Goal: Information Seeking & Learning: Learn about a topic

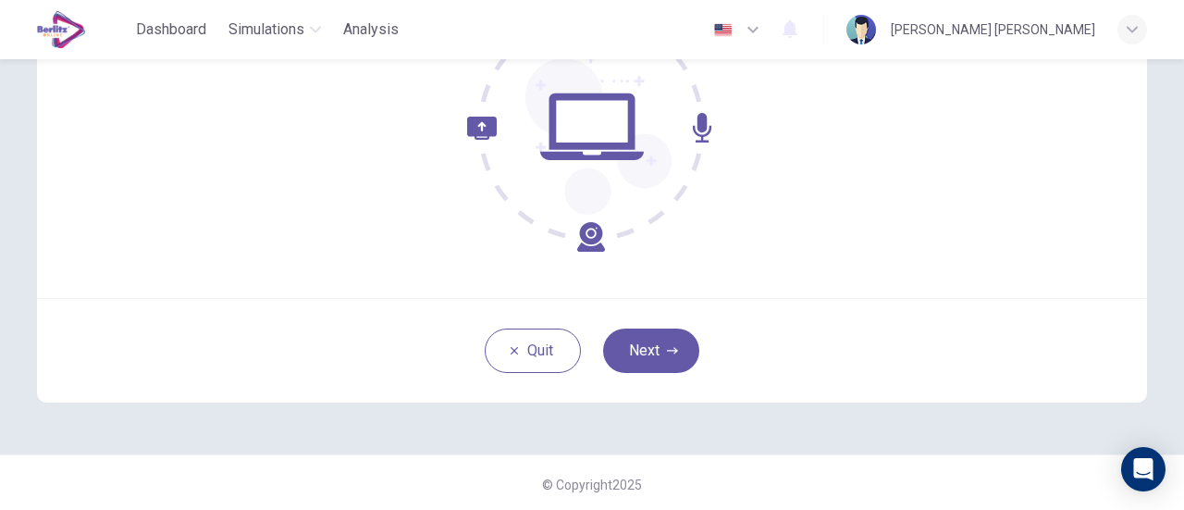
scroll to position [260, 0]
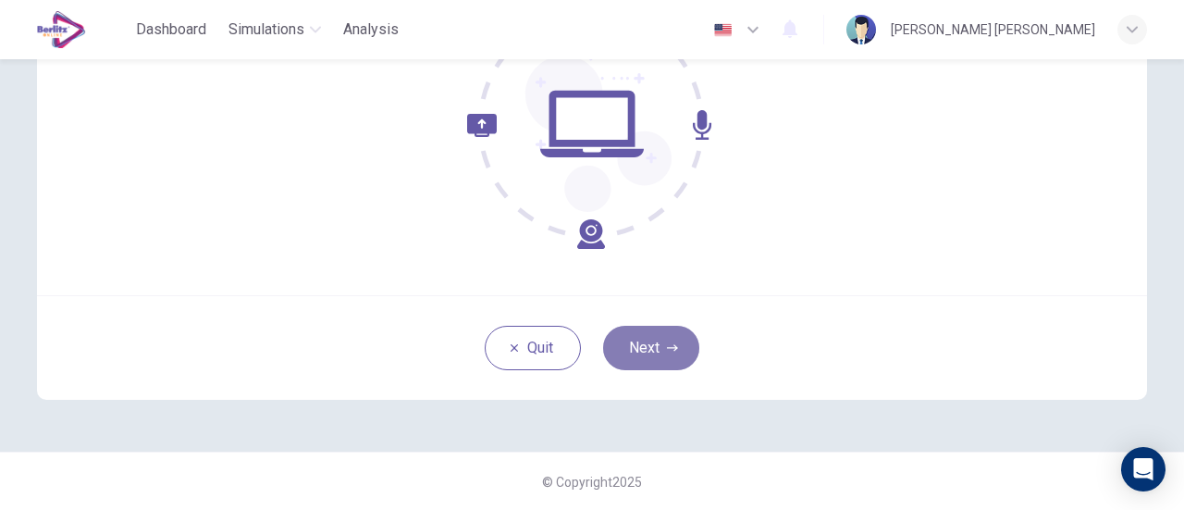
click at [683, 341] on button "Next" at bounding box center [651, 348] width 96 height 44
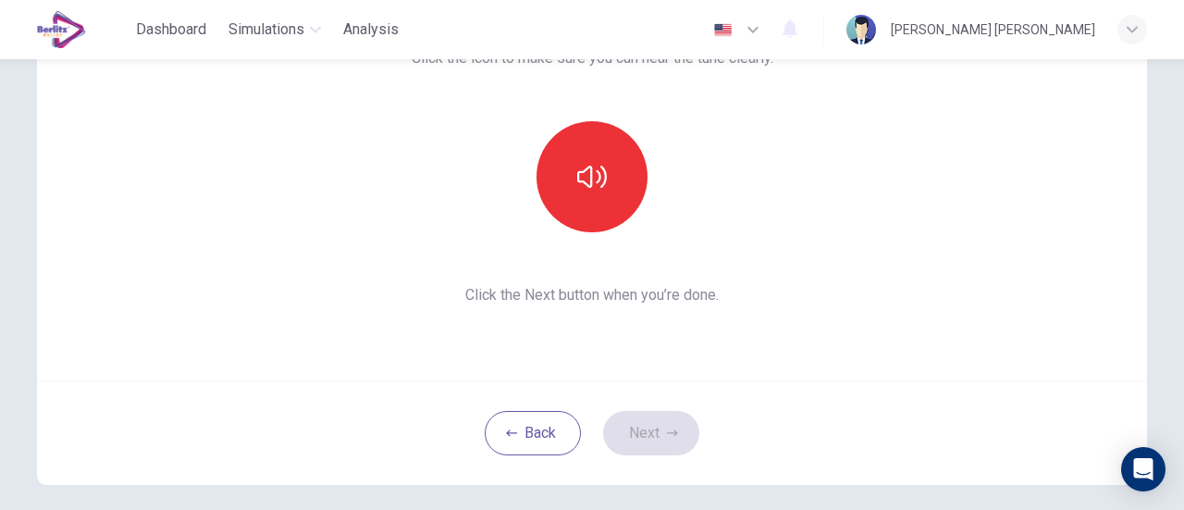
scroll to position [175, 0]
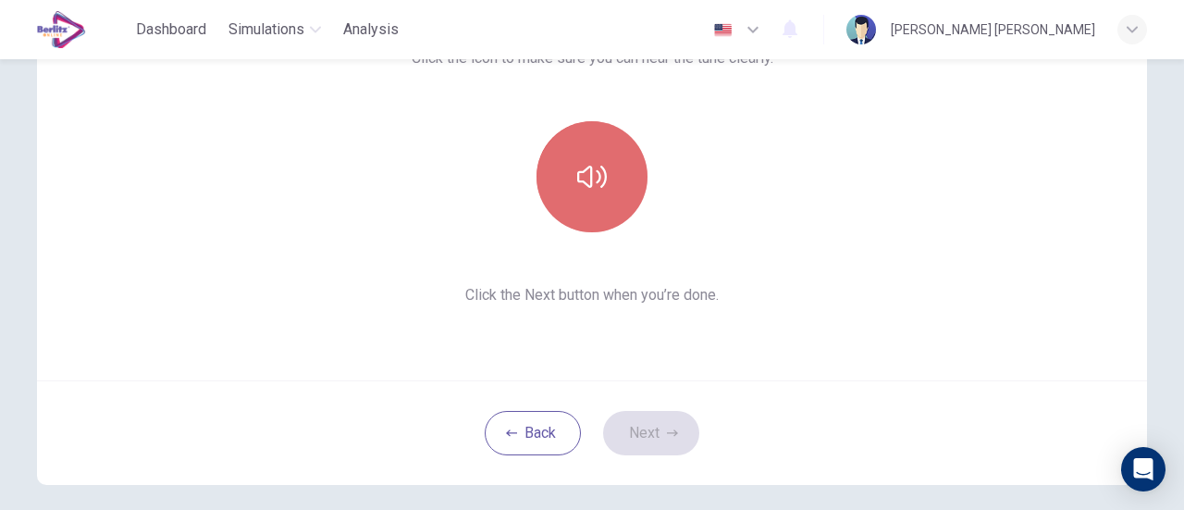
click at [583, 182] on icon "button" at bounding box center [592, 177] width 30 height 30
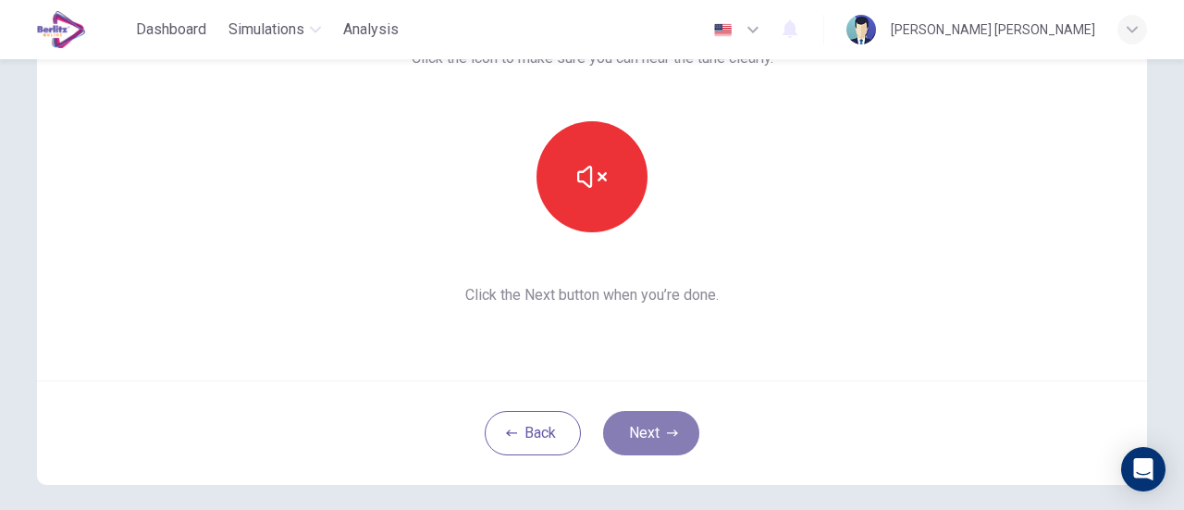
click at [657, 428] on button "Next" at bounding box center [651, 433] width 96 height 44
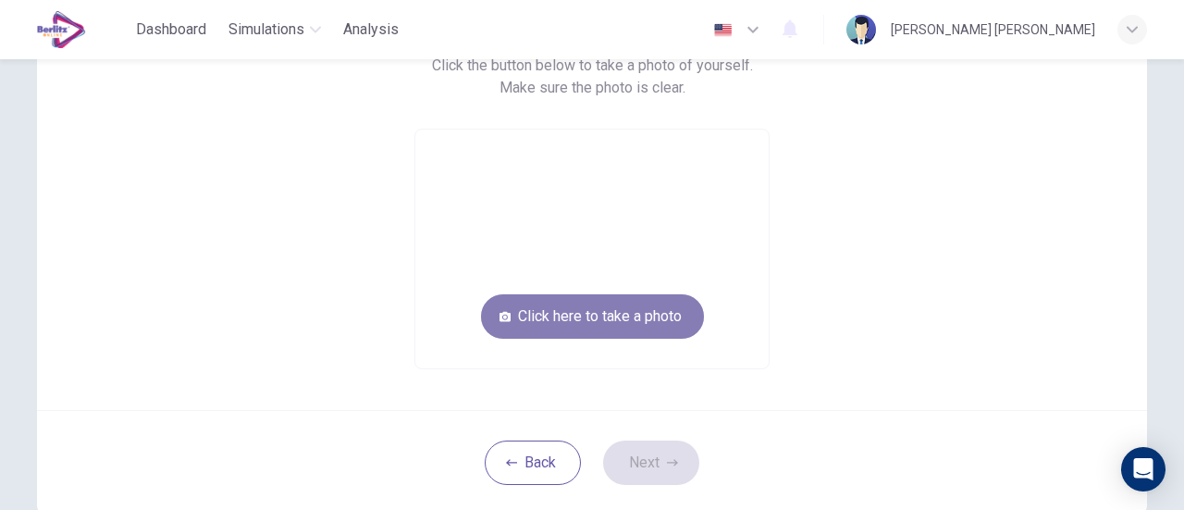
click at [585, 328] on button "Click here to take a photo" at bounding box center [592, 316] width 223 height 44
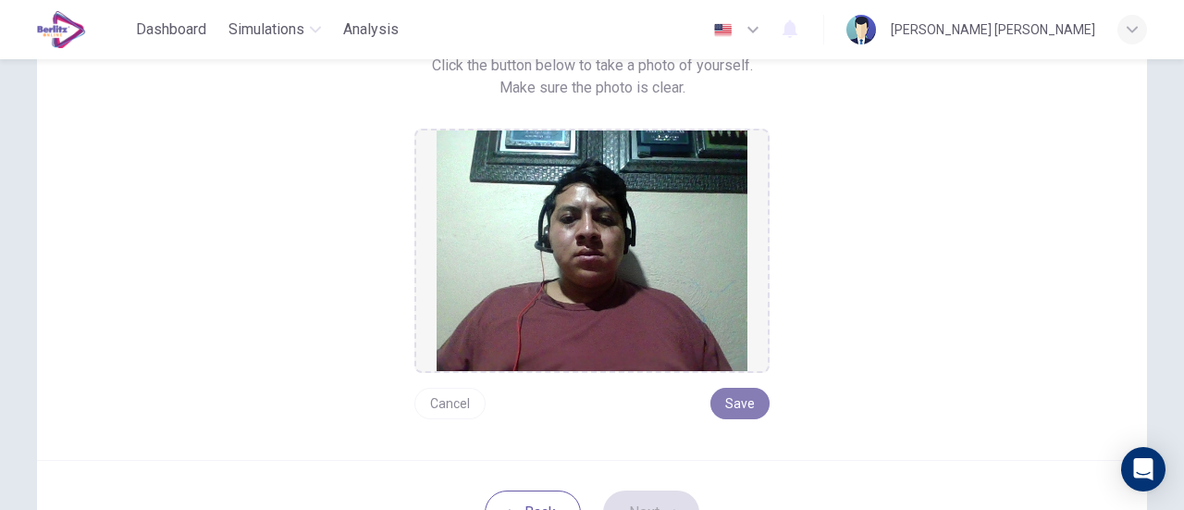
click at [743, 405] on button "Save" at bounding box center [740, 403] width 59 height 31
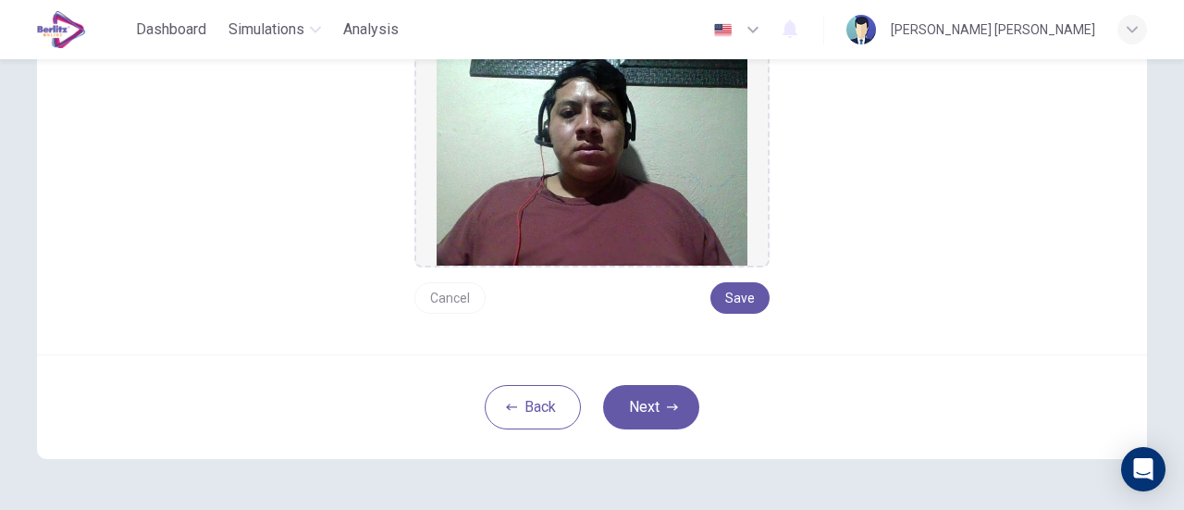
scroll to position [296, 0]
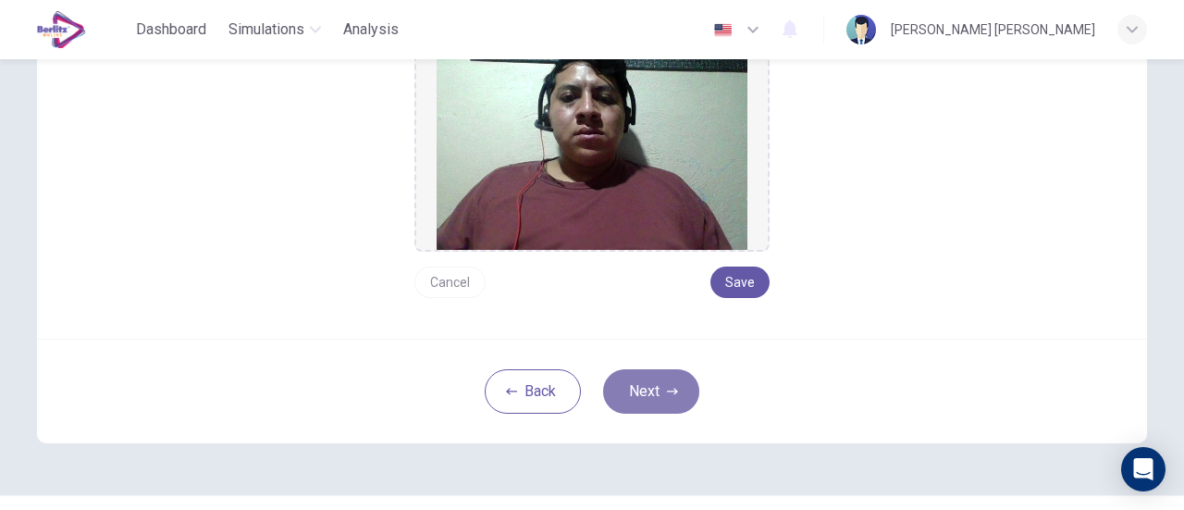
click at [668, 381] on button "Next" at bounding box center [651, 391] width 96 height 44
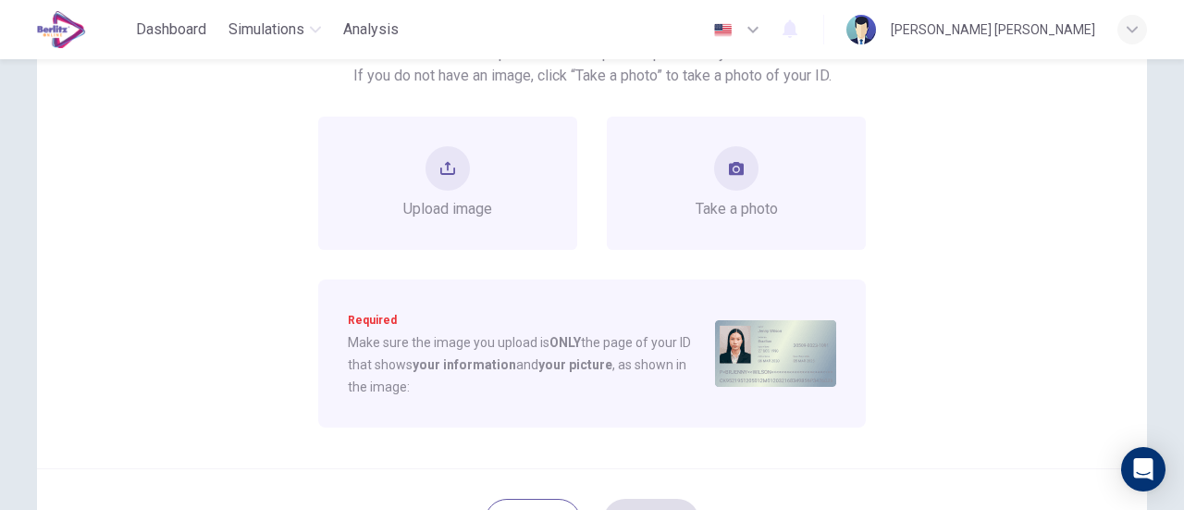
scroll to position [188, 0]
click at [744, 199] on span "Take a photo" at bounding box center [737, 208] width 82 height 22
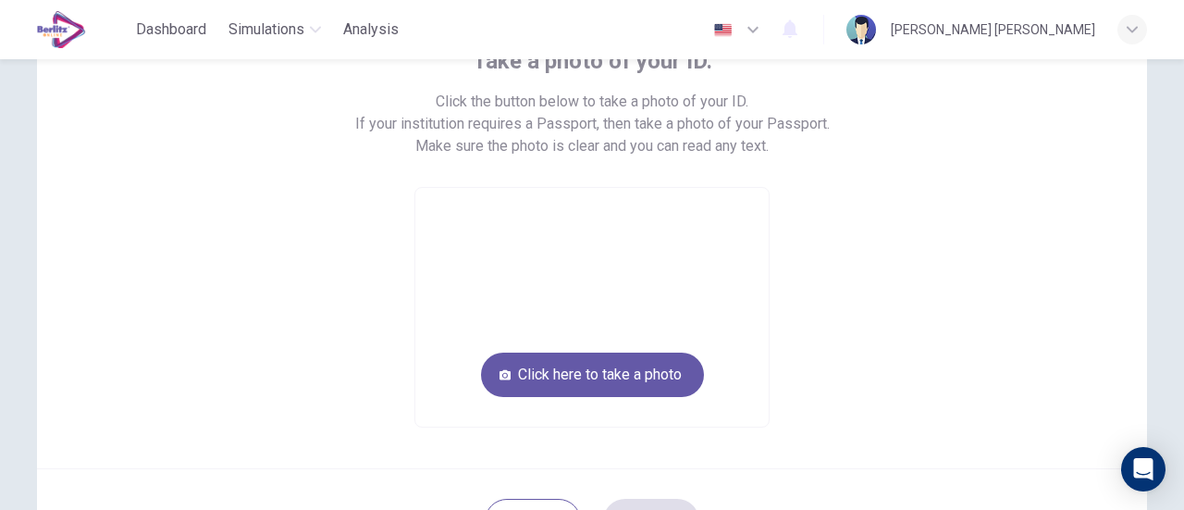
scroll to position [142, 0]
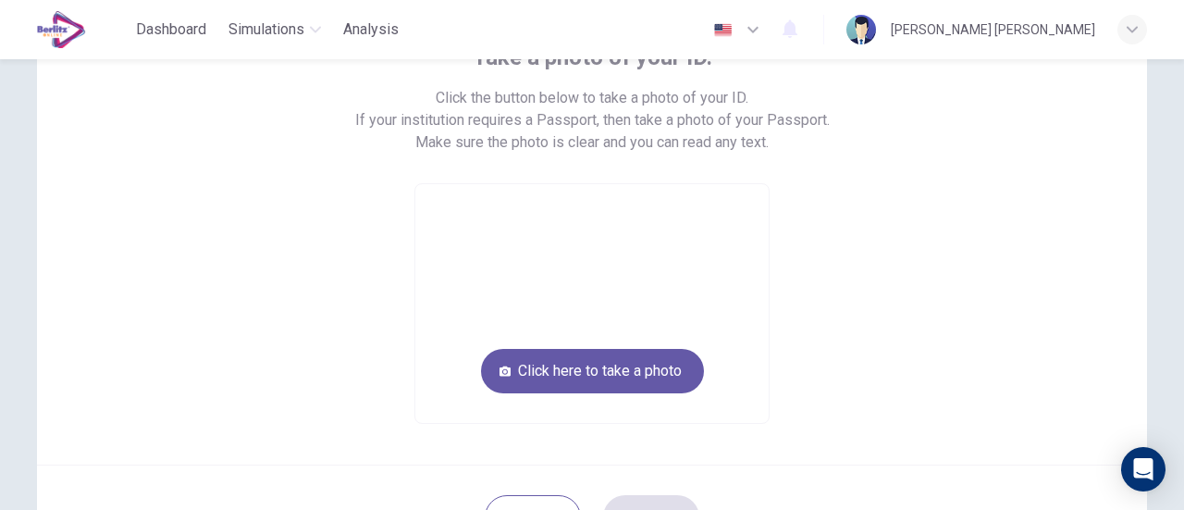
click at [650, 247] on video at bounding box center [591, 303] width 353 height 239
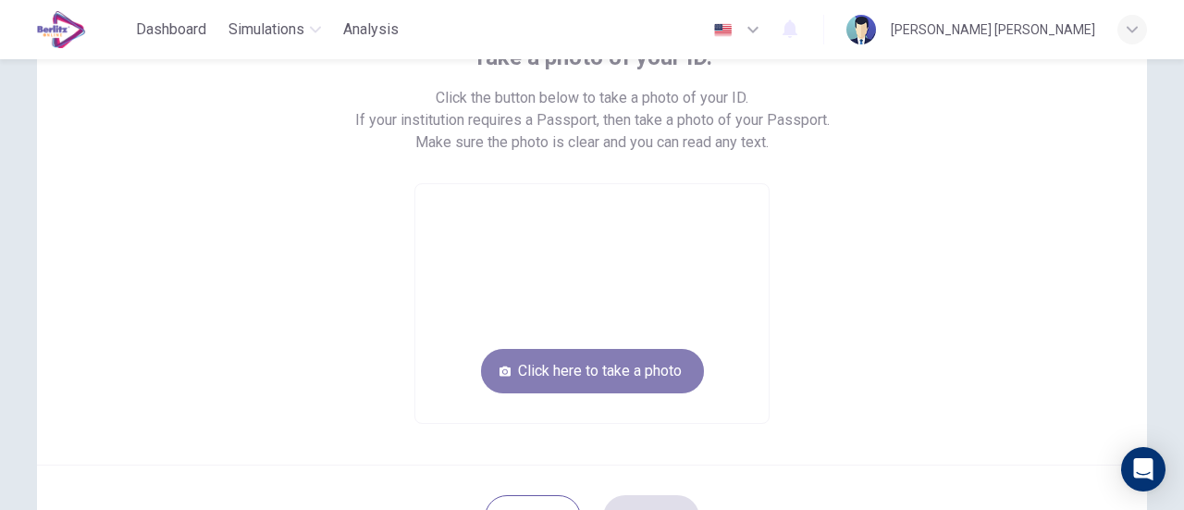
click at [598, 370] on button "Click here to take a photo" at bounding box center [592, 371] width 223 height 44
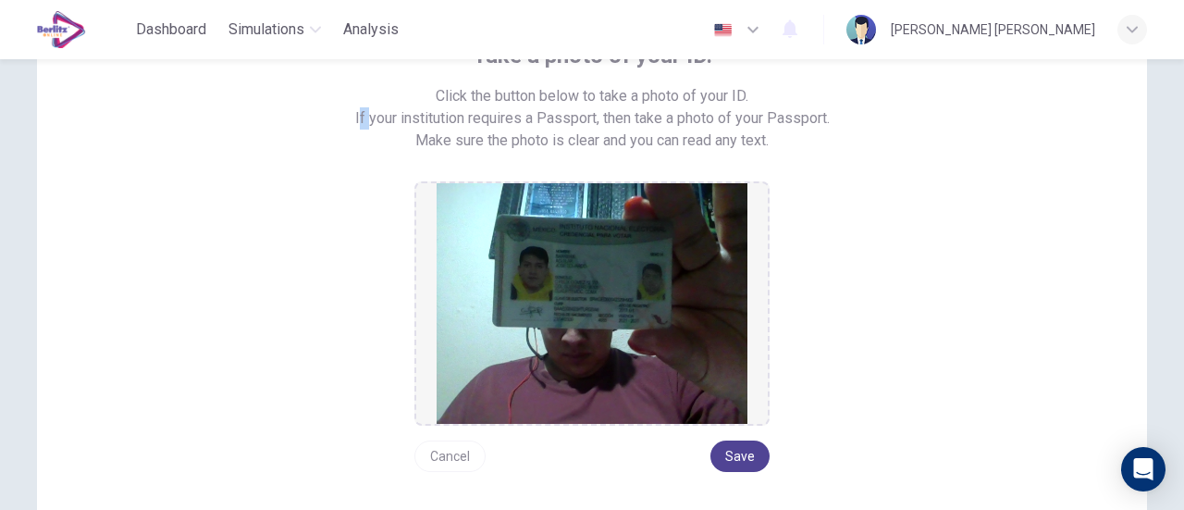
scroll to position [145, 0]
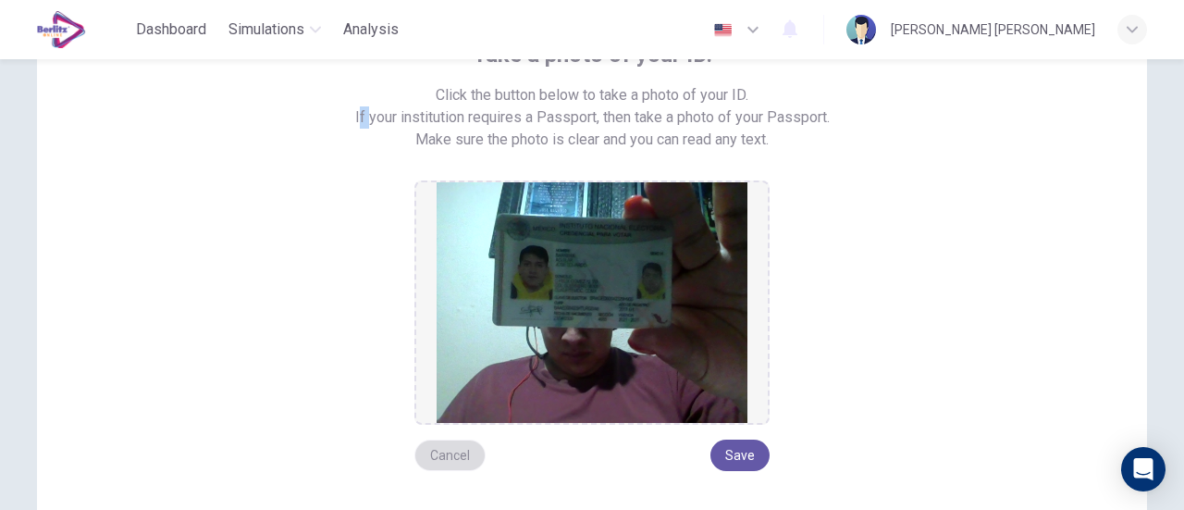
click at [463, 449] on button "Cancel" at bounding box center [450, 455] width 71 height 31
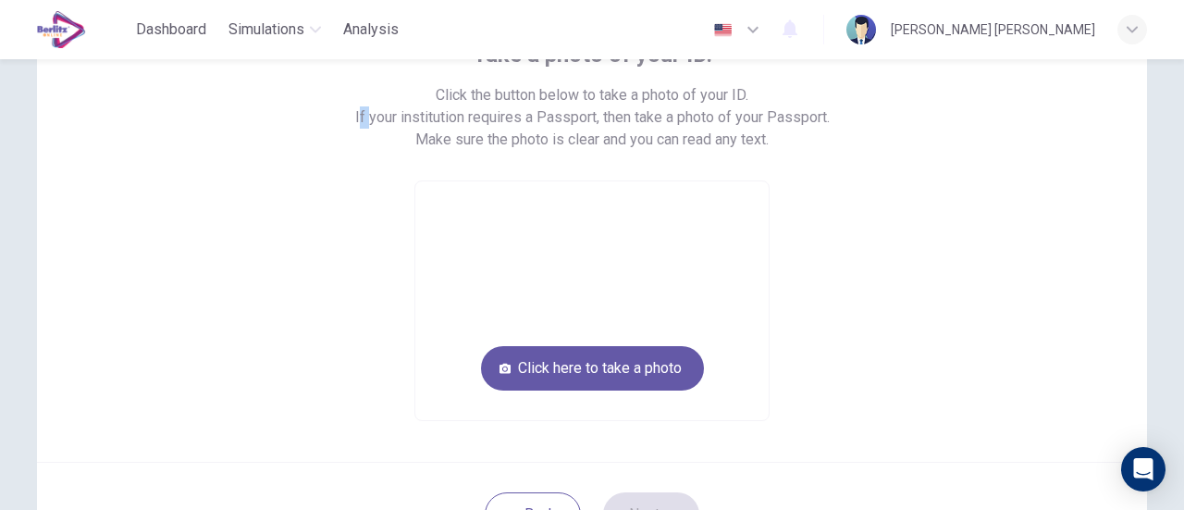
click at [0, 15] on header "Dashboard Simulations Analysis English ** ​ Jose Eduardo Barrera Aguilar" at bounding box center [592, 29] width 1184 height 59
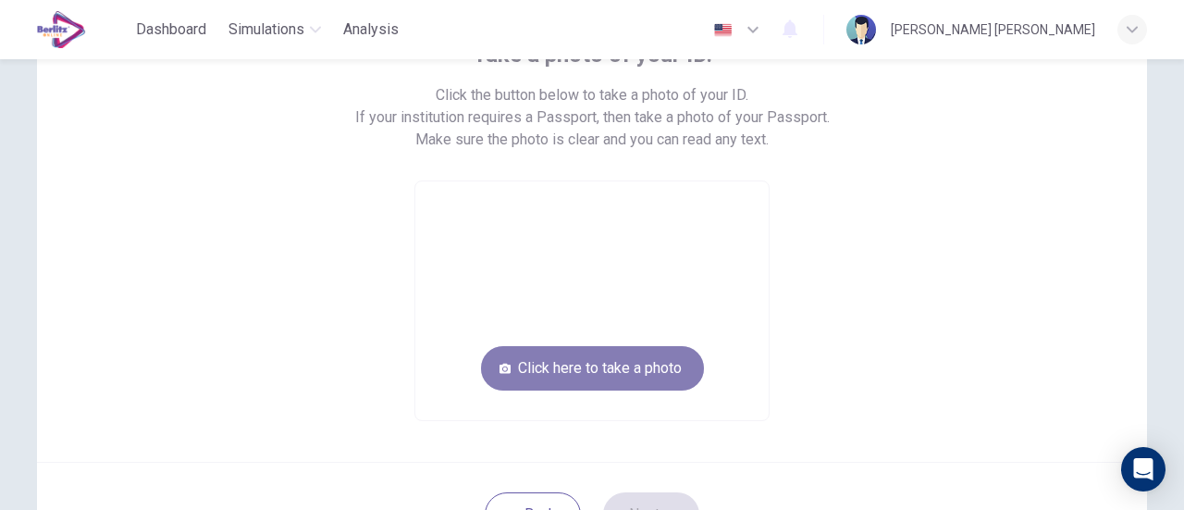
click at [631, 365] on button "Click here to take a photo" at bounding box center [592, 368] width 223 height 44
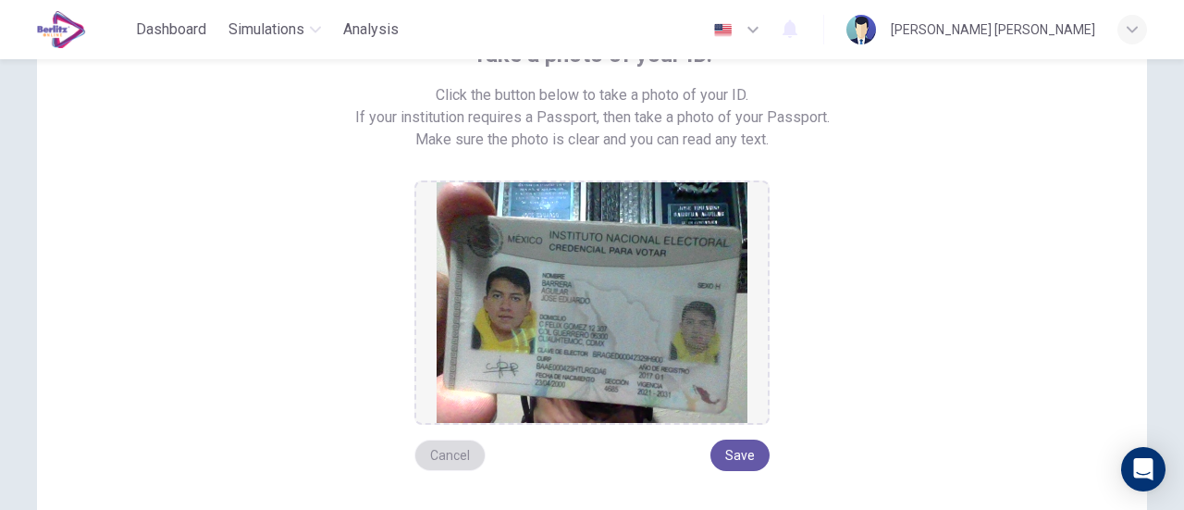
click at [450, 458] on button "Cancel" at bounding box center [450, 455] width 71 height 31
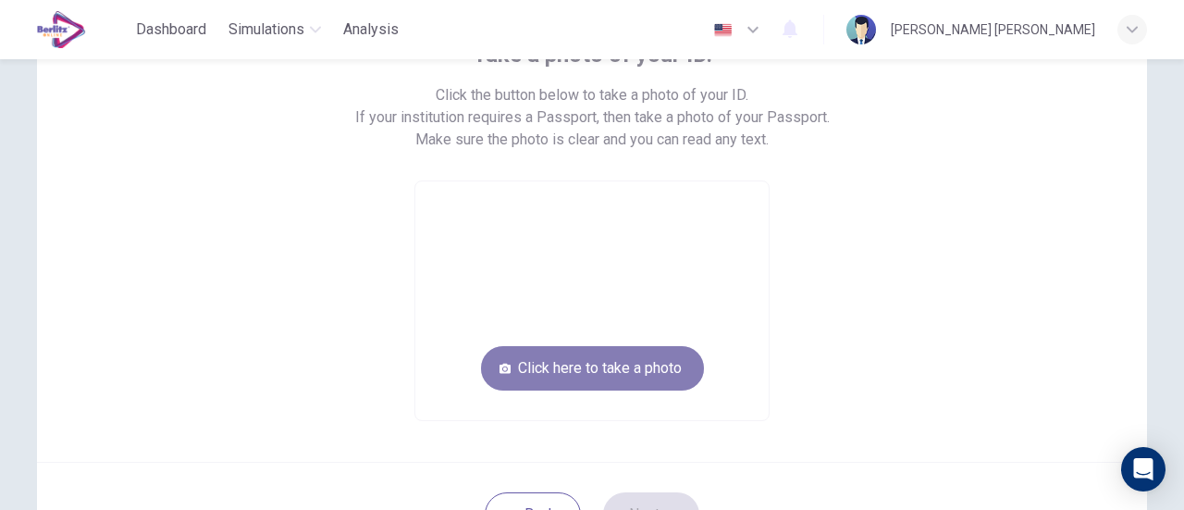
click at [594, 371] on button "Click here to take a photo" at bounding box center [592, 368] width 223 height 44
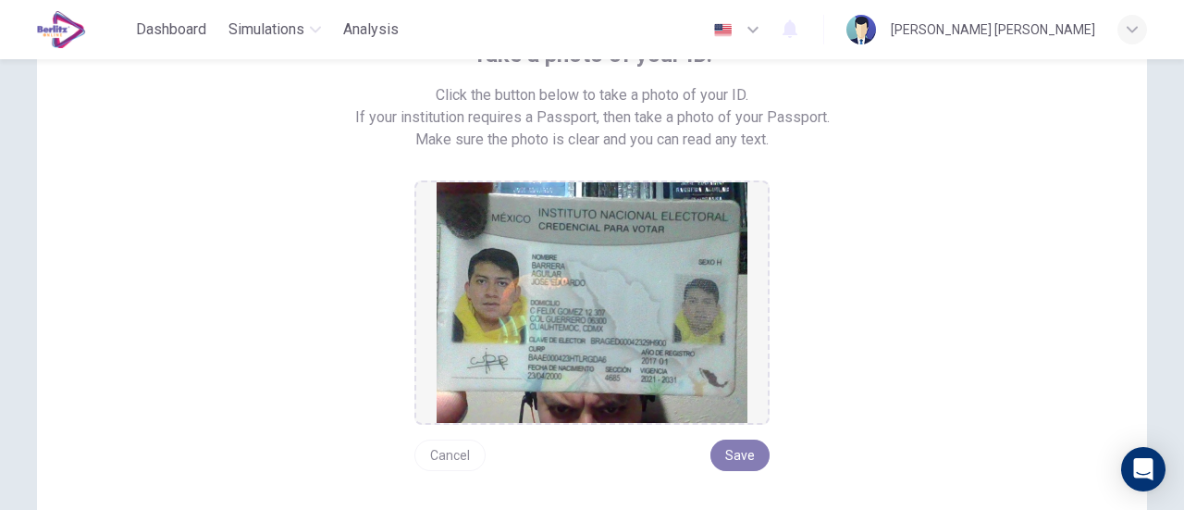
click at [738, 443] on button "Save" at bounding box center [740, 455] width 59 height 31
click at [748, 459] on button "Save" at bounding box center [740, 455] width 59 height 31
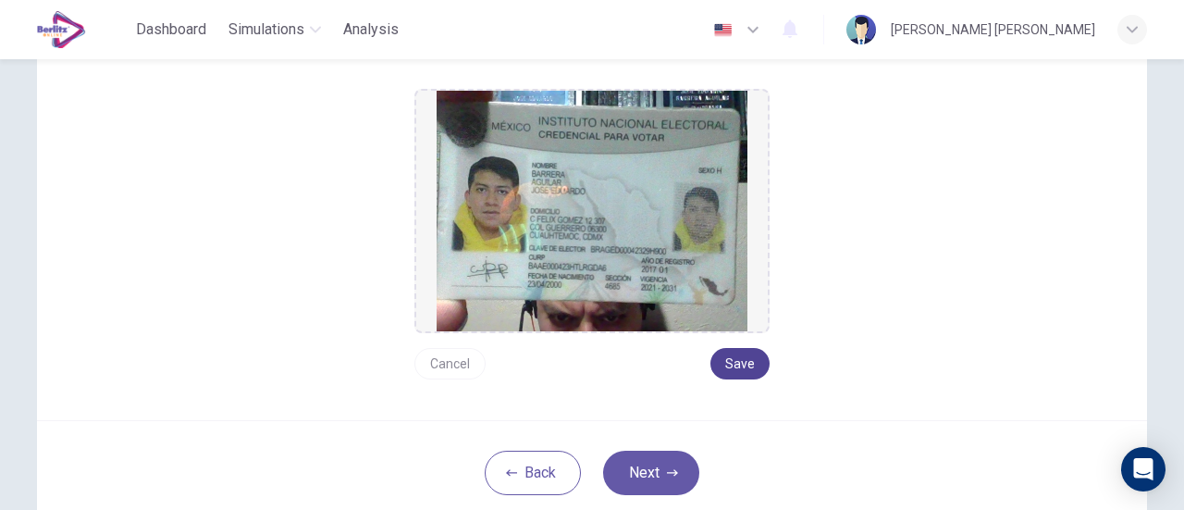
scroll to position [289, 0]
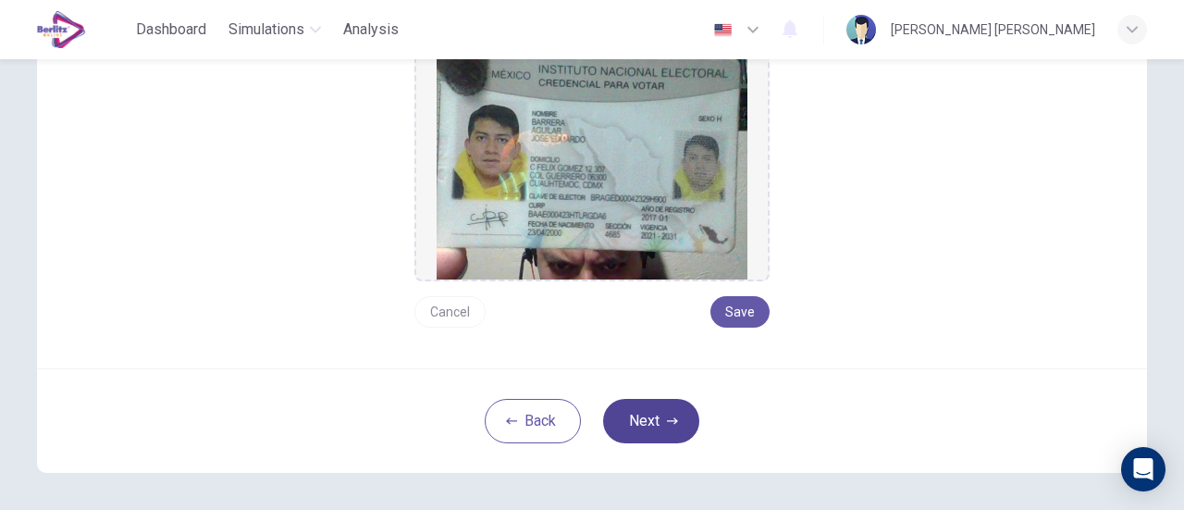
click at [659, 422] on button "Next" at bounding box center [651, 421] width 96 height 44
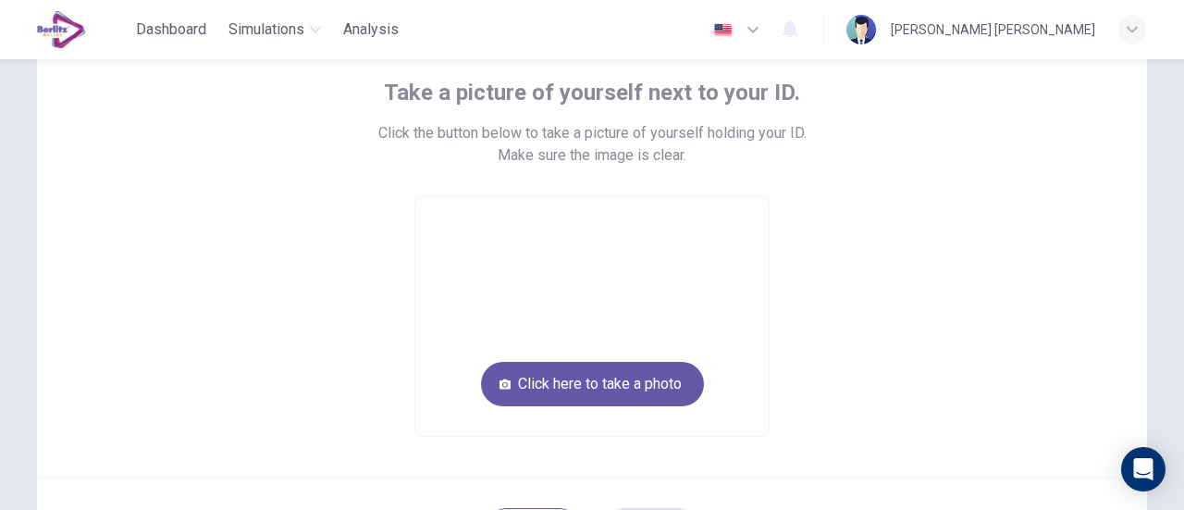
scroll to position [110, 0]
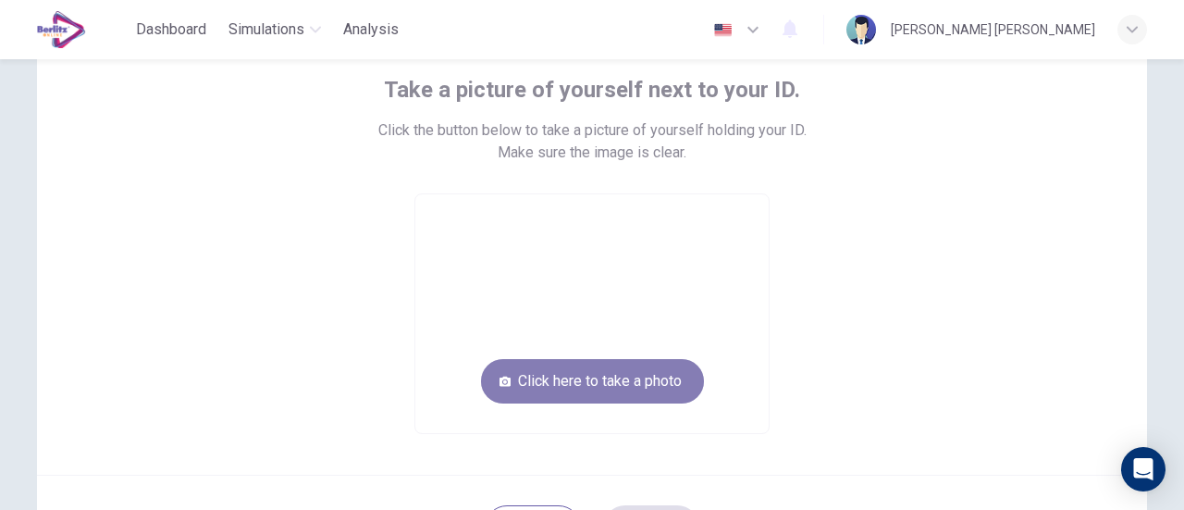
click at [648, 395] on button "Click here to take a photo" at bounding box center [592, 381] width 223 height 44
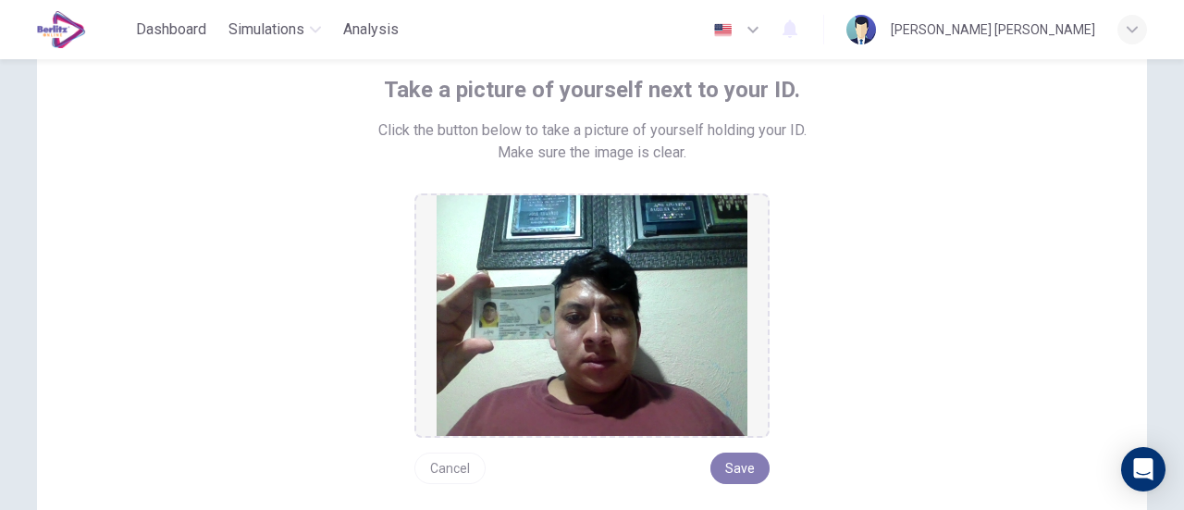
click at [733, 465] on button "Save" at bounding box center [740, 467] width 59 height 31
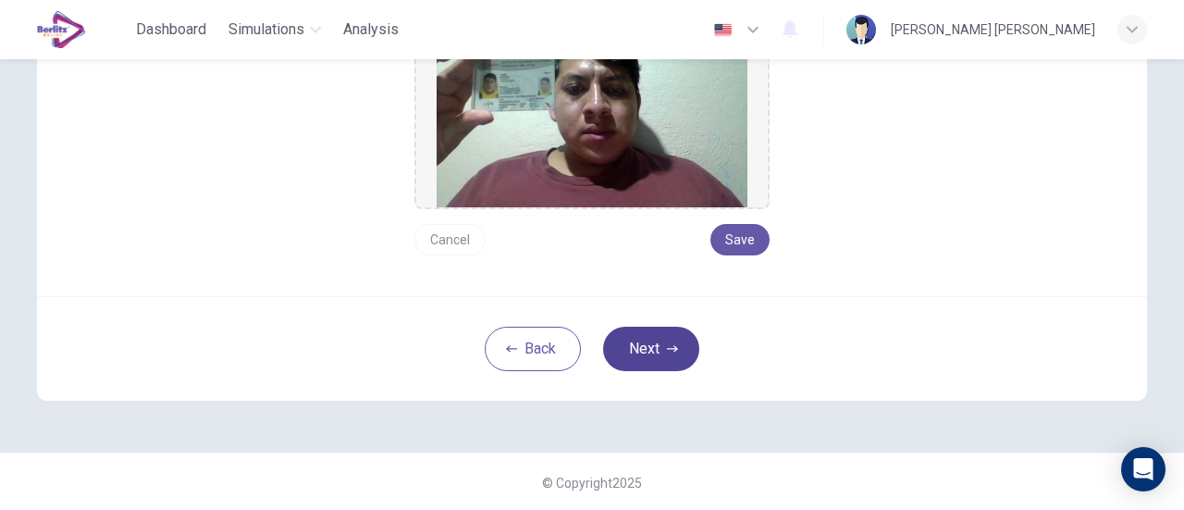
click at [667, 347] on icon "button" at bounding box center [672, 348] width 11 height 6
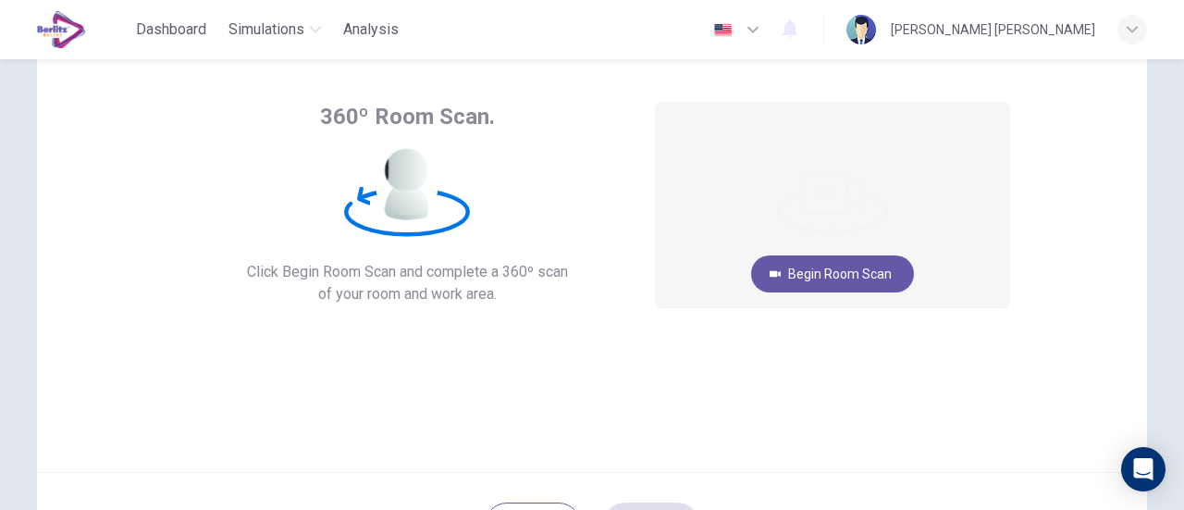
scroll to position [81, 0]
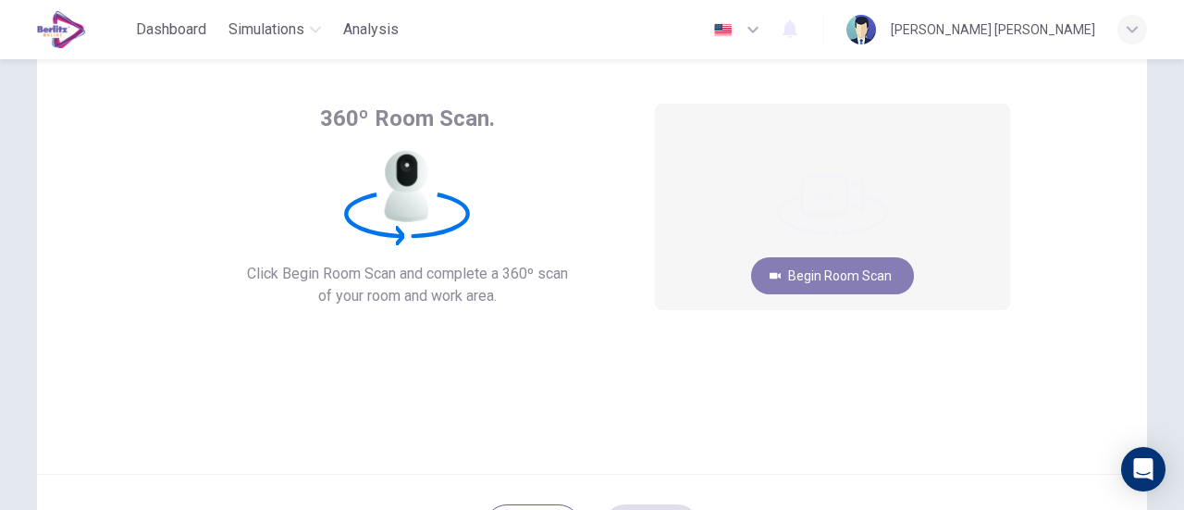
click at [844, 279] on button "Begin Room Scan" at bounding box center [832, 275] width 163 height 37
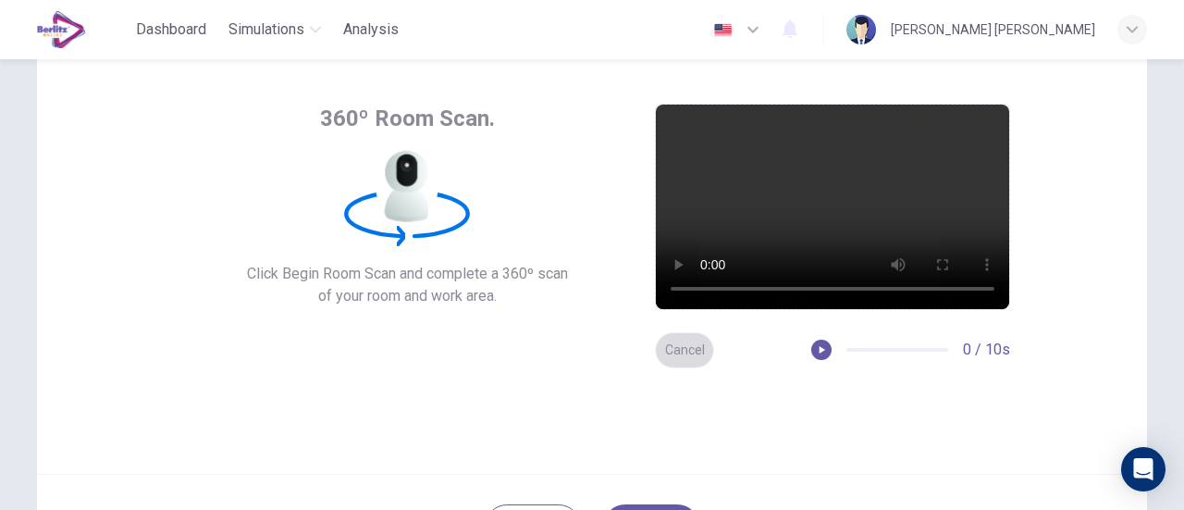
click at [676, 343] on button "Cancel" at bounding box center [684, 350] width 59 height 36
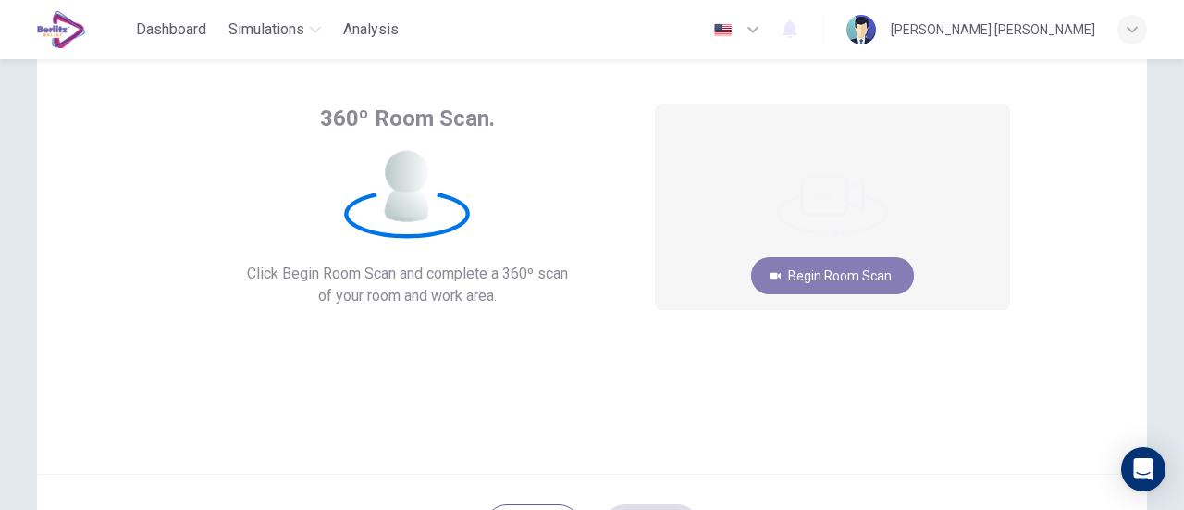
click at [799, 283] on button "Begin Room Scan" at bounding box center [832, 275] width 163 height 37
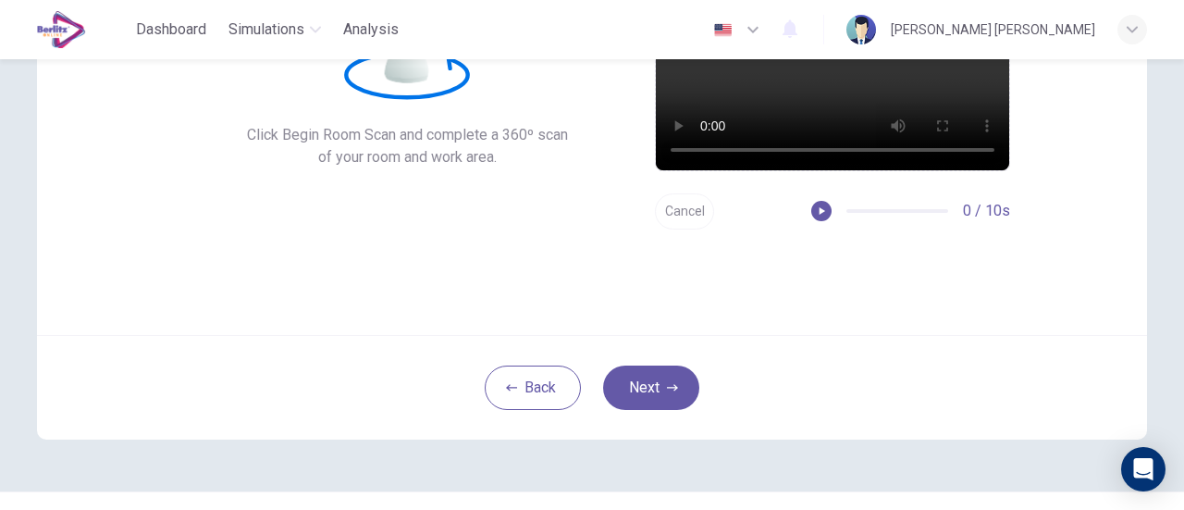
scroll to position [224, 0]
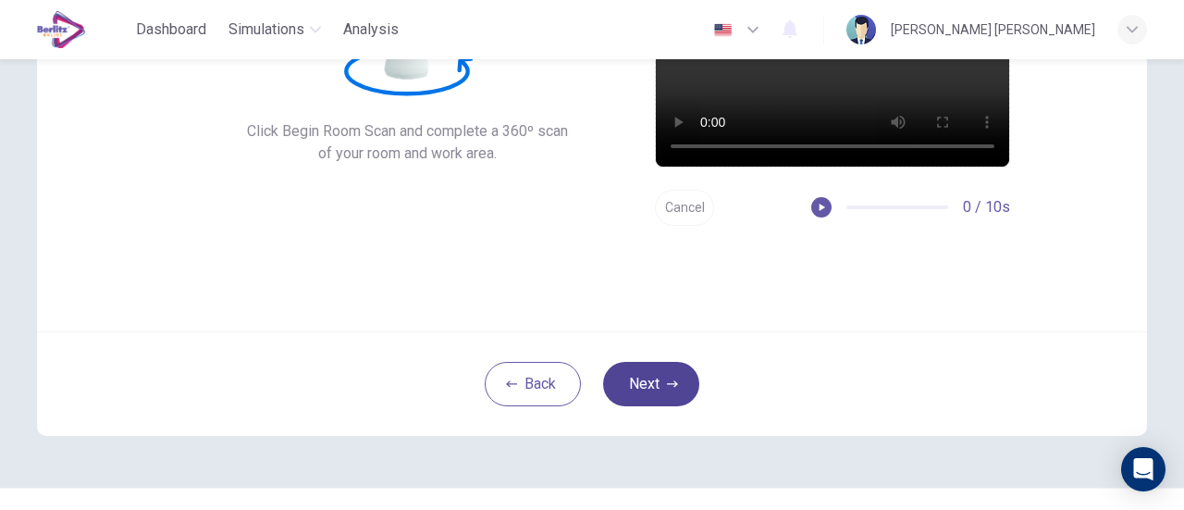
click at [657, 392] on button "Next" at bounding box center [651, 384] width 96 height 44
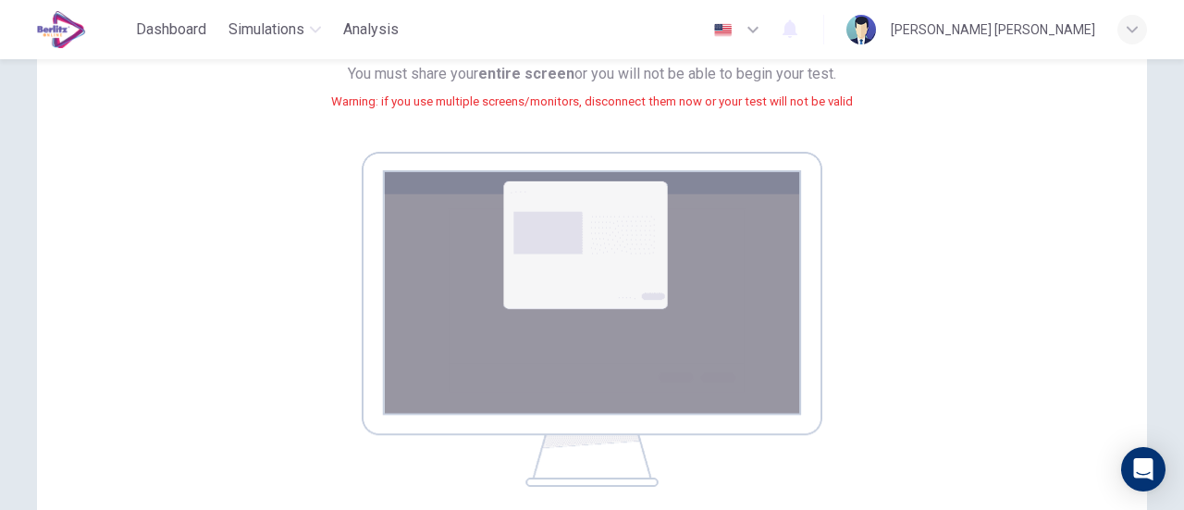
scroll to position [222, 0]
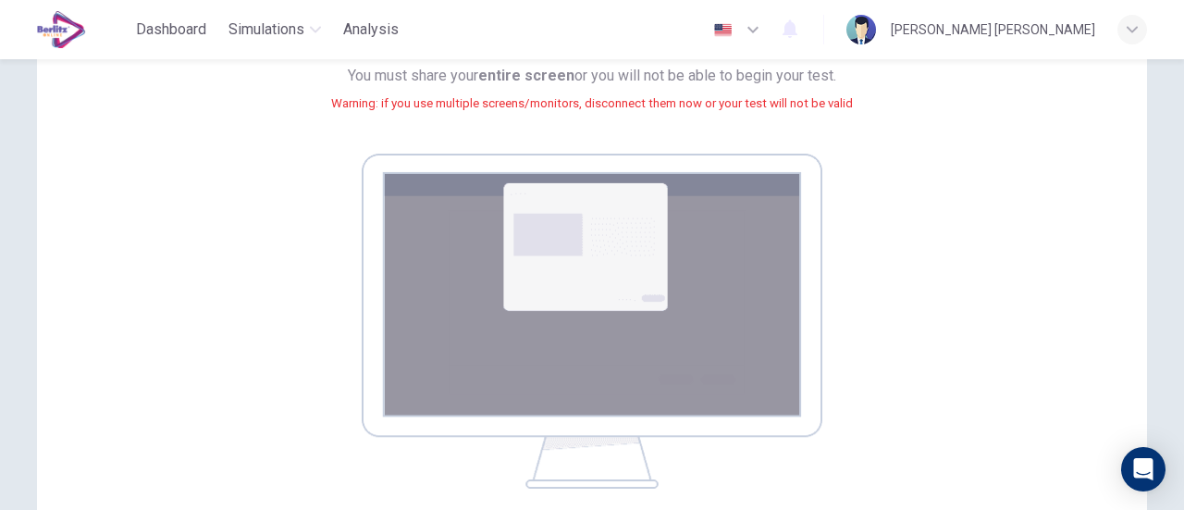
click at [748, 302] on img at bounding box center [592, 321] width 461 height 335
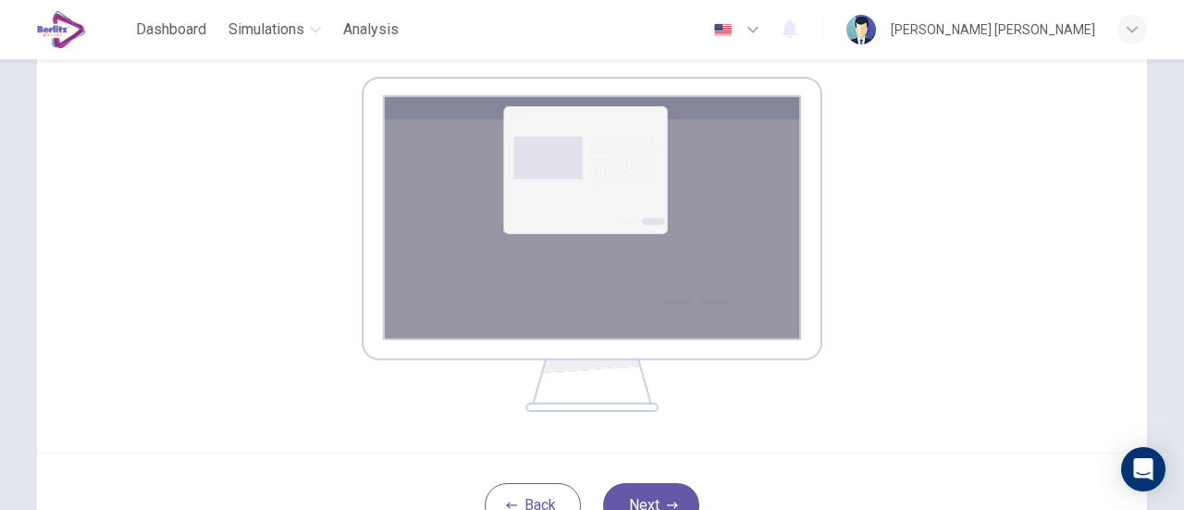
scroll to position [357, 0]
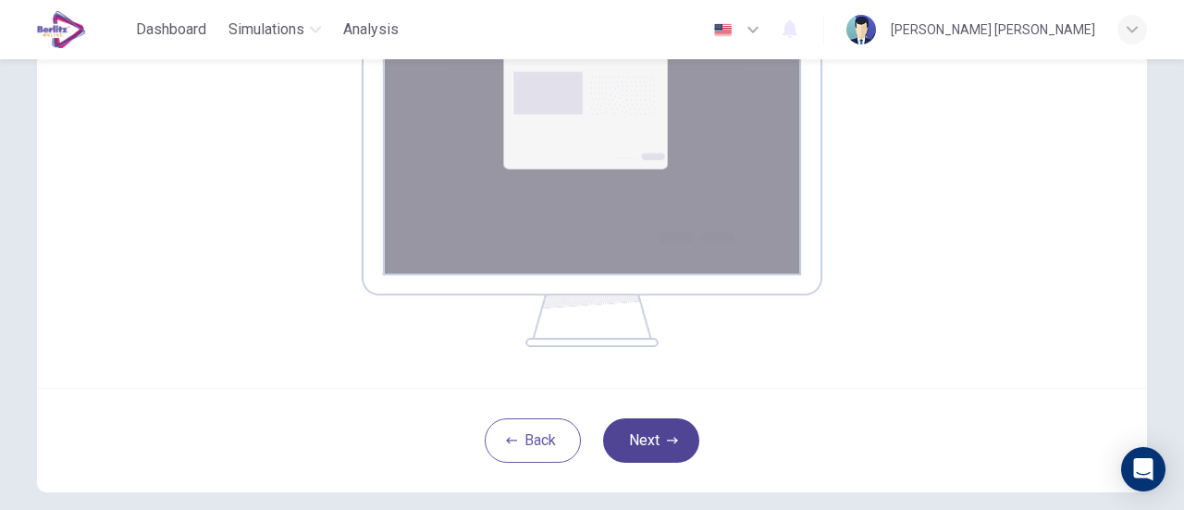
click at [662, 447] on button "Next" at bounding box center [651, 440] width 96 height 44
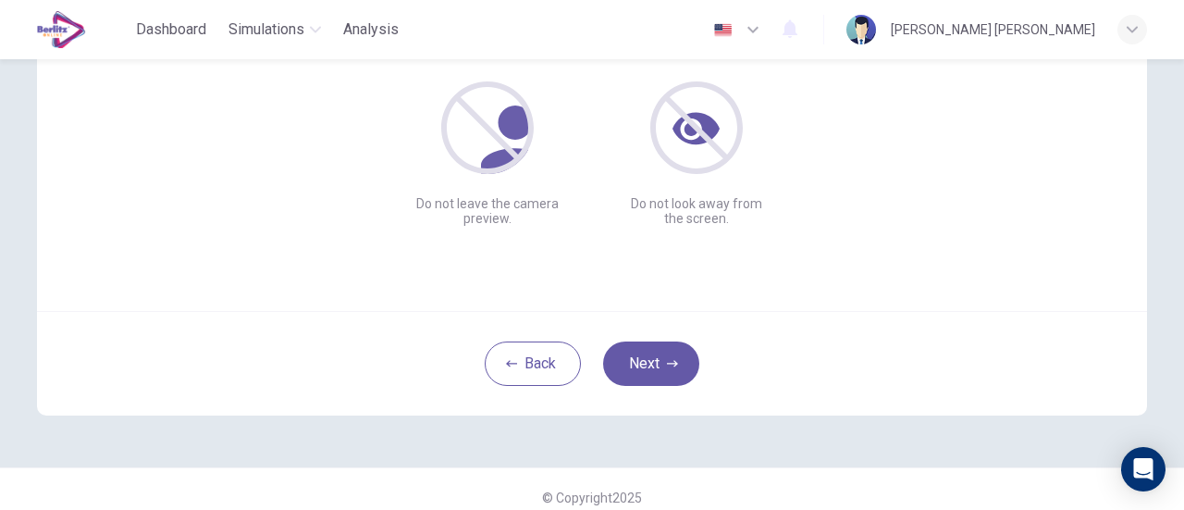
scroll to position [244, 0]
click at [654, 373] on button "Next" at bounding box center [651, 363] width 96 height 44
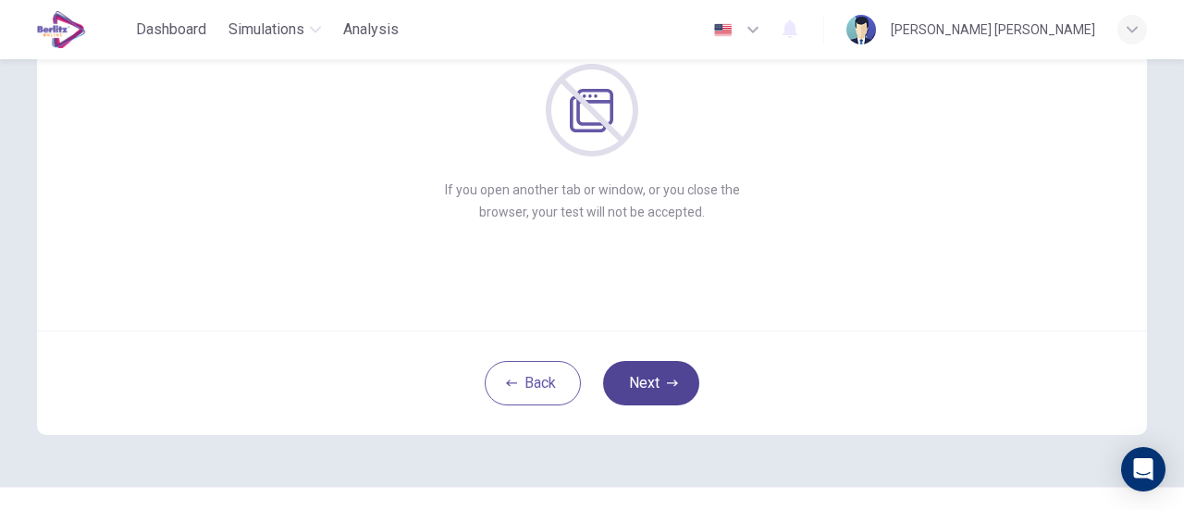
scroll to position [260, 0]
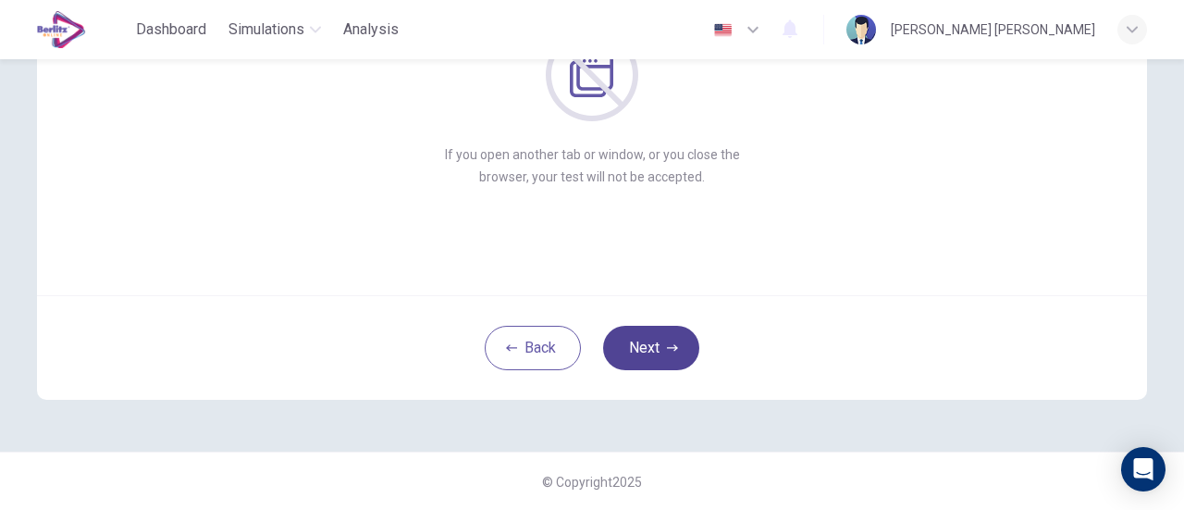
click at [657, 352] on button "Next" at bounding box center [651, 348] width 96 height 44
click at [665, 340] on button "Next" at bounding box center [651, 348] width 96 height 44
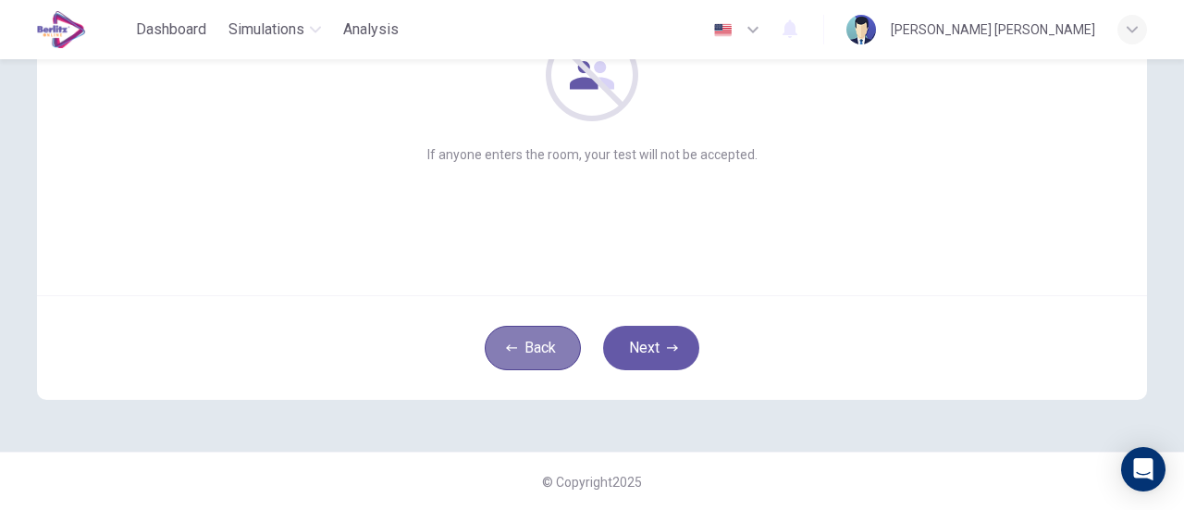
click at [561, 354] on button "Back" at bounding box center [533, 348] width 96 height 44
click at [543, 350] on button "Back" at bounding box center [533, 348] width 96 height 44
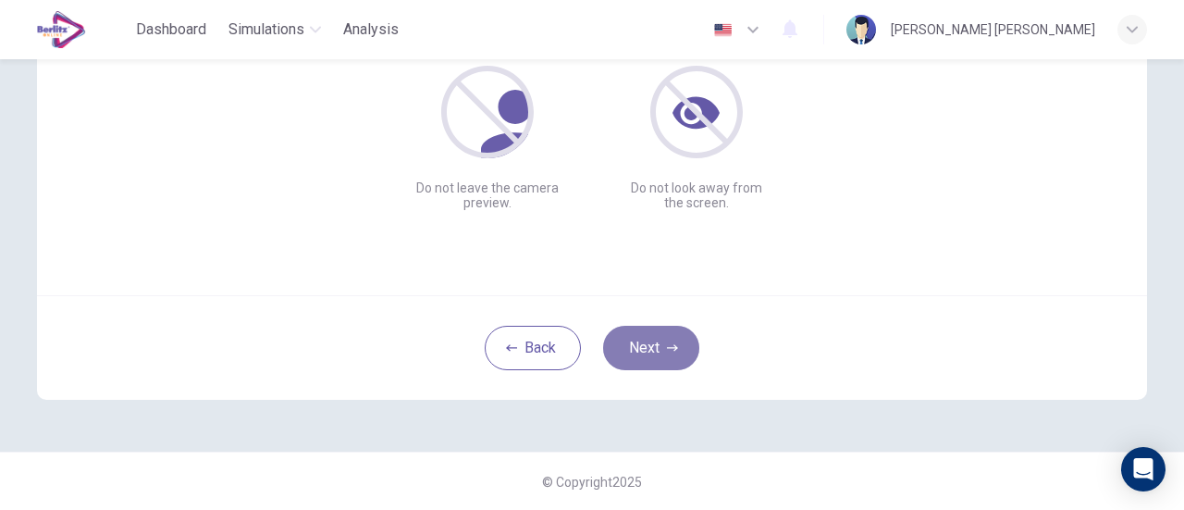
click at [672, 354] on button "Next" at bounding box center [651, 348] width 96 height 44
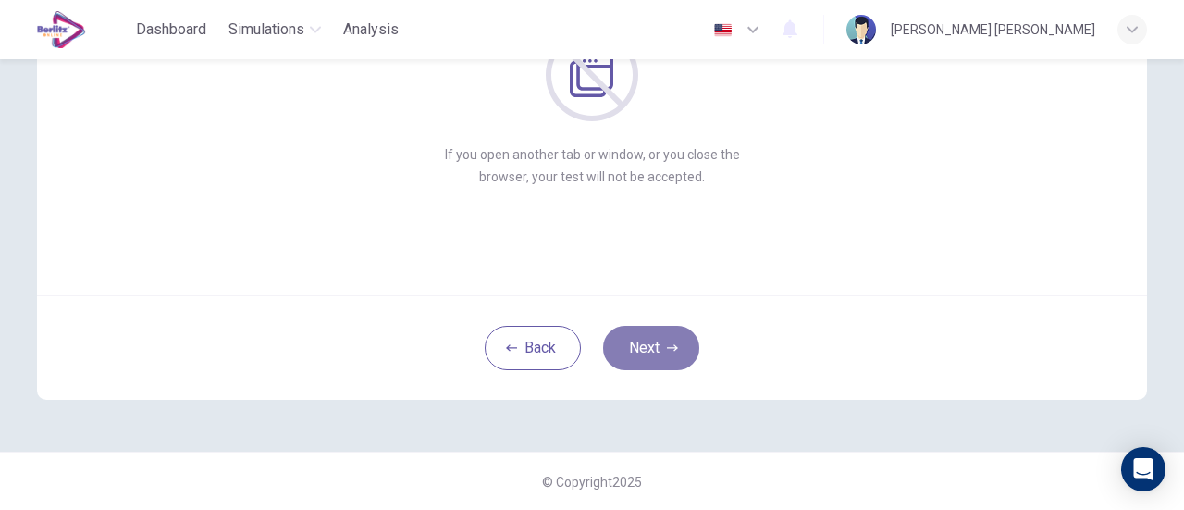
click at [672, 354] on button "Next" at bounding box center [651, 348] width 96 height 44
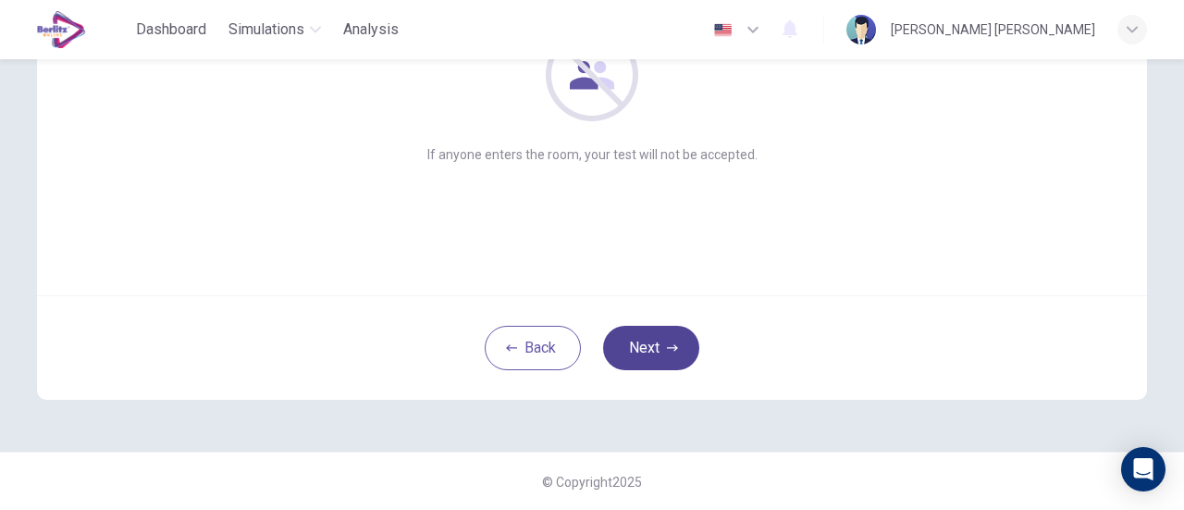
click at [672, 354] on button "Next" at bounding box center [651, 348] width 96 height 44
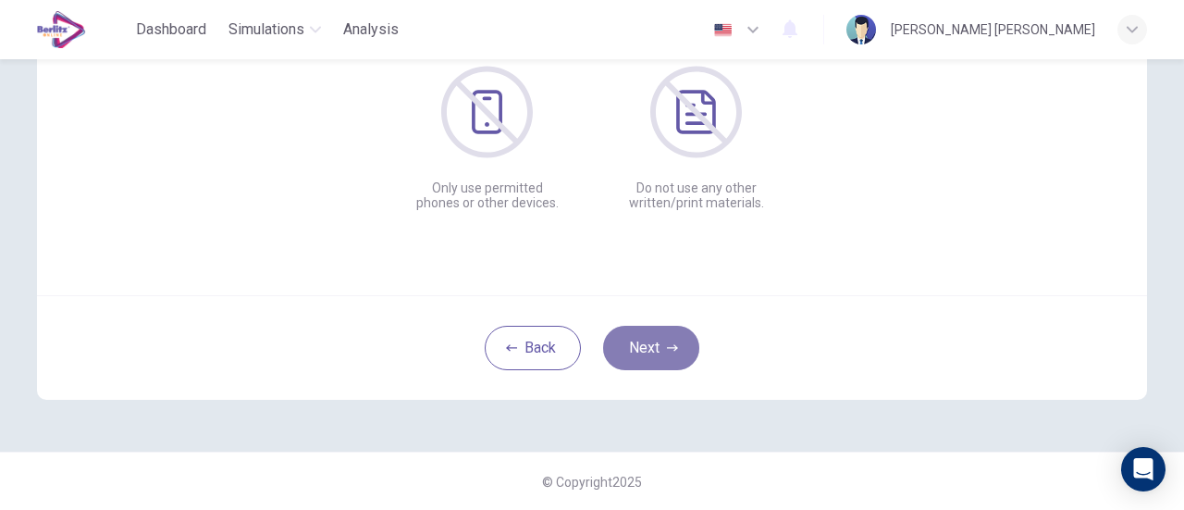
click at [672, 354] on button "Next" at bounding box center [651, 348] width 96 height 44
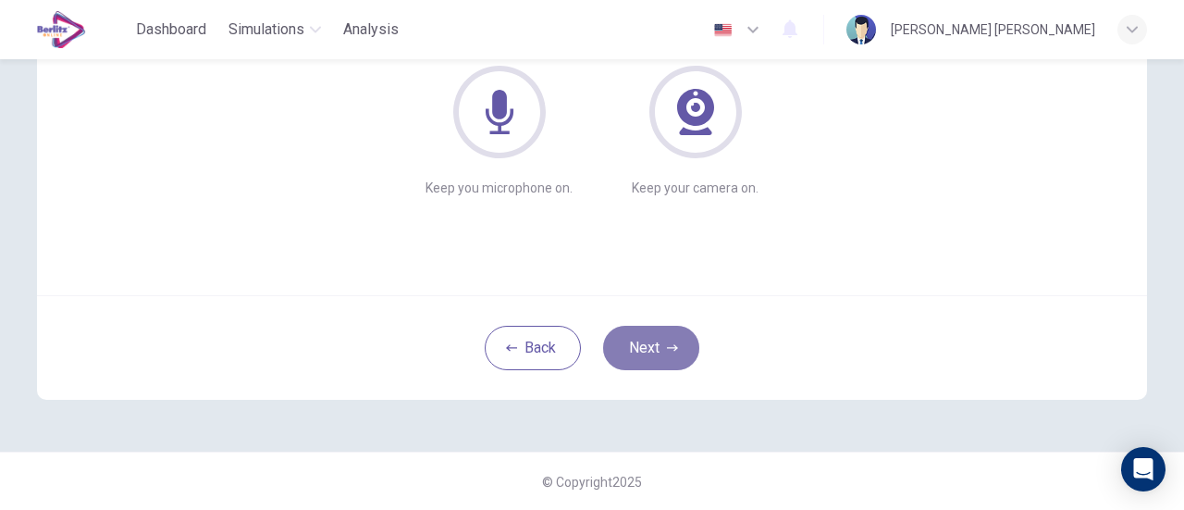
click at [647, 344] on button "Next" at bounding box center [651, 348] width 96 height 44
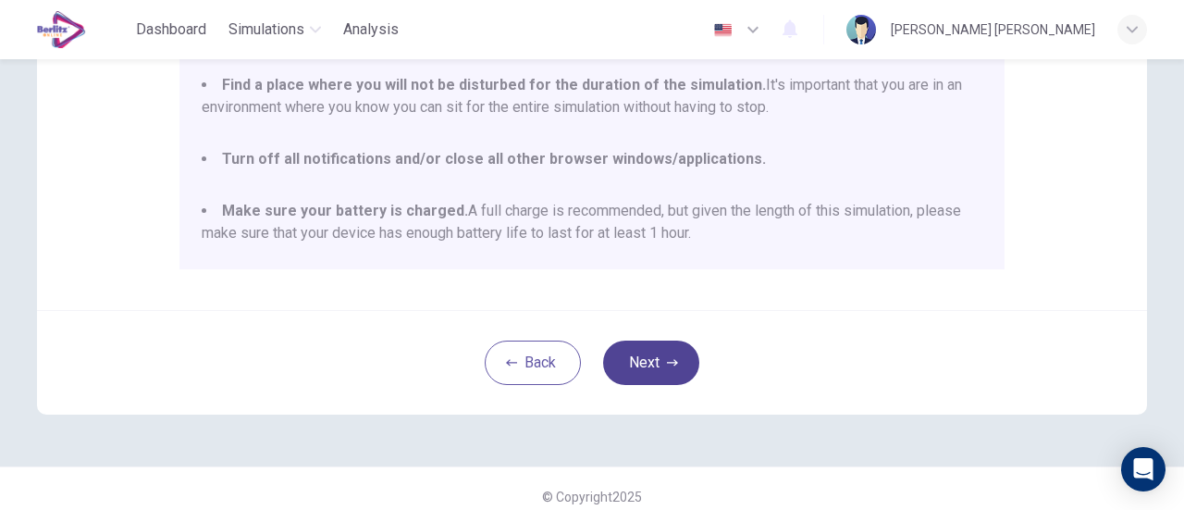
scroll to position [518, 0]
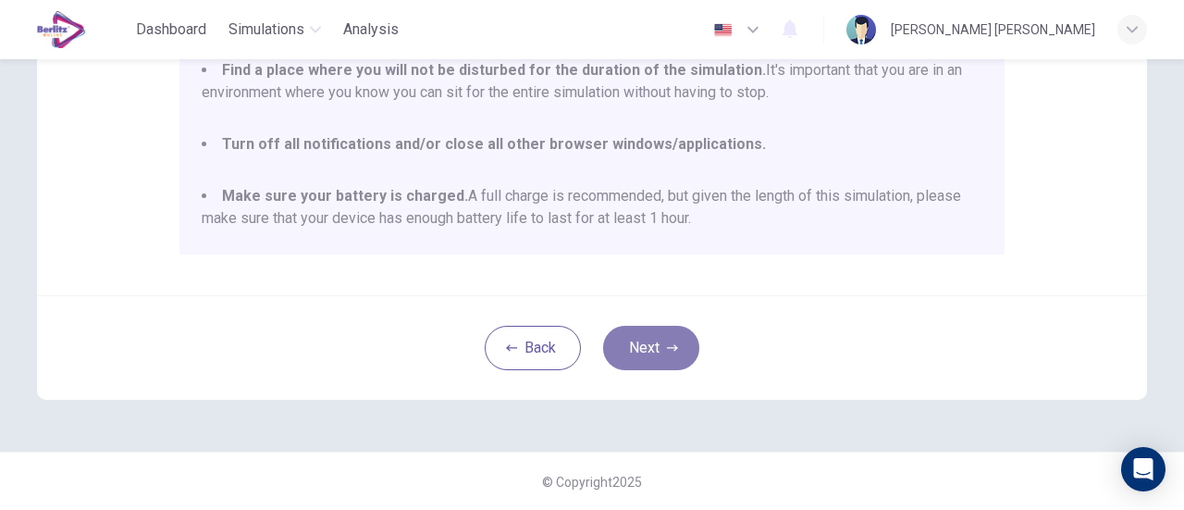
click at [675, 348] on button "Next" at bounding box center [651, 348] width 96 height 44
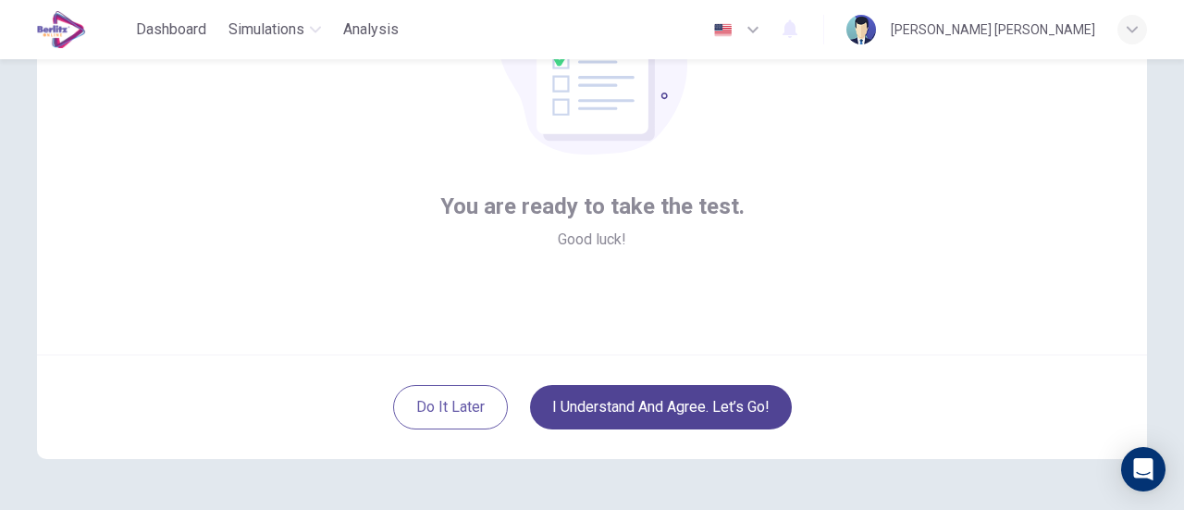
scroll to position [260, 0]
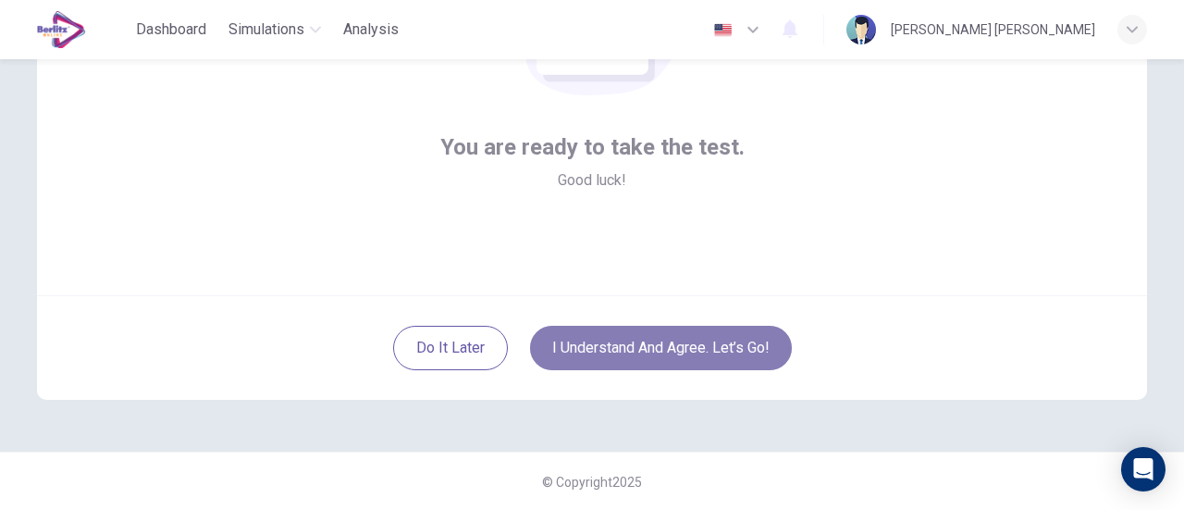
click at [698, 345] on button "I understand and agree. Let’s go!" at bounding box center [661, 348] width 262 height 44
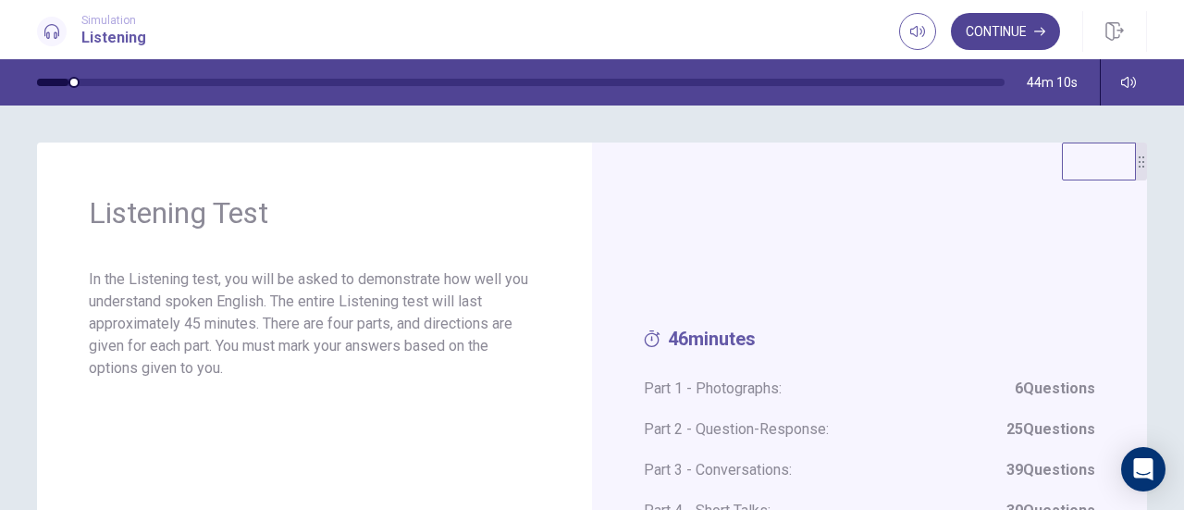
click at [1035, 49] on button "Continue" at bounding box center [1005, 31] width 109 height 37
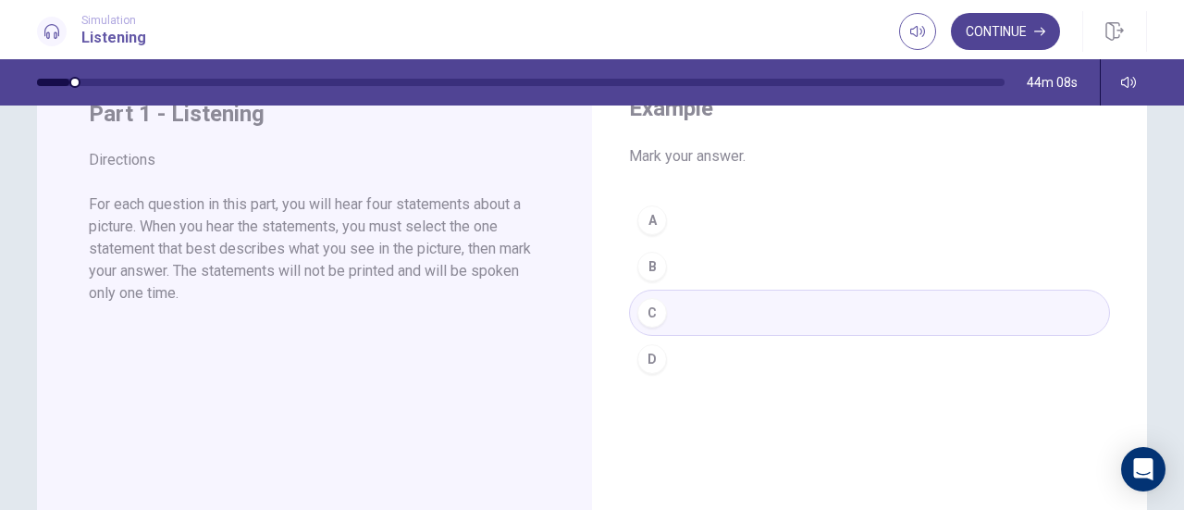
scroll to position [81, 0]
click at [1012, 36] on button "Continue" at bounding box center [1005, 31] width 109 height 37
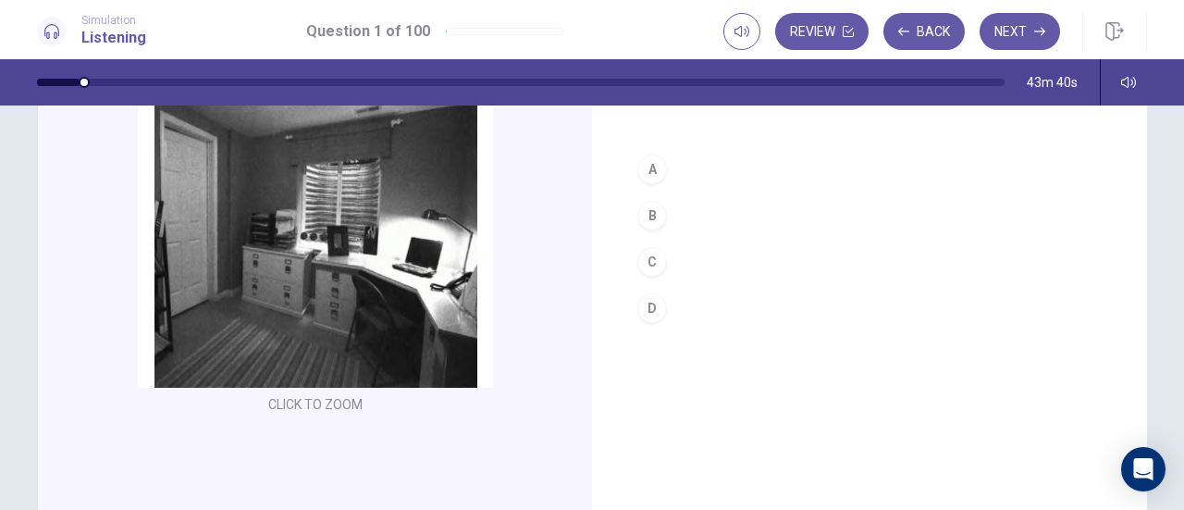
scroll to position [117, 0]
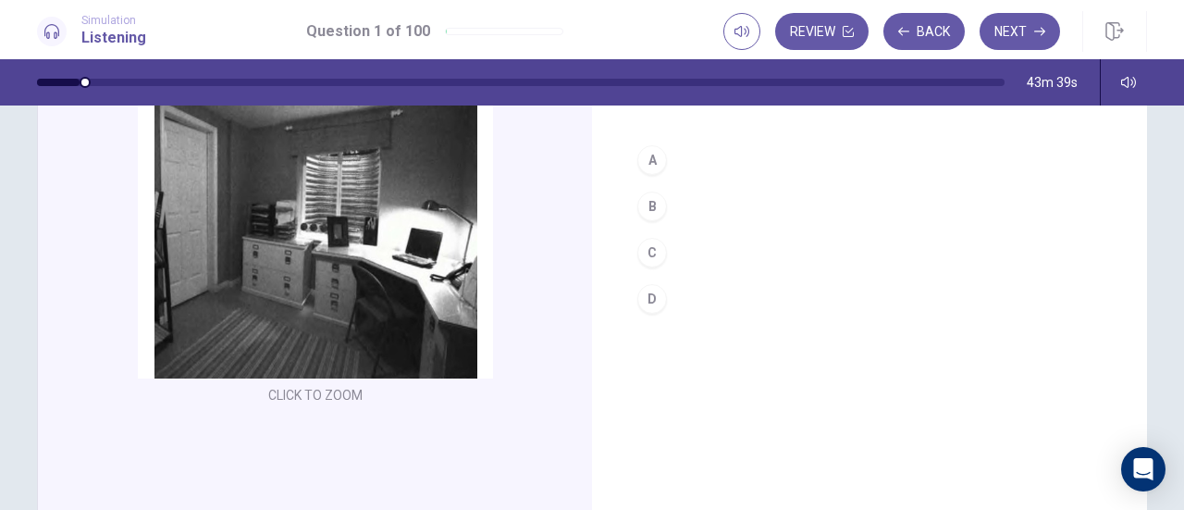
click at [644, 213] on div "B" at bounding box center [653, 207] width 30 height 30
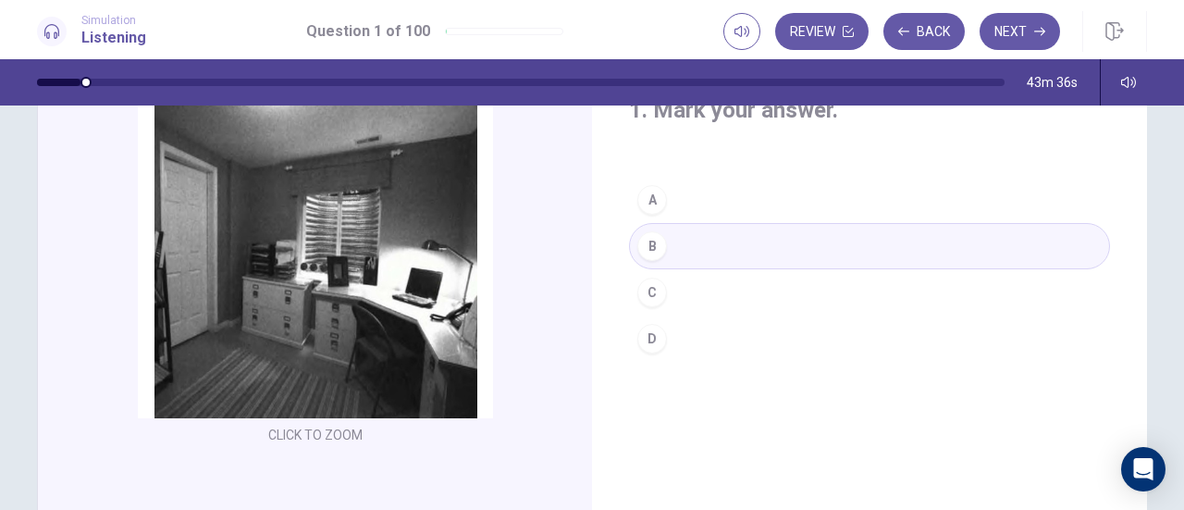
scroll to position [43, 0]
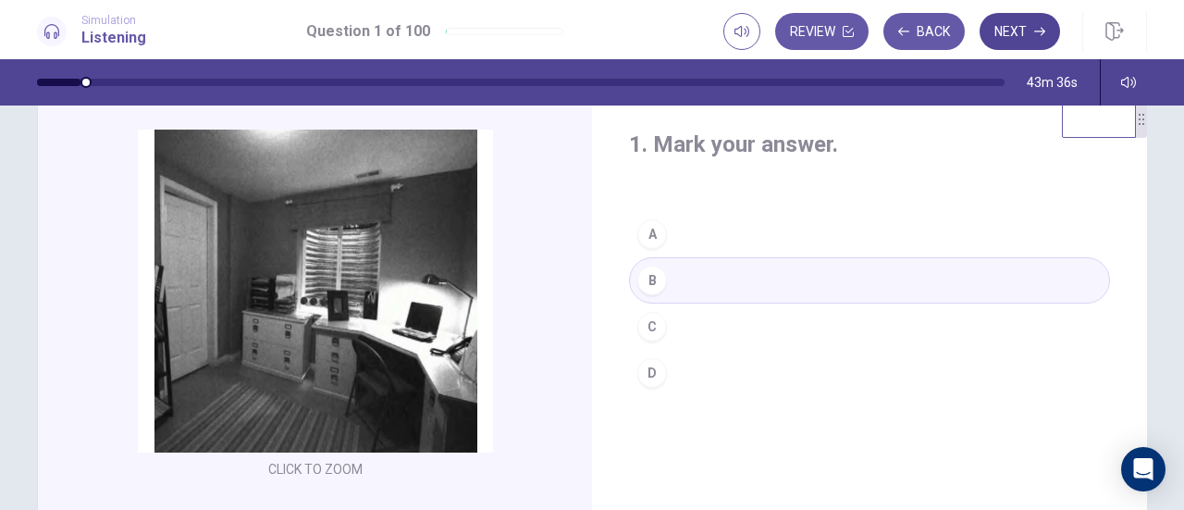
click at [1009, 20] on button "Next" at bounding box center [1020, 31] width 80 height 37
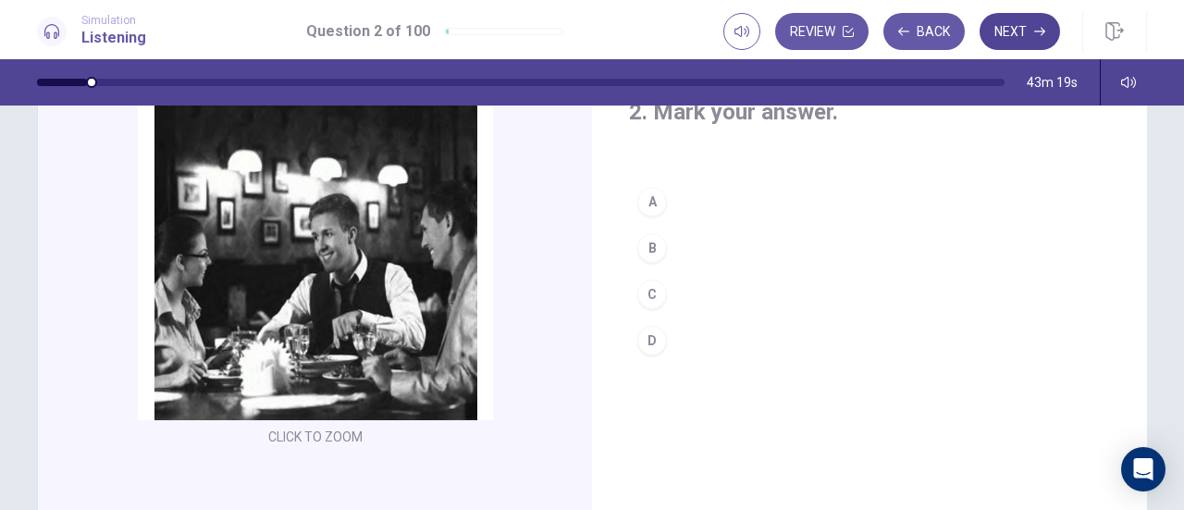
scroll to position [76, 0]
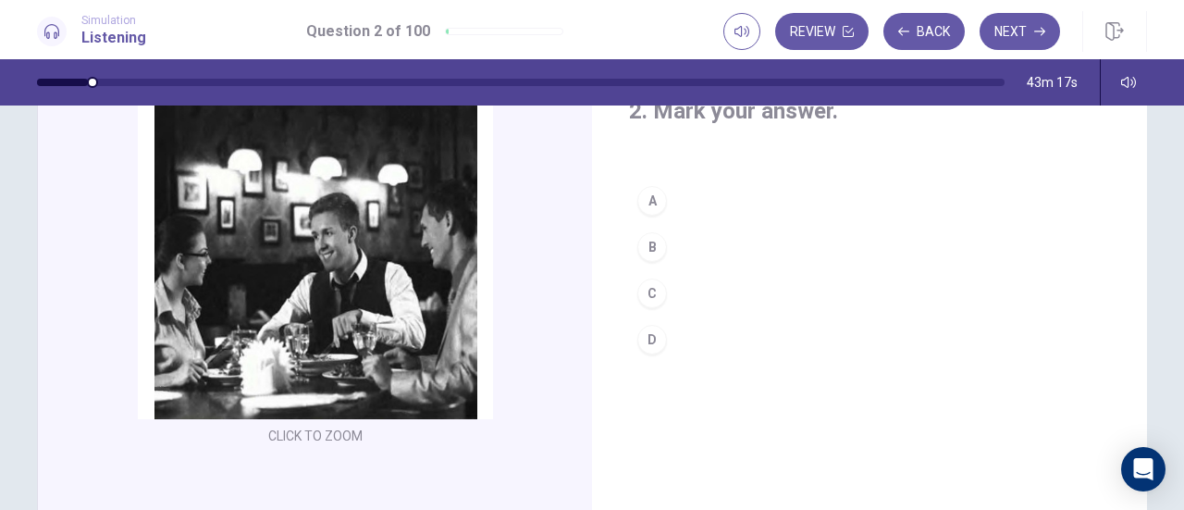
click at [648, 204] on div "A" at bounding box center [653, 201] width 30 height 30
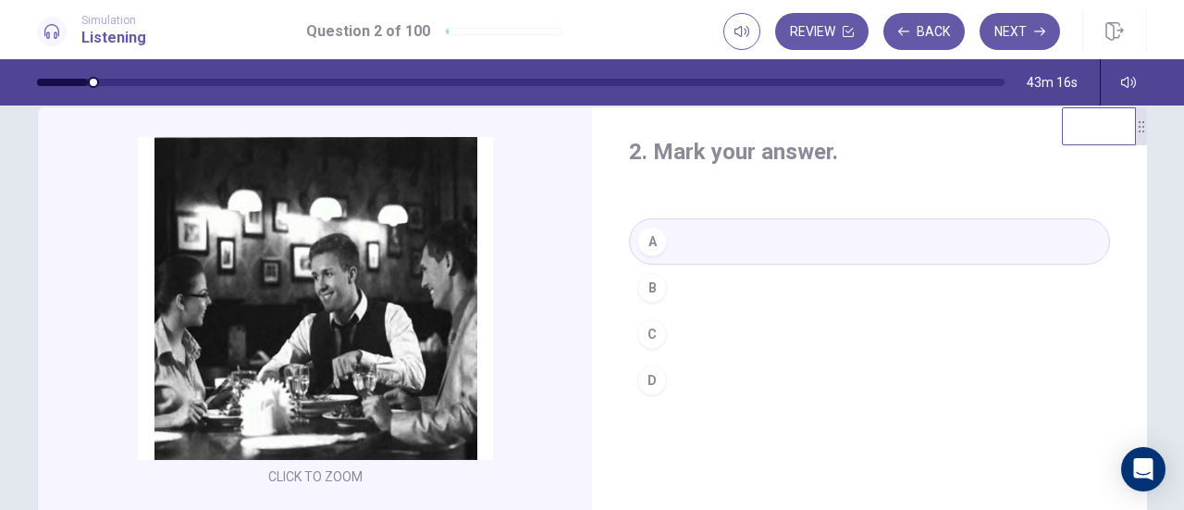
scroll to position [31, 0]
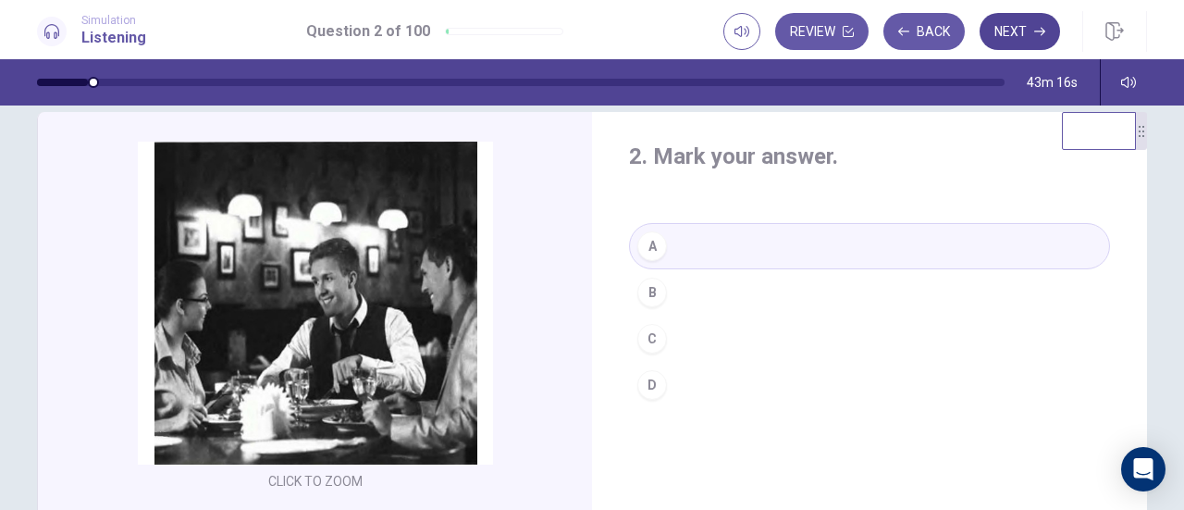
click at [1012, 31] on button "Next" at bounding box center [1020, 31] width 80 height 37
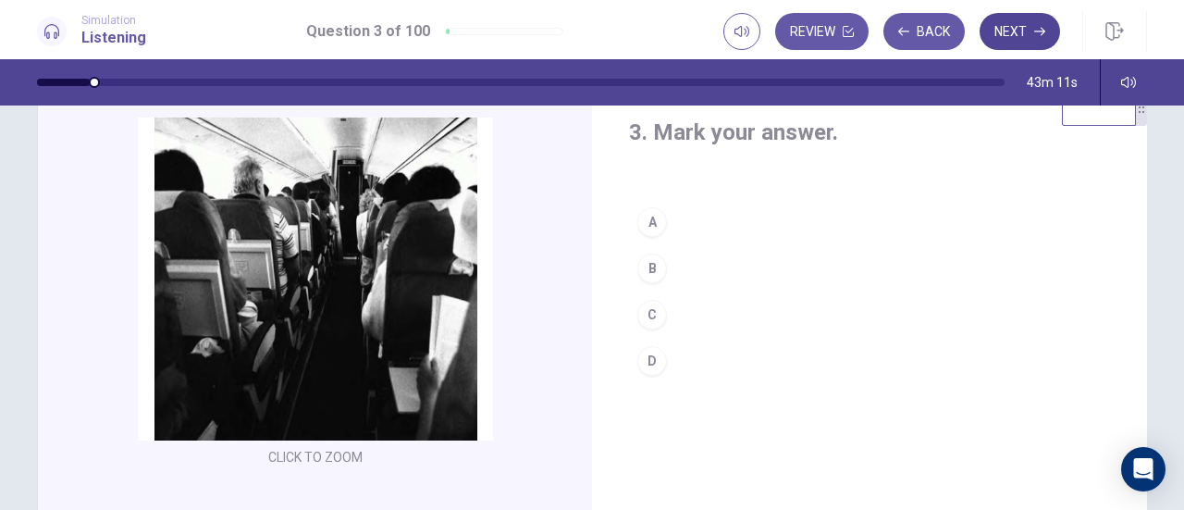
scroll to position [57, 0]
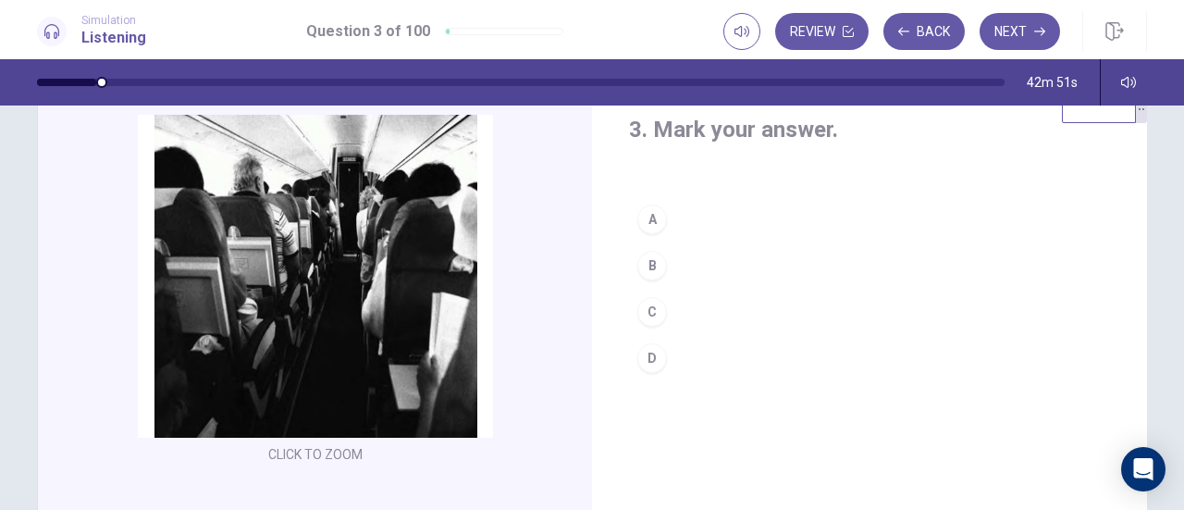
click at [659, 364] on div "D" at bounding box center [653, 358] width 30 height 30
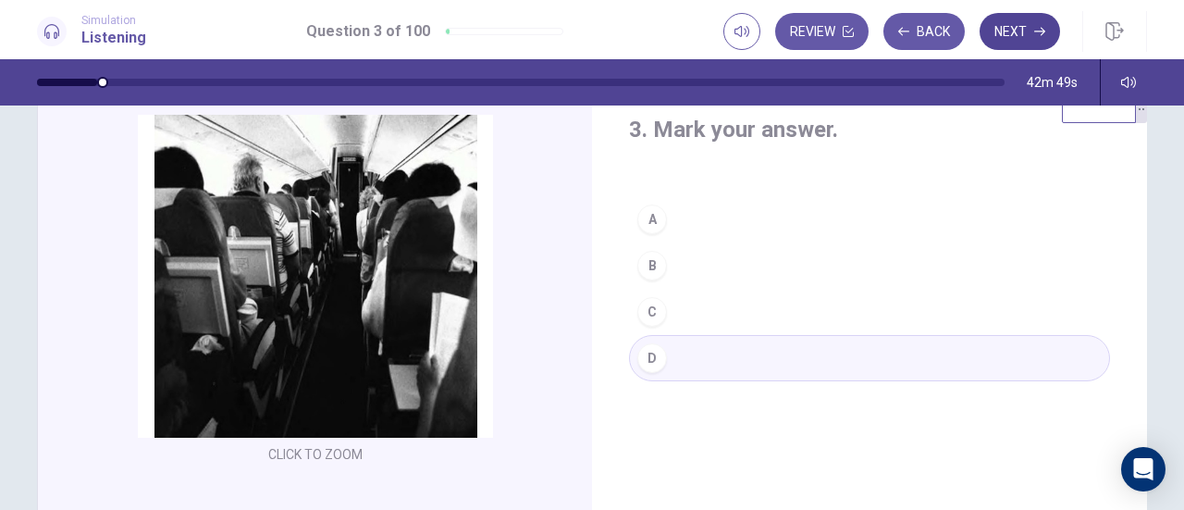
click at [1009, 31] on button "Next" at bounding box center [1020, 31] width 80 height 37
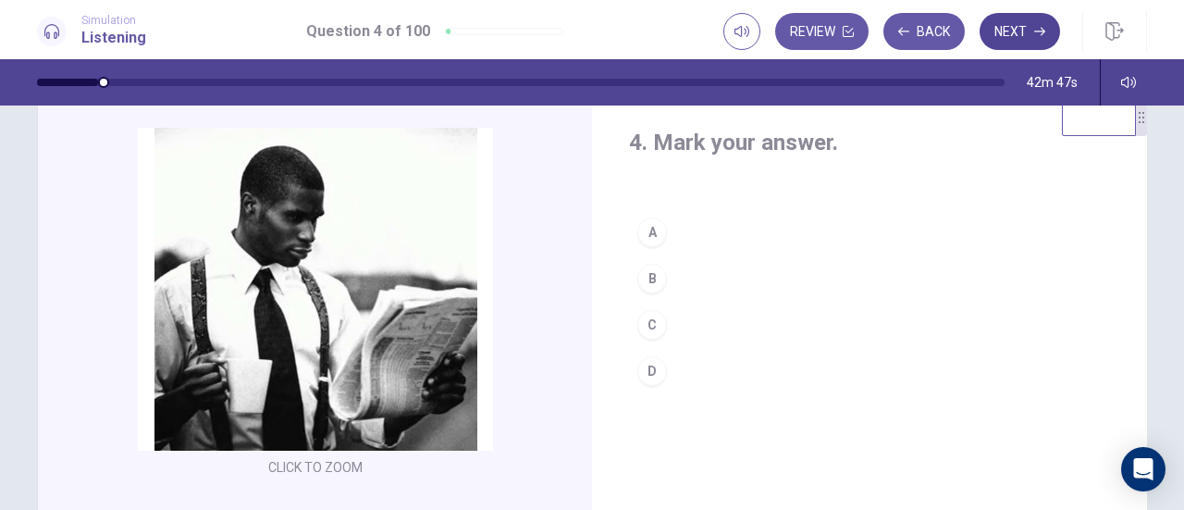
scroll to position [45, 0]
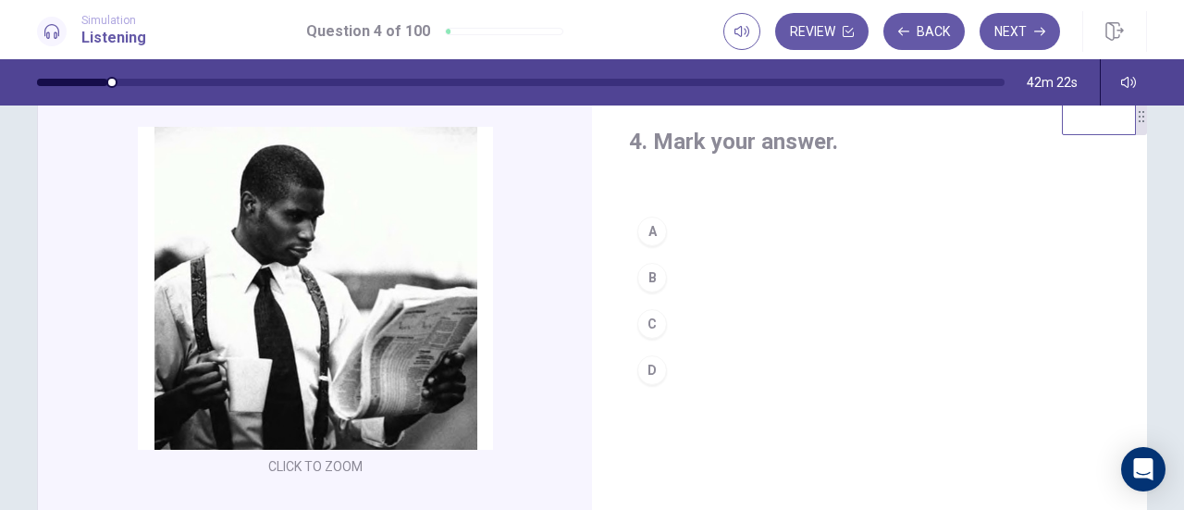
click at [654, 379] on div "D" at bounding box center [653, 370] width 30 height 30
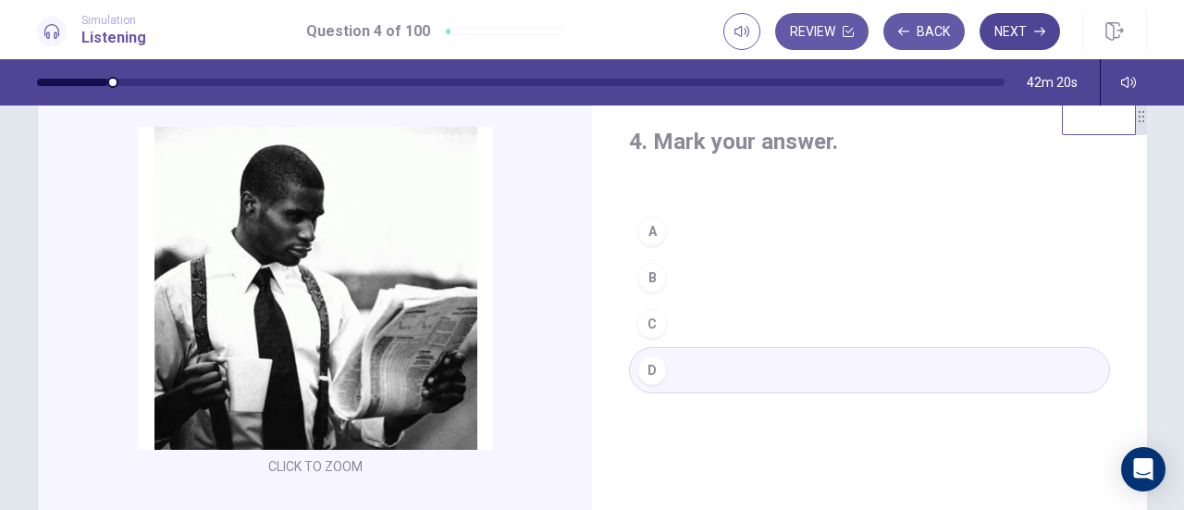
click at [1015, 33] on button "Next" at bounding box center [1020, 31] width 80 height 37
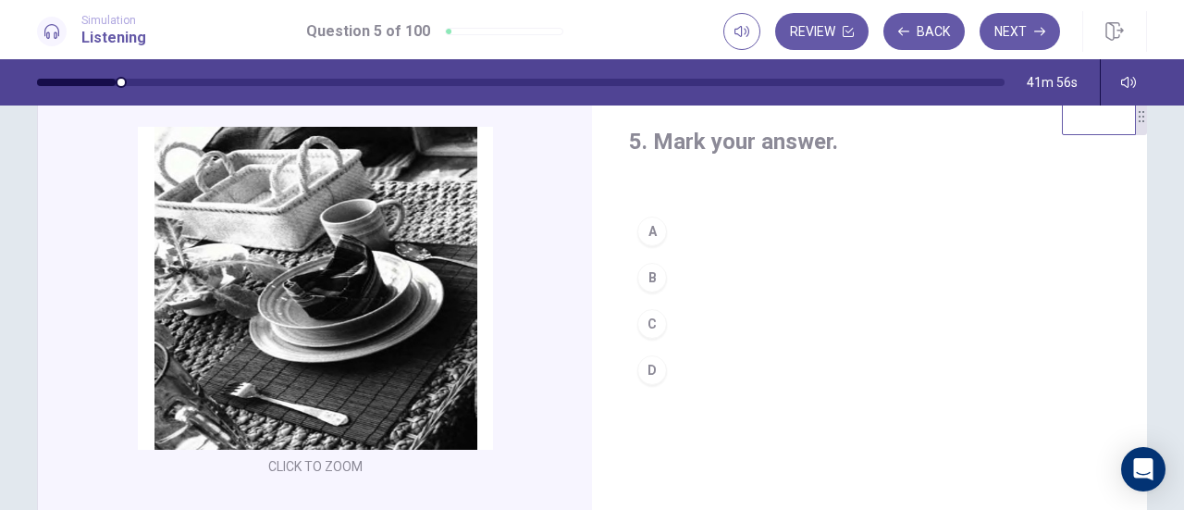
click at [650, 240] on div "A" at bounding box center [653, 232] width 30 height 30
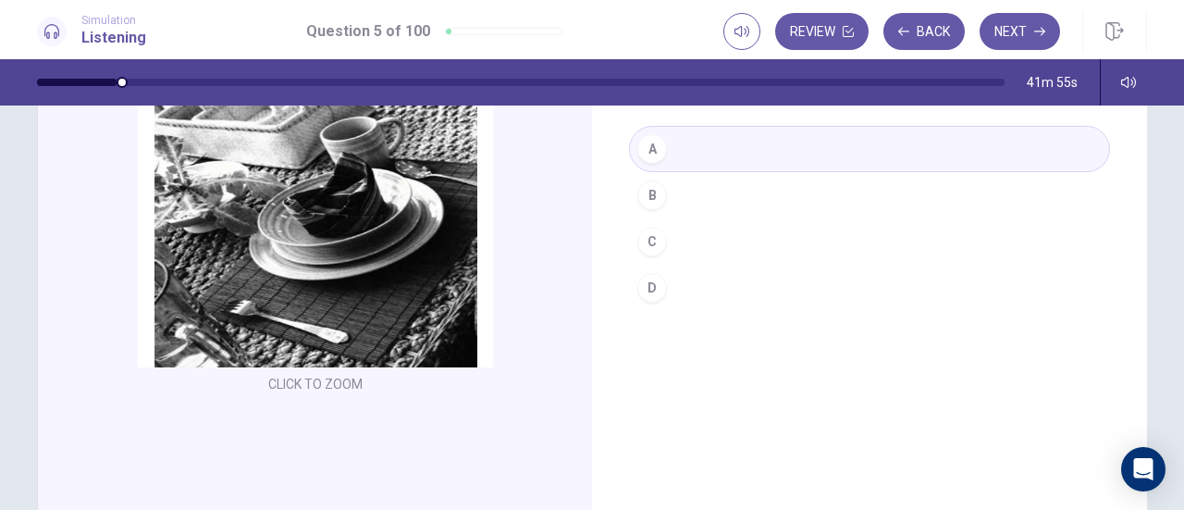
scroll to position [146, 0]
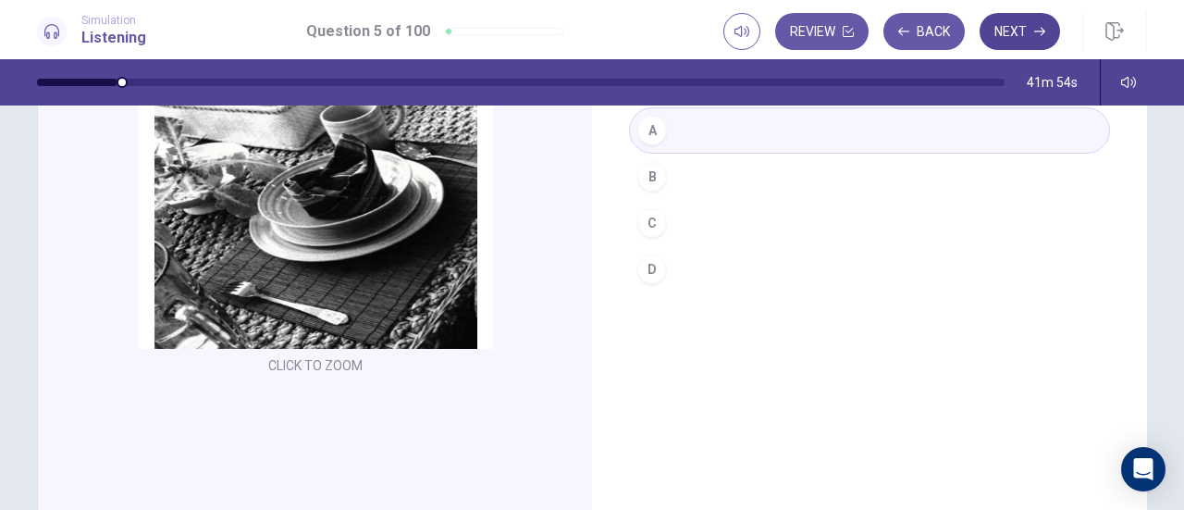
click at [1012, 31] on button "Next" at bounding box center [1020, 31] width 80 height 37
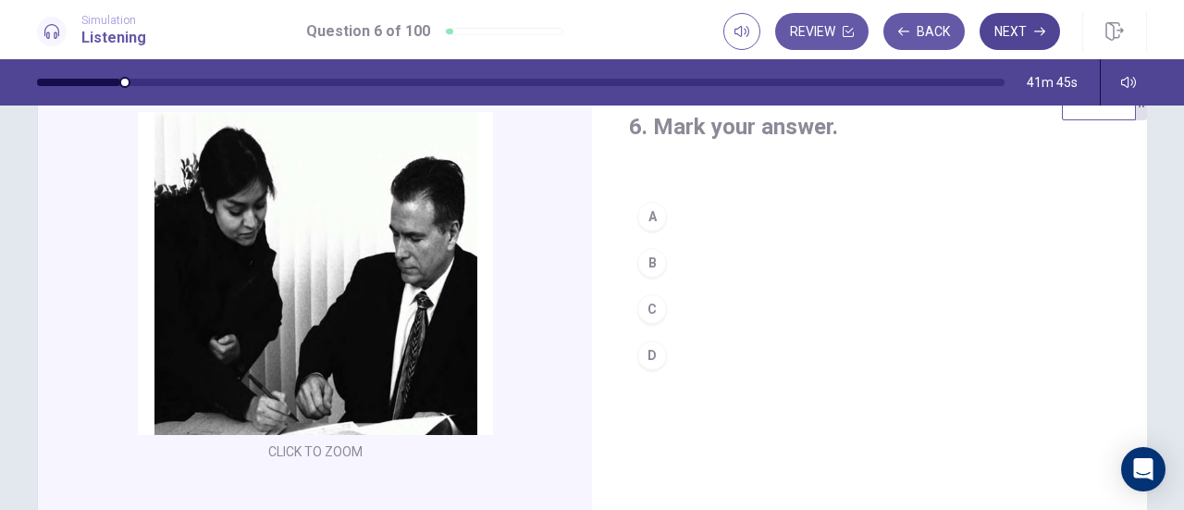
scroll to position [56, 0]
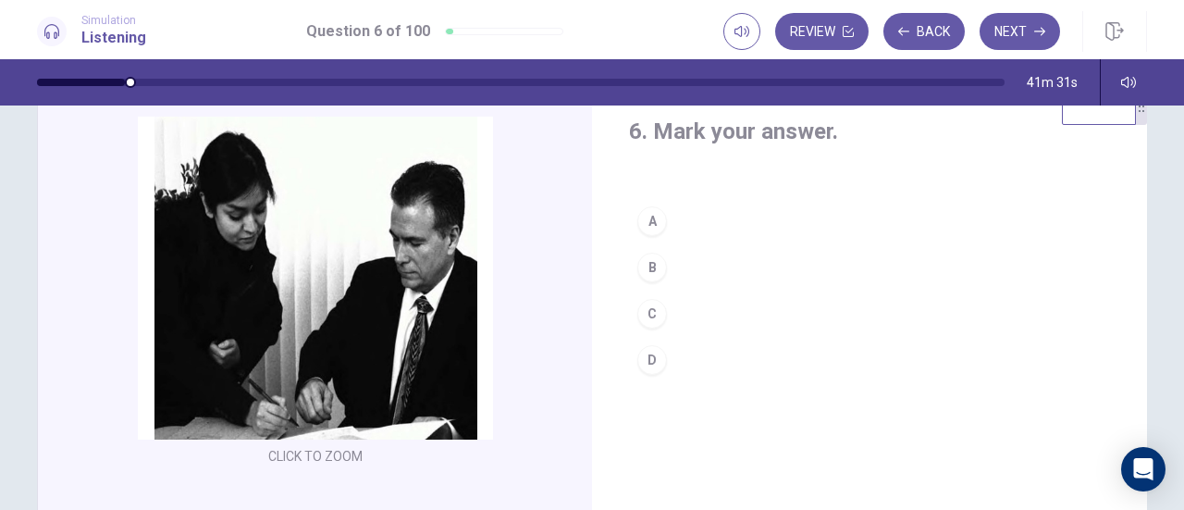
click at [655, 309] on div "C" at bounding box center [653, 314] width 30 height 30
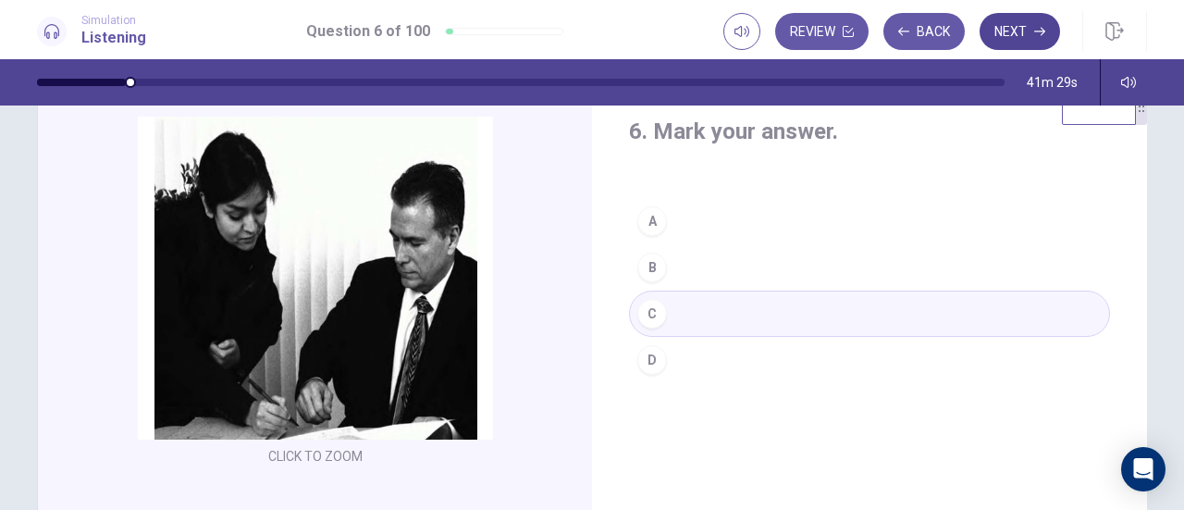
click at [1018, 37] on button "Next" at bounding box center [1020, 31] width 80 height 37
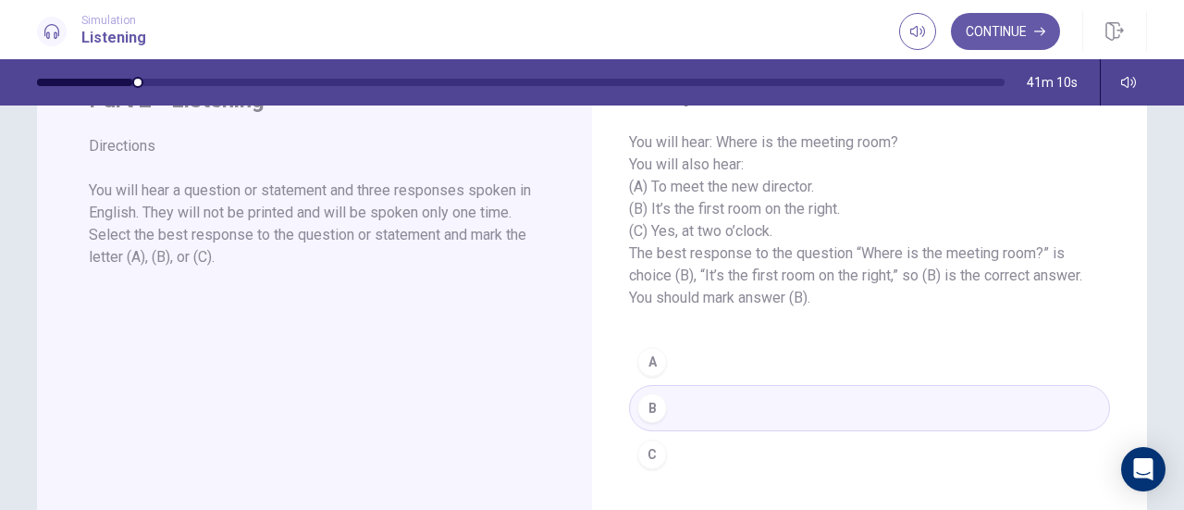
scroll to position [91, 0]
click at [1013, 35] on button "Continue" at bounding box center [1005, 31] width 109 height 37
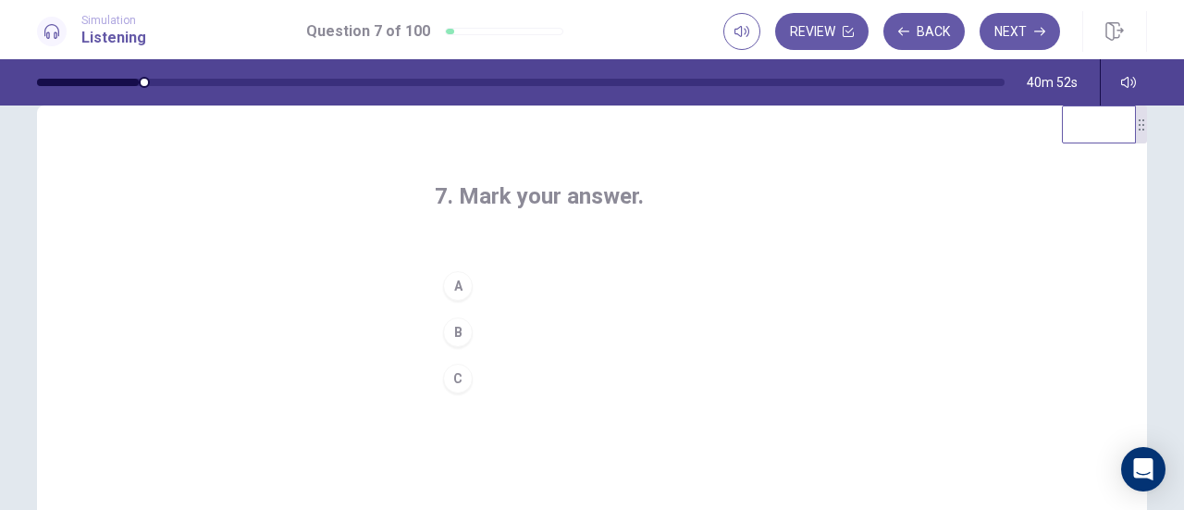
scroll to position [35, 0]
click at [509, 392] on button "C" at bounding box center [592, 380] width 315 height 46
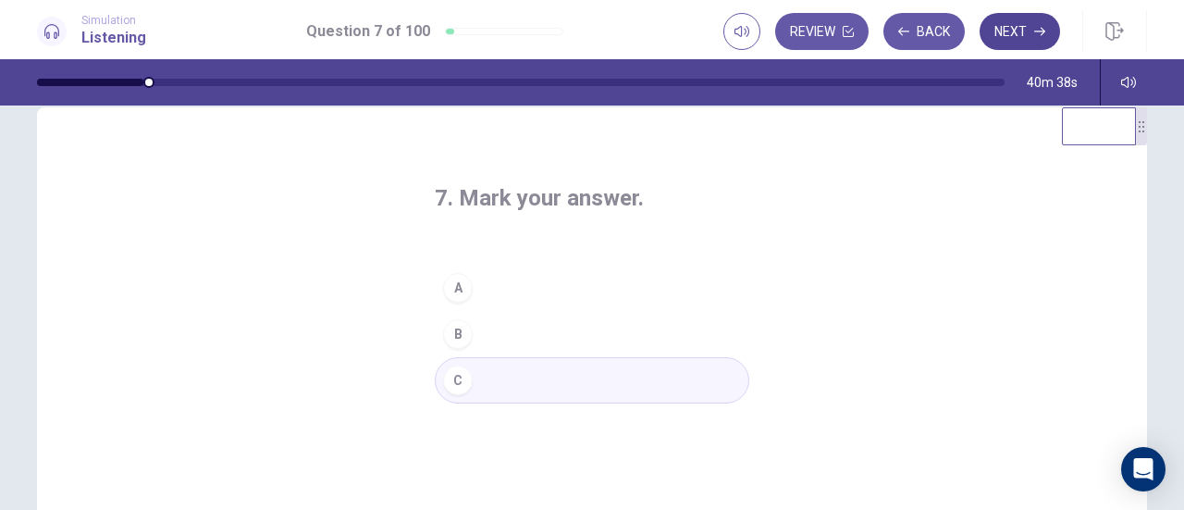
click at [1029, 37] on button "Next" at bounding box center [1020, 31] width 80 height 37
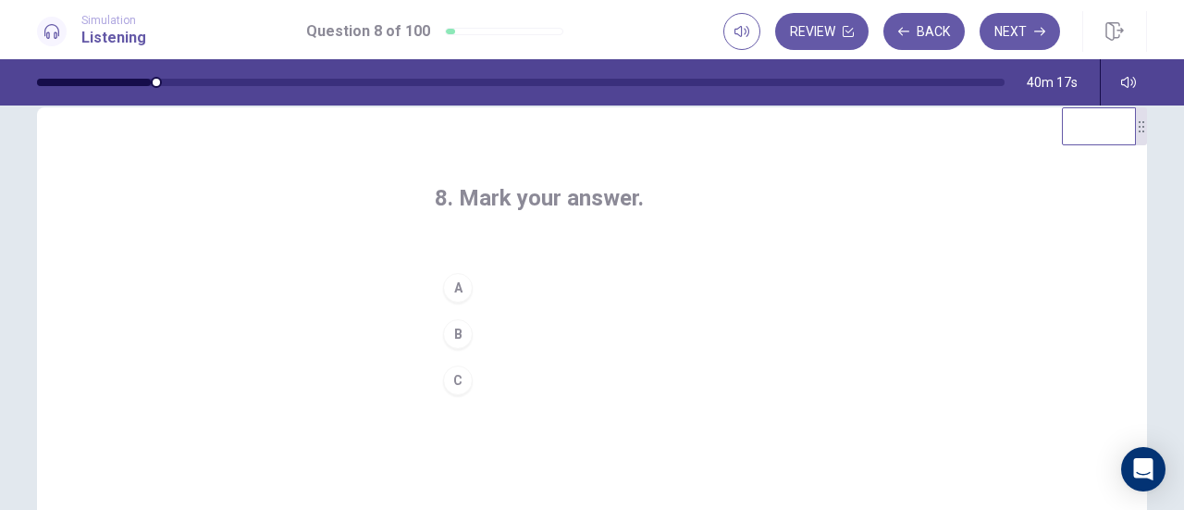
click at [477, 284] on button "A" at bounding box center [592, 288] width 315 height 46
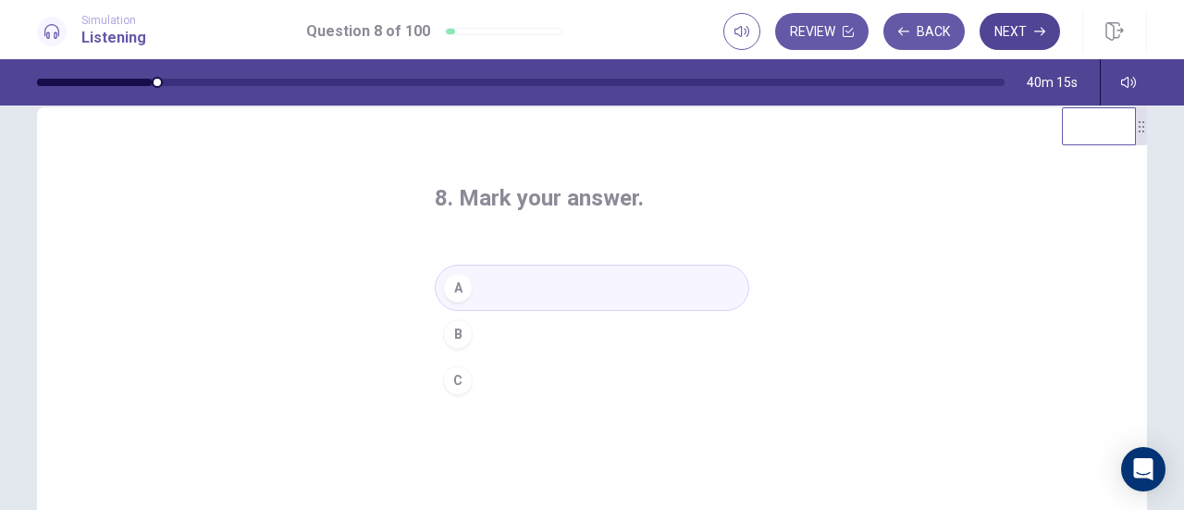
click at [1021, 26] on button "Next" at bounding box center [1020, 31] width 80 height 37
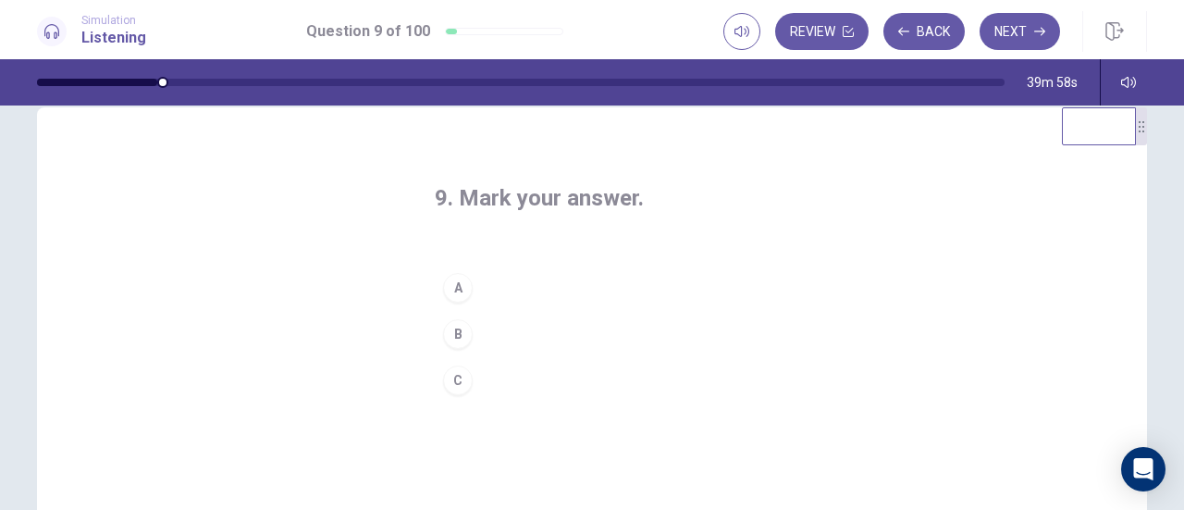
click at [474, 283] on button "A" at bounding box center [592, 288] width 315 height 46
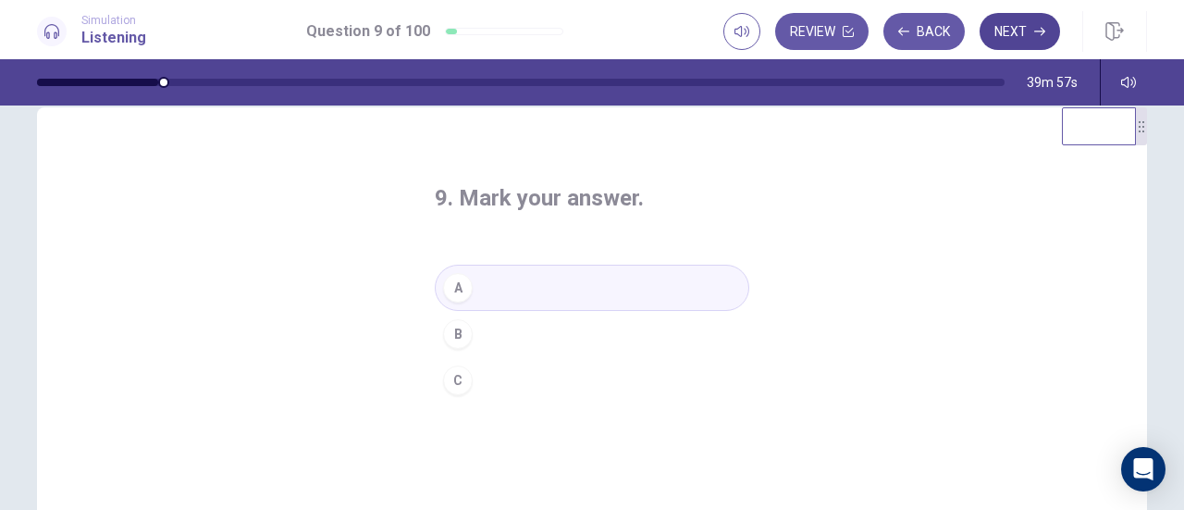
click at [1012, 43] on button "Next" at bounding box center [1020, 31] width 80 height 37
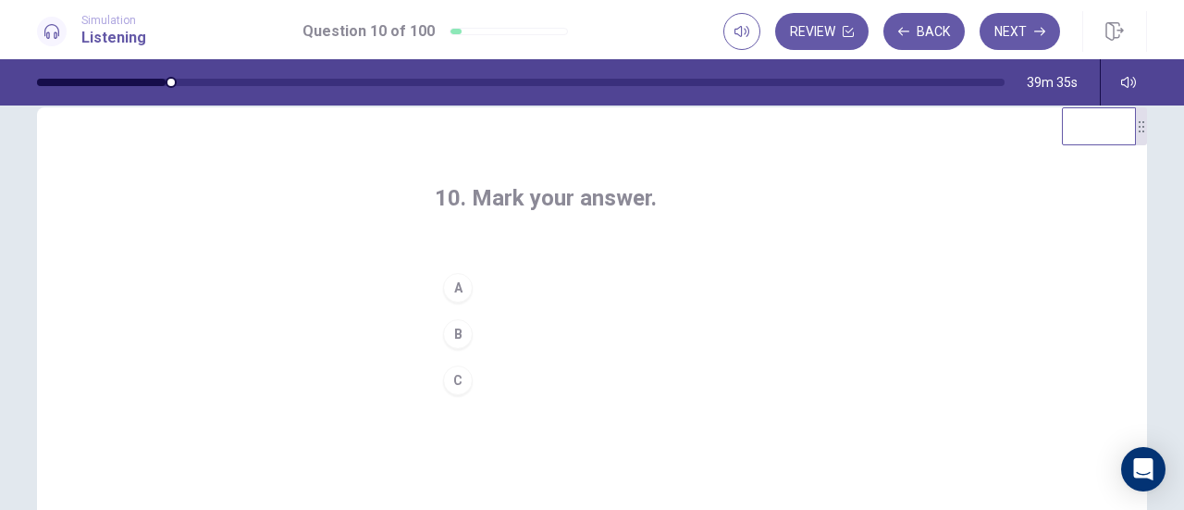
click at [463, 289] on div "A" at bounding box center [458, 288] width 30 height 30
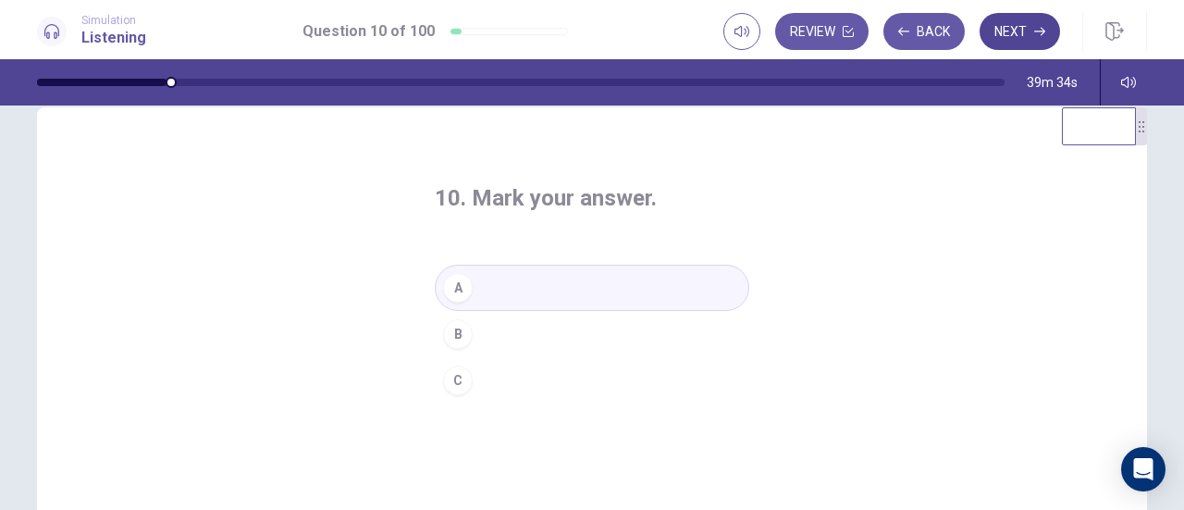
click at [1025, 35] on button "Next" at bounding box center [1020, 31] width 80 height 37
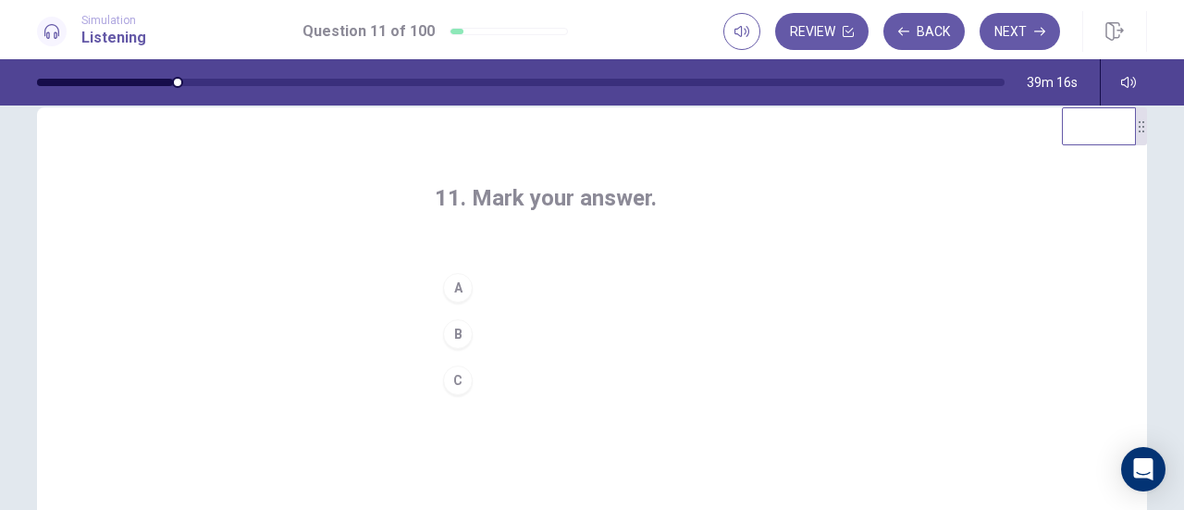
click at [464, 353] on button "B" at bounding box center [592, 334] width 315 height 46
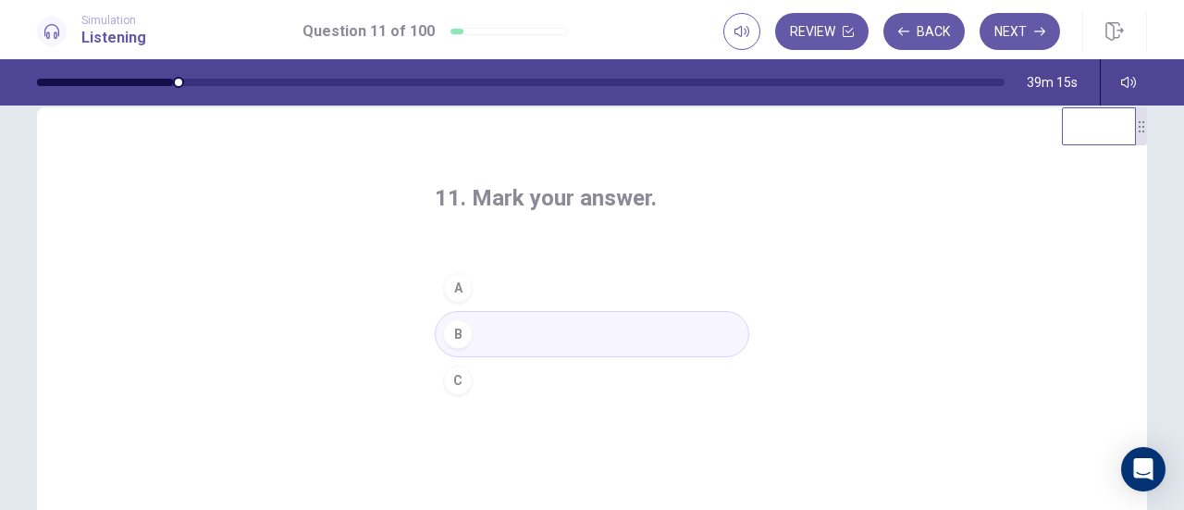
click at [486, 331] on button "B" at bounding box center [592, 334] width 315 height 46
click at [1008, 28] on button "Next" at bounding box center [1020, 31] width 80 height 37
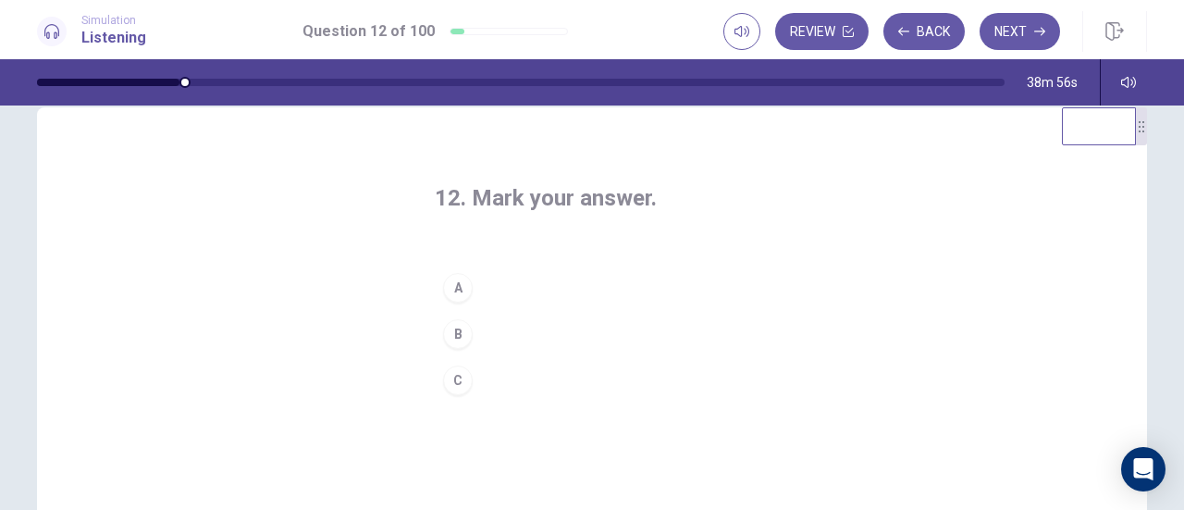
click at [461, 385] on div "C" at bounding box center [458, 380] width 30 height 30
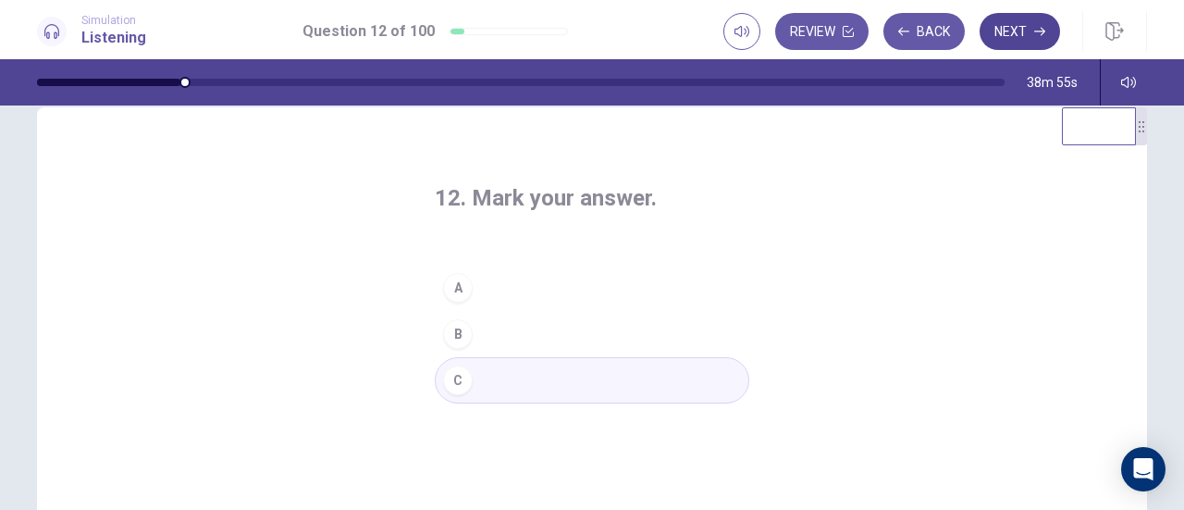
click at [1019, 35] on button "Next" at bounding box center [1020, 31] width 80 height 37
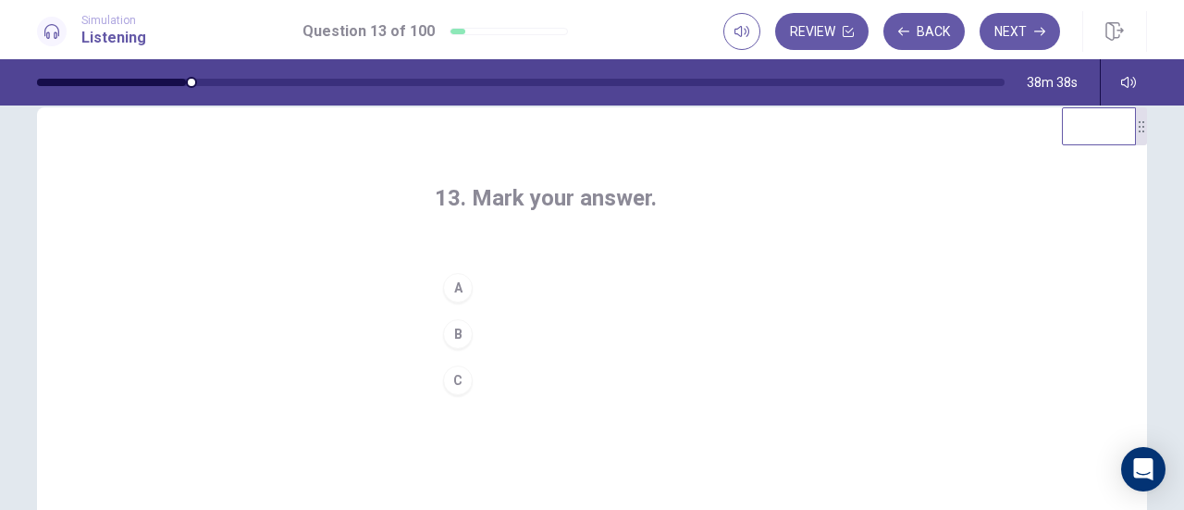
click at [464, 289] on div "A" at bounding box center [458, 288] width 30 height 30
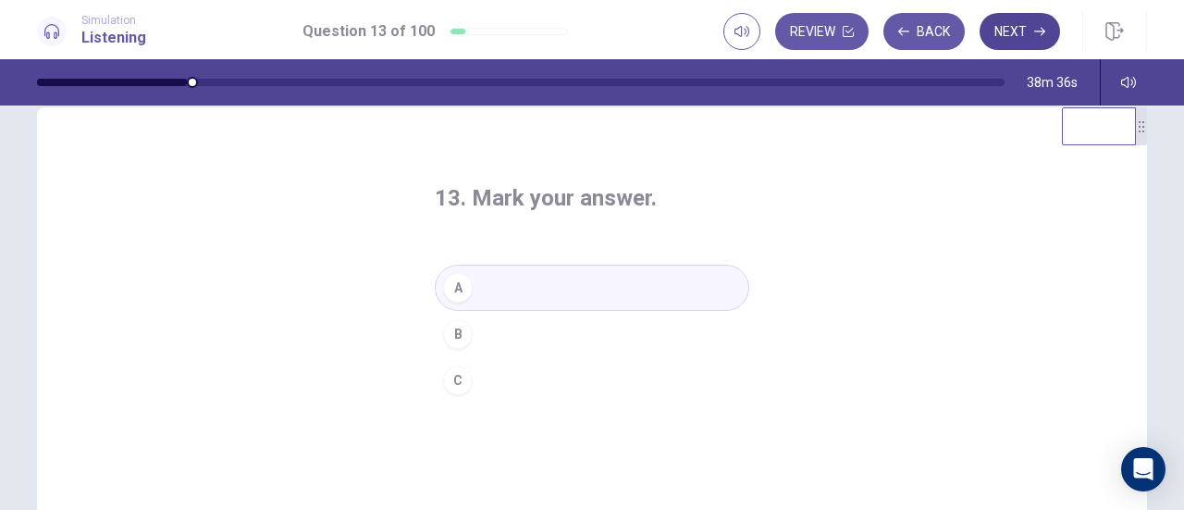
click at [1010, 31] on button "Next" at bounding box center [1020, 31] width 80 height 37
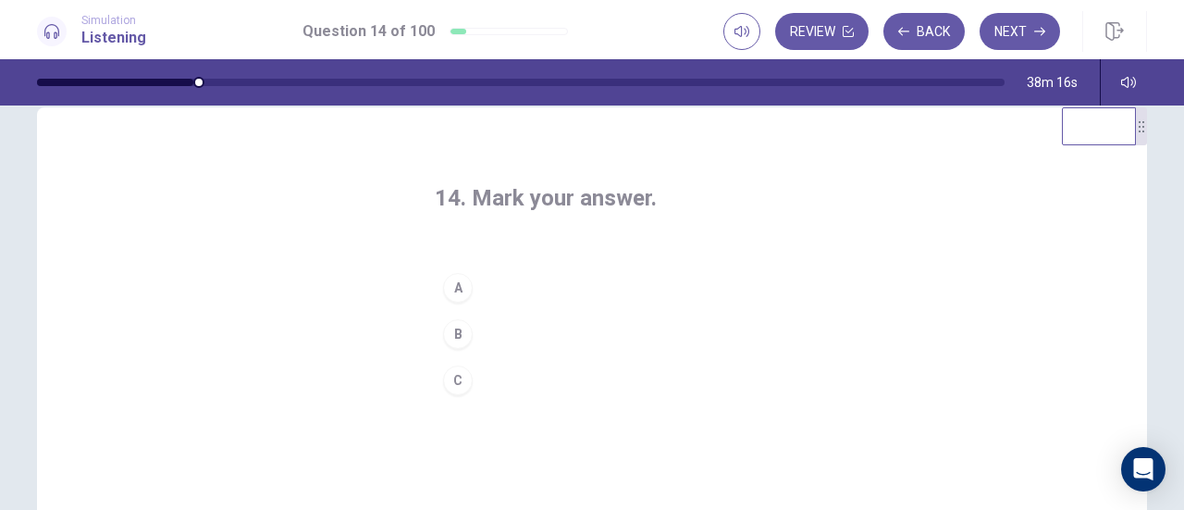
click at [463, 389] on div "C" at bounding box center [458, 380] width 30 height 30
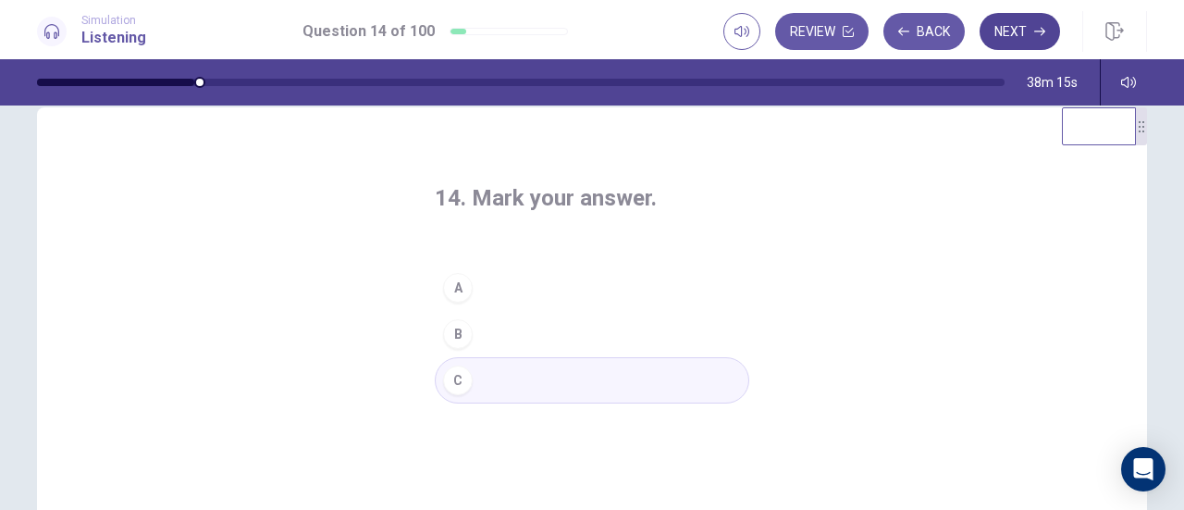
click at [1027, 39] on button "Next" at bounding box center [1020, 31] width 80 height 37
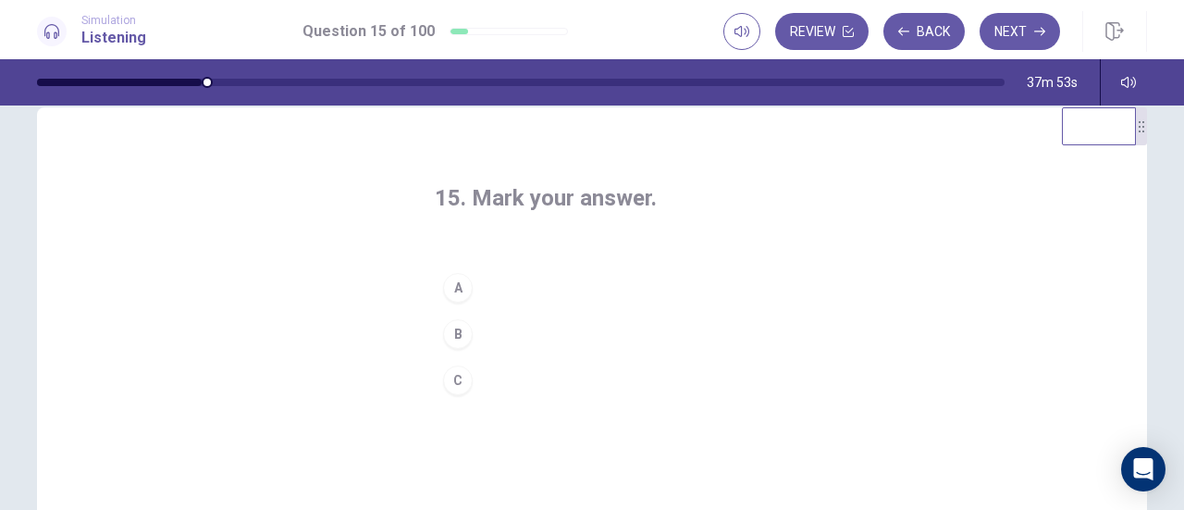
click at [464, 333] on div "B" at bounding box center [458, 334] width 30 height 30
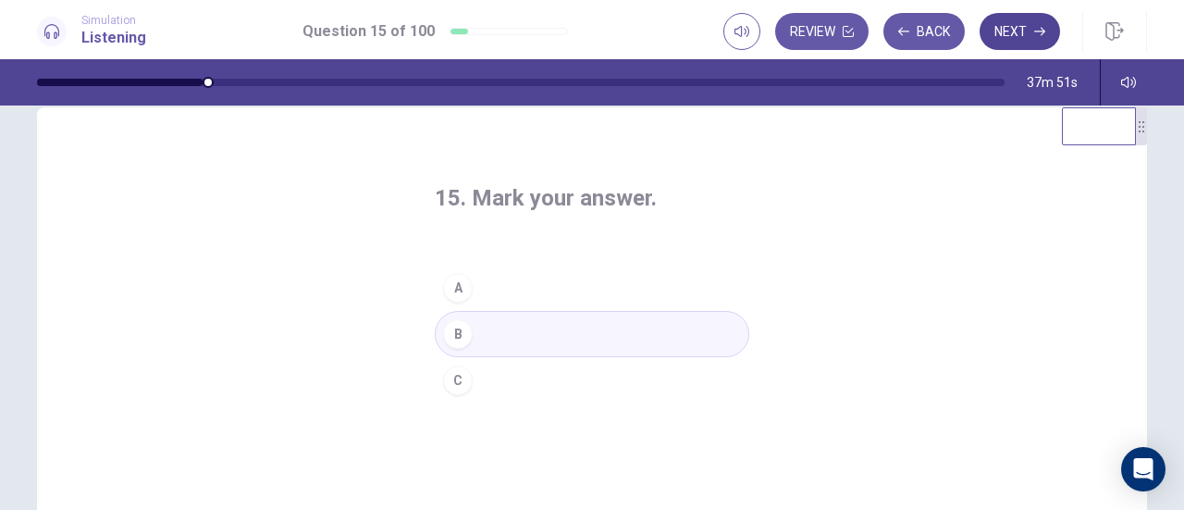
click at [1032, 46] on button "Next" at bounding box center [1020, 31] width 80 height 37
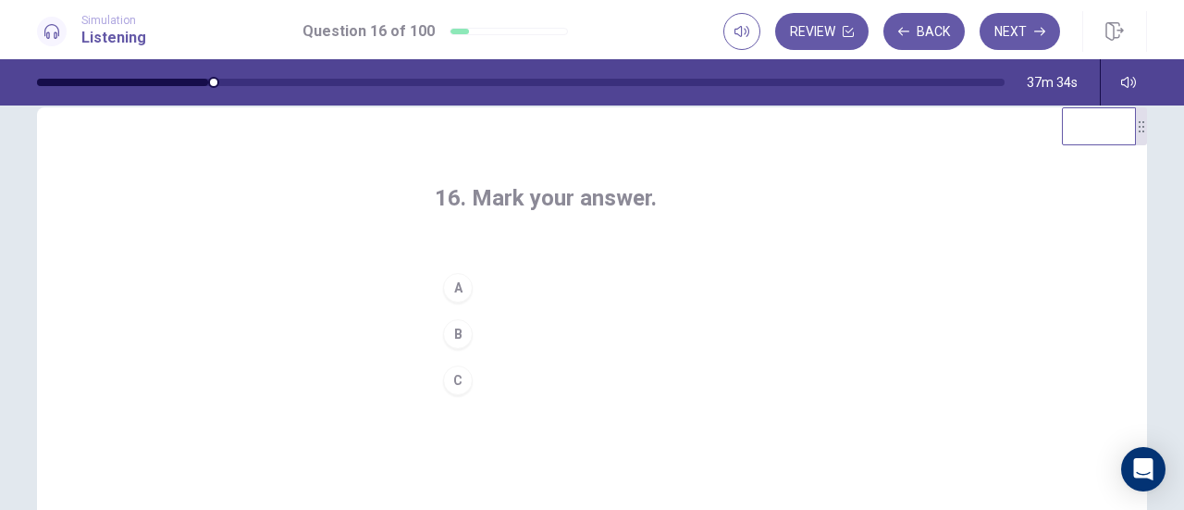
click at [465, 289] on div "A" at bounding box center [458, 288] width 30 height 30
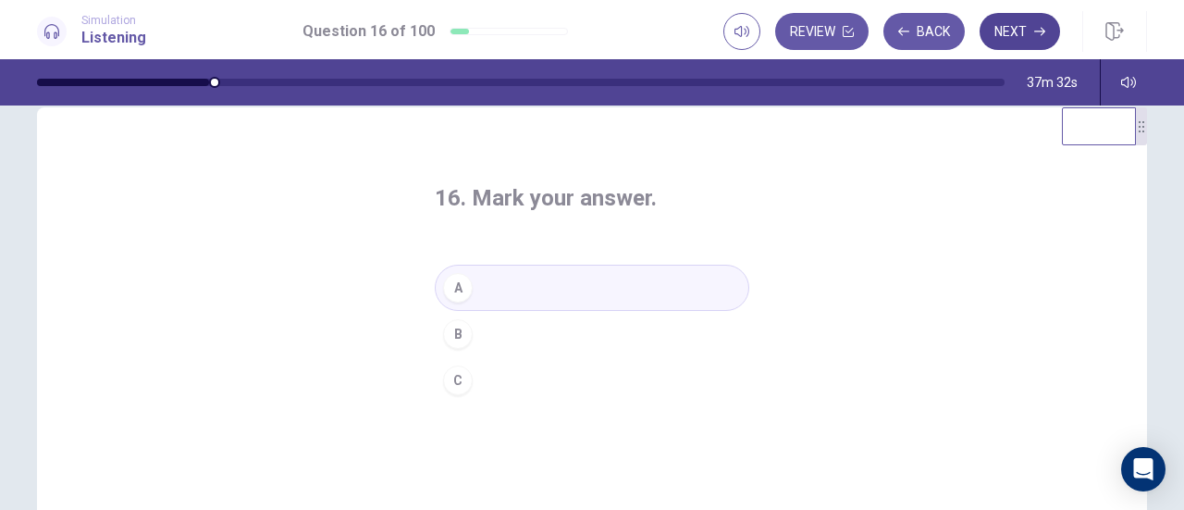
click at [1030, 31] on button "Next" at bounding box center [1020, 31] width 80 height 37
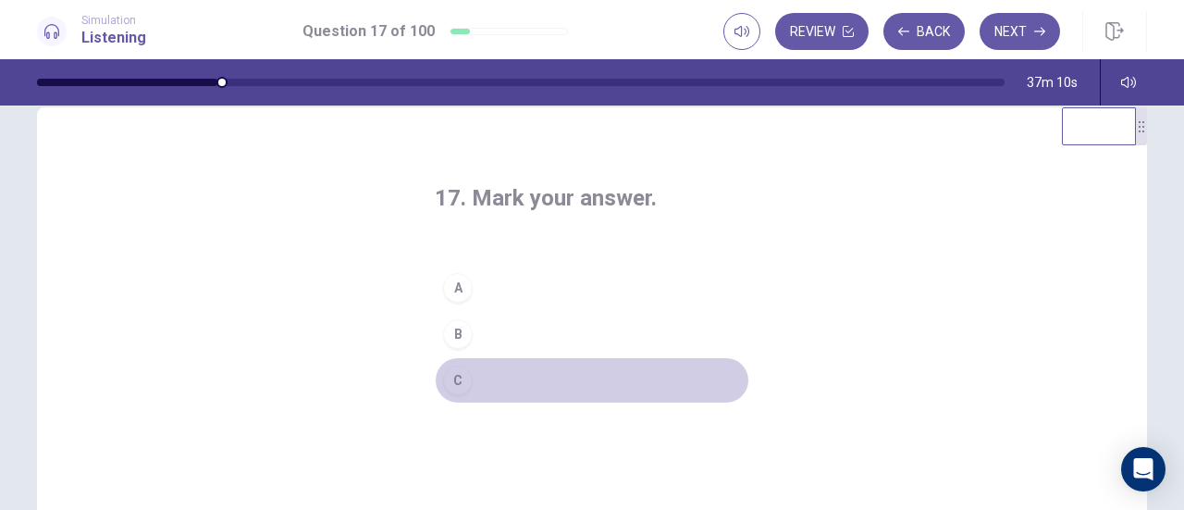
click at [461, 382] on div "C" at bounding box center [458, 380] width 30 height 30
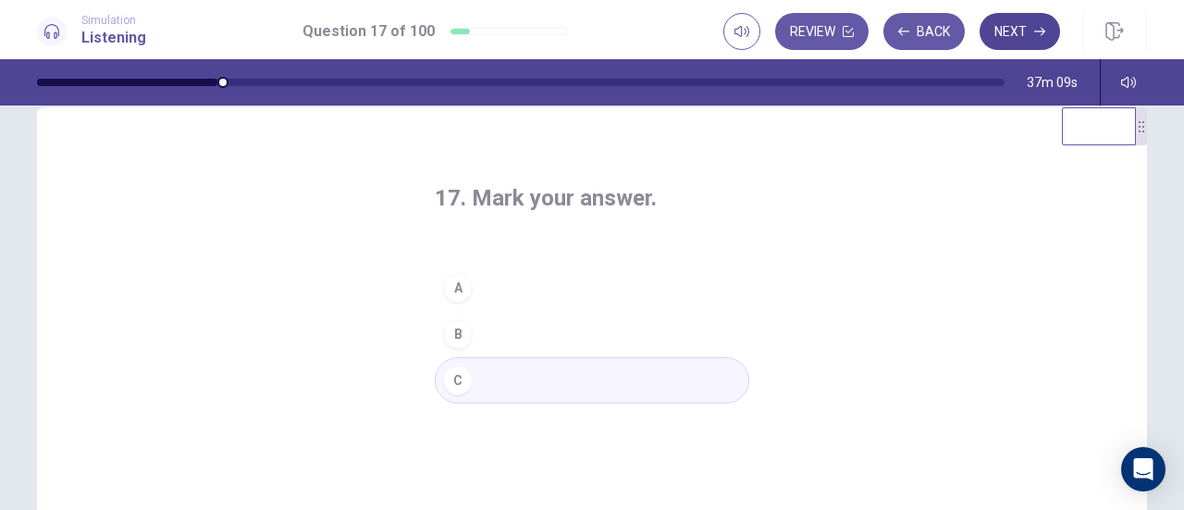
click at [1021, 25] on button "Next" at bounding box center [1020, 31] width 80 height 37
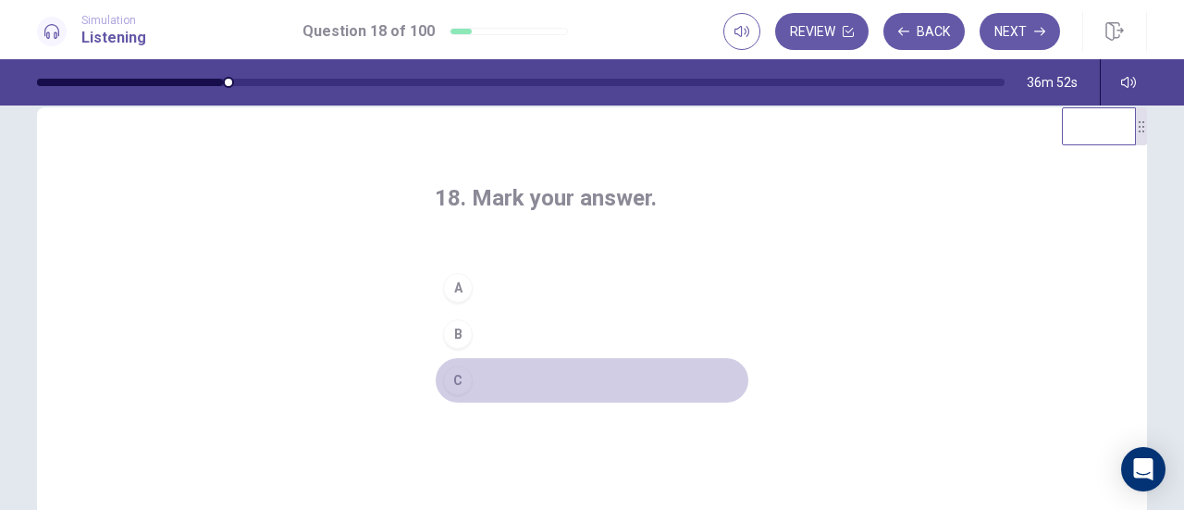
click at [461, 380] on div "C" at bounding box center [458, 380] width 30 height 30
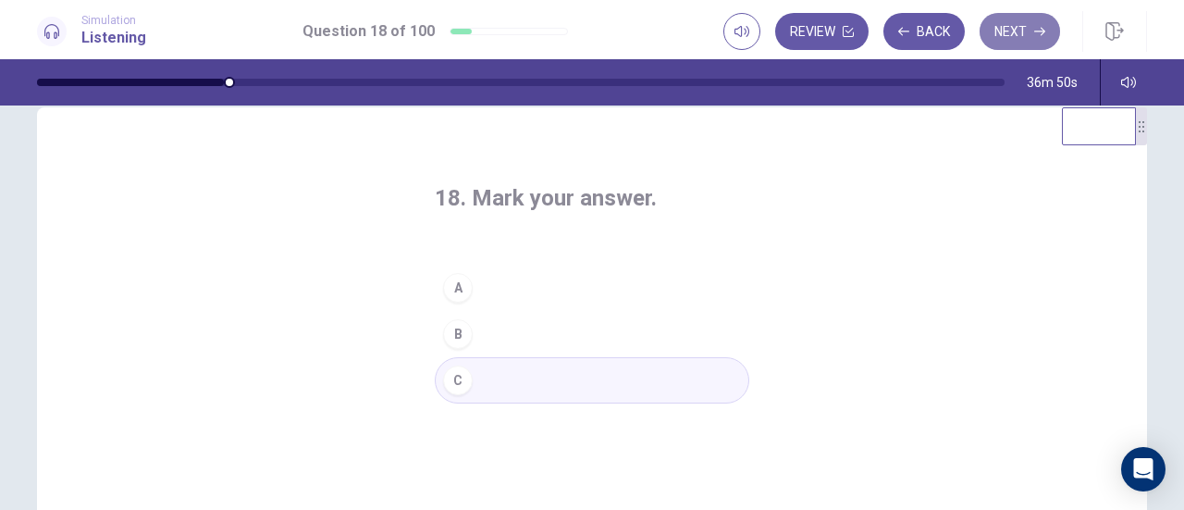
click at [1010, 31] on button "Next" at bounding box center [1020, 31] width 80 height 37
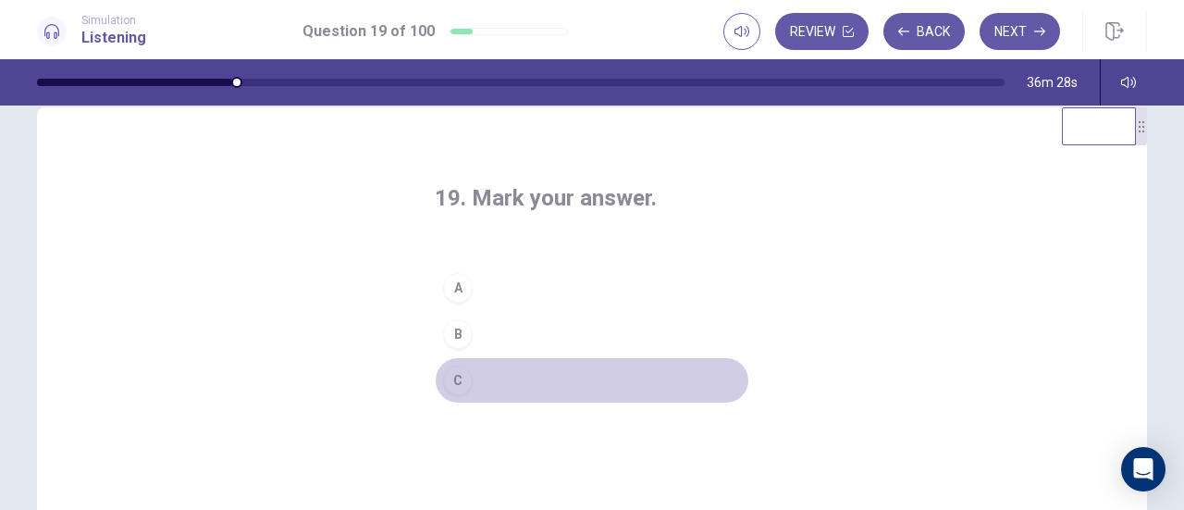
click at [452, 379] on div "C" at bounding box center [458, 380] width 30 height 30
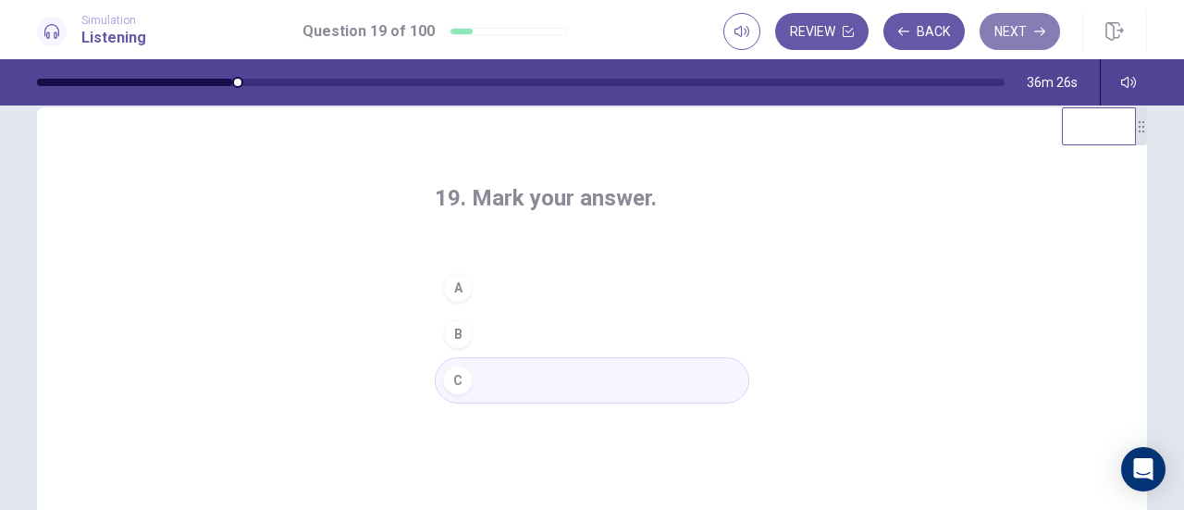
click at [1004, 33] on button "Next" at bounding box center [1020, 31] width 80 height 37
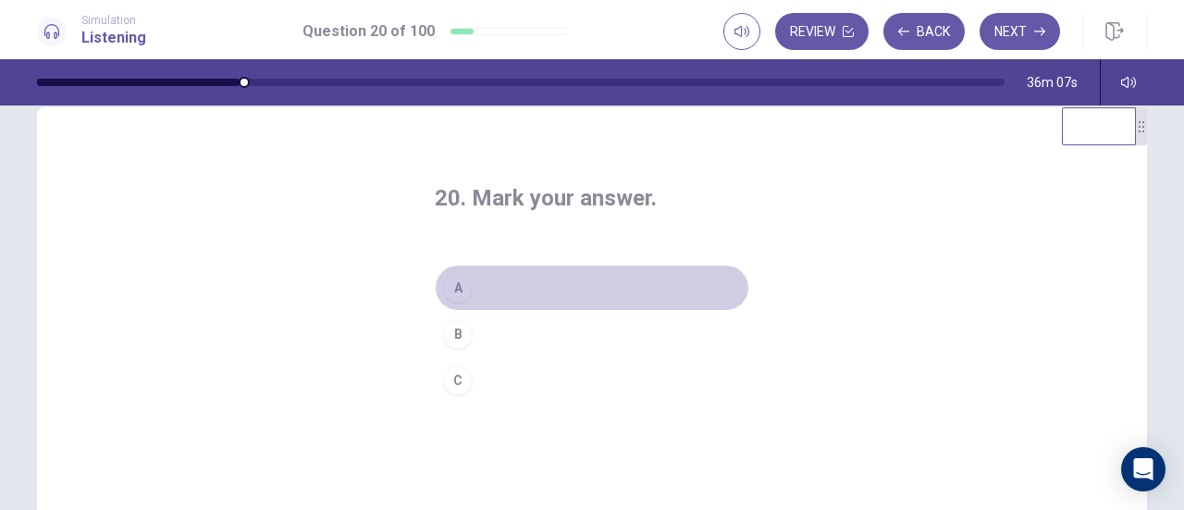
click at [460, 282] on div "A" at bounding box center [458, 288] width 30 height 30
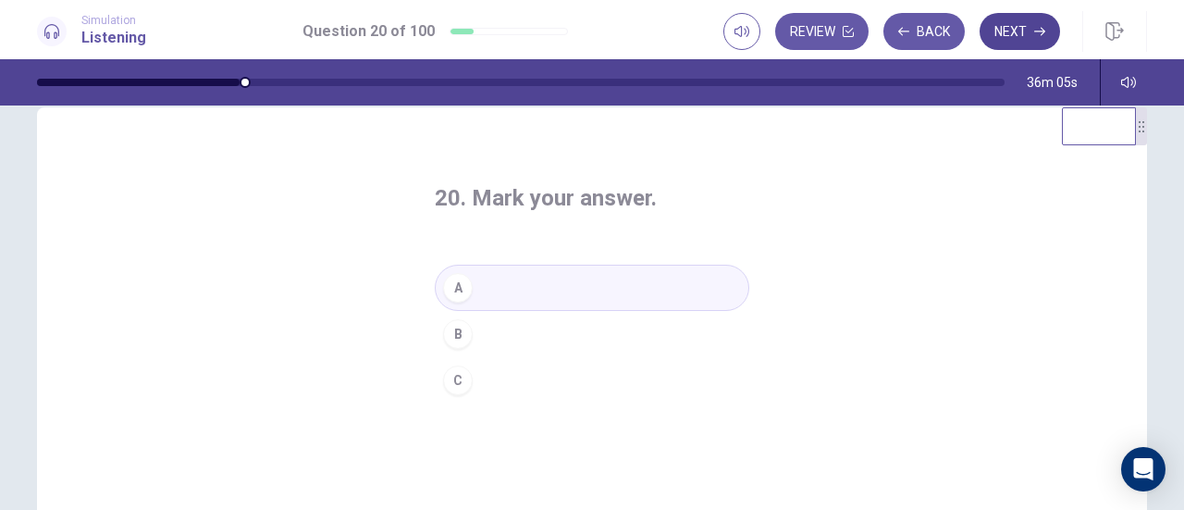
click at [1001, 23] on button "Next" at bounding box center [1020, 31] width 80 height 37
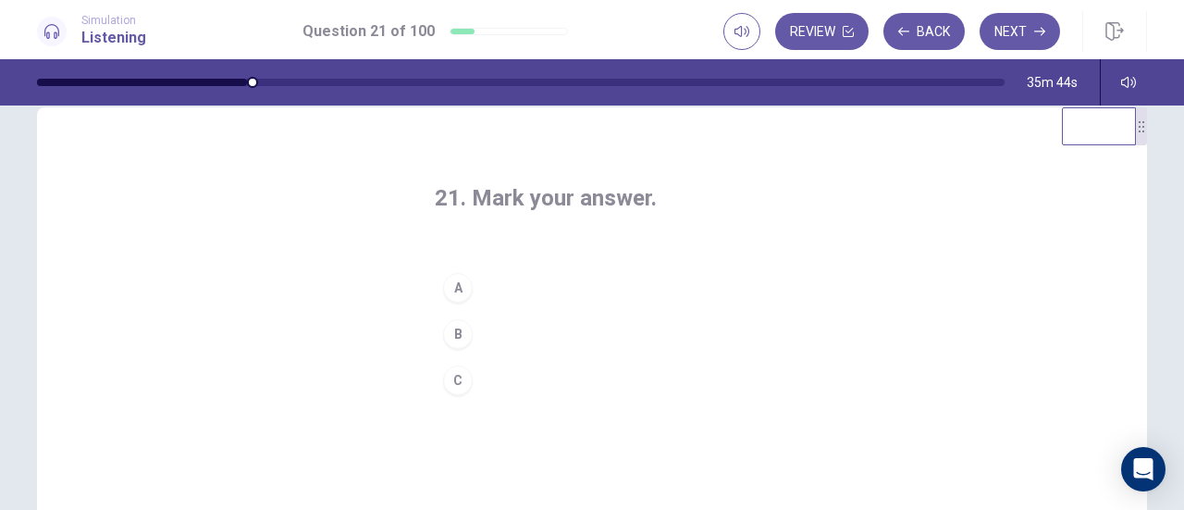
click at [459, 328] on div "B" at bounding box center [458, 334] width 30 height 30
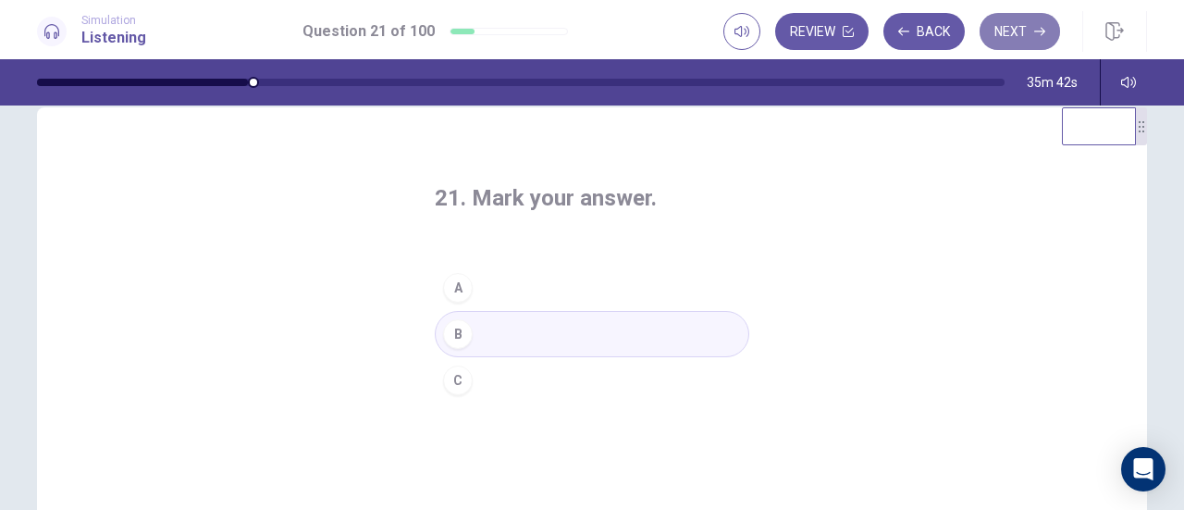
click at [1024, 29] on button "Next" at bounding box center [1020, 31] width 80 height 37
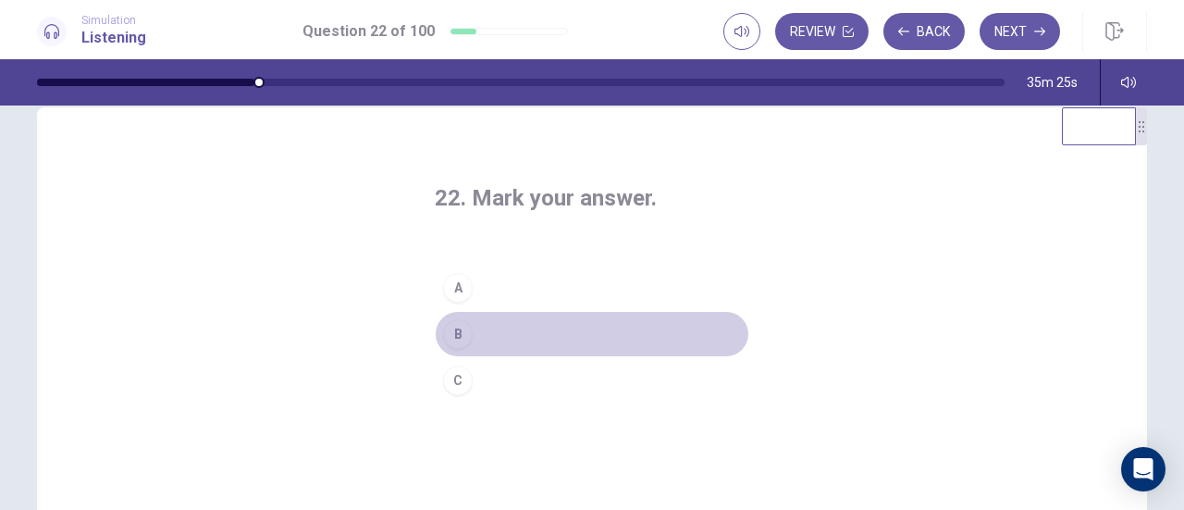
click at [460, 326] on div "B" at bounding box center [458, 334] width 30 height 30
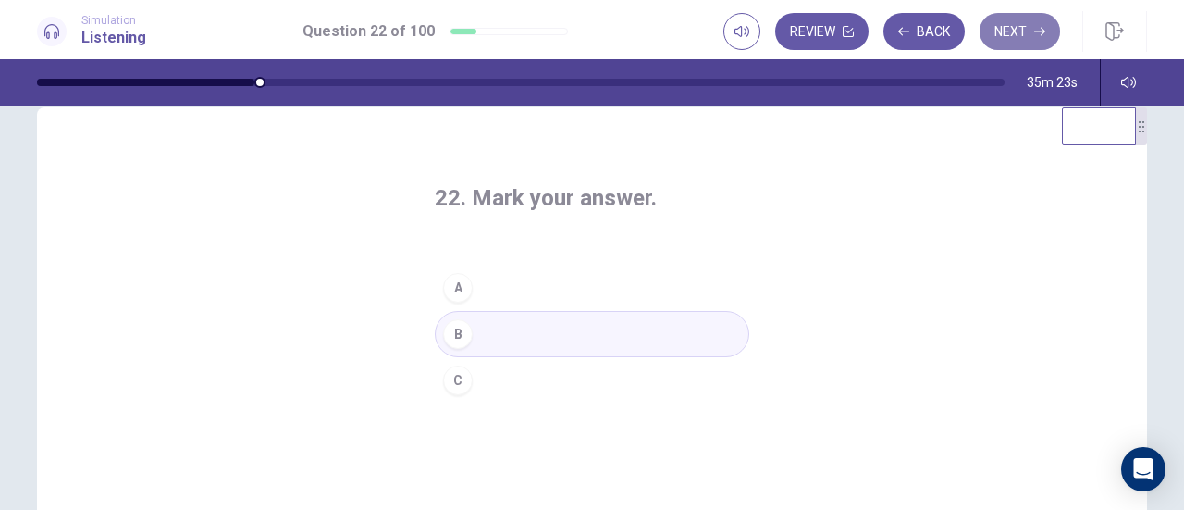
click at [1016, 31] on button "Next" at bounding box center [1020, 31] width 80 height 37
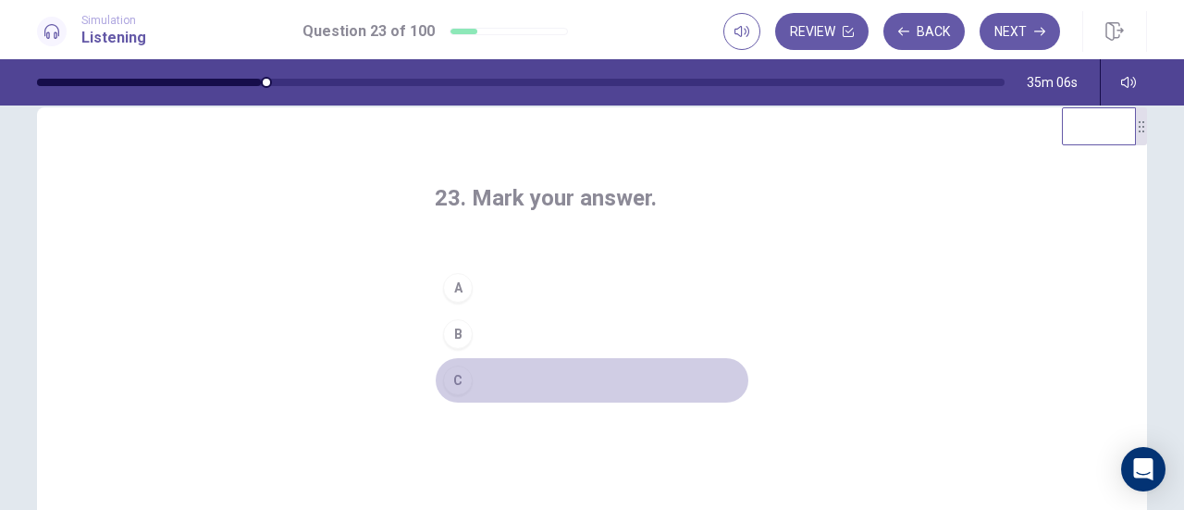
click at [489, 381] on button "C" at bounding box center [592, 380] width 315 height 46
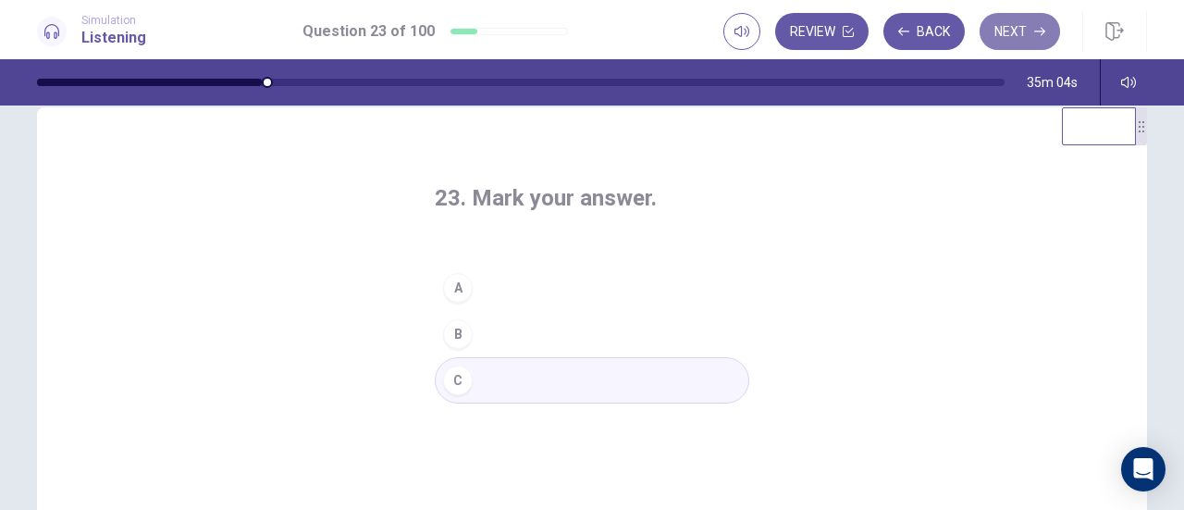
click at [997, 38] on button "Next" at bounding box center [1020, 31] width 80 height 37
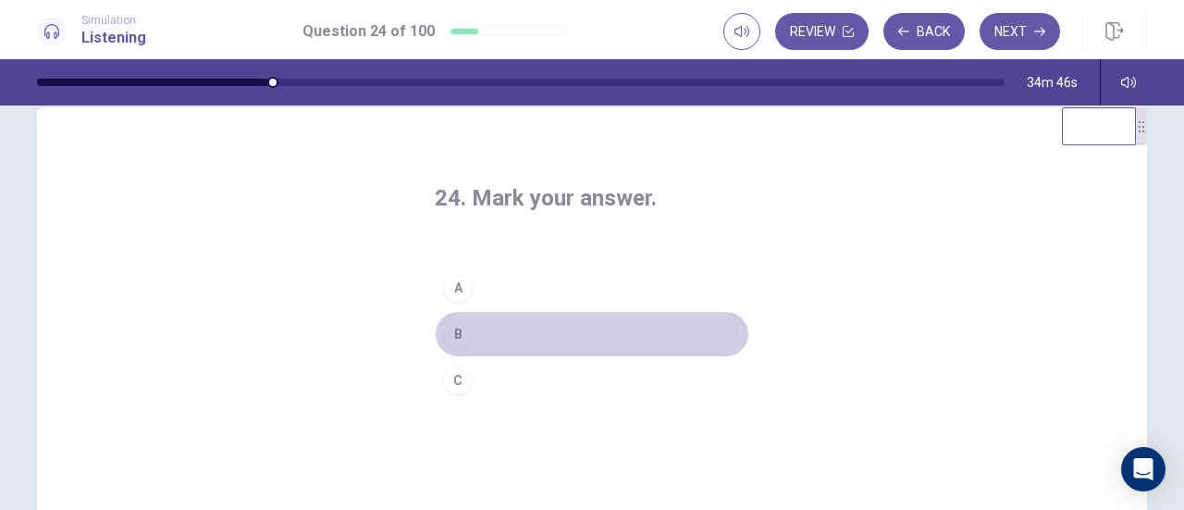
click at [463, 331] on div "B" at bounding box center [458, 334] width 30 height 30
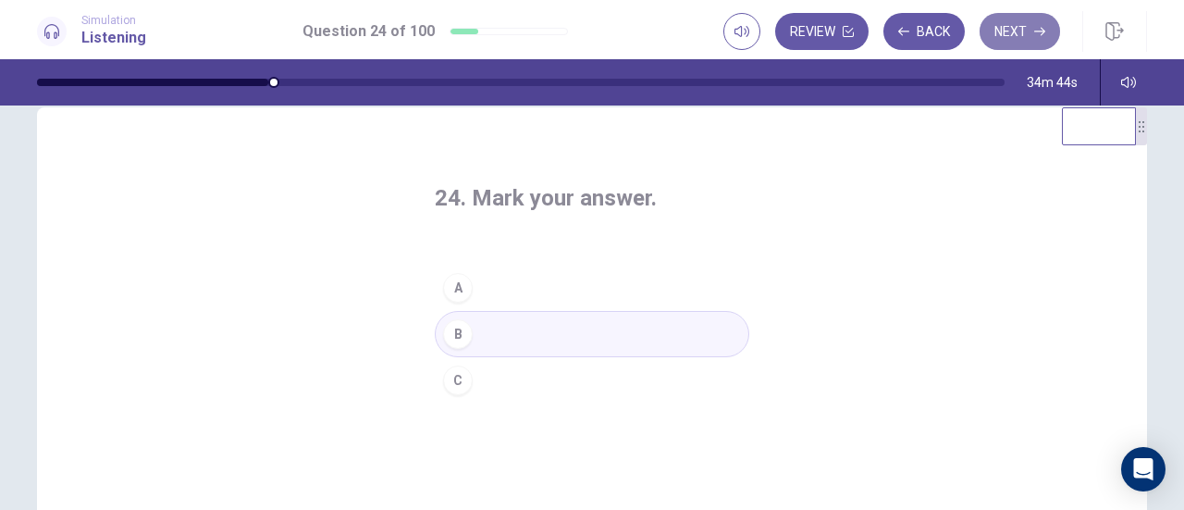
click at [1008, 23] on button "Next" at bounding box center [1020, 31] width 80 height 37
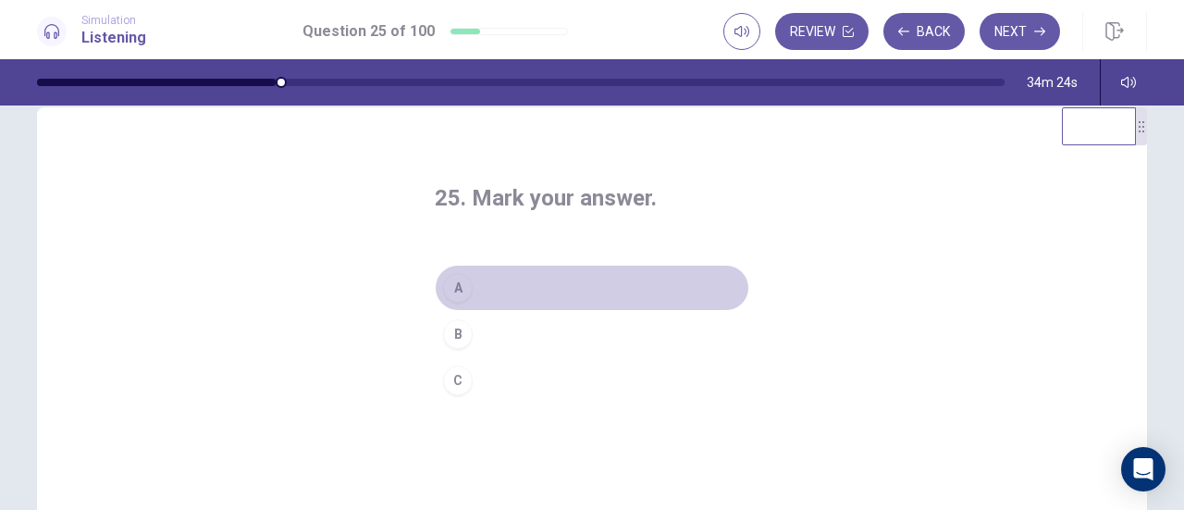
click at [459, 280] on div "A" at bounding box center [458, 288] width 30 height 30
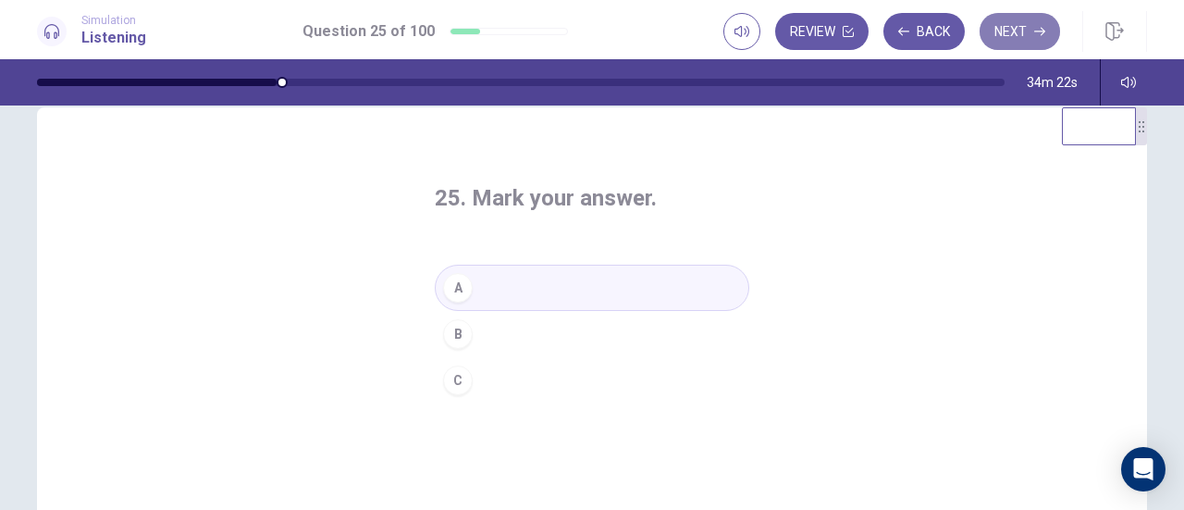
click at [1040, 41] on button "Next" at bounding box center [1020, 31] width 80 height 37
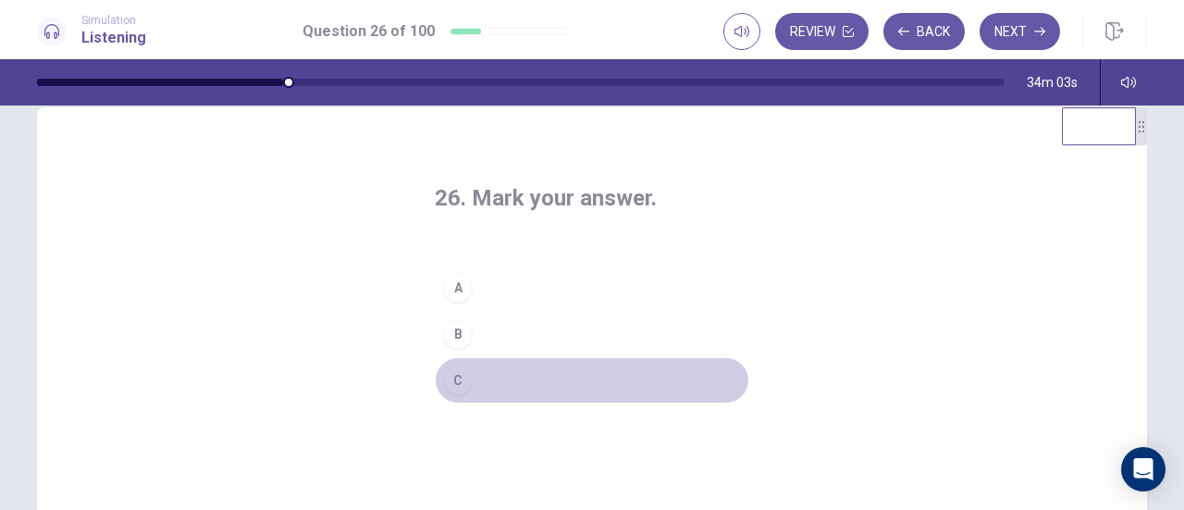
click at [457, 380] on div "C" at bounding box center [458, 380] width 30 height 30
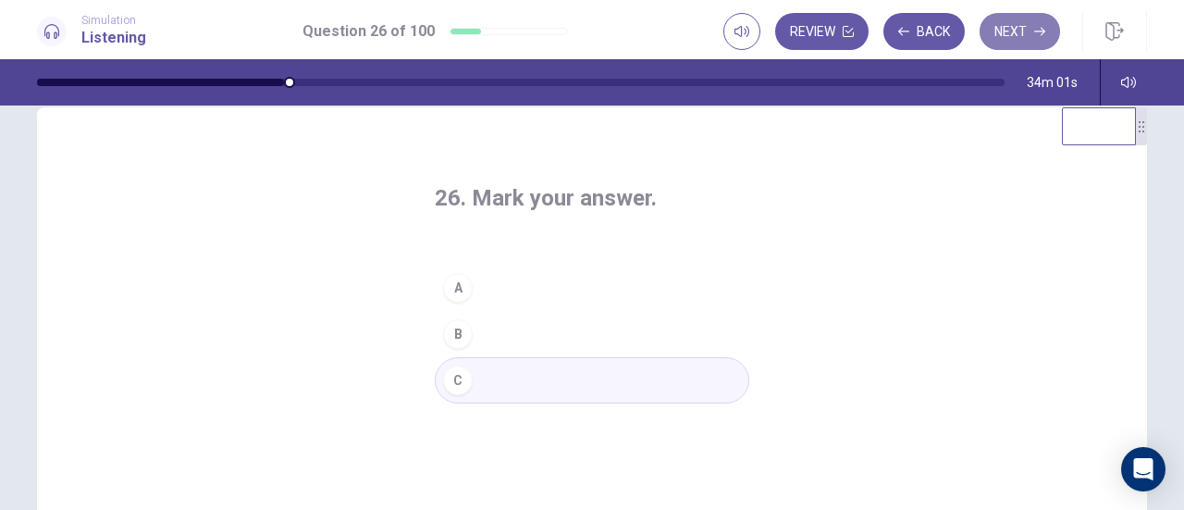
click at [1018, 40] on button "Next" at bounding box center [1020, 31] width 80 height 37
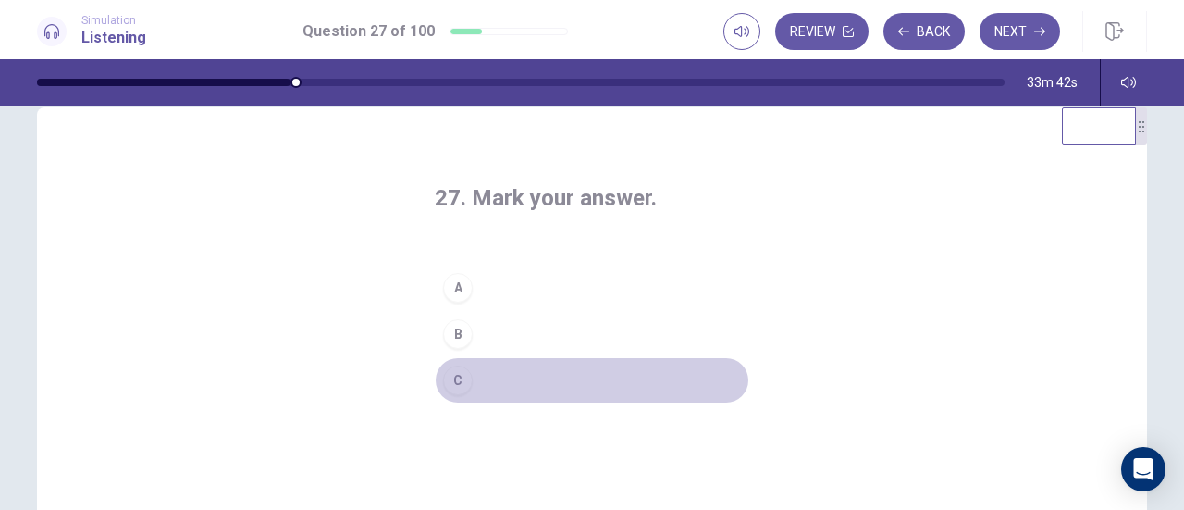
click at [459, 377] on div "C" at bounding box center [458, 380] width 30 height 30
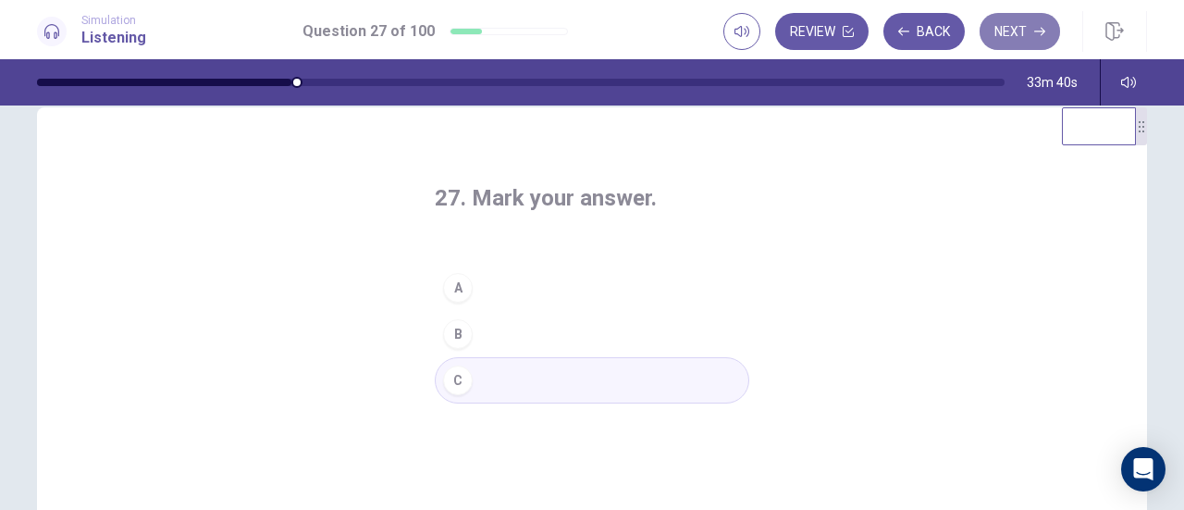
click at [1014, 31] on button "Next" at bounding box center [1020, 31] width 80 height 37
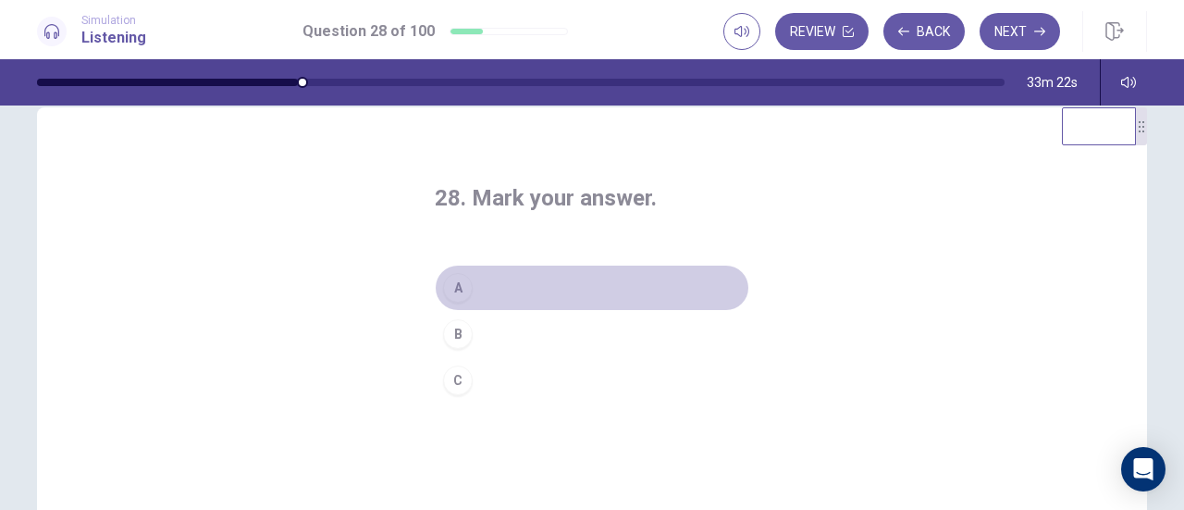
click at [490, 280] on button "A" at bounding box center [592, 288] width 315 height 46
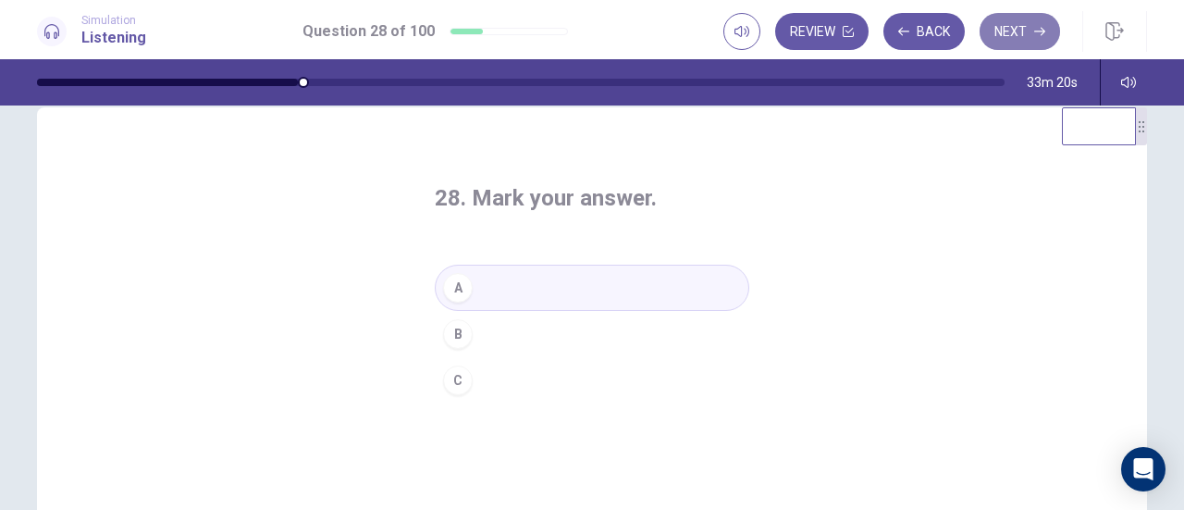
click at [1030, 38] on button "Next" at bounding box center [1020, 31] width 80 height 37
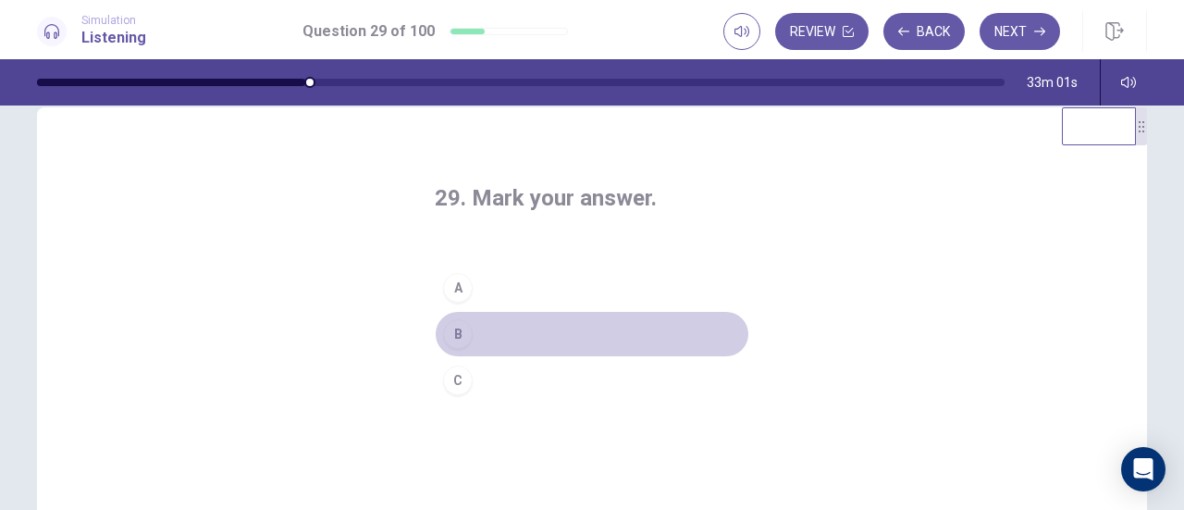
click at [457, 328] on div "B" at bounding box center [458, 334] width 30 height 30
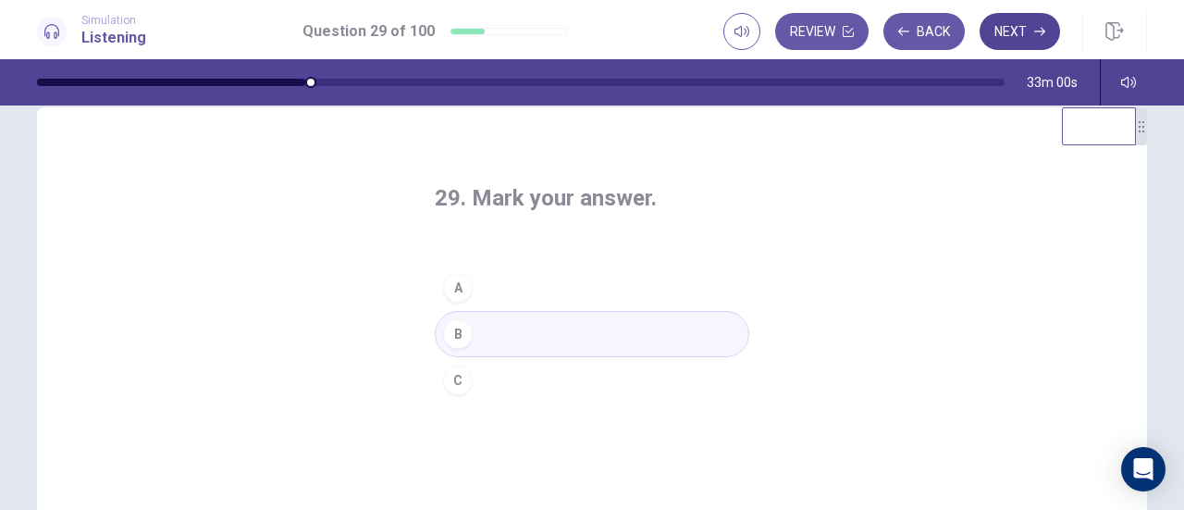
click at [1014, 27] on button "Next" at bounding box center [1020, 31] width 80 height 37
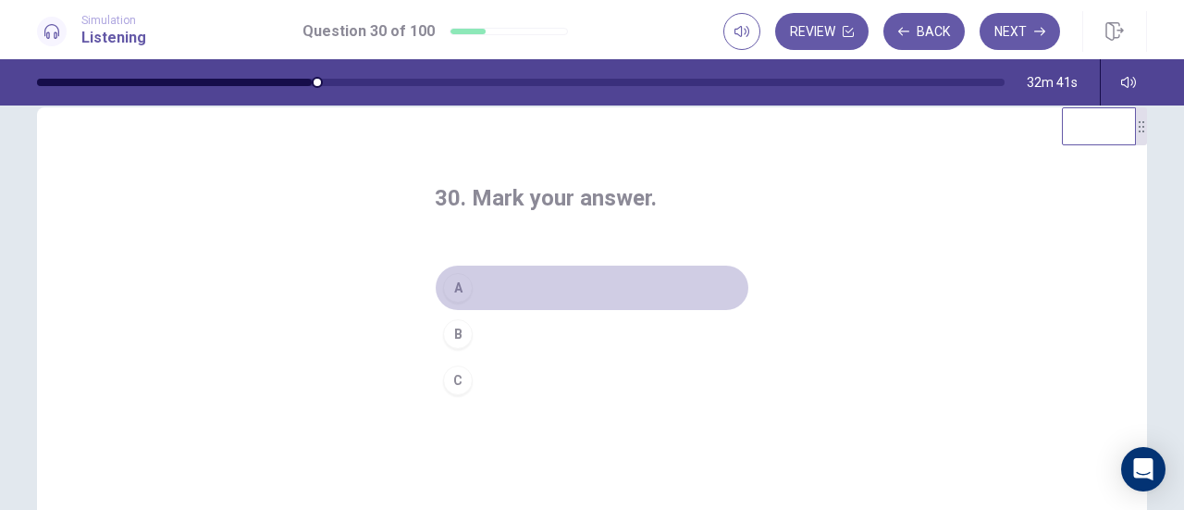
click at [465, 281] on div "A" at bounding box center [458, 288] width 30 height 30
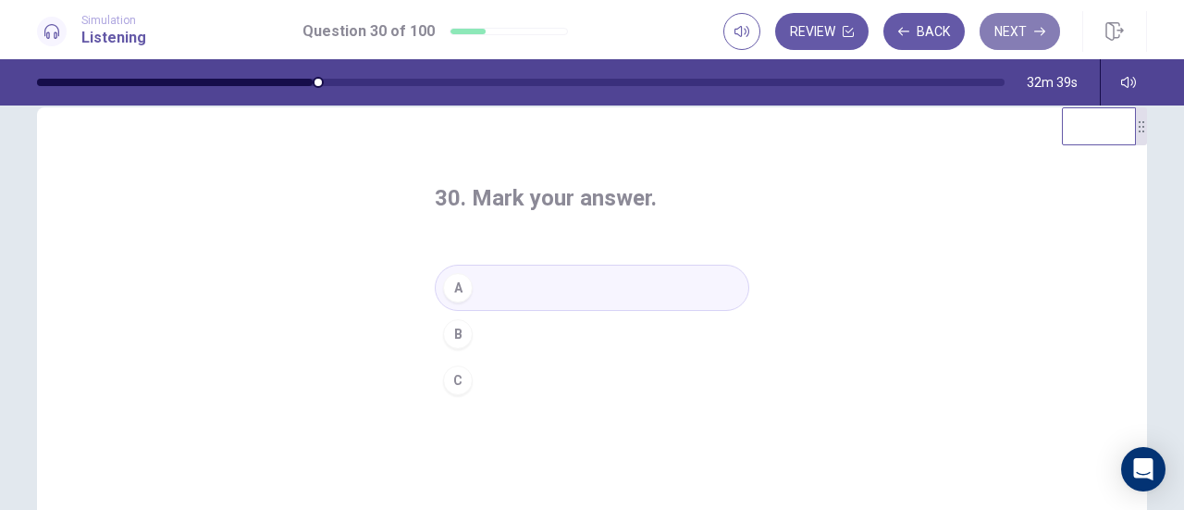
click at [1024, 37] on button "Next" at bounding box center [1020, 31] width 80 height 37
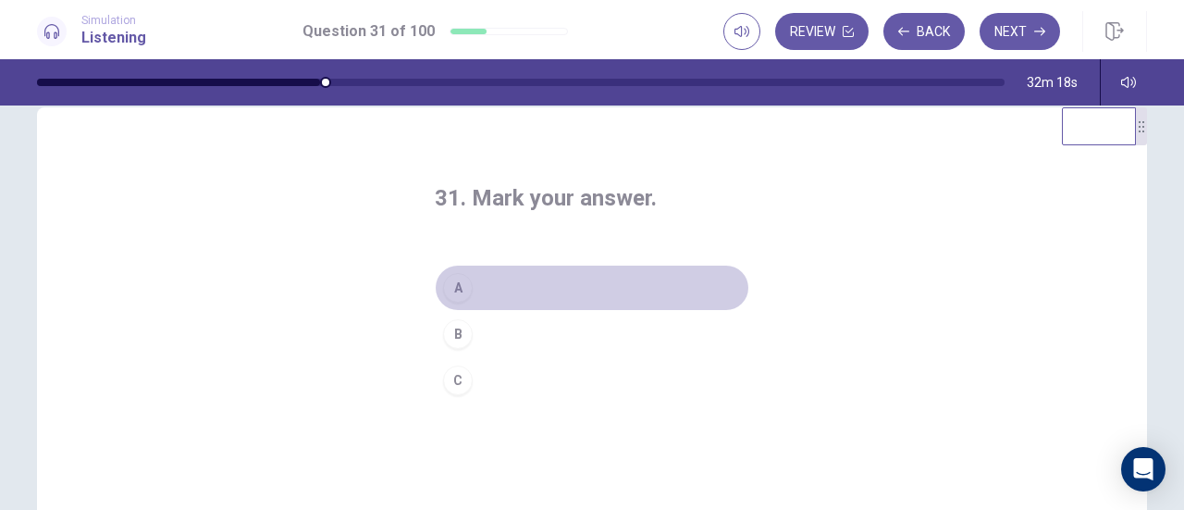
click at [471, 276] on button "A" at bounding box center [592, 288] width 315 height 46
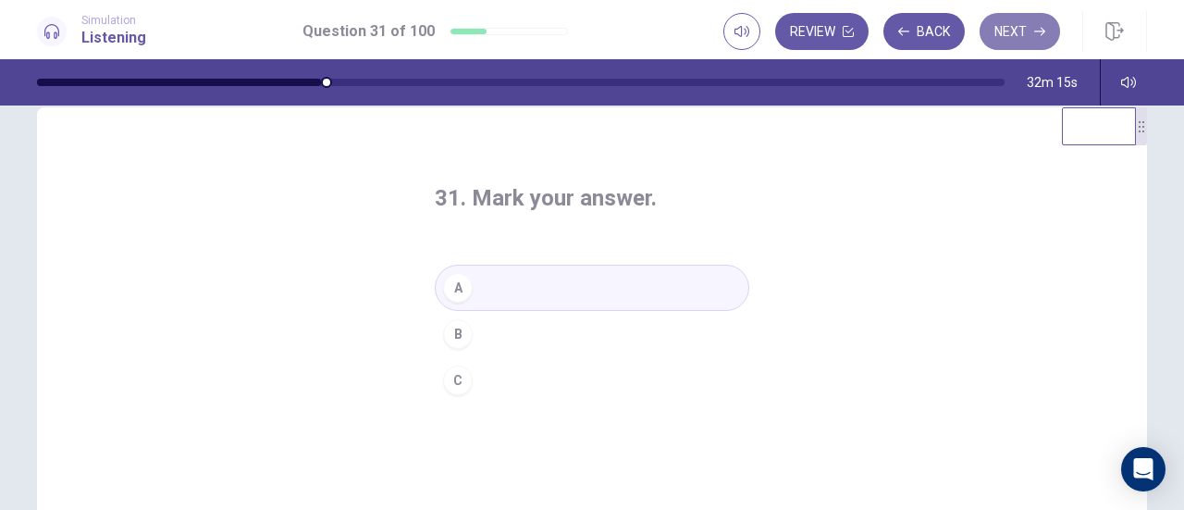
click at [1026, 31] on button "Next" at bounding box center [1020, 31] width 80 height 37
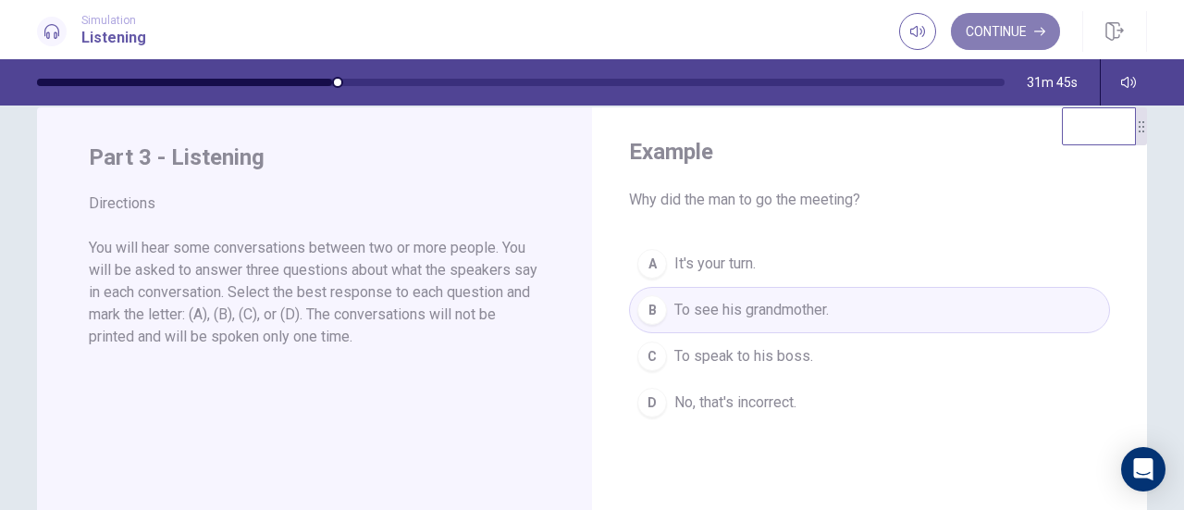
click at [1003, 41] on button "Continue" at bounding box center [1005, 31] width 109 height 37
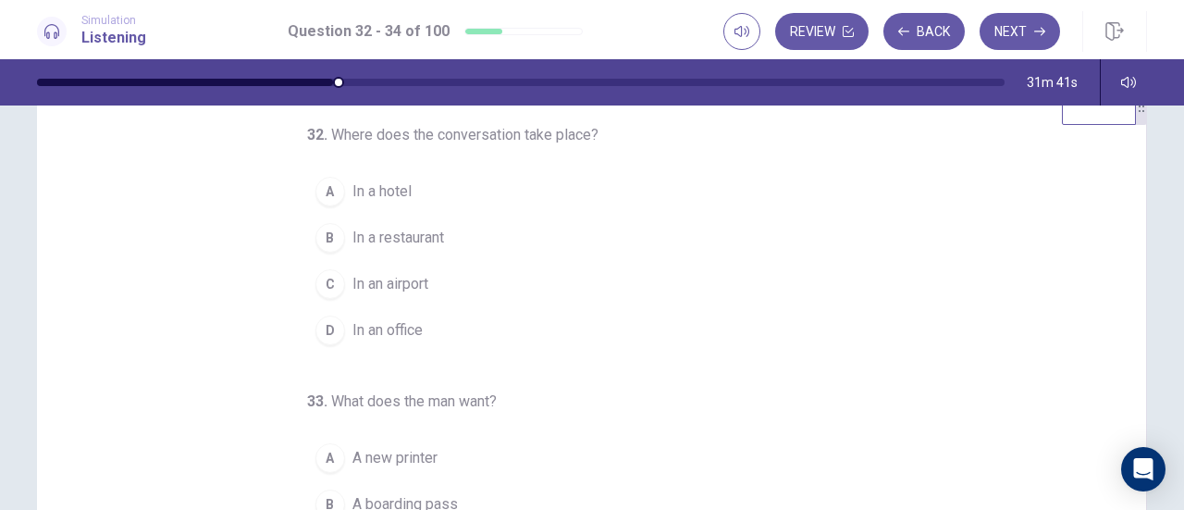
scroll to position [57, 0]
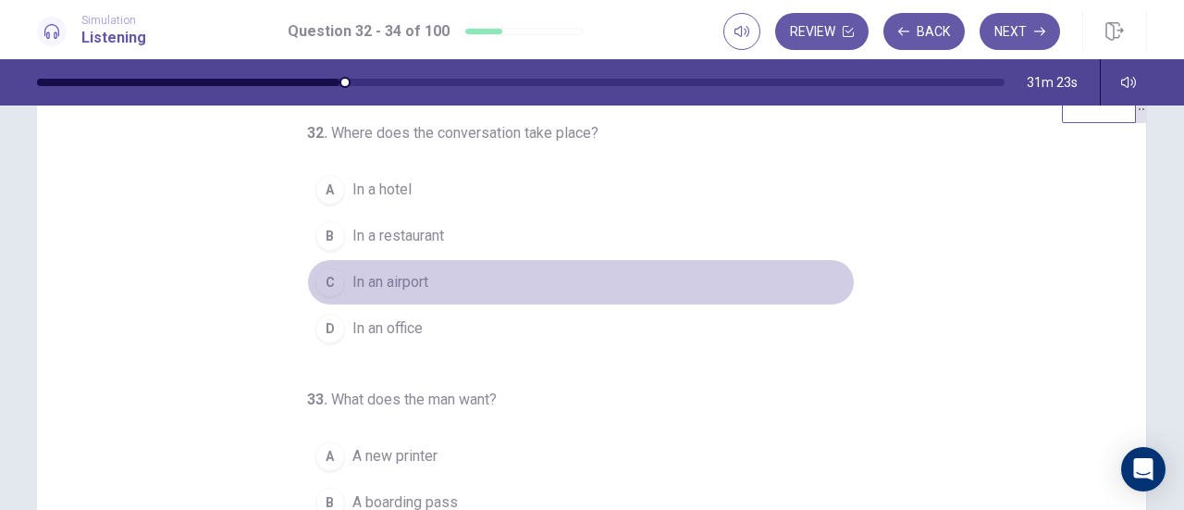
click at [390, 282] on span "In an airport" at bounding box center [391, 282] width 76 height 22
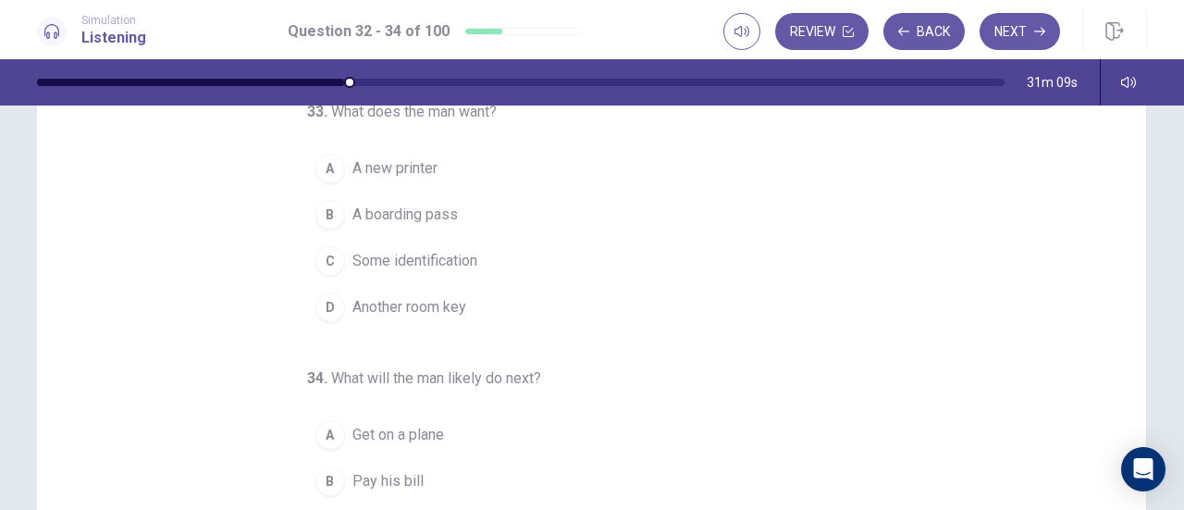
scroll to position [161, 0]
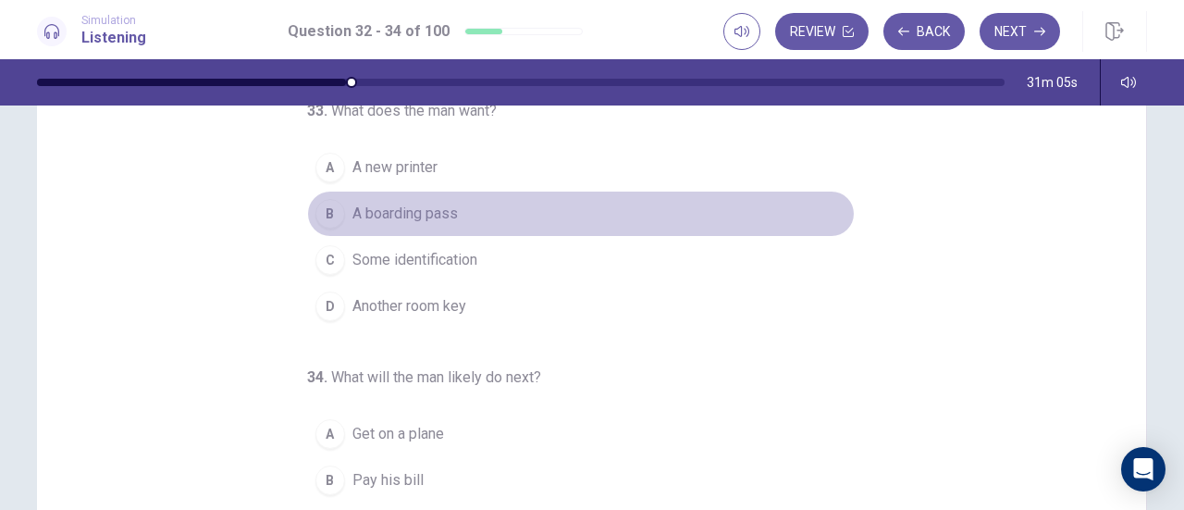
click at [439, 206] on span "A boarding pass" at bounding box center [405, 214] width 105 height 22
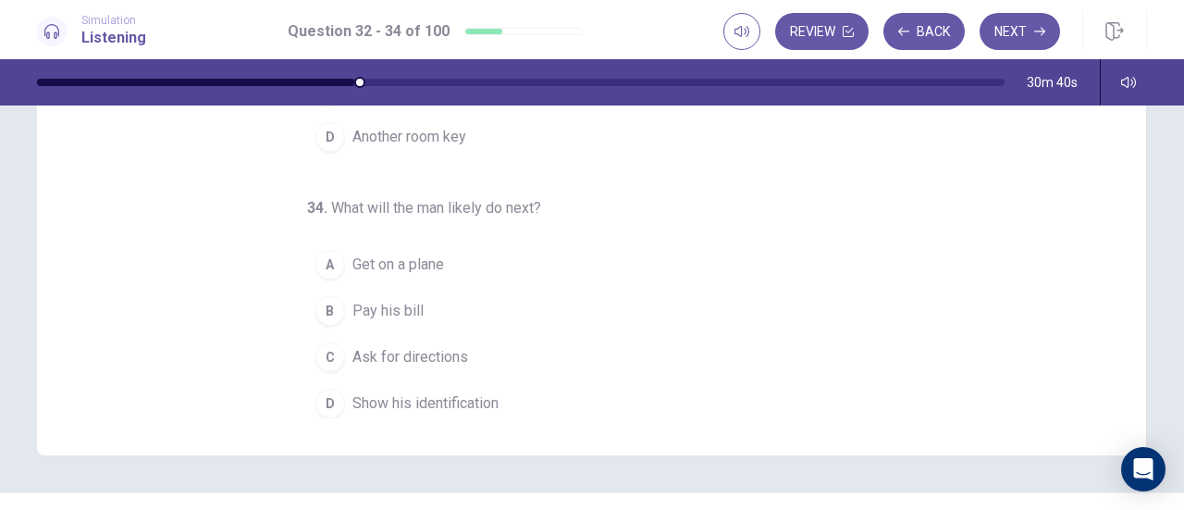
scroll to position [331, 0]
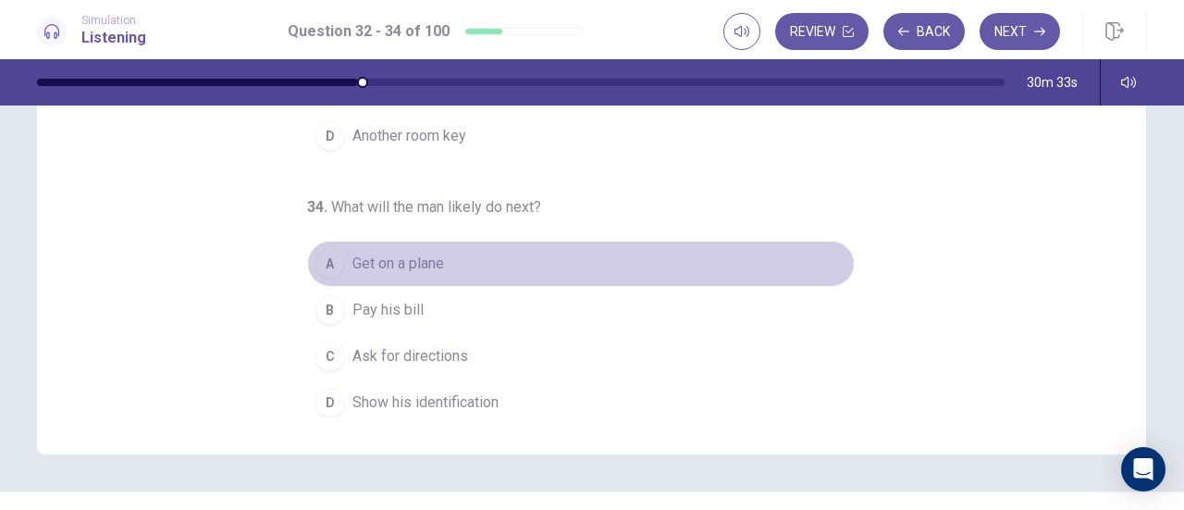
click at [353, 253] on span "Get on a plane" at bounding box center [399, 264] width 92 height 22
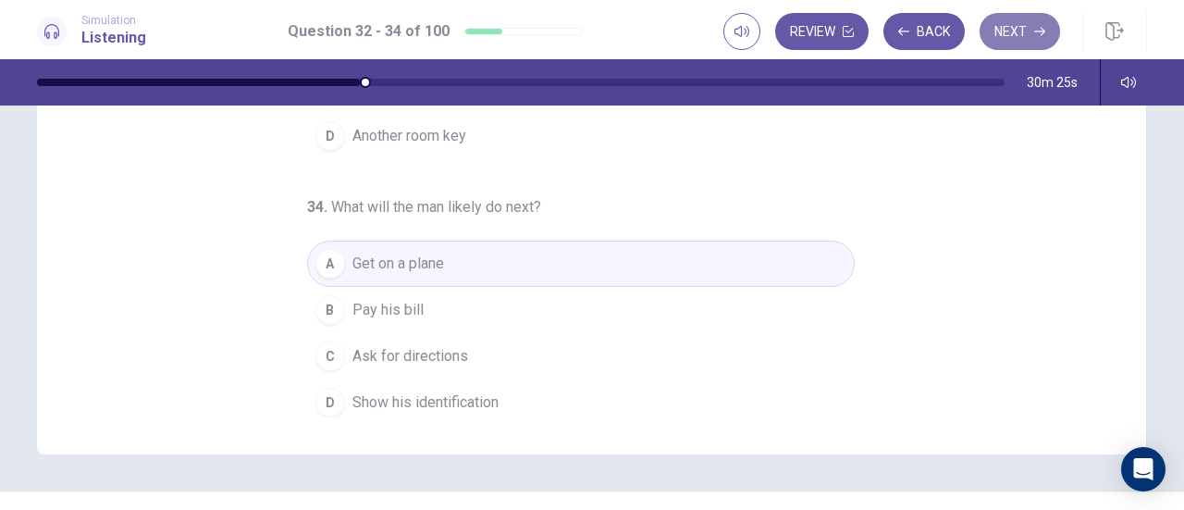
click at [1014, 36] on button "Next" at bounding box center [1020, 31] width 80 height 37
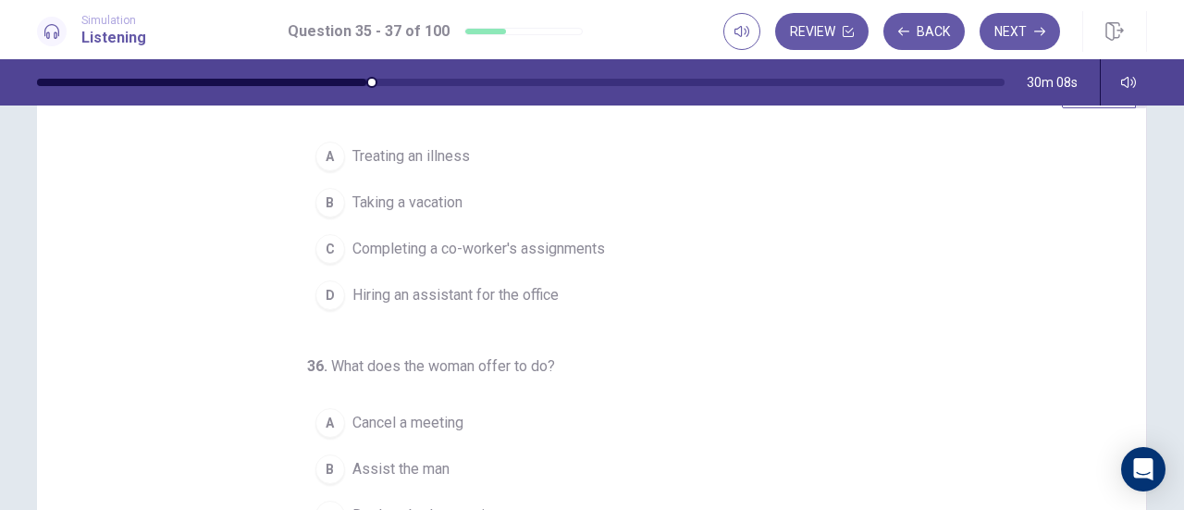
scroll to position [20, 0]
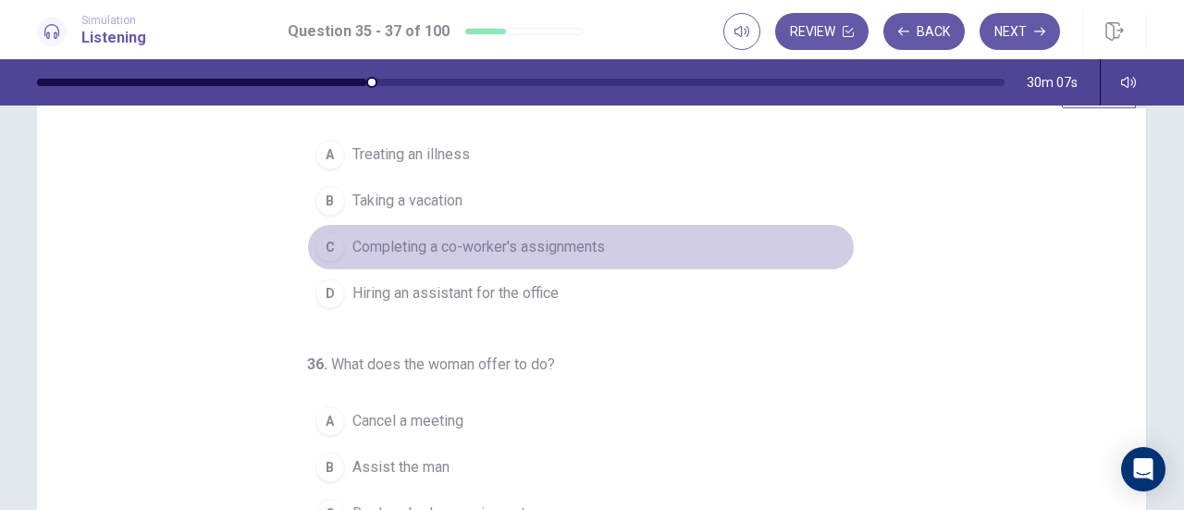
click at [465, 242] on span "Completing a co-worker's assignments" at bounding box center [479, 247] width 253 height 22
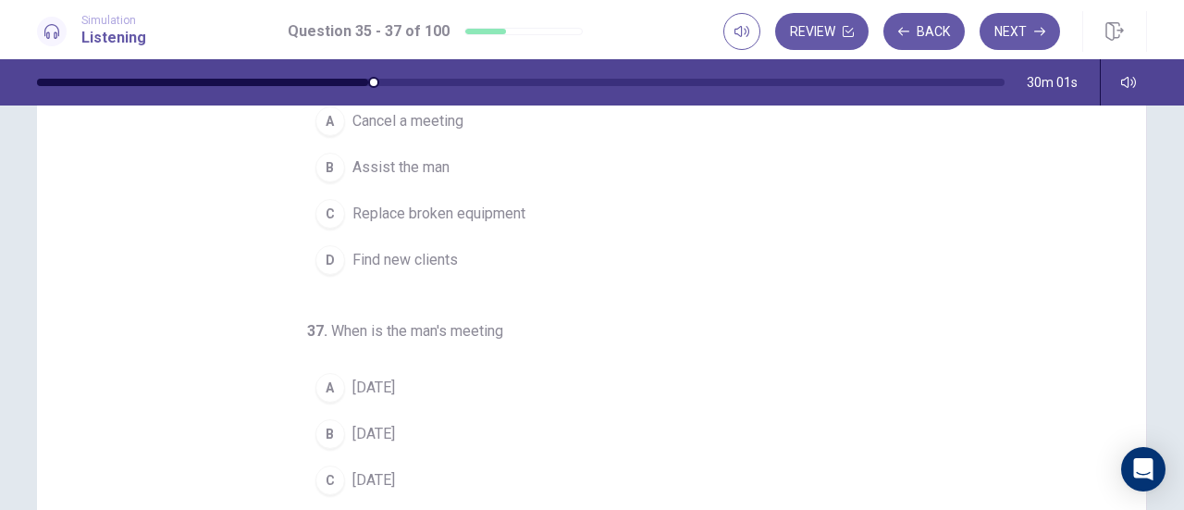
scroll to position [240, 0]
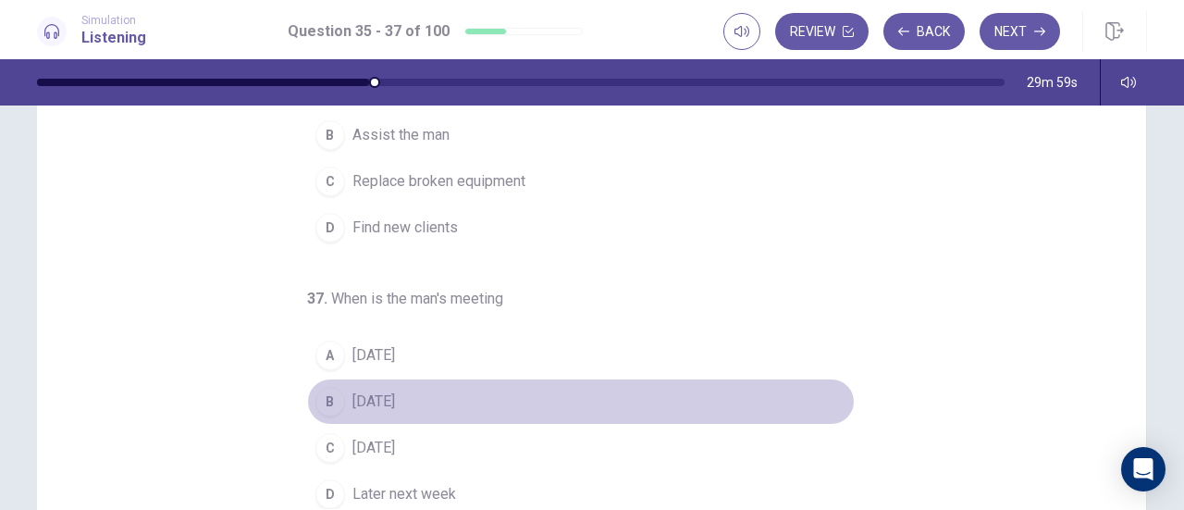
click at [378, 381] on button "B Wednesday" at bounding box center [581, 401] width 548 height 46
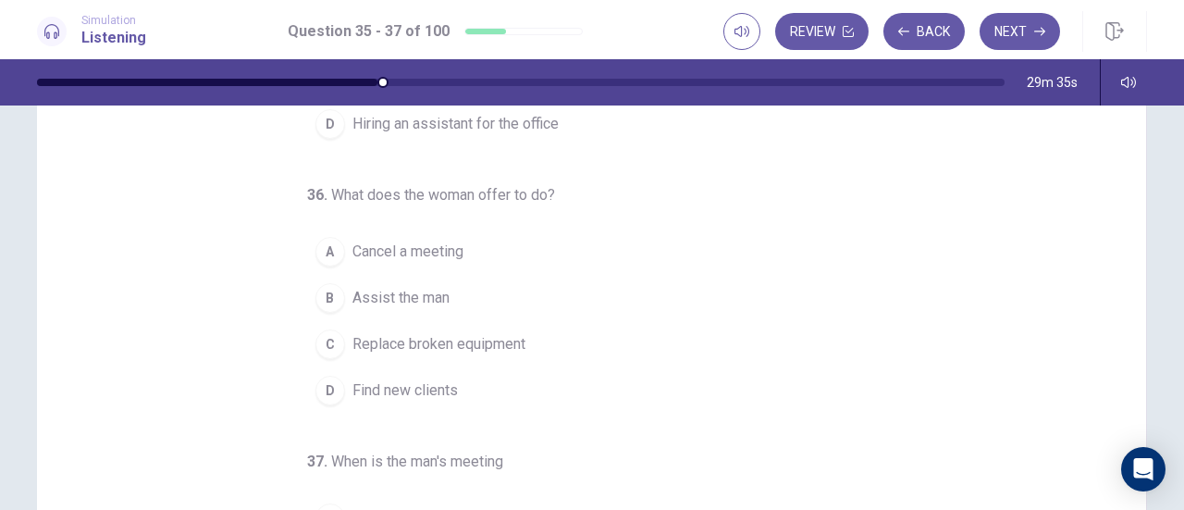
scroll to position [185, 0]
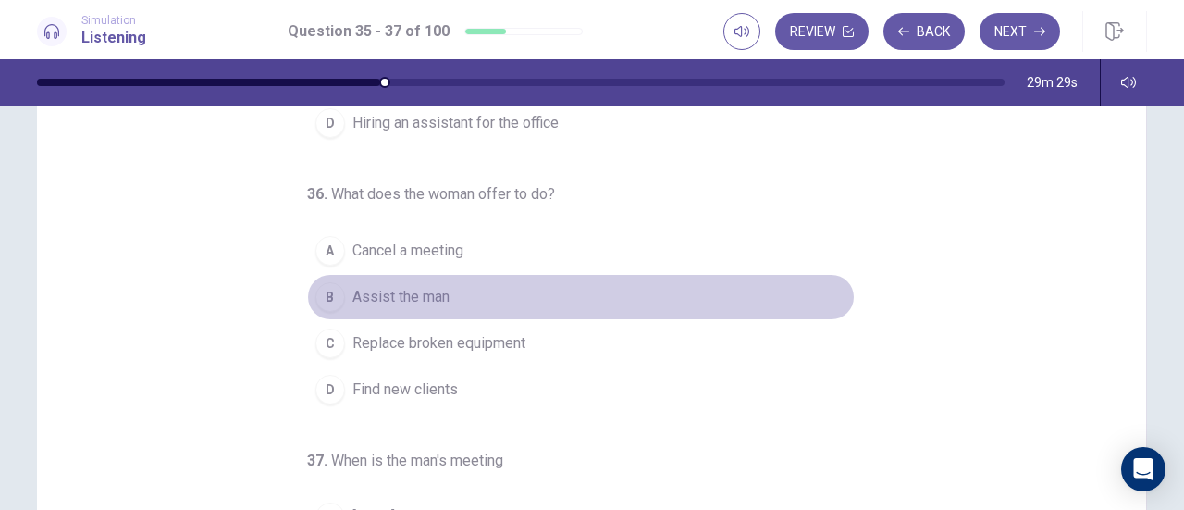
click at [372, 298] on span "Assist the man" at bounding box center [401, 297] width 97 height 22
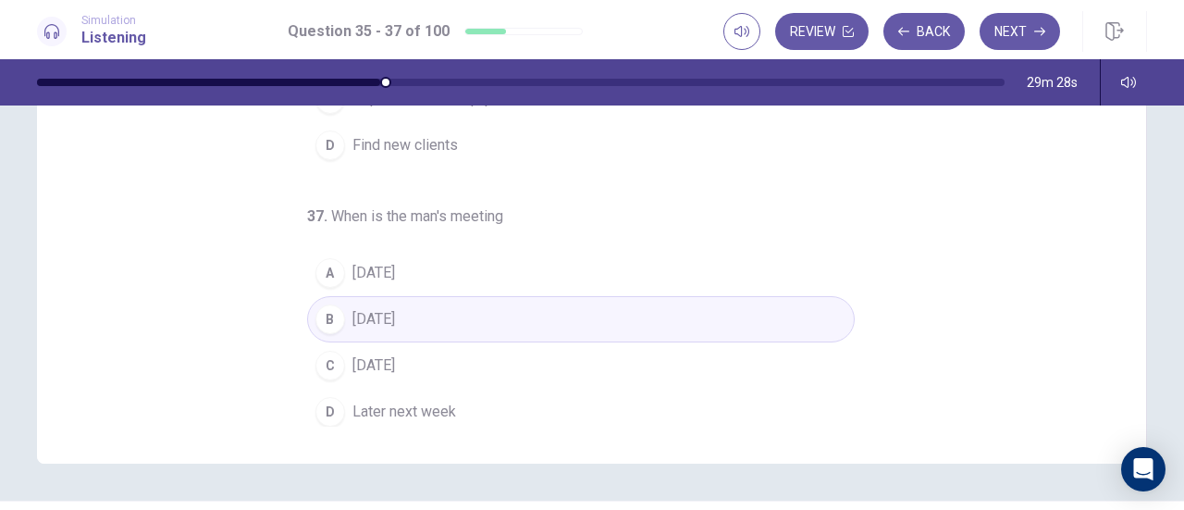
scroll to position [327, 0]
click at [1024, 27] on button "Next" at bounding box center [1020, 31] width 80 height 37
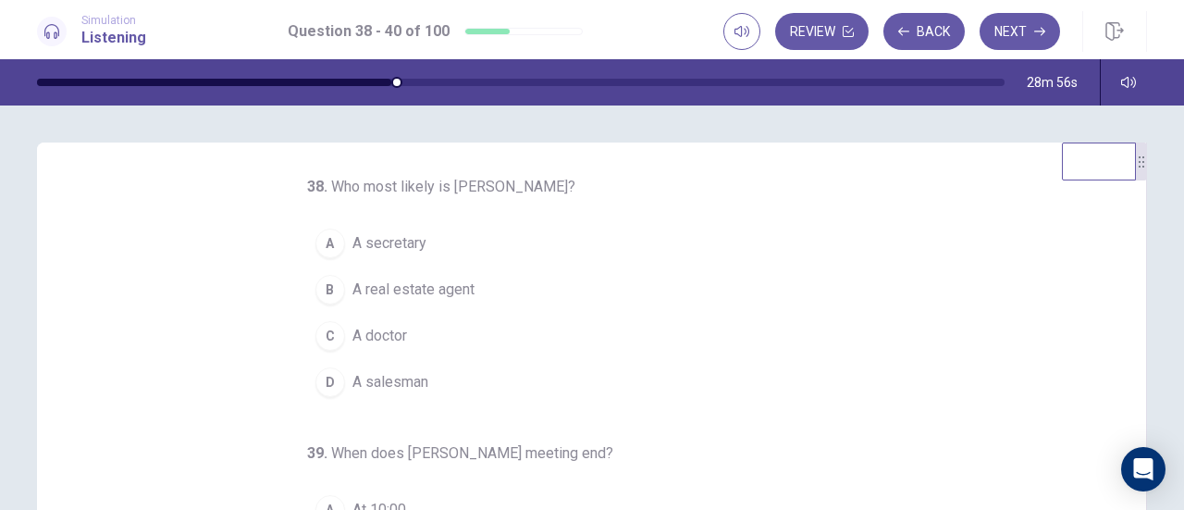
scroll to position [4, 0]
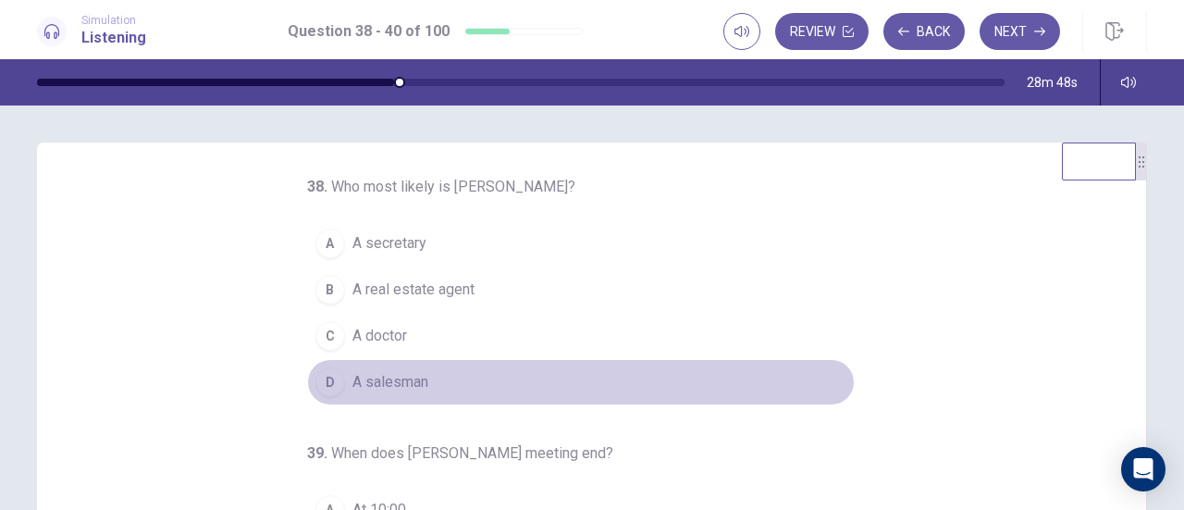
click at [393, 380] on span "A salesman" at bounding box center [391, 382] width 76 height 22
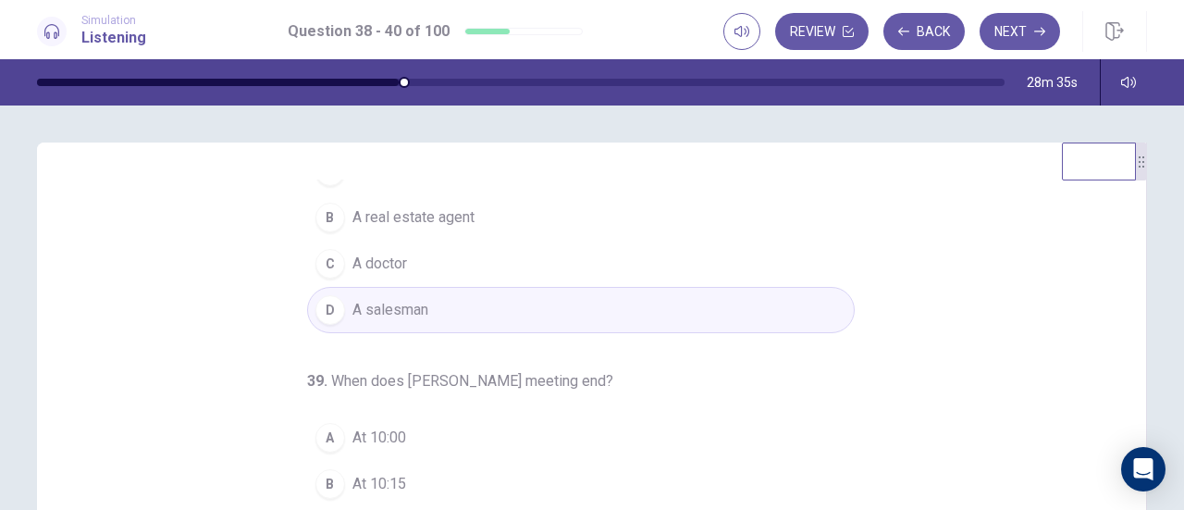
scroll to position [0, 0]
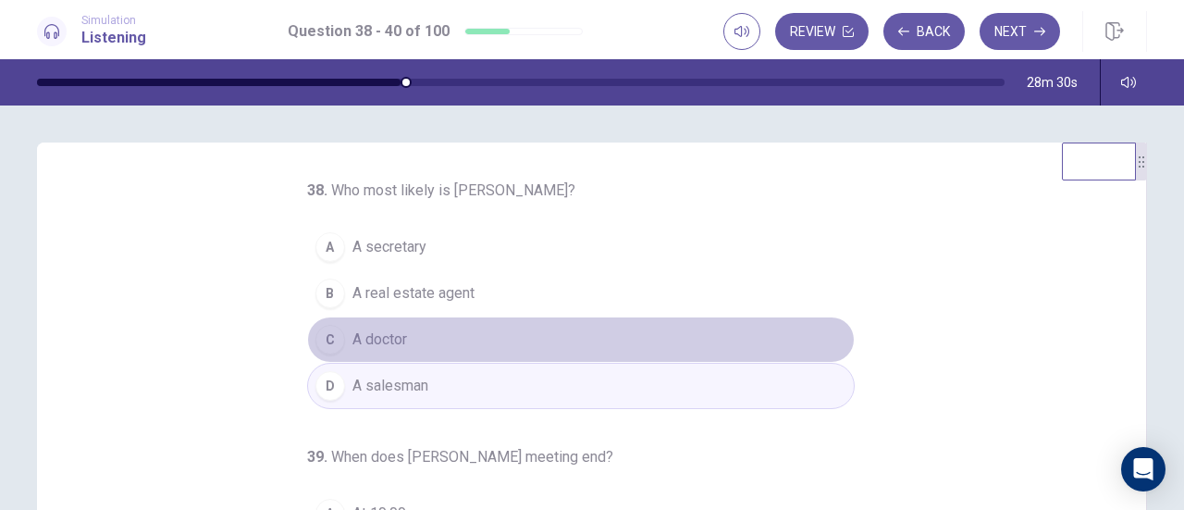
click at [384, 345] on span "A doctor" at bounding box center [380, 339] width 55 height 22
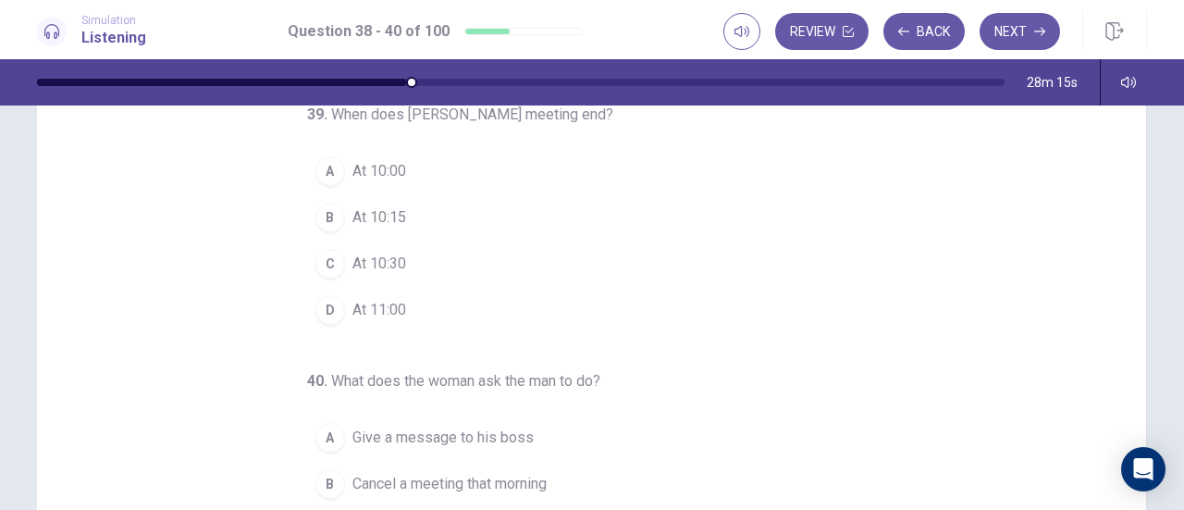
scroll to position [127, 0]
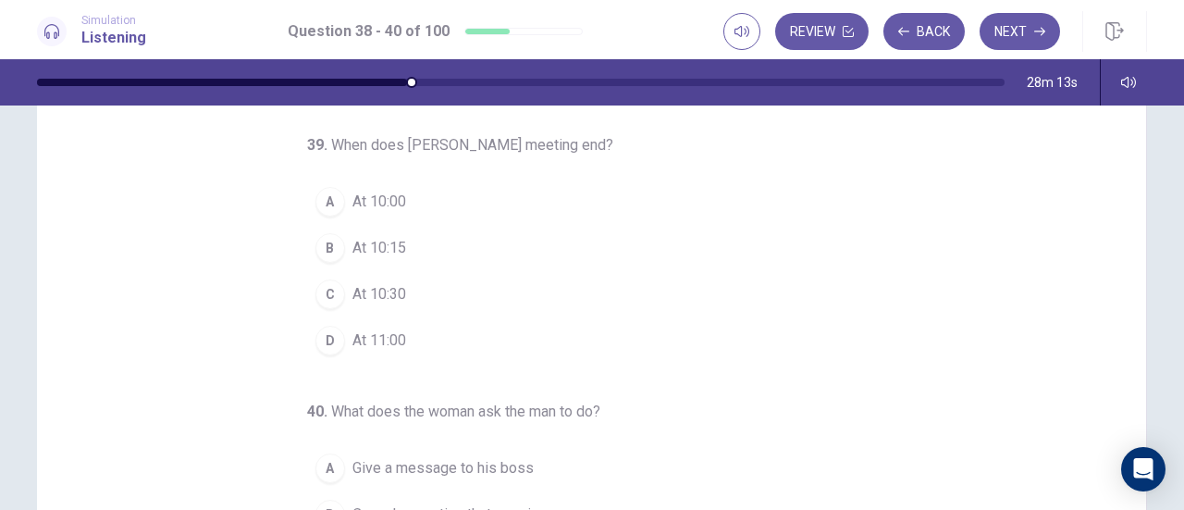
click at [355, 254] on span "At 10:15" at bounding box center [380, 248] width 54 height 22
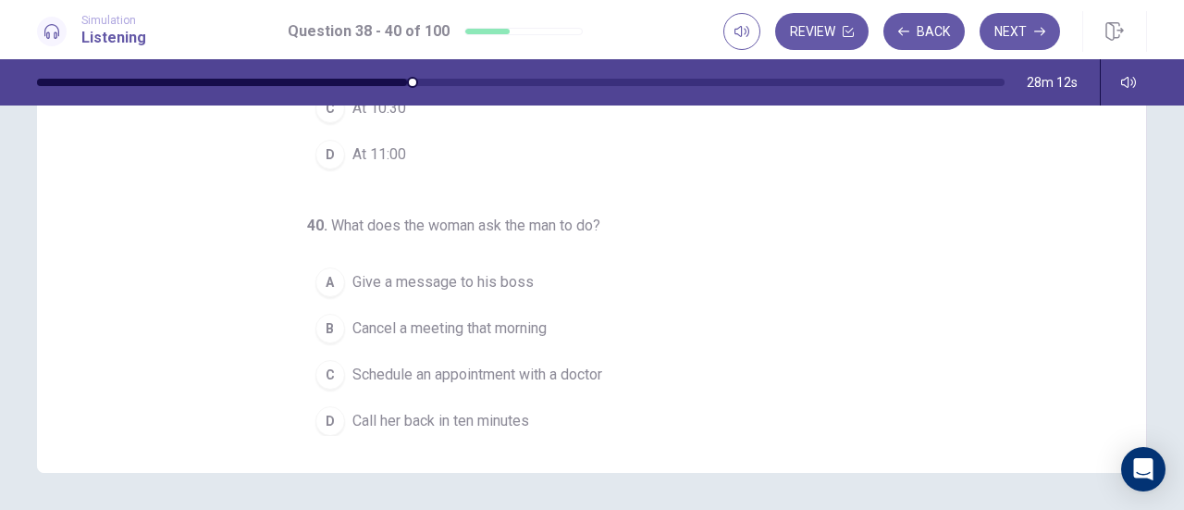
scroll to position [313, 0]
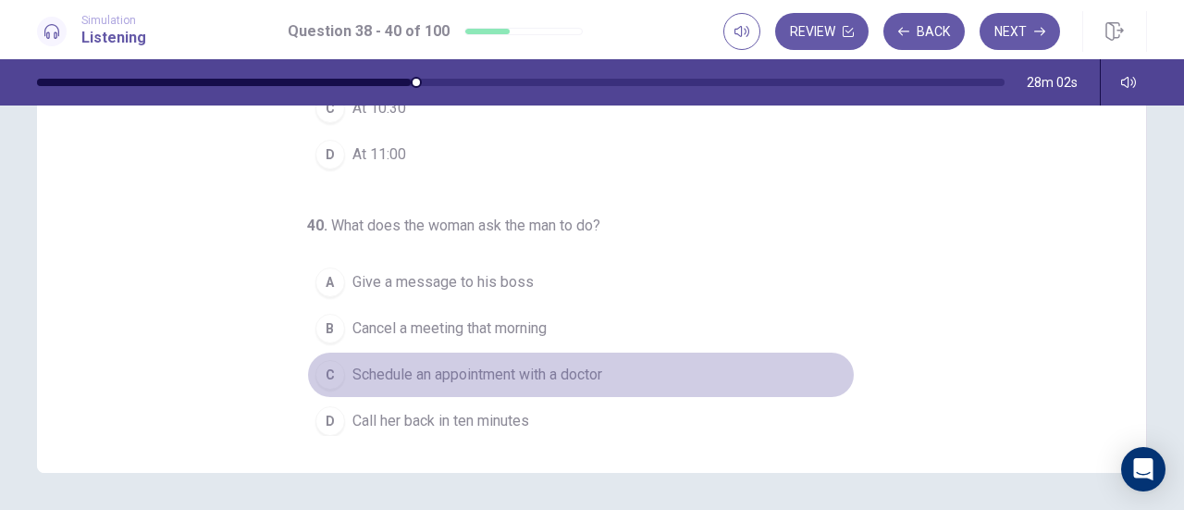
click at [484, 364] on span "Schedule an appointment with a doctor" at bounding box center [478, 375] width 250 height 22
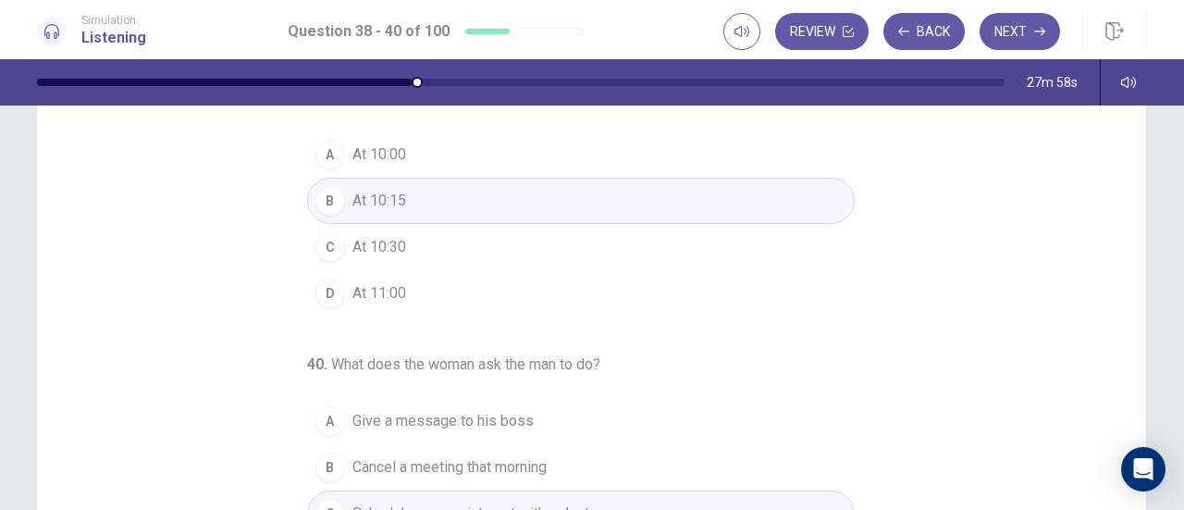
scroll to position [372, 0]
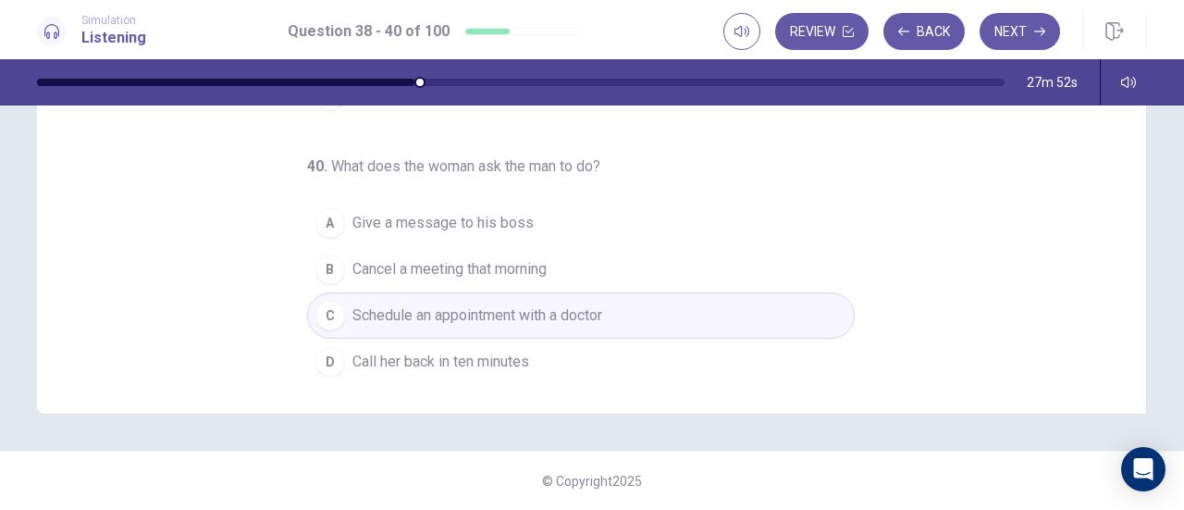
click at [468, 267] on span "Cancel a meeting that morning" at bounding box center [450, 269] width 194 height 22
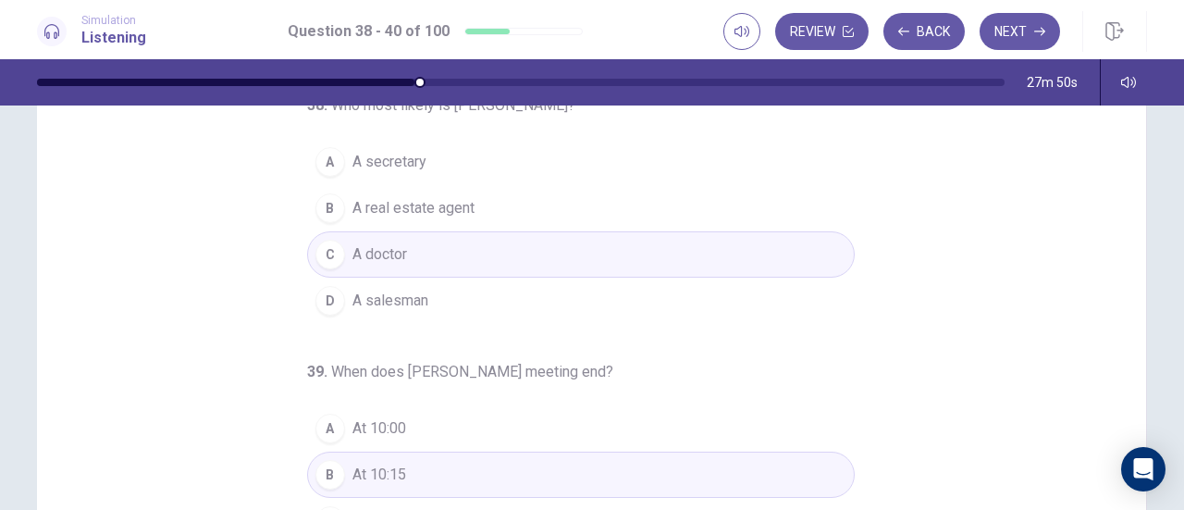
scroll to position [72, 0]
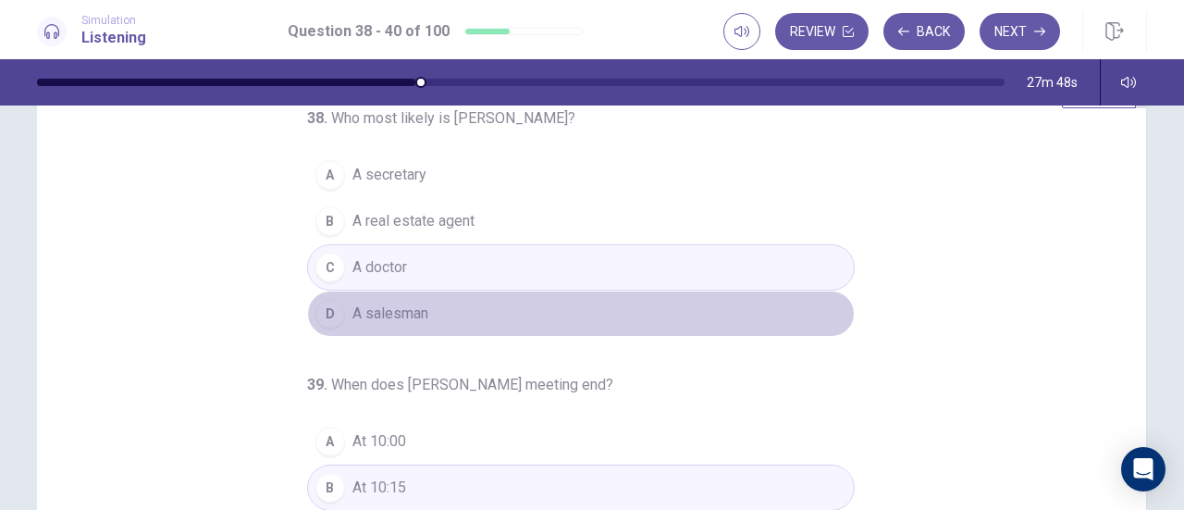
click at [353, 320] on span "A salesman" at bounding box center [391, 314] width 76 height 22
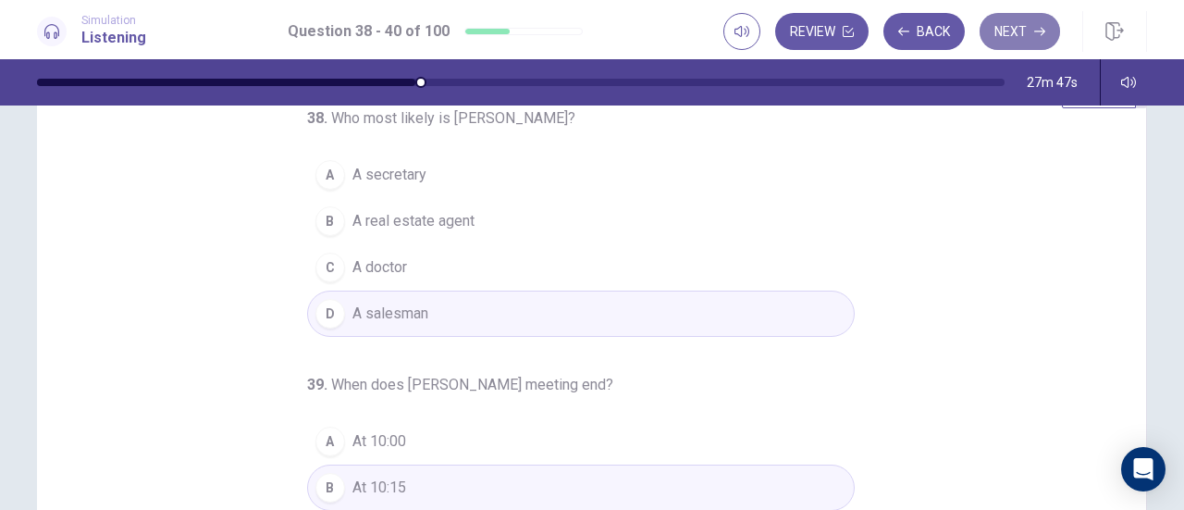
click at [1025, 31] on button "Next" at bounding box center [1020, 31] width 80 height 37
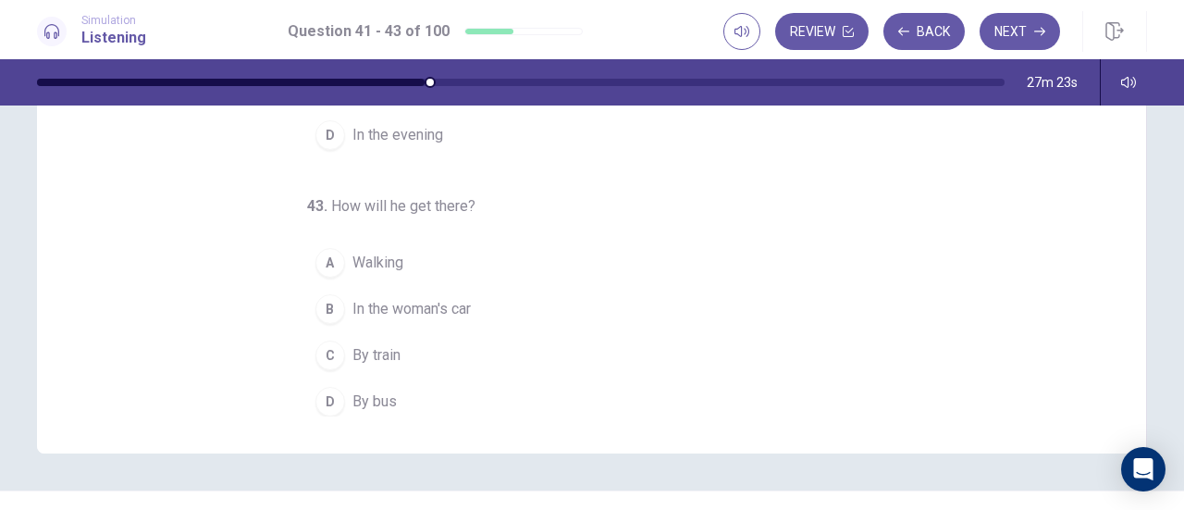
scroll to position [335, 0]
click at [372, 399] on span "By bus" at bounding box center [375, 399] width 44 height 22
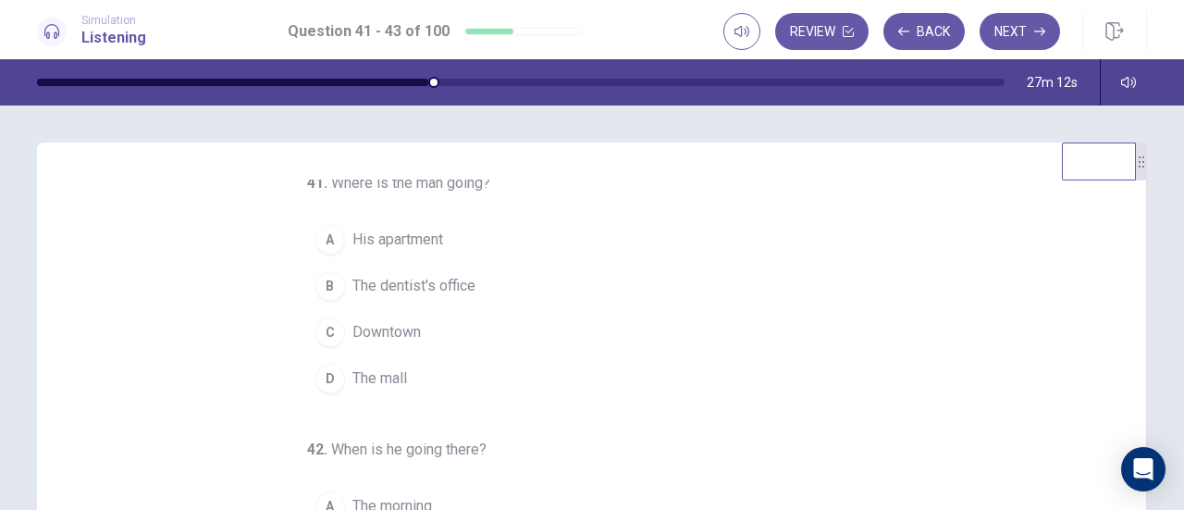
scroll to position [0, 0]
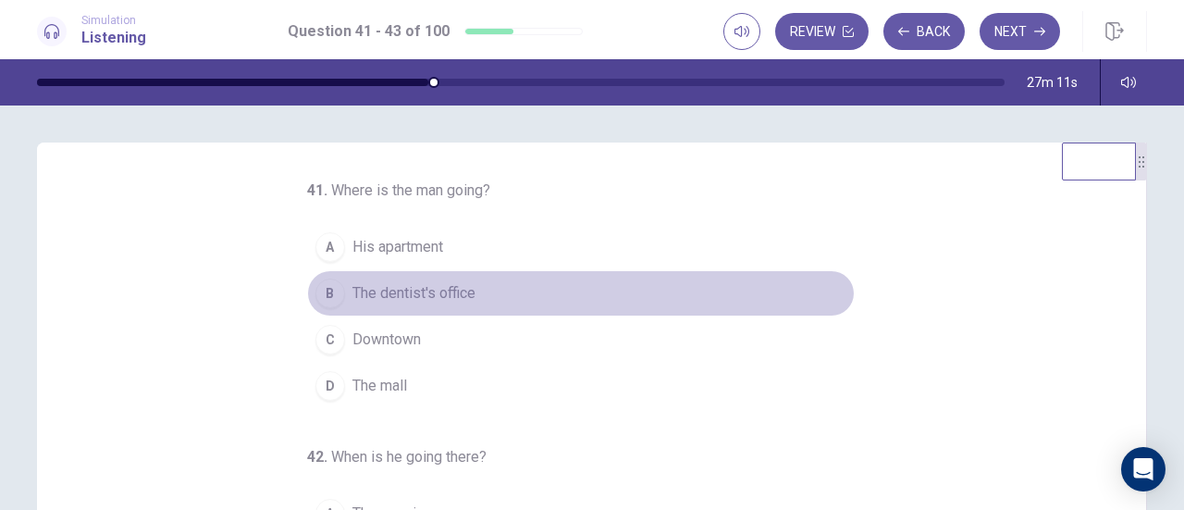
click at [431, 291] on span "The dentist's office" at bounding box center [414, 293] width 123 height 22
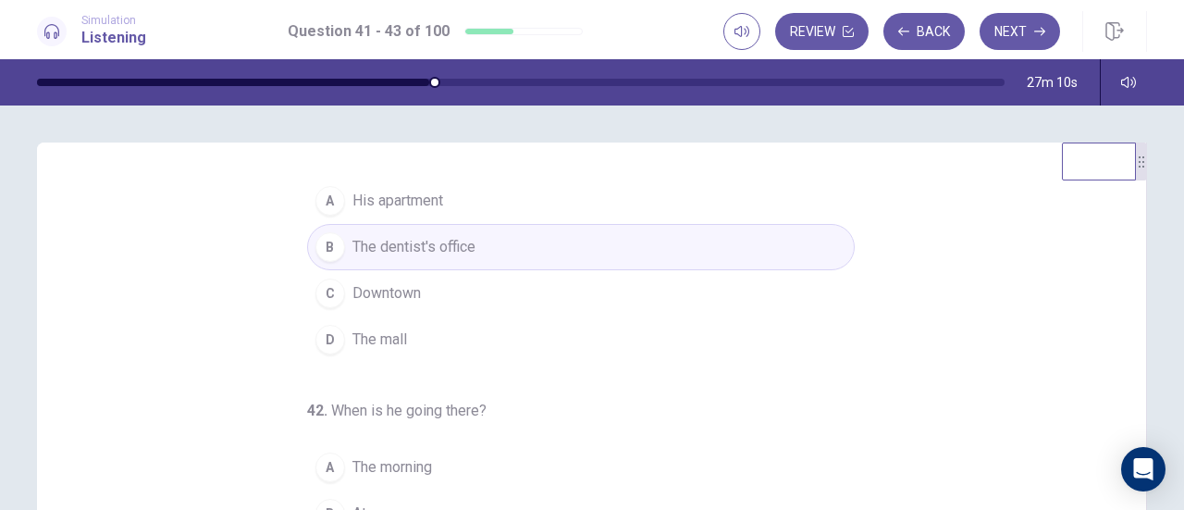
scroll to position [50, 0]
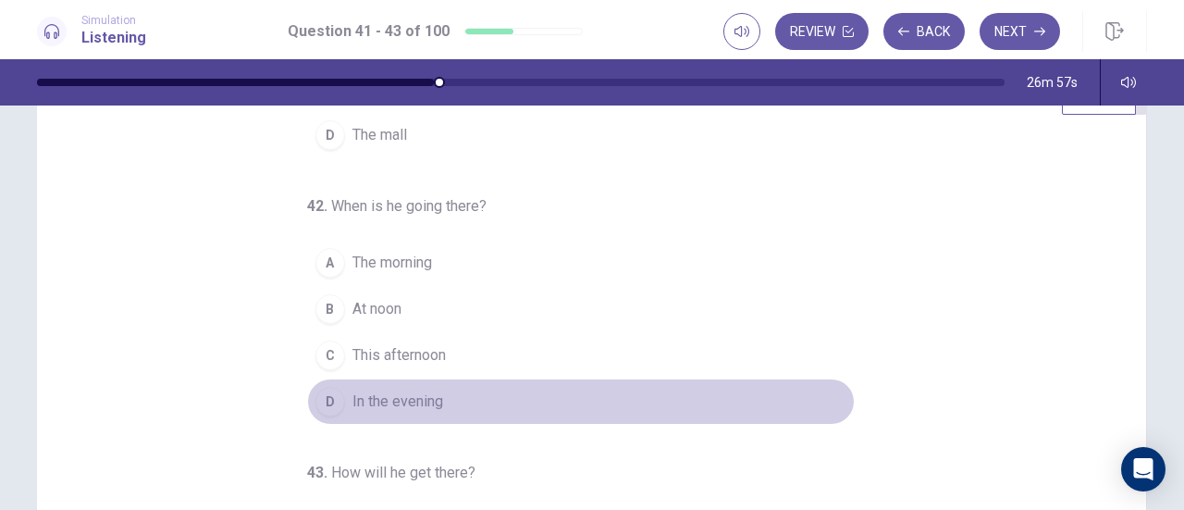
click at [413, 390] on span "In the evening" at bounding box center [398, 401] width 91 height 22
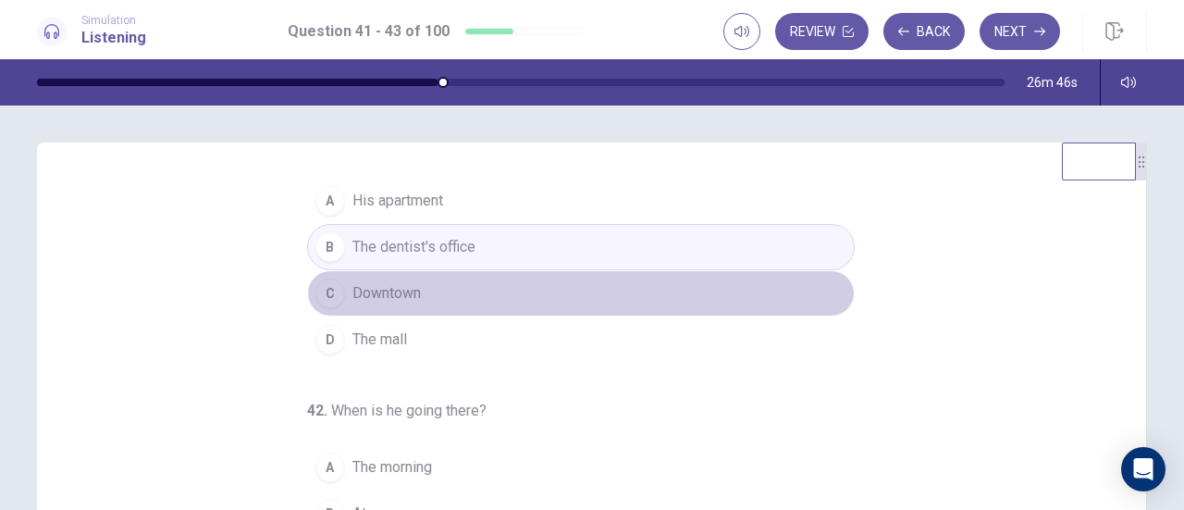
click at [387, 287] on span "Downtown" at bounding box center [387, 293] width 68 height 22
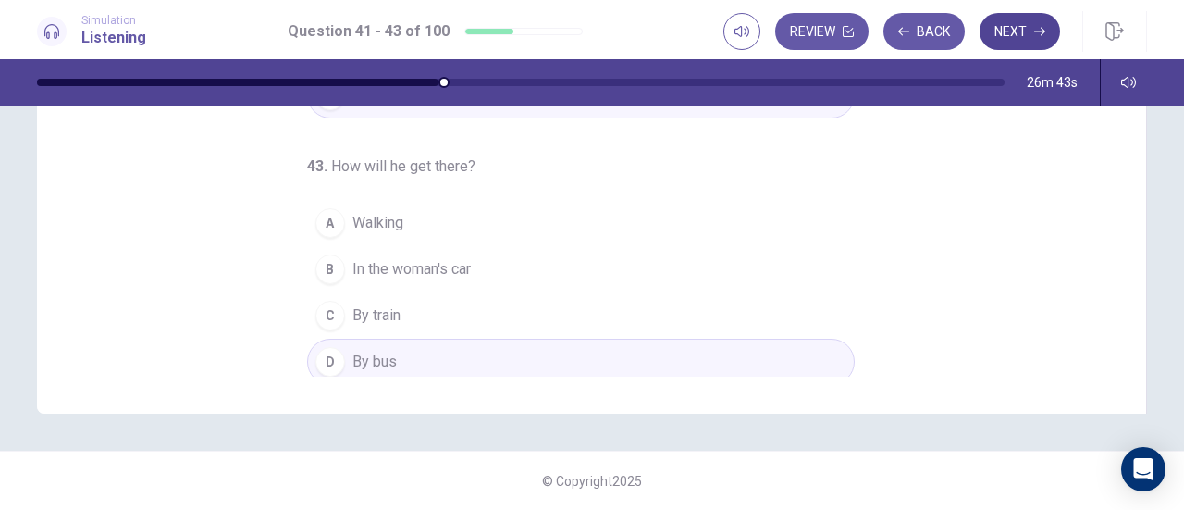
click at [1010, 31] on button "Next" at bounding box center [1020, 31] width 80 height 37
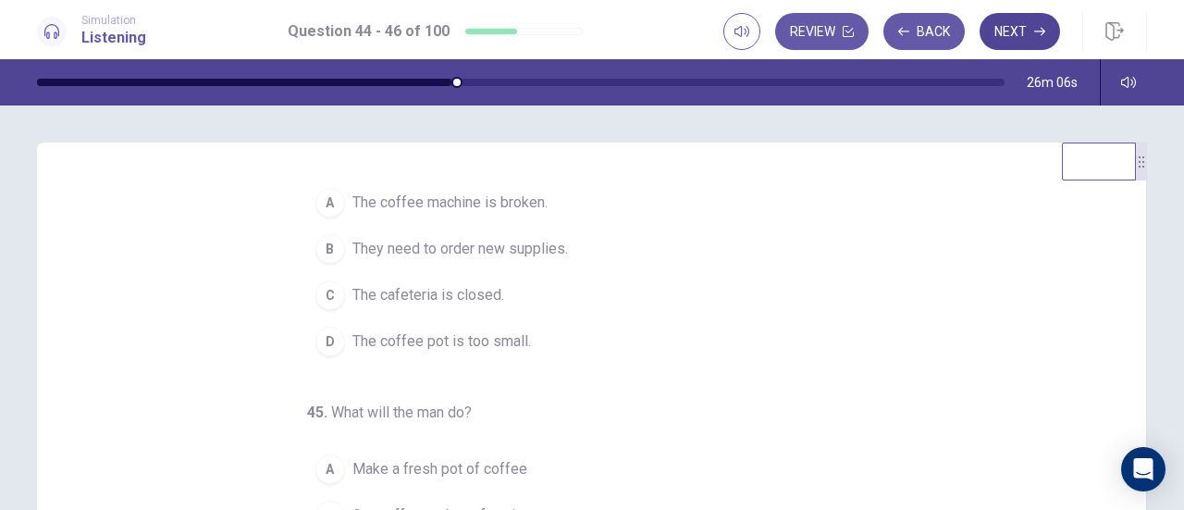
scroll to position [44, 0]
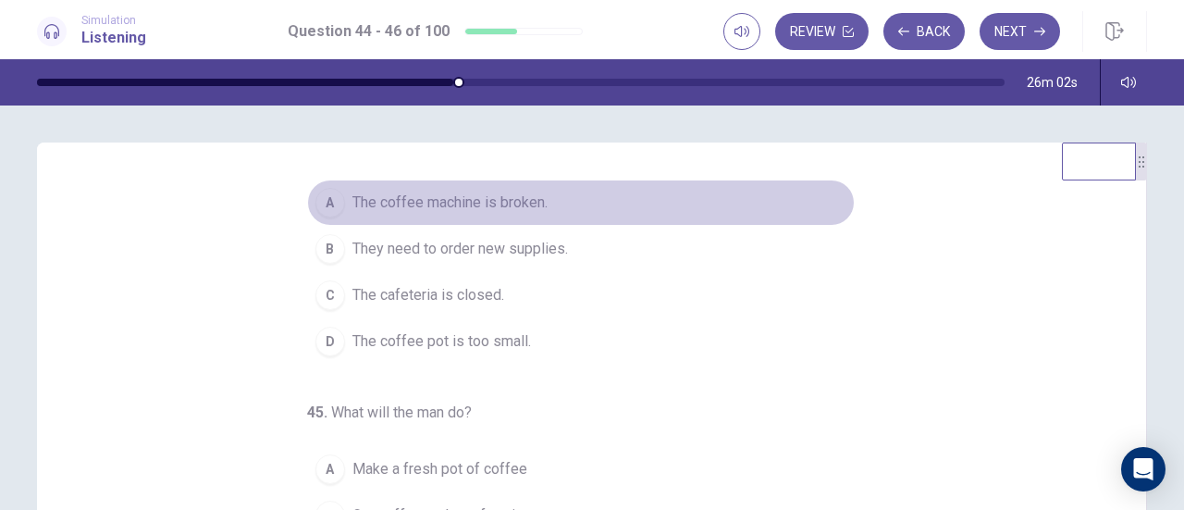
click at [516, 197] on span "The coffee machine is broken." at bounding box center [450, 203] width 195 height 22
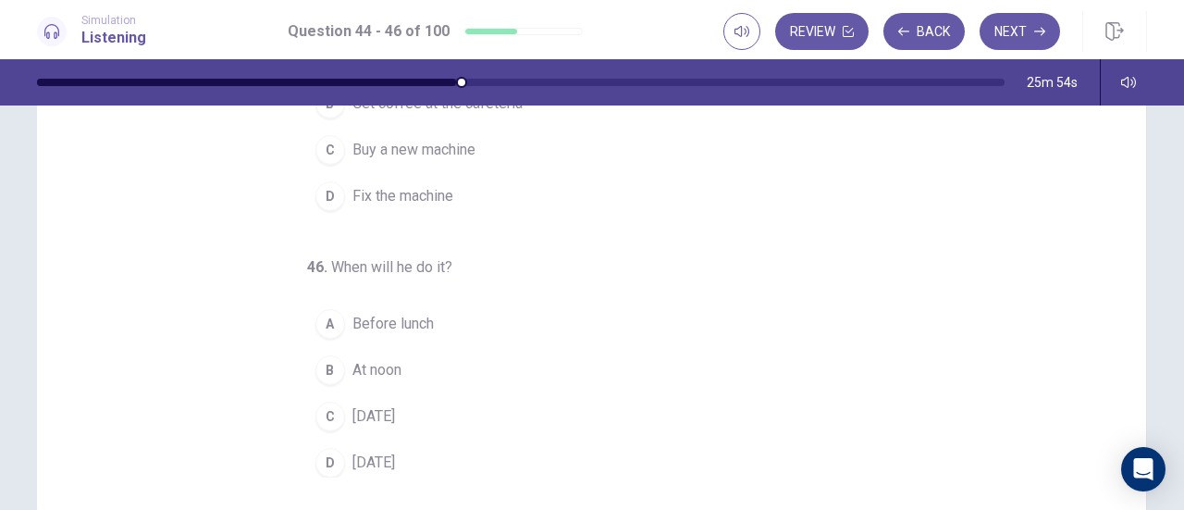
scroll to position [272, 0]
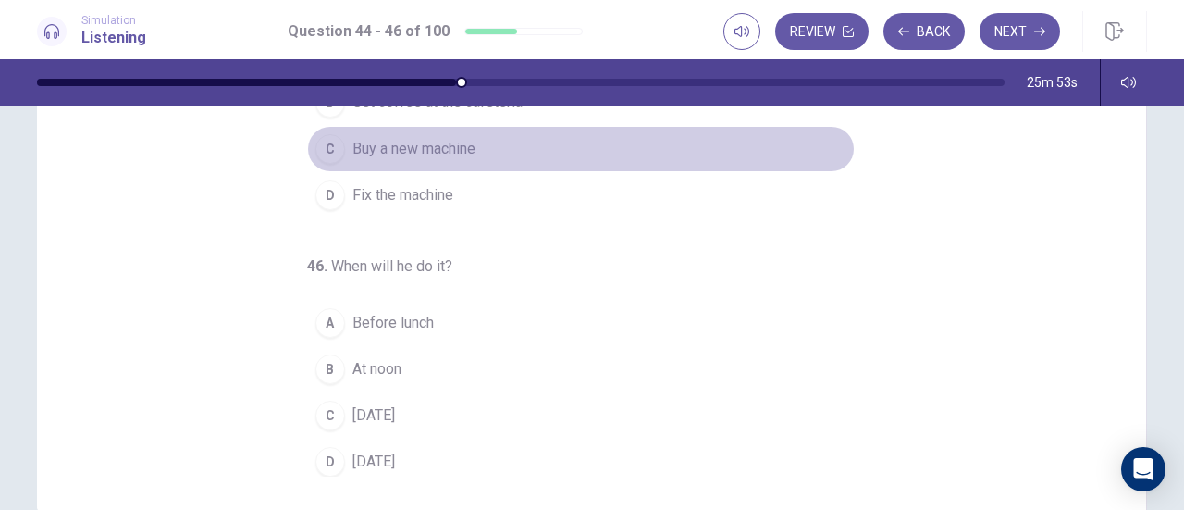
click at [390, 143] on span "Buy a new machine" at bounding box center [414, 149] width 123 height 22
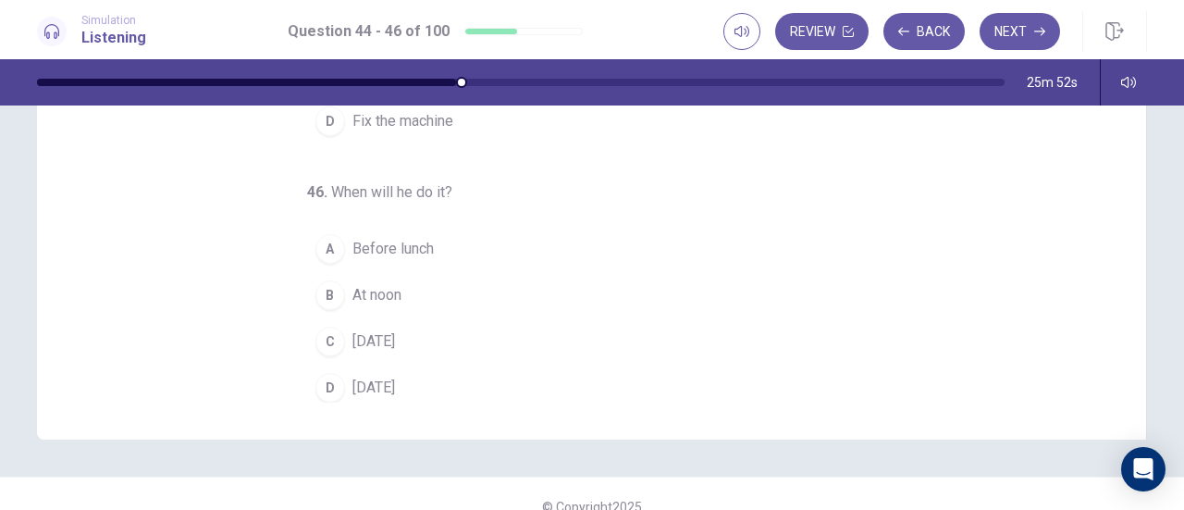
scroll to position [348, 0]
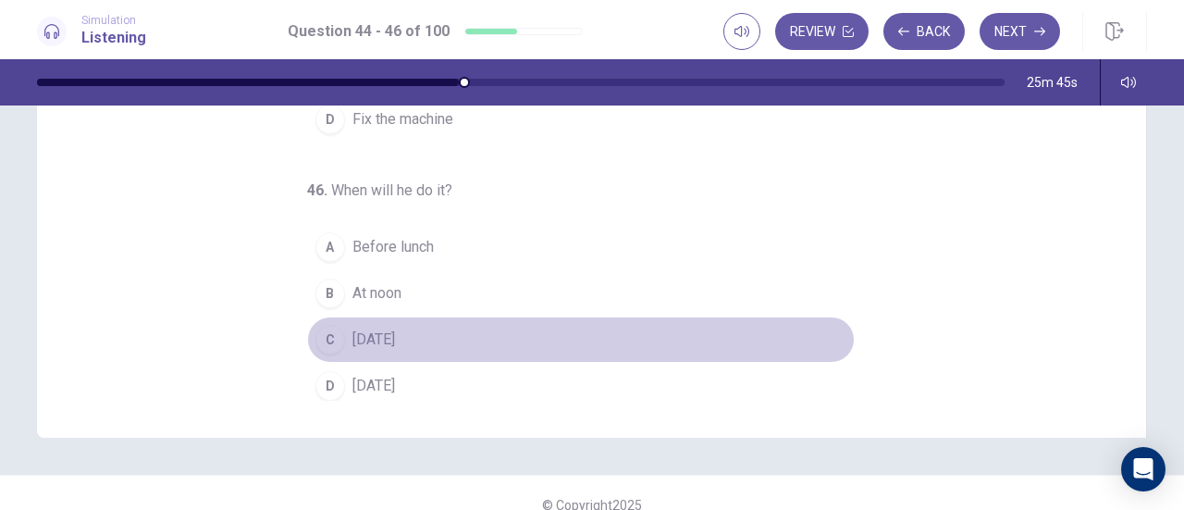
click at [357, 338] on span "On Sunday" at bounding box center [374, 339] width 43 height 22
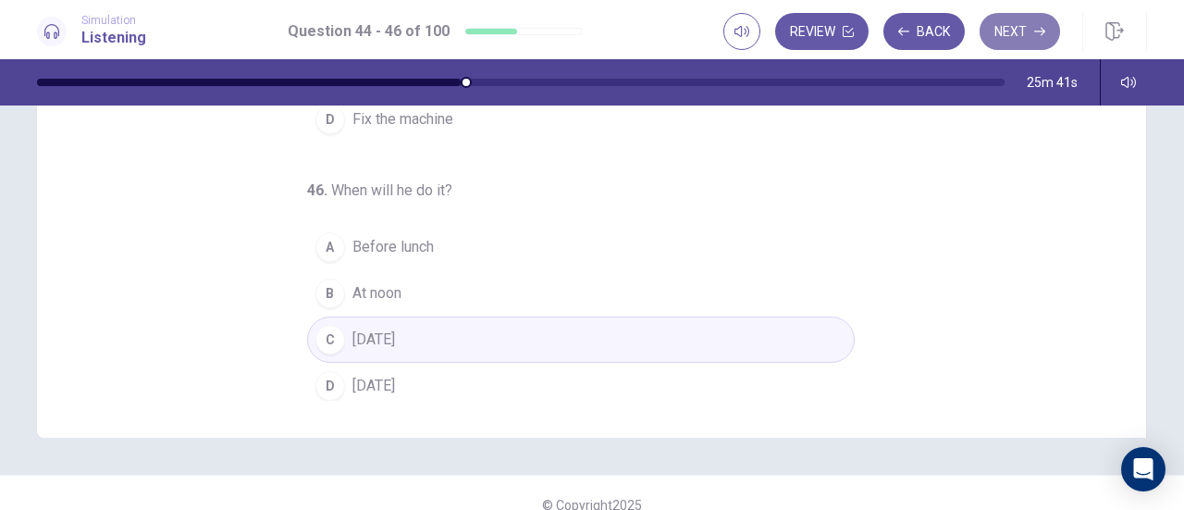
click at [1017, 31] on button "Next" at bounding box center [1020, 31] width 80 height 37
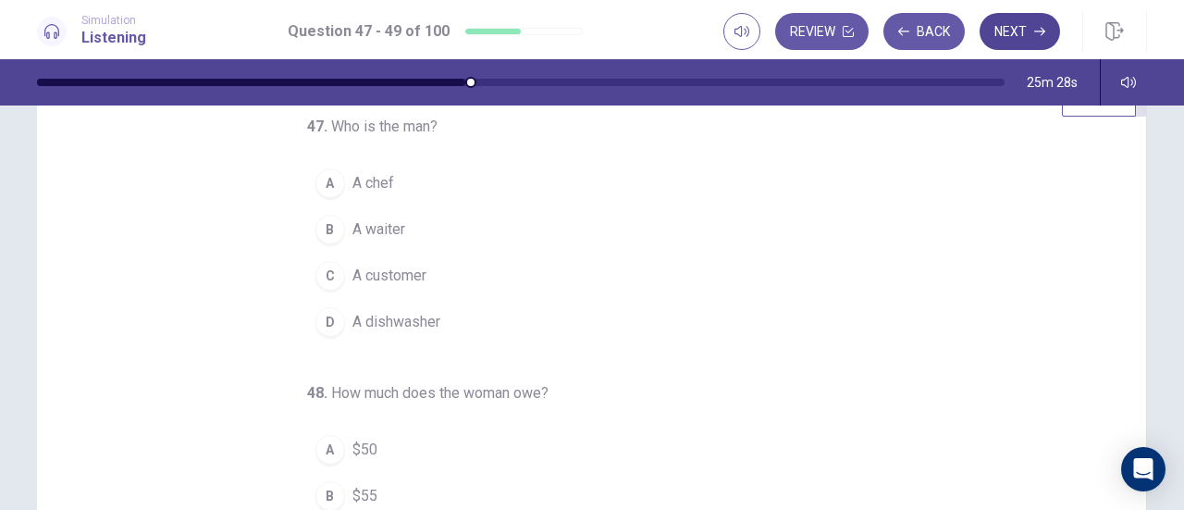
scroll to position [67, 0]
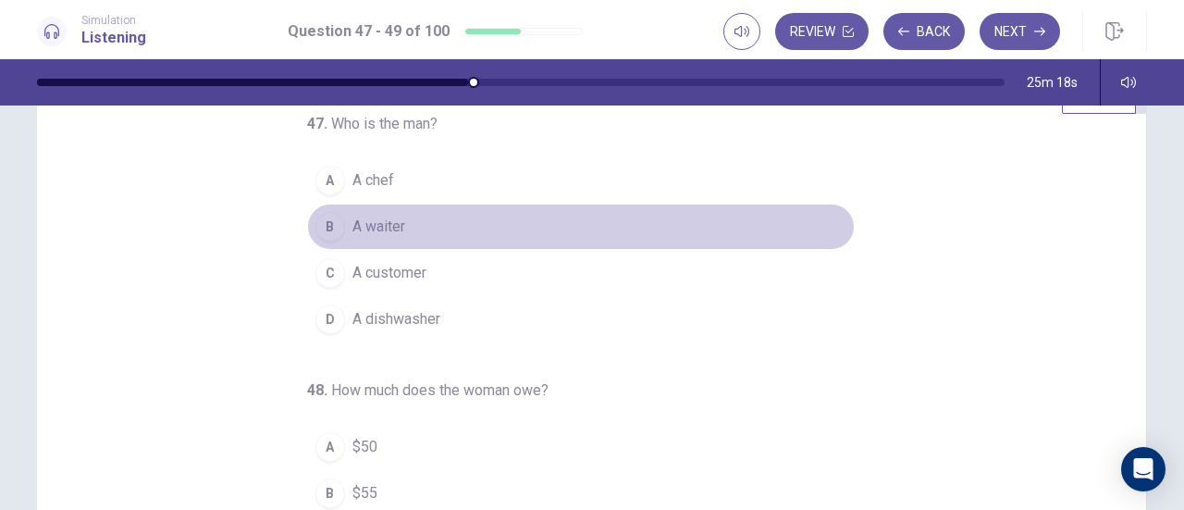
click at [370, 227] on span "A waiter" at bounding box center [379, 227] width 53 height 22
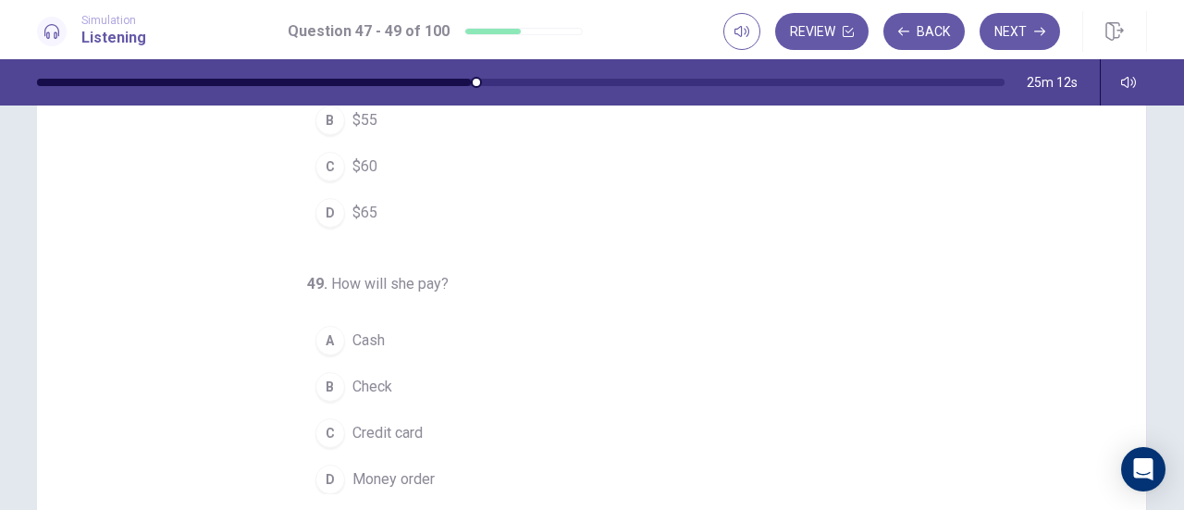
scroll to position [264, 0]
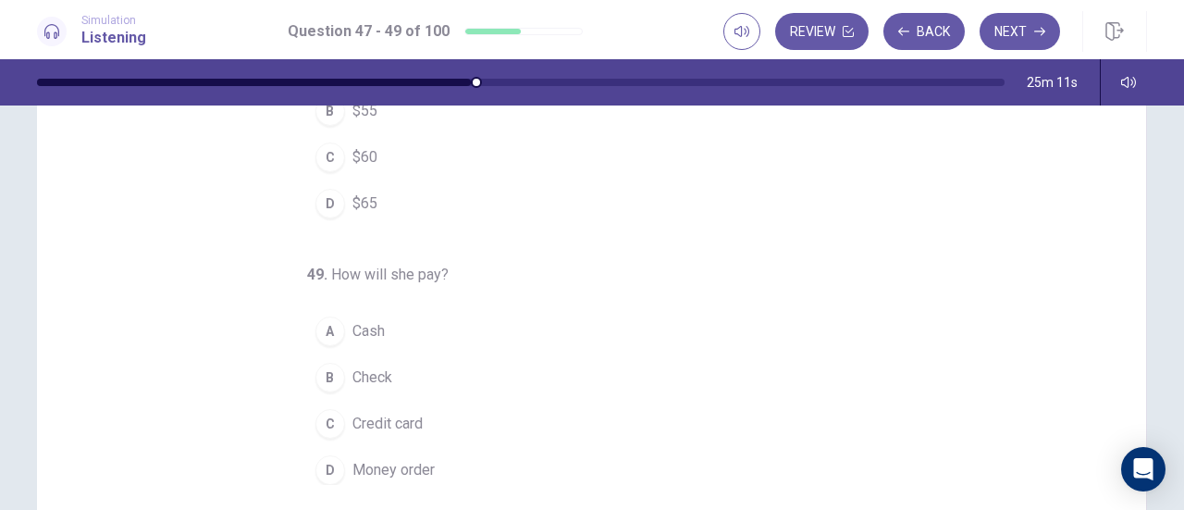
click at [375, 366] on span "Check" at bounding box center [373, 377] width 40 height 22
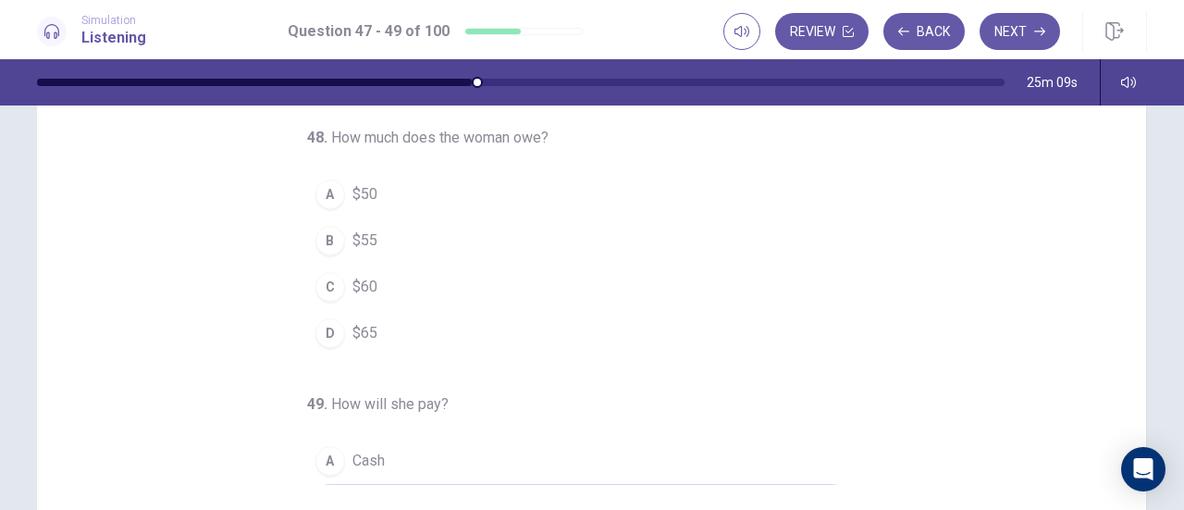
scroll to position [67, 0]
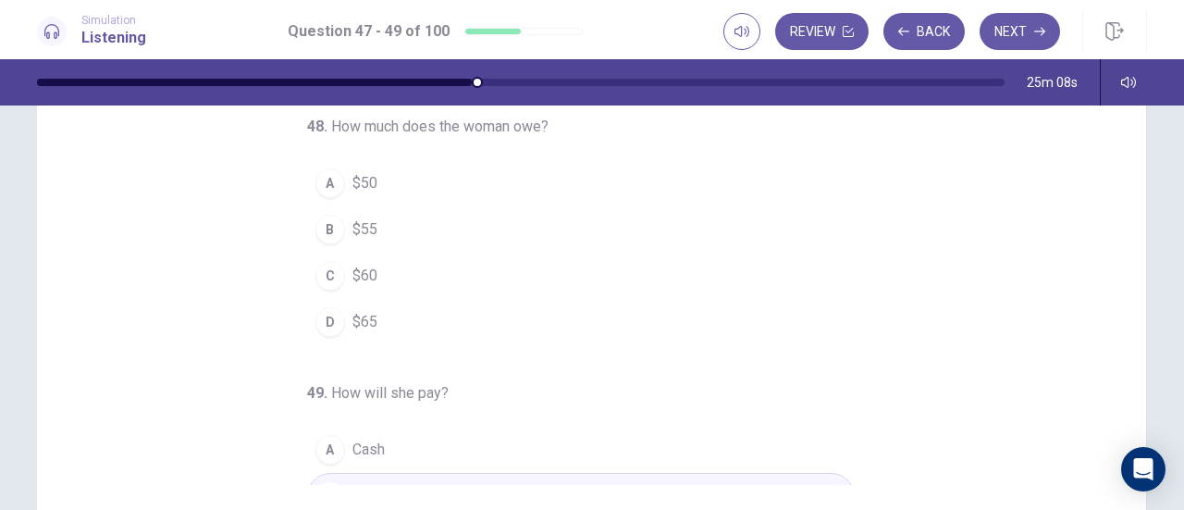
click at [366, 311] on span "$65" at bounding box center [365, 322] width 25 height 22
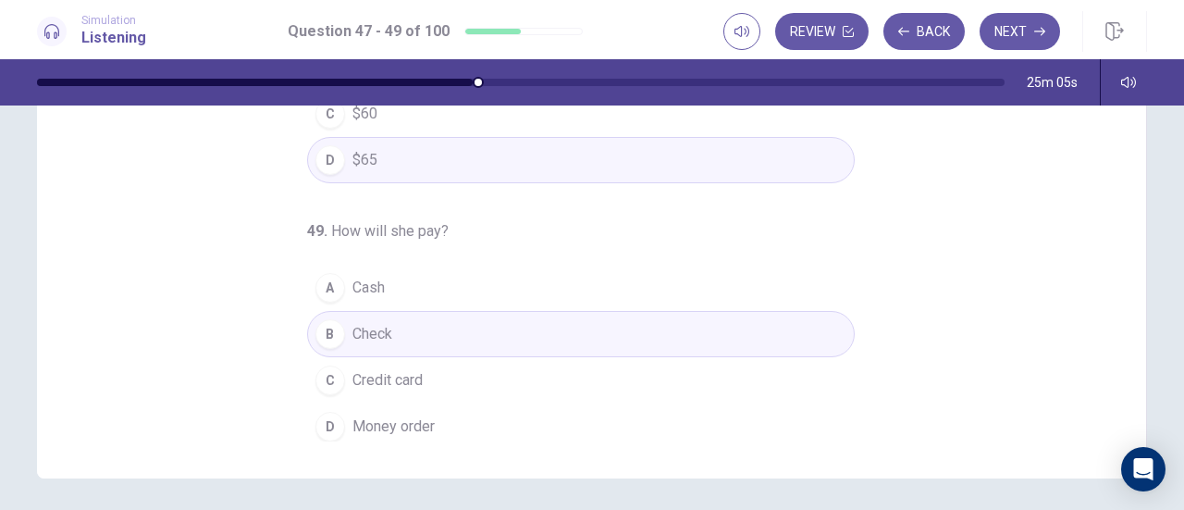
scroll to position [328, 0]
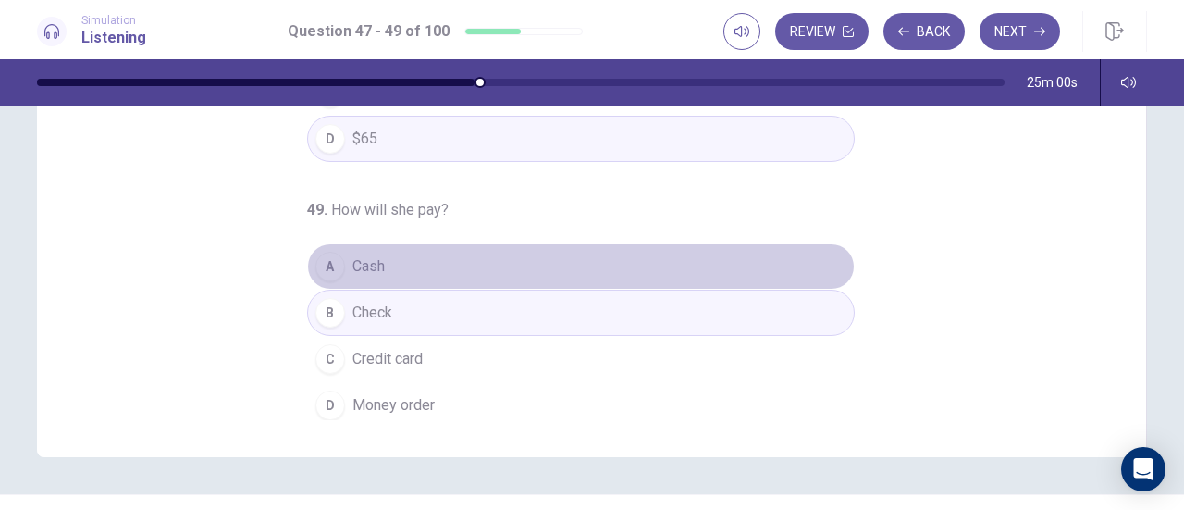
click at [363, 256] on span "Cash" at bounding box center [369, 266] width 32 height 22
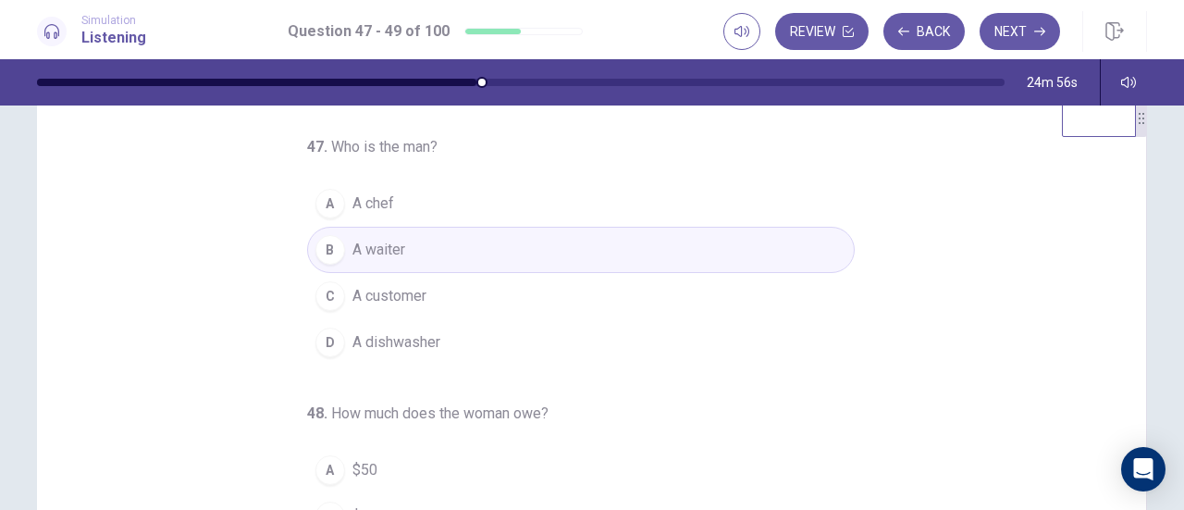
scroll to position [0, 0]
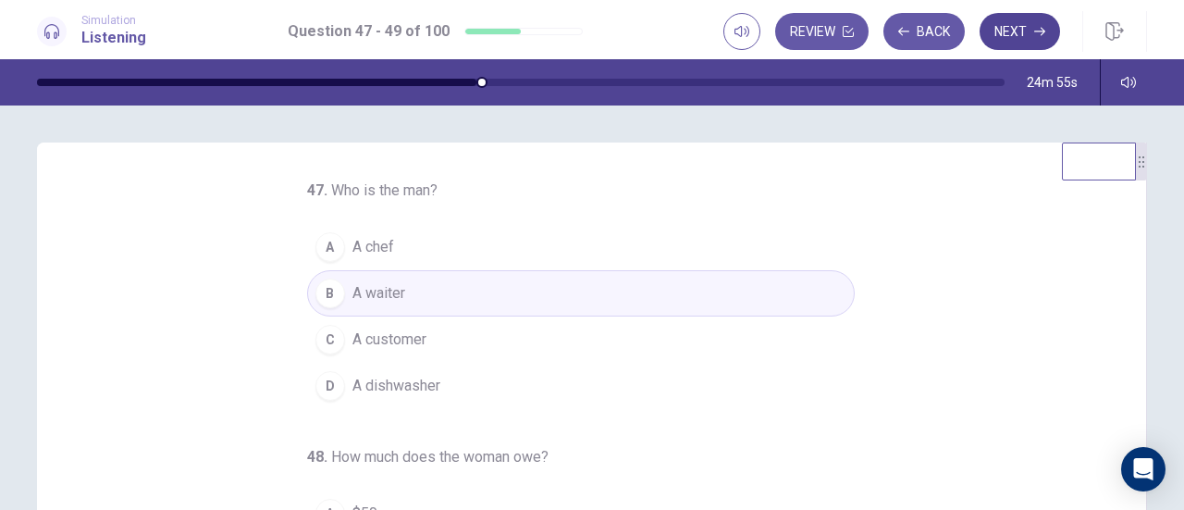
click at [1011, 32] on button "Next" at bounding box center [1020, 31] width 80 height 37
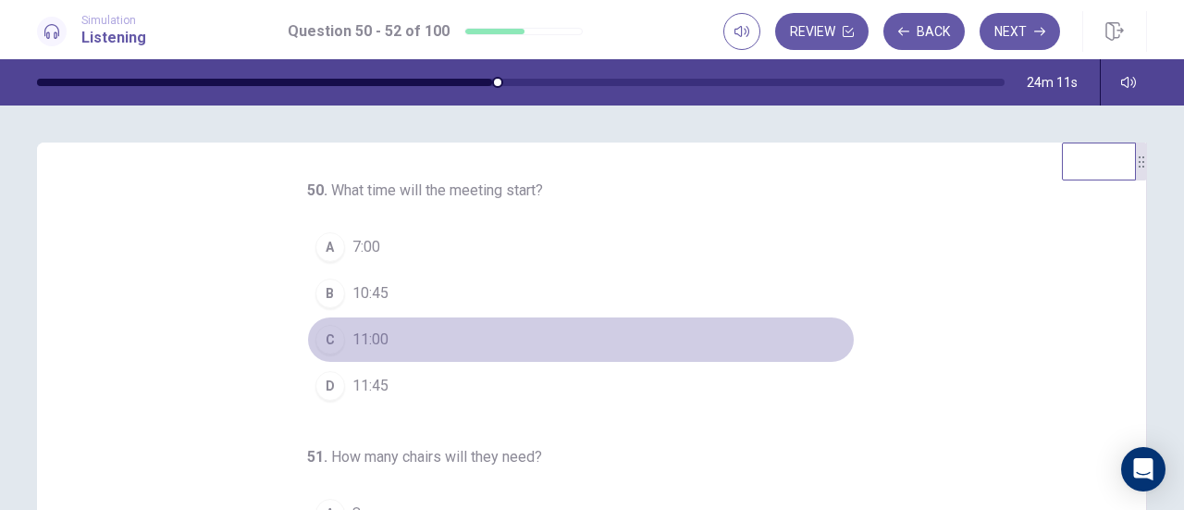
click at [337, 342] on button "C 11:00" at bounding box center [581, 339] width 548 height 46
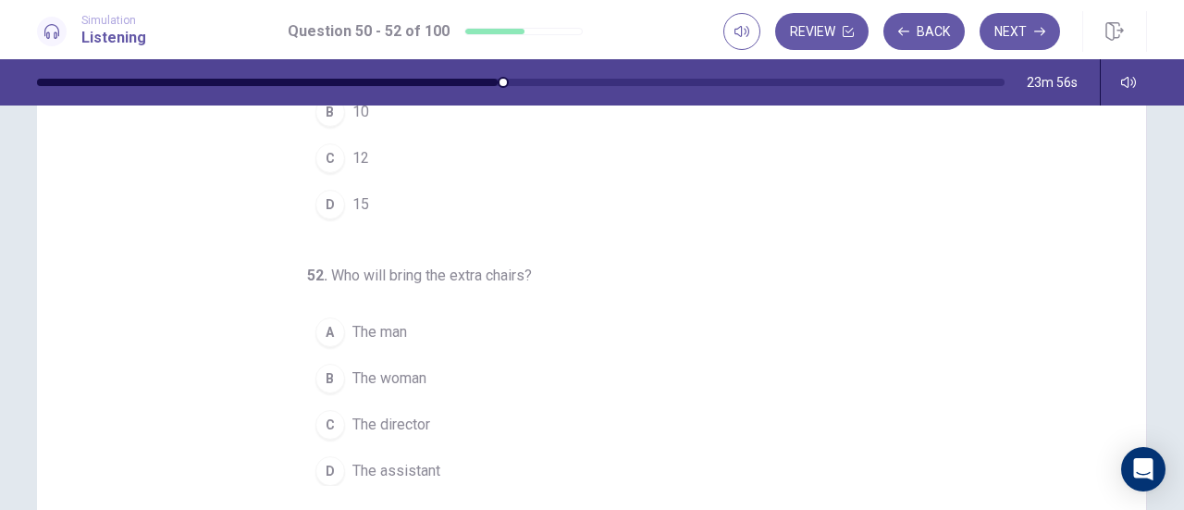
scroll to position [264, 0]
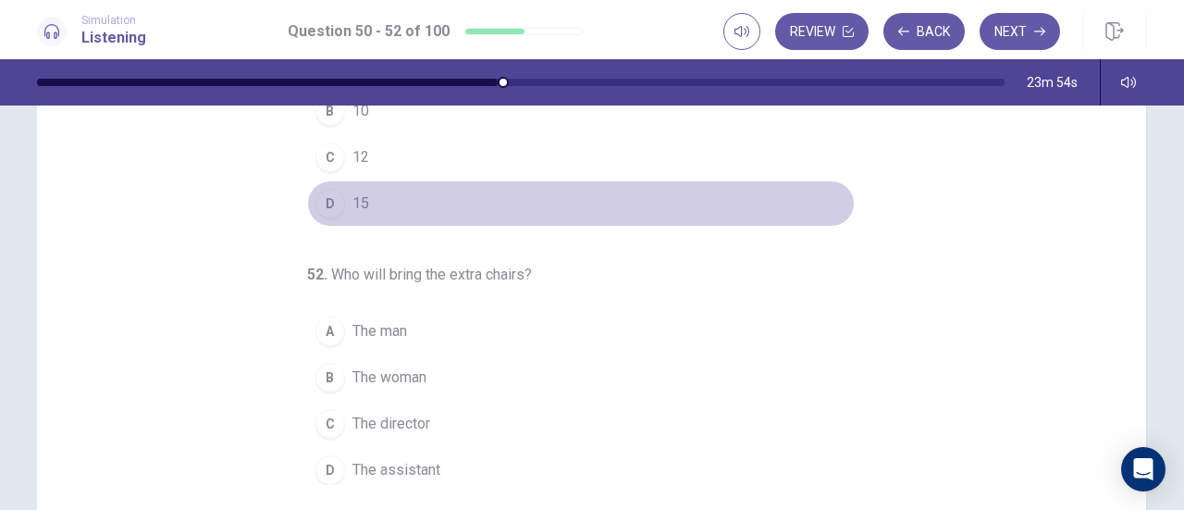
click at [335, 203] on button "D 15" at bounding box center [581, 203] width 548 height 46
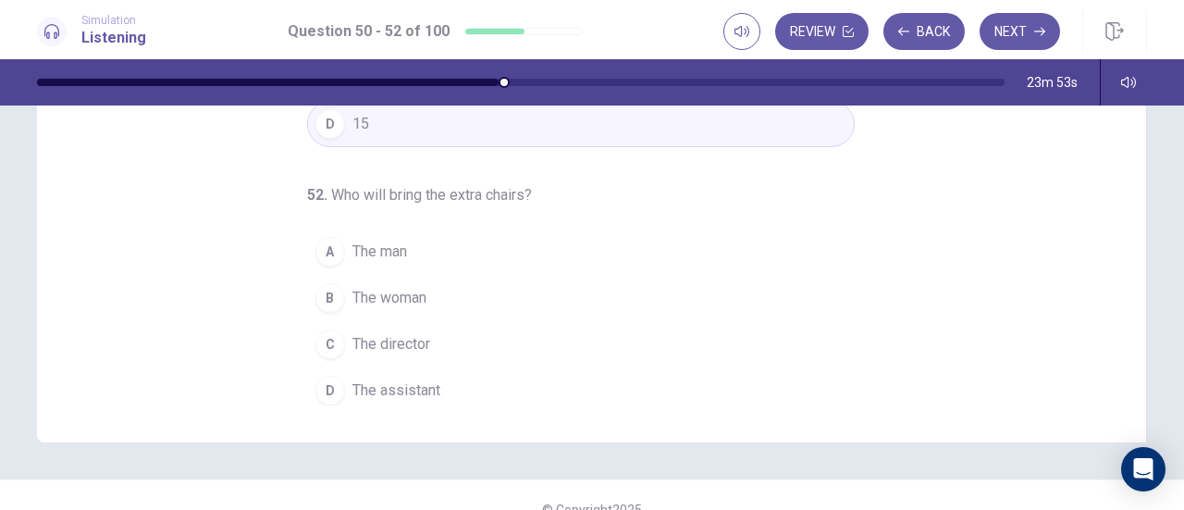
scroll to position [346, 0]
click at [329, 373] on div "D" at bounding box center [331, 388] width 30 height 30
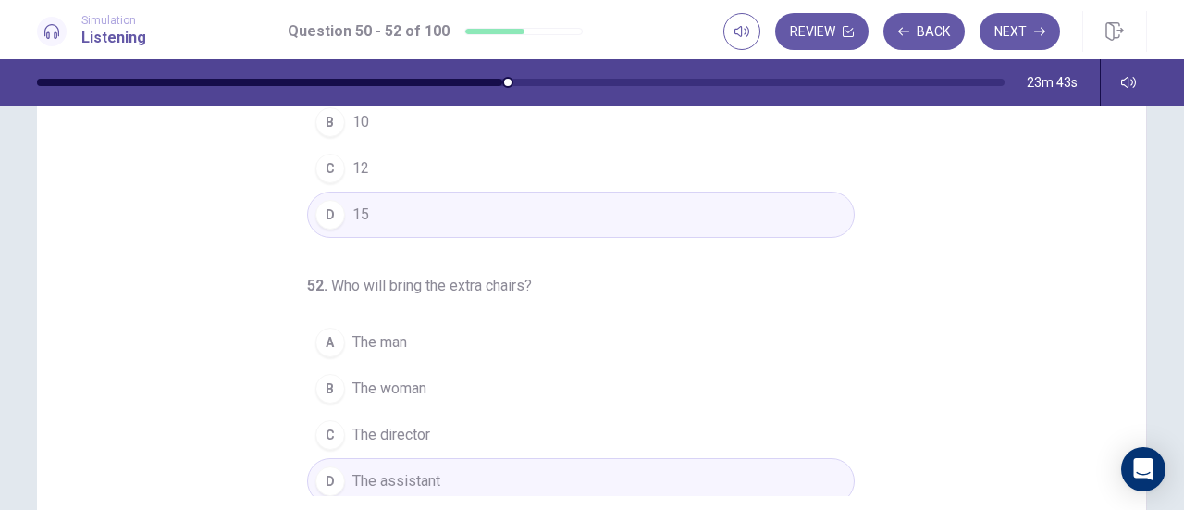
scroll to position [254, 0]
click at [1025, 40] on button "Next" at bounding box center [1020, 31] width 80 height 37
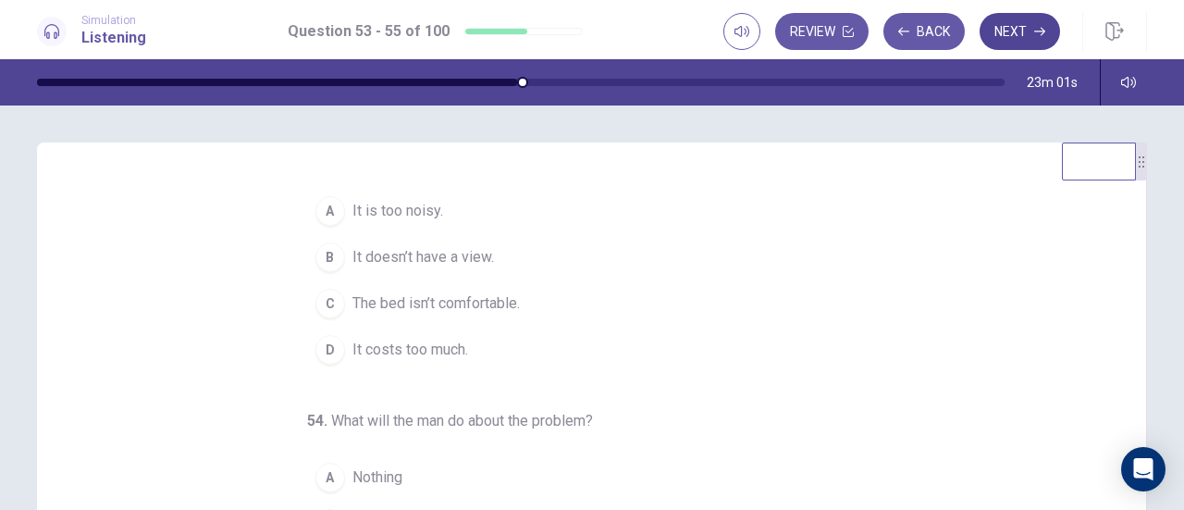
scroll to position [39, 0]
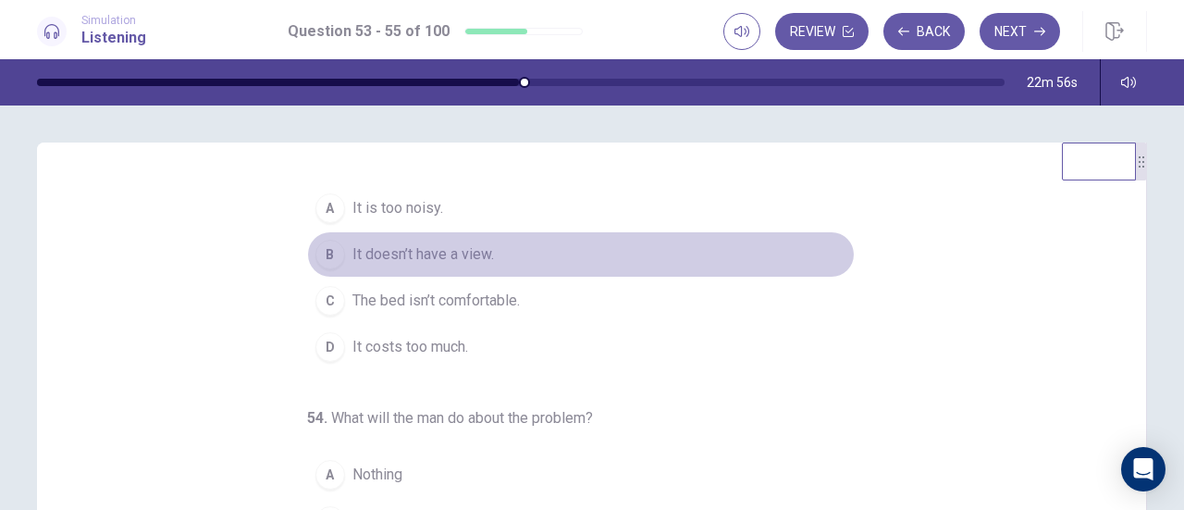
click at [475, 254] on span "It doesn’t have a view." at bounding box center [424, 254] width 142 height 22
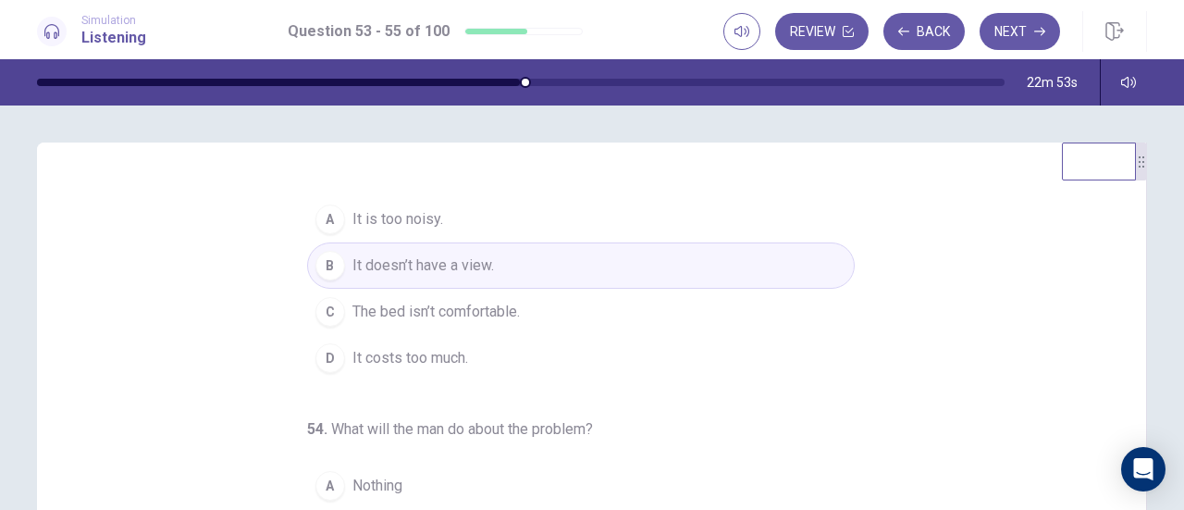
scroll to position [7, 0]
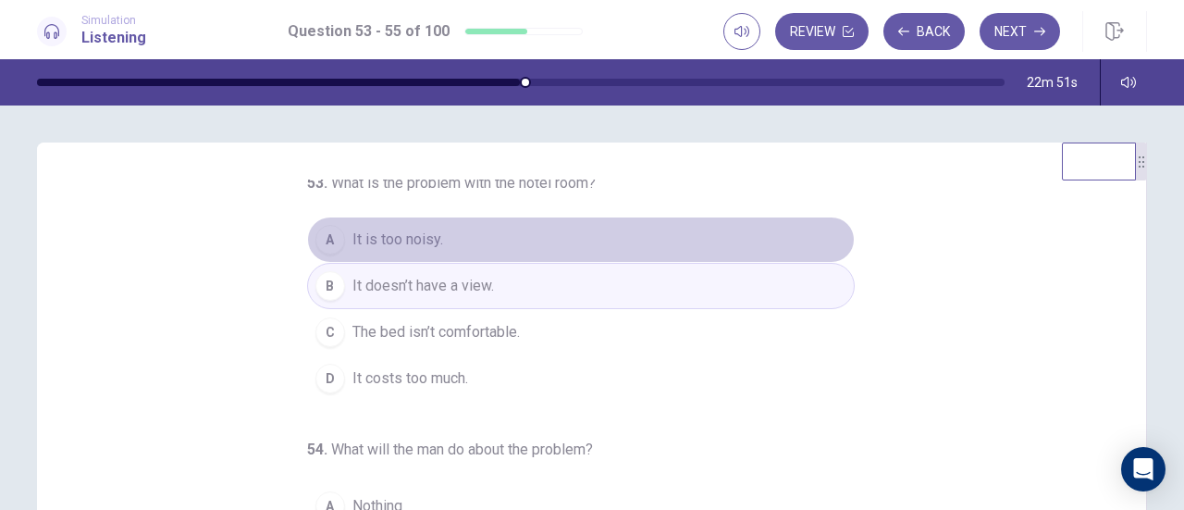
click at [382, 225] on button "A It is too noisy." at bounding box center [581, 240] width 548 height 46
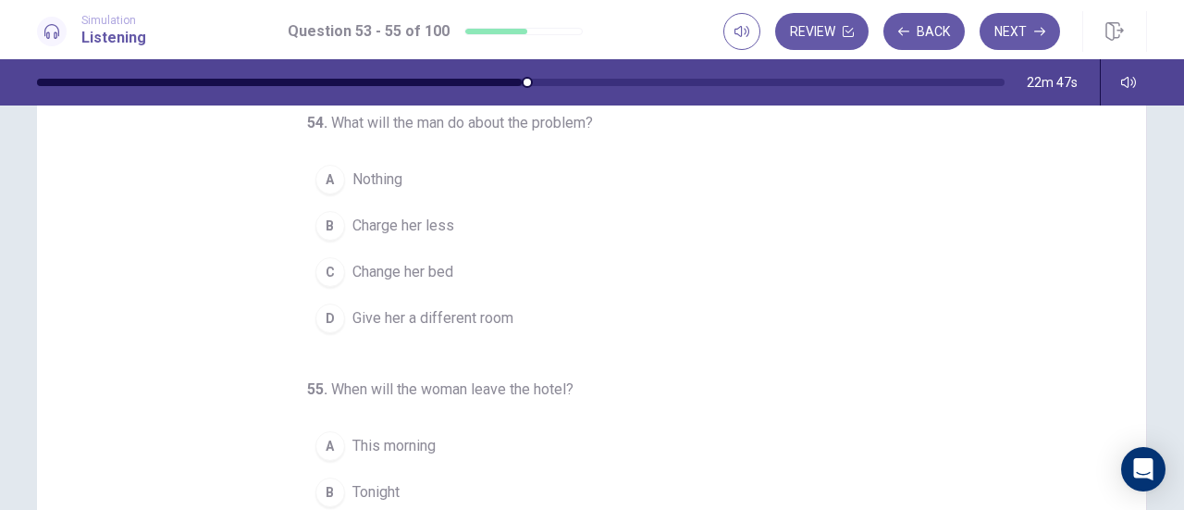
scroll to position [150, 0]
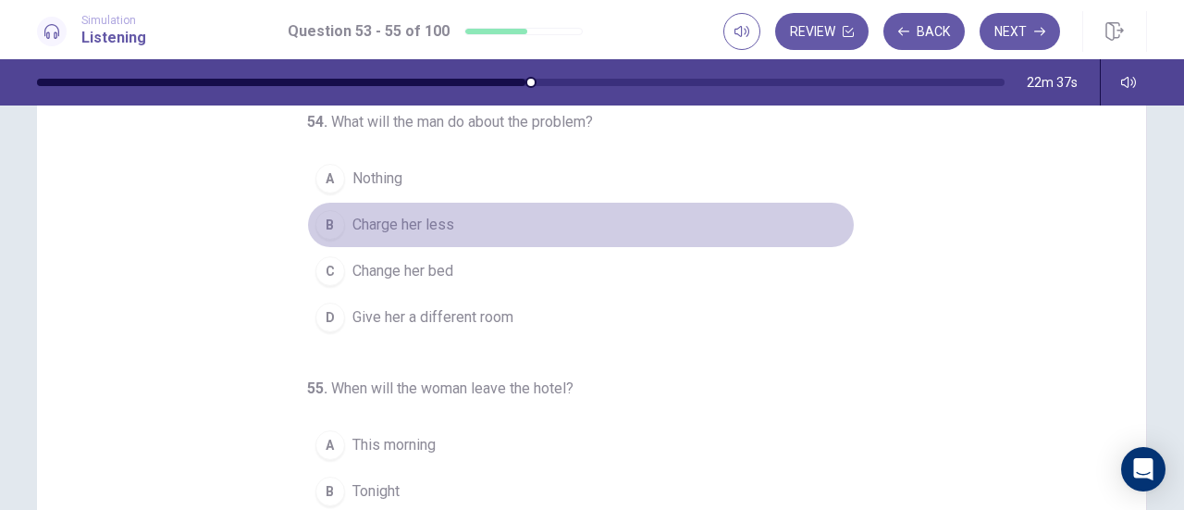
click at [379, 214] on span "Charge her less" at bounding box center [404, 225] width 102 height 22
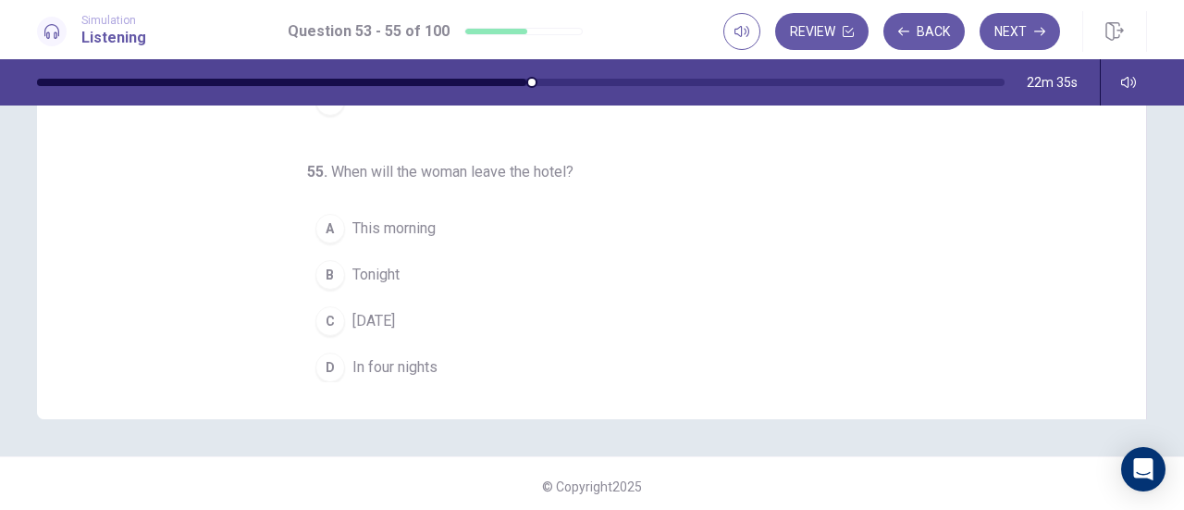
scroll to position [368, 0]
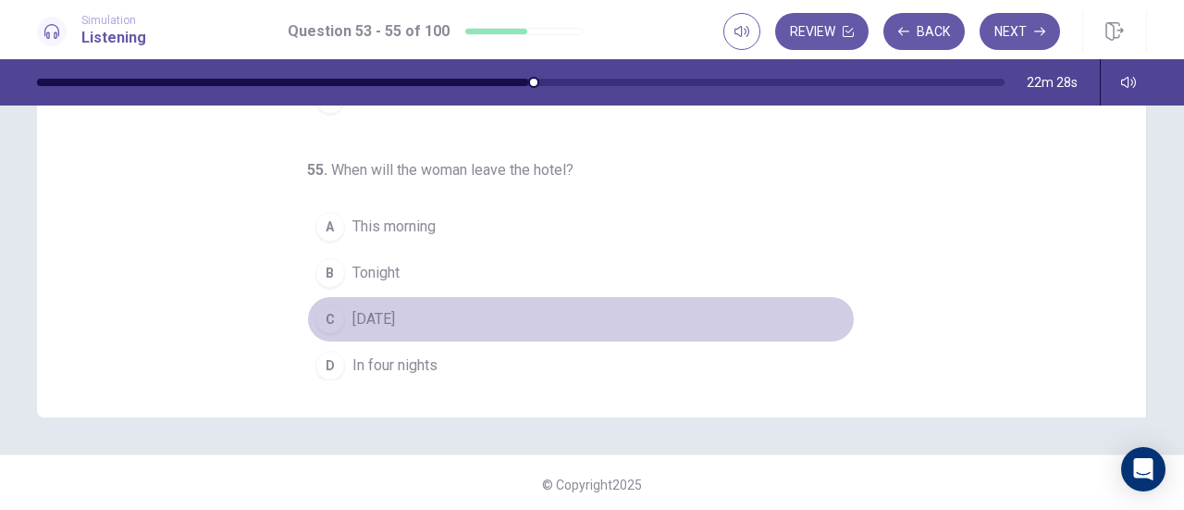
click at [383, 313] on span "Tomorrow" at bounding box center [374, 319] width 43 height 22
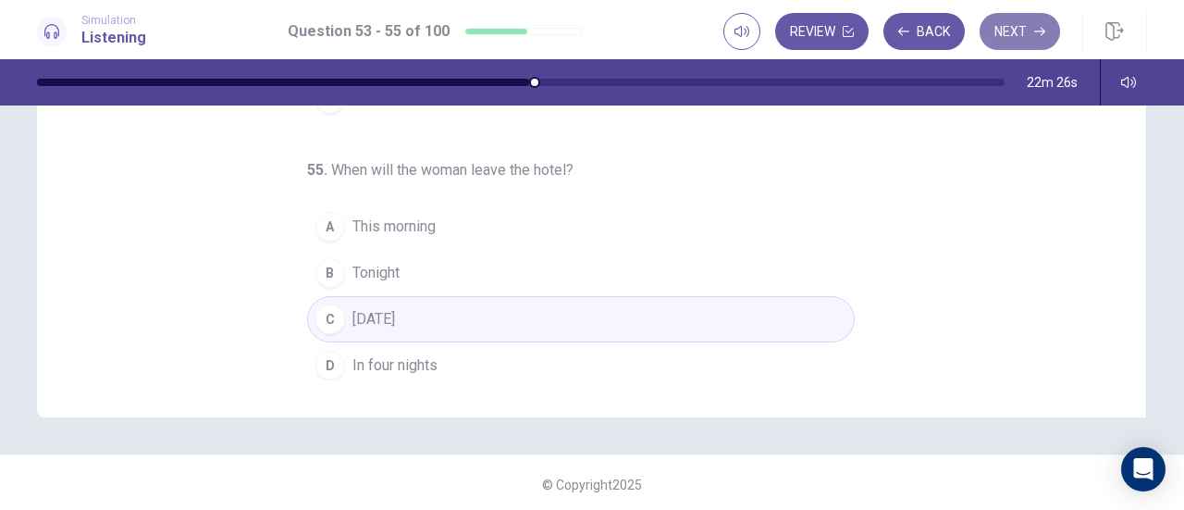
click at [1031, 33] on button "Next" at bounding box center [1020, 31] width 80 height 37
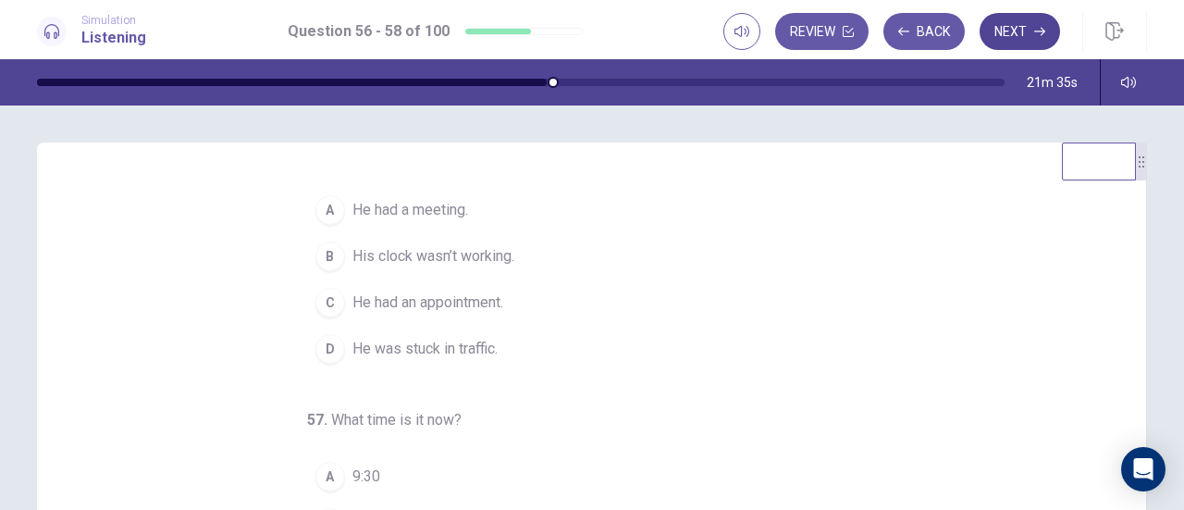
scroll to position [38, 0]
click at [479, 352] on span "He was stuck in traffic." at bounding box center [425, 348] width 145 height 22
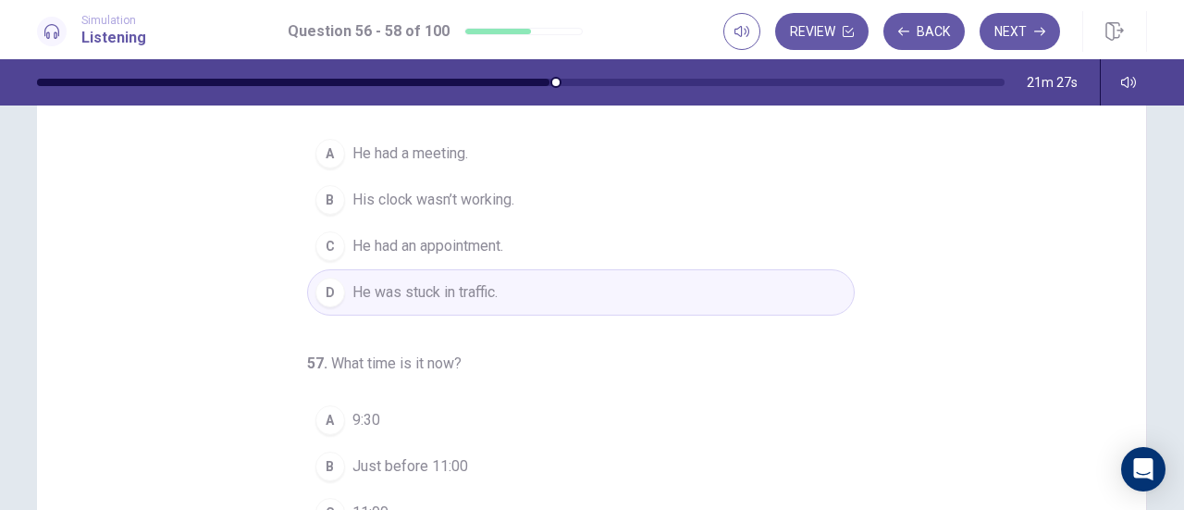
scroll to position [91, 0]
click at [477, 215] on button "B His clock wasn’t working." at bounding box center [581, 203] width 548 height 46
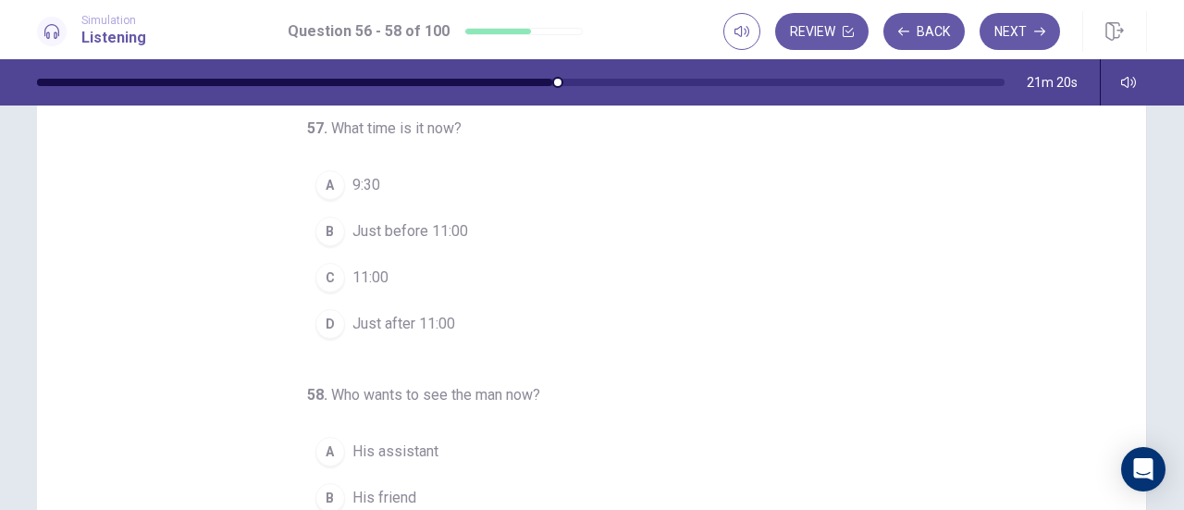
scroll to position [144, 0]
click at [440, 229] on span "Just before 11:00" at bounding box center [411, 230] width 116 height 22
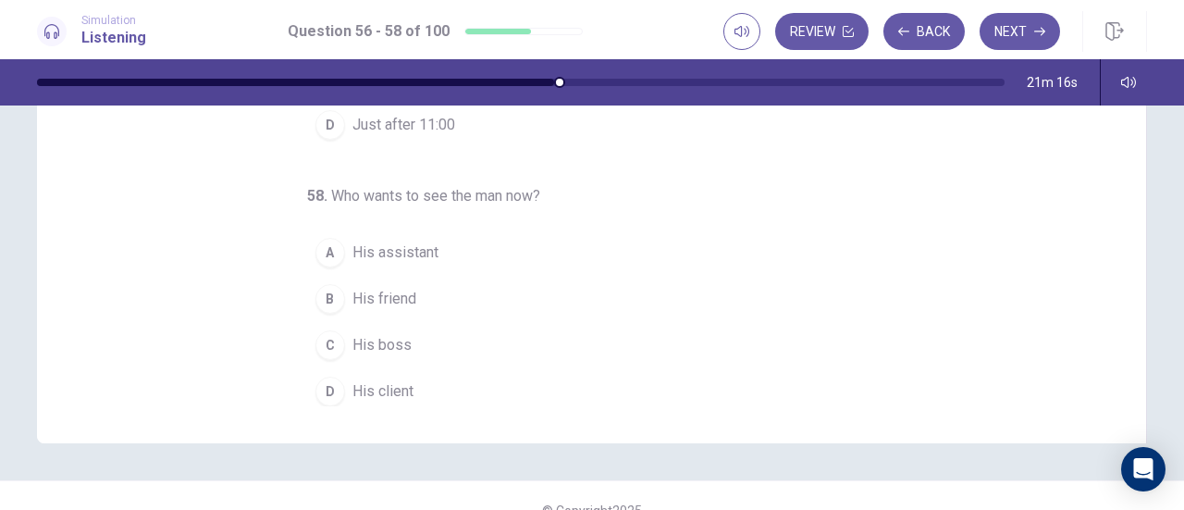
scroll to position [348, 0]
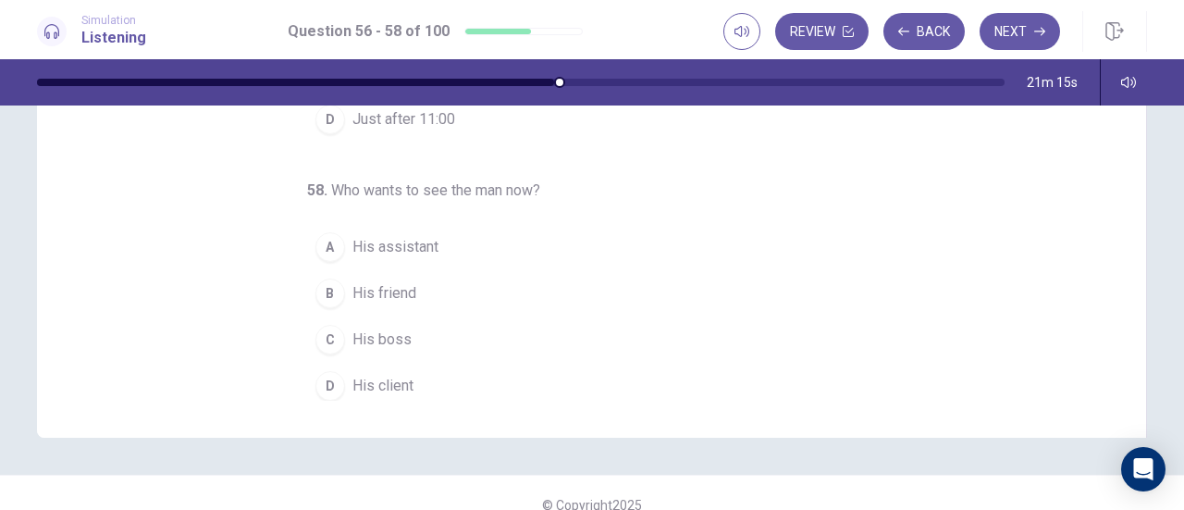
click at [386, 378] on span "His client" at bounding box center [383, 386] width 61 height 22
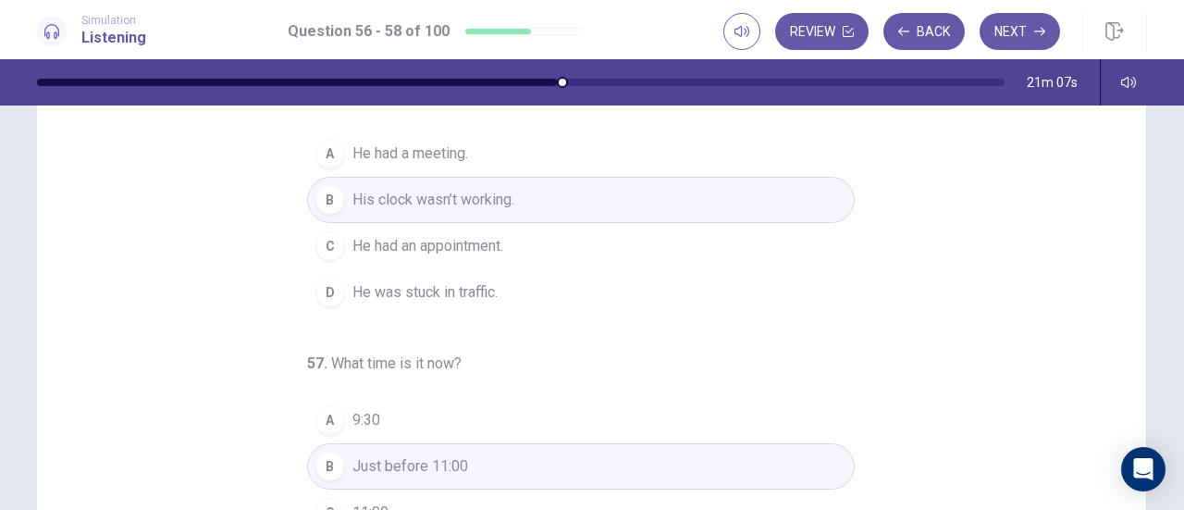
scroll to position [0, 0]
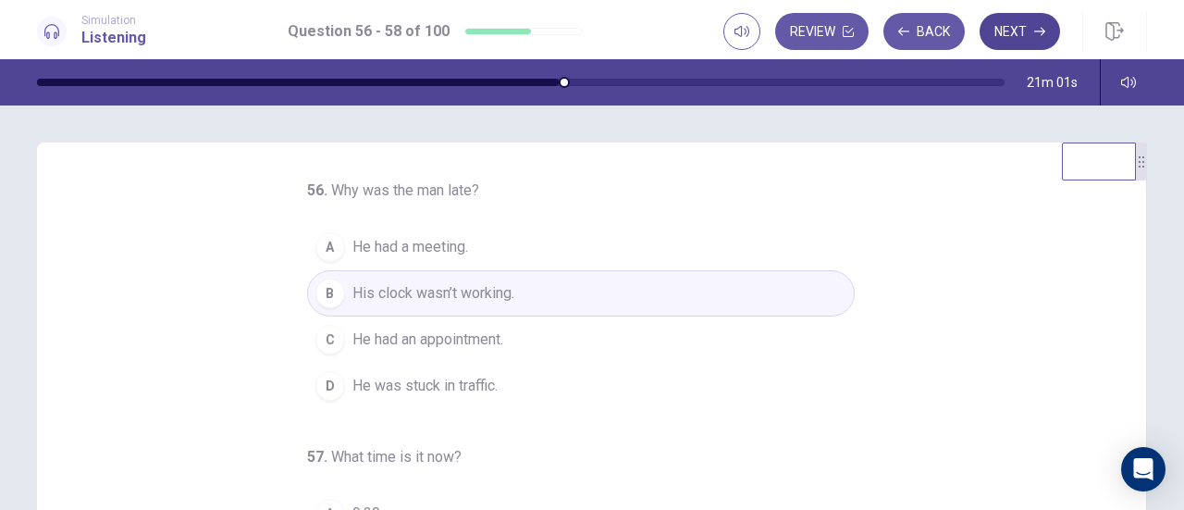
click at [1024, 42] on button "Next" at bounding box center [1020, 31] width 80 height 37
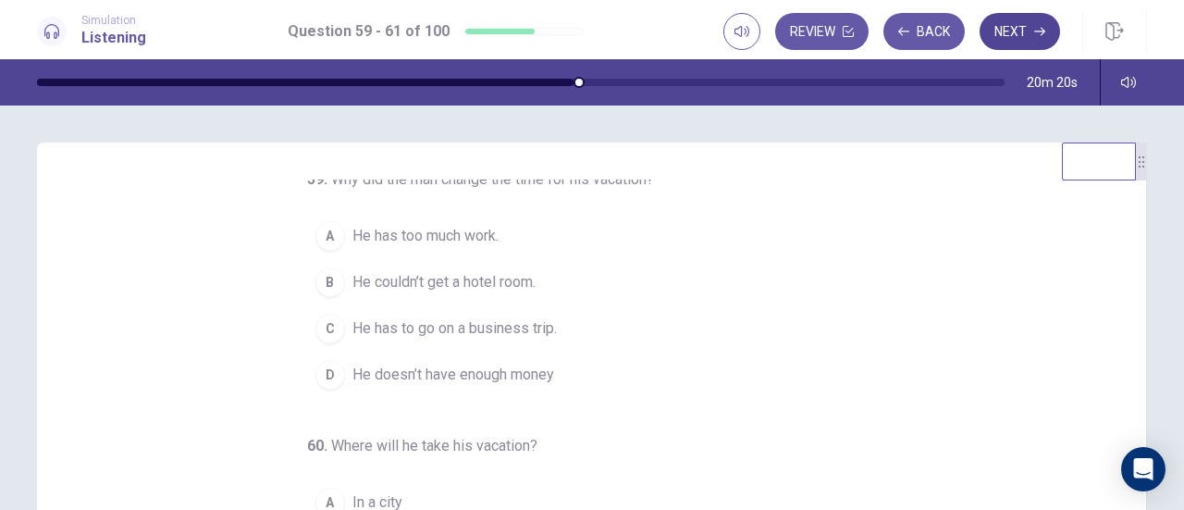
scroll to position [9, 0]
click at [505, 295] on span "He couldn’t get a hotel room." at bounding box center [444, 284] width 183 height 22
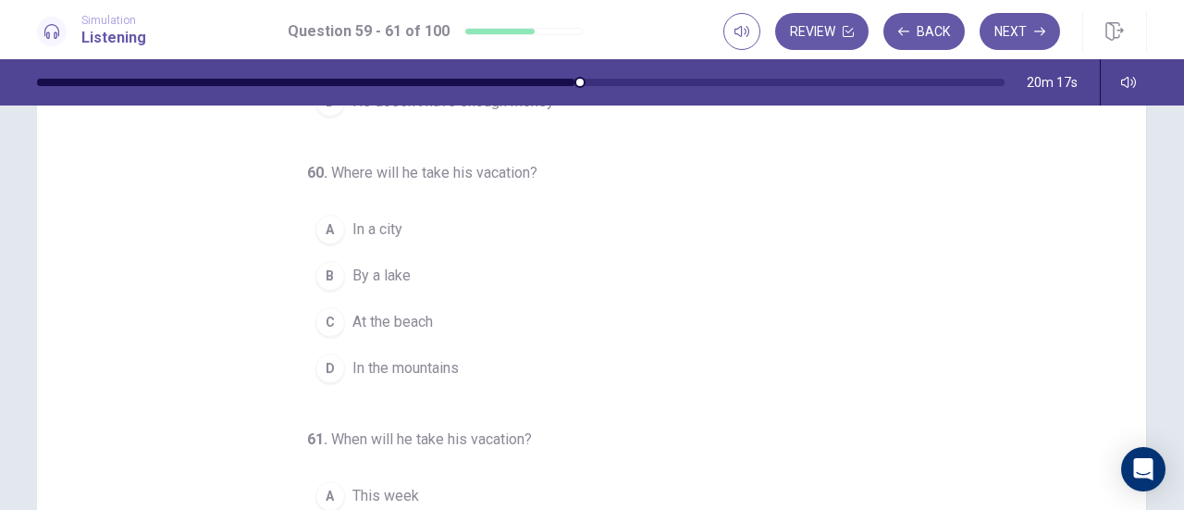
scroll to position [99, 0]
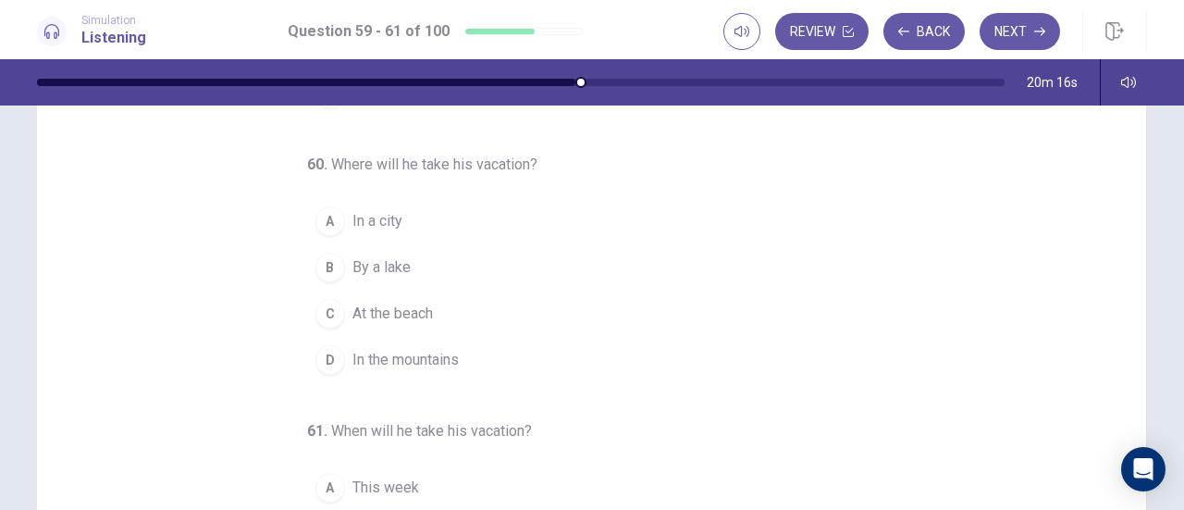
click at [407, 311] on span "At the beach" at bounding box center [393, 314] width 80 height 22
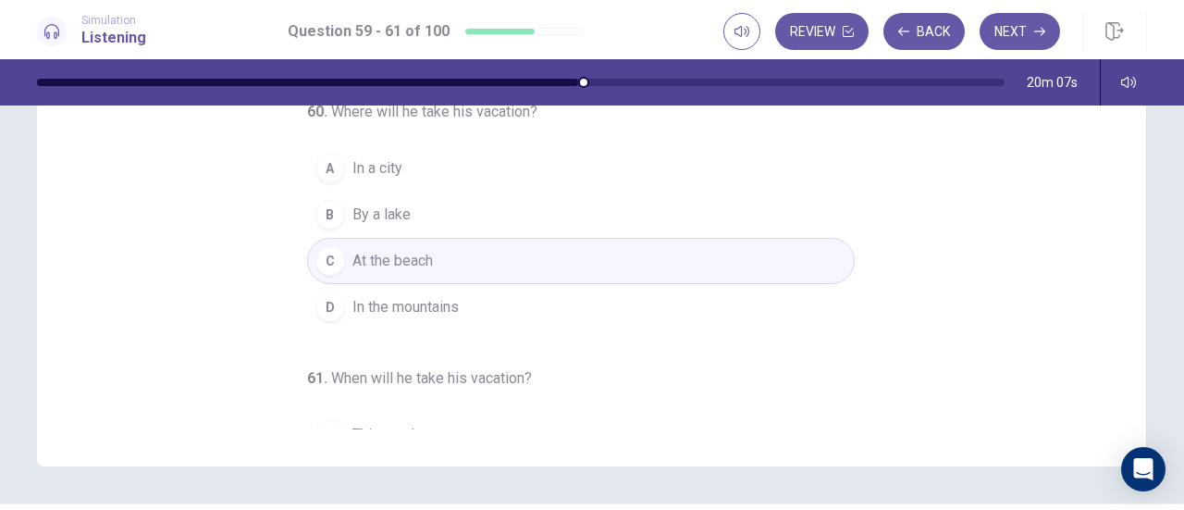
scroll to position [24, 0]
click at [413, 332] on button "D In the mountains" at bounding box center [581, 309] width 548 height 46
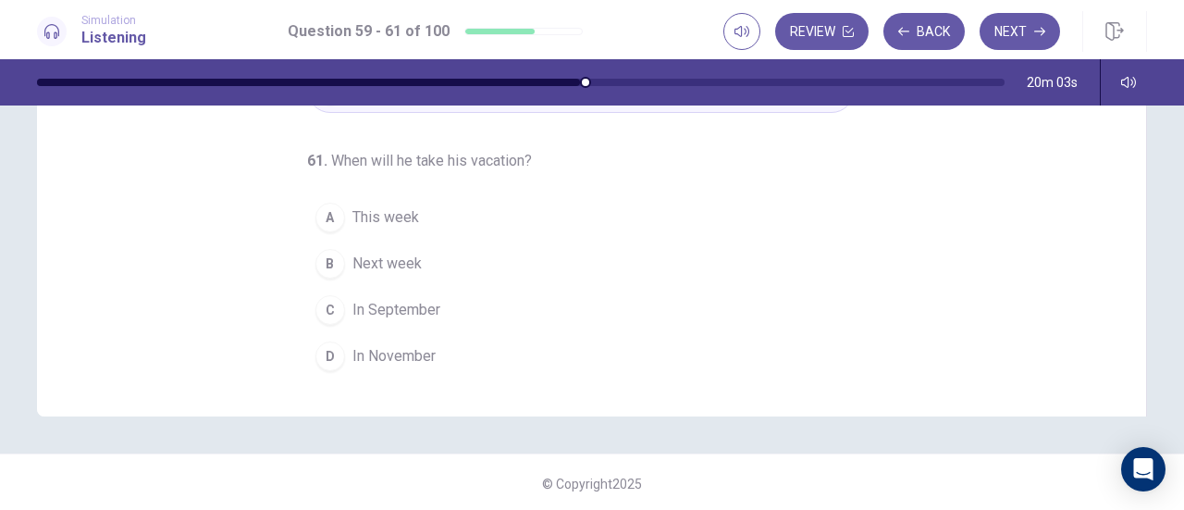
scroll to position [370, 0]
click at [393, 311] on span "In September" at bounding box center [397, 309] width 88 height 22
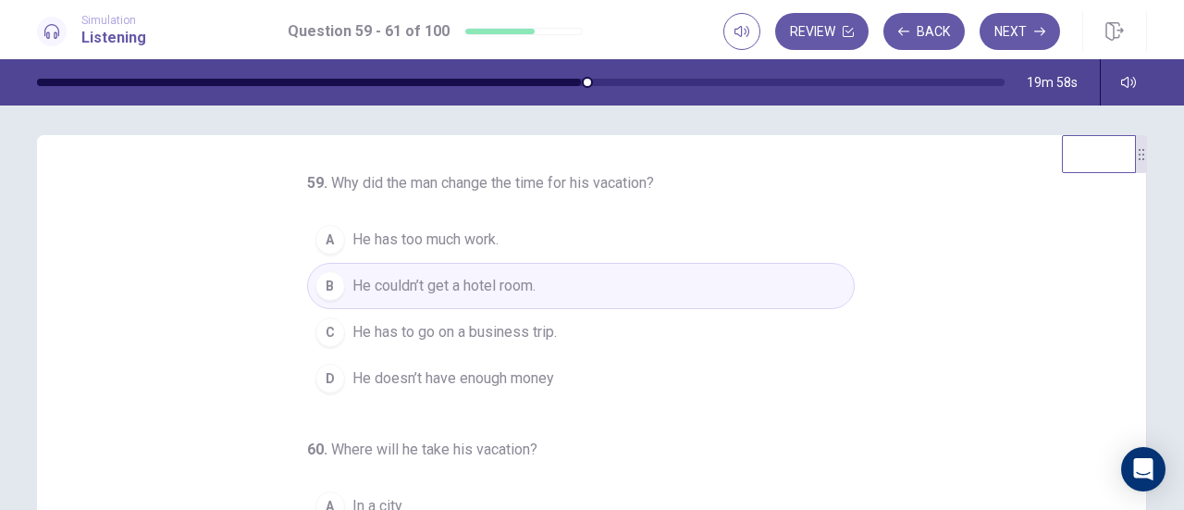
scroll to position [0, 0]
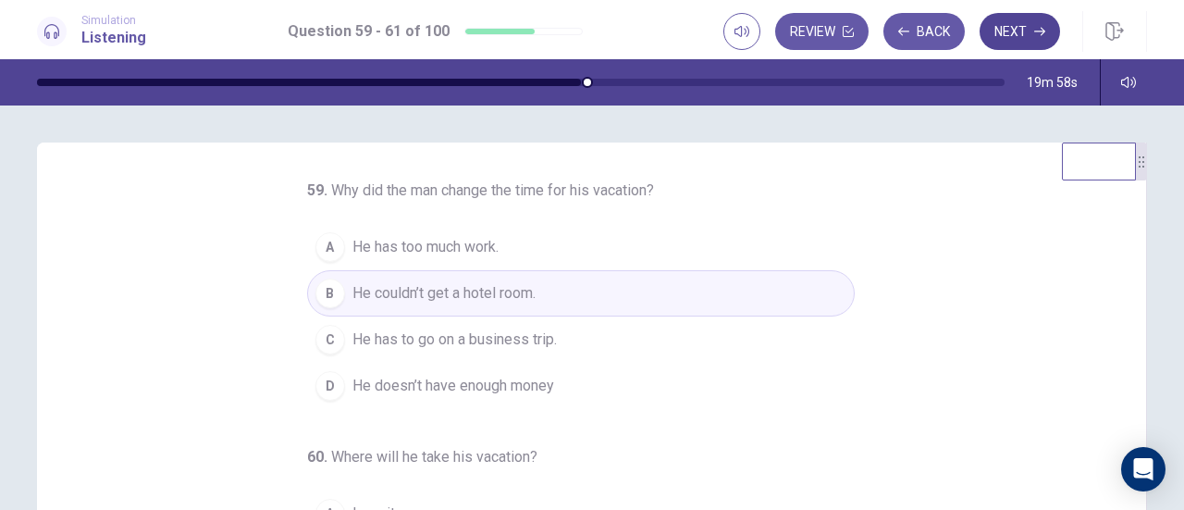
click at [1030, 36] on button "Next" at bounding box center [1020, 31] width 80 height 37
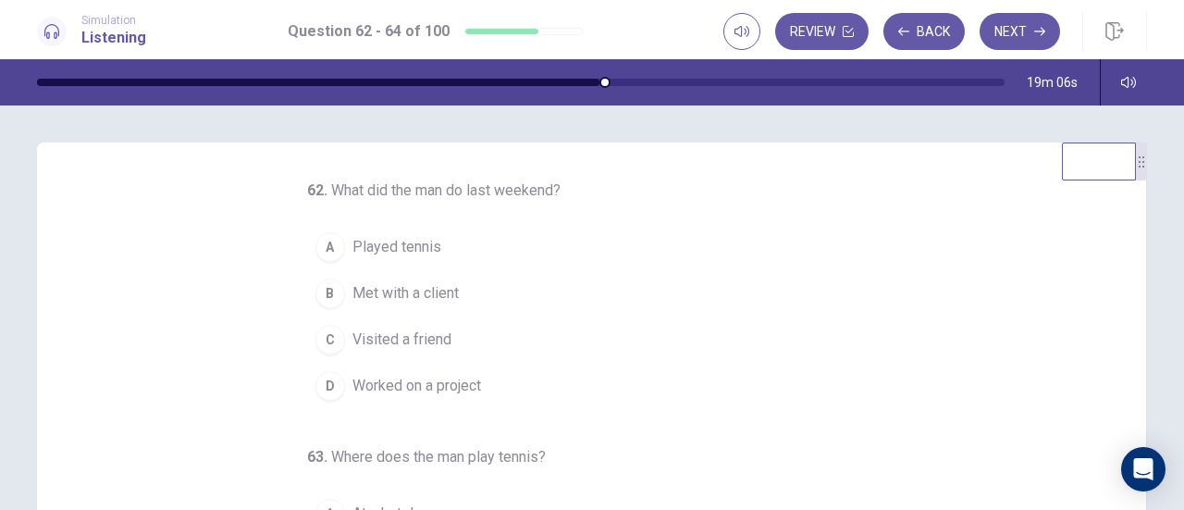
click at [329, 402] on button "D Worked on a project" at bounding box center [581, 386] width 548 height 46
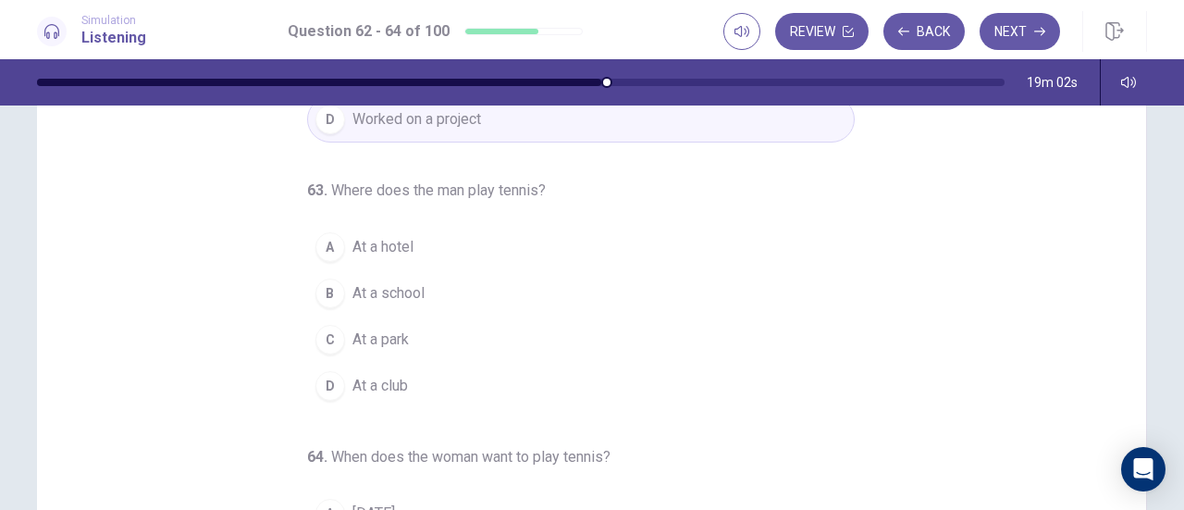
scroll to position [83, 0]
click at [385, 239] on span "At a hotel" at bounding box center [383, 245] width 61 height 22
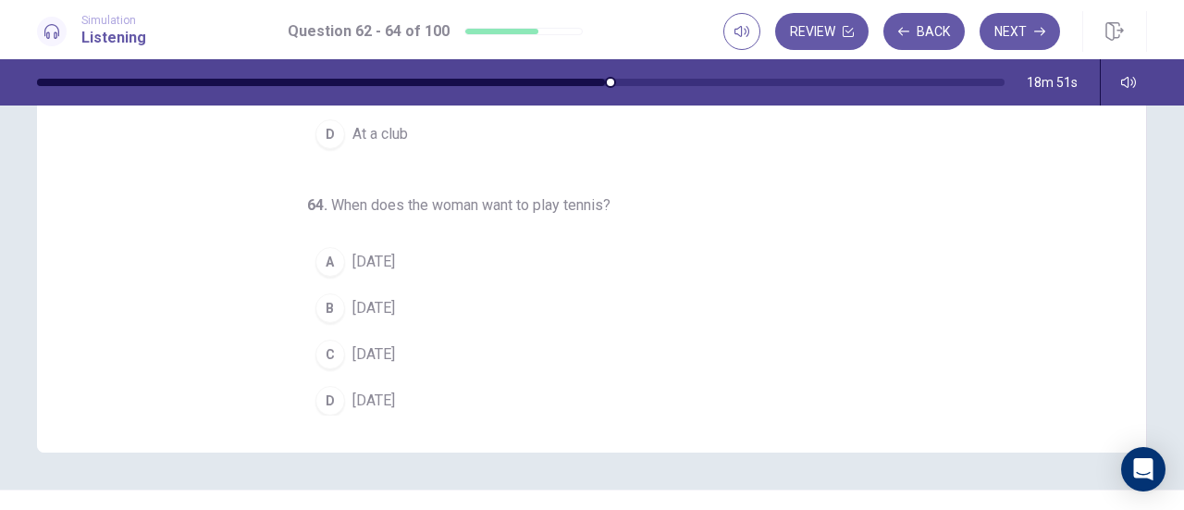
scroll to position [341, 0]
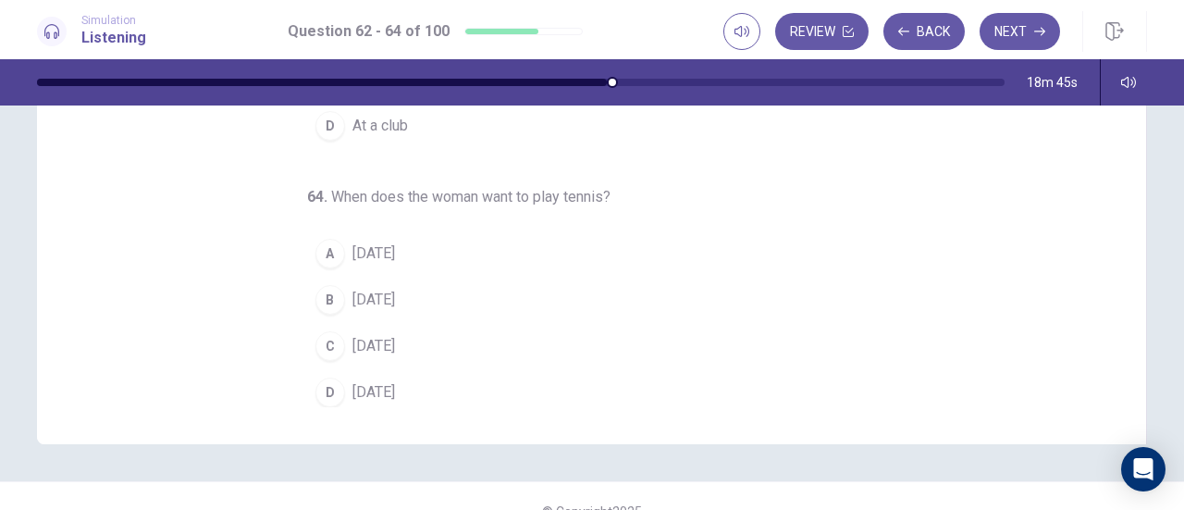
click at [372, 392] on span "Saturday" at bounding box center [374, 392] width 43 height 22
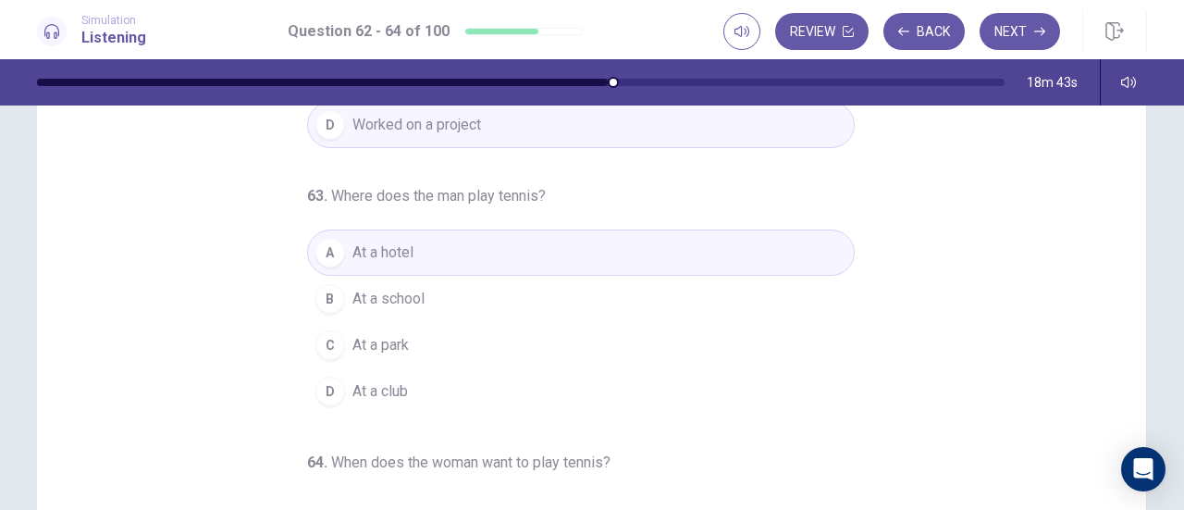
scroll to position [0, 0]
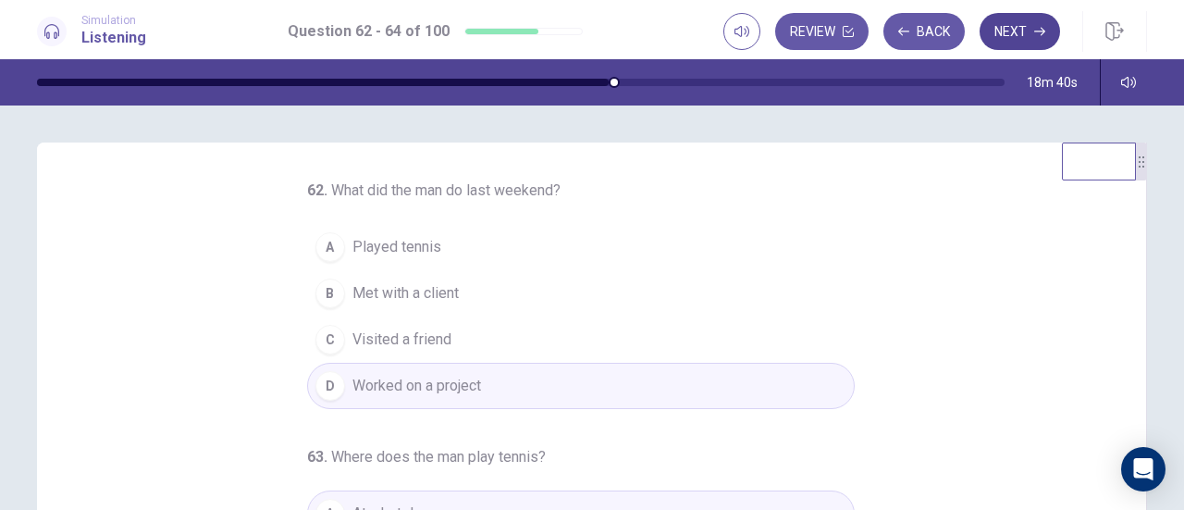
click at [1023, 35] on button "Next" at bounding box center [1020, 31] width 80 height 37
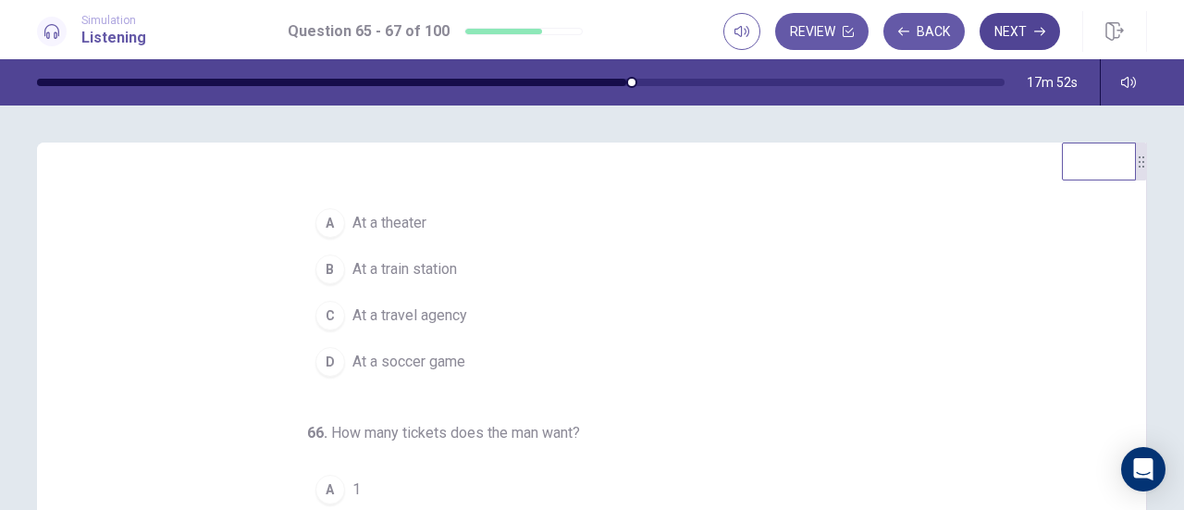
scroll to position [33, 0]
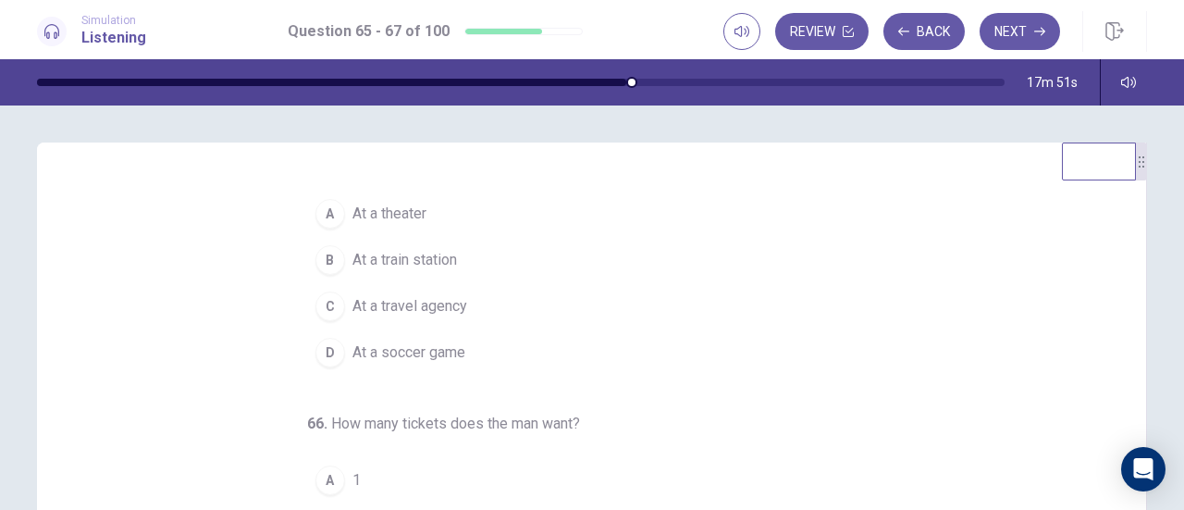
click at [438, 363] on button "D At a soccer game" at bounding box center [581, 352] width 548 height 46
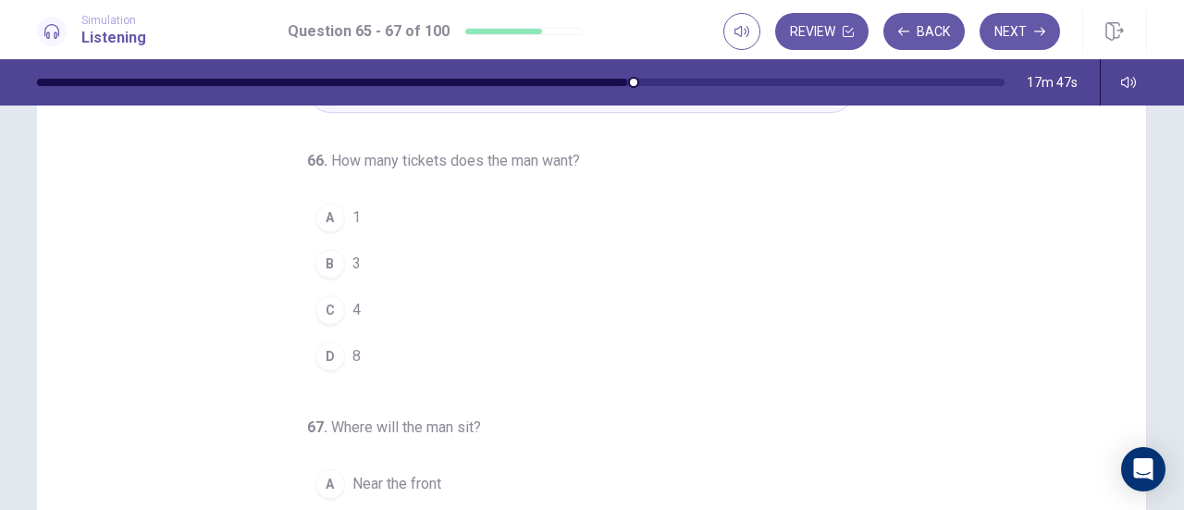
scroll to position [122, 0]
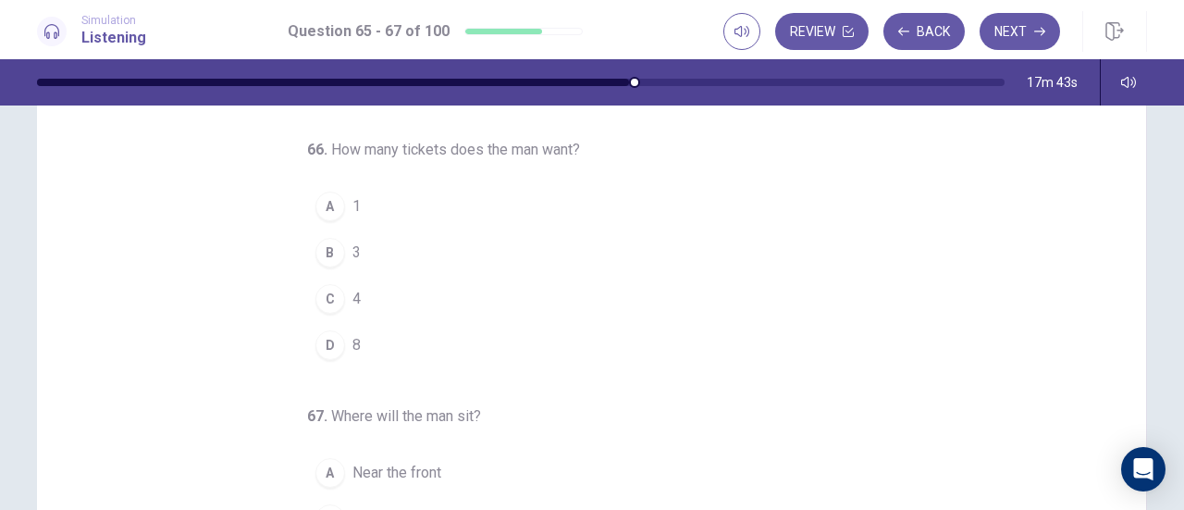
click at [336, 252] on button "B 3" at bounding box center [581, 252] width 548 height 46
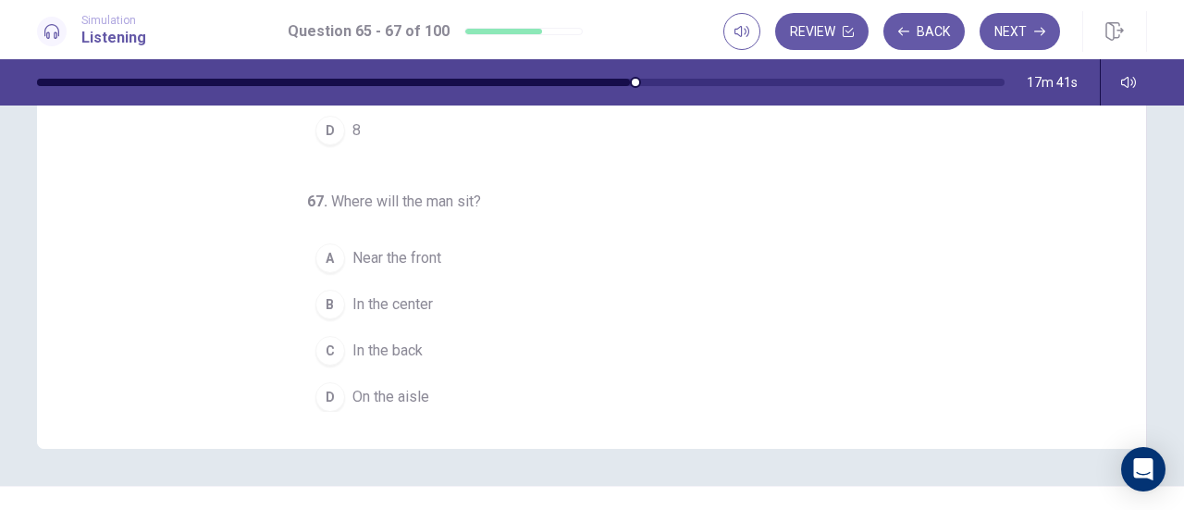
scroll to position [346, 0]
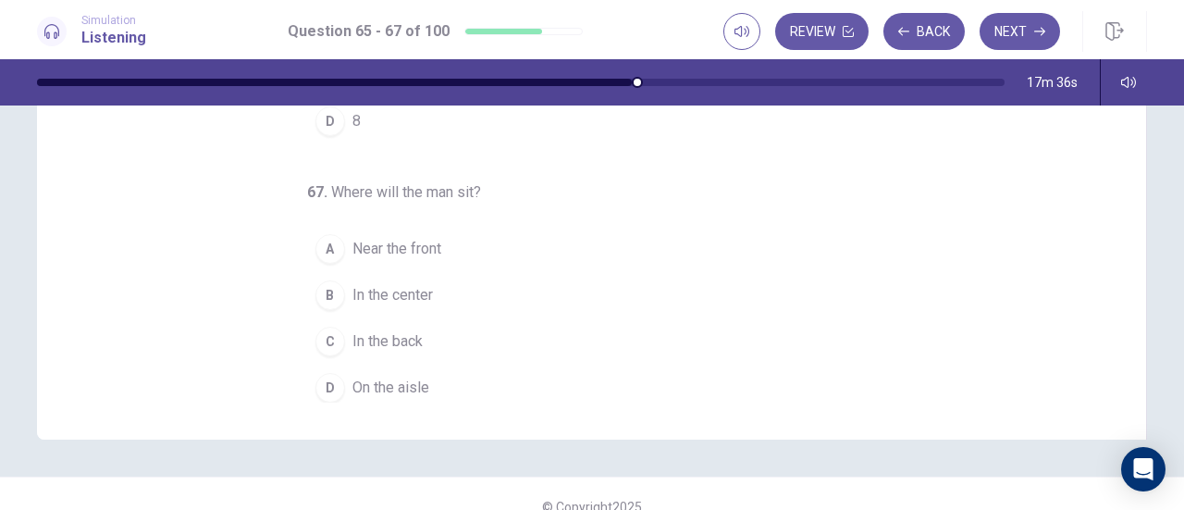
click at [406, 255] on button "A Near the front" at bounding box center [581, 249] width 548 height 46
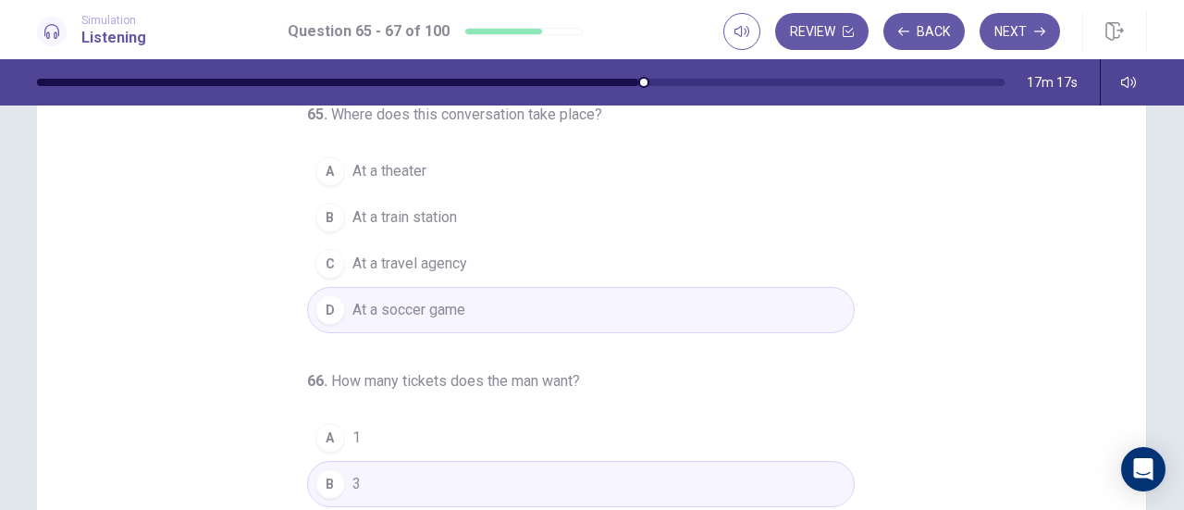
scroll to position [58, 0]
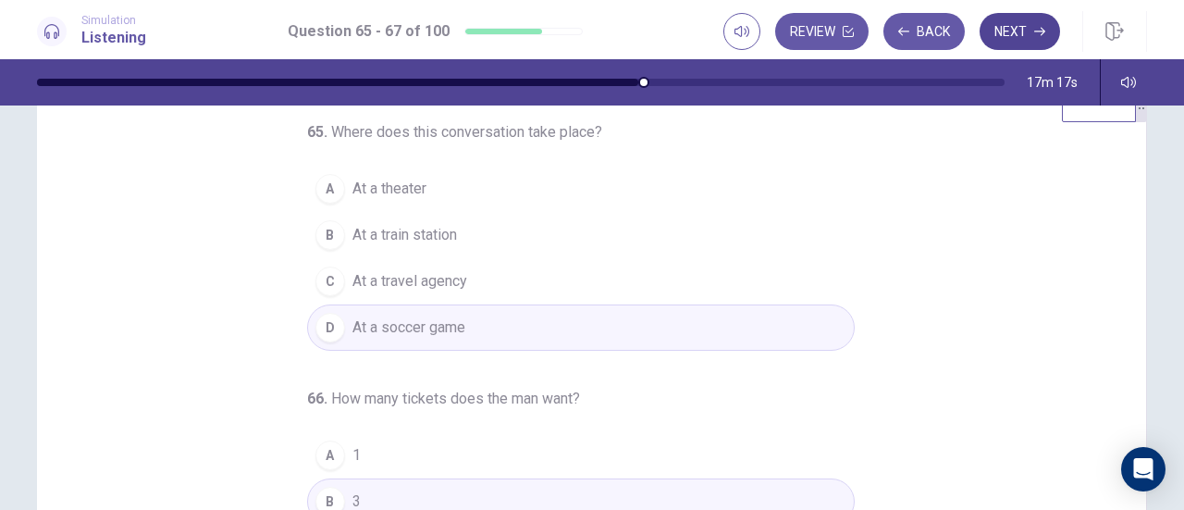
click at [1027, 32] on button "Next" at bounding box center [1020, 31] width 80 height 37
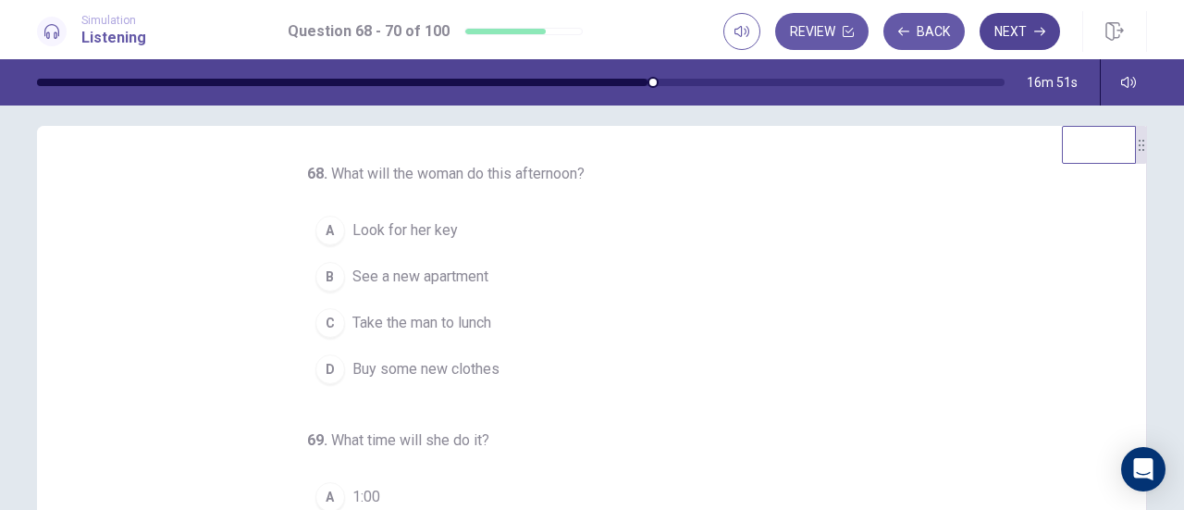
scroll to position [13, 0]
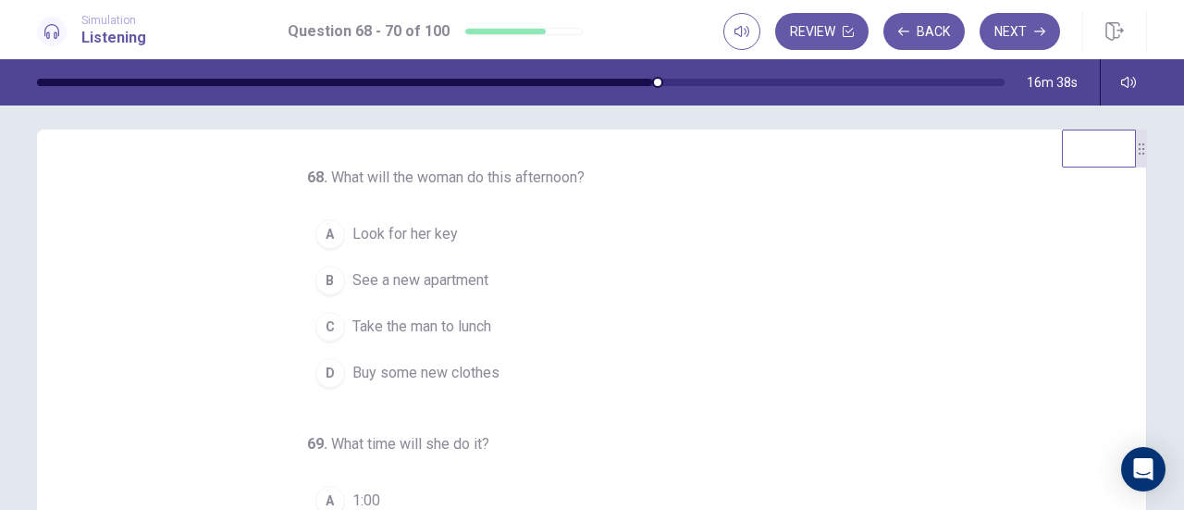
click at [453, 279] on span "See a new apartment" at bounding box center [421, 280] width 136 height 22
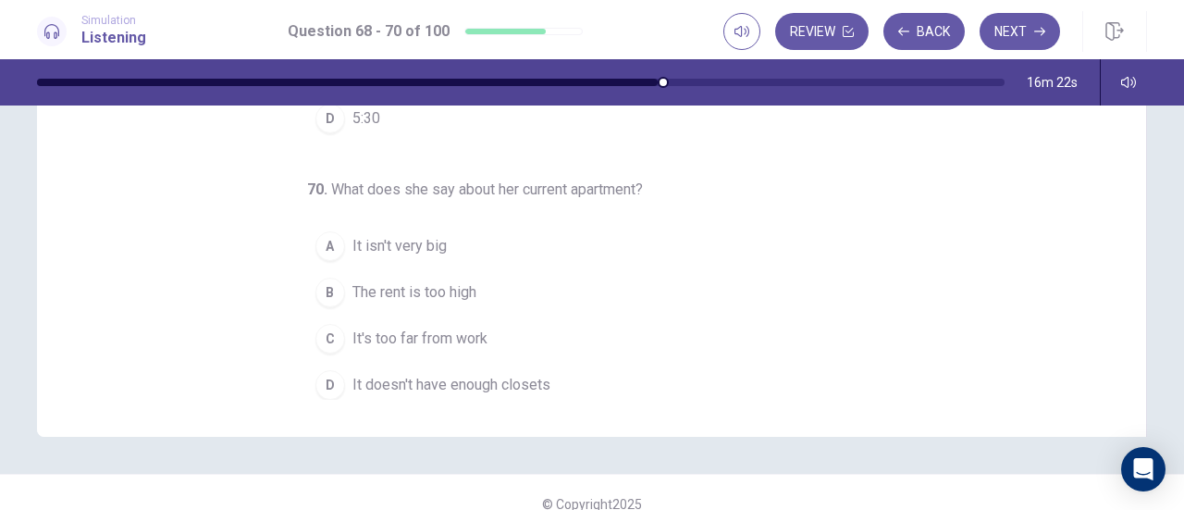
scroll to position [350, 0]
click at [454, 341] on button "C It's too far from work" at bounding box center [581, 338] width 548 height 46
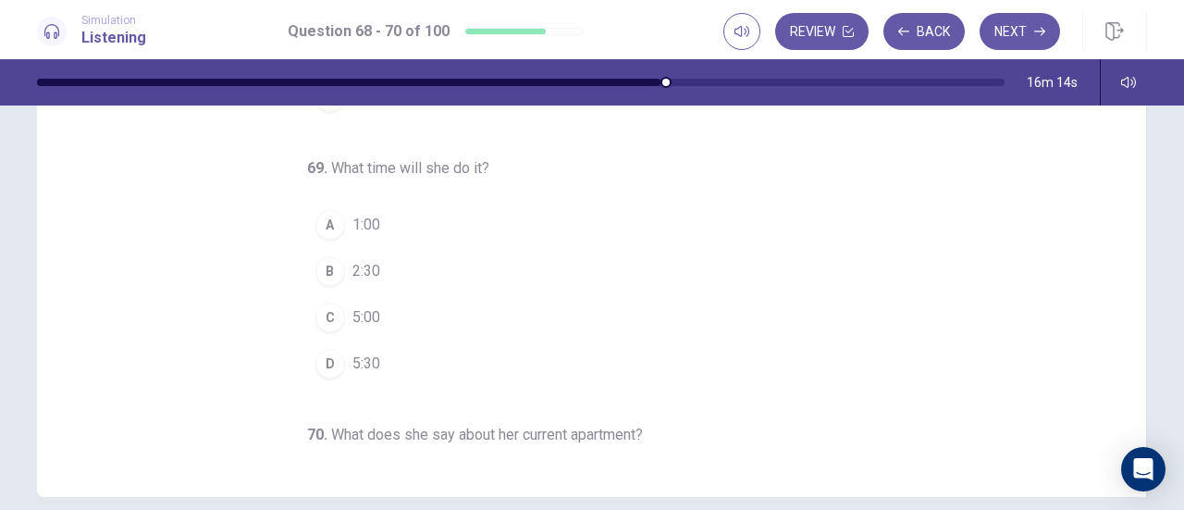
scroll to position [288, 0]
click at [368, 276] on span "2:30" at bounding box center [367, 272] width 28 height 22
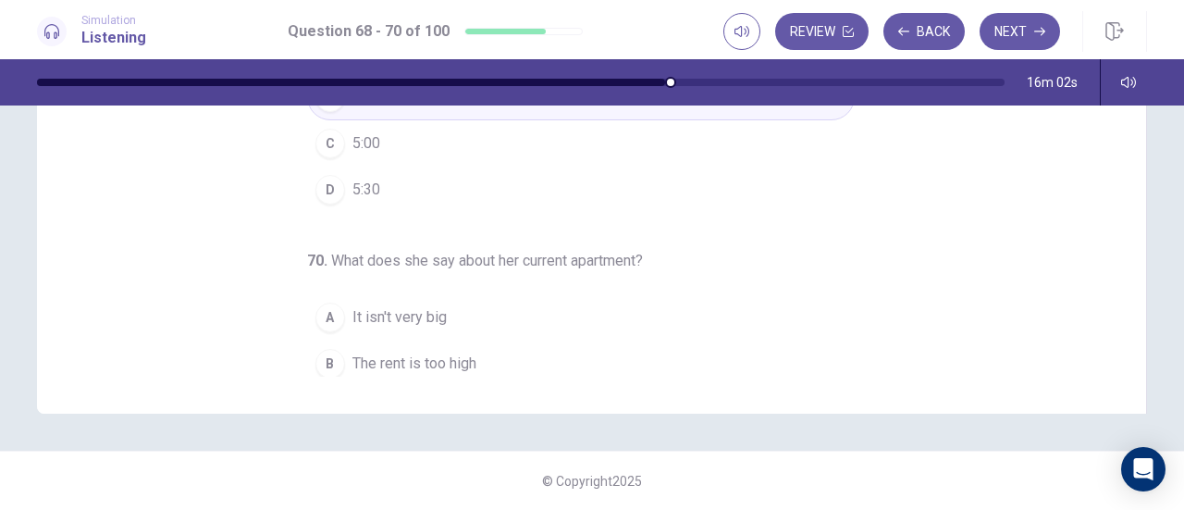
scroll to position [87, 0]
click at [1024, 43] on button "Next" at bounding box center [1020, 31] width 80 height 37
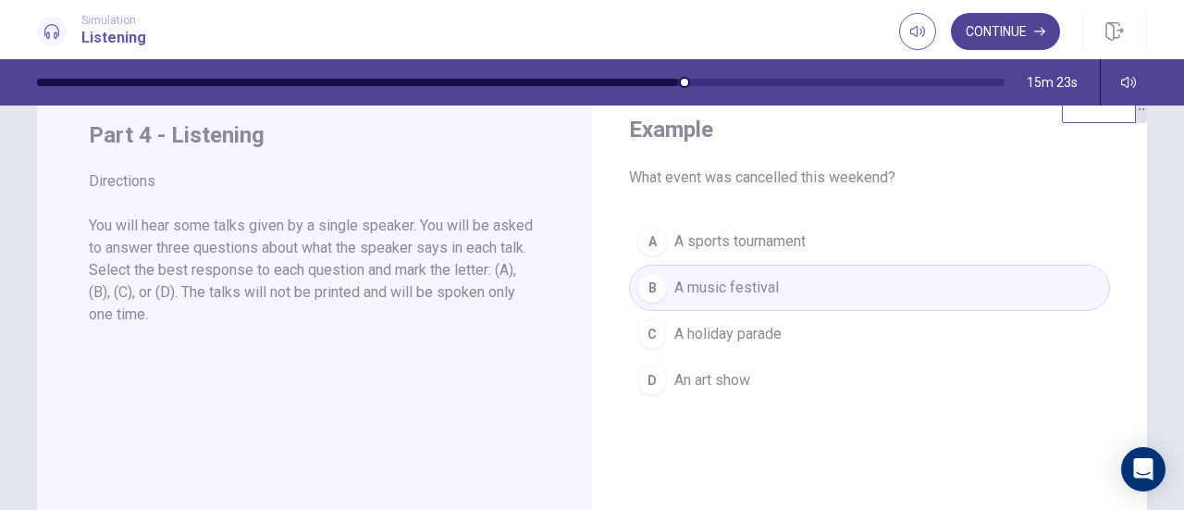
scroll to position [56, 0]
click at [1025, 36] on button "Continue" at bounding box center [1005, 31] width 109 height 37
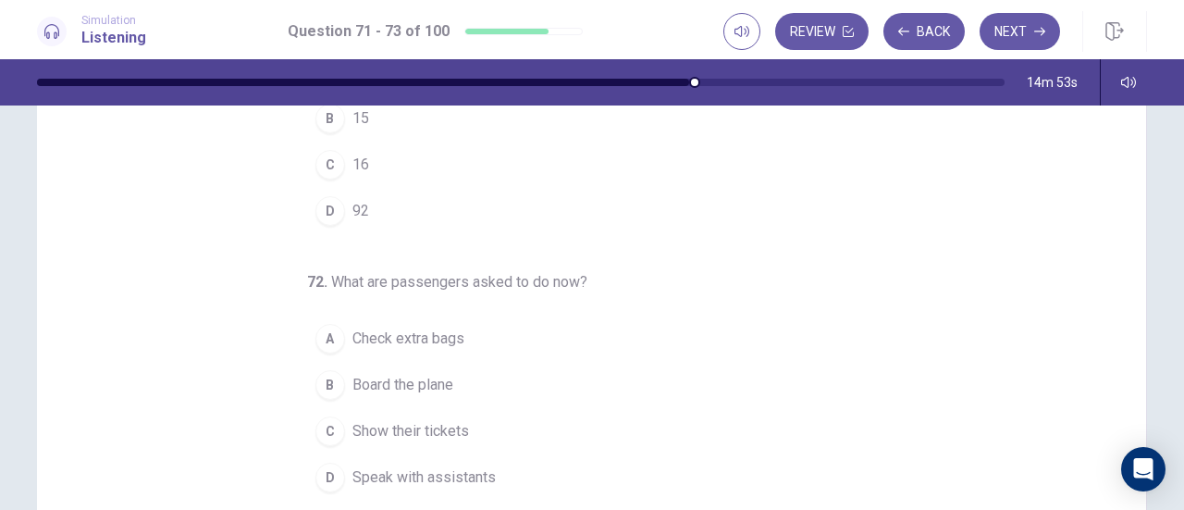
scroll to position [0, 0]
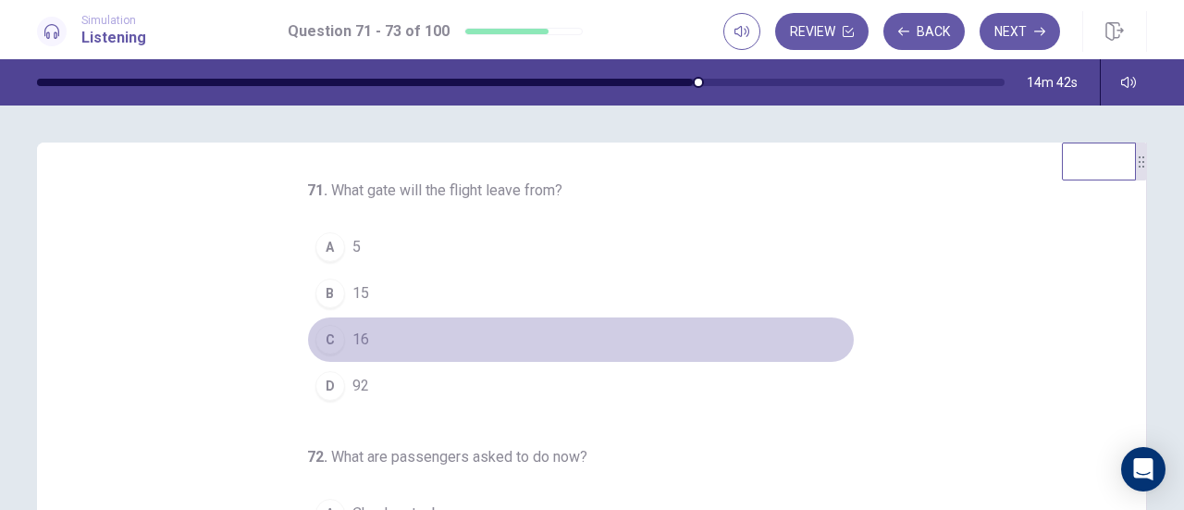
click at [339, 333] on button "C 16" at bounding box center [581, 339] width 548 height 46
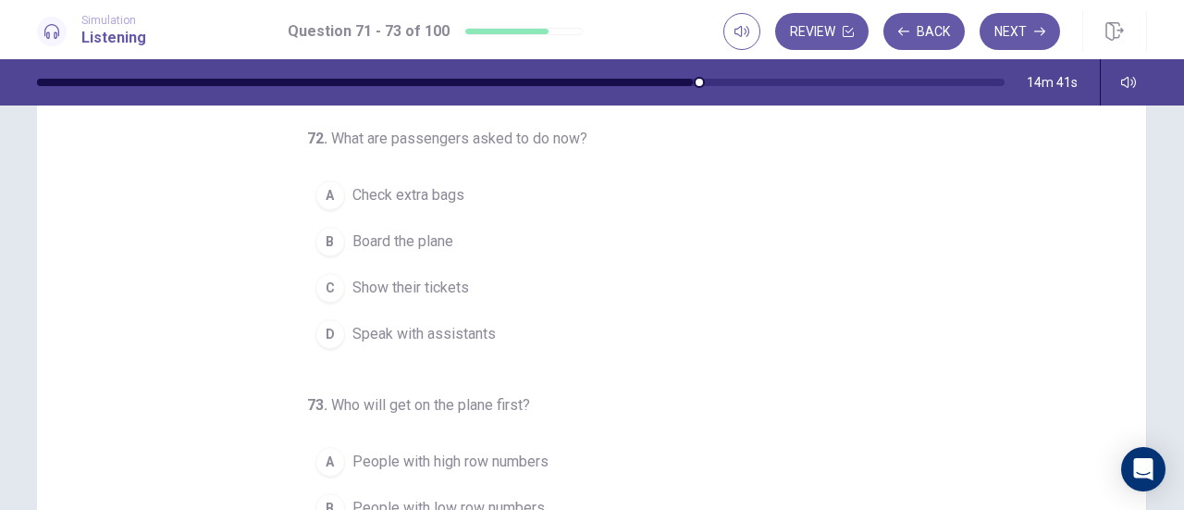
scroll to position [141, 0]
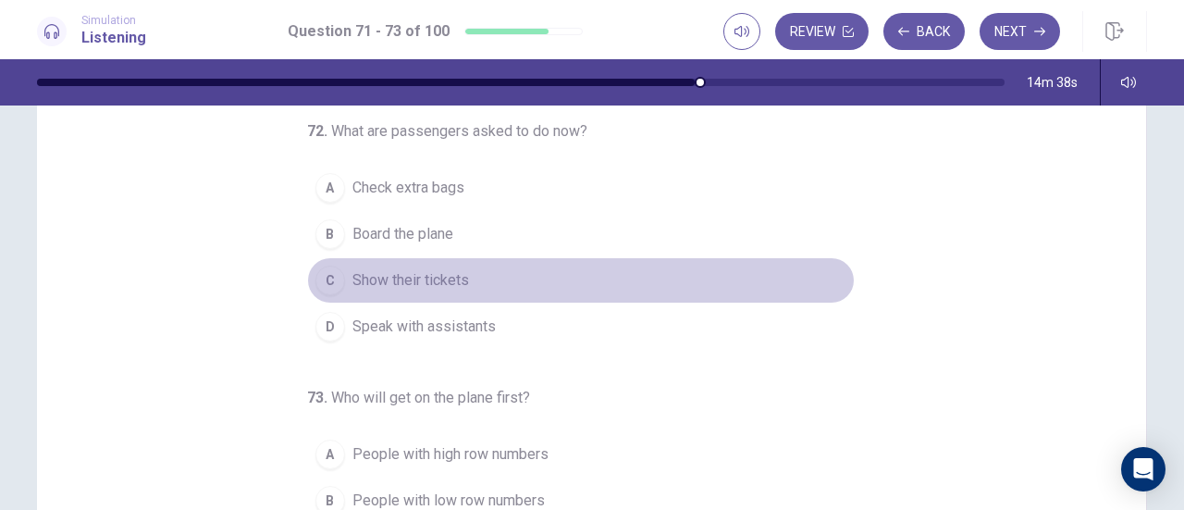
click at [370, 273] on span "Show their tickets" at bounding box center [411, 280] width 117 height 22
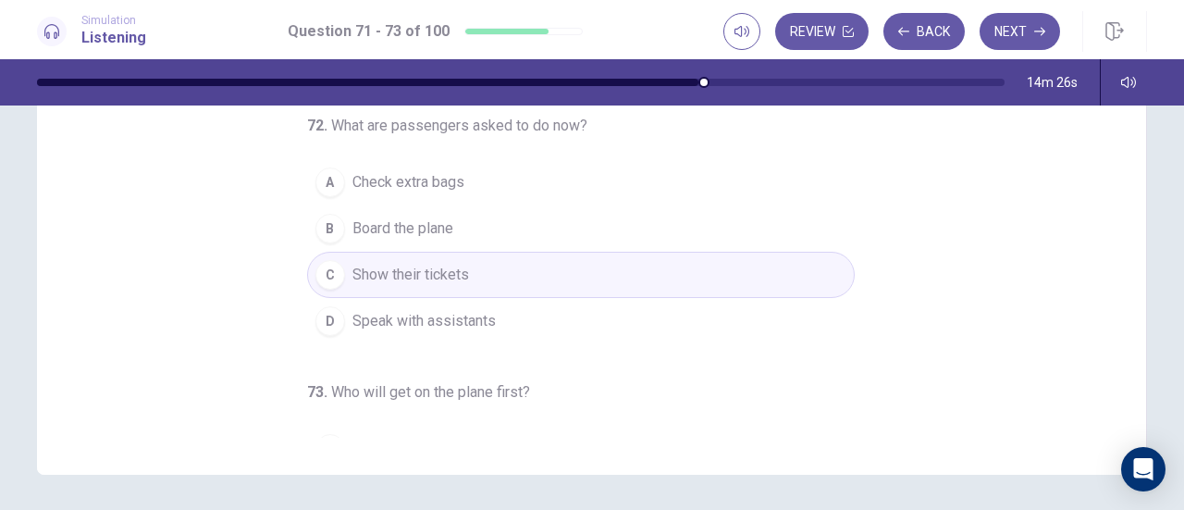
scroll to position [22, 0]
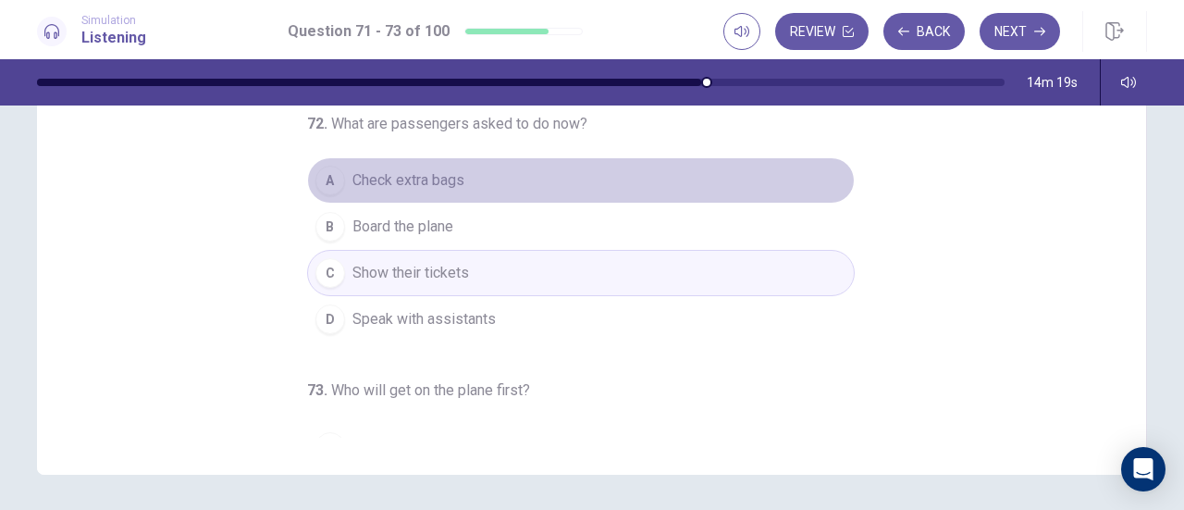
click at [426, 180] on span "Check extra bags" at bounding box center [409, 180] width 112 height 22
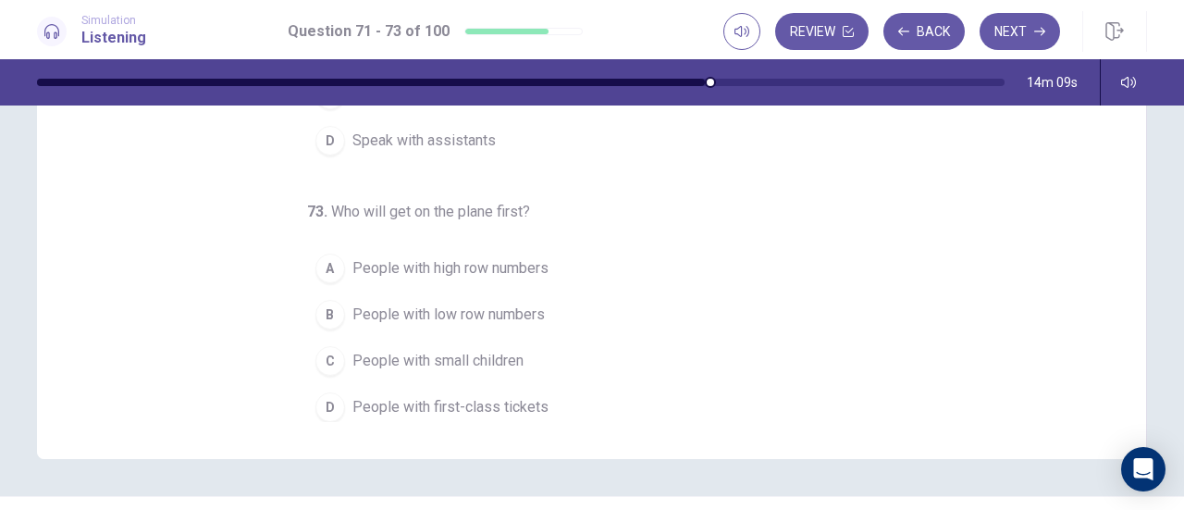
scroll to position [335, 0]
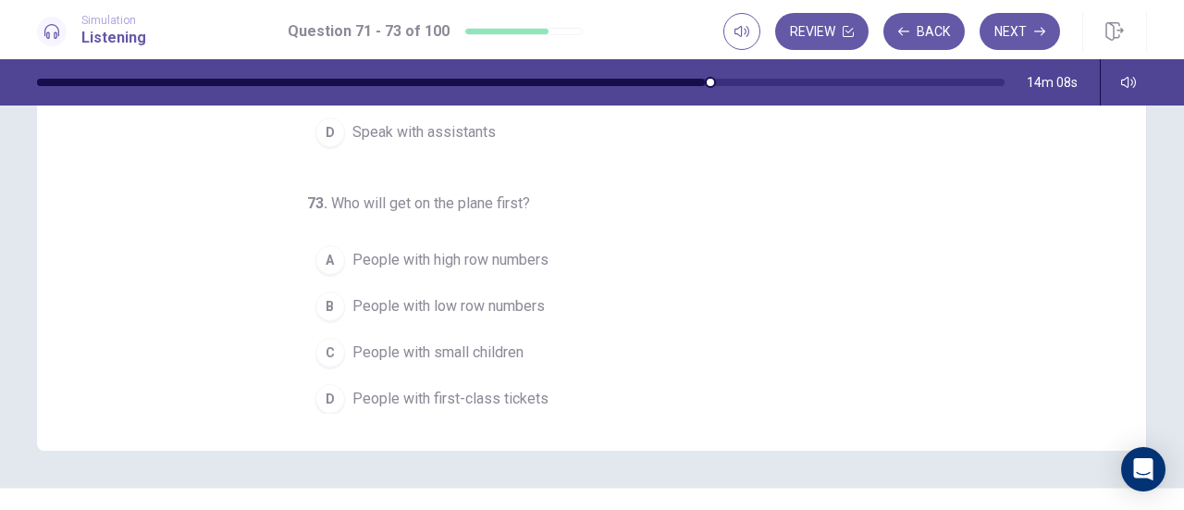
click at [504, 401] on span "People with first-class tickets" at bounding box center [451, 399] width 196 height 22
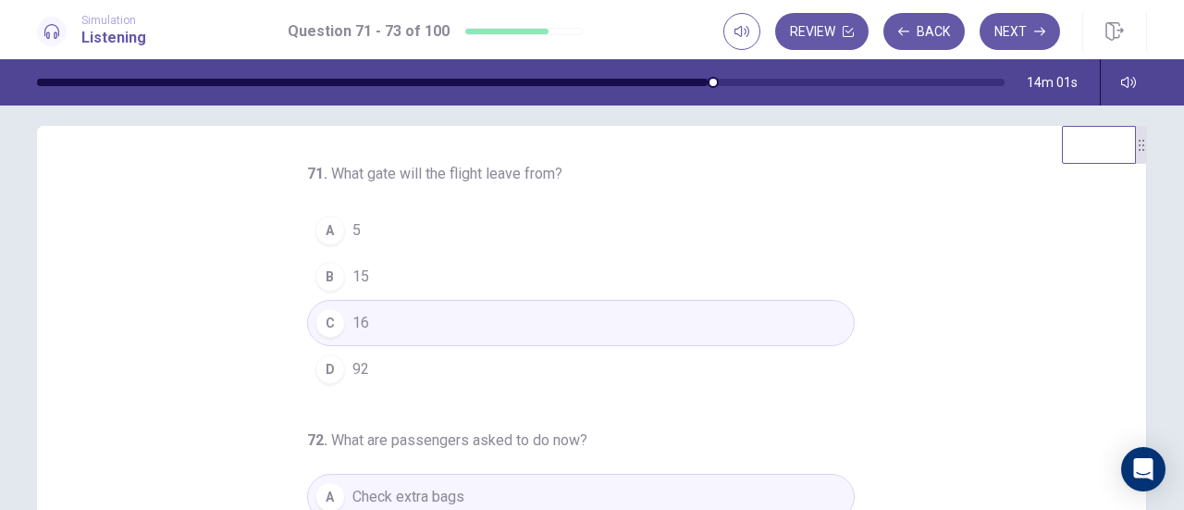
scroll to position [0, 0]
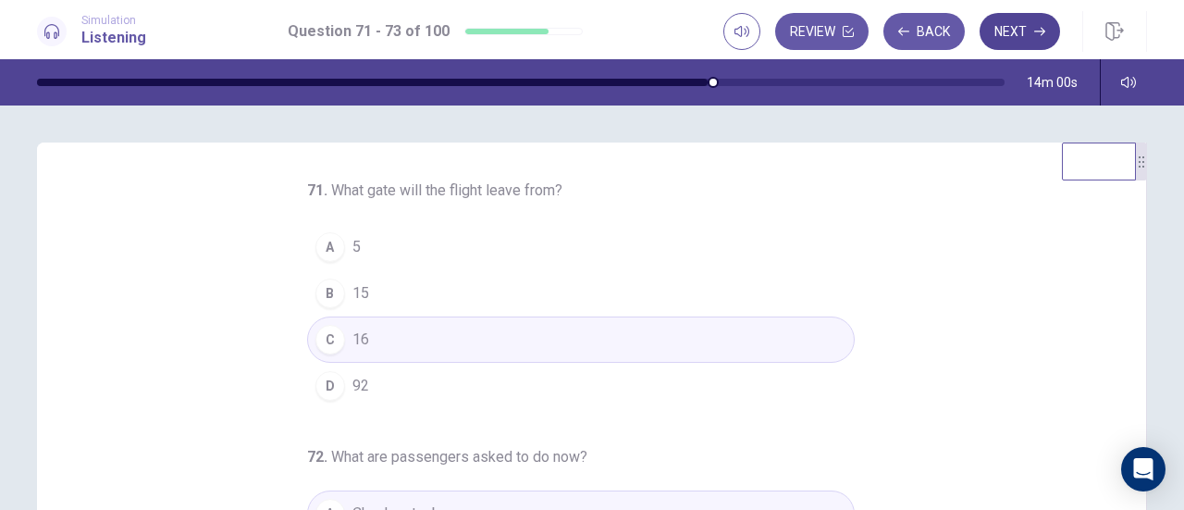
click at [1020, 36] on button "Next" at bounding box center [1020, 31] width 80 height 37
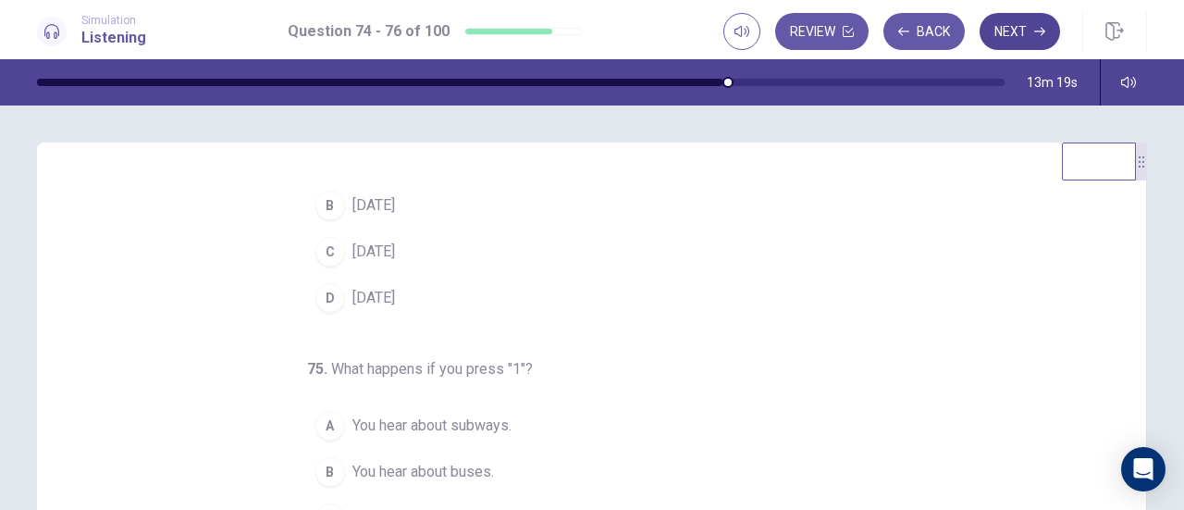
scroll to position [4, 0]
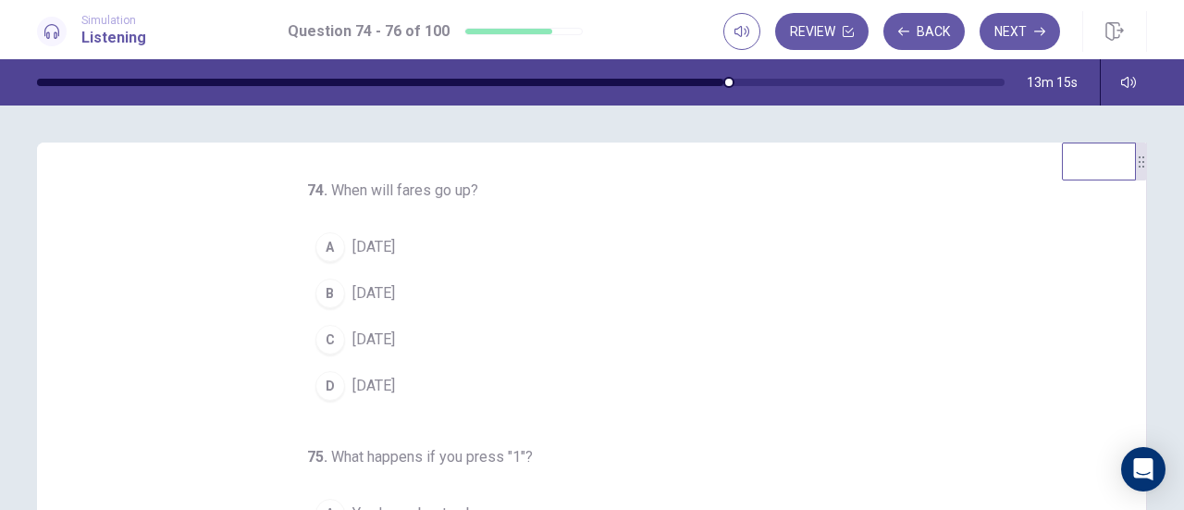
click at [395, 257] on span "September 1" at bounding box center [374, 247] width 43 height 22
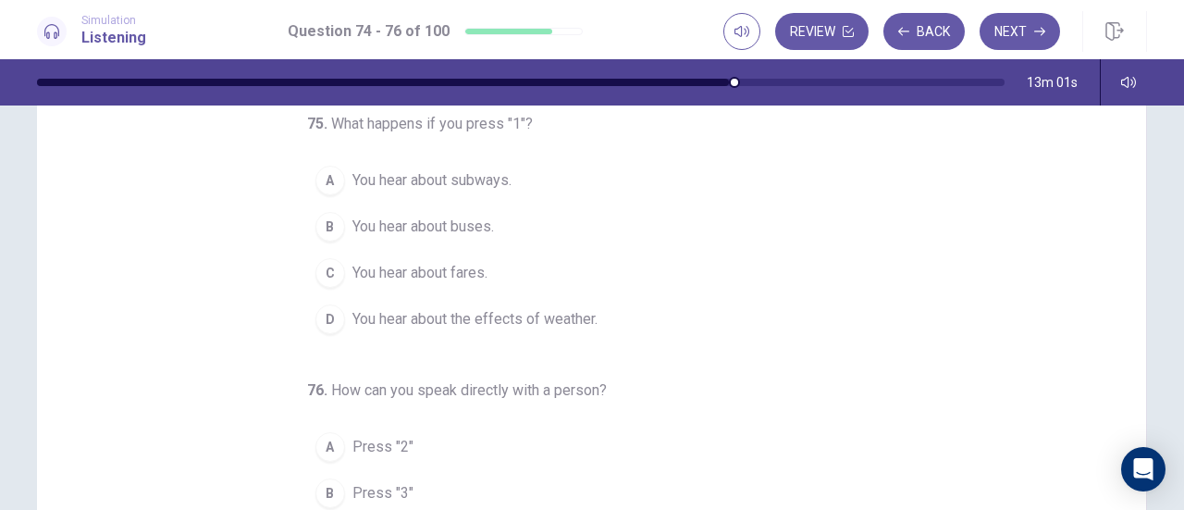
scroll to position [148, 0]
click at [339, 274] on button "C You hear about fares." at bounding box center [581, 273] width 548 height 46
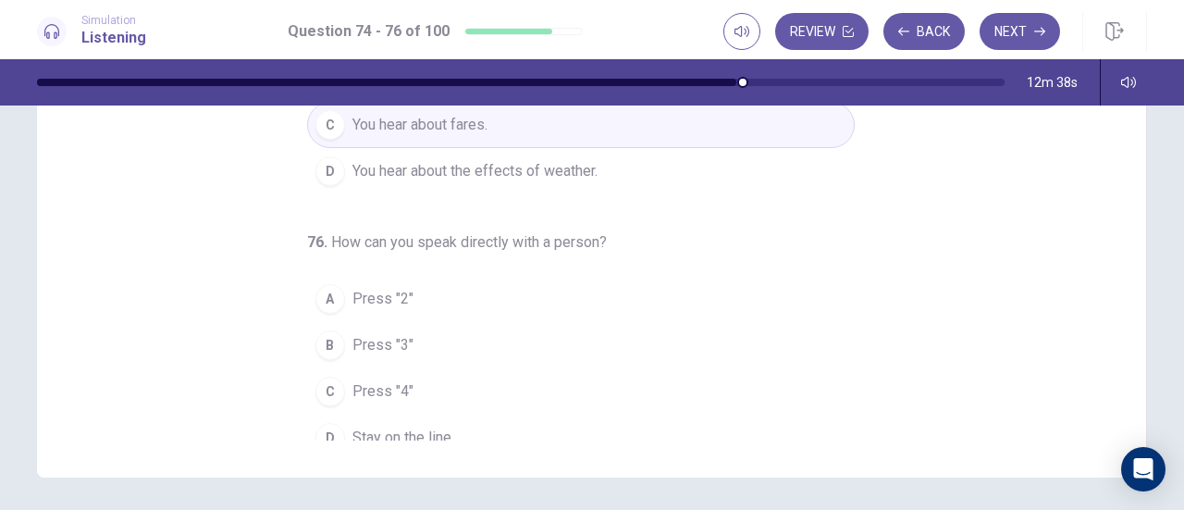
scroll to position [185, 0]
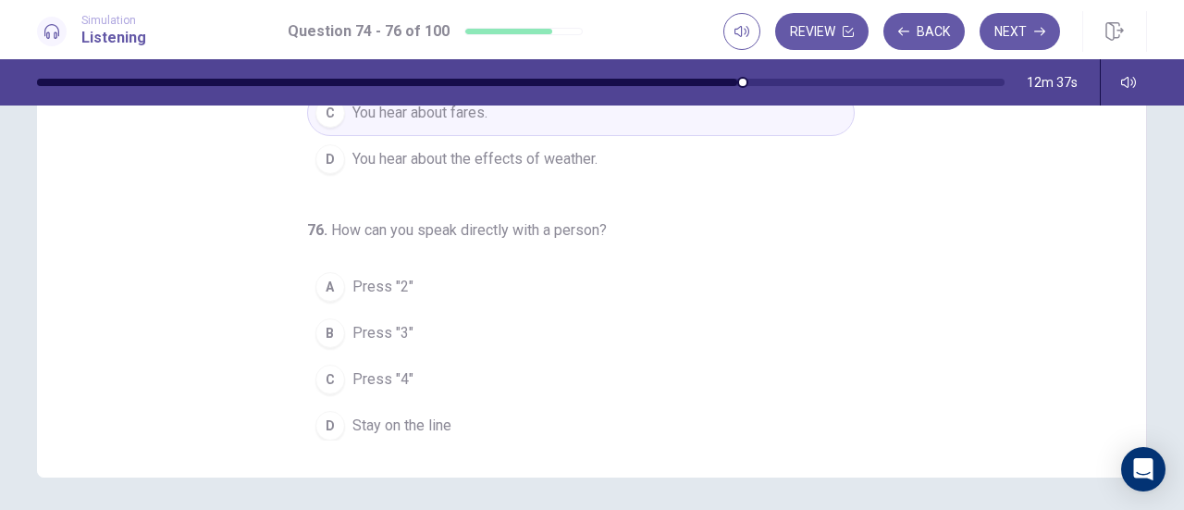
click at [397, 426] on span "Stay on the line" at bounding box center [402, 426] width 99 height 22
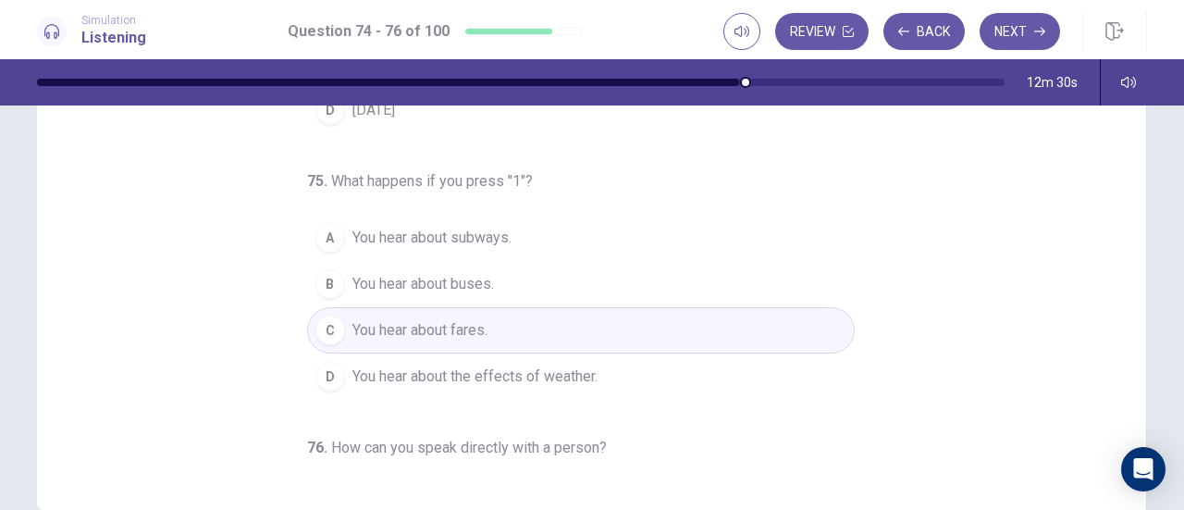
scroll to position [277, 0]
click at [477, 234] on span "You hear about subways." at bounding box center [432, 237] width 159 height 22
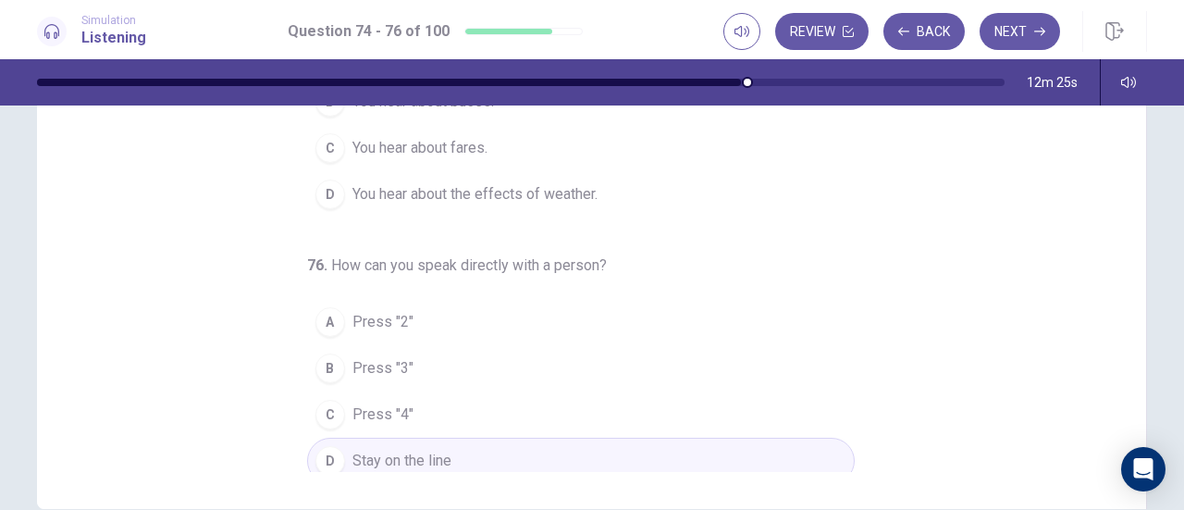
scroll to position [185, 0]
click at [1029, 30] on button "Next" at bounding box center [1020, 31] width 80 height 37
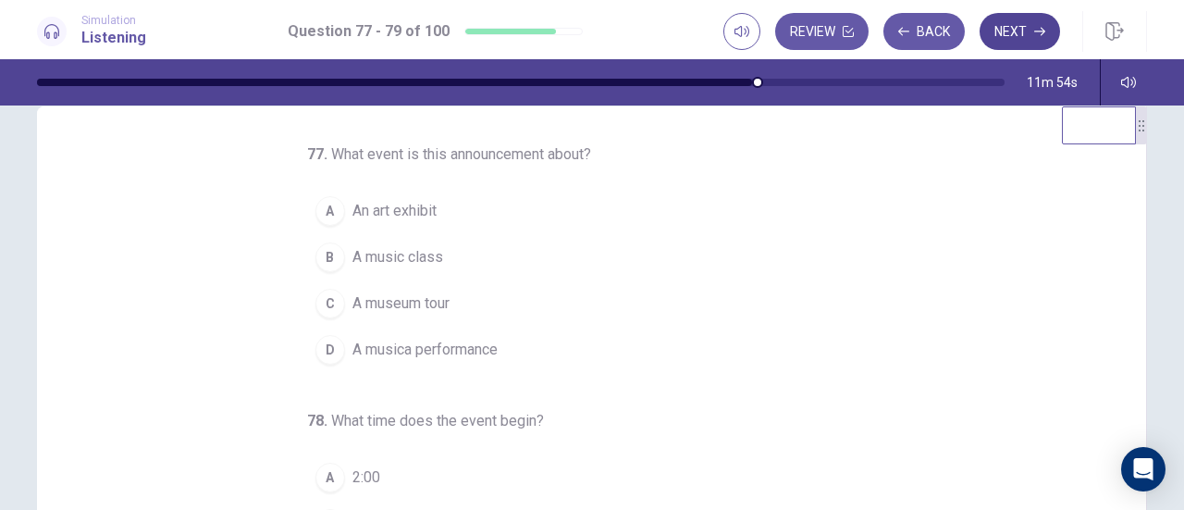
scroll to position [0, 0]
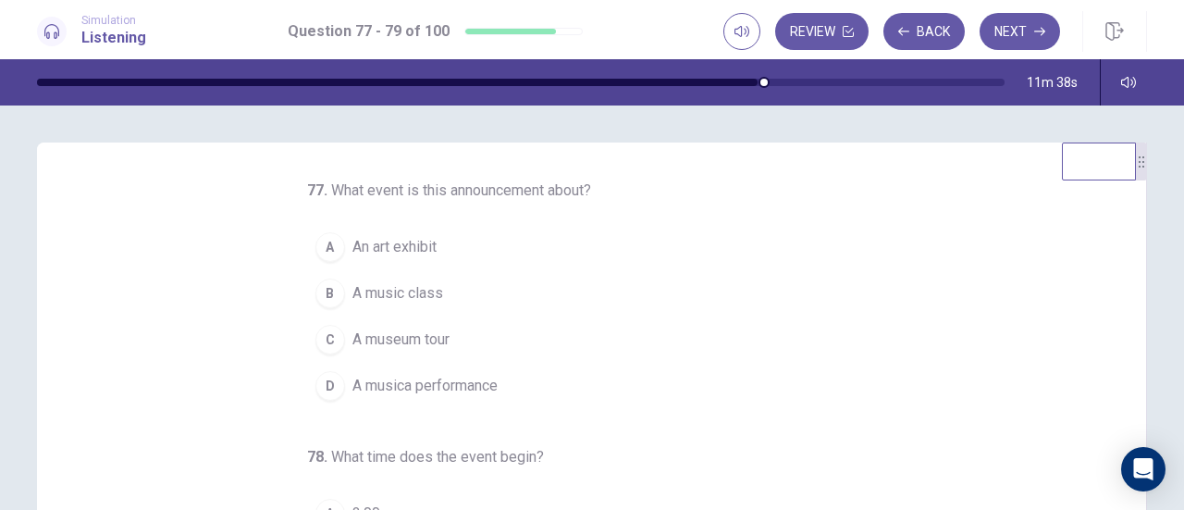
click at [445, 340] on button "C A museum tour" at bounding box center [581, 339] width 548 height 46
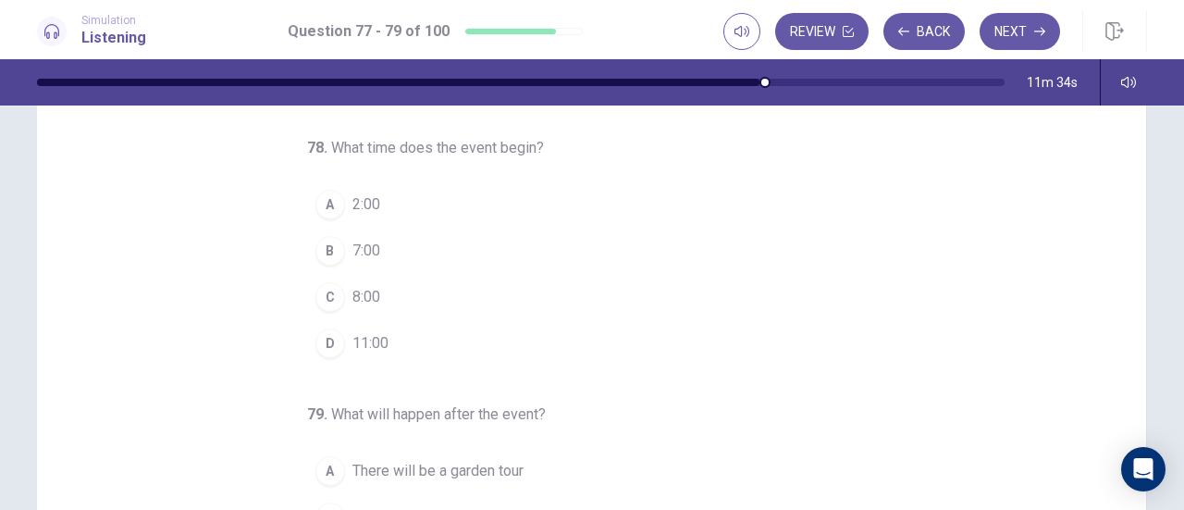
scroll to position [126, 0]
click at [368, 304] on button "C 8:00" at bounding box center [581, 295] width 548 height 46
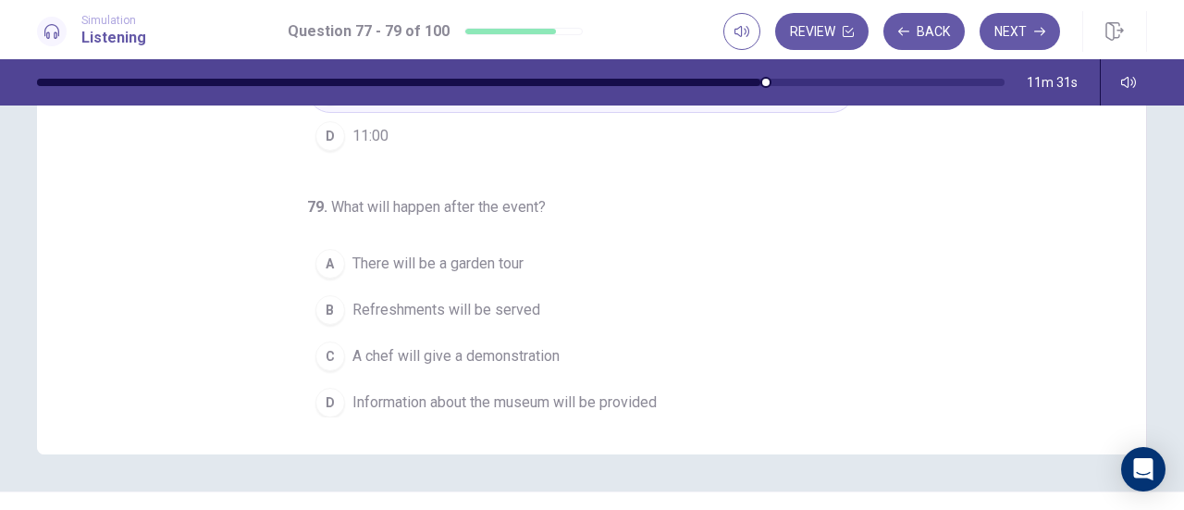
scroll to position [342, 0]
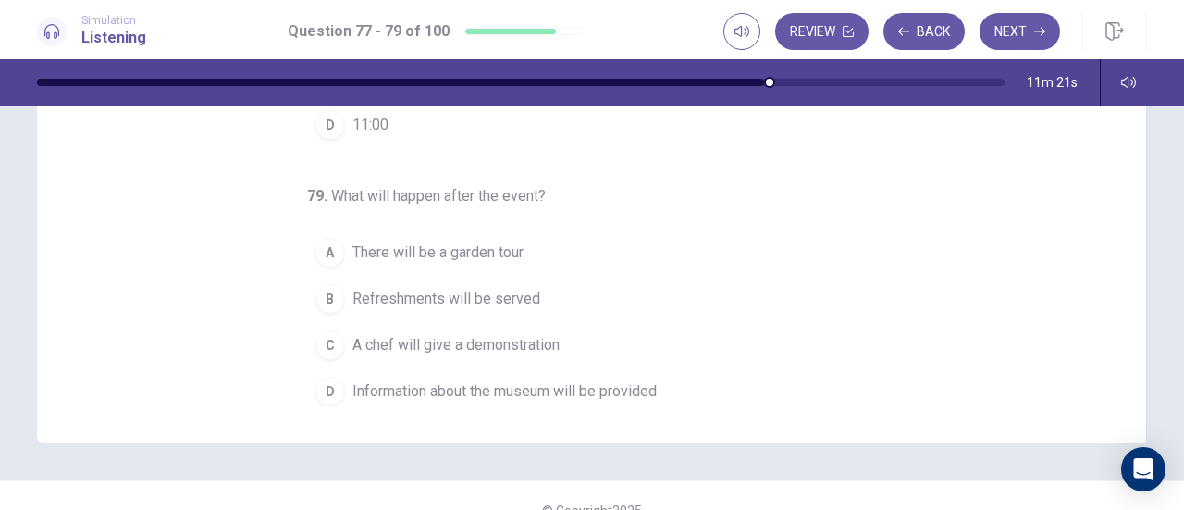
click at [527, 346] on span "A chef will give a demonstration" at bounding box center [456, 345] width 207 height 22
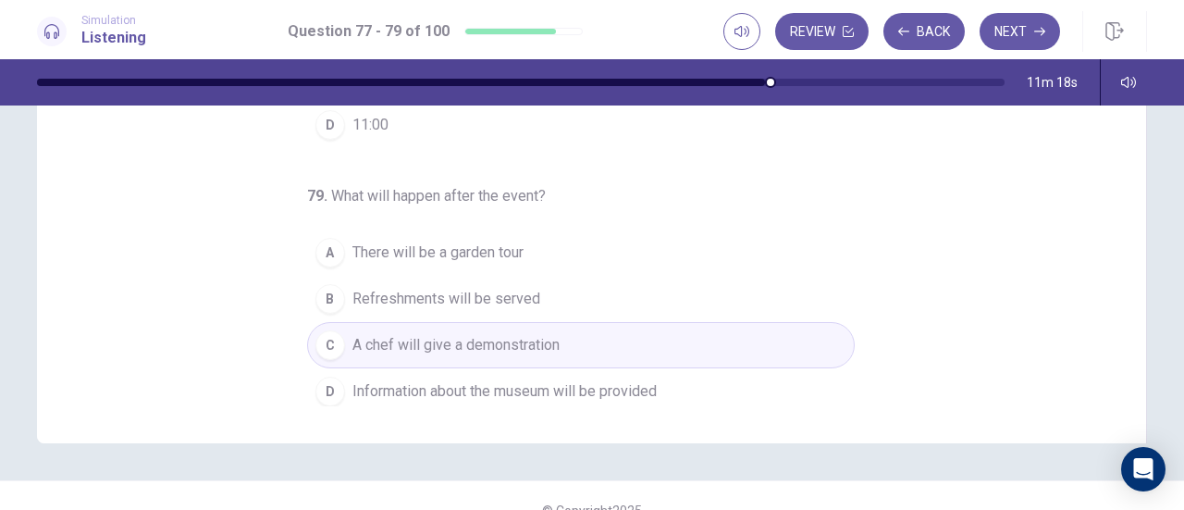
click at [507, 298] on span "Refreshments will be served" at bounding box center [447, 299] width 188 height 22
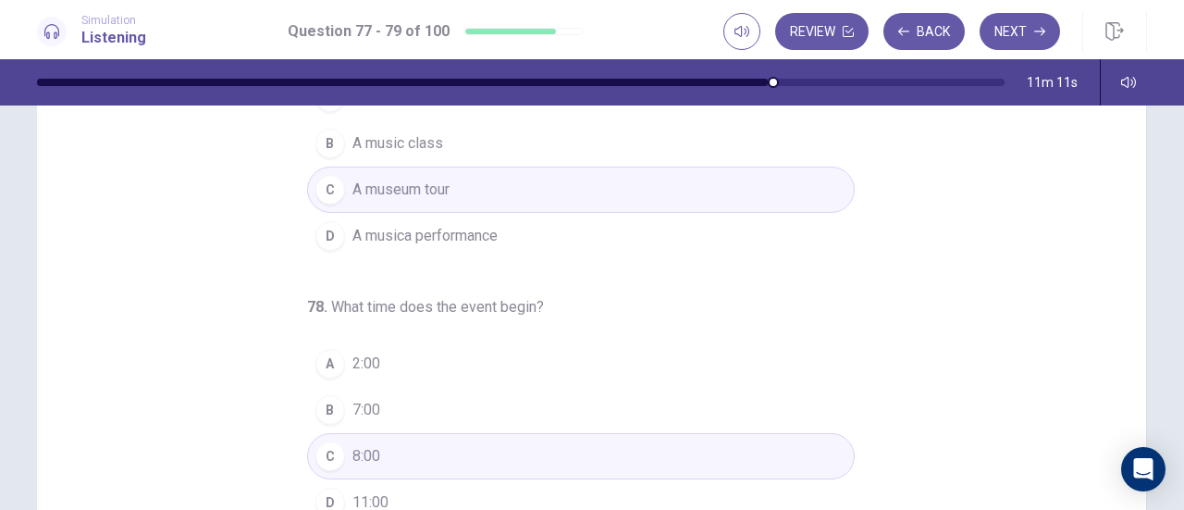
scroll to position [155, 0]
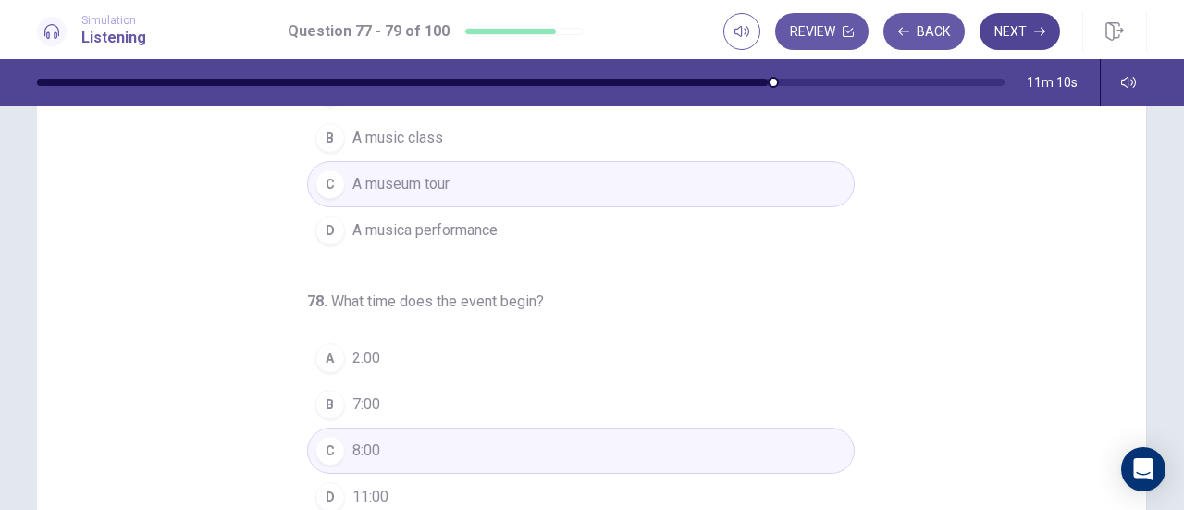
click at [1027, 35] on button "Next" at bounding box center [1020, 31] width 80 height 37
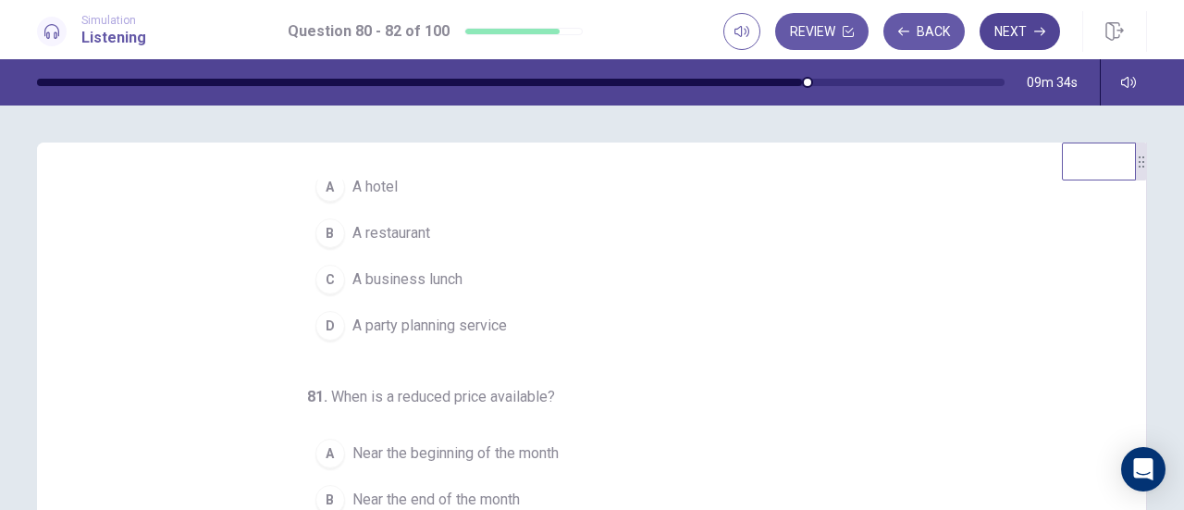
scroll to position [37, 0]
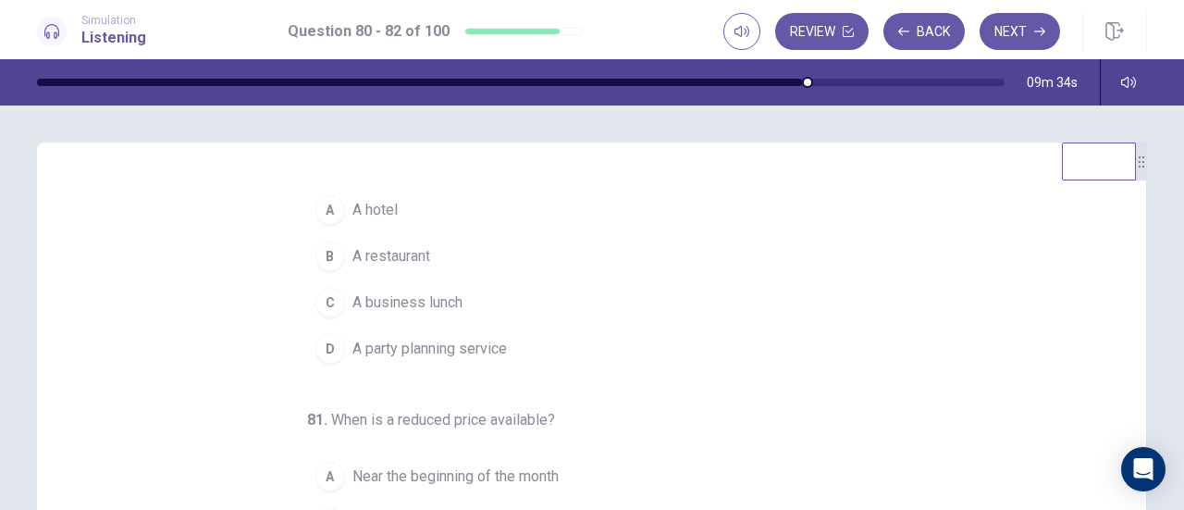
click at [470, 368] on button "D A party planning service" at bounding box center [581, 349] width 548 height 46
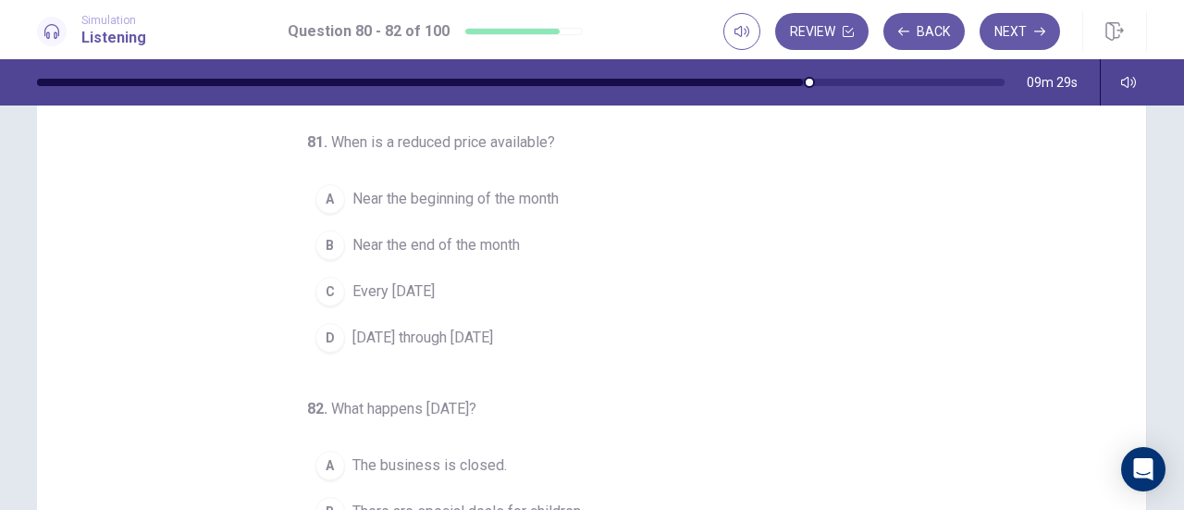
scroll to position [131, 0]
click at [476, 341] on button "D Tuesday through Saturday" at bounding box center [581, 336] width 548 height 46
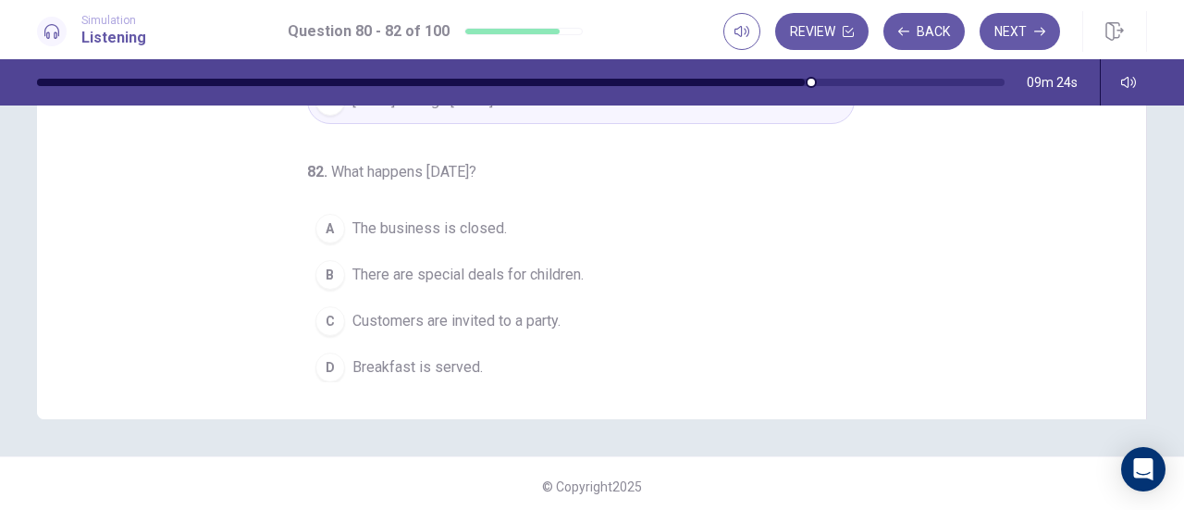
scroll to position [372, 0]
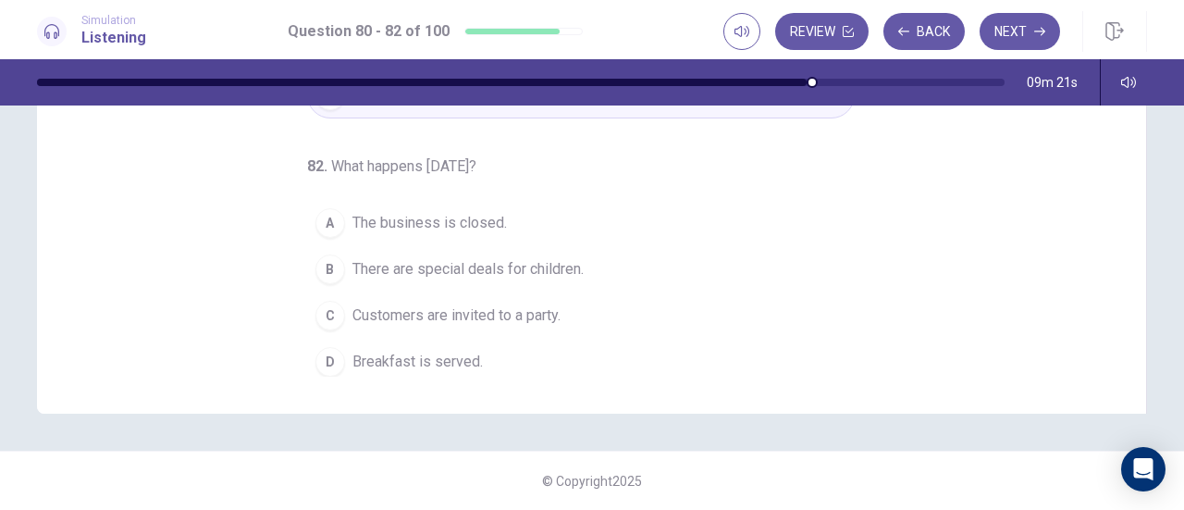
click at [540, 258] on span "There are special deals for children." at bounding box center [468, 269] width 231 height 22
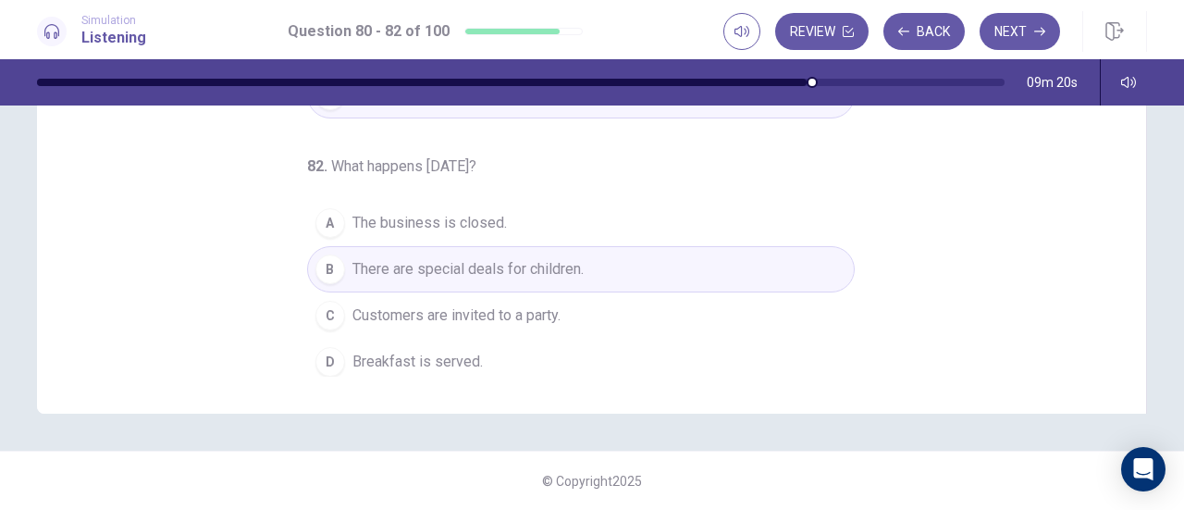
click at [458, 351] on span "Breakfast is served." at bounding box center [418, 362] width 130 height 22
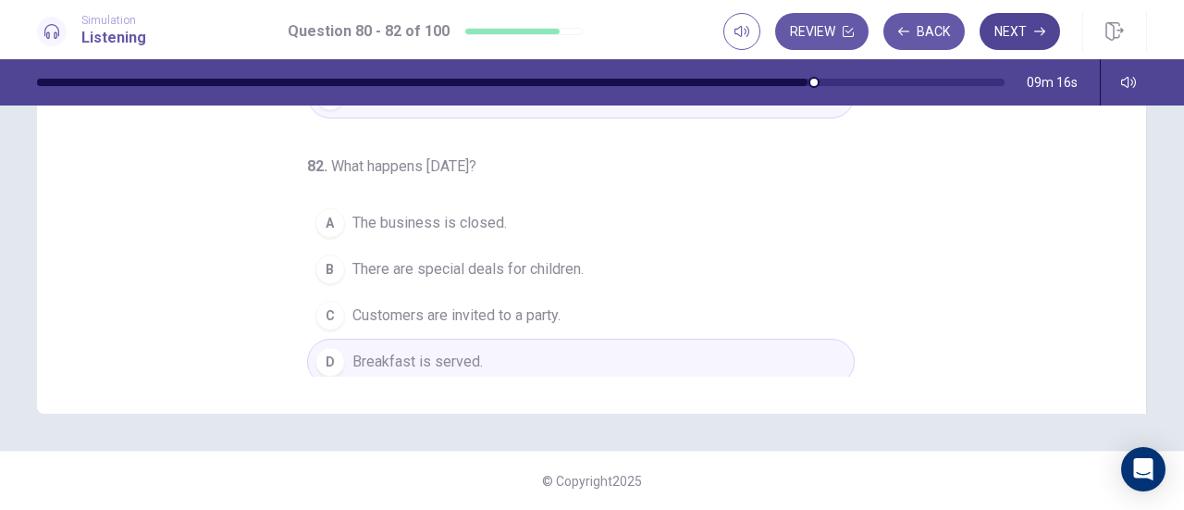
click at [1020, 35] on button "Next" at bounding box center [1020, 31] width 80 height 37
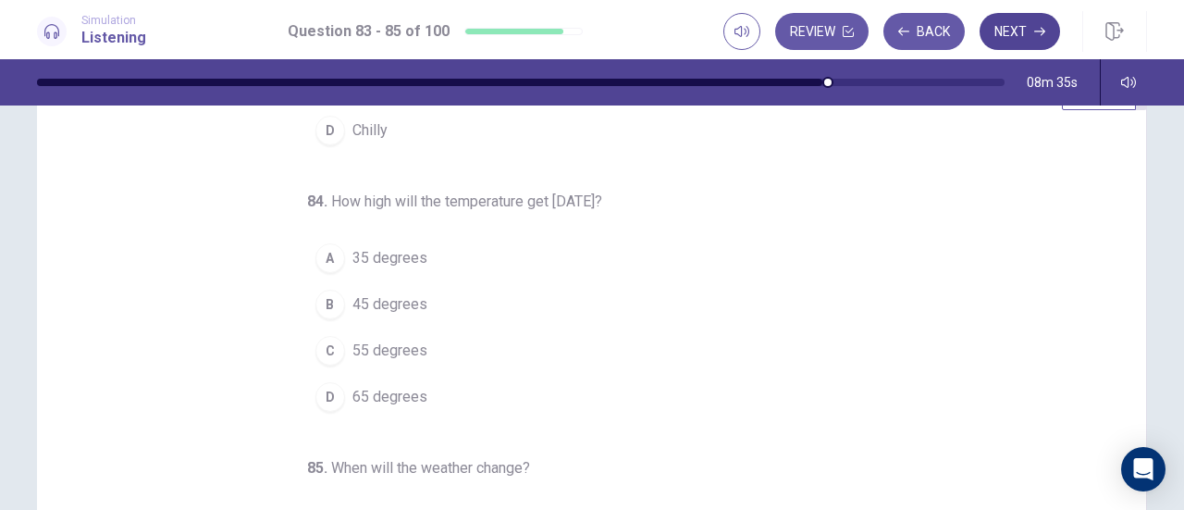
scroll to position [69, 0]
click at [328, 360] on button "C 55 degrees" at bounding box center [581, 351] width 548 height 46
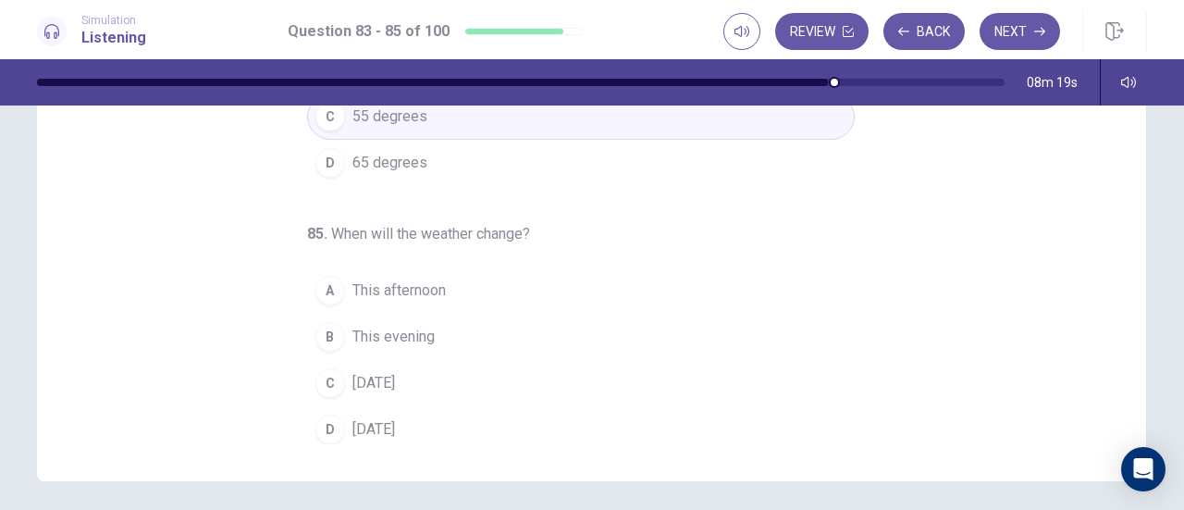
scroll to position [305, 0]
click at [386, 421] on span "Sunday" at bounding box center [374, 428] width 43 height 22
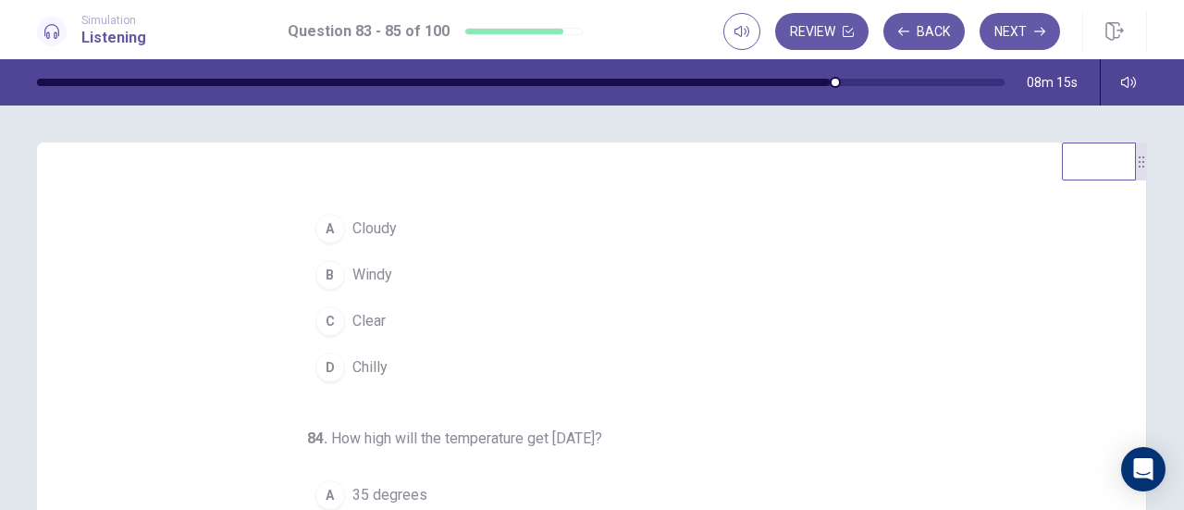
scroll to position [26, 0]
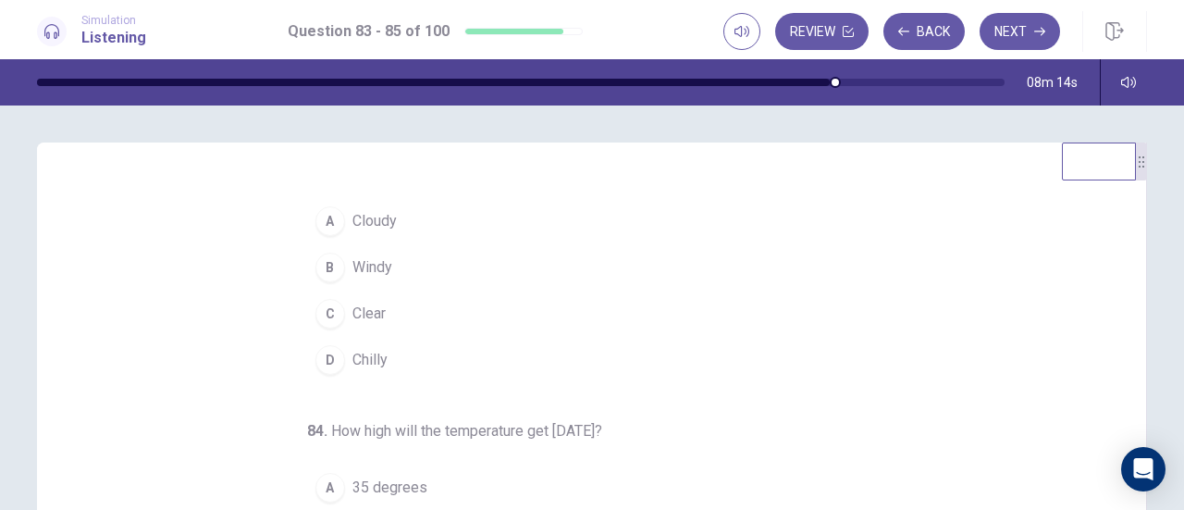
click at [407, 266] on button "B Windy" at bounding box center [581, 267] width 548 height 46
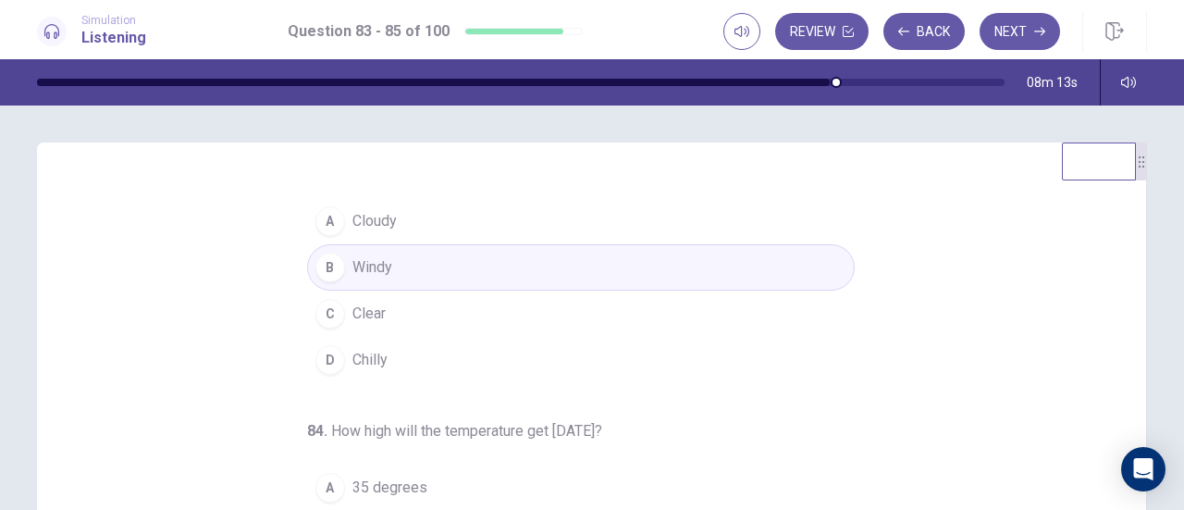
click at [624, 220] on button "A Cloudy" at bounding box center [581, 221] width 548 height 46
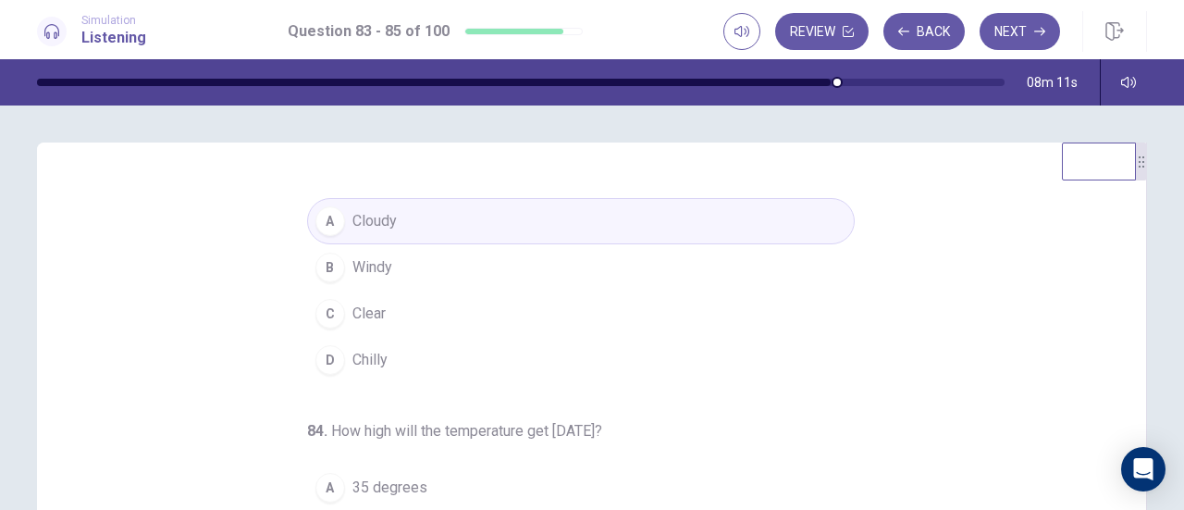
scroll to position [0, 0]
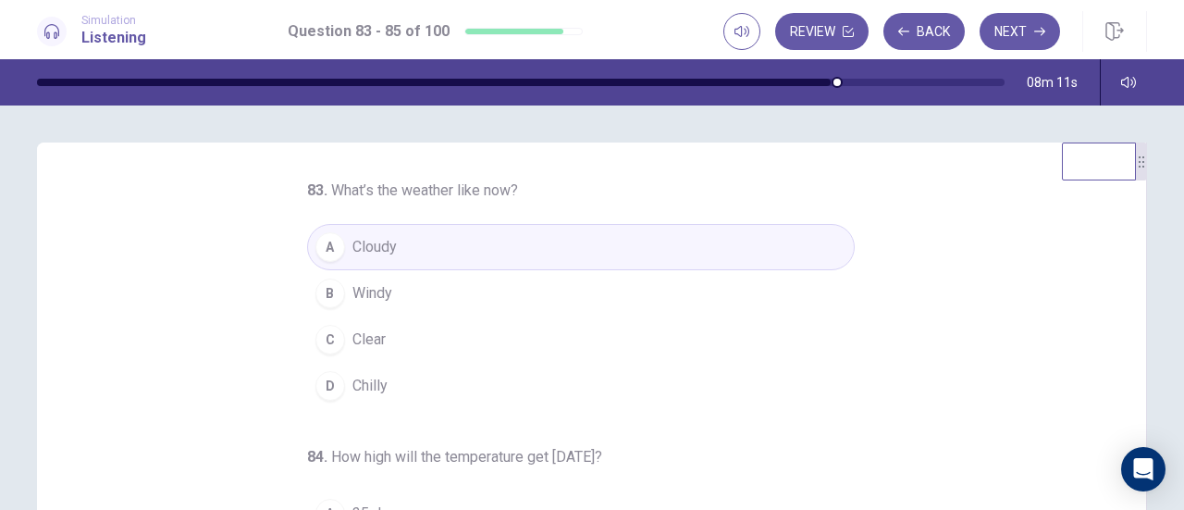
click at [515, 326] on button "C Clear" at bounding box center [581, 339] width 548 height 46
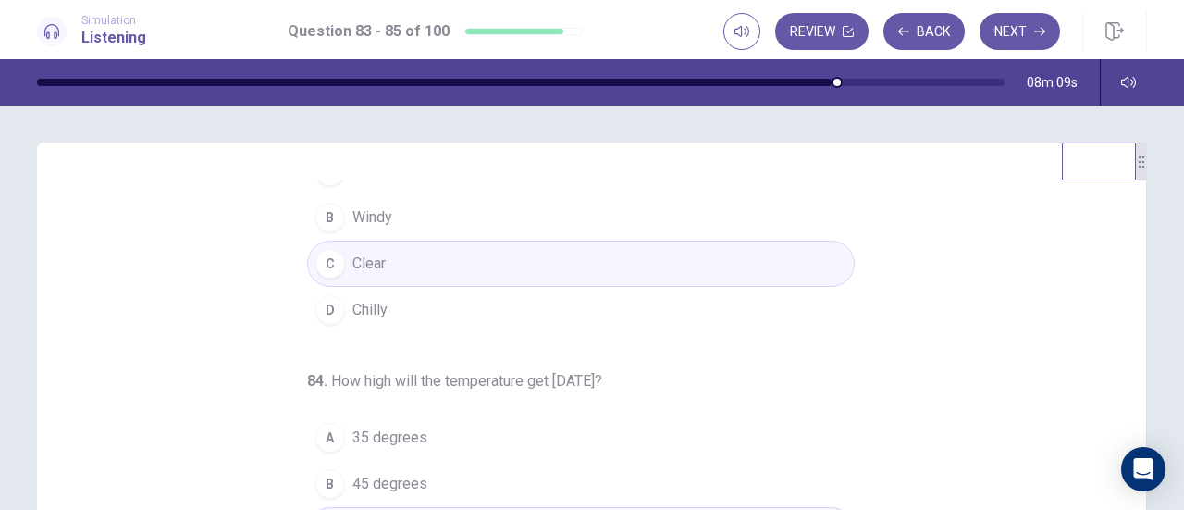
scroll to position [77, 0]
click at [629, 303] on button "D Chilly" at bounding box center [581, 309] width 548 height 46
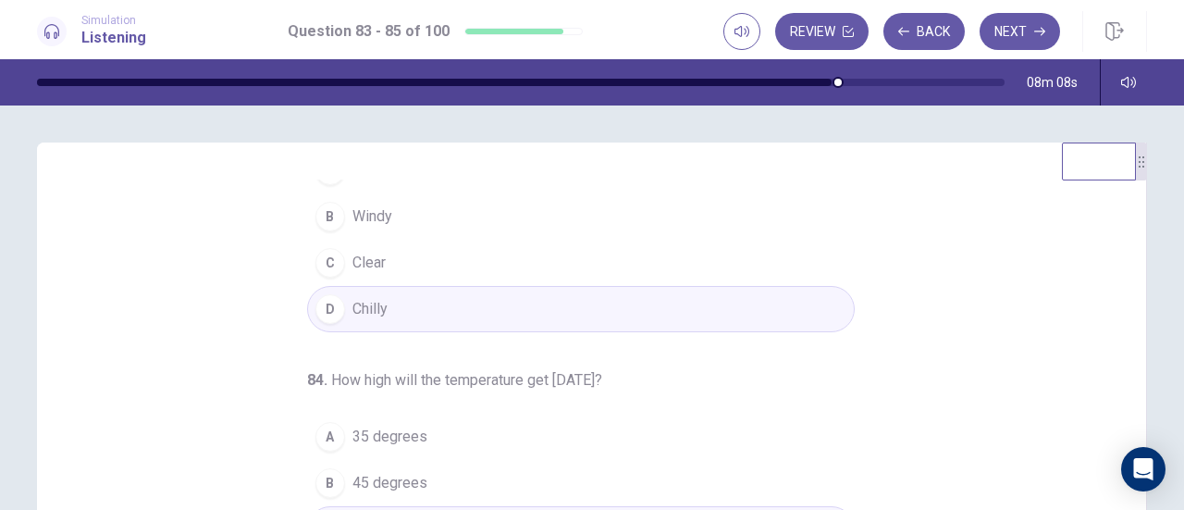
click at [712, 263] on button "C Clear" at bounding box center [581, 263] width 548 height 46
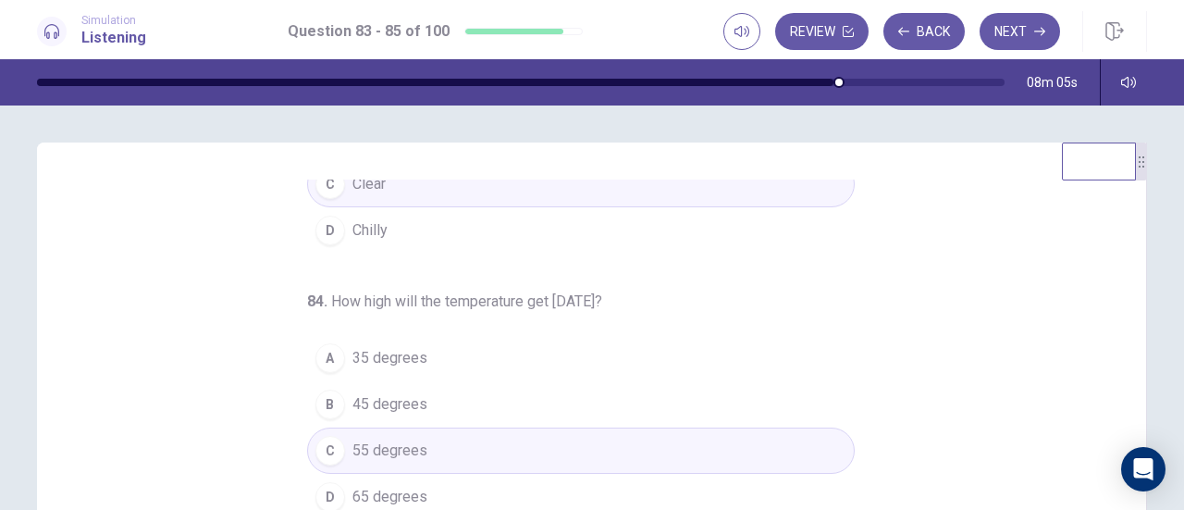
click at [662, 224] on button "D Chilly" at bounding box center [581, 230] width 548 height 46
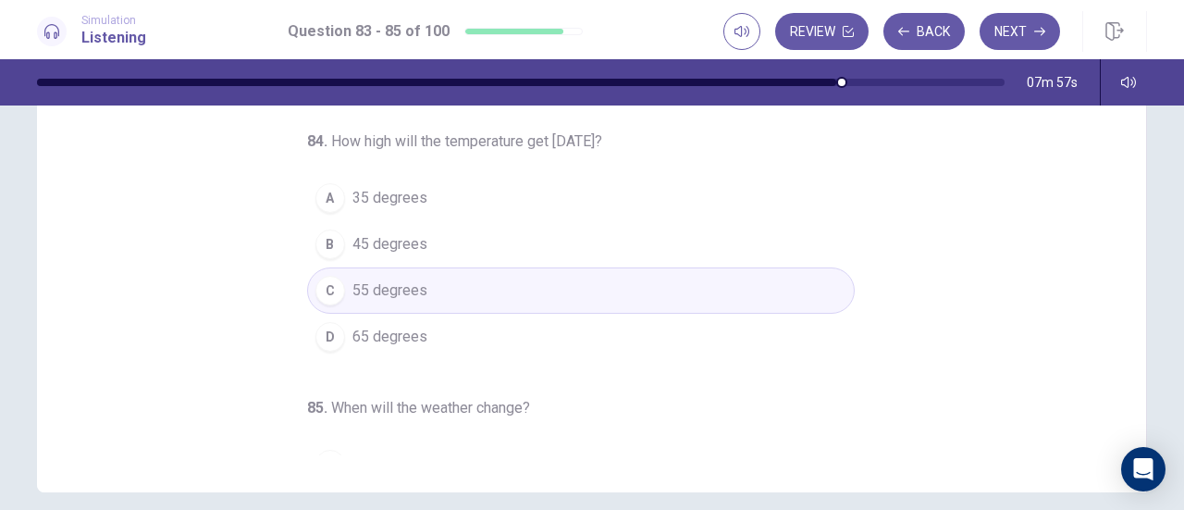
scroll to position [23, 0]
click at [461, 207] on button "A 35 degrees" at bounding box center [581, 197] width 548 height 46
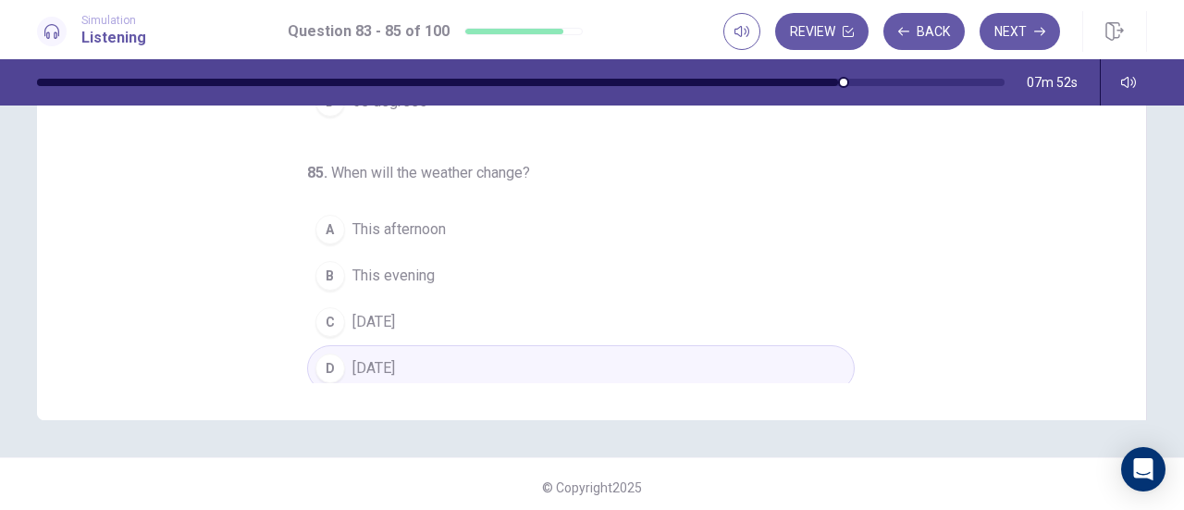
scroll to position [372, 0]
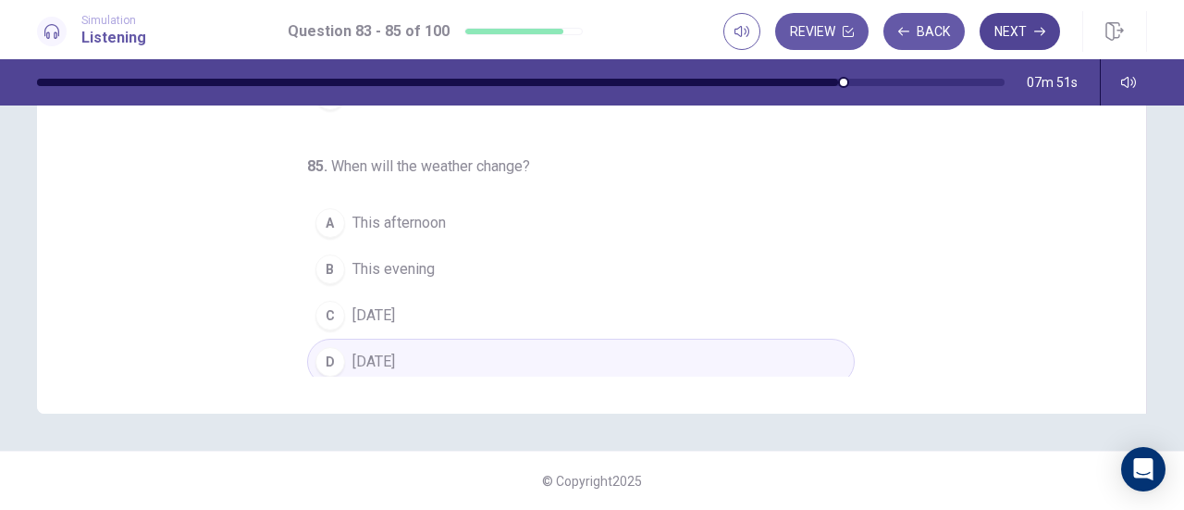
click at [1020, 33] on button "Next" at bounding box center [1020, 31] width 80 height 37
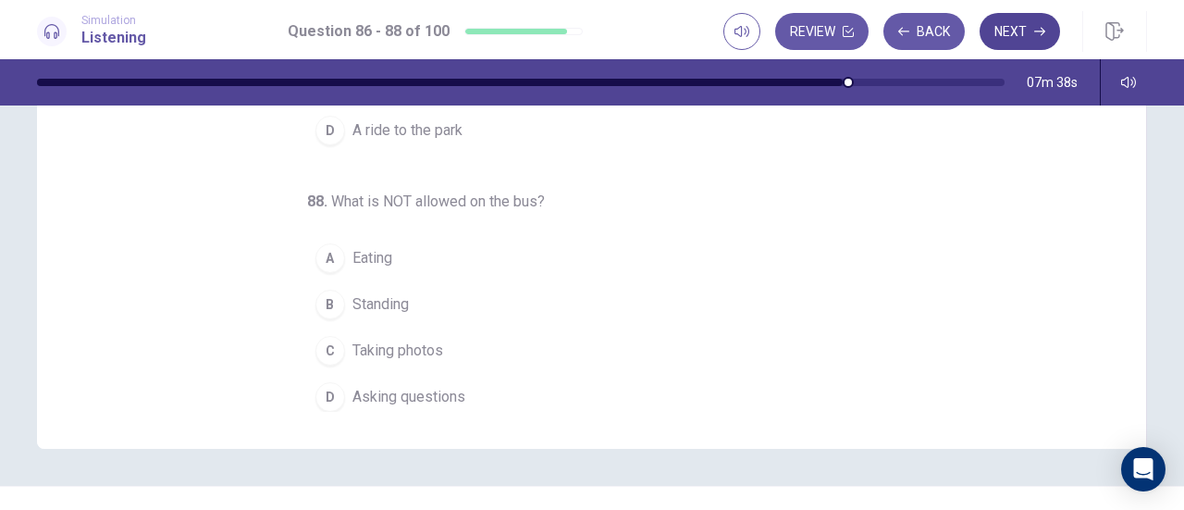
scroll to position [338, 0]
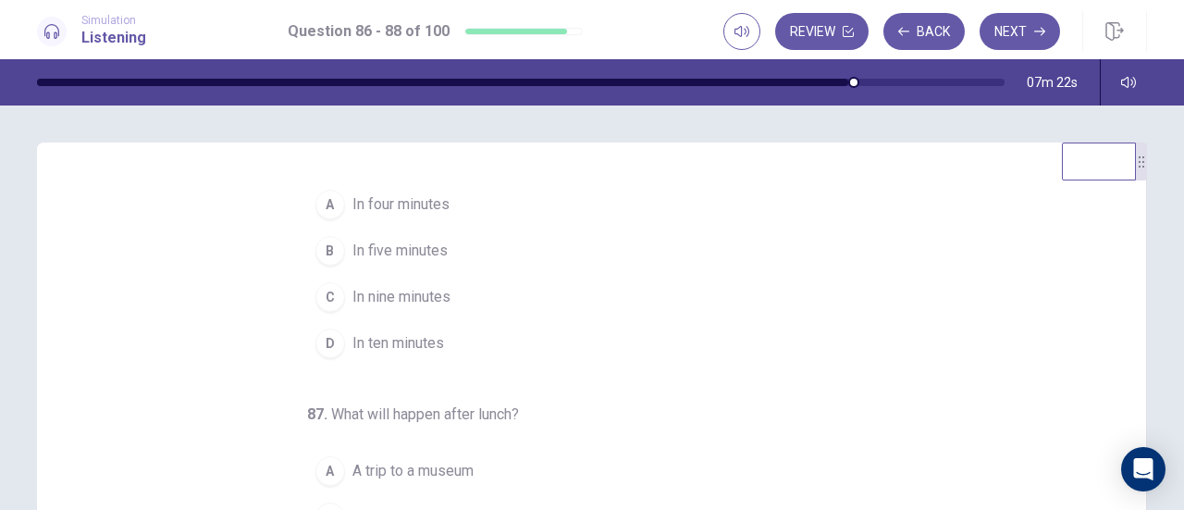
click at [424, 355] on button "D In ten minutes" at bounding box center [581, 343] width 548 height 46
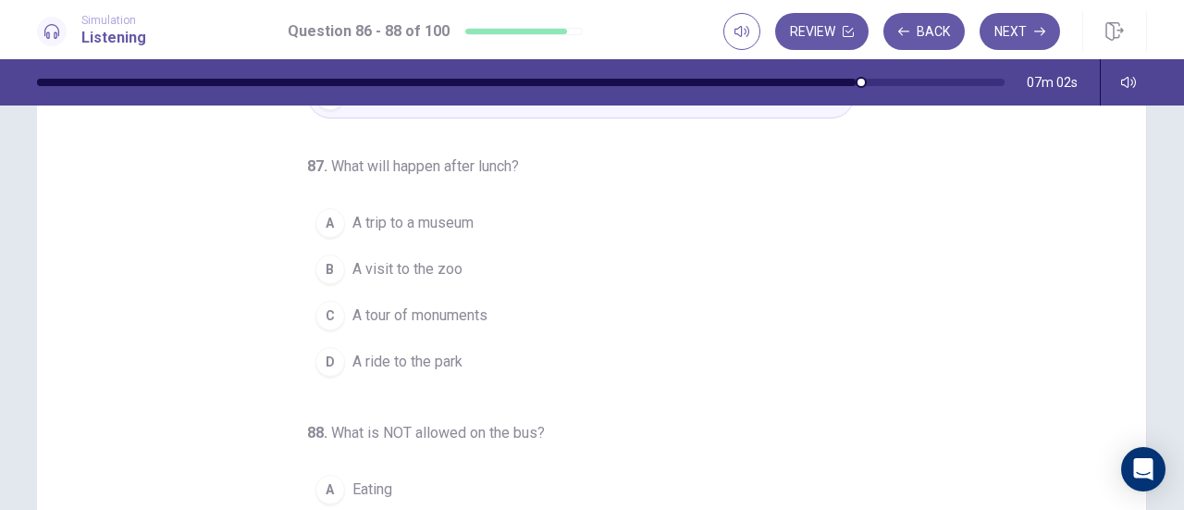
click at [453, 318] on span "A tour of monuments" at bounding box center [420, 315] width 135 height 22
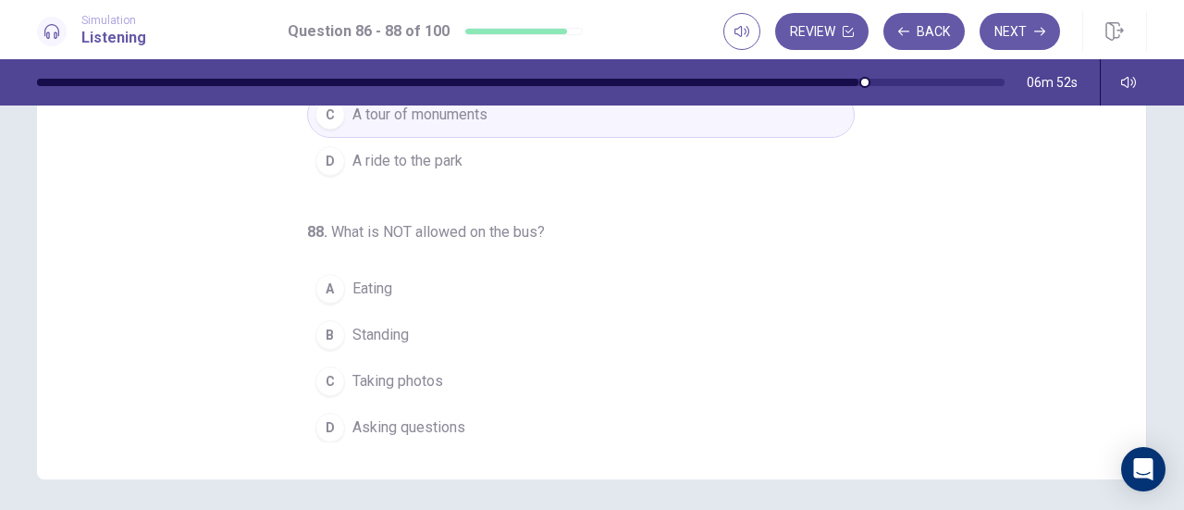
scroll to position [310, 0]
click at [439, 335] on button "B Standing" at bounding box center [581, 331] width 548 height 46
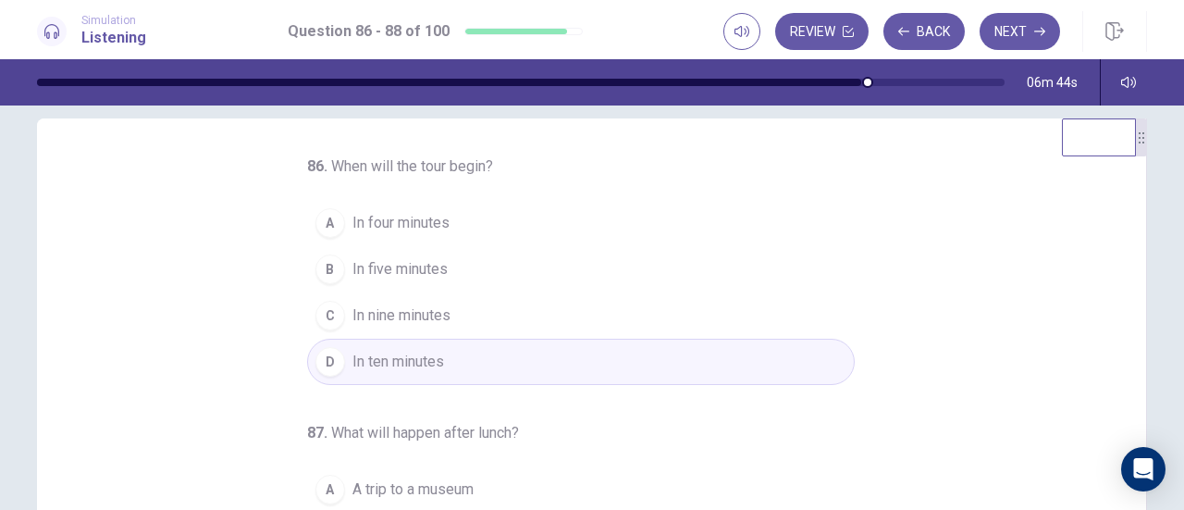
scroll to position [0, 0]
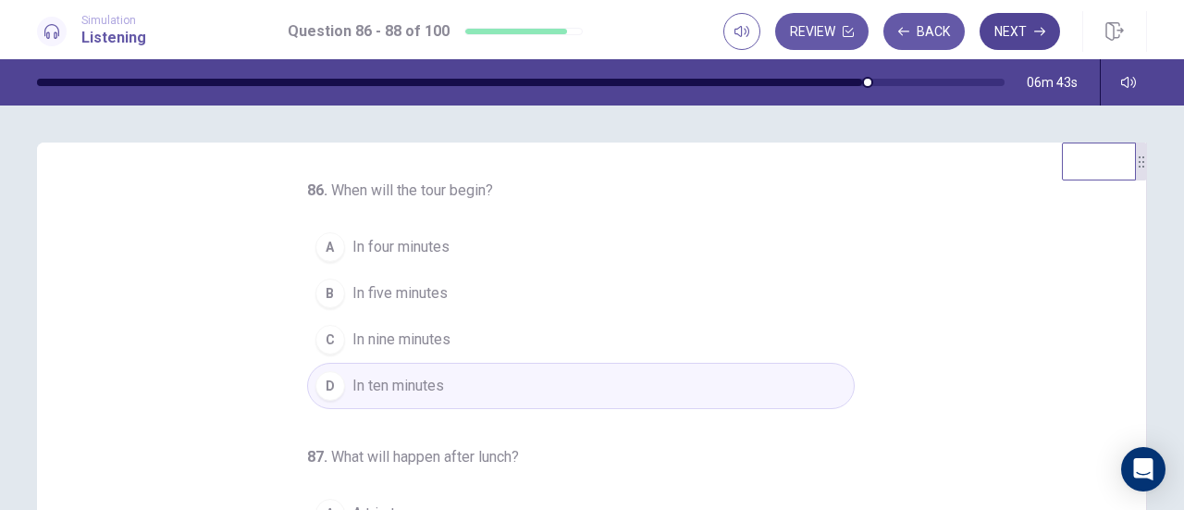
click at [1018, 31] on button "Next" at bounding box center [1020, 31] width 80 height 37
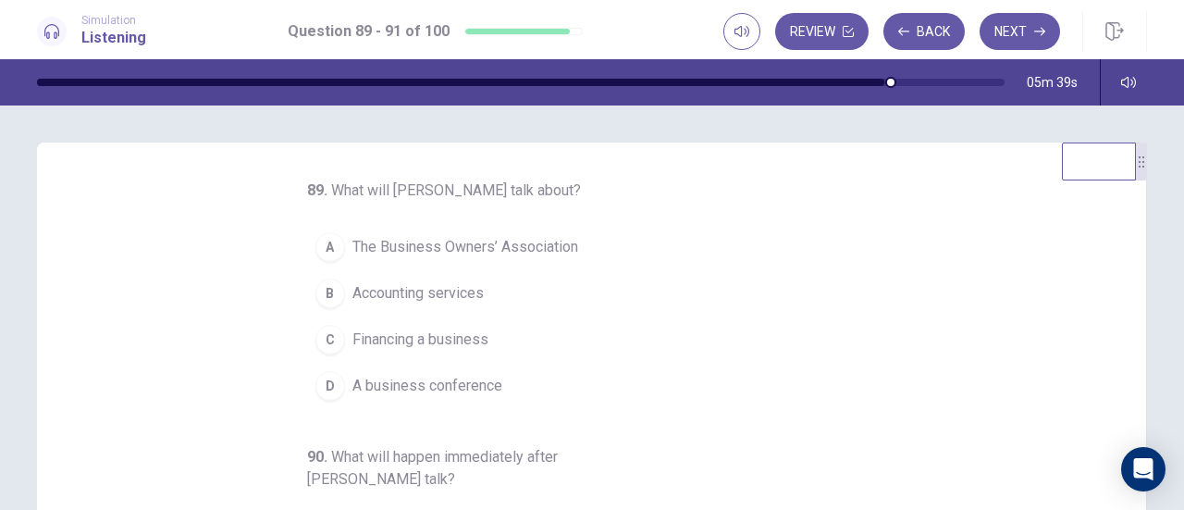
click at [441, 347] on span "Financing a business" at bounding box center [421, 339] width 136 height 22
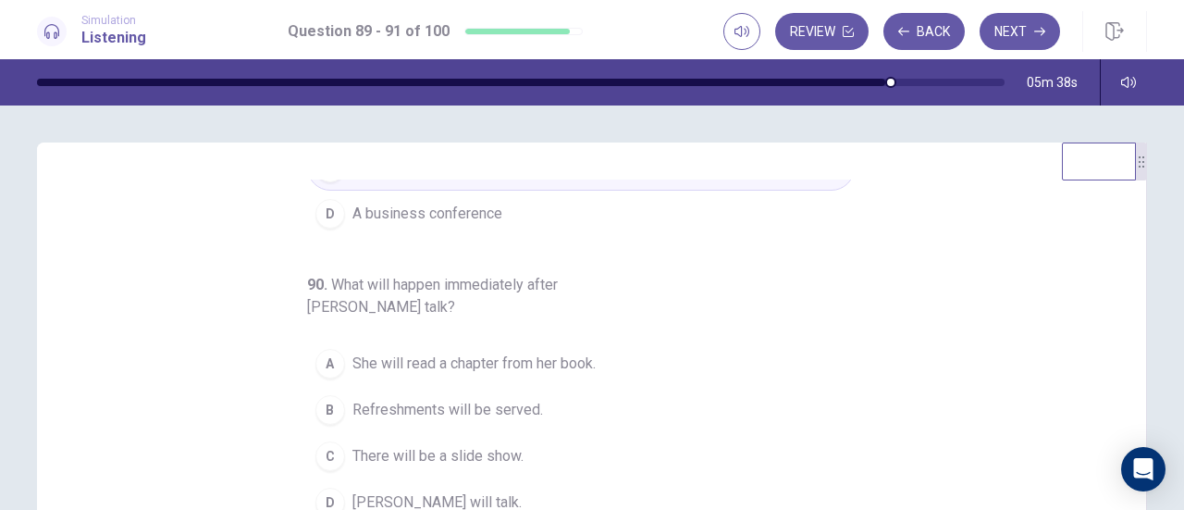
scroll to position [184, 0]
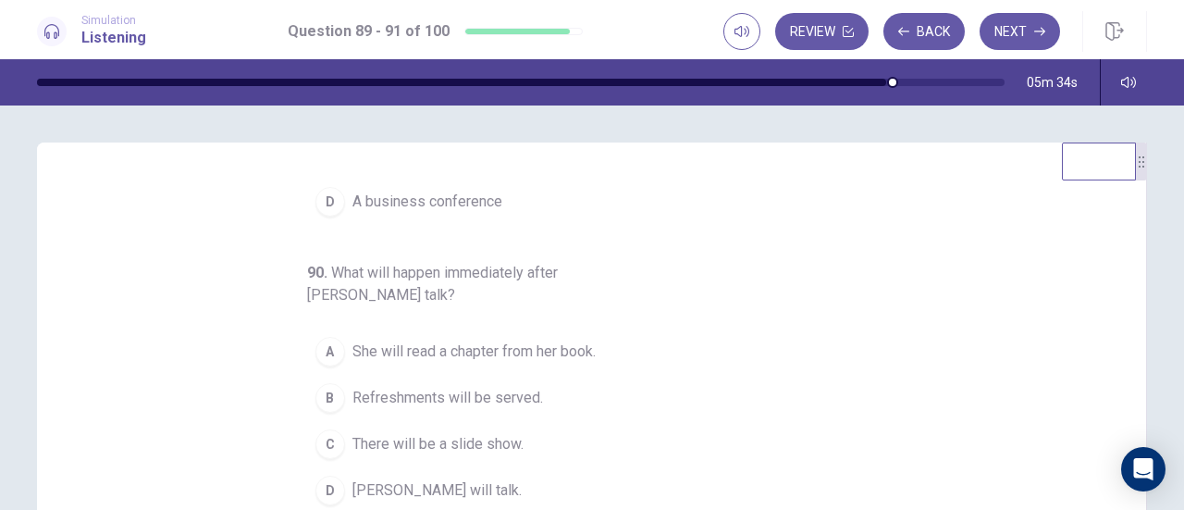
click at [514, 400] on span "Refreshments will be served." at bounding box center [448, 398] width 191 height 22
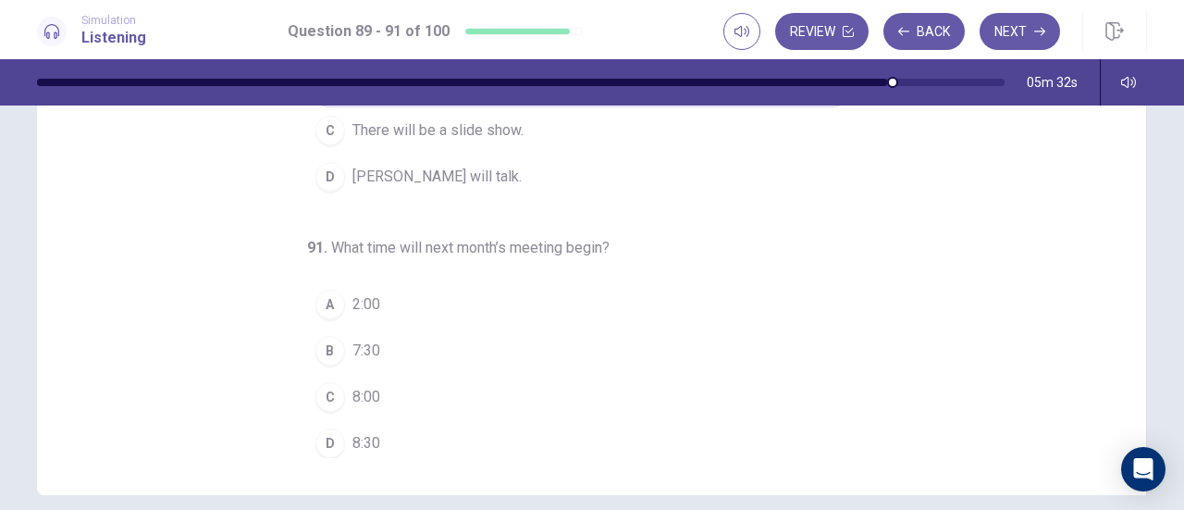
scroll to position [292, 0]
click at [307, 350] on button "B 7:30" at bounding box center [581, 349] width 548 height 46
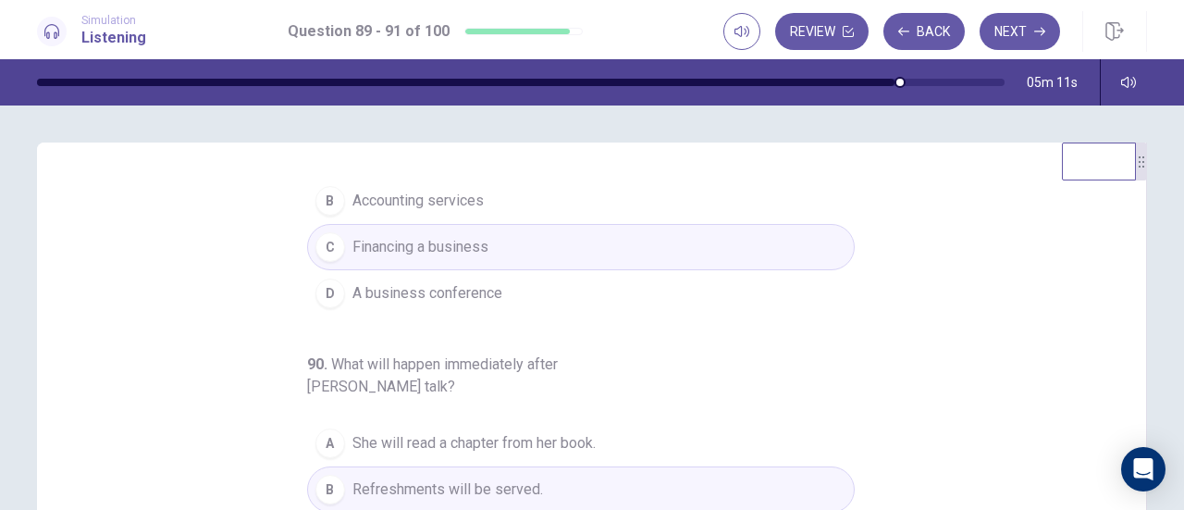
scroll to position [105, 0]
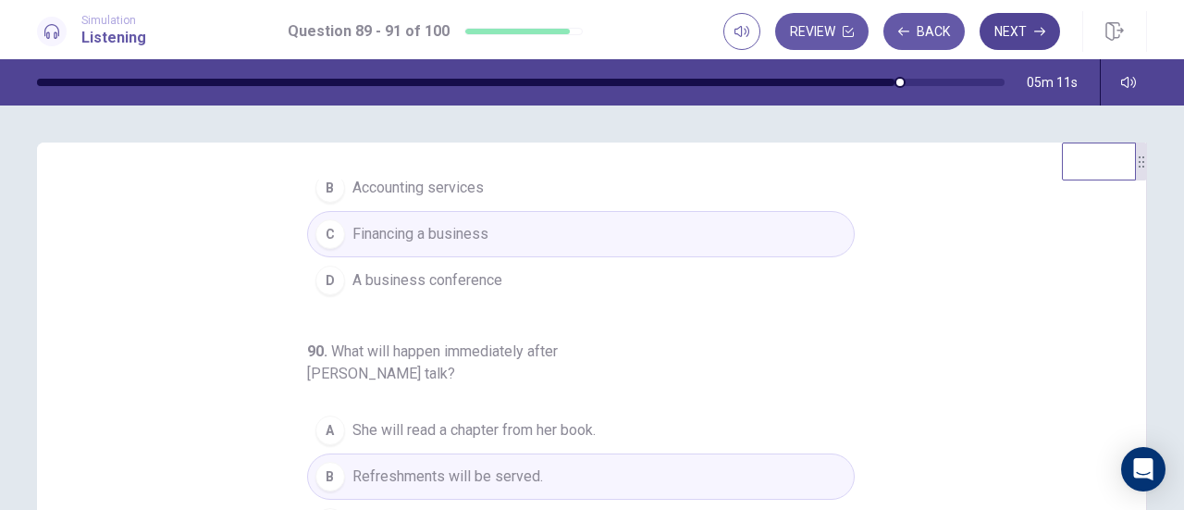
click at [1027, 37] on button "Next" at bounding box center [1020, 31] width 80 height 37
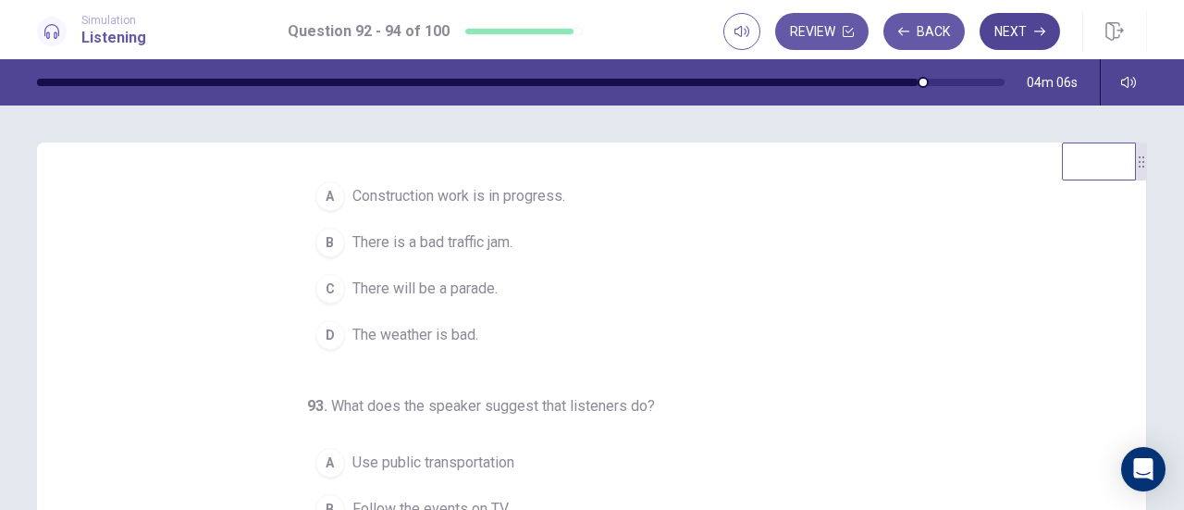
scroll to position [57, 0]
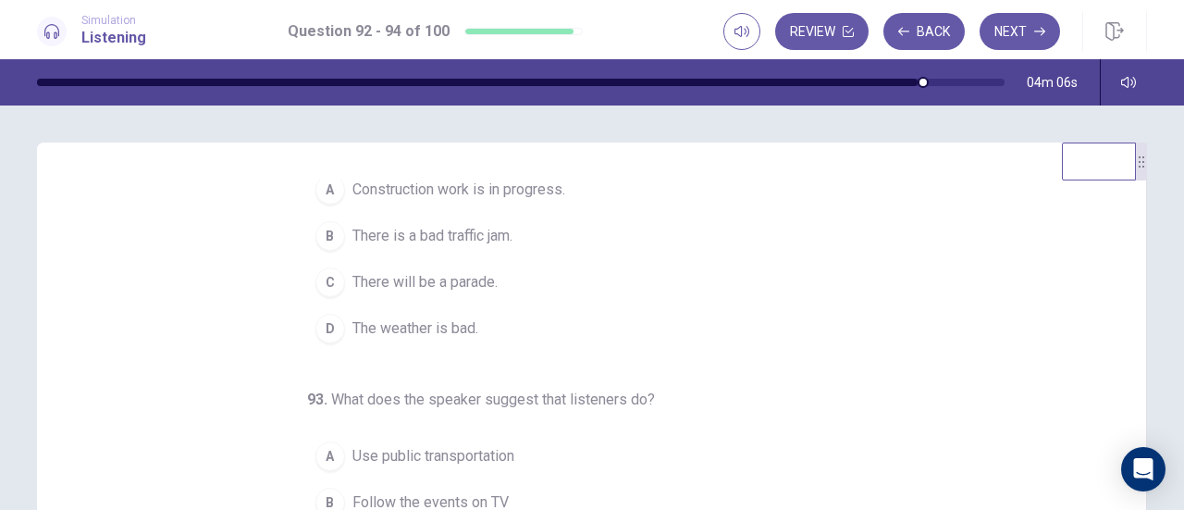
click at [485, 291] on span "There will be a parade." at bounding box center [425, 282] width 145 height 22
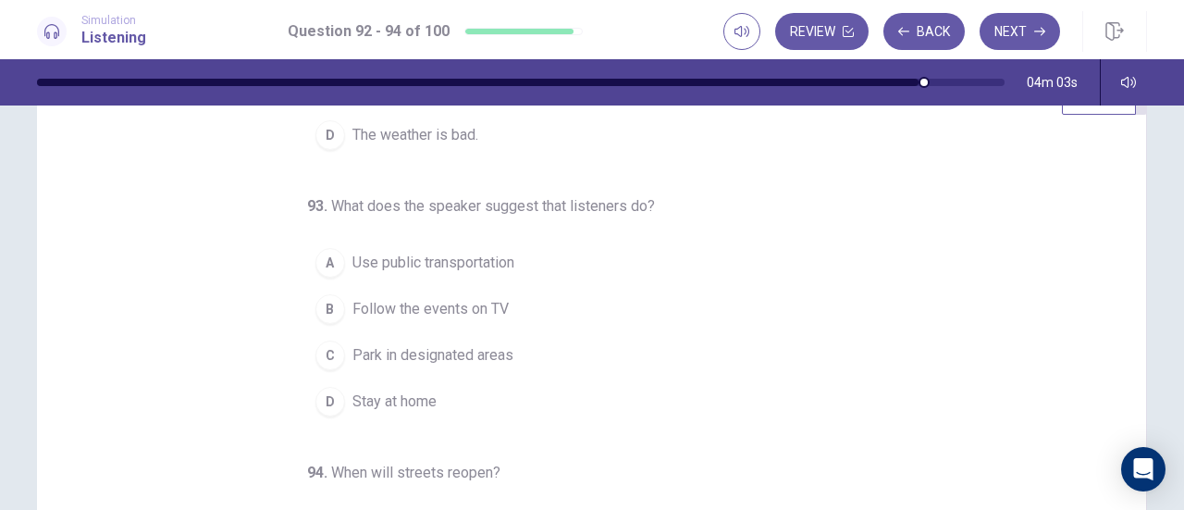
scroll to position [67, 0]
click at [474, 264] on span "Use public transportation" at bounding box center [434, 262] width 162 height 22
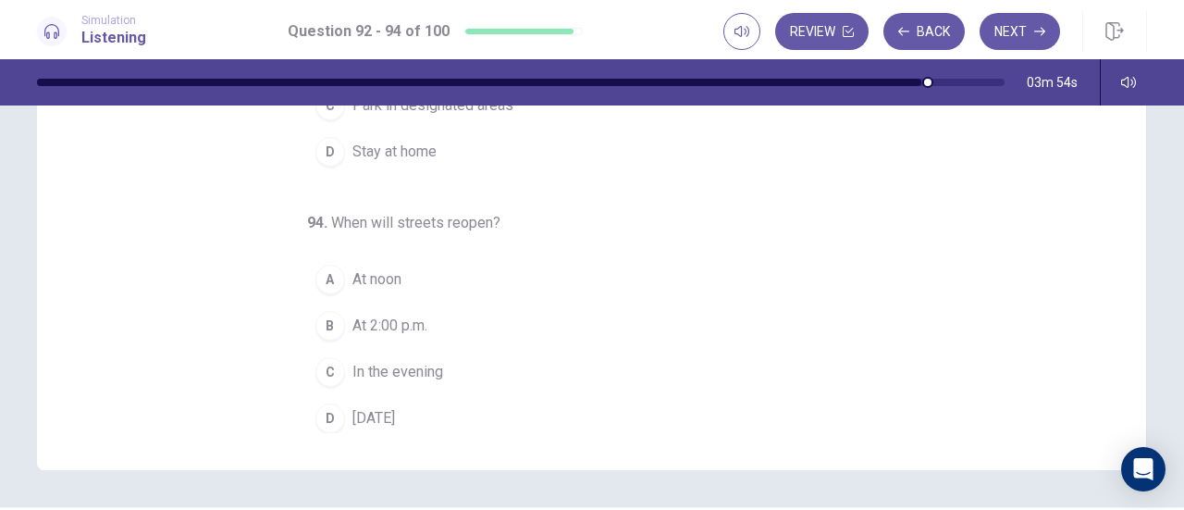
scroll to position [322, 0]
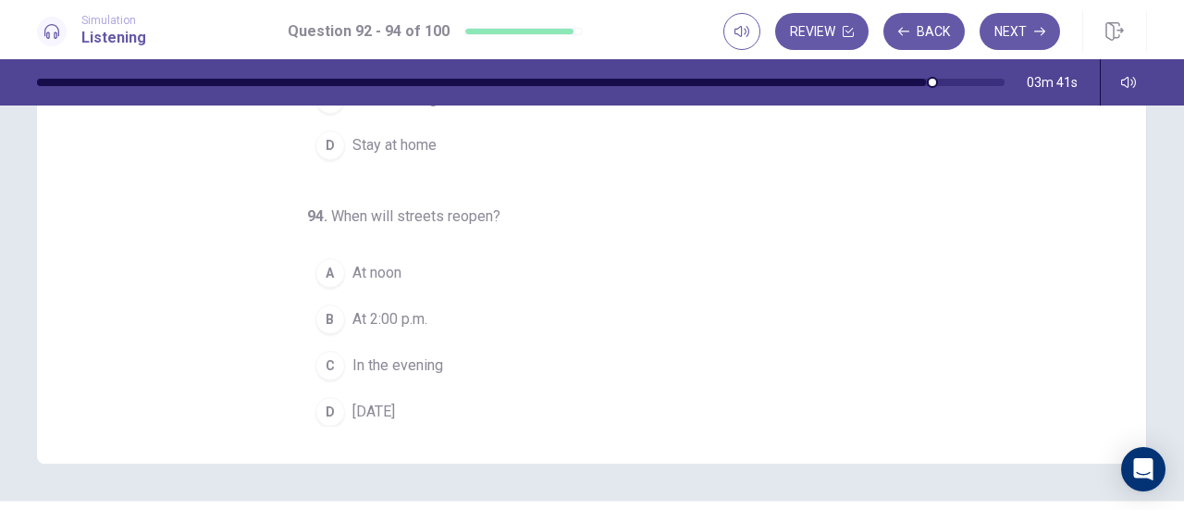
click at [393, 417] on button "D Tomorrow" at bounding box center [581, 412] width 548 height 46
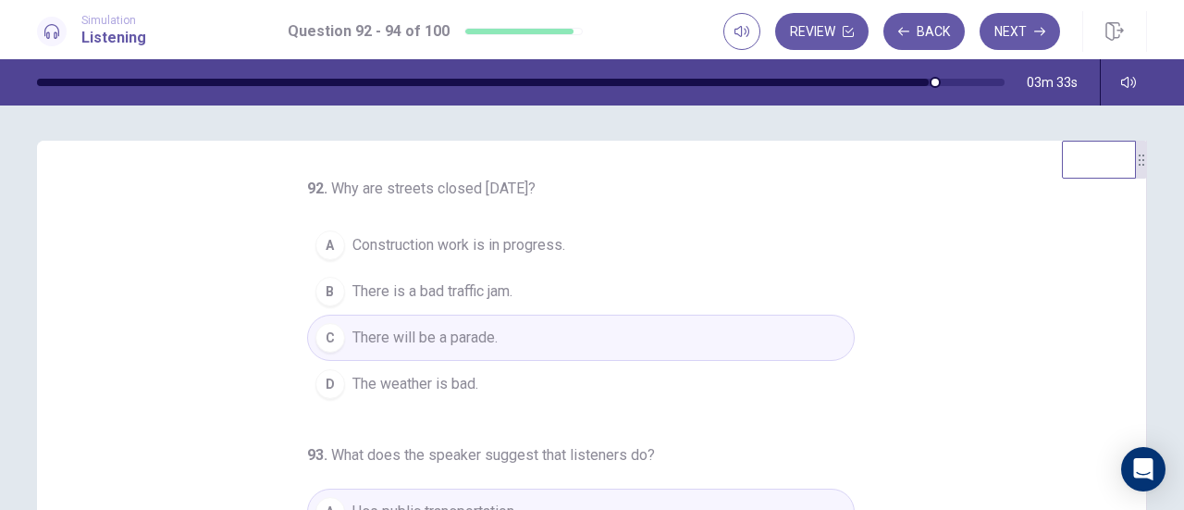
scroll to position [0, 0]
click at [1021, 41] on button "Next" at bounding box center [1020, 31] width 80 height 37
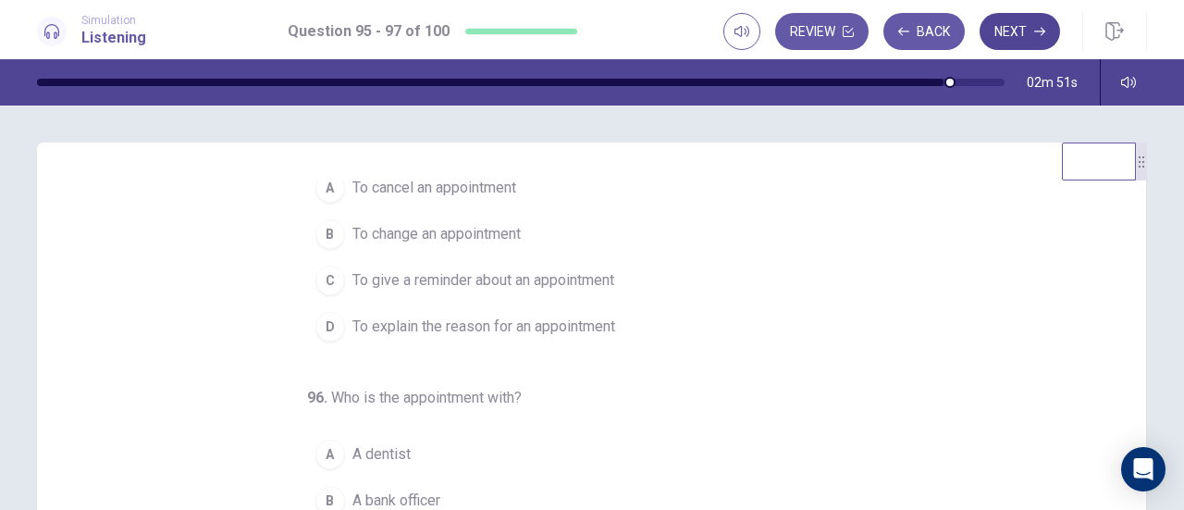
scroll to position [61, 0]
click at [595, 291] on button "C To give a reminder about an appointment" at bounding box center [581, 278] width 548 height 46
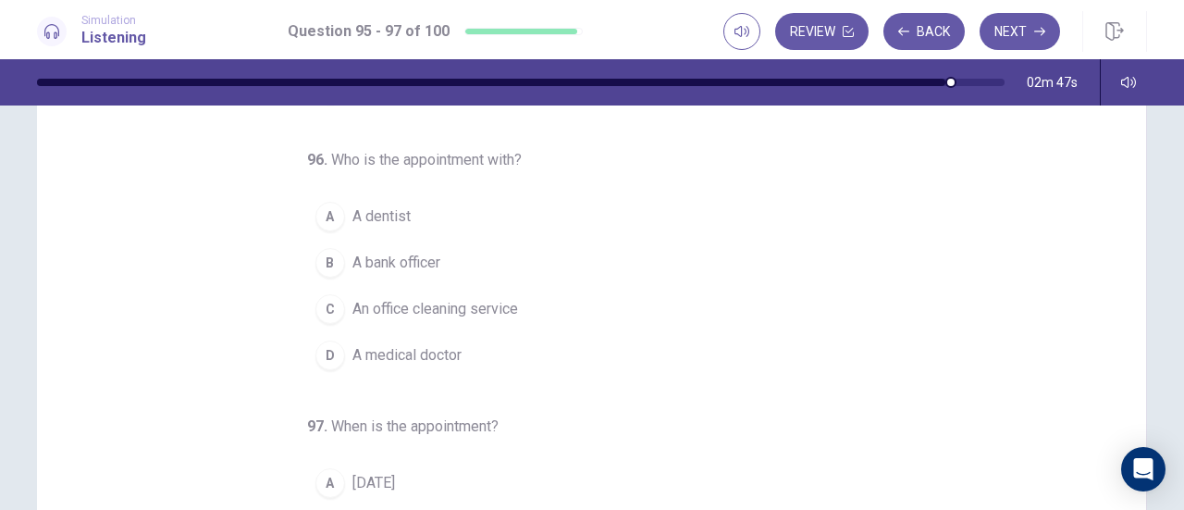
scroll to position [122, 0]
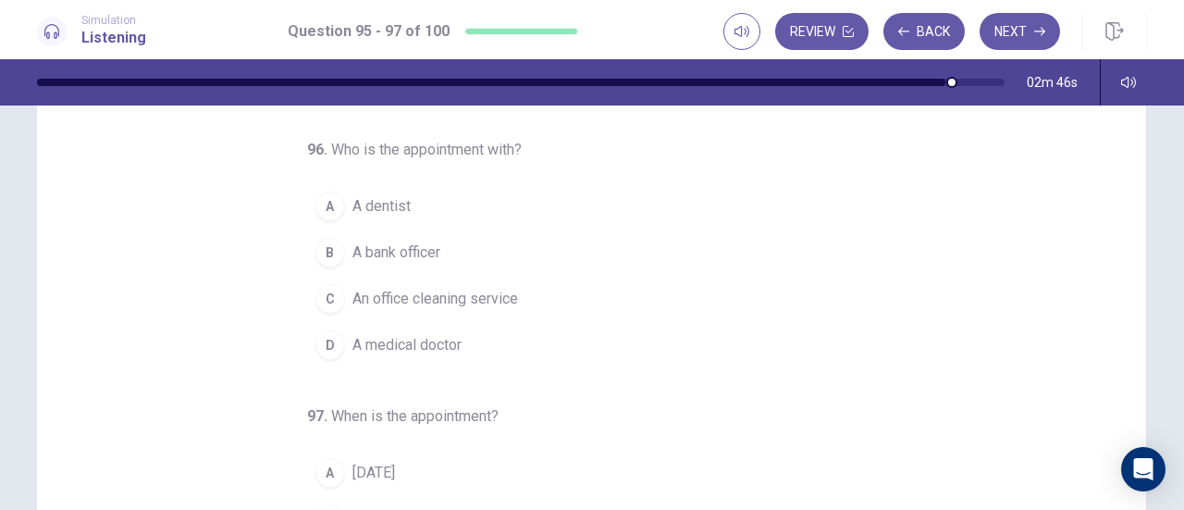
click at [454, 361] on button "D A medical doctor" at bounding box center [581, 345] width 548 height 46
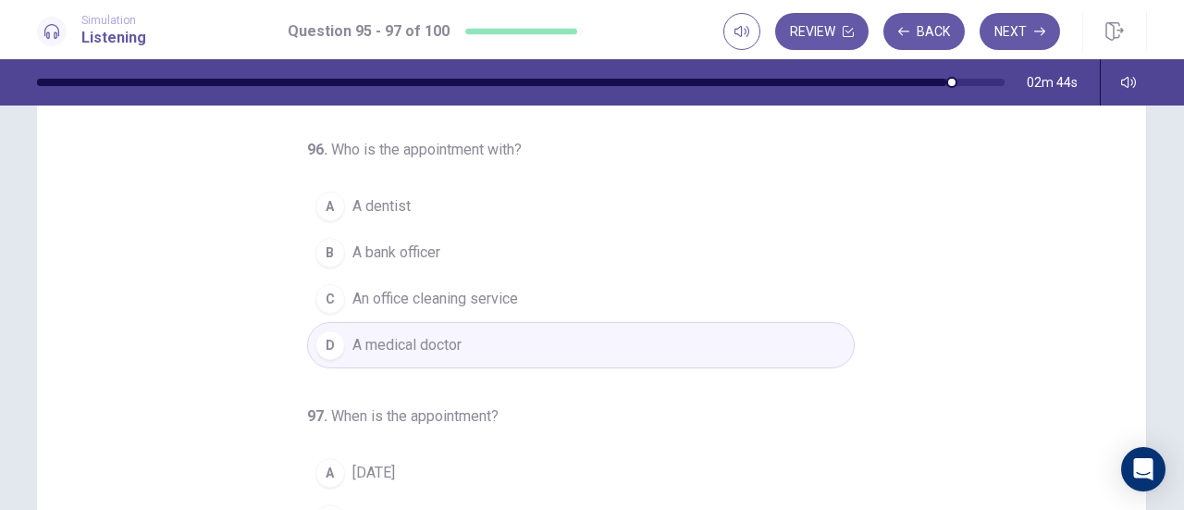
click at [675, 312] on button "C An office cleaning service" at bounding box center [581, 299] width 548 height 46
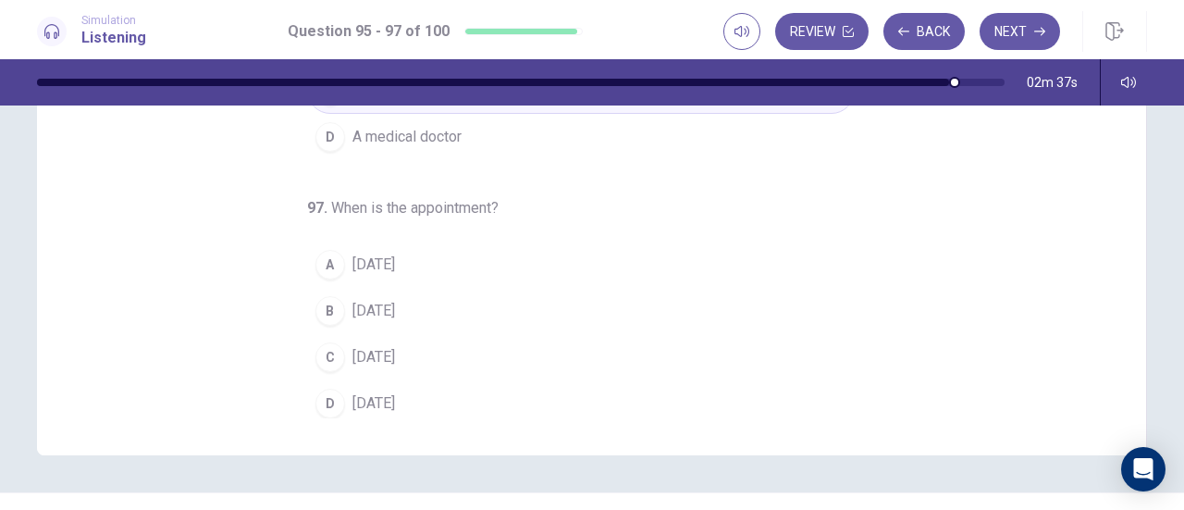
scroll to position [331, 0]
click at [364, 241] on button "A Sunday" at bounding box center [581, 264] width 548 height 46
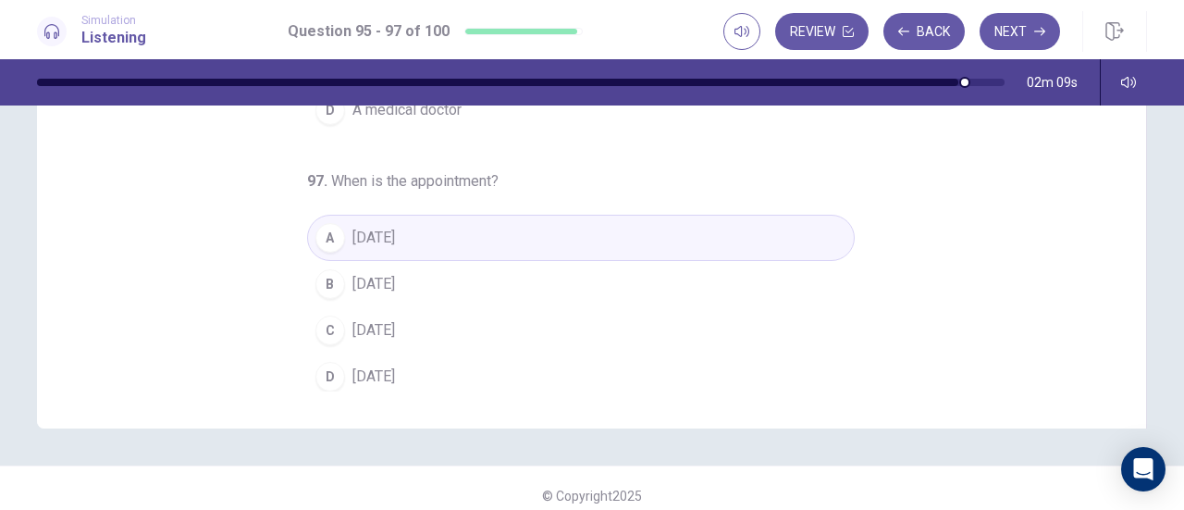
scroll to position [363, 0]
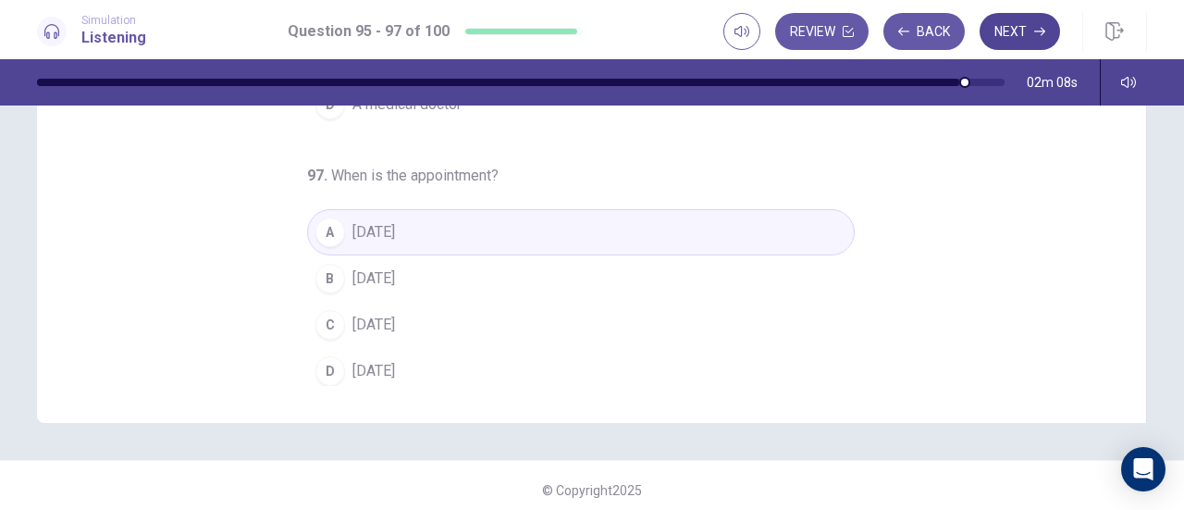
click at [1025, 22] on button "Next" at bounding box center [1020, 31] width 80 height 37
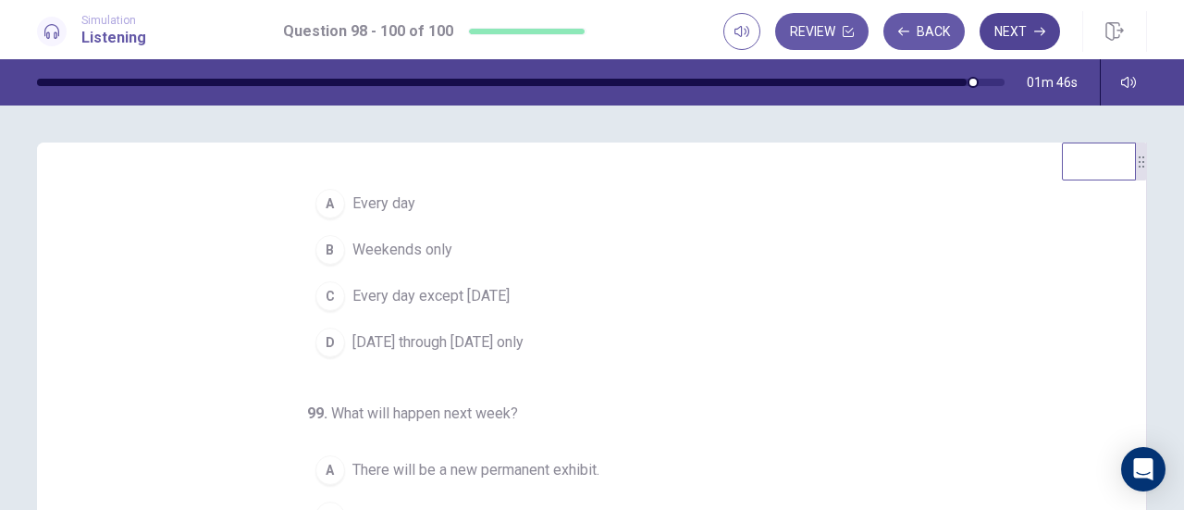
scroll to position [49, 0]
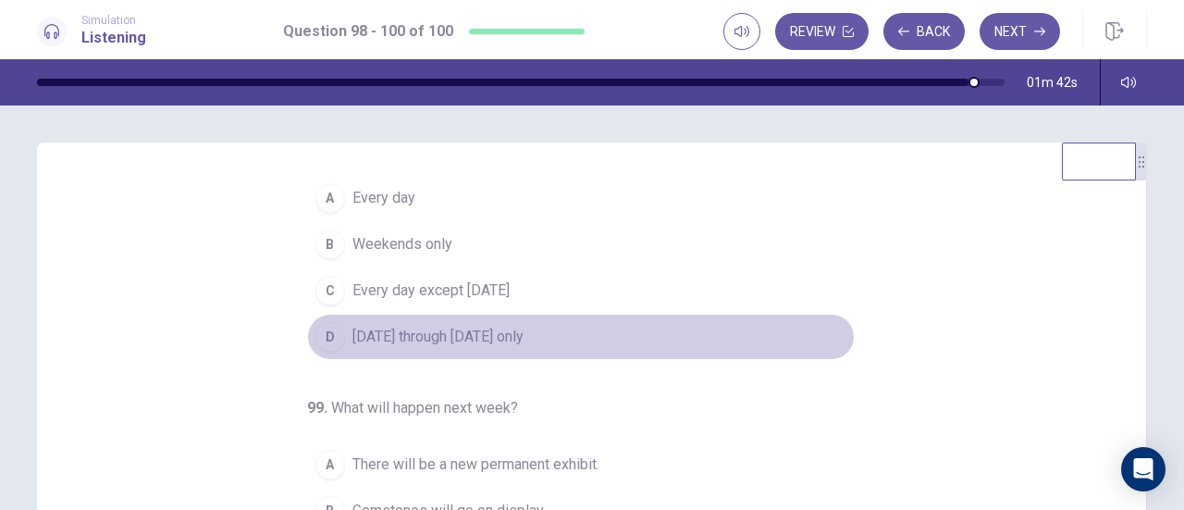
click at [459, 333] on span "Monday through Friday only" at bounding box center [438, 337] width 171 height 22
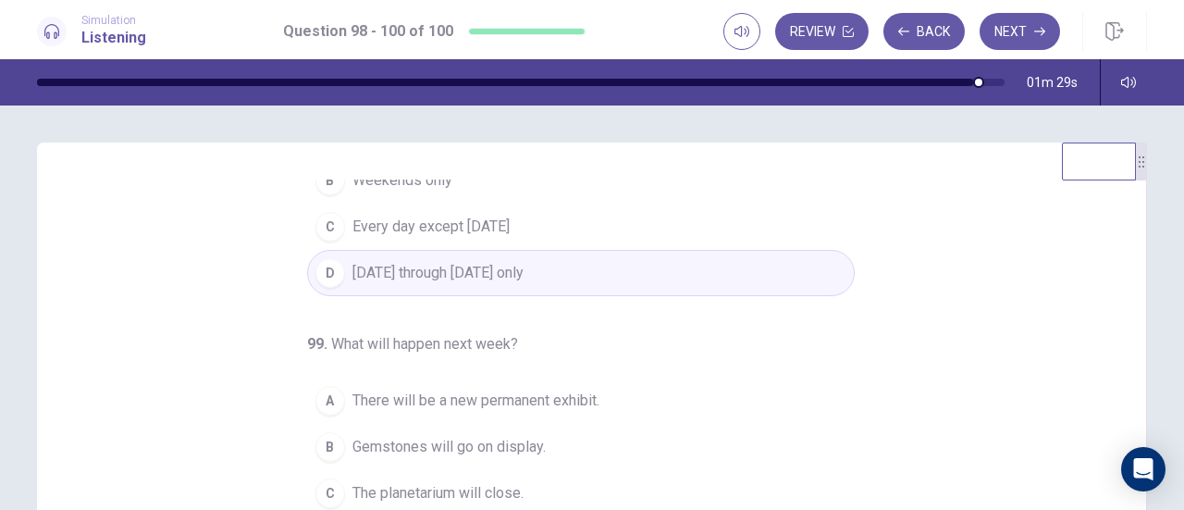
scroll to position [111, 0]
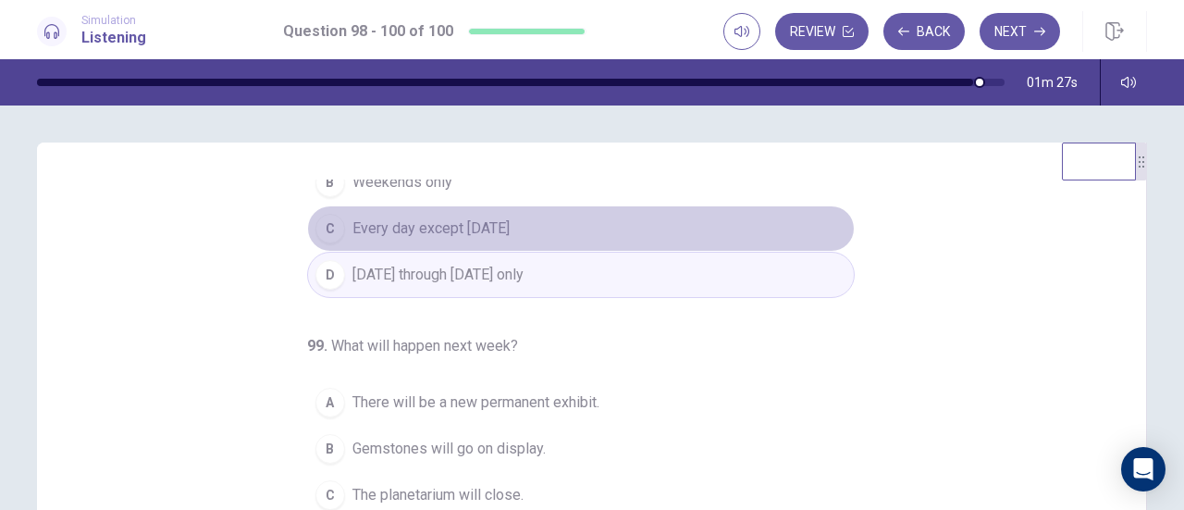
click at [464, 234] on span "Every day except Sunday" at bounding box center [431, 228] width 157 height 22
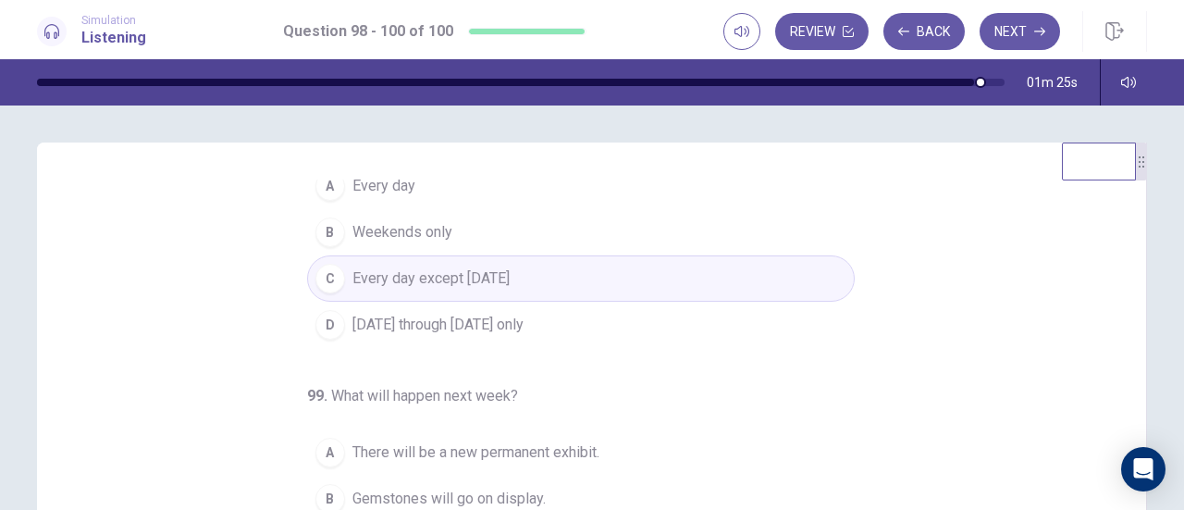
scroll to position [0, 0]
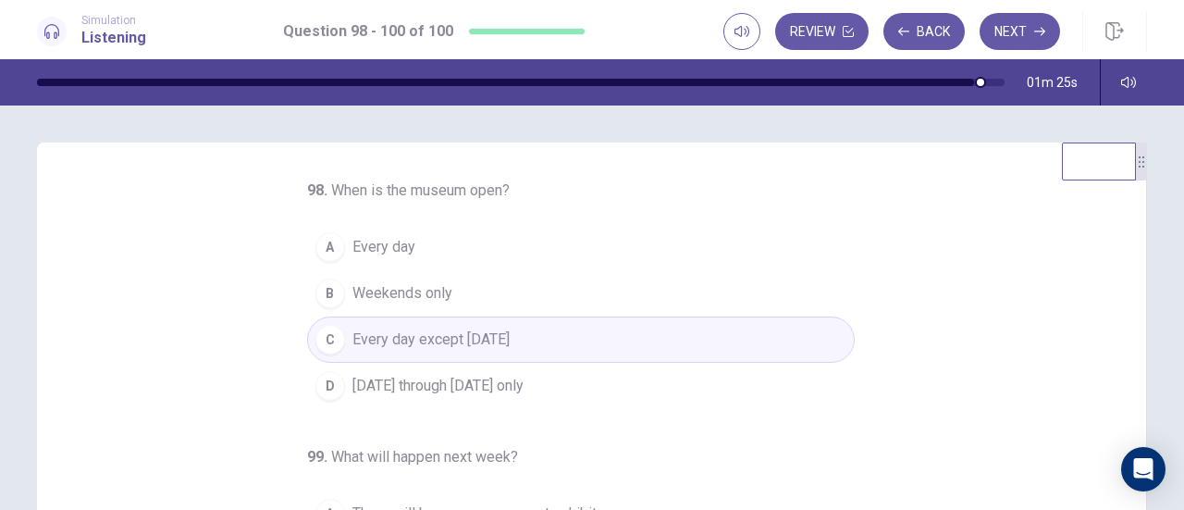
click at [434, 260] on button "A Every day" at bounding box center [581, 247] width 548 height 46
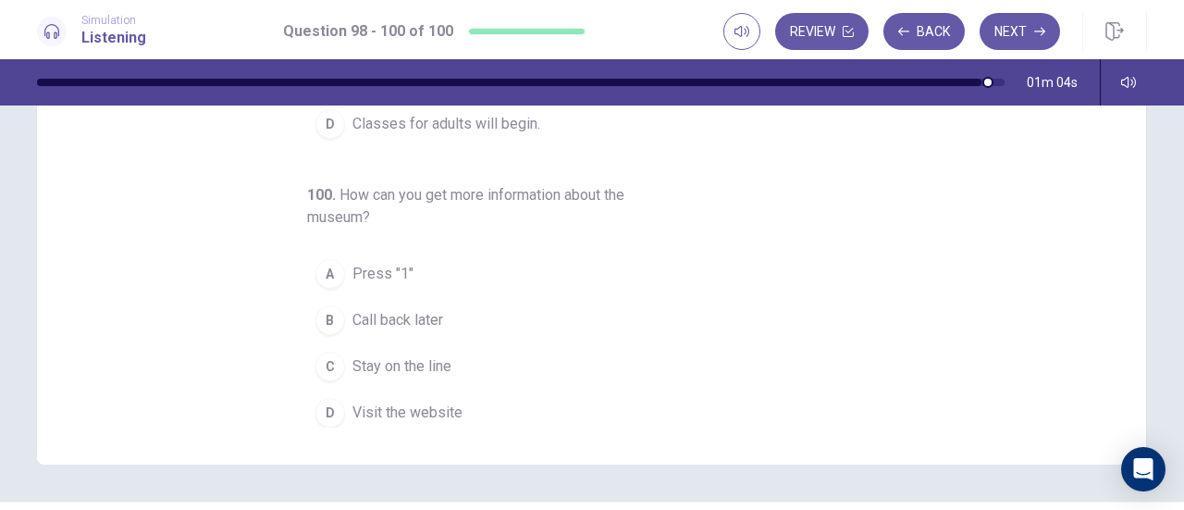
scroll to position [322, 0]
click at [427, 378] on button "C Stay on the line" at bounding box center [581, 365] width 548 height 46
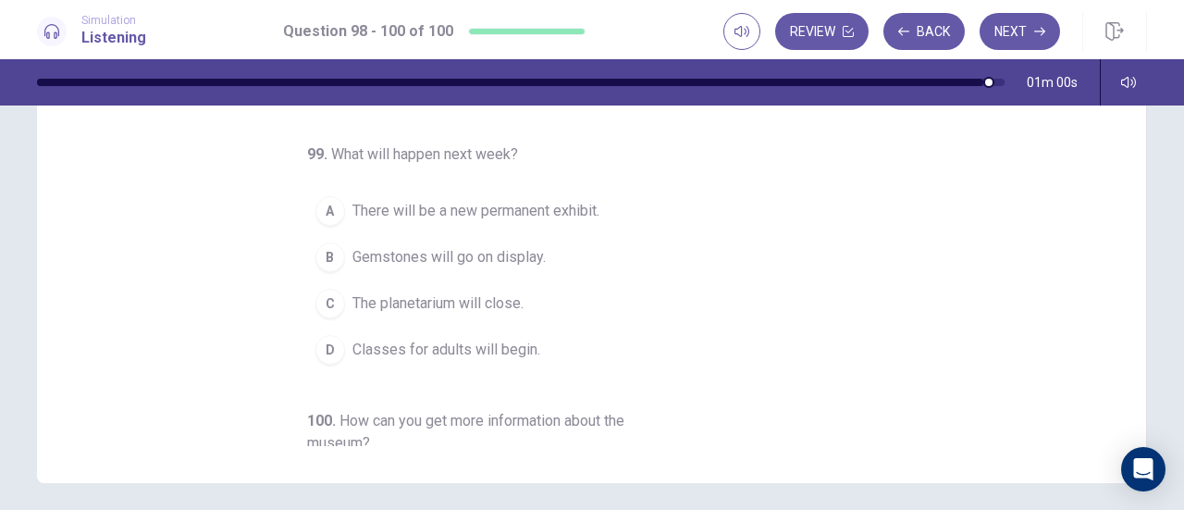
scroll to position [302, 0]
click at [510, 311] on span "The planetarium will close." at bounding box center [438, 304] width 171 height 22
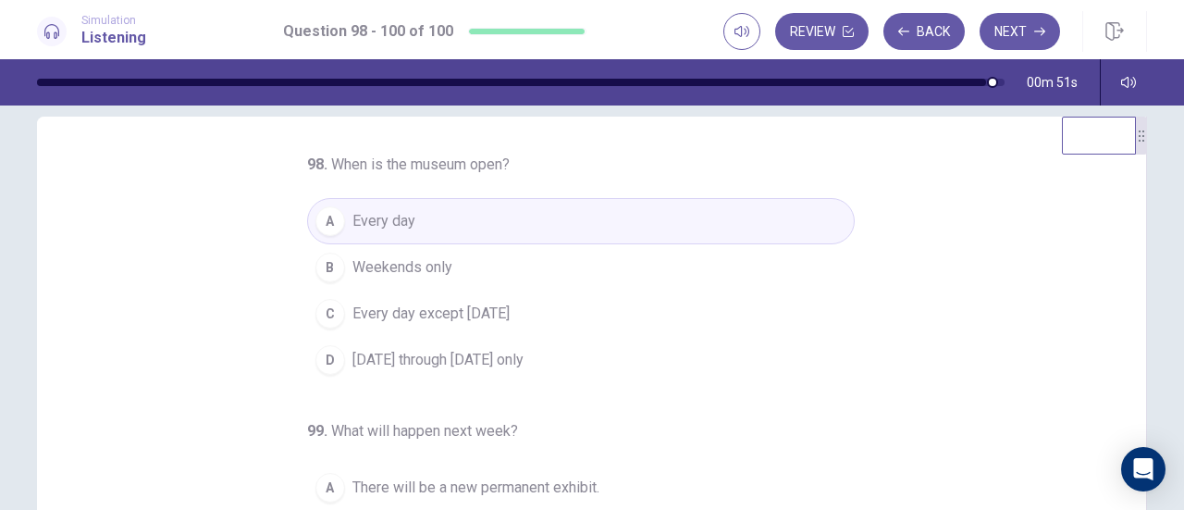
scroll to position [0, 0]
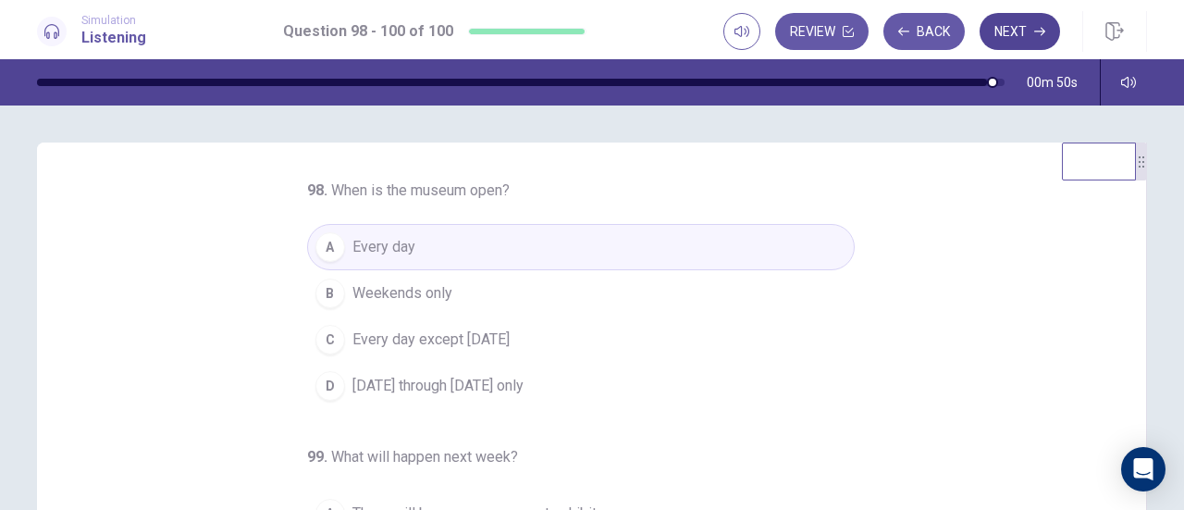
click at [1016, 44] on button "Next" at bounding box center [1020, 31] width 80 height 37
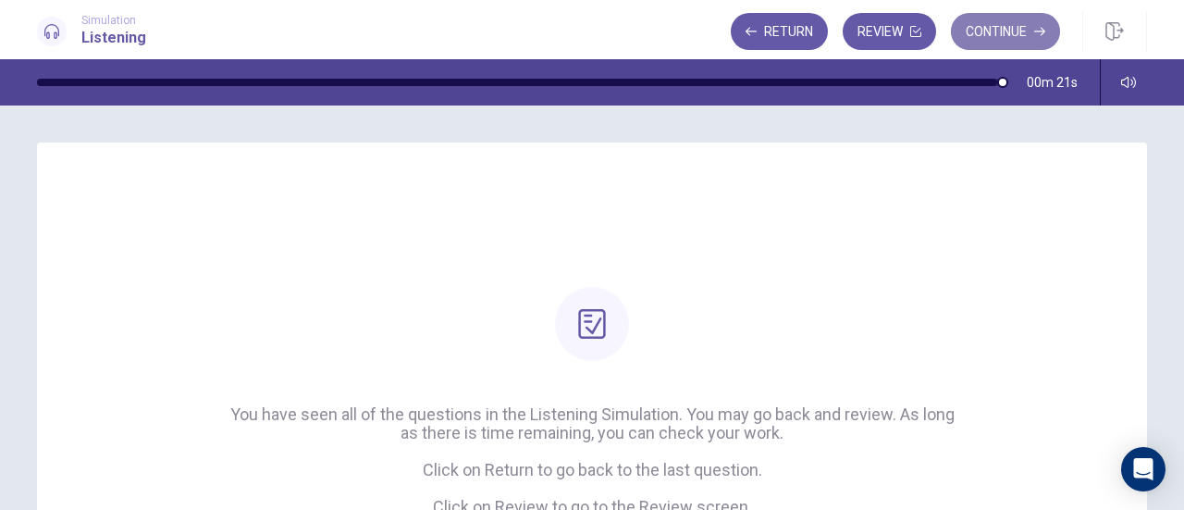
click at [1052, 27] on button "Continue" at bounding box center [1005, 31] width 109 height 37
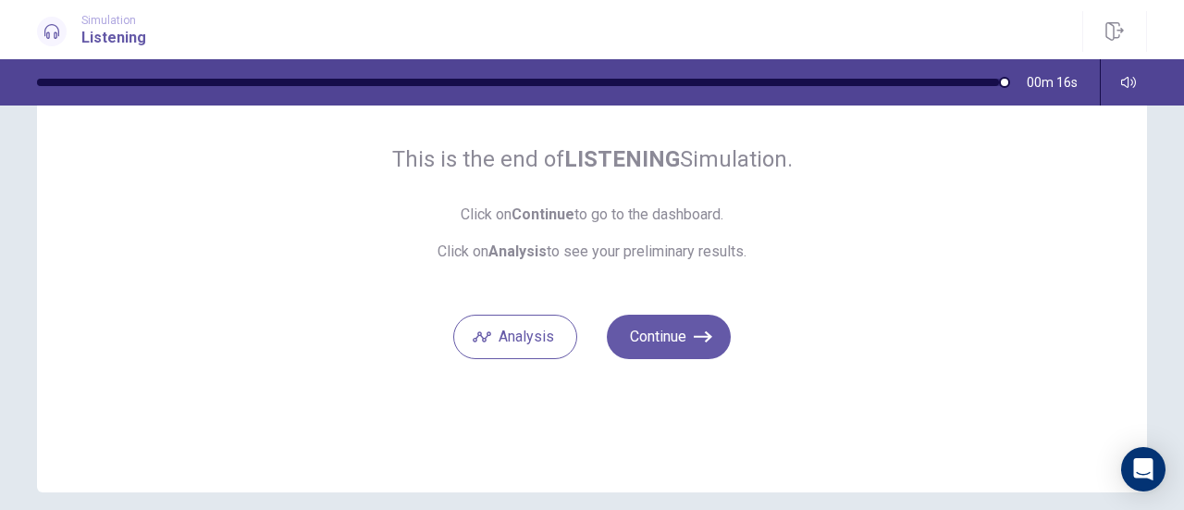
scroll to position [132, 0]
click at [694, 340] on icon "button" at bounding box center [703, 336] width 19 height 19
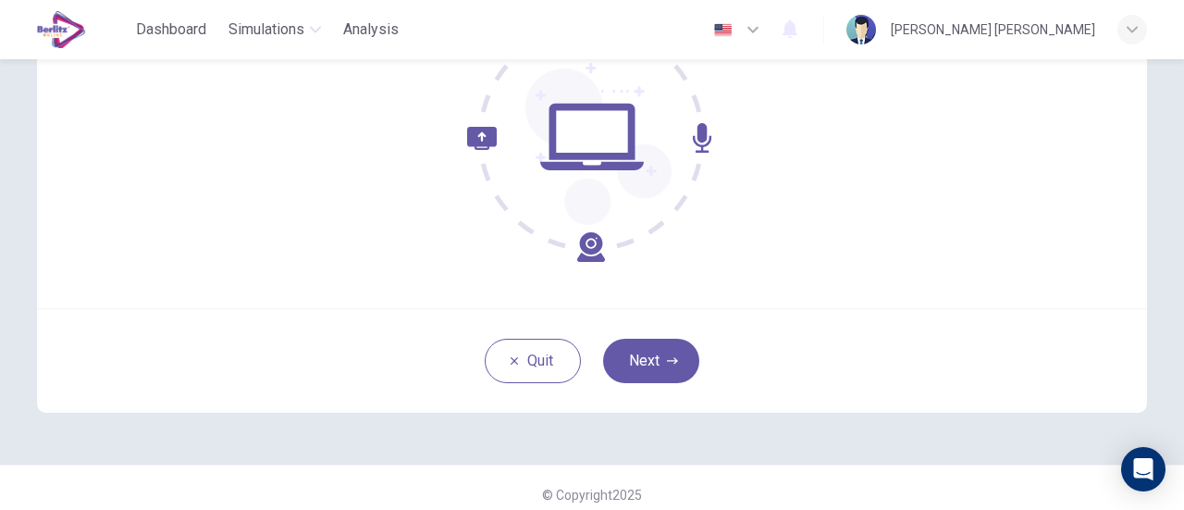
scroll to position [260, 0]
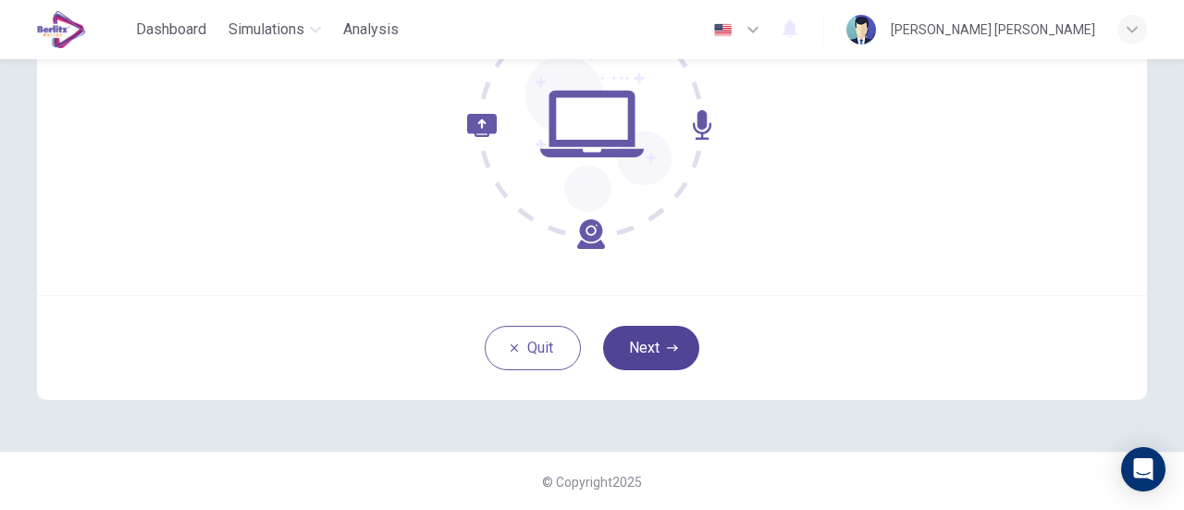
click at [674, 331] on button "Next" at bounding box center [651, 348] width 96 height 44
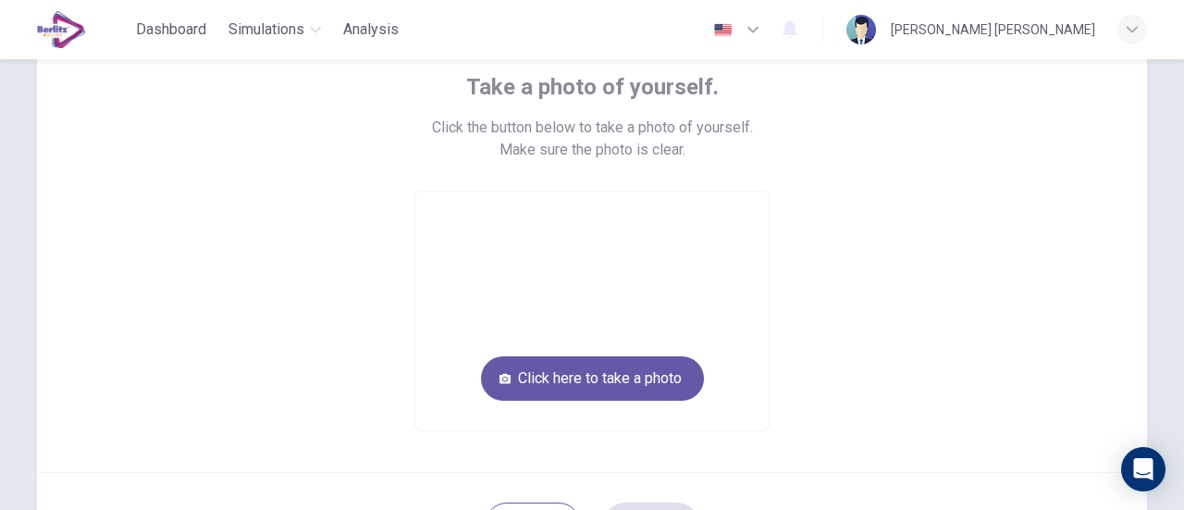
scroll to position [111, 0]
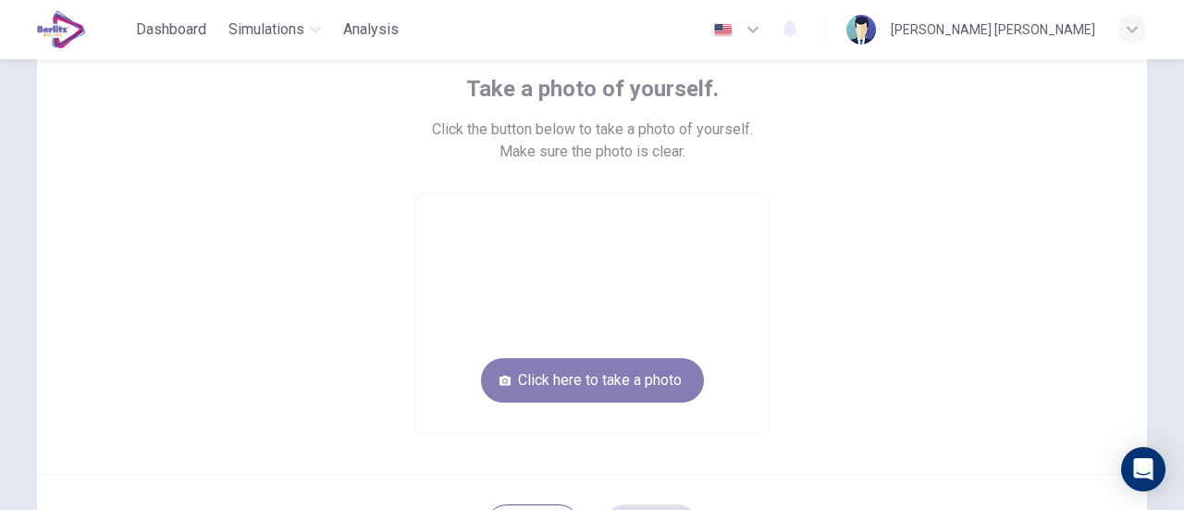
click at [540, 393] on button "Click here to take a photo" at bounding box center [592, 380] width 223 height 44
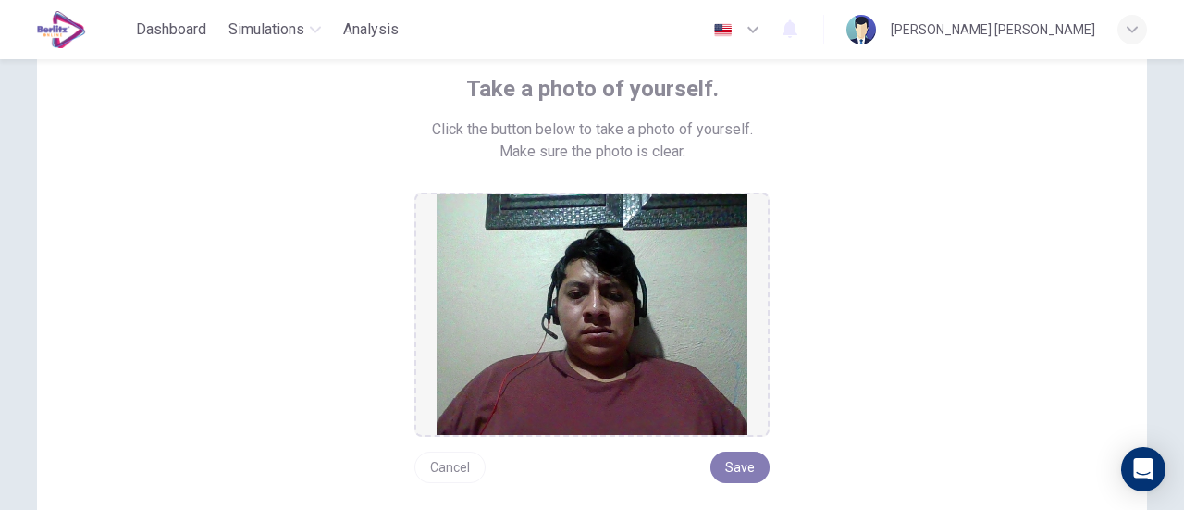
click at [727, 476] on button "Save" at bounding box center [740, 467] width 59 height 31
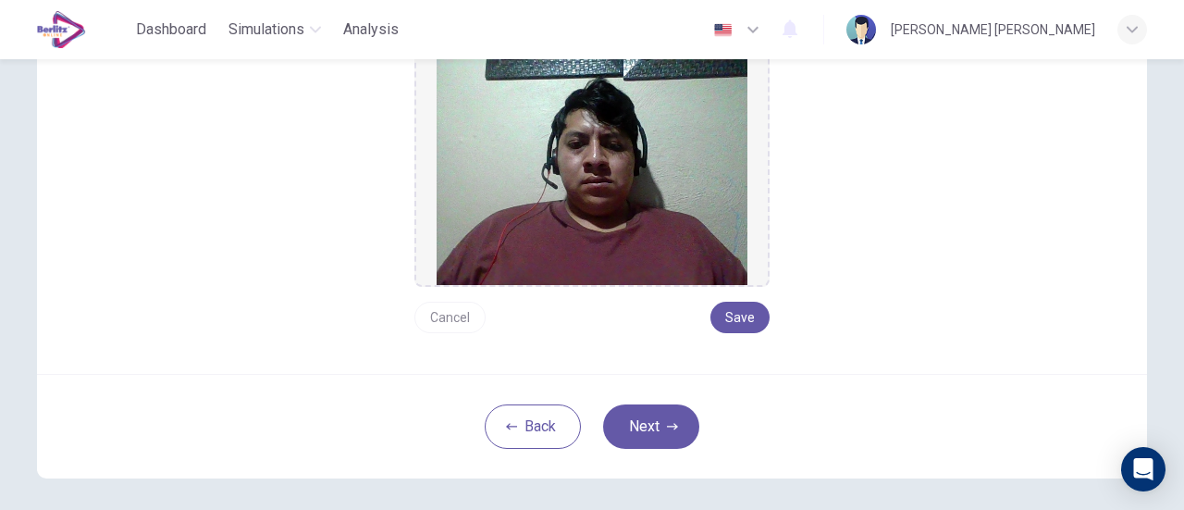
scroll to position [264, 0]
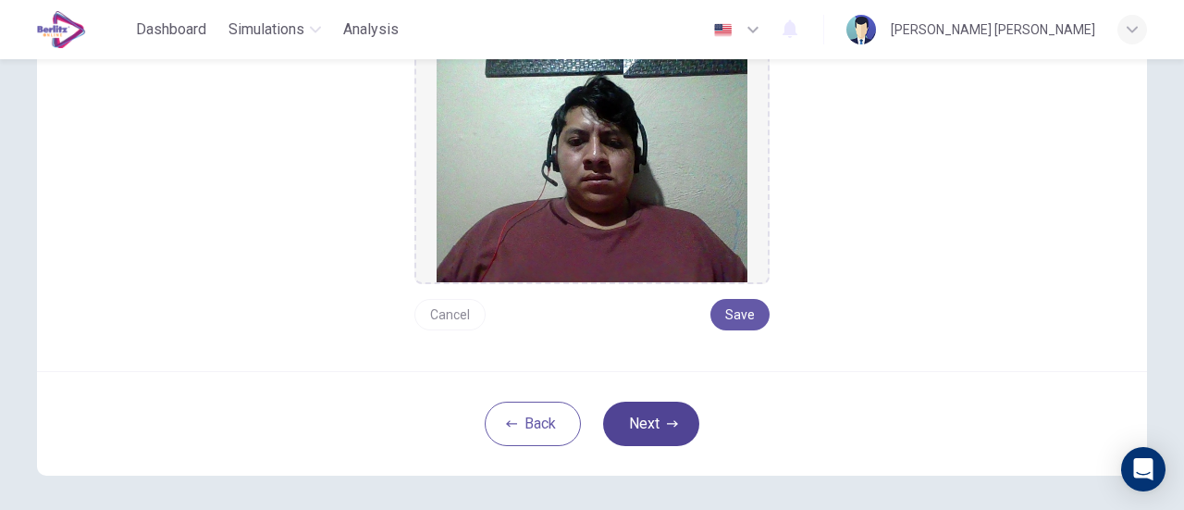
click at [664, 437] on button "Next" at bounding box center [651, 424] width 96 height 44
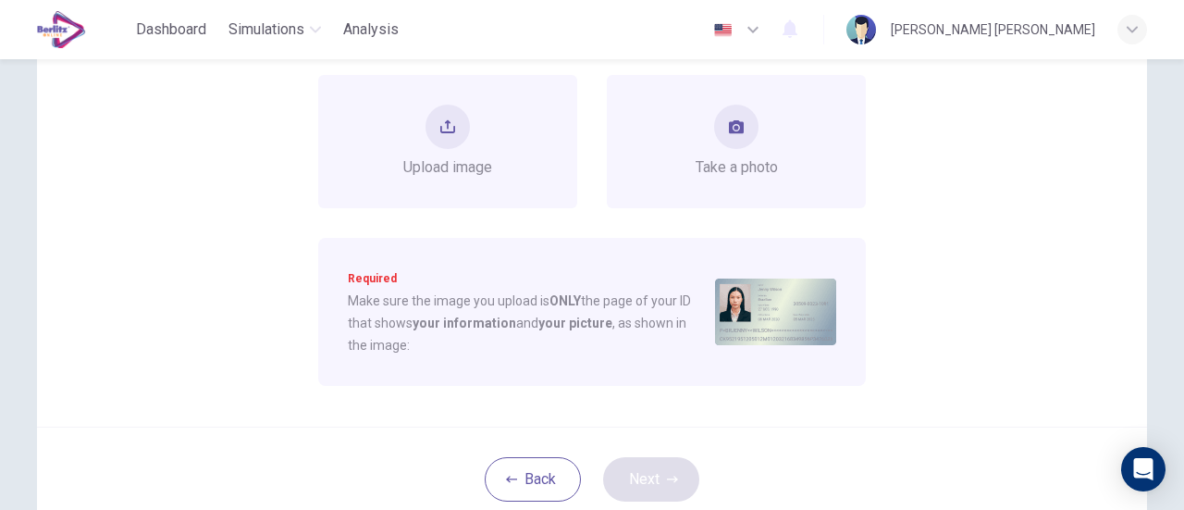
scroll to position [231, 0]
click at [773, 133] on div "Take a photo" at bounding box center [737, 139] width 82 height 74
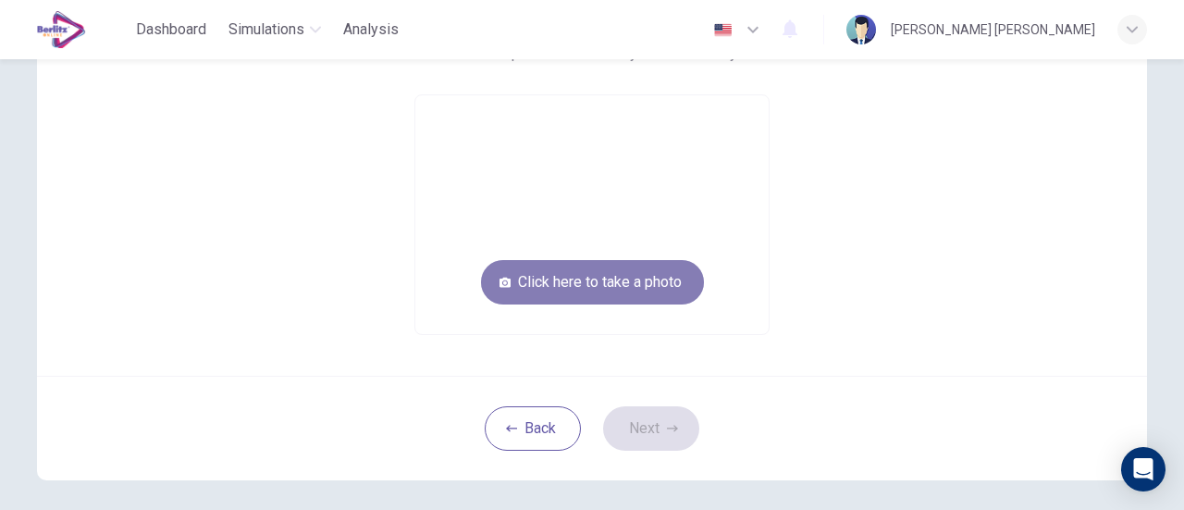
click at [607, 284] on button "Click here to take a photo" at bounding box center [592, 282] width 223 height 44
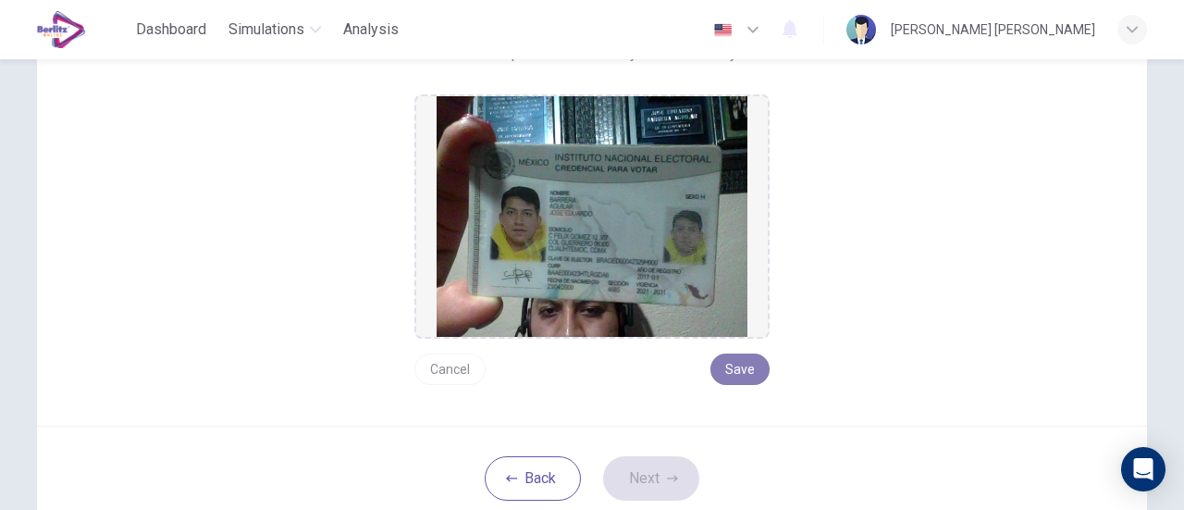
click at [745, 365] on button "Save" at bounding box center [740, 368] width 59 height 31
click at [662, 485] on button "Next" at bounding box center [651, 478] width 96 height 44
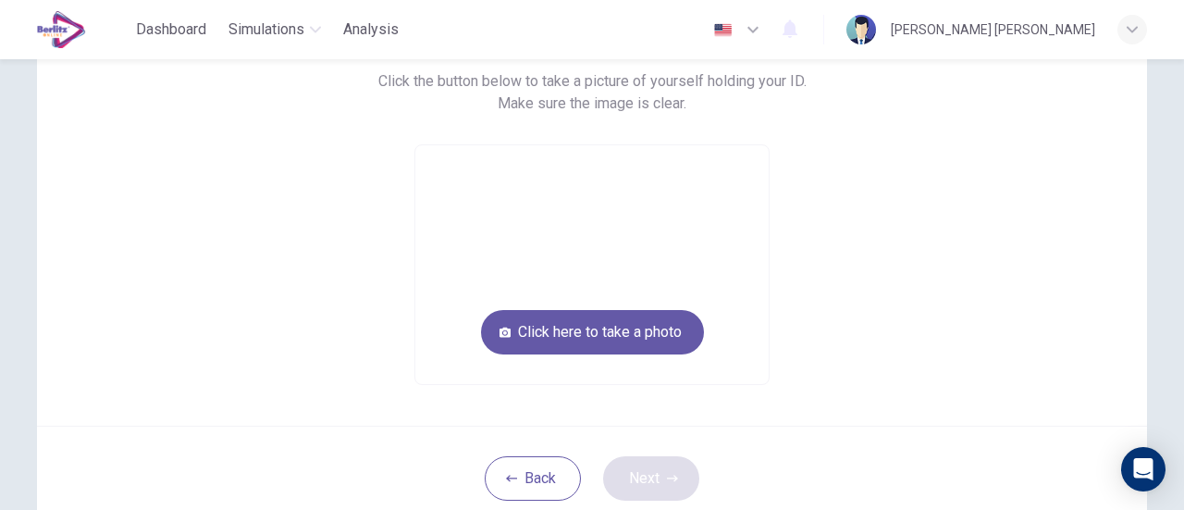
scroll to position [162, 0]
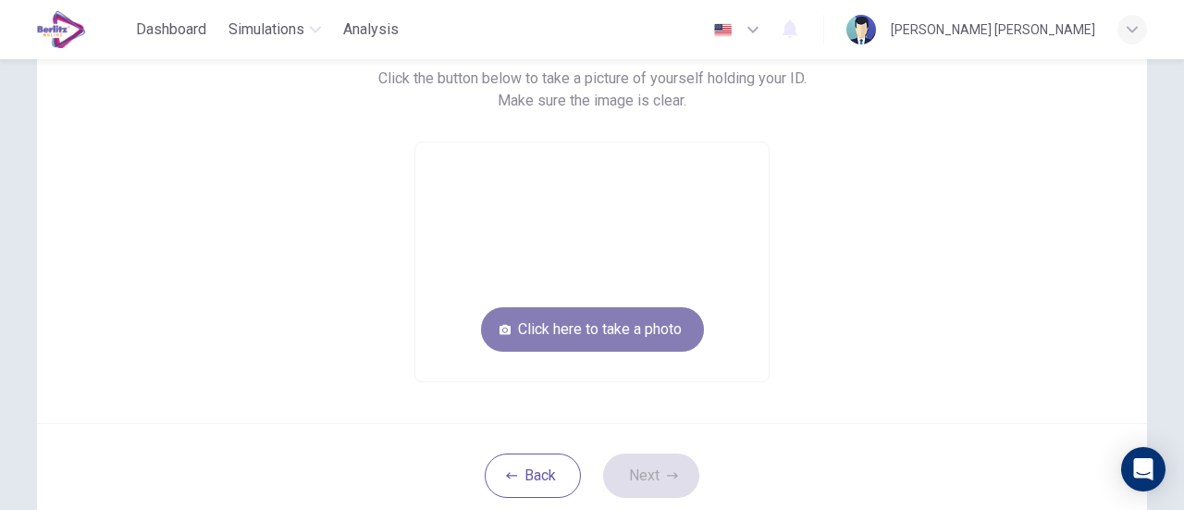
click at [584, 336] on button "Click here to take a photo" at bounding box center [592, 329] width 223 height 44
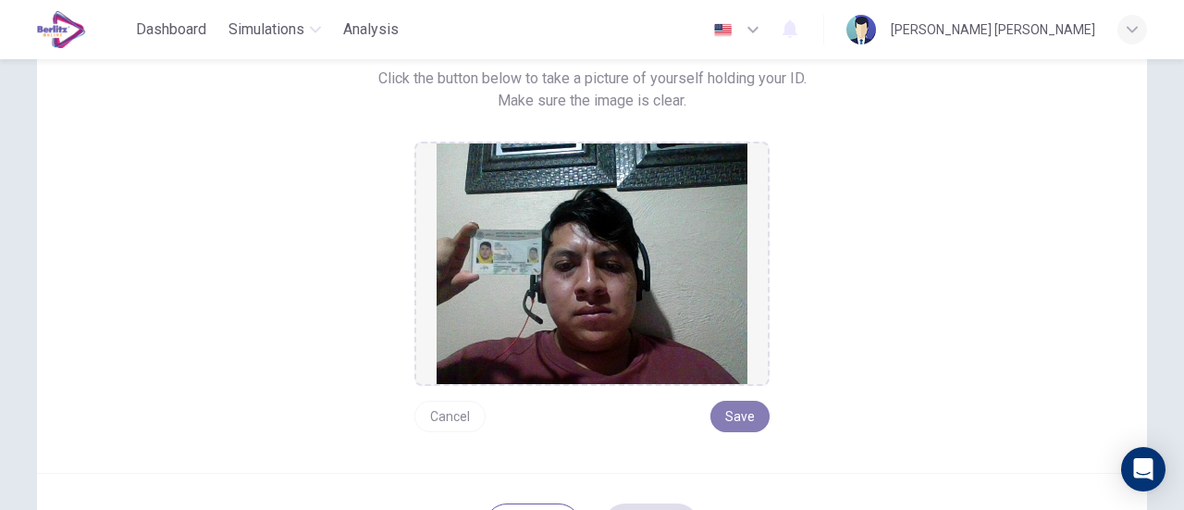
click at [749, 421] on button "Save" at bounding box center [740, 416] width 59 height 31
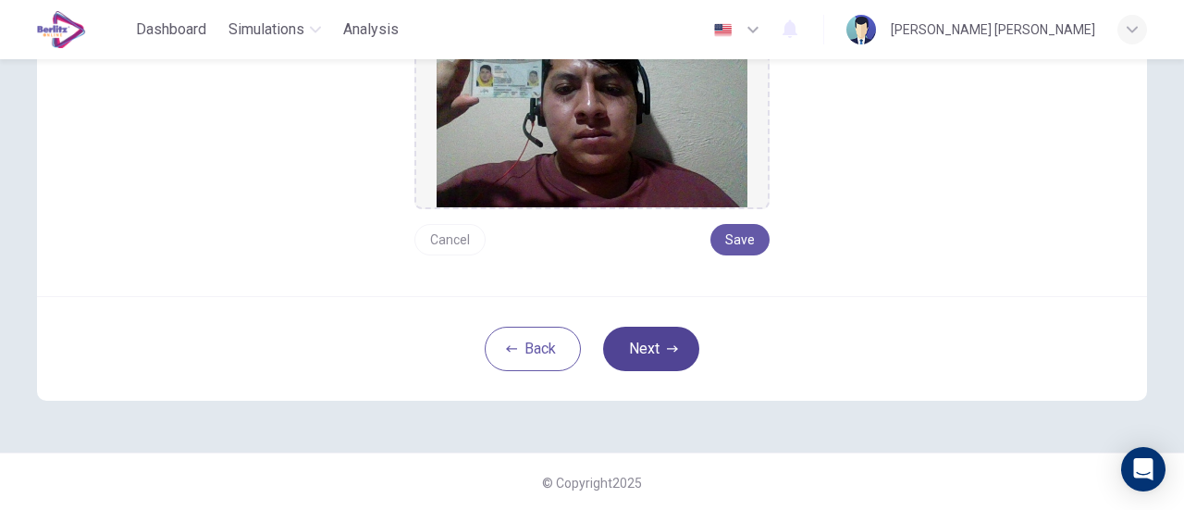
click at [655, 353] on button "Next" at bounding box center [651, 349] width 96 height 44
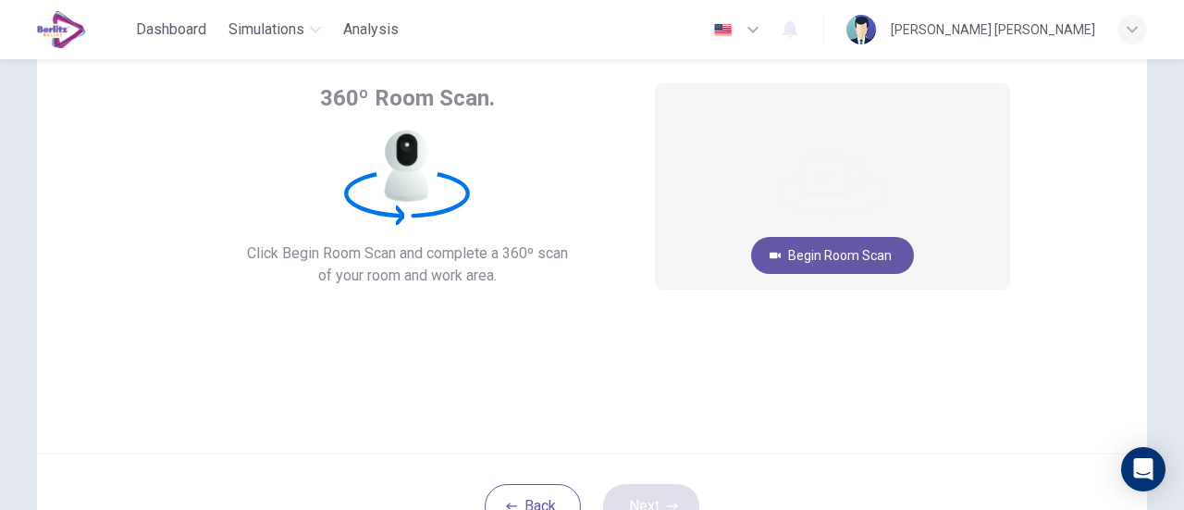
scroll to position [100, 0]
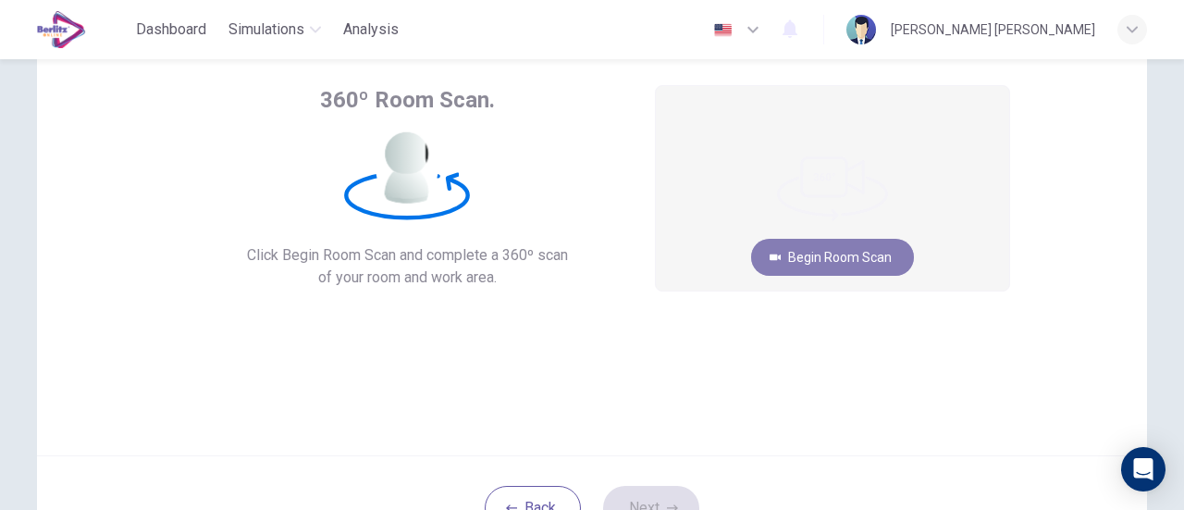
click at [824, 261] on button "Begin Room Scan" at bounding box center [832, 257] width 163 height 37
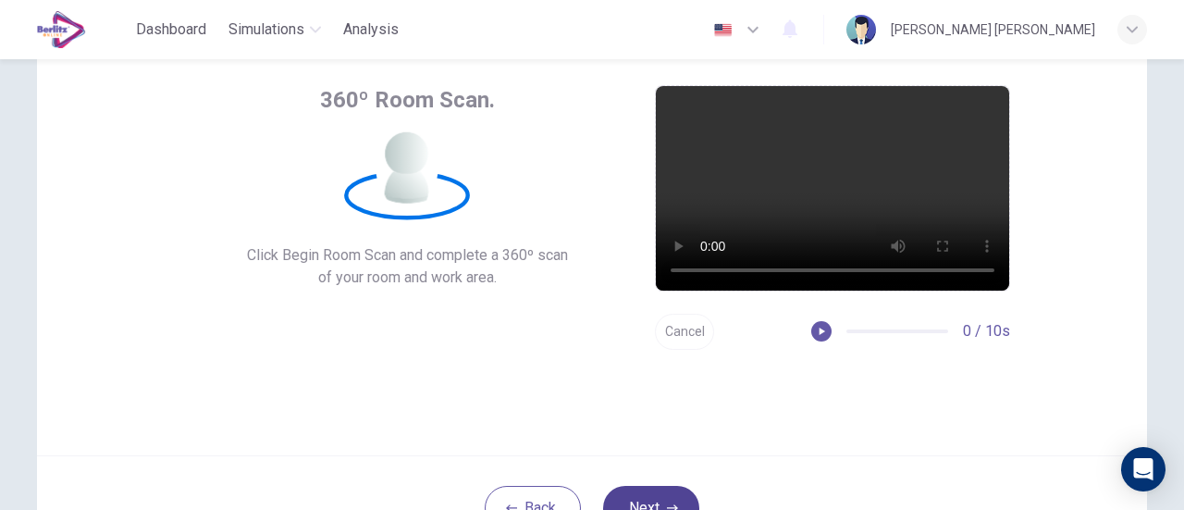
click at [676, 494] on button "Next" at bounding box center [651, 508] width 96 height 44
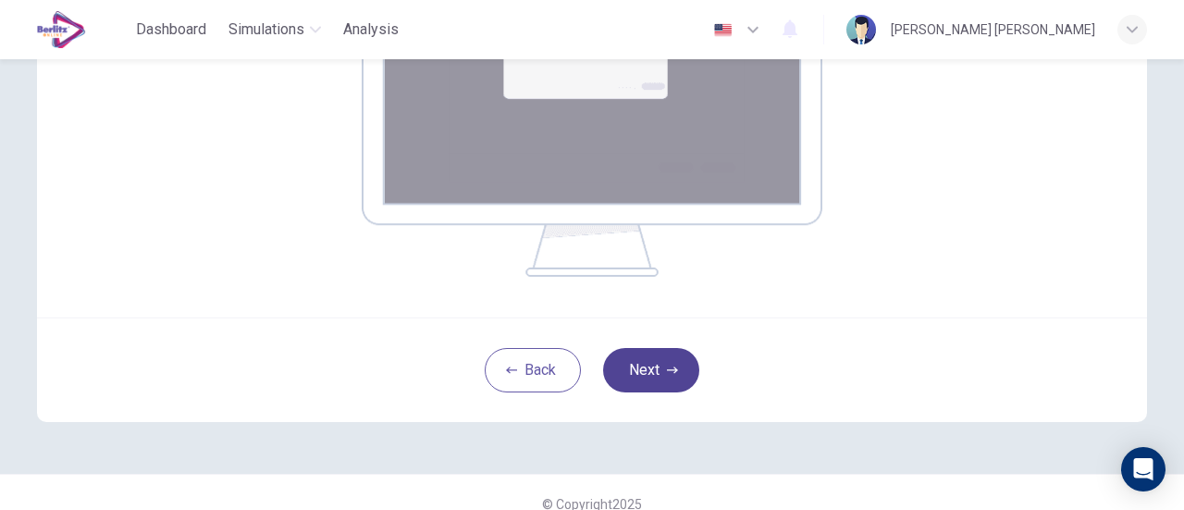
scroll to position [435, 0]
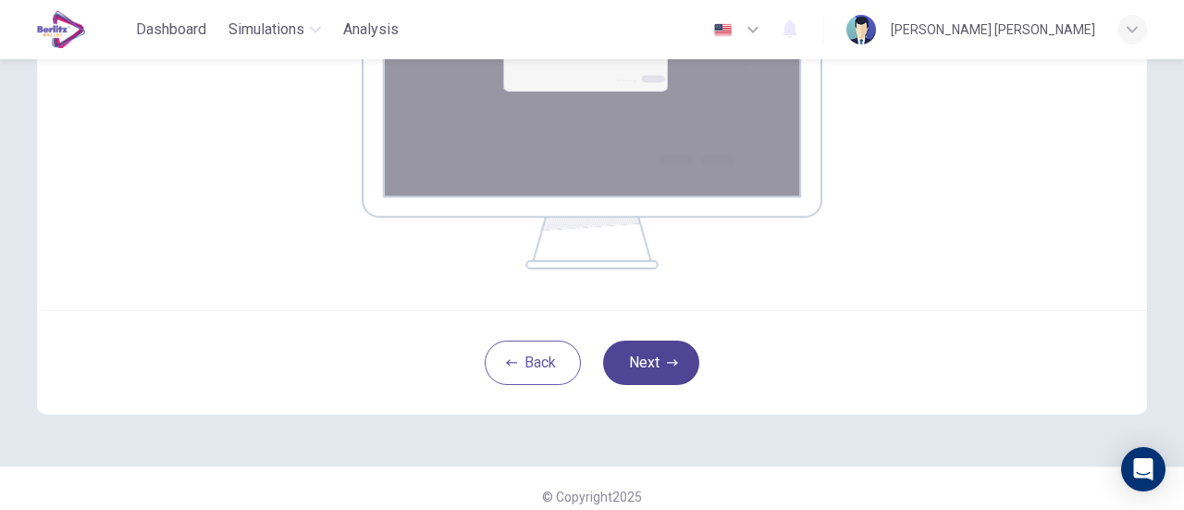
click at [668, 366] on icon "button" at bounding box center [672, 362] width 11 height 11
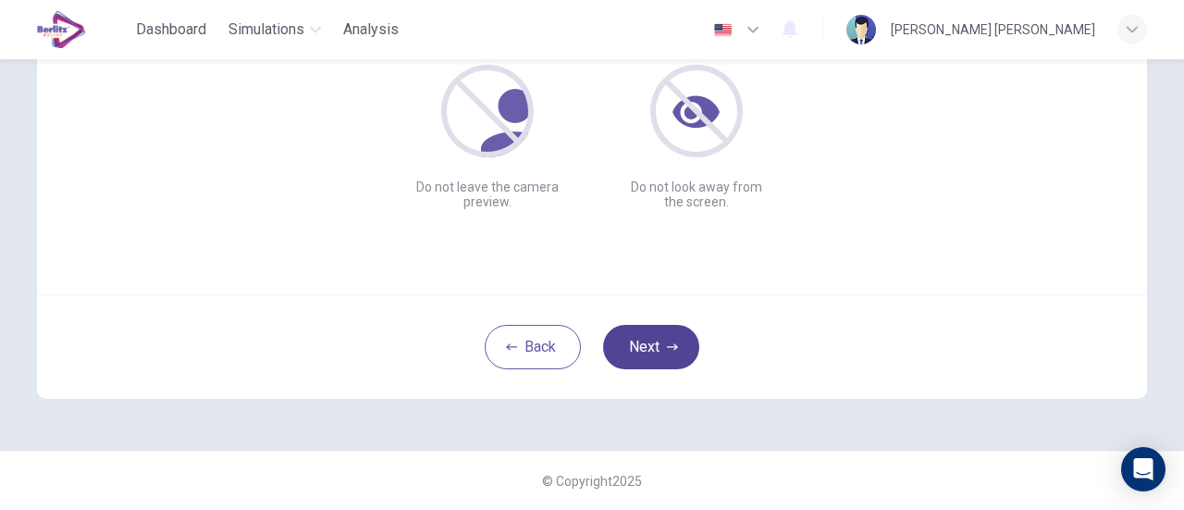
scroll to position [260, 0]
click at [648, 340] on button "Next" at bounding box center [651, 348] width 96 height 44
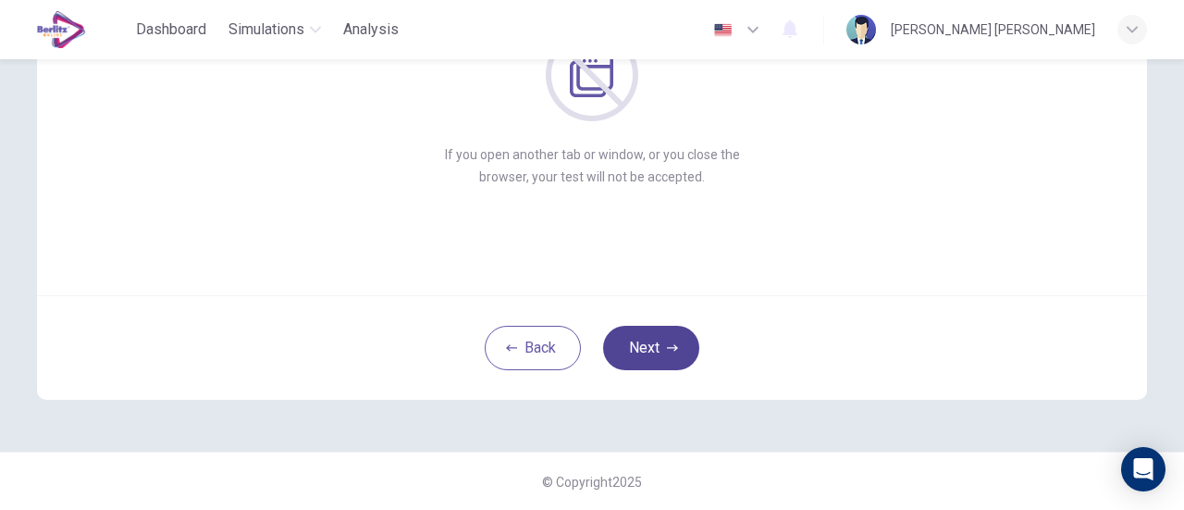
click at [667, 346] on icon "button" at bounding box center [672, 347] width 11 height 11
click at [672, 342] on icon "button" at bounding box center [672, 347] width 11 height 11
click at [655, 337] on button "Next" at bounding box center [651, 348] width 96 height 44
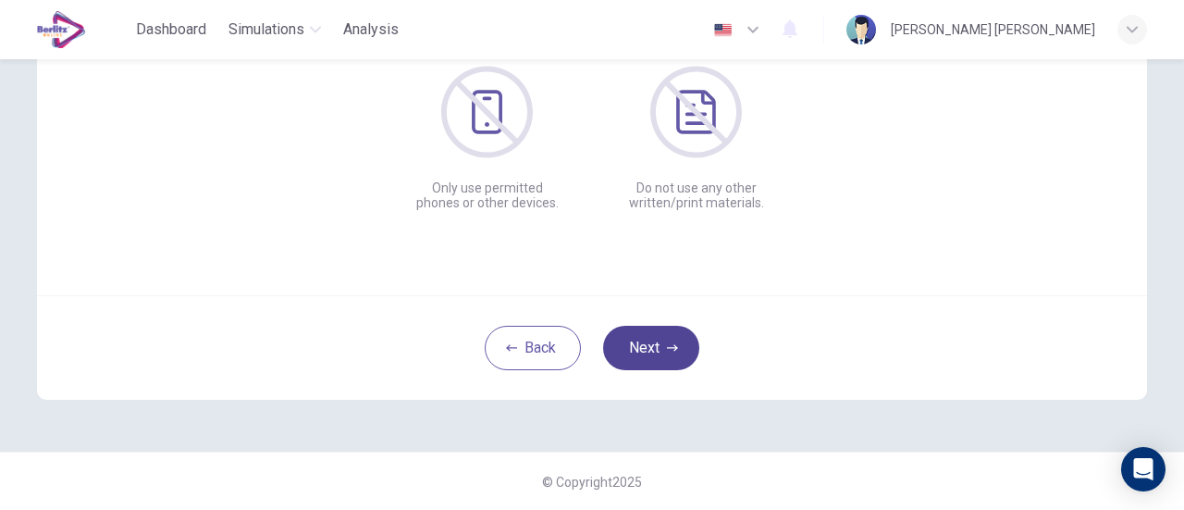
click at [661, 359] on button "Next" at bounding box center [651, 348] width 96 height 44
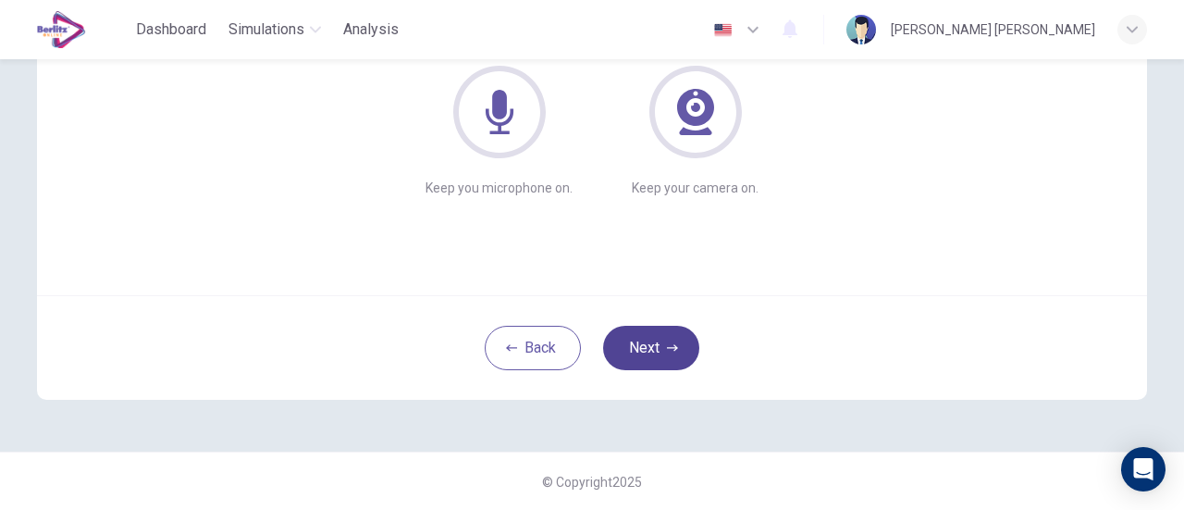
click at [661, 344] on button "Next" at bounding box center [651, 348] width 96 height 44
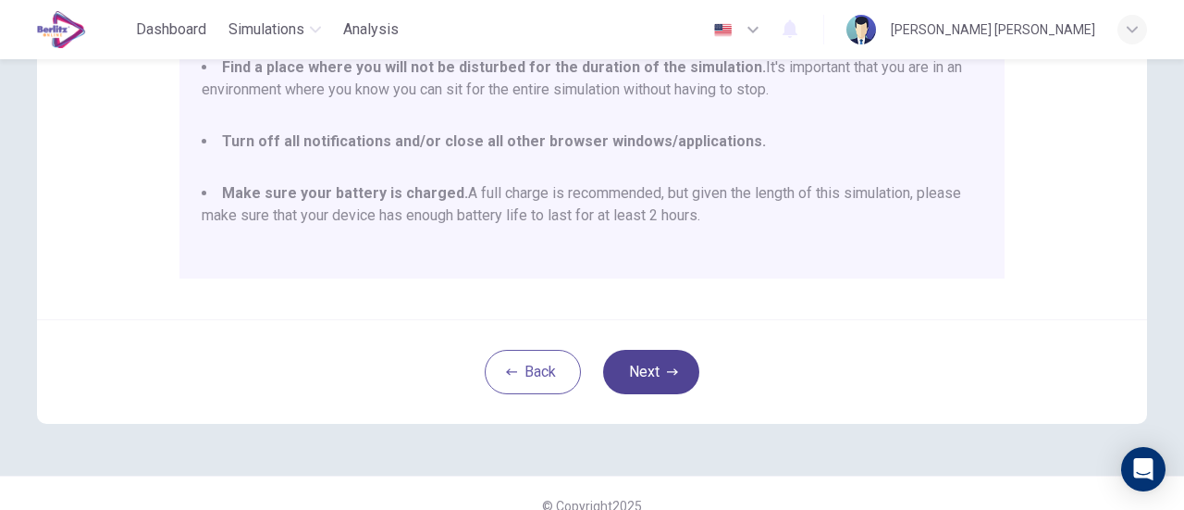
scroll to position [498, 0]
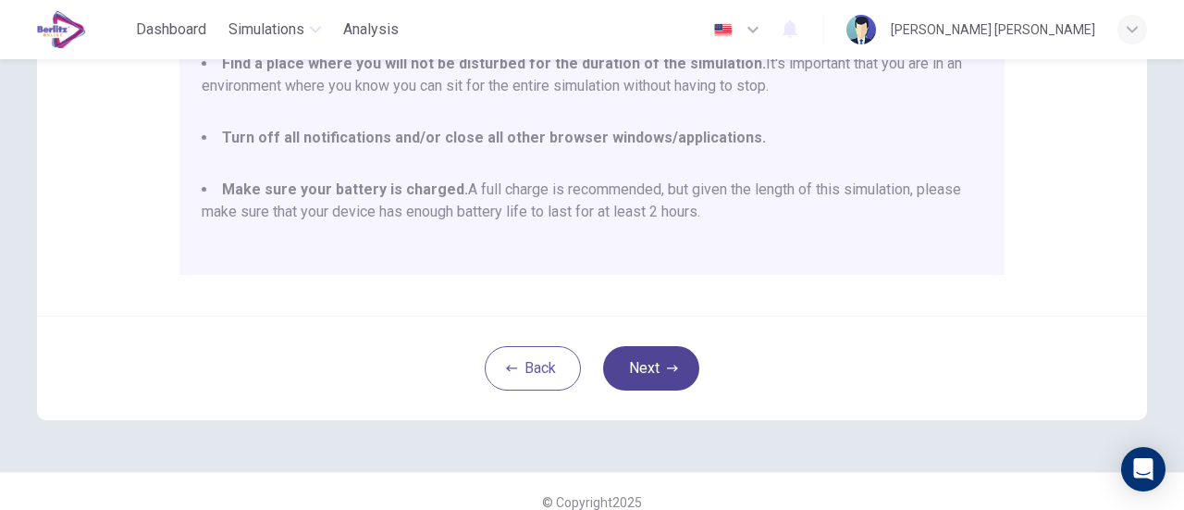
click at [645, 371] on button "Next" at bounding box center [651, 368] width 96 height 44
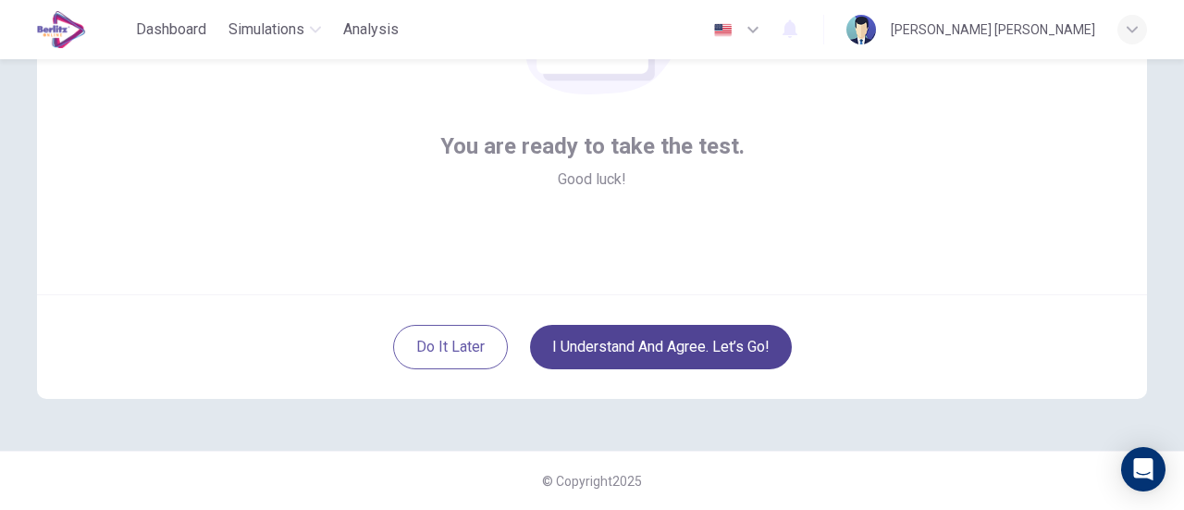
scroll to position [260, 0]
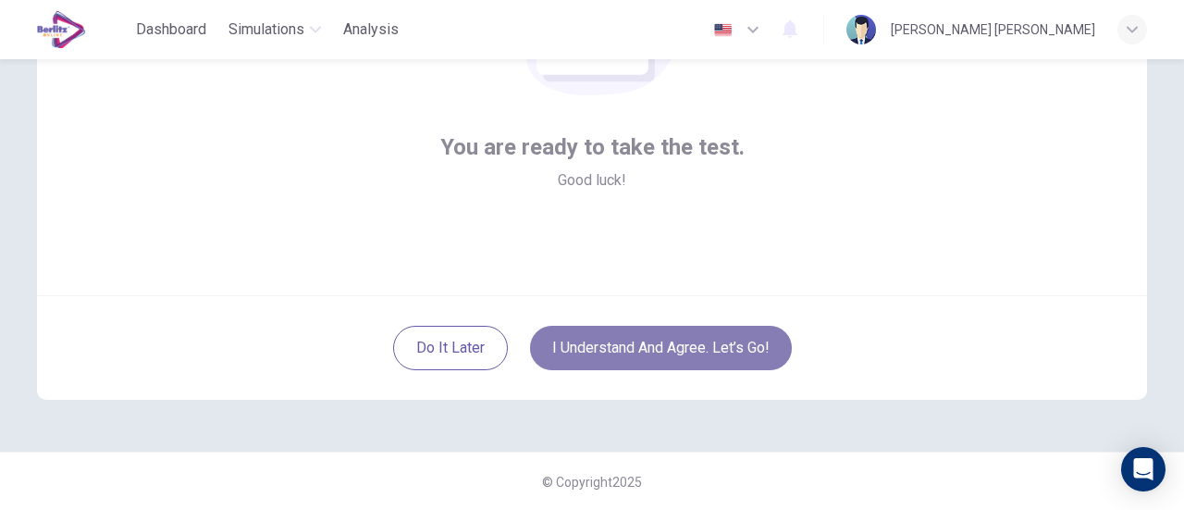
click at [652, 353] on button "I understand and agree. Let’s go!" at bounding box center [661, 348] width 262 height 44
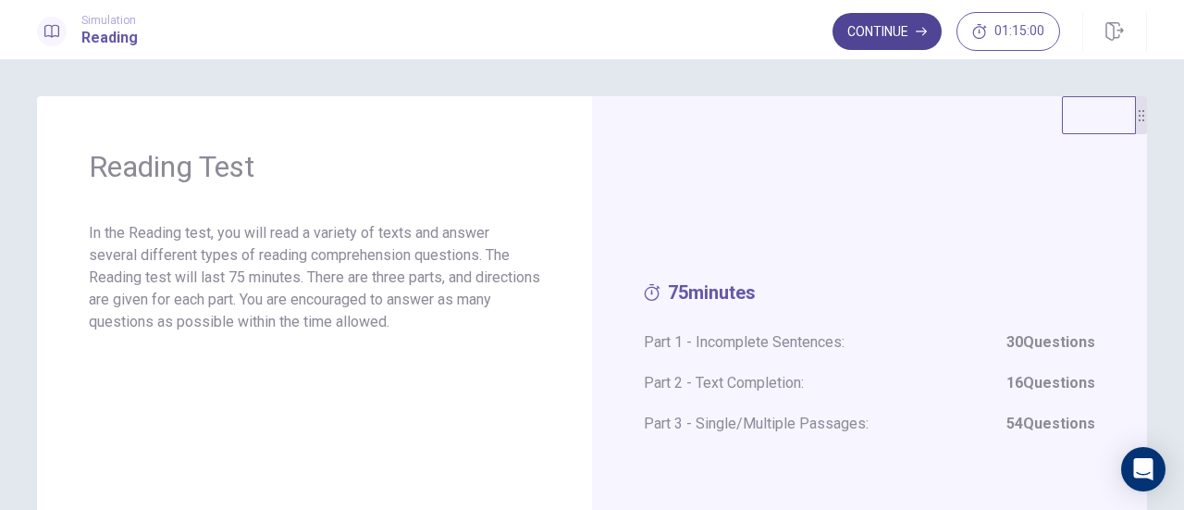
click at [882, 31] on button "Continue" at bounding box center [887, 31] width 109 height 37
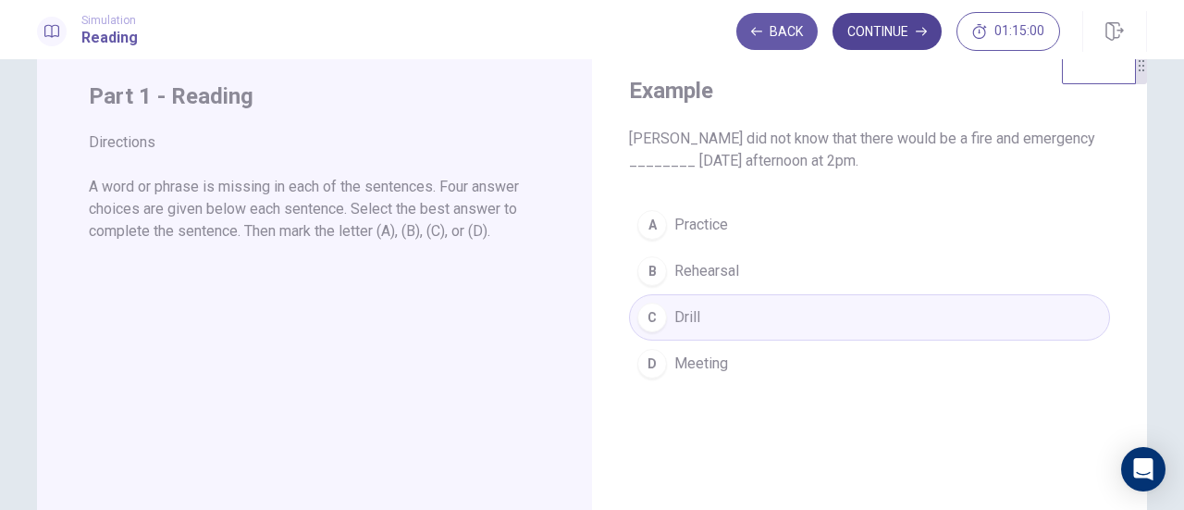
scroll to position [50, 0]
click at [905, 24] on button "Continue" at bounding box center [887, 31] width 109 height 37
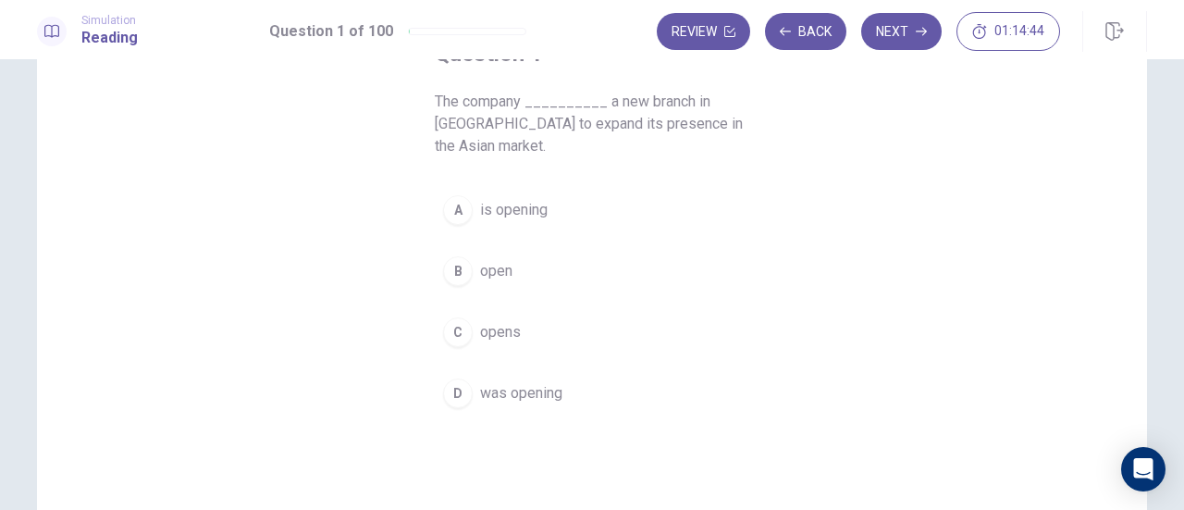
scroll to position [131, 0]
click at [547, 222] on button "A is opening" at bounding box center [592, 212] width 315 height 46
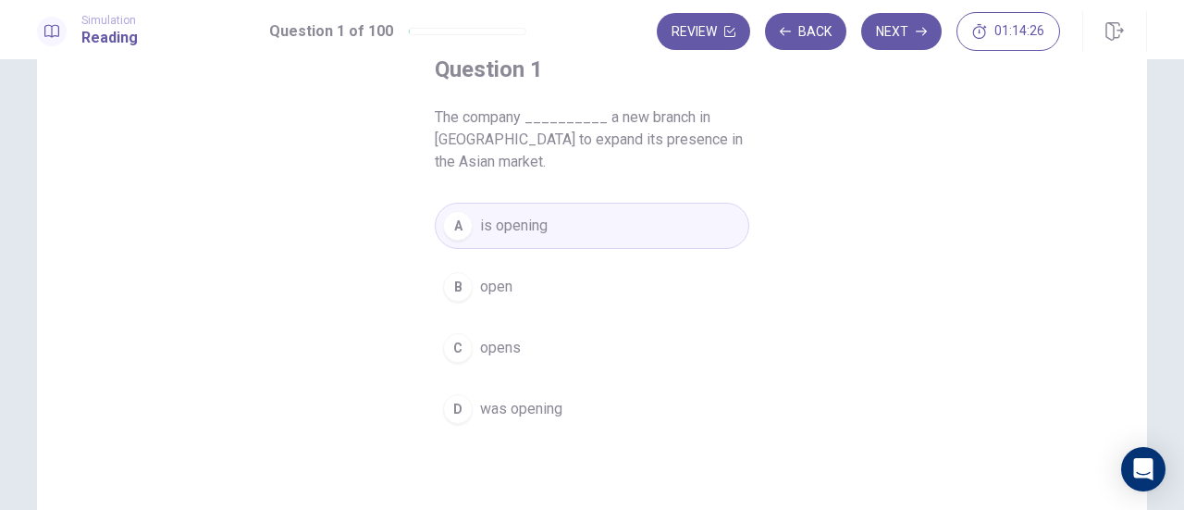
scroll to position [101, 0]
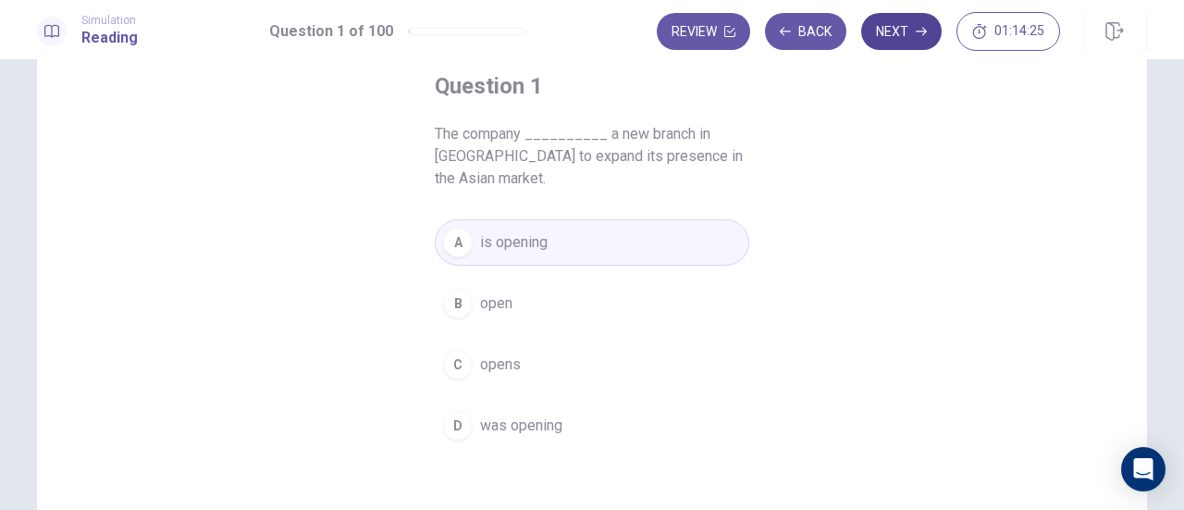
click at [908, 24] on button "Next" at bounding box center [901, 31] width 80 height 37
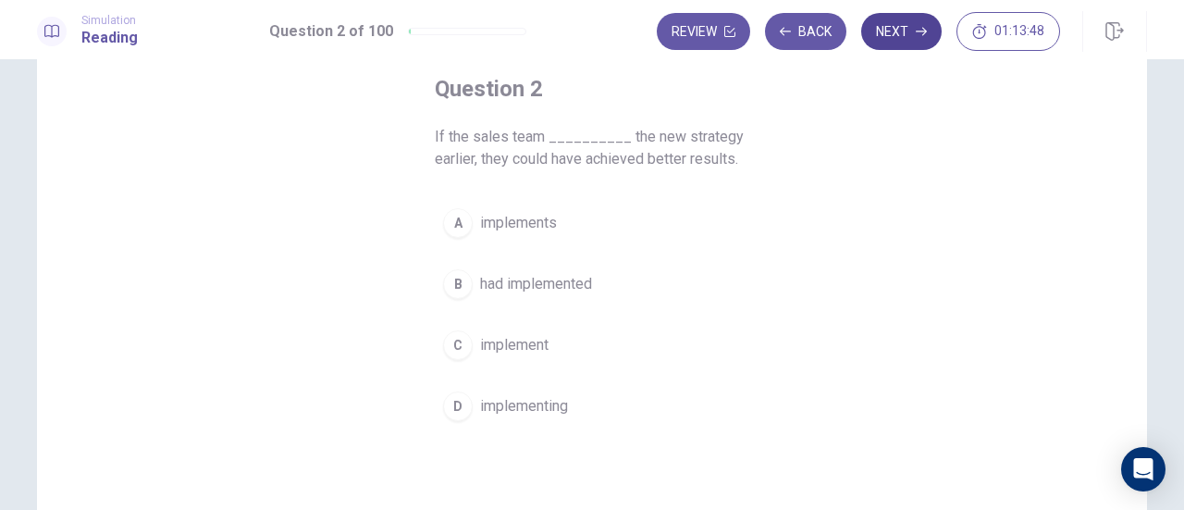
scroll to position [95, 0]
click at [625, 217] on button "A implements" at bounding box center [592, 226] width 315 height 46
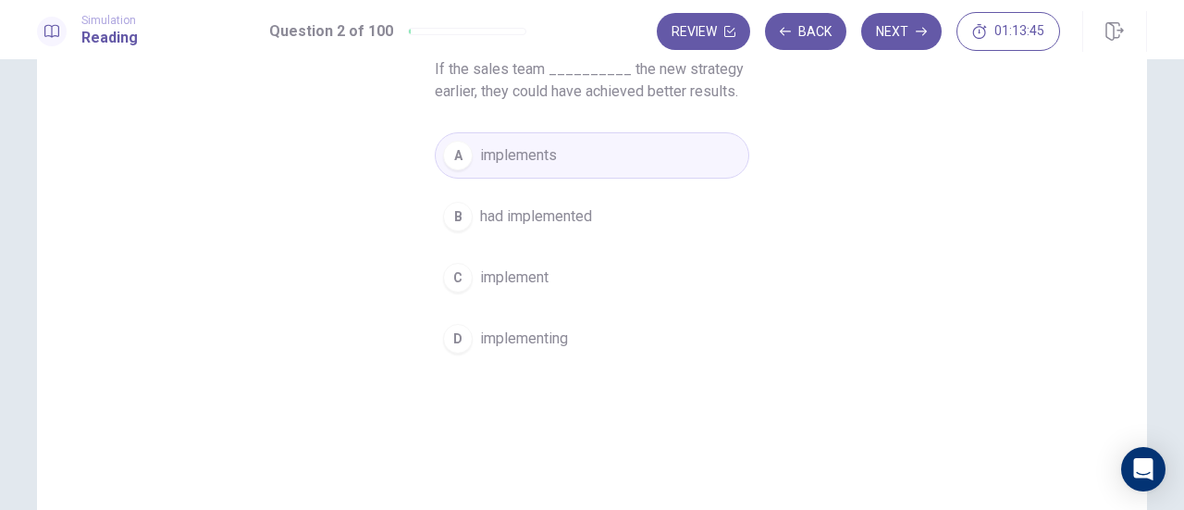
scroll to position [250, 0]
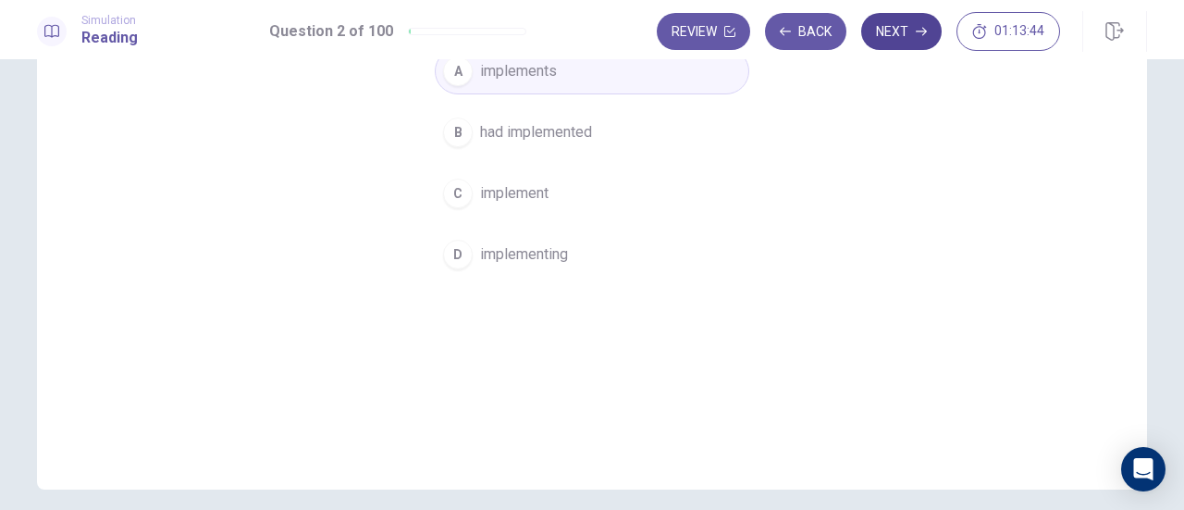
click at [909, 43] on button "Next" at bounding box center [901, 31] width 80 height 37
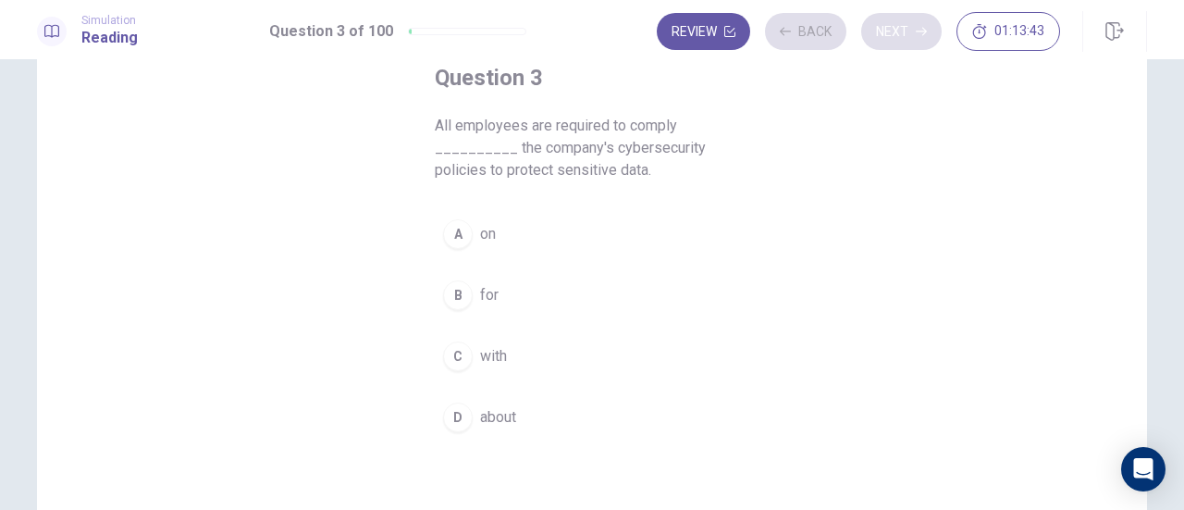
scroll to position [109, 0]
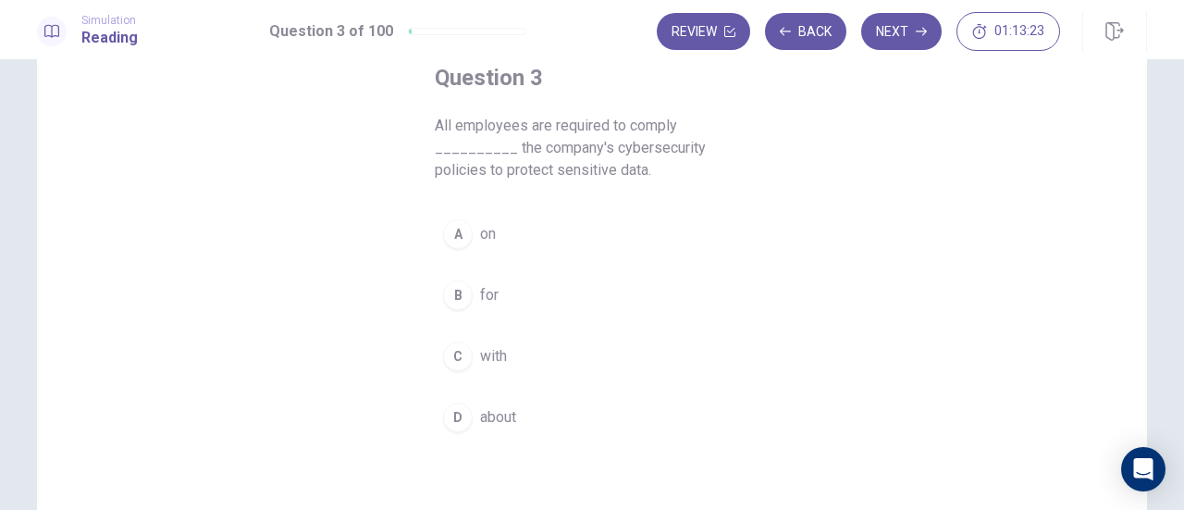
click at [500, 367] on button "C with" at bounding box center [592, 356] width 315 height 46
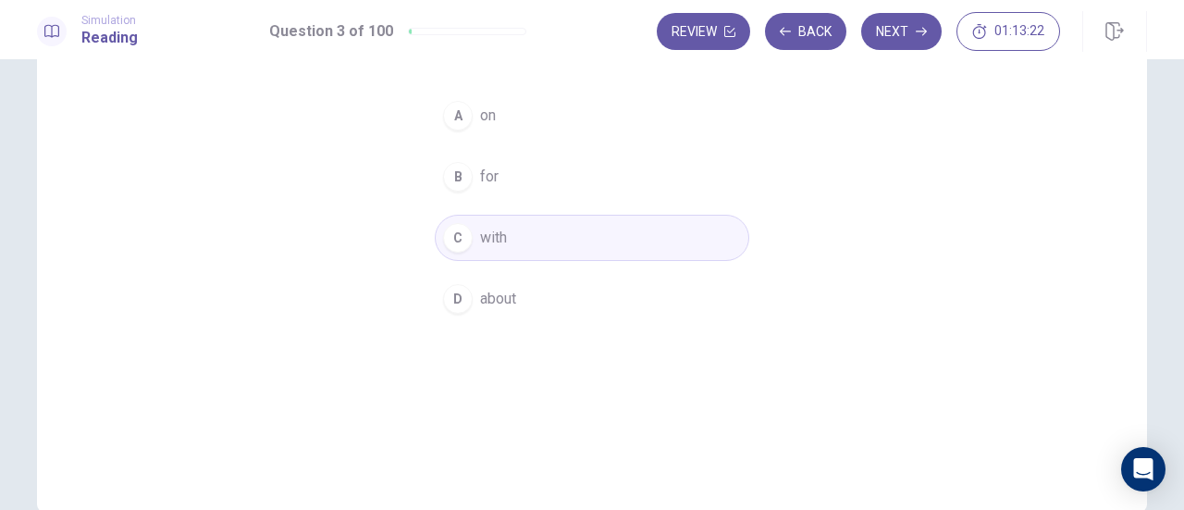
scroll to position [228, 0]
click at [901, 43] on button "Next" at bounding box center [901, 31] width 80 height 37
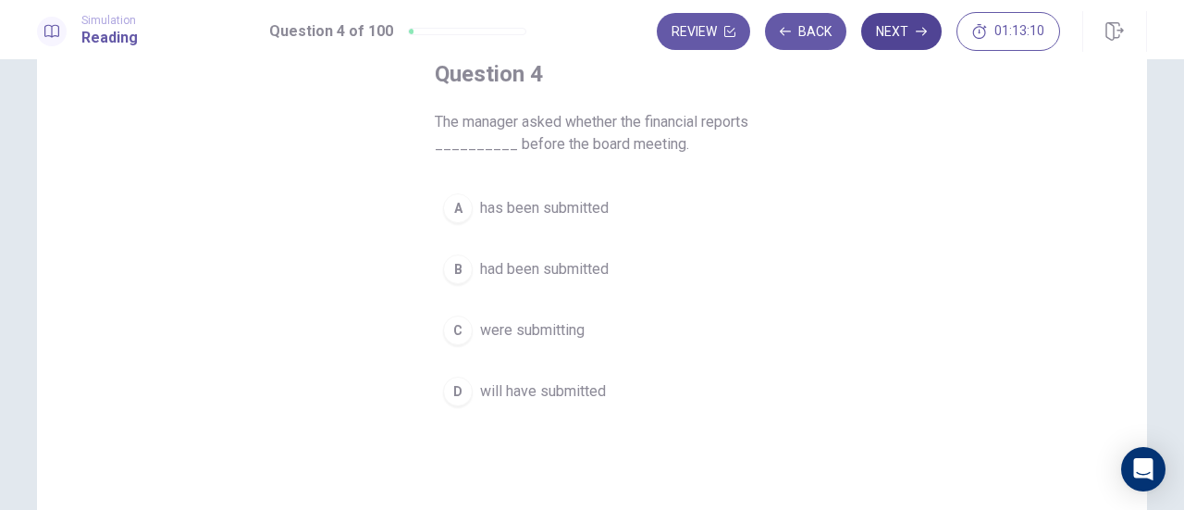
scroll to position [115, 0]
click at [590, 389] on span "will have submitted" at bounding box center [543, 389] width 126 height 22
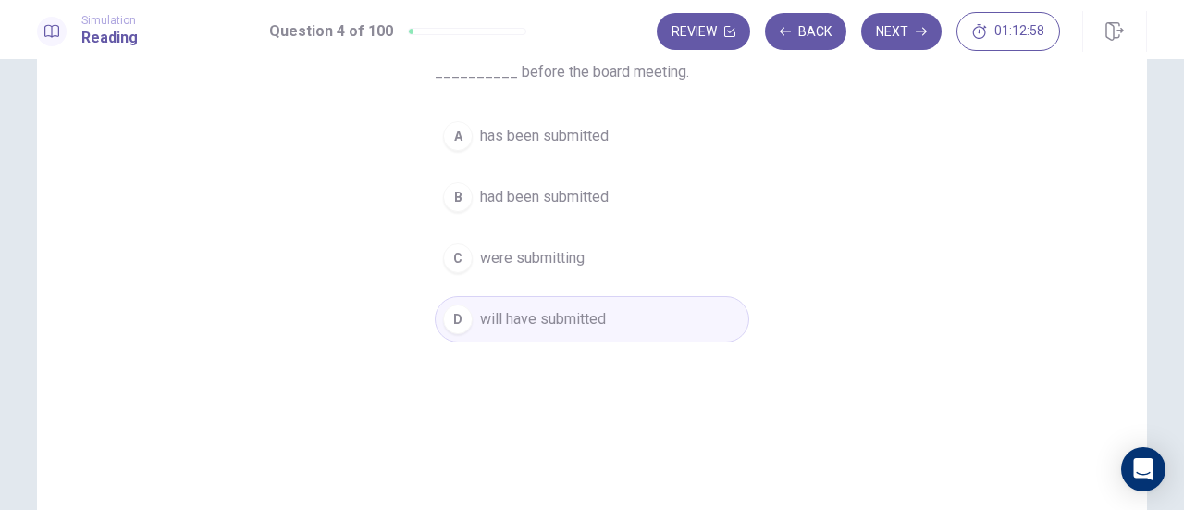
scroll to position [186, 0]
click at [897, 19] on button "Next" at bounding box center [901, 31] width 80 height 37
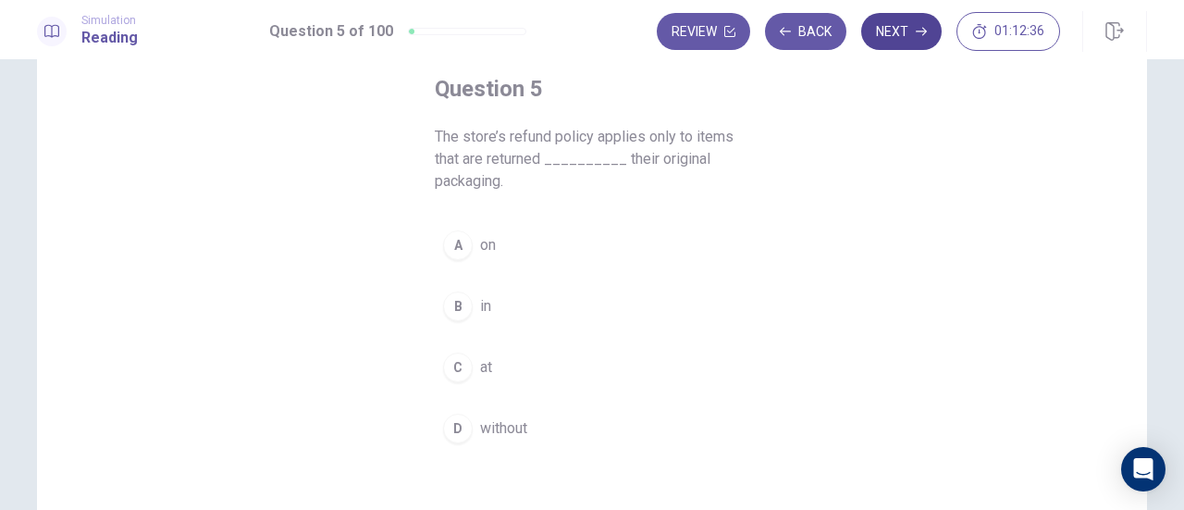
scroll to position [100, 0]
click at [474, 314] on button "B in" at bounding box center [592, 304] width 315 height 46
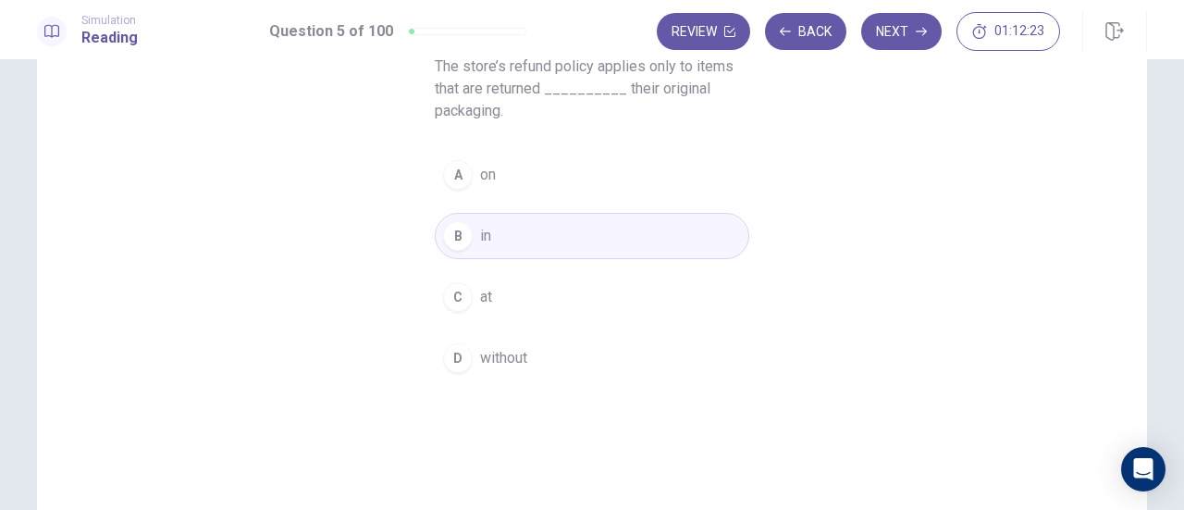
scroll to position [177, 0]
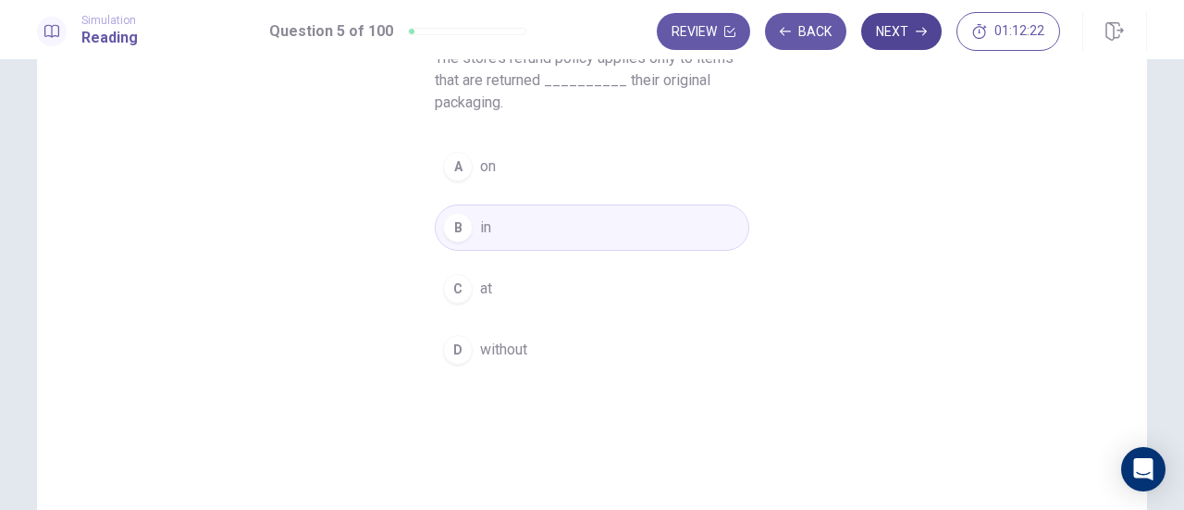
click at [897, 28] on button "Next" at bounding box center [901, 31] width 80 height 37
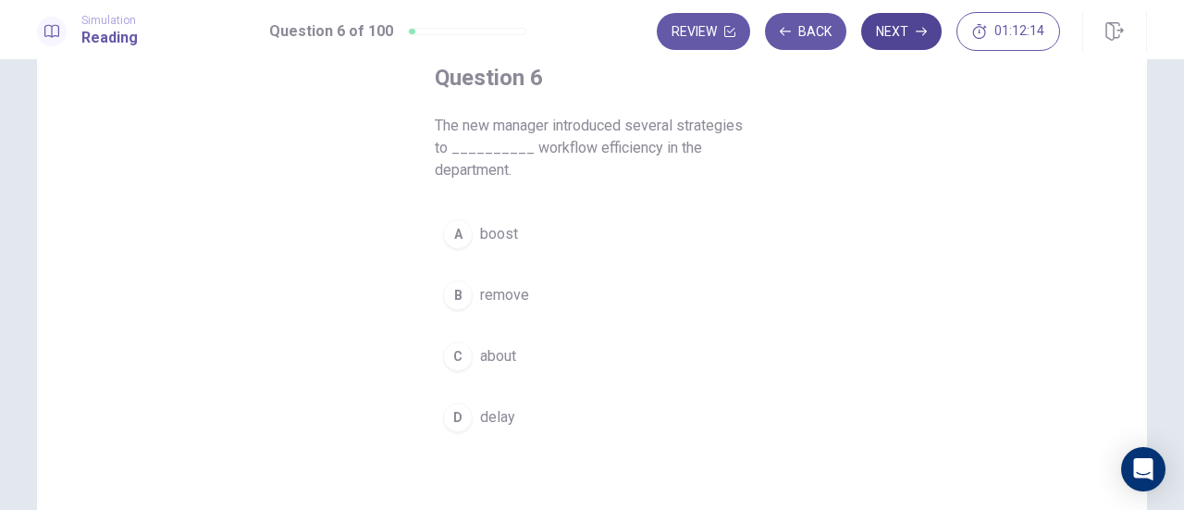
scroll to position [110, 0]
click at [492, 222] on span "boost" at bounding box center [499, 233] width 38 height 22
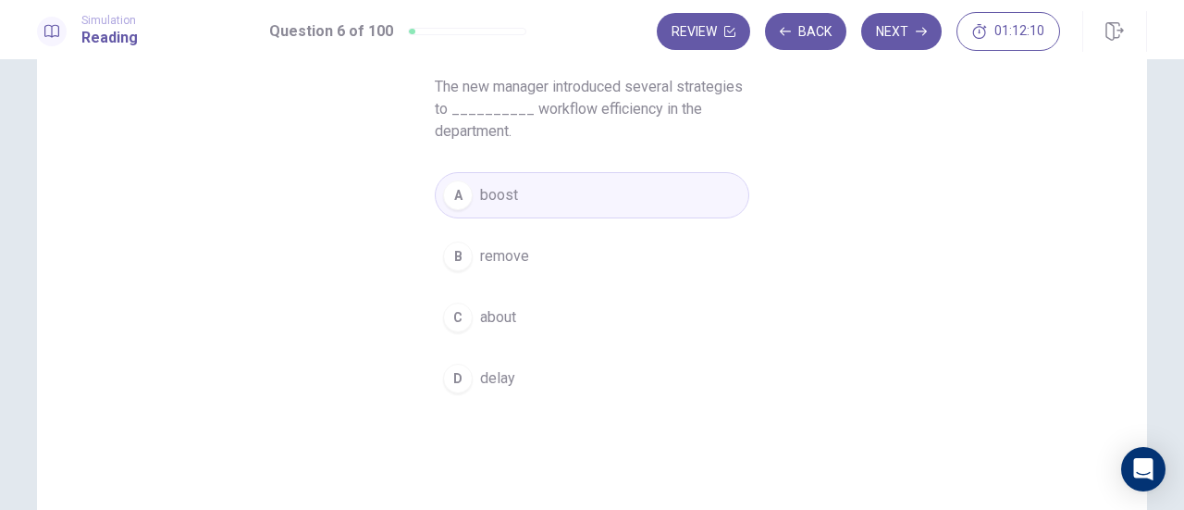
scroll to position [150, 0]
click at [905, 38] on button "Next" at bounding box center [901, 31] width 80 height 37
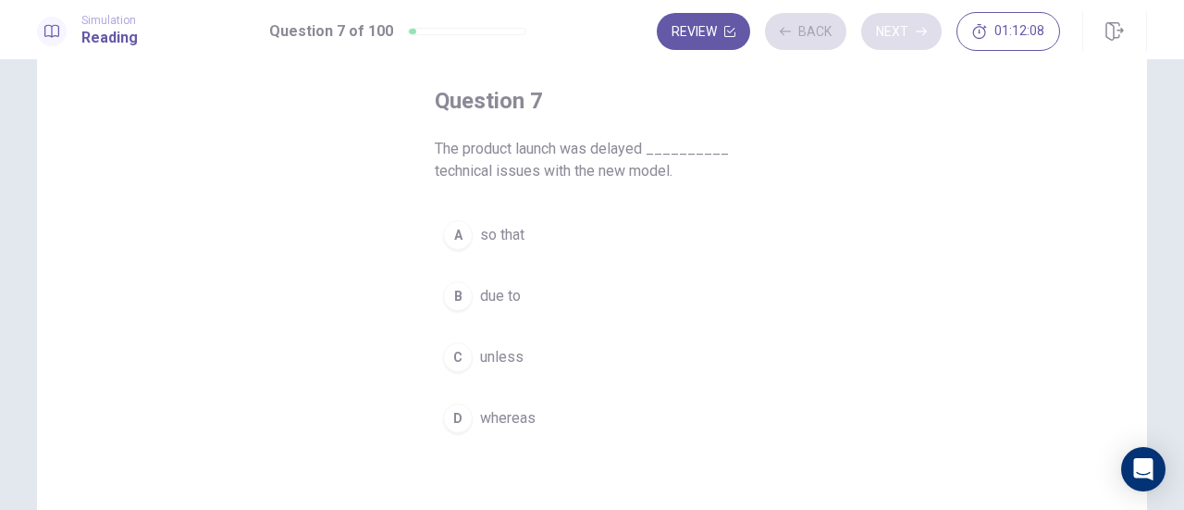
scroll to position [85, 0]
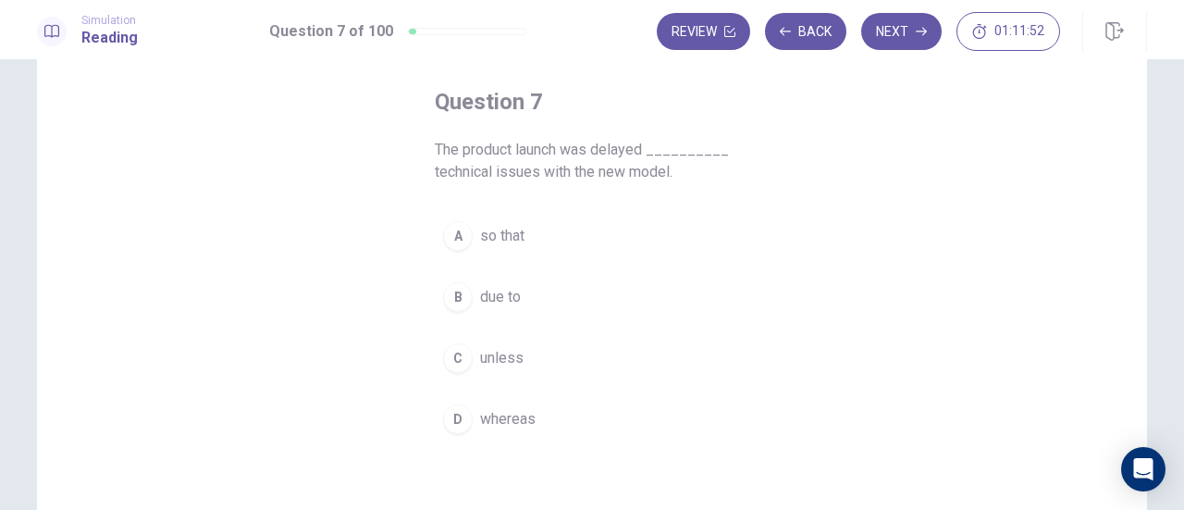
click at [508, 305] on span "due to" at bounding box center [500, 297] width 41 height 22
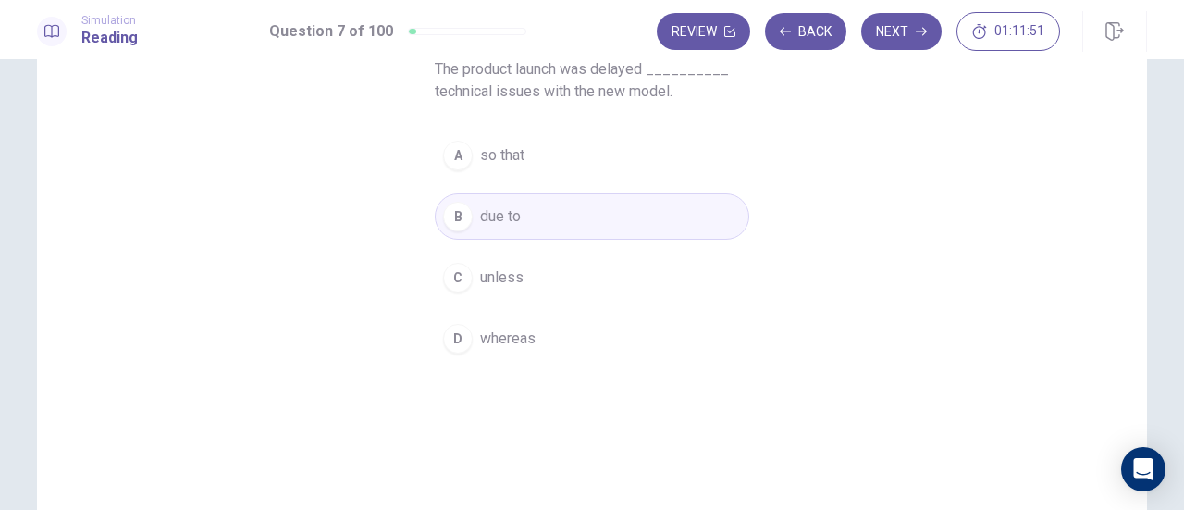
scroll to position [174, 0]
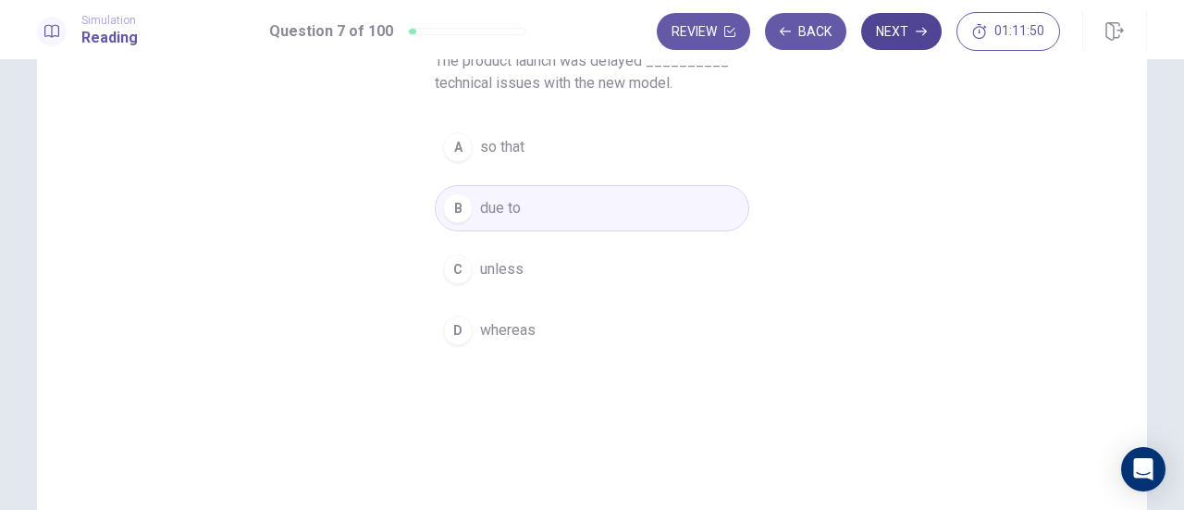
click at [903, 37] on button "Next" at bounding box center [901, 31] width 80 height 37
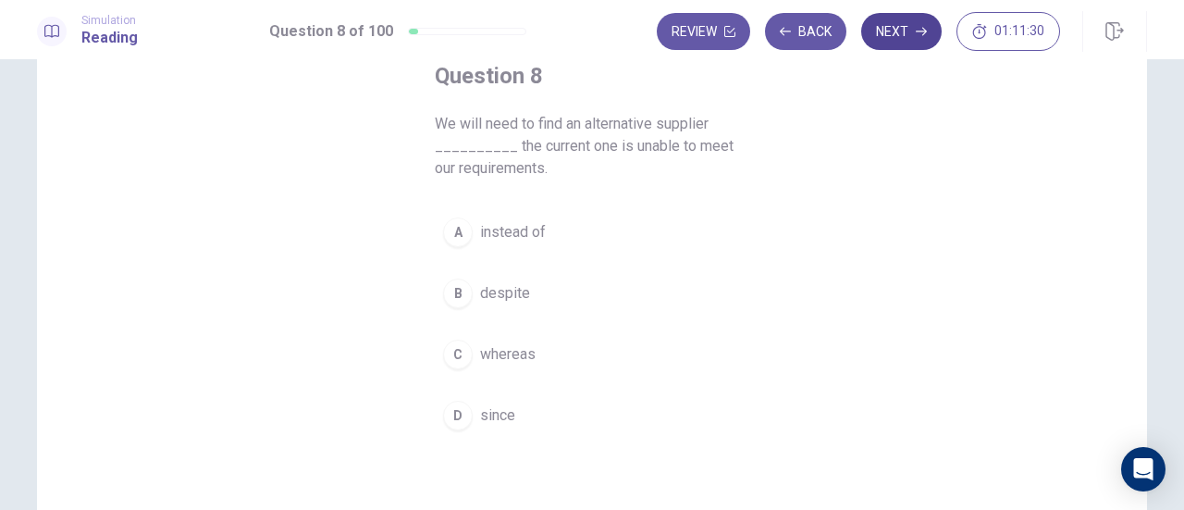
scroll to position [118, 0]
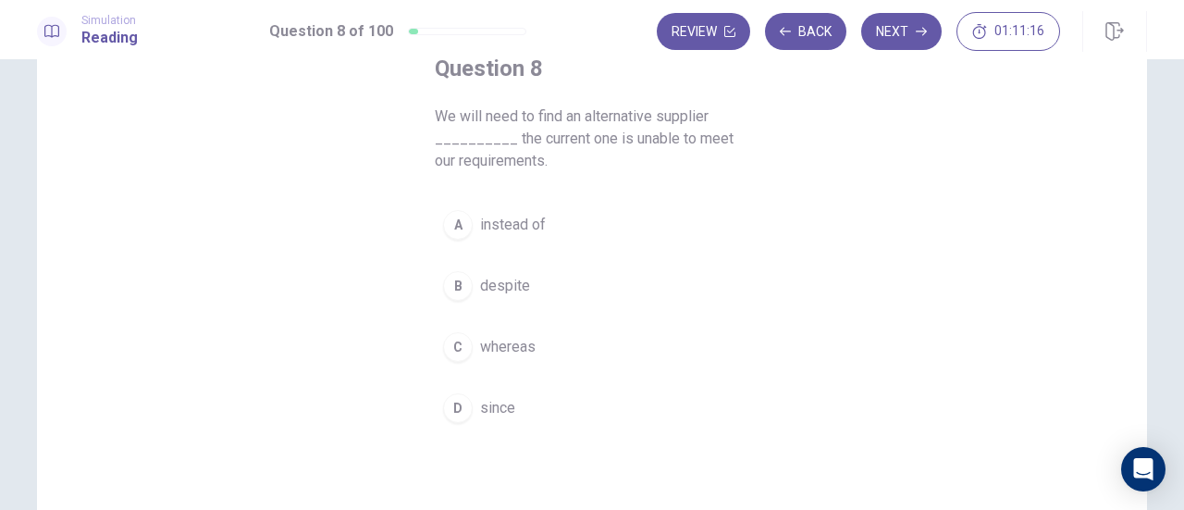
click at [512, 351] on span "whereas" at bounding box center [508, 347] width 56 height 22
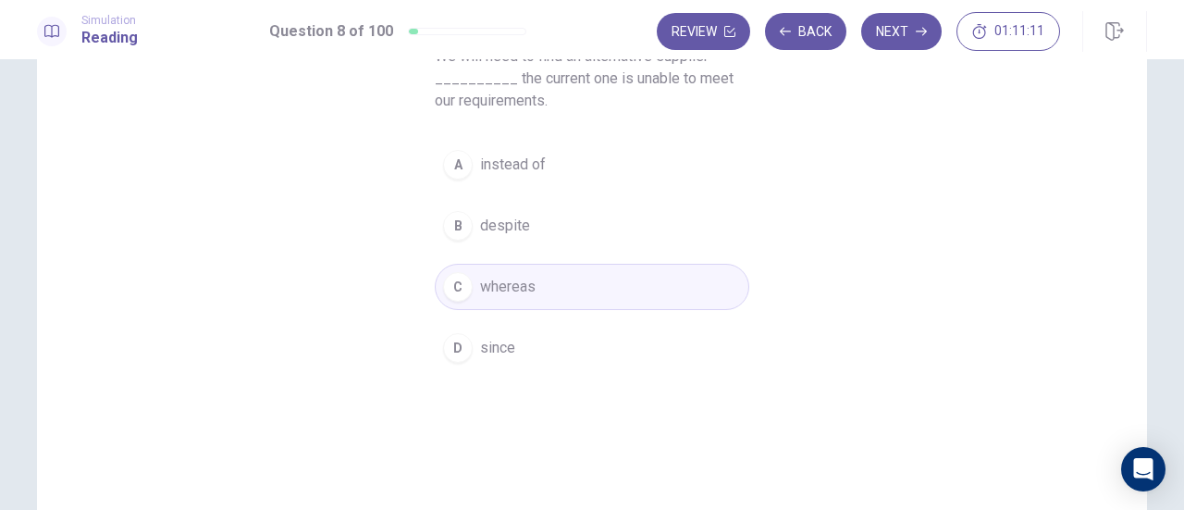
scroll to position [180, 0]
click at [907, 22] on button "Next" at bounding box center [901, 31] width 80 height 37
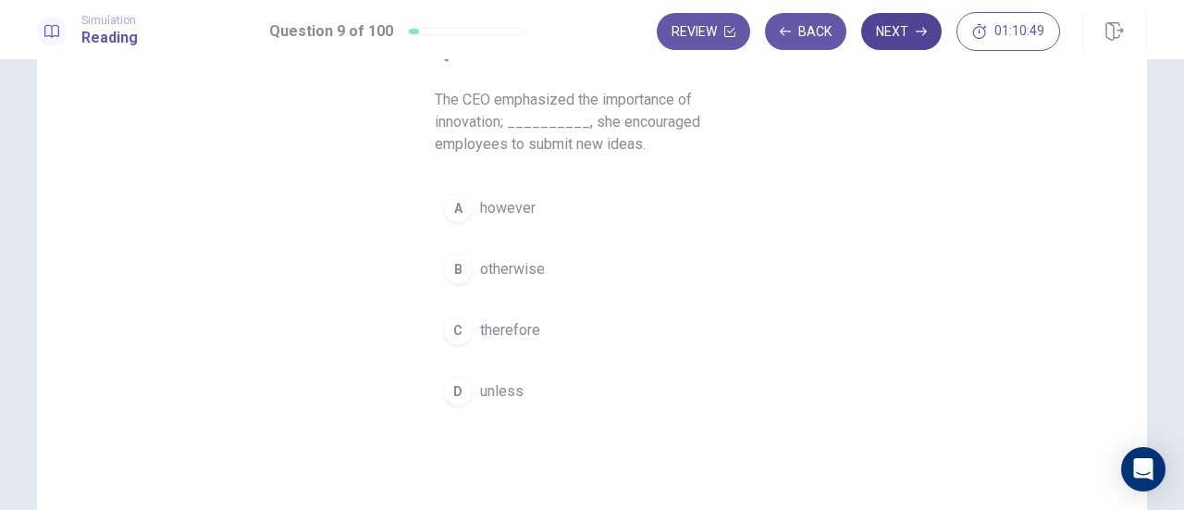
scroll to position [135, 0]
click at [544, 279] on button "B otherwise" at bounding box center [592, 269] width 315 height 46
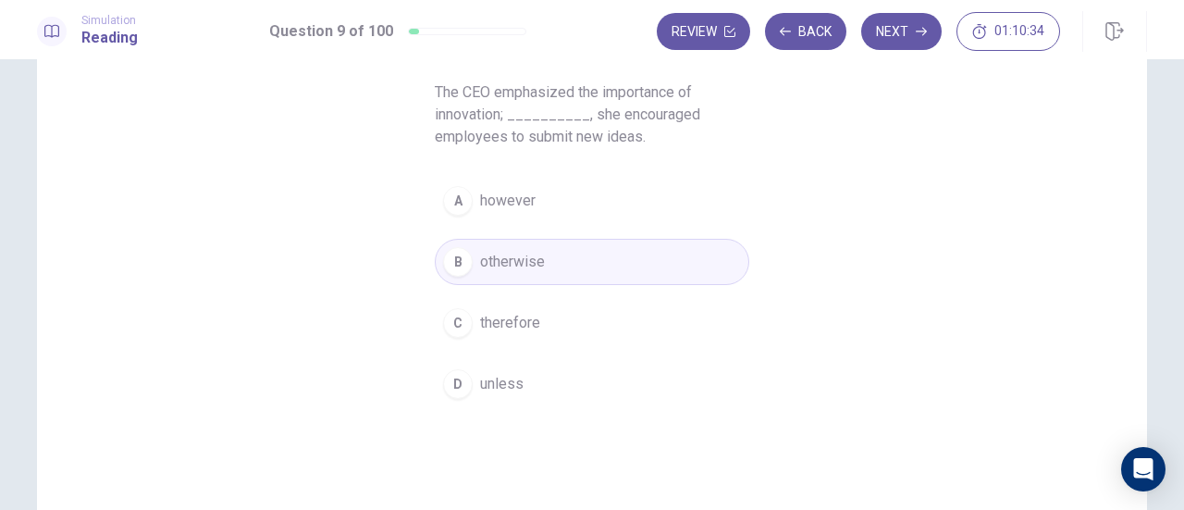
scroll to position [142, 0]
click at [588, 323] on button "C therefore" at bounding box center [592, 323] width 315 height 46
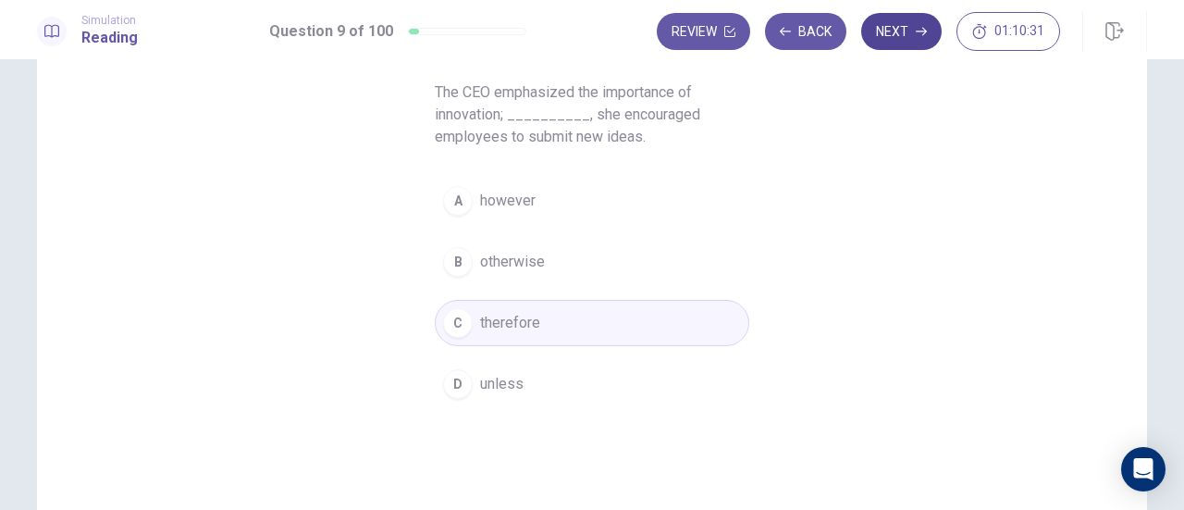
click at [922, 31] on icon "button" at bounding box center [921, 32] width 11 height 8
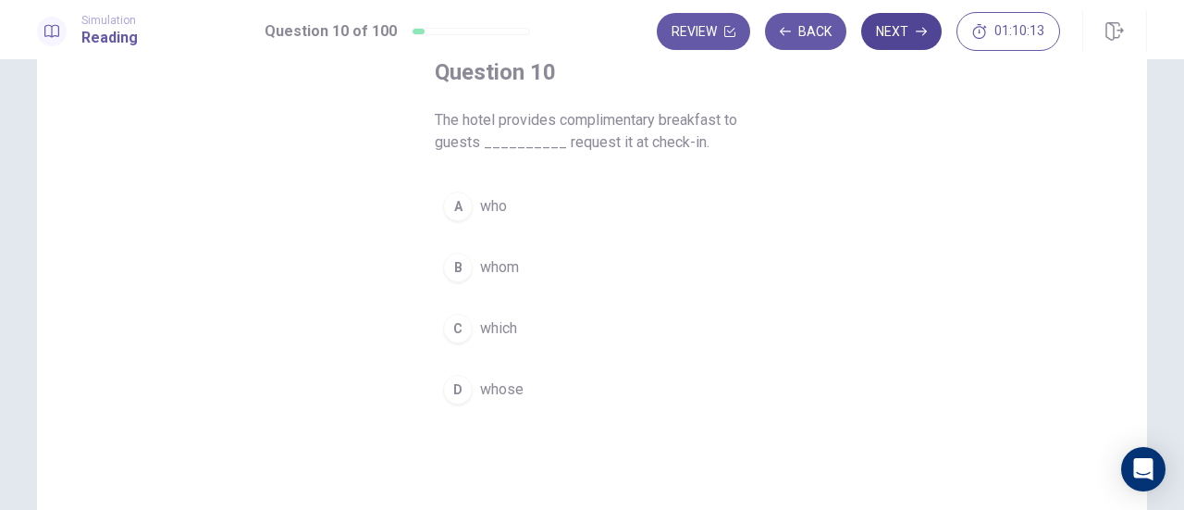
scroll to position [133, 0]
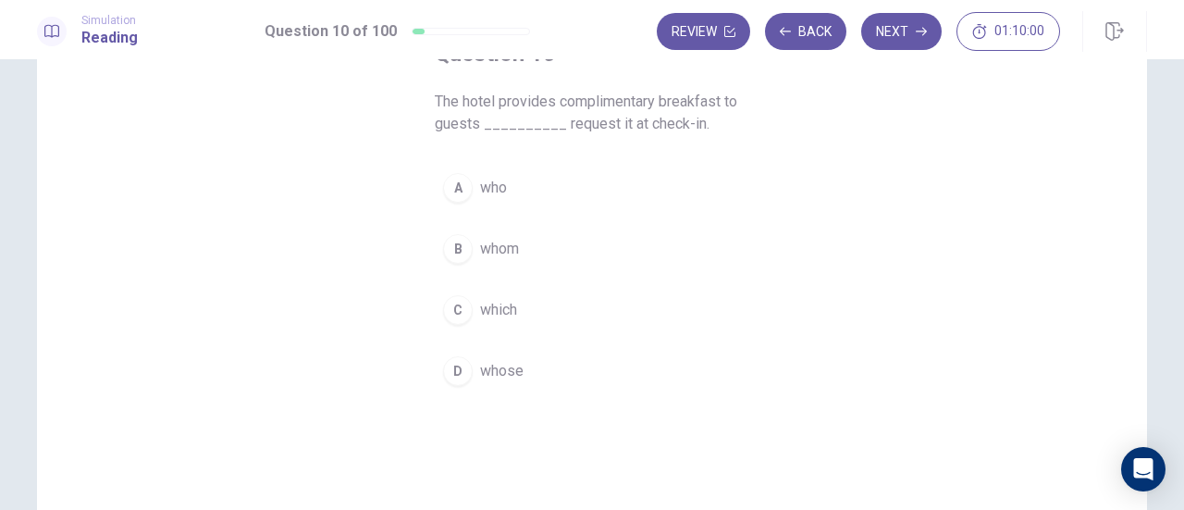
click at [516, 378] on span "whose" at bounding box center [501, 371] width 43 height 22
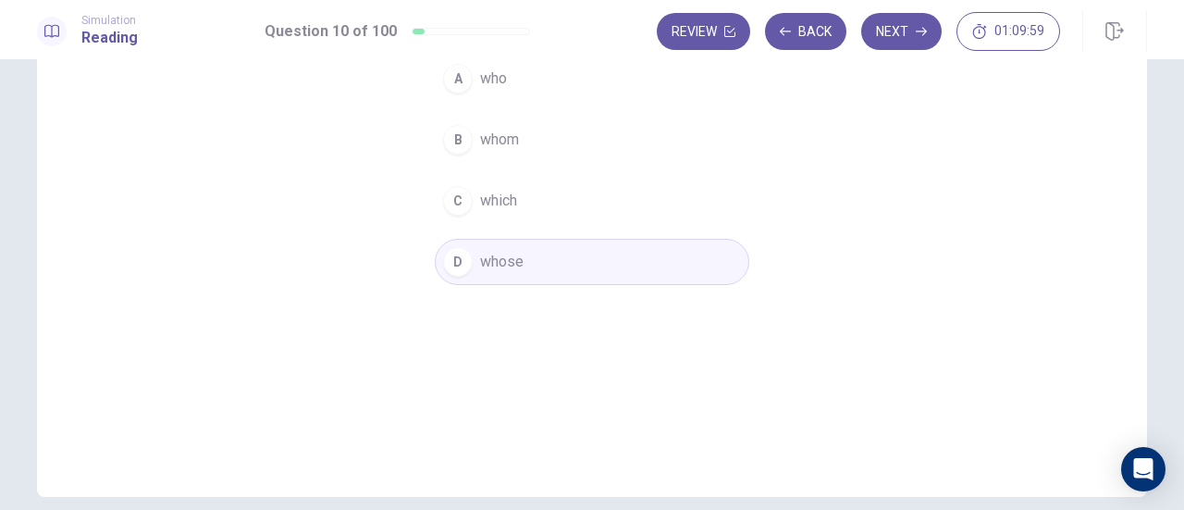
scroll to position [244, 0]
click at [905, 45] on button "Next" at bounding box center [901, 31] width 80 height 37
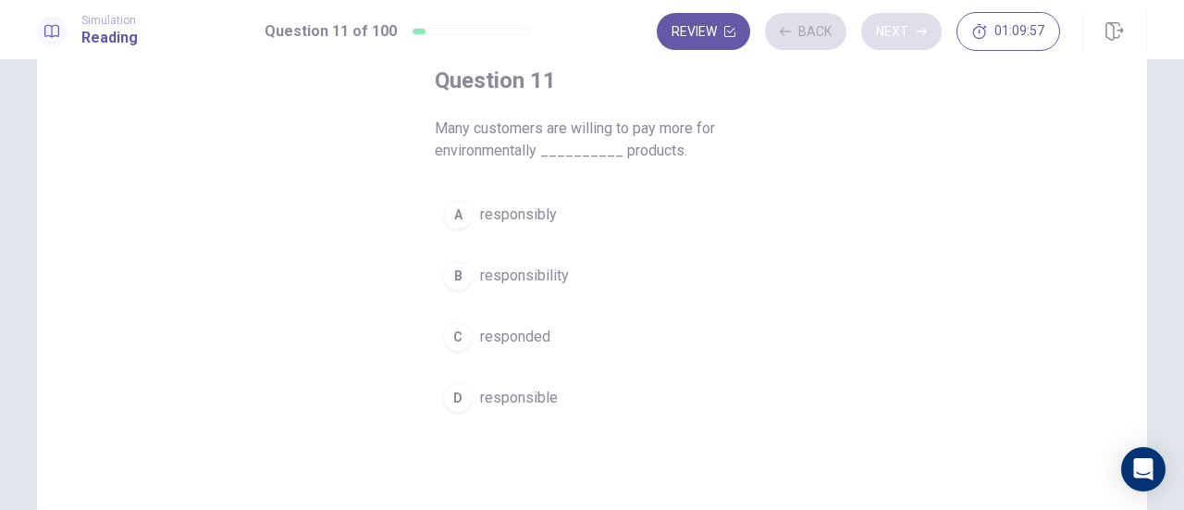
scroll to position [98, 0]
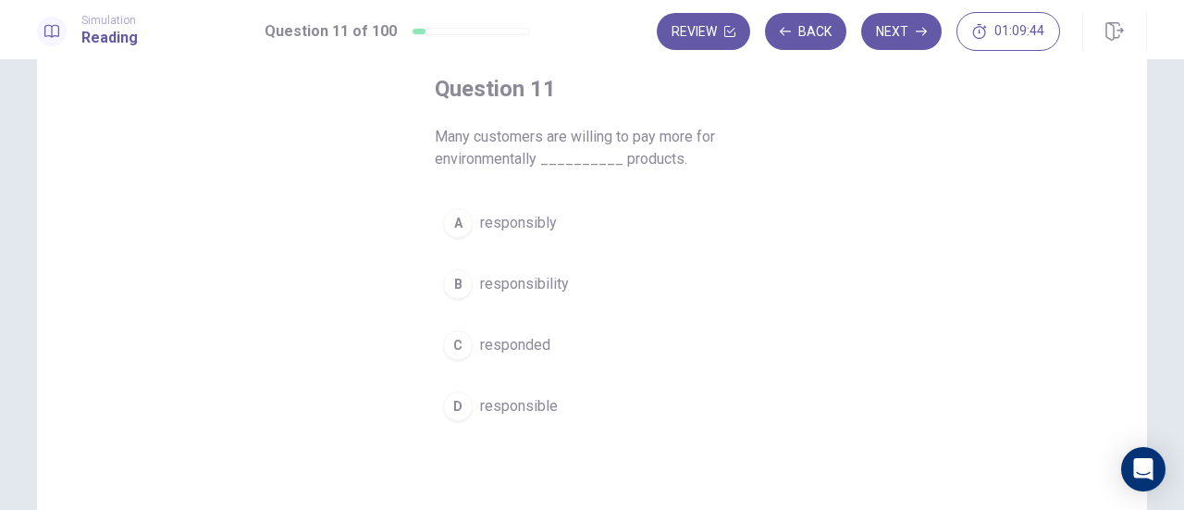
click at [557, 285] on span "responsibility" at bounding box center [524, 284] width 89 height 22
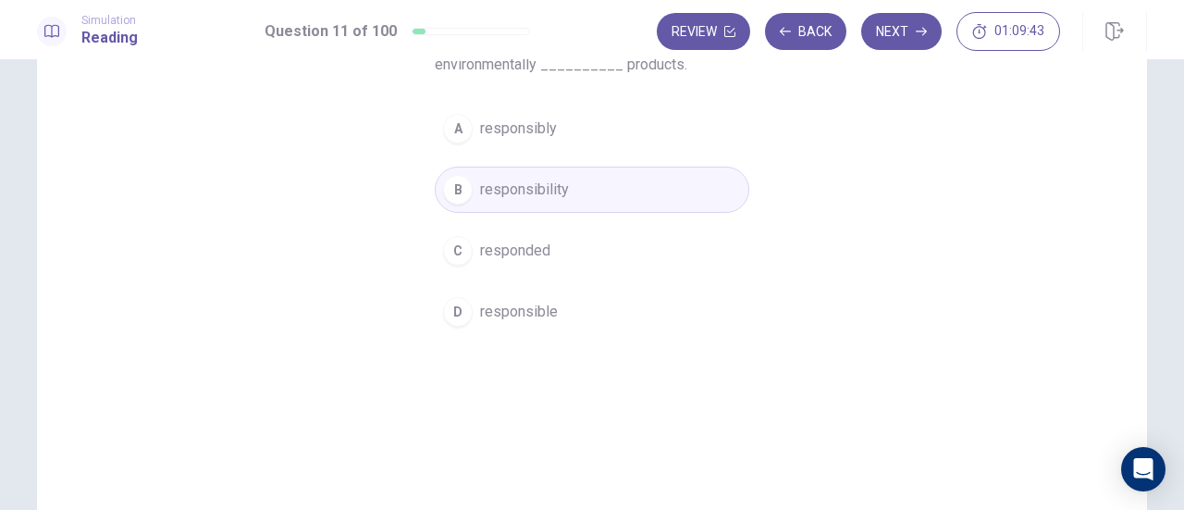
scroll to position [194, 0]
click at [903, 43] on button "Next" at bounding box center [901, 31] width 80 height 37
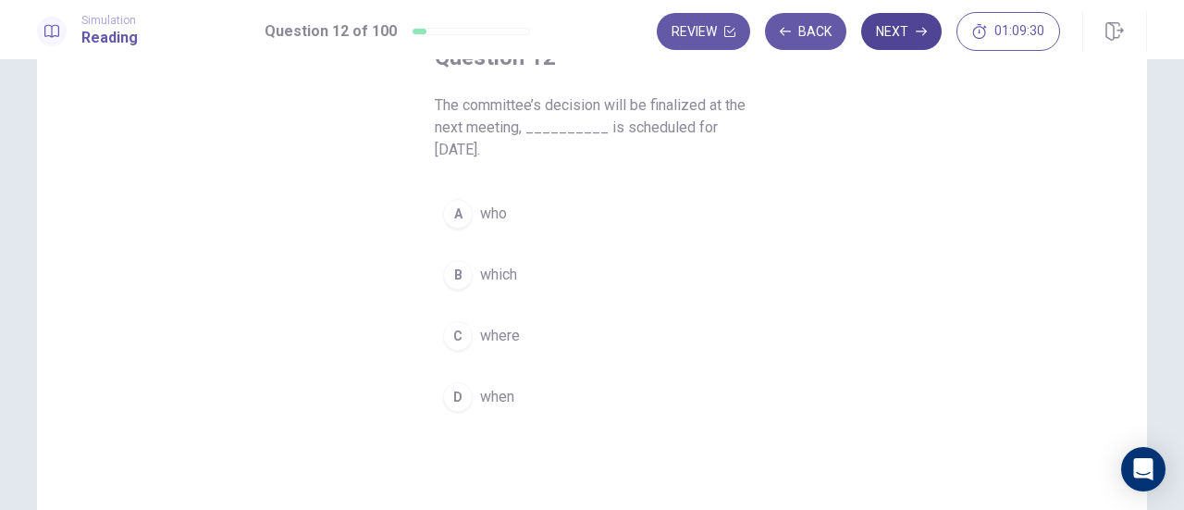
scroll to position [132, 0]
click at [525, 250] on button "B which" at bounding box center [592, 272] width 315 height 46
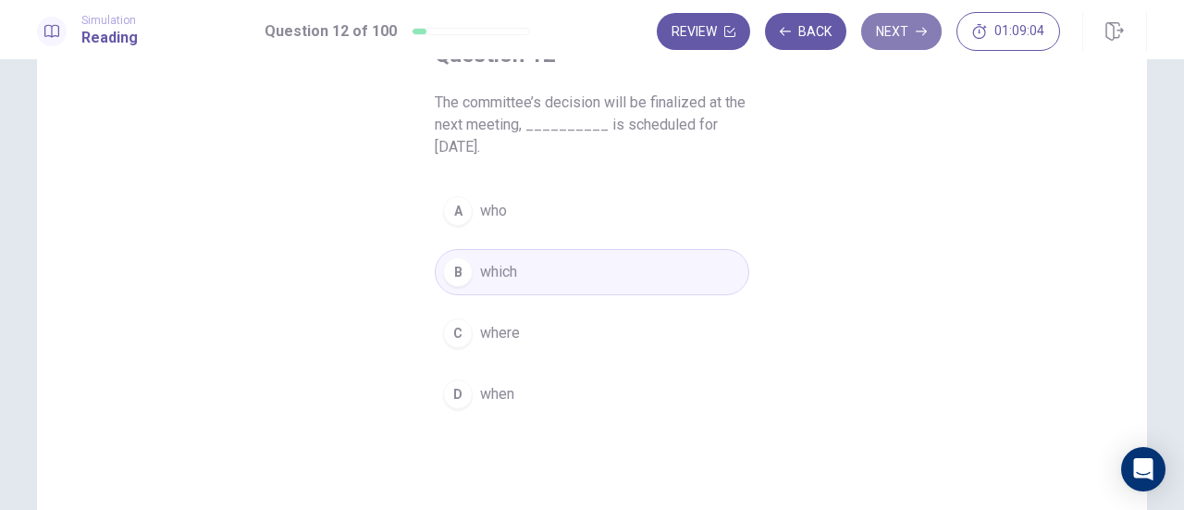
click at [908, 41] on button "Next" at bounding box center [901, 31] width 80 height 37
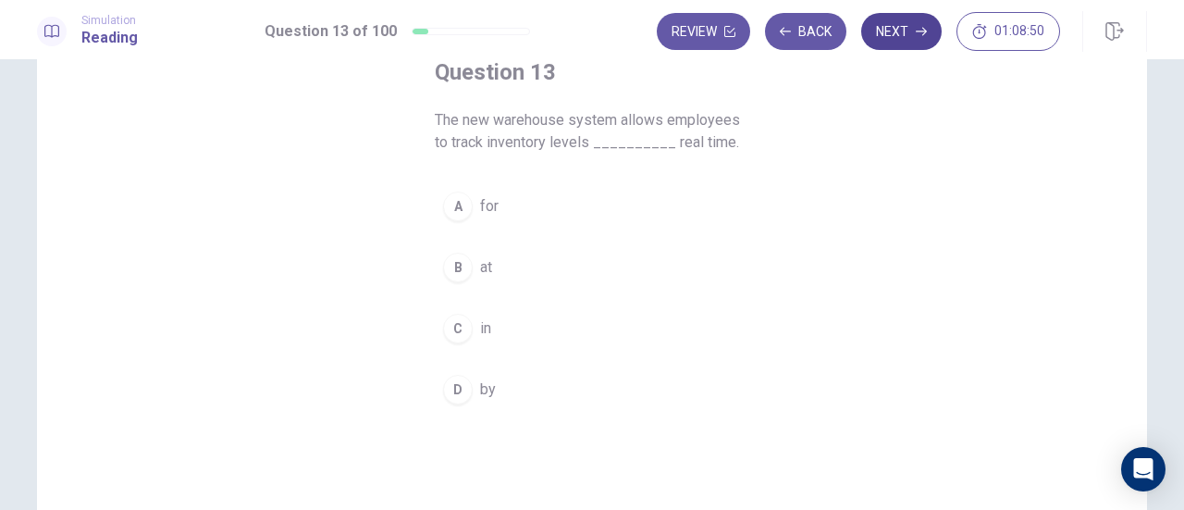
scroll to position [115, 0]
click at [503, 217] on button "A for" at bounding box center [592, 206] width 315 height 46
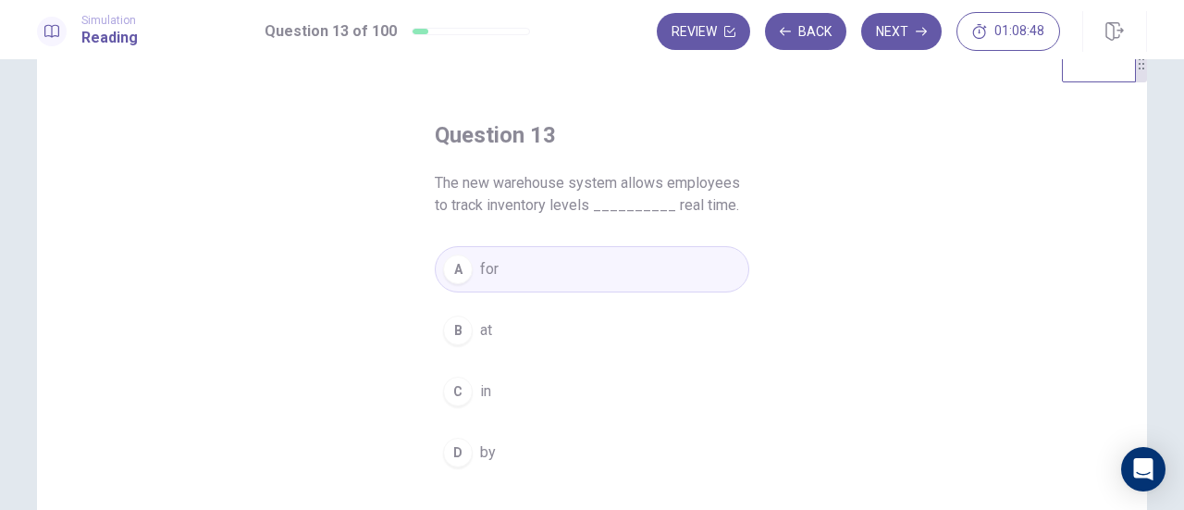
scroll to position [51, 0]
click at [906, 33] on button "Next" at bounding box center [901, 31] width 80 height 37
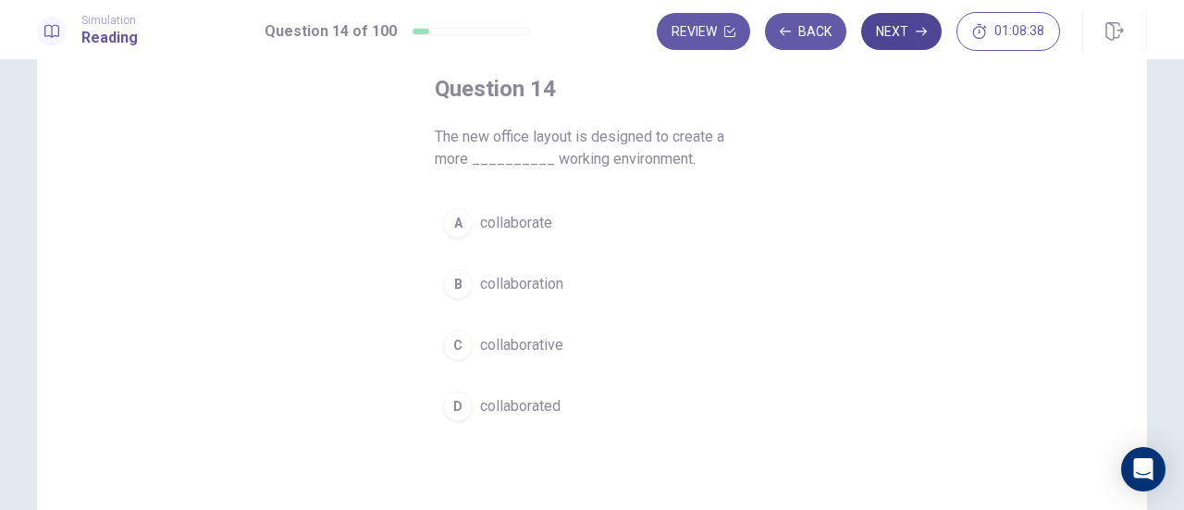
scroll to position [97, 0]
click at [550, 359] on button "C collaborative" at bounding box center [592, 346] width 315 height 46
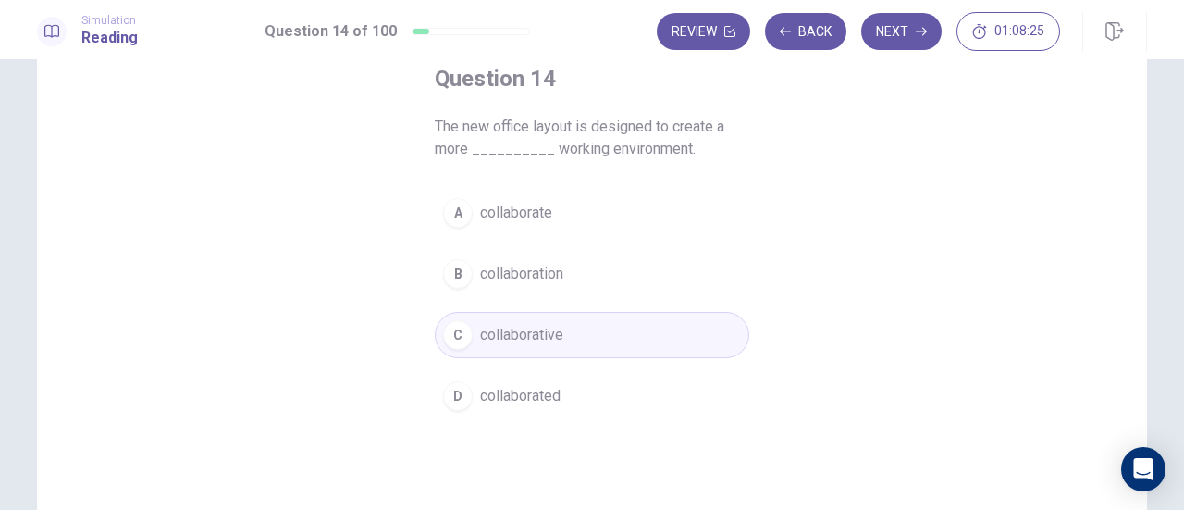
scroll to position [107, 0]
click at [898, 48] on button "Next" at bounding box center [901, 31] width 80 height 37
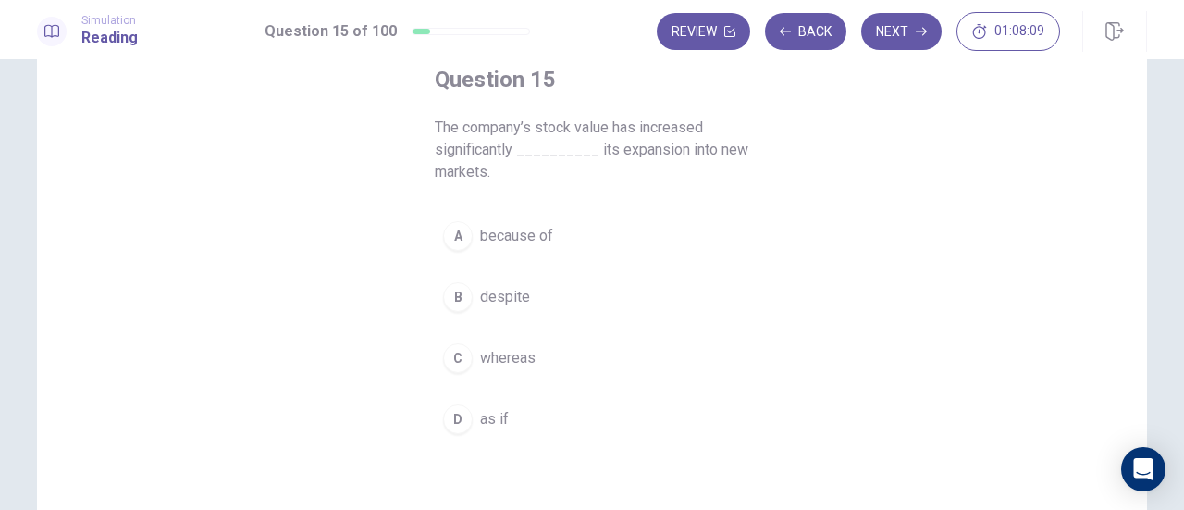
click at [523, 233] on span "because of" at bounding box center [516, 236] width 73 height 22
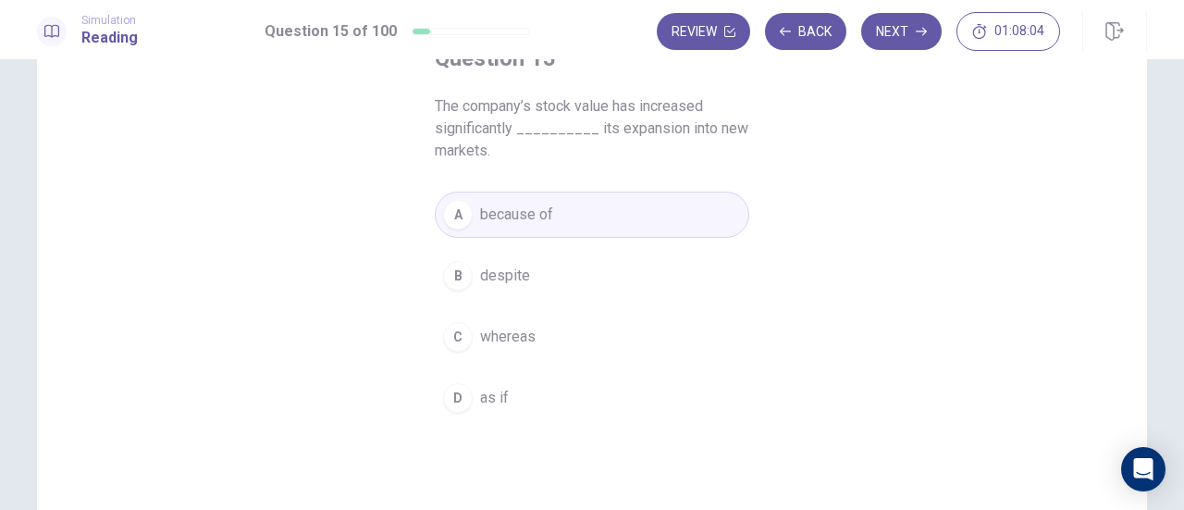
scroll to position [136, 0]
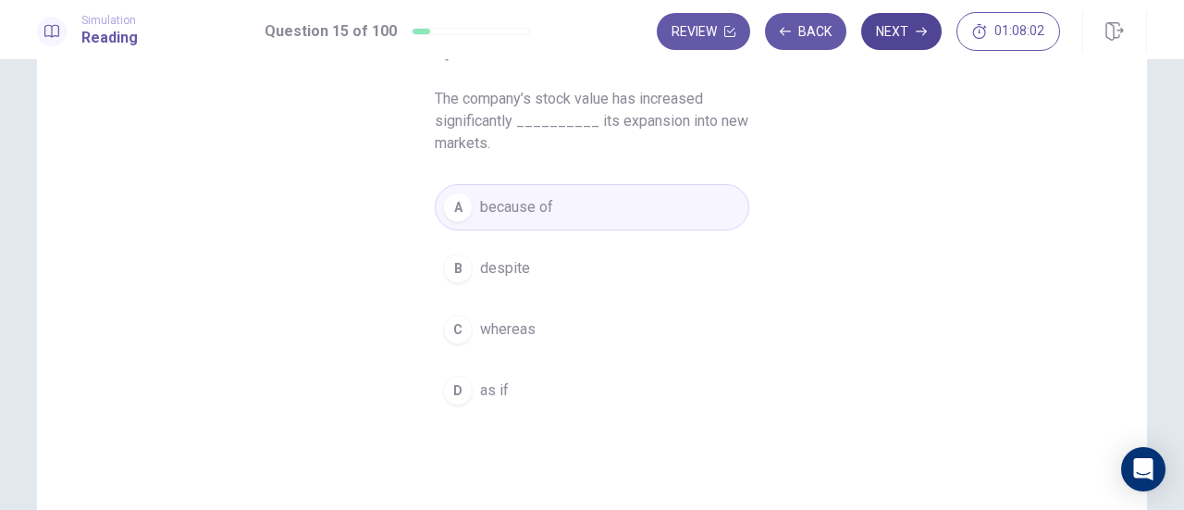
click at [896, 31] on button "Next" at bounding box center [901, 31] width 80 height 37
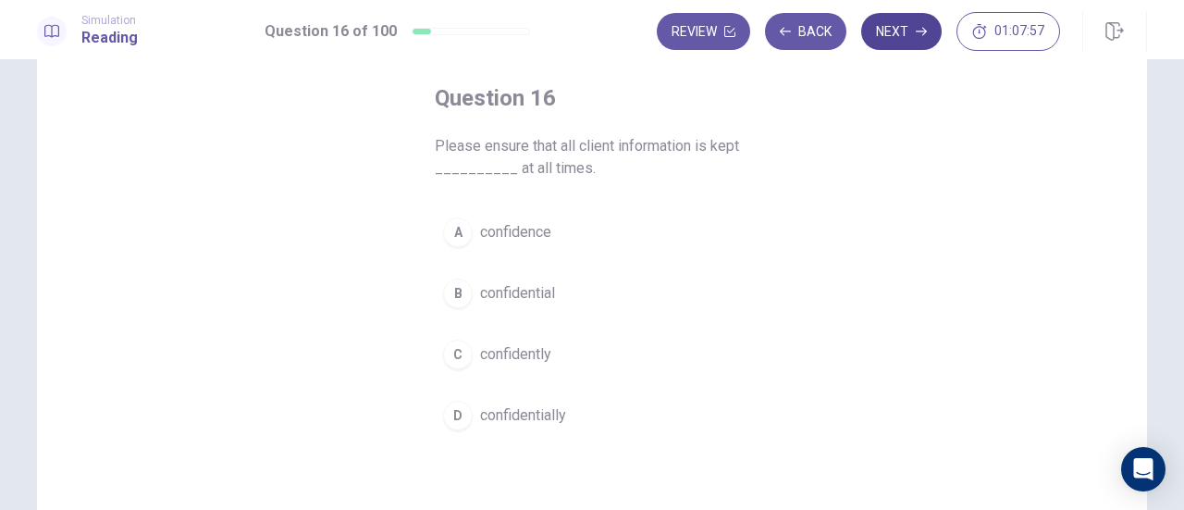
scroll to position [89, 0]
click at [524, 424] on button "D confidentially" at bounding box center [592, 415] width 315 height 46
click at [894, 35] on button "Next" at bounding box center [901, 31] width 80 height 37
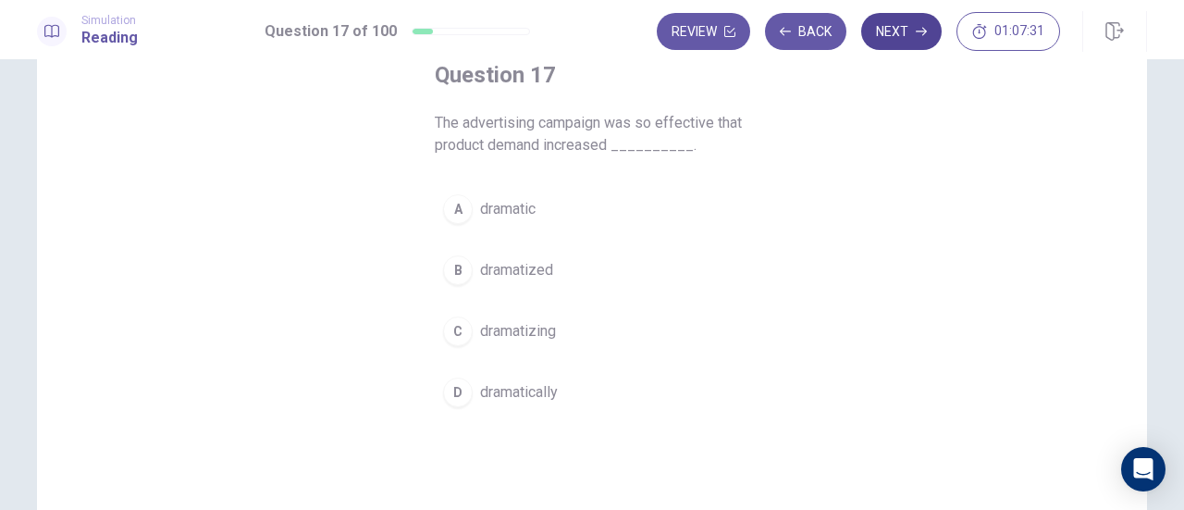
scroll to position [122, 0]
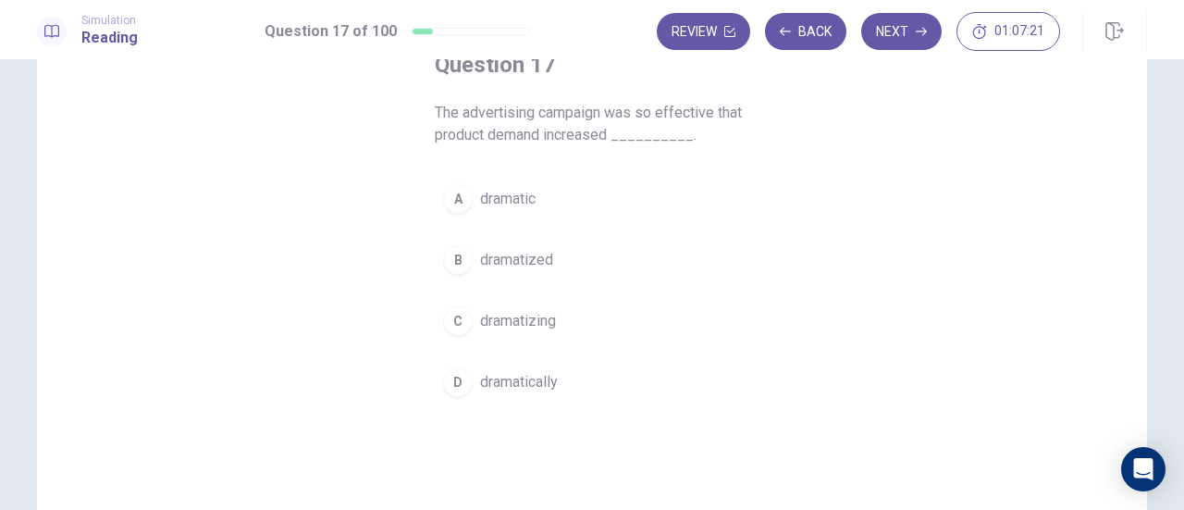
click at [545, 389] on span "dramatically" at bounding box center [519, 382] width 78 height 22
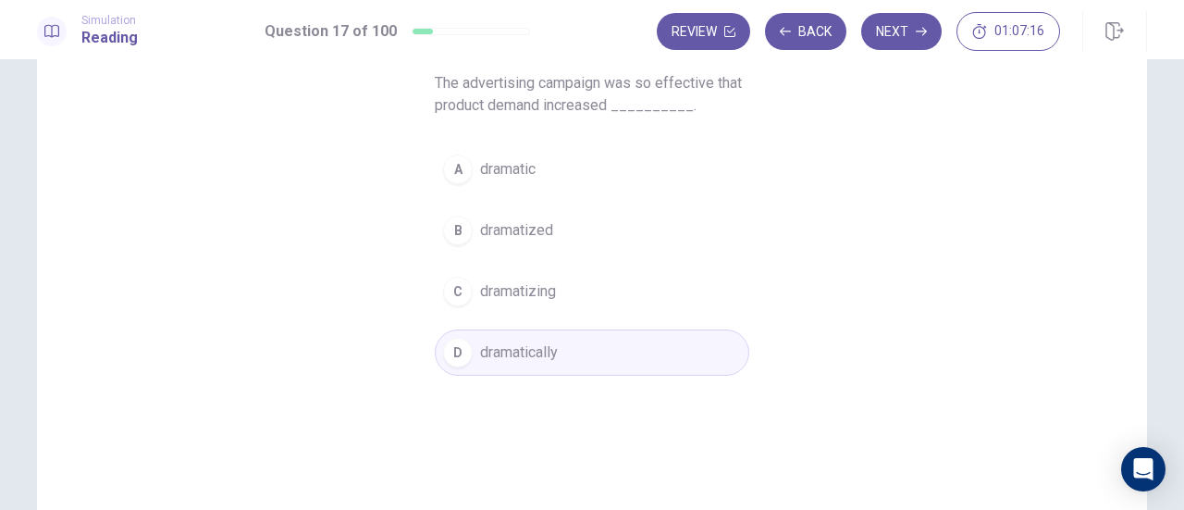
scroll to position [161, 0]
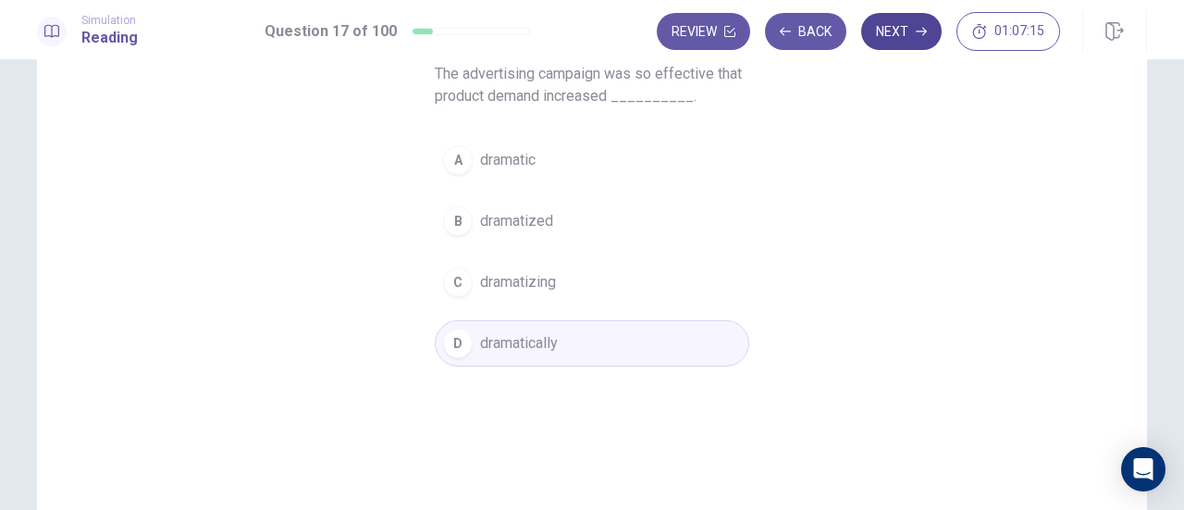
click at [907, 44] on button "Next" at bounding box center [901, 31] width 80 height 37
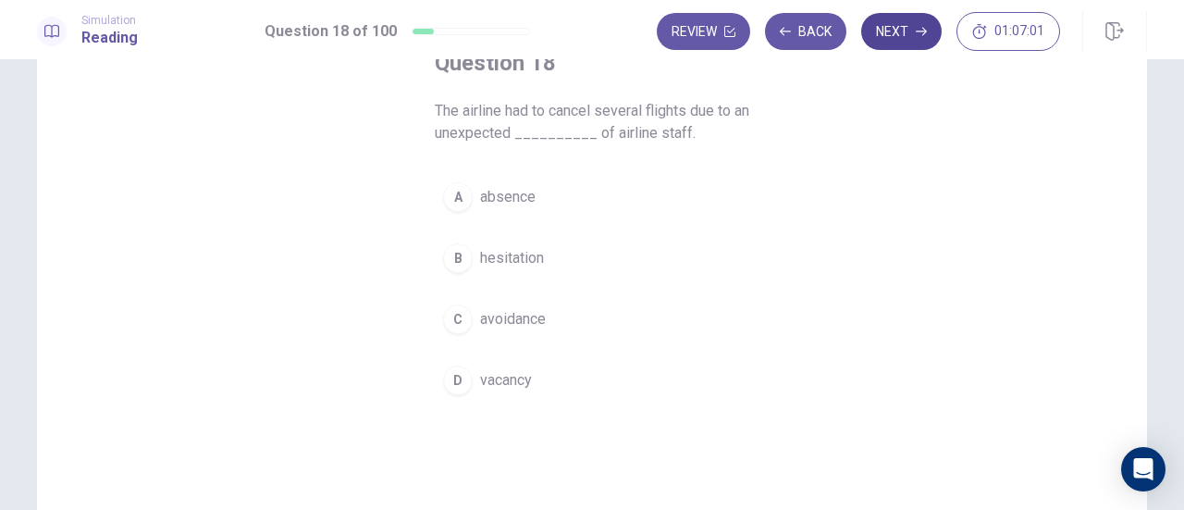
scroll to position [125, 0]
click at [540, 200] on button "A absence" at bounding box center [592, 196] width 315 height 46
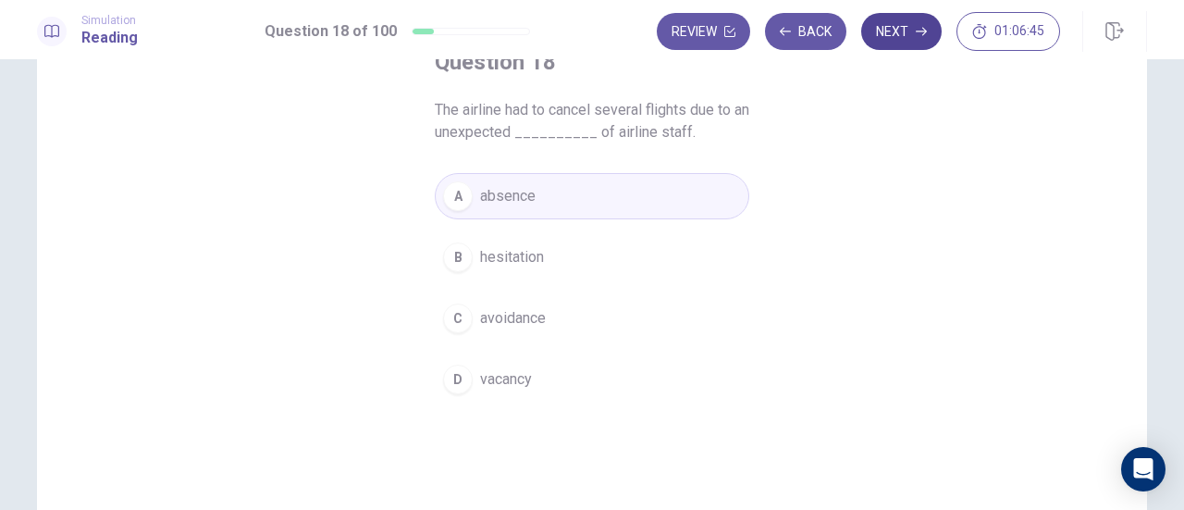
click at [896, 38] on button "Next" at bounding box center [901, 31] width 80 height 37
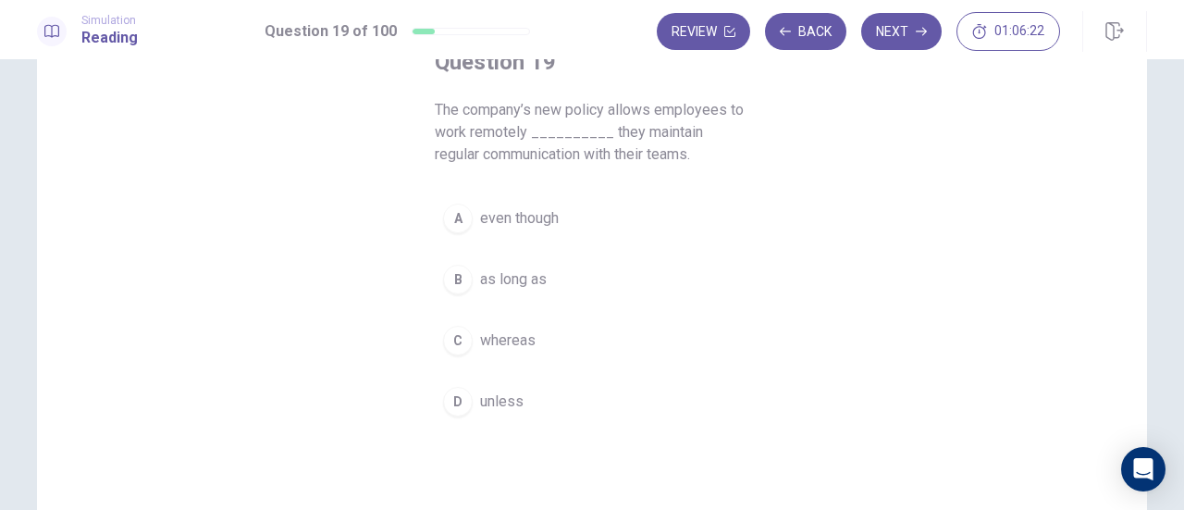
click at [527, 280] on span "as long as" at bounding box center [513, 279] width 67 height 22
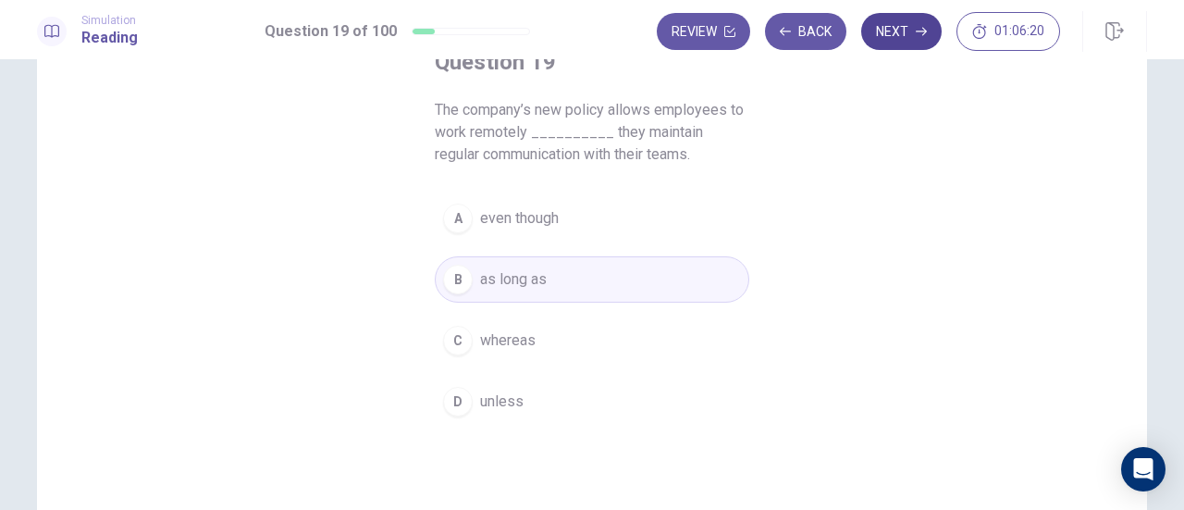
click at [912, 36] on button "Next" at bounding box center [901, 31] width 80 height 37
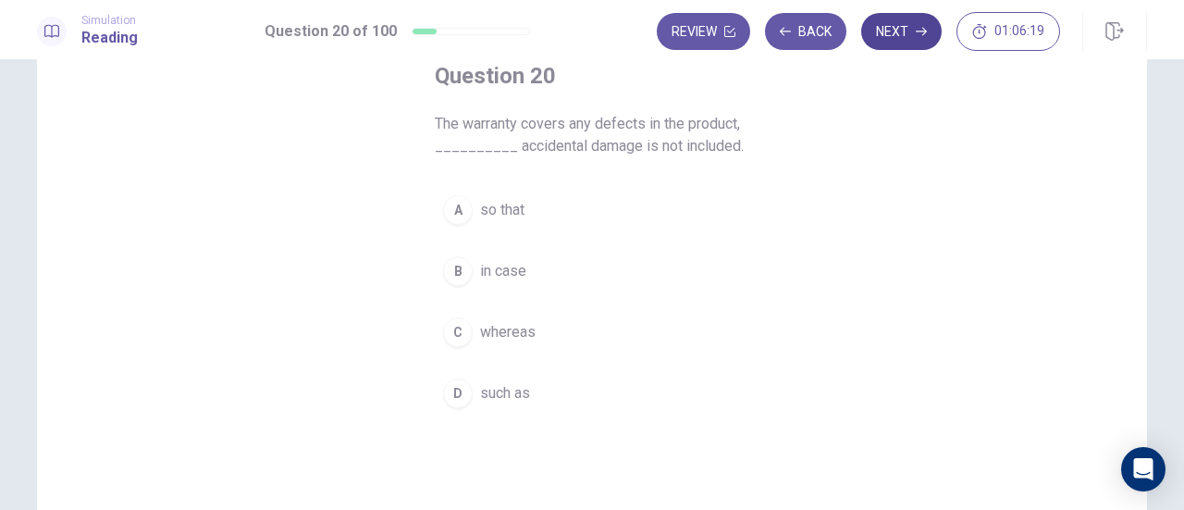
scroll to position [110, 0]
click at [512, 344] on button "C whereas" at bounding box center [592, 333] width 315 height 46
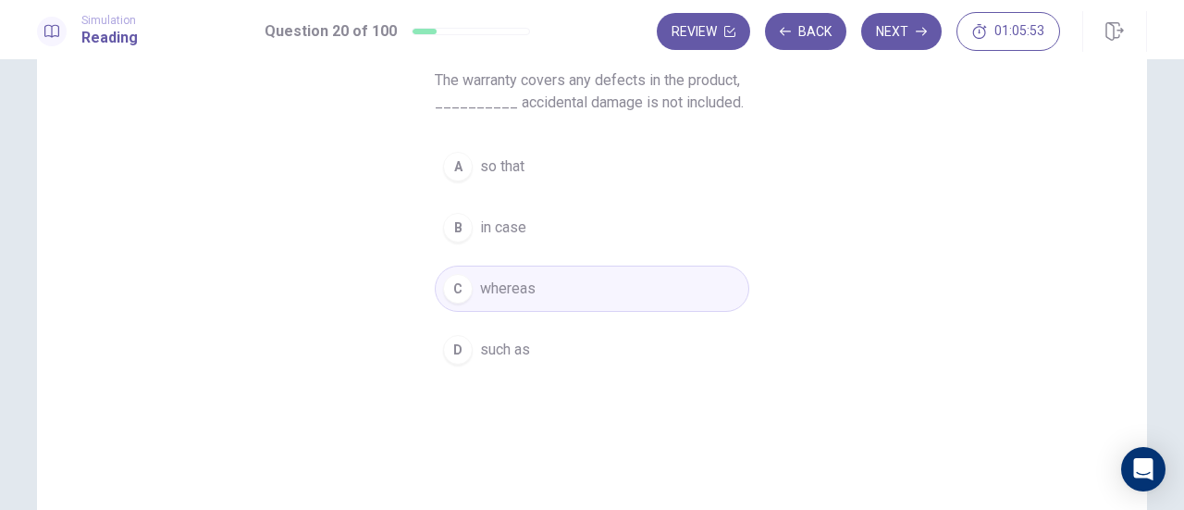
scroll to position [166, 0]
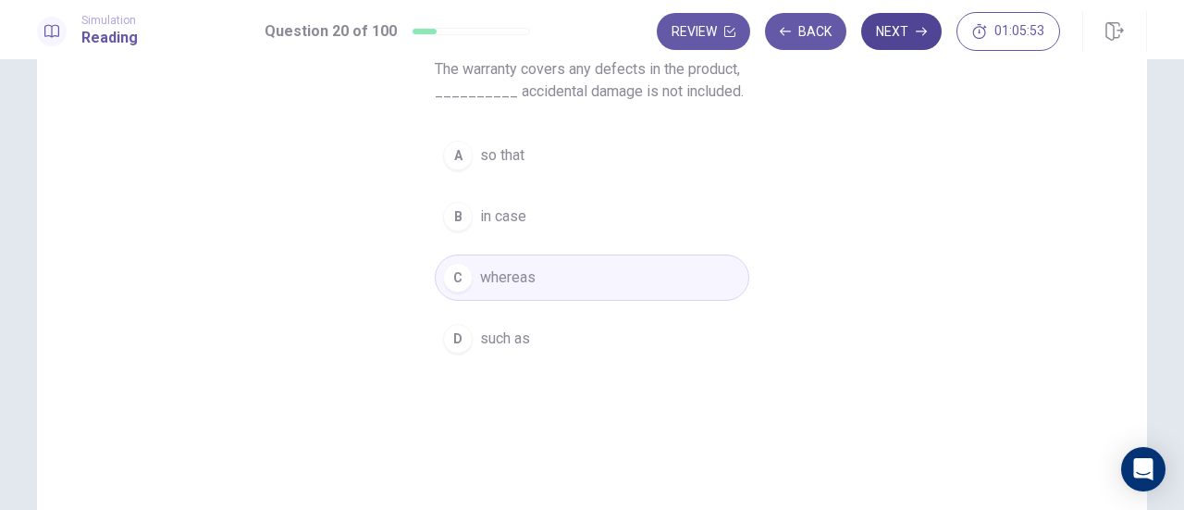
click at [909, 33] on button "Next" at bounding box center [901, 31] width 80 height 37
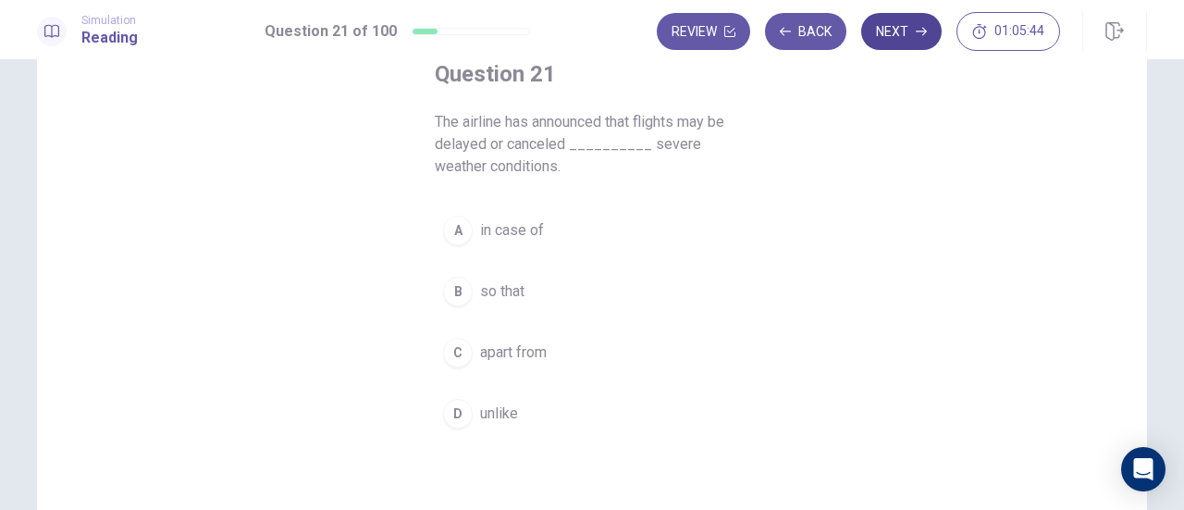
scroll to position [113, 0]
click at [524, 209] on button "A in case of" at bounding box center [592, 230] width 315 height 46
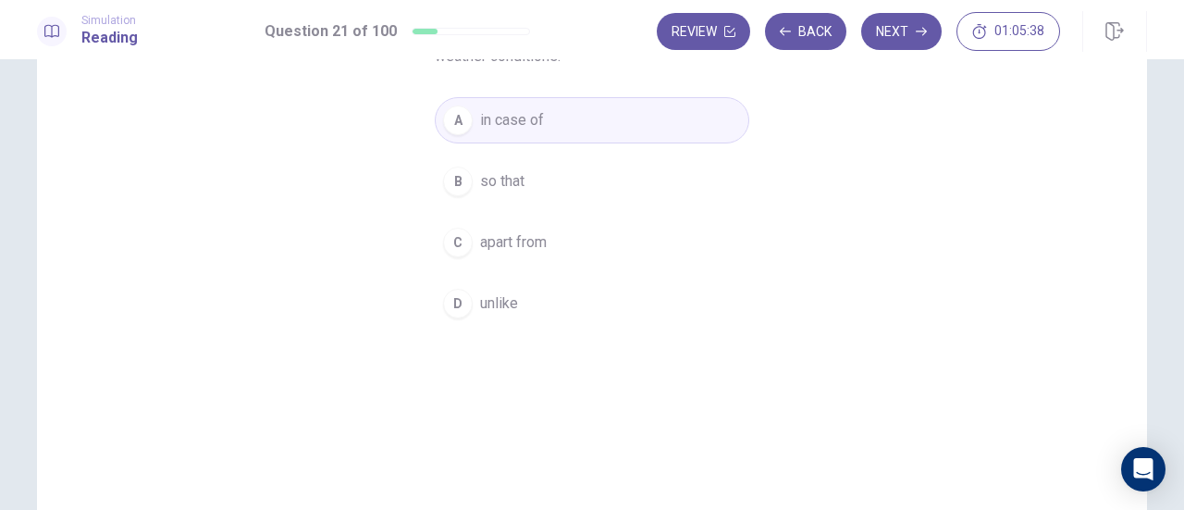
scroll to position [224, 0]
click at [905, 40] on button "Next" at bounding box center [901, 31] width 80 height 37
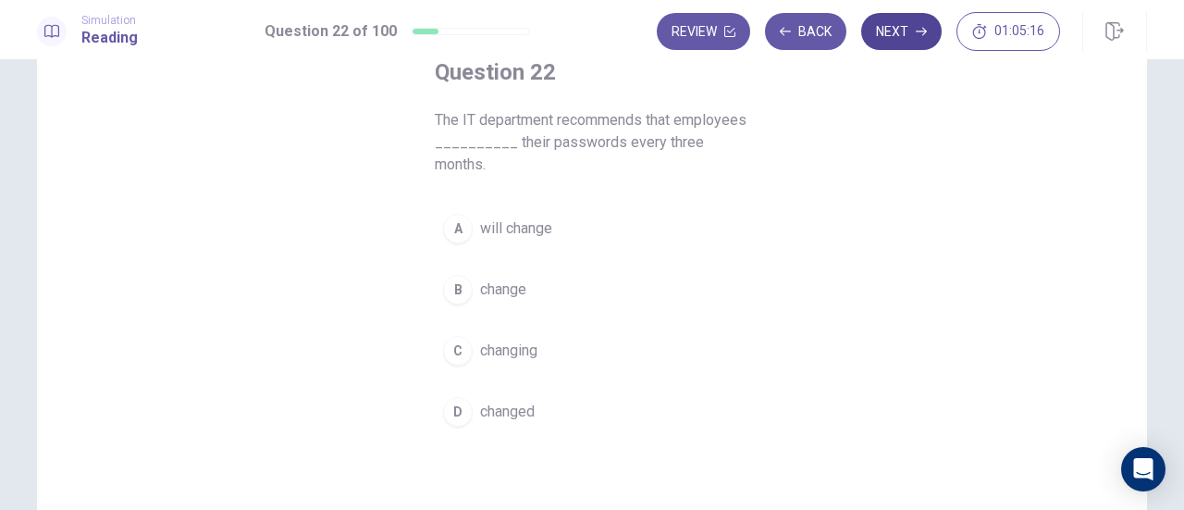
scroll to position [115, 0]
click at [555, 294] on button "B change" at bounding box center [592, 289] width 315 height 46
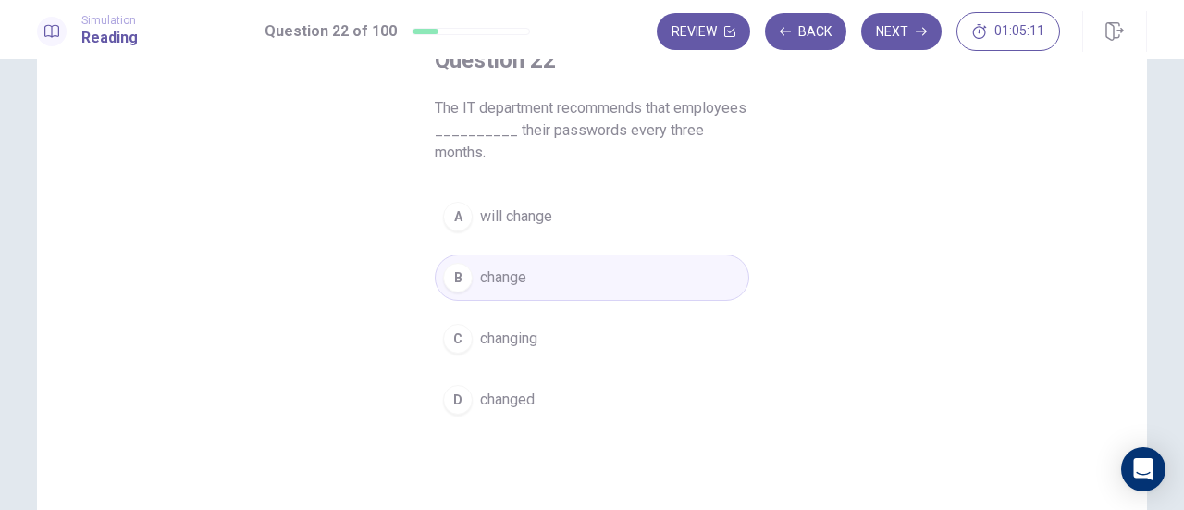
scroll to position [131, 0]
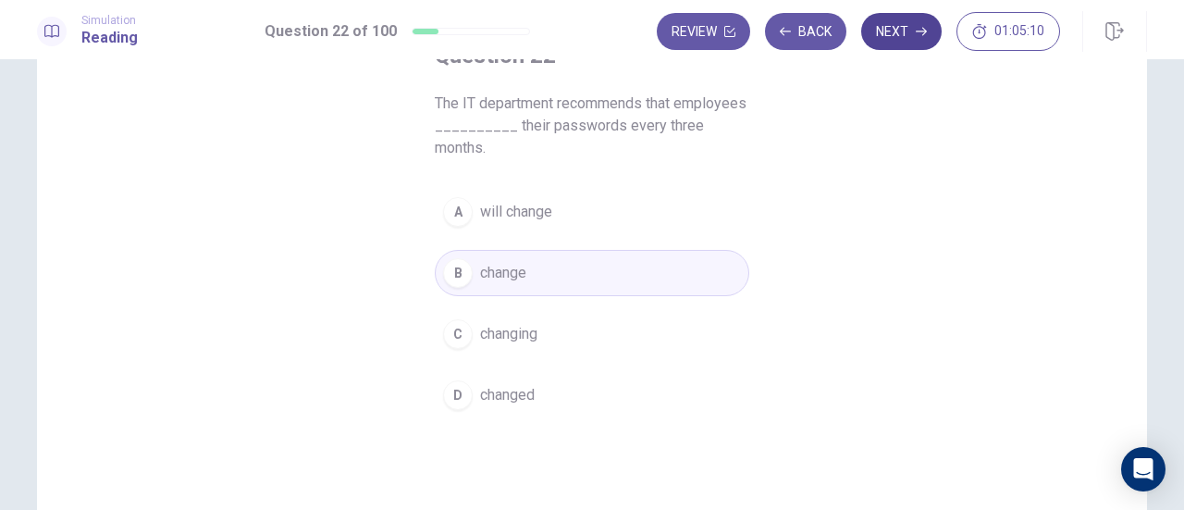
click at [902, 41] on button "Next" at bounding box center [901, 31] width 80 height 37
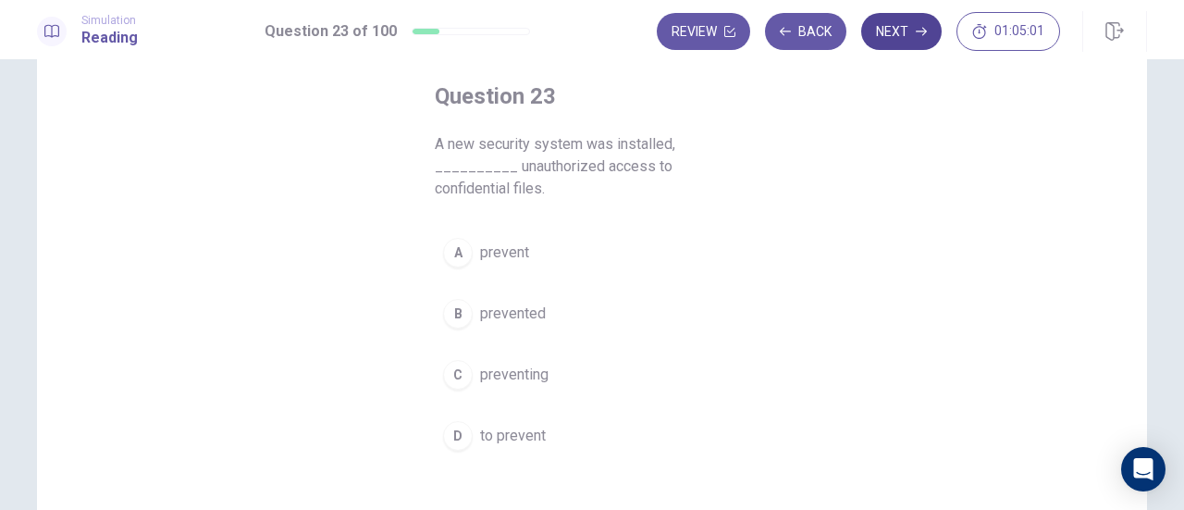
scroll to position [91, 0]
click at [507, 425] on span "to prevent" at bounding box center [513, 436] width 66 height 22
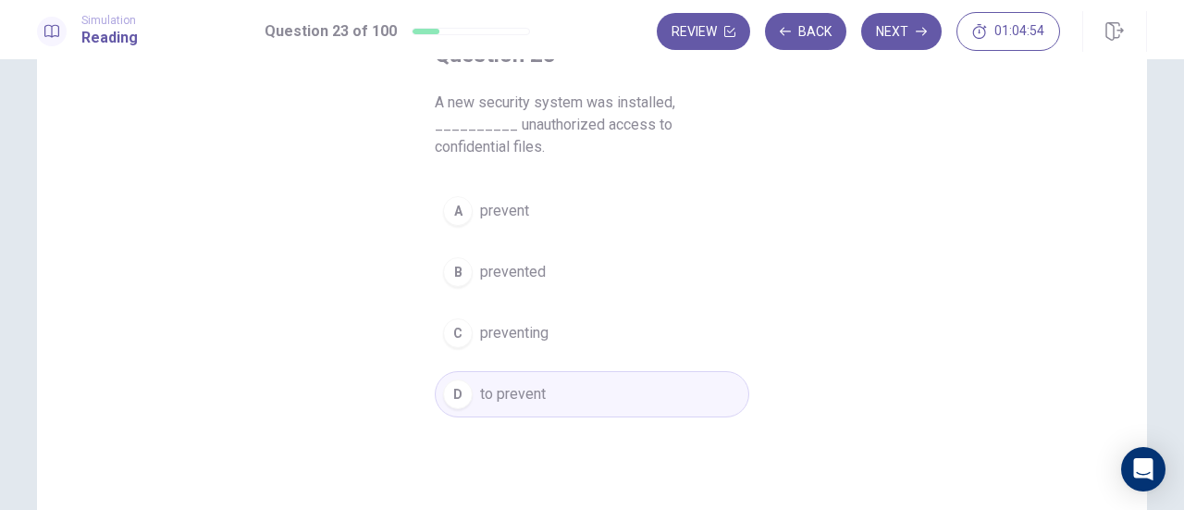
scroll to position [133, 0]
click at [901, 43] on button "Next" at bounding box center [901, 31] width 80 height 37
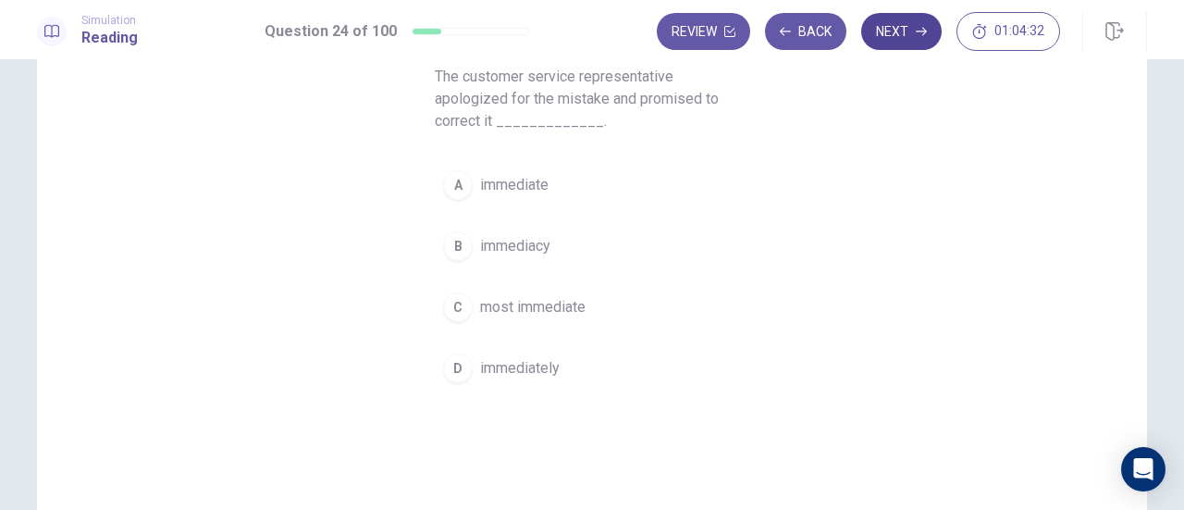
scroll to position [159, 0]
click at [539, 365] on span "immediately" at bounding box center [520, 367] width 80 height 22
click at [908, 39] on button "Next" at bounding box center [901, 31] width 80 height 37
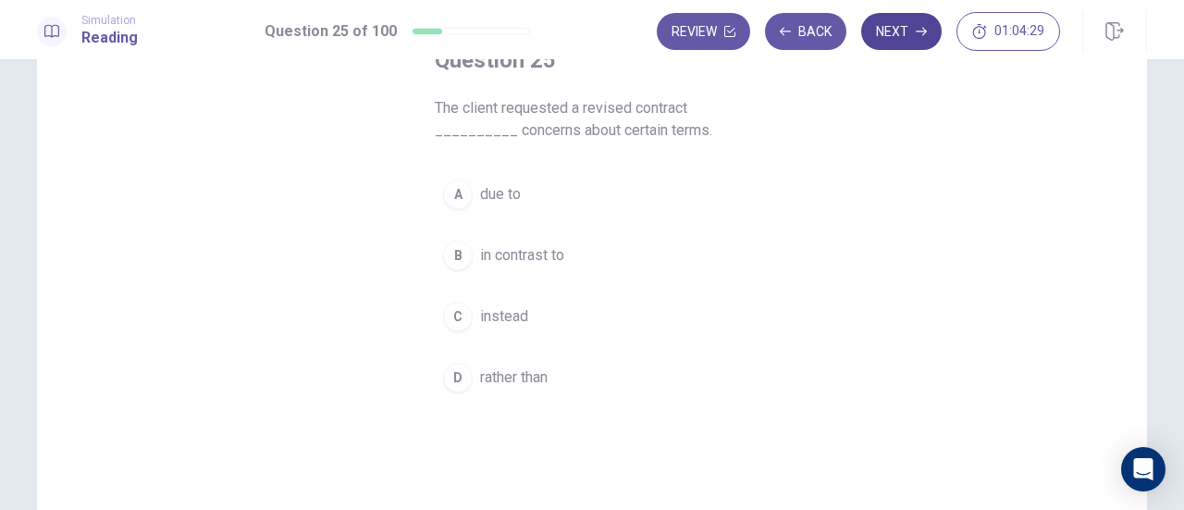
scroll to position [122, 0]
click at [509, 210] on button "A due to" at bounding box center [592, 199] width 315 height 46
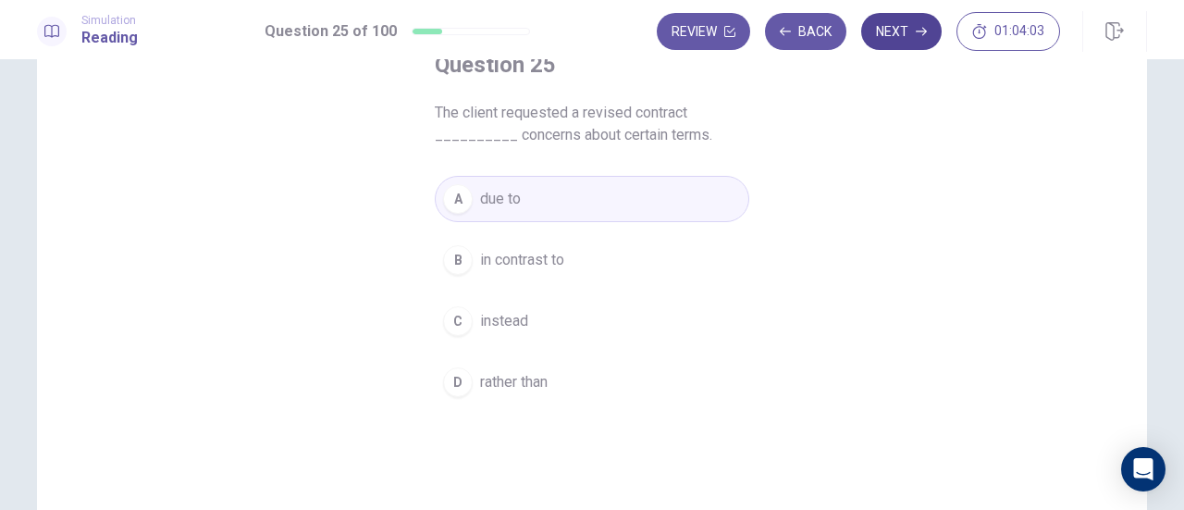
click at [895, 44] on button "Next" at bounding box center [901, 31] width 80 height 37
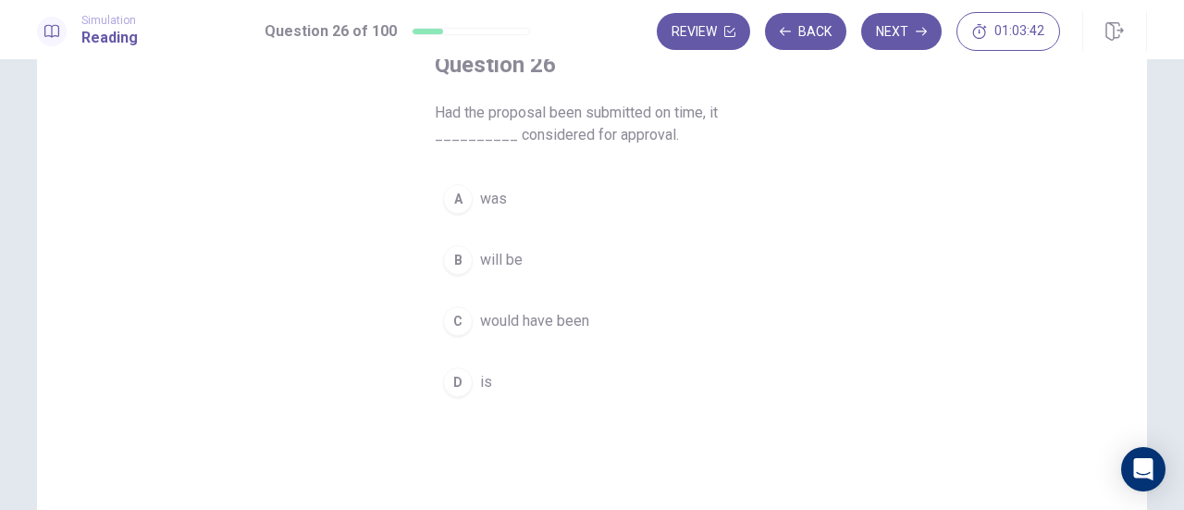
click at [489, 267] on span "will be" at bounding box center [501, 260] width 43 height 22
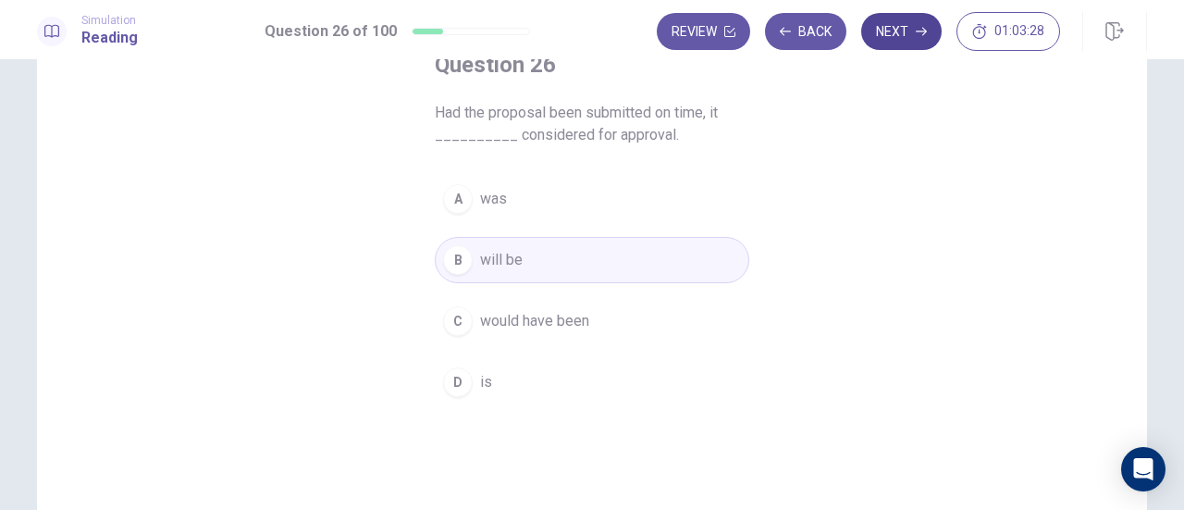
click at [903, 37] on button "Next" at bounding box center [901, 31] width 80 height 37
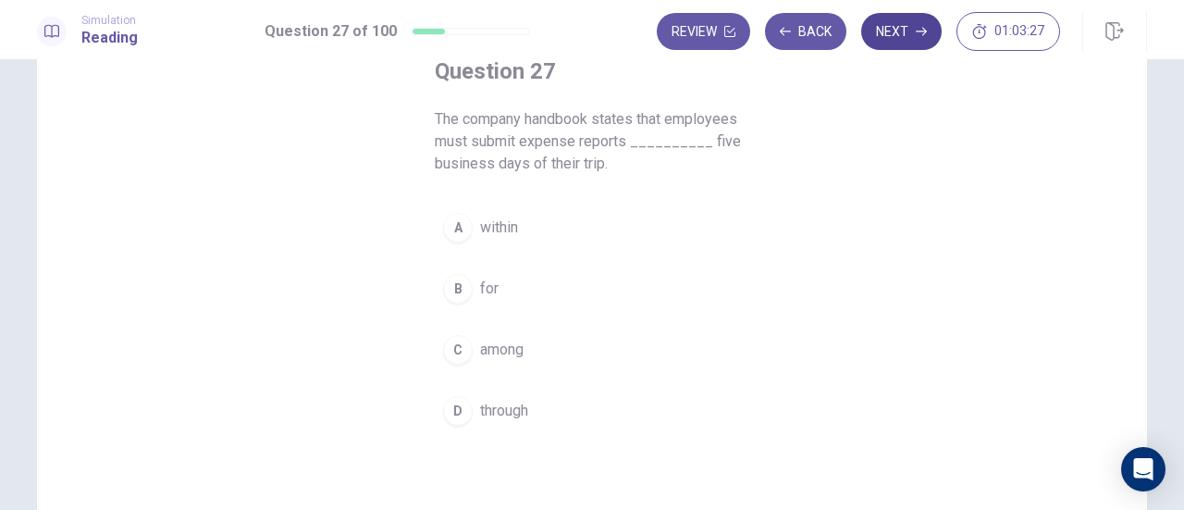
scroll to position [115, 0]
click at [533, 229] on button "A within" at bounding box center [592, 228] width 315 height 46
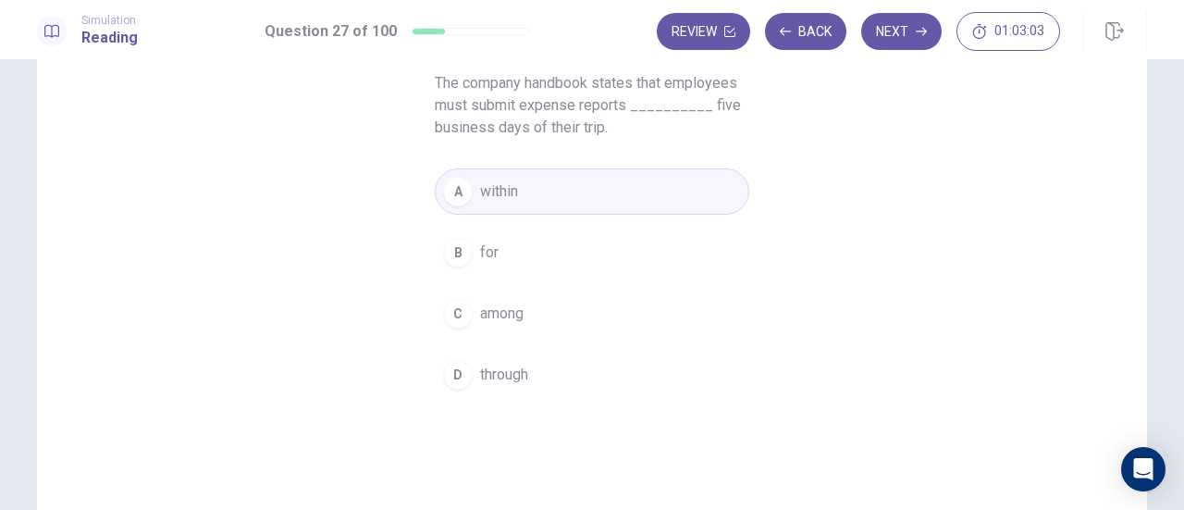
scroll to position [154, 0]
click at [509, 316] on span "among" at bounding box center [501, 312] width 43 height 22
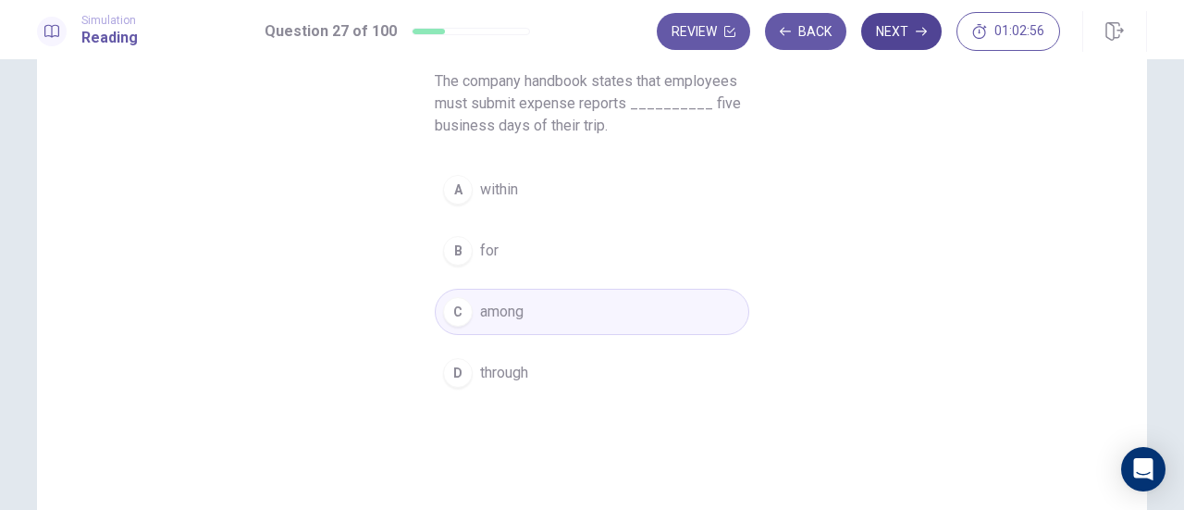
click at [895, 35] on button "Next" at bounding box center [901, 31] width 80 height 37
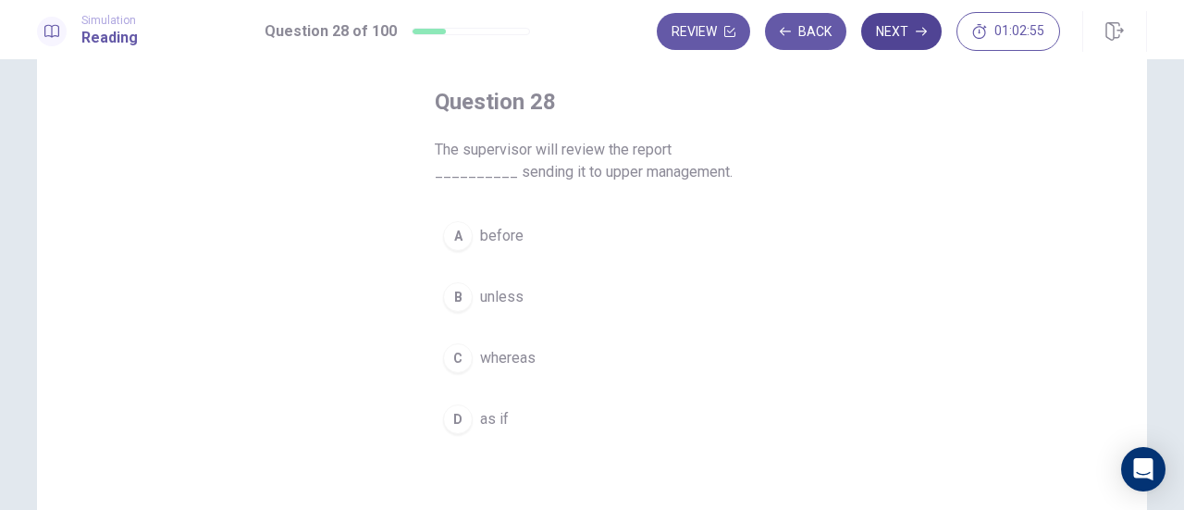
scroll to position [89, 0]
click at [505, 217] on button "A before" at bounding box center [592, 232] width 315 height 46
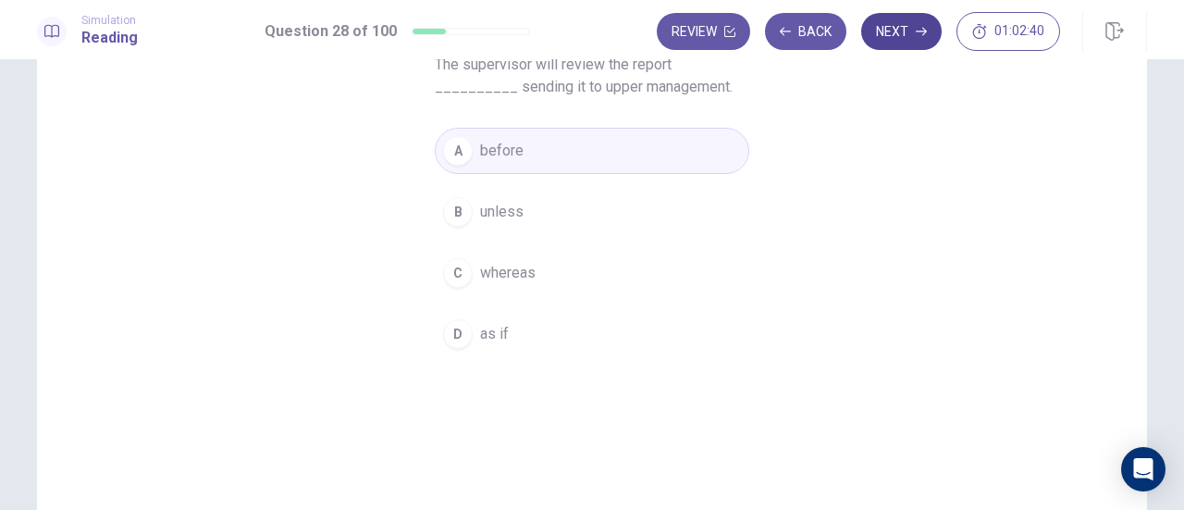
click at [894, 48] on button "Next" at bounding box center [901, 31] width 80 height 37
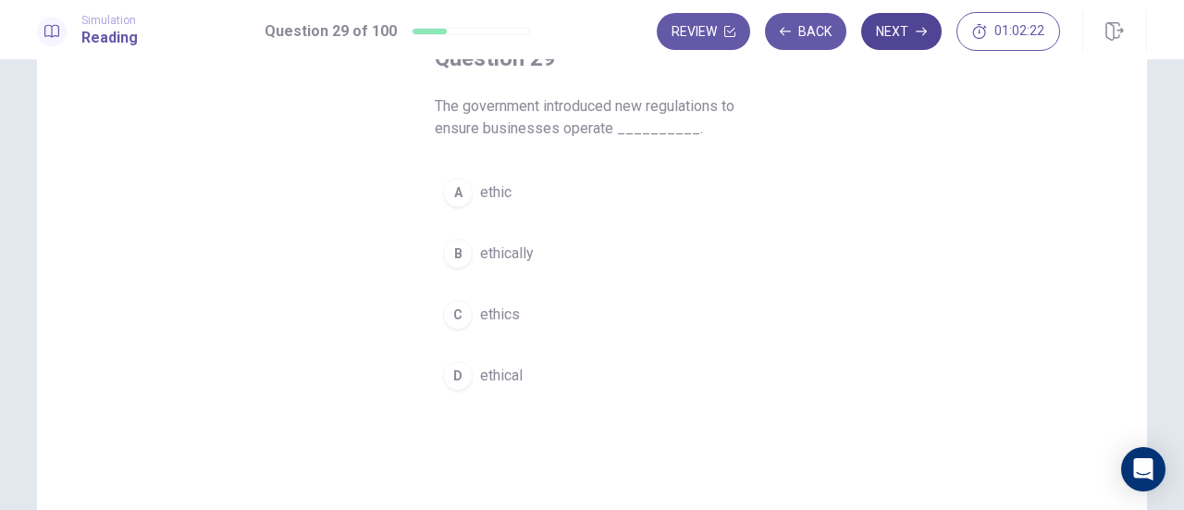
scroll to position [130, 0]
click at [509, 254] on span "ethically" at bounding box center [507, 252] width 54 height 22
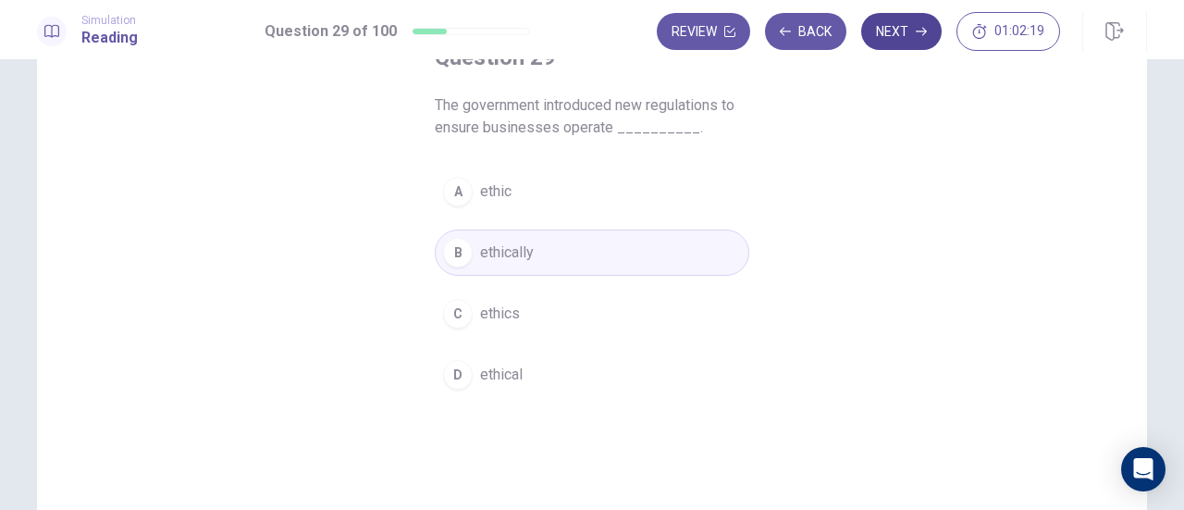
click at [894, 31] on button "Next" at bounding box center [901, 31] width 80 height 37
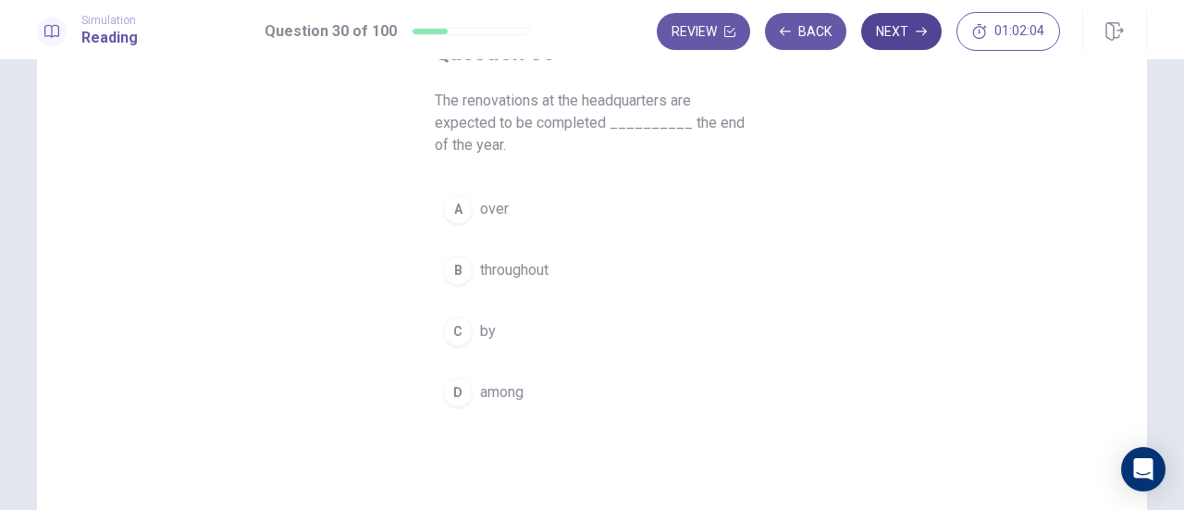
scroll to position [135, 0]
click at [489, 335] on span "by" at bounding box center [488, 330] width 16 height 22
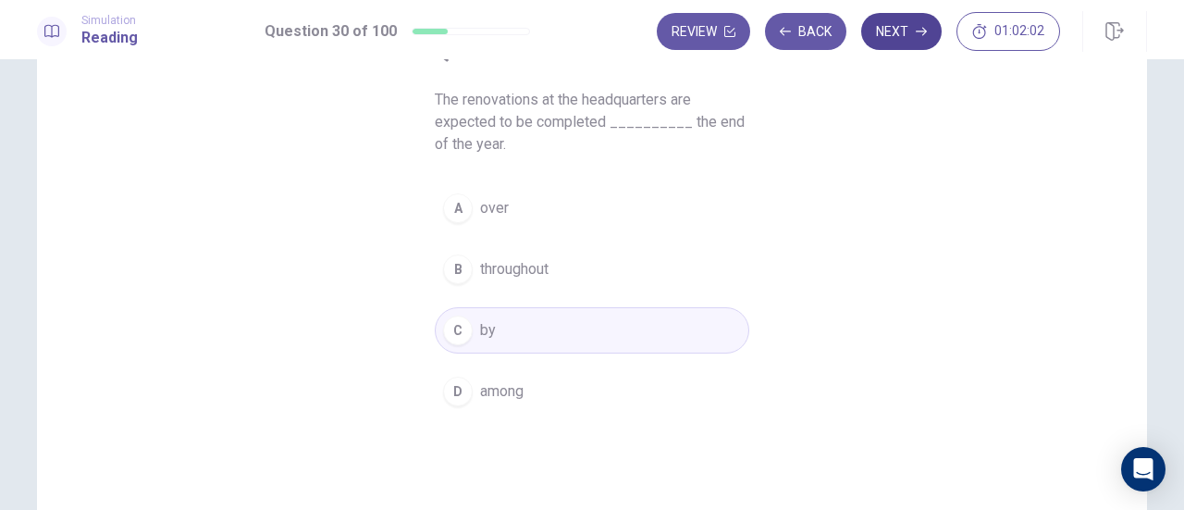
click at [894, 35] on button "Next" at bounding box center [901, 31] width 80 height 37
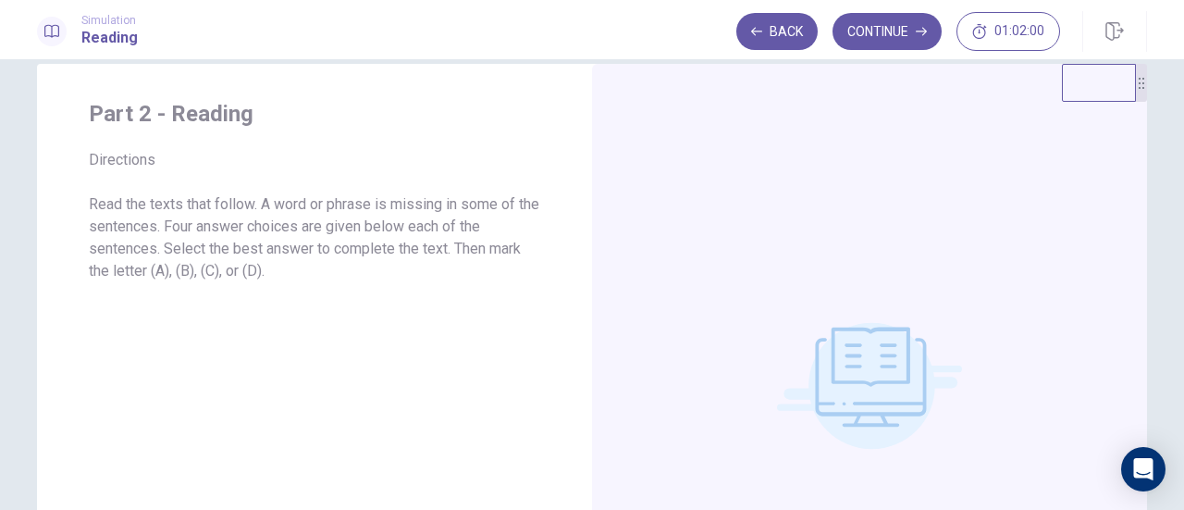
scroll to position [26, 0]
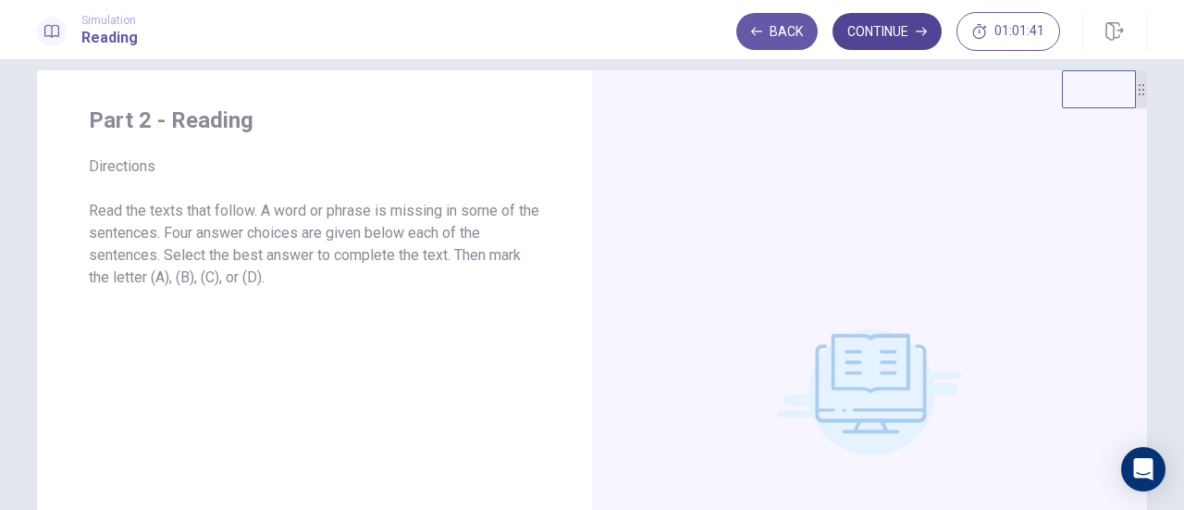
click at [874, 43] on button "Continue" at bounding box center [887, 31] width 109 height 37
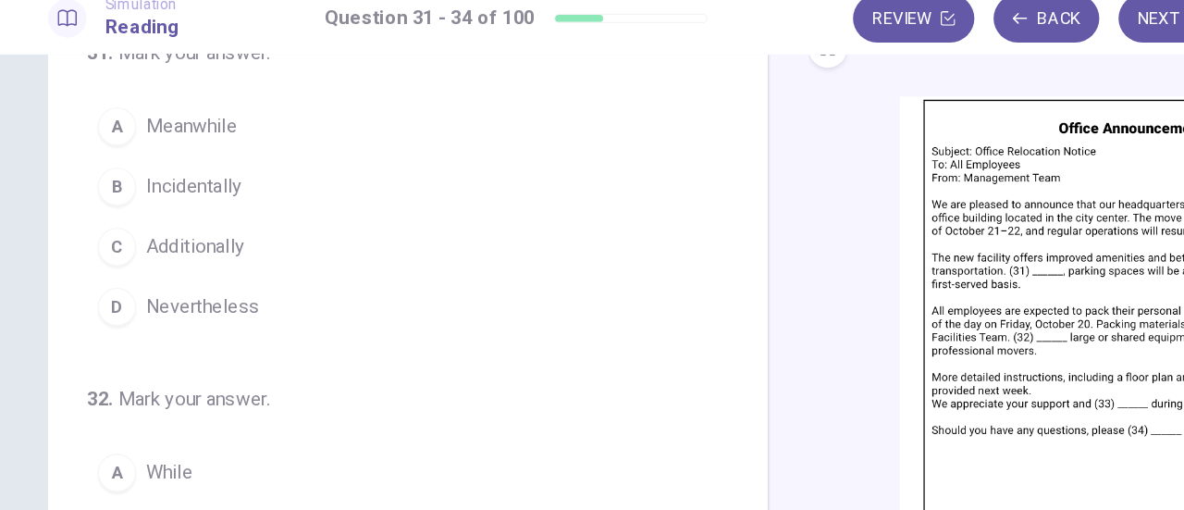
scroll to position [87, 0]
click at [154, 226] on button "C Additionally" at bounding box center [303, 206] width 473 height 46
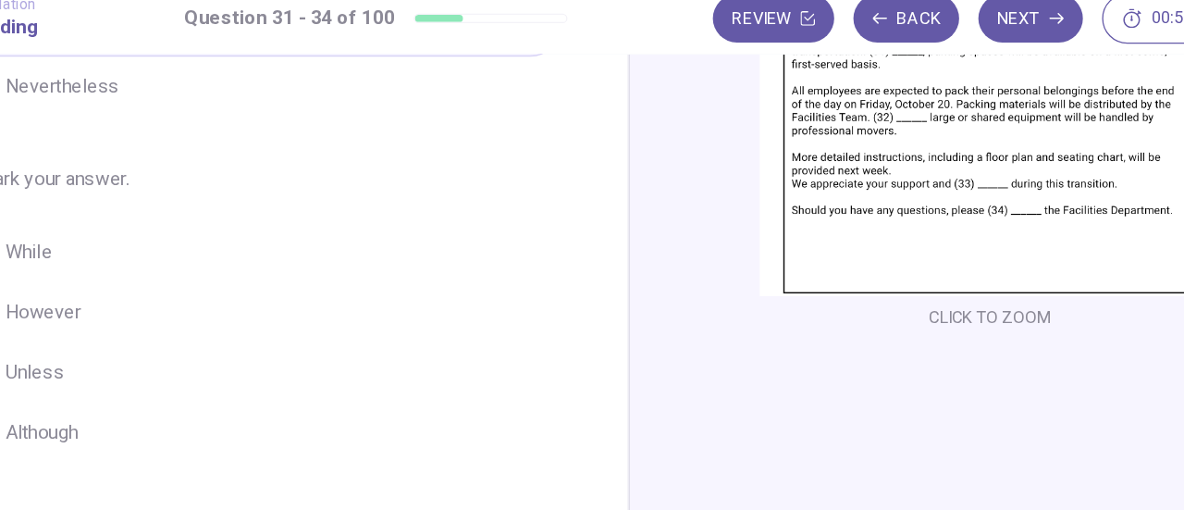
scroll to position [254, 0]
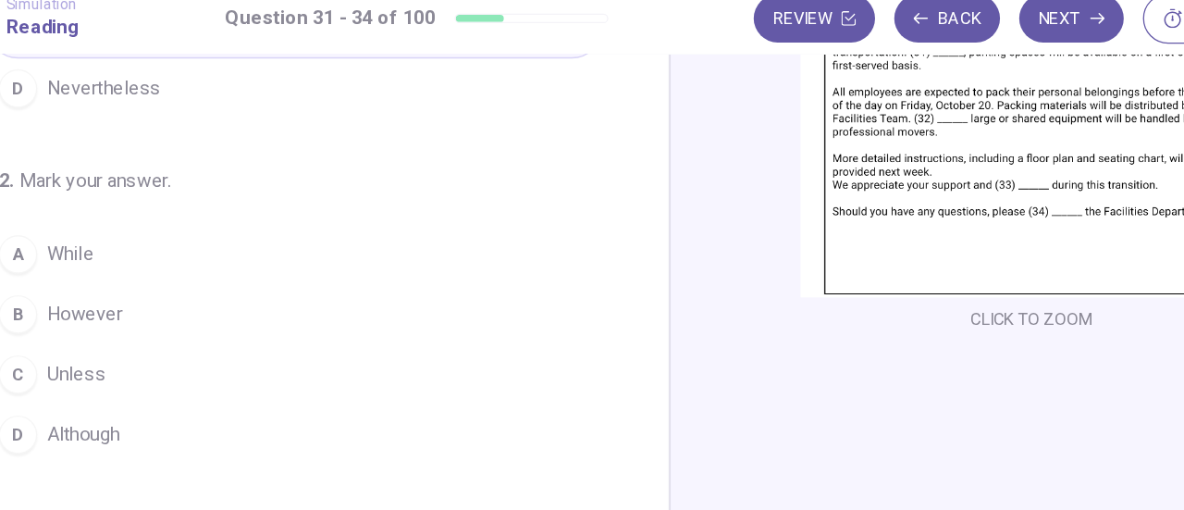
click at [154, 353] on span "Although" at bounding box center [140, 351] width 56 height 22
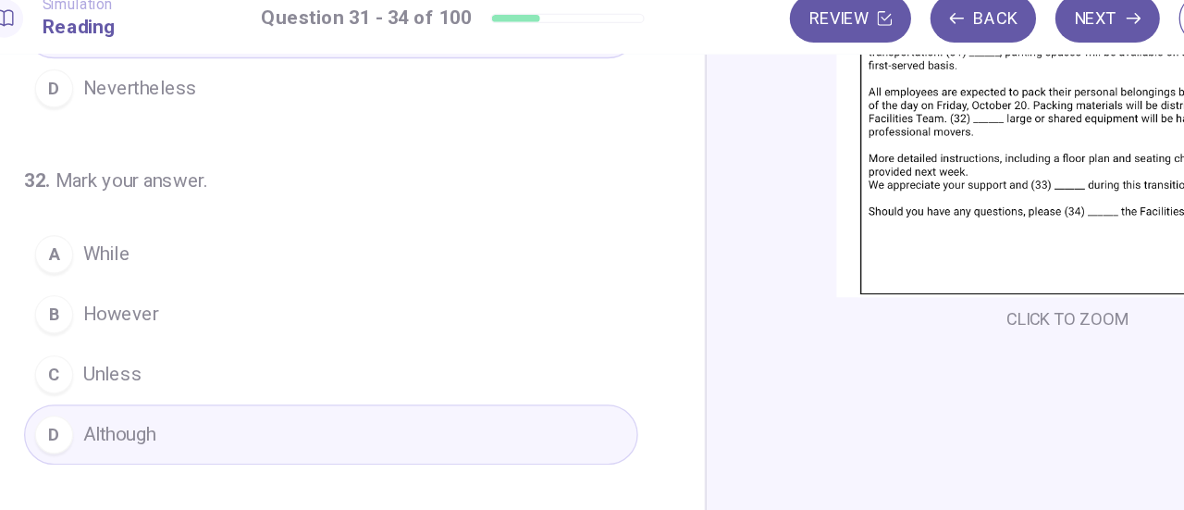
click at [366, 253] on button "B However" at bounding box center [303, 259] width 473 height 46
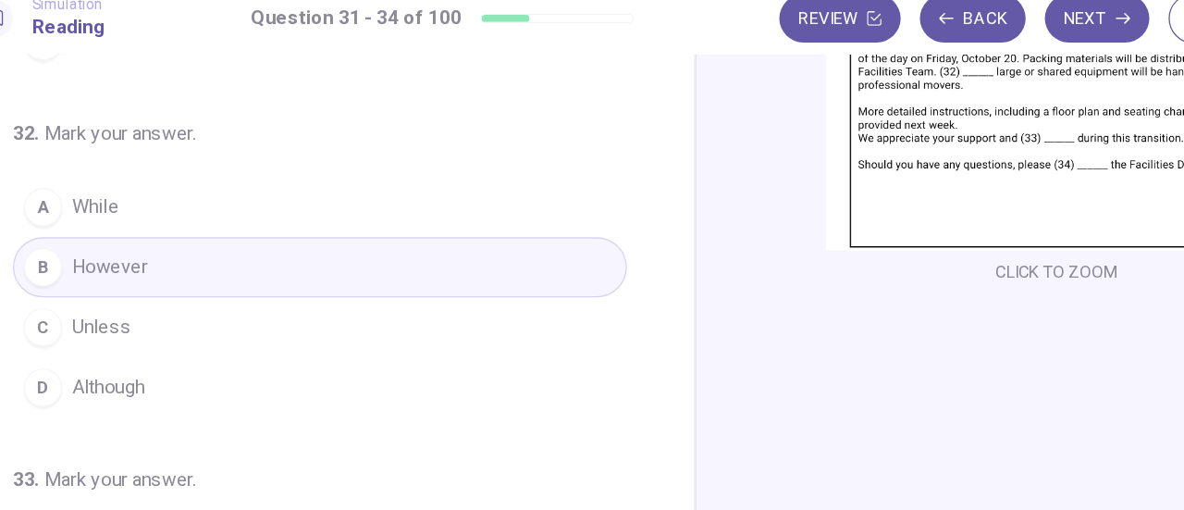
scroll to position [270, 0]
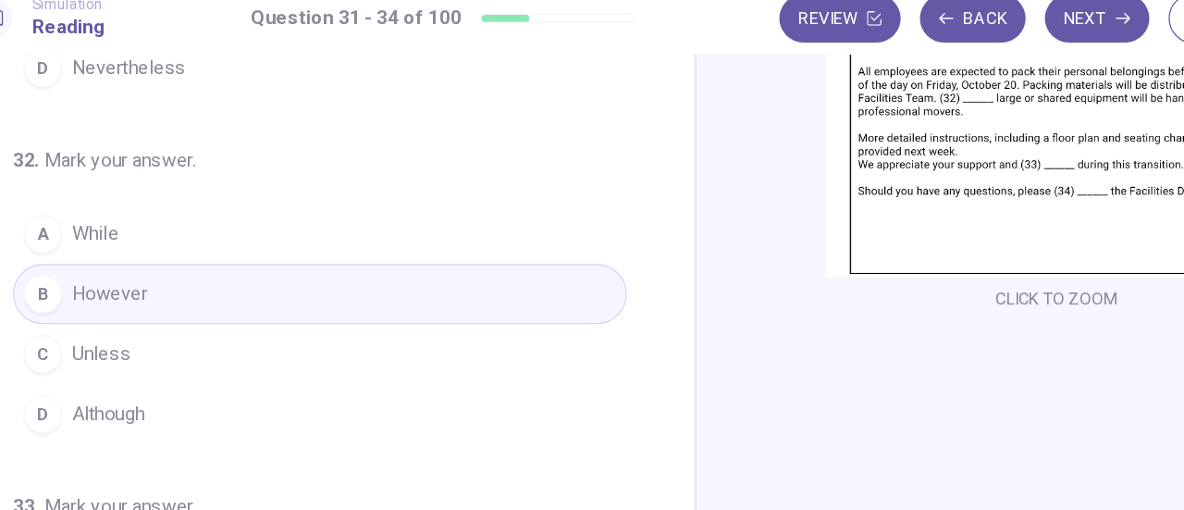
click at [353, 335] on button "D Although" at bounding box center [303, 336] width 473 height 46
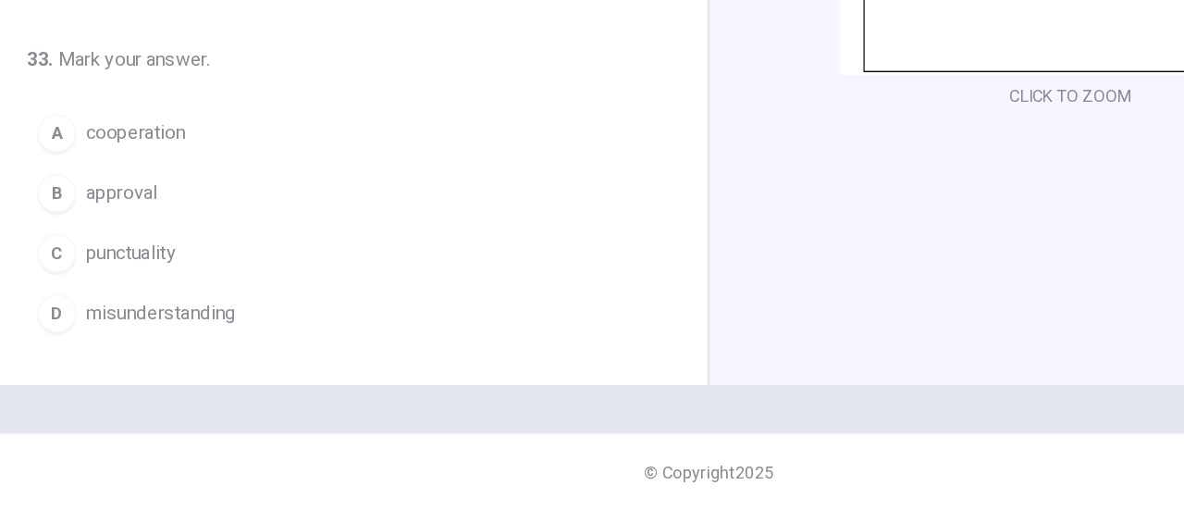
scroll to position [189, 0]
click at [341, 200] on button "A cooperation" at bounding box center [303, 219] width 473 height 46
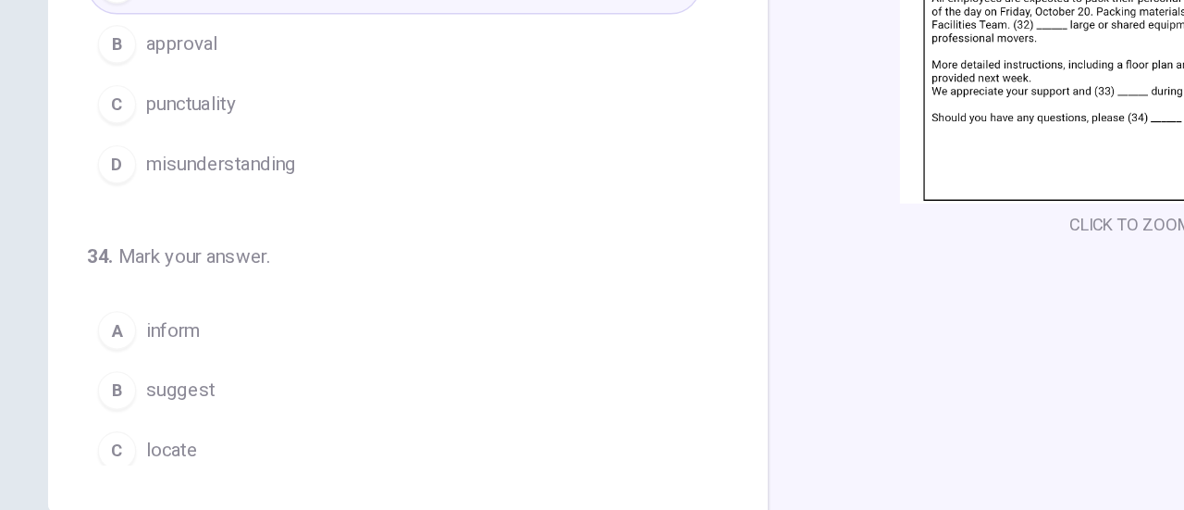
scroll to position [450, 0]
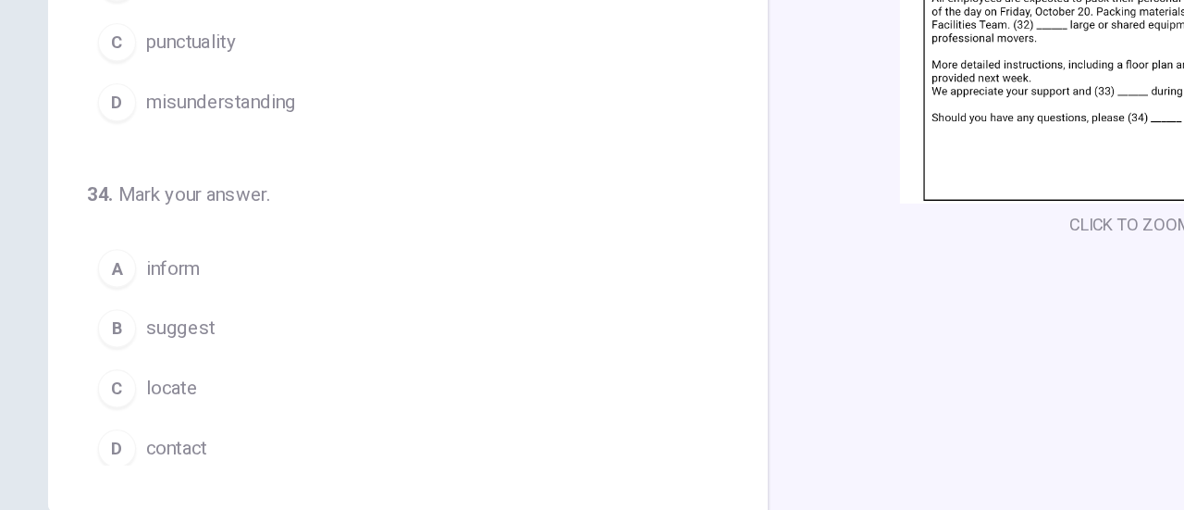
click at [189, 455] on button "D contact" at bounding box center [303, 463] width 473 height 46
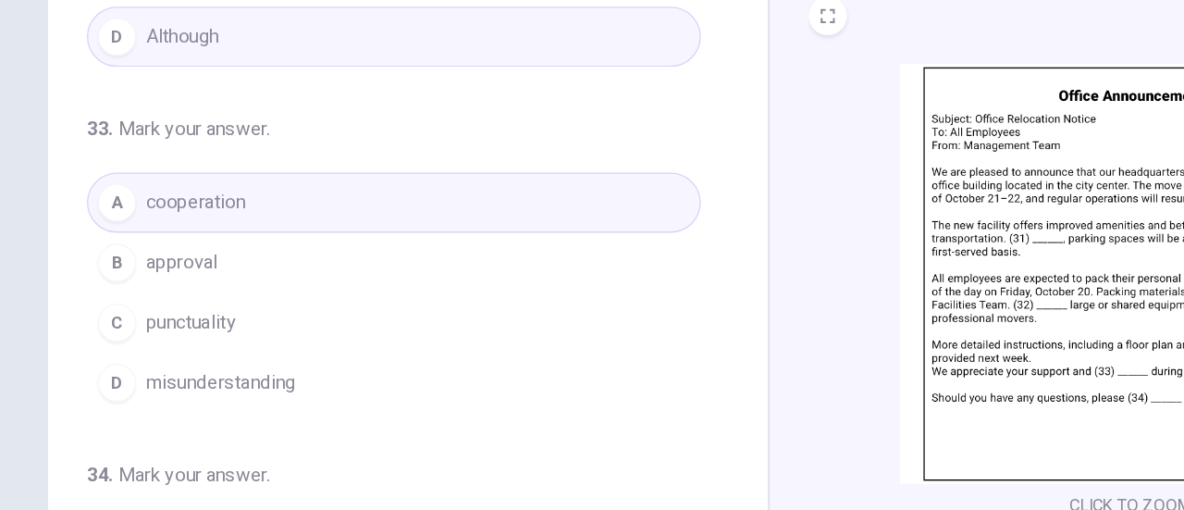
scroll to position [0, 0]
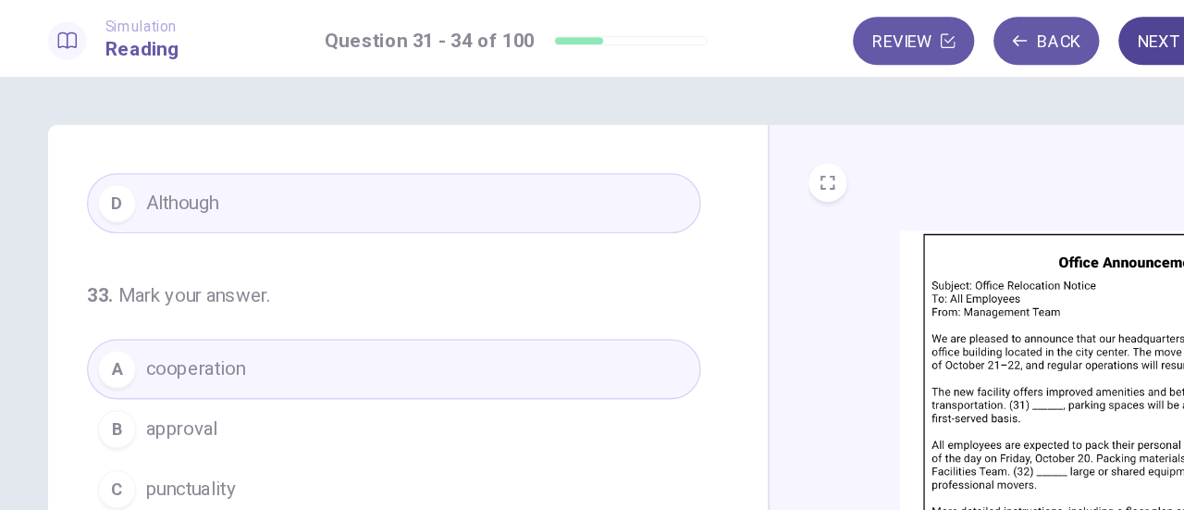
click at [886, 45] on button "Next" at bounding box center [901, 31] width 80 height 37
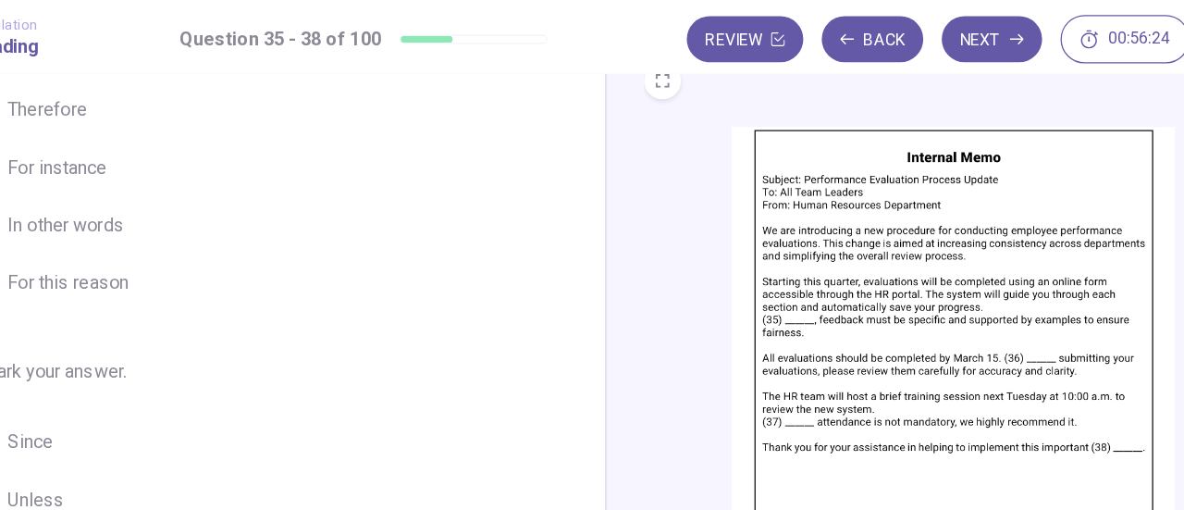
scroll to position [77, 0]
click at [141, 177] on span "In other words" at bounding box center [158, 179] width 93 height 22
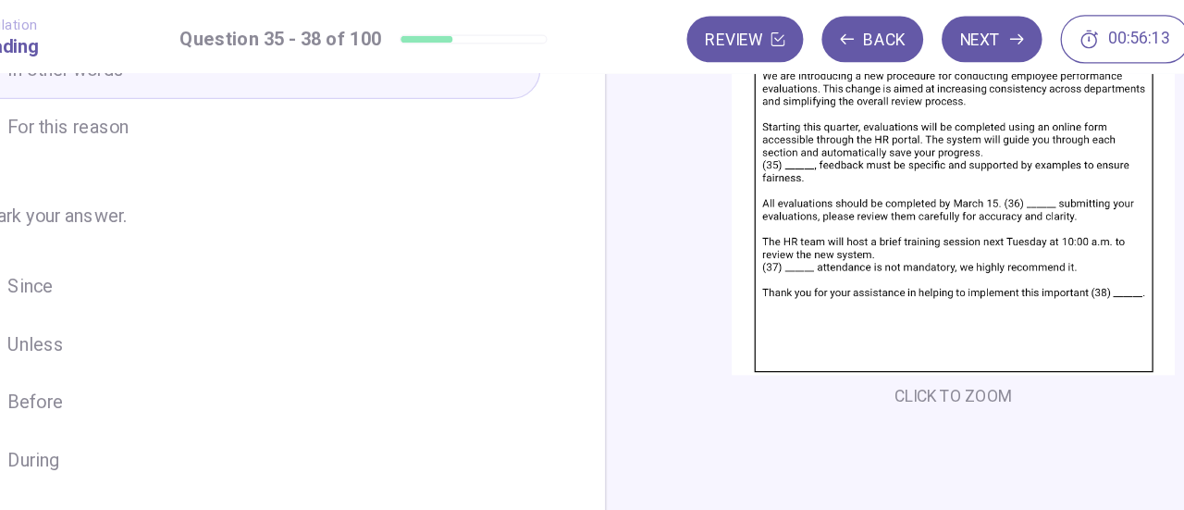
scroll to position [201, 0]
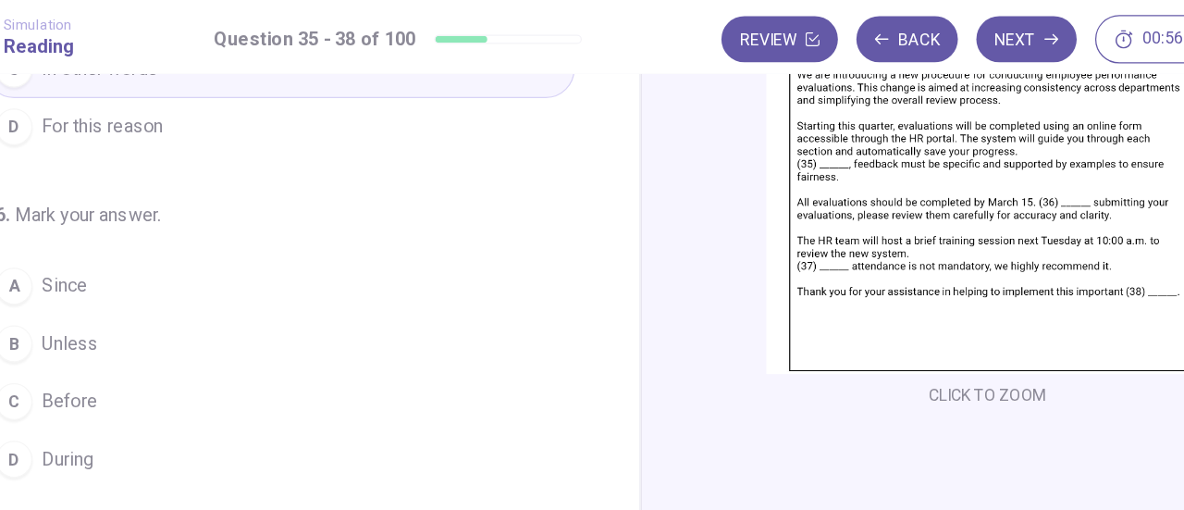
click at [119, 325] on span "Before" at bounding box center [134, 322] width 44 height 22
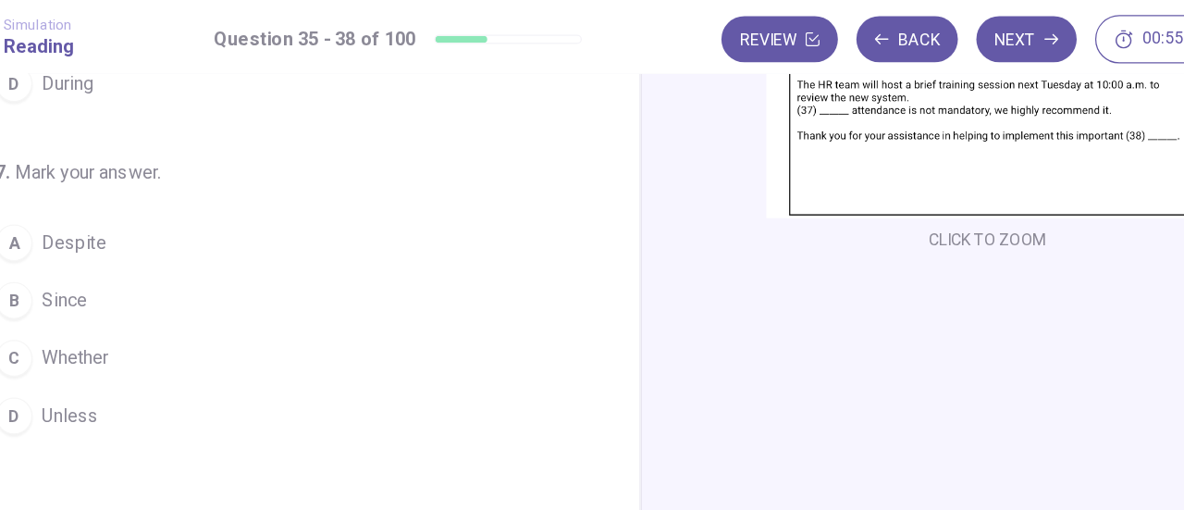
scroll to position [217, 0]
click at [135, 191] on span "Despite" at bounding box center [138, 191] width 52 height 22
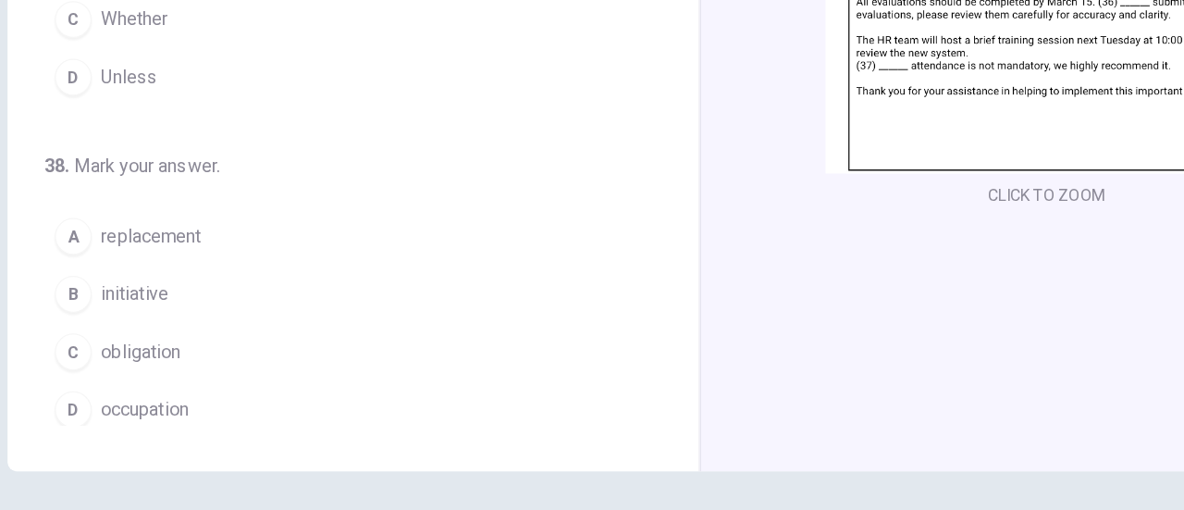
scroll to position [270, 0]
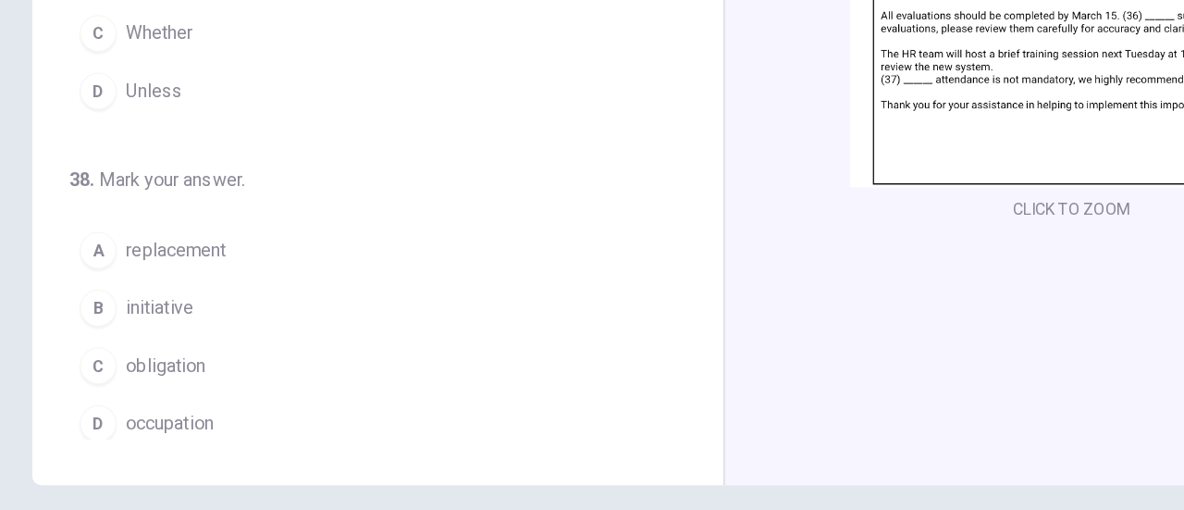
click at [102, 322] on button "B initiative" at bounding box center [303, 326] width 473 height 46
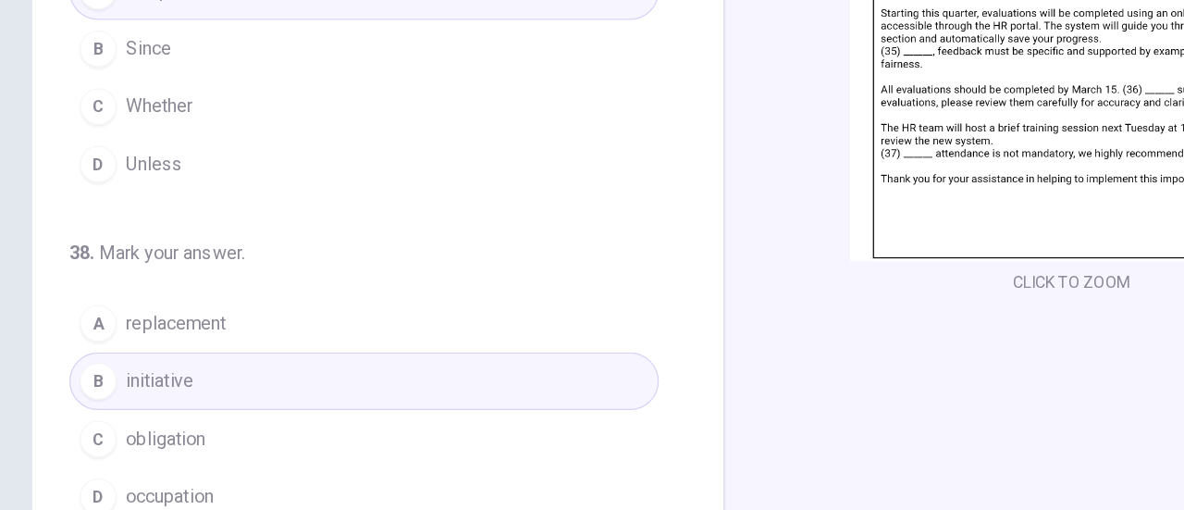
scroll to position [0, 0]
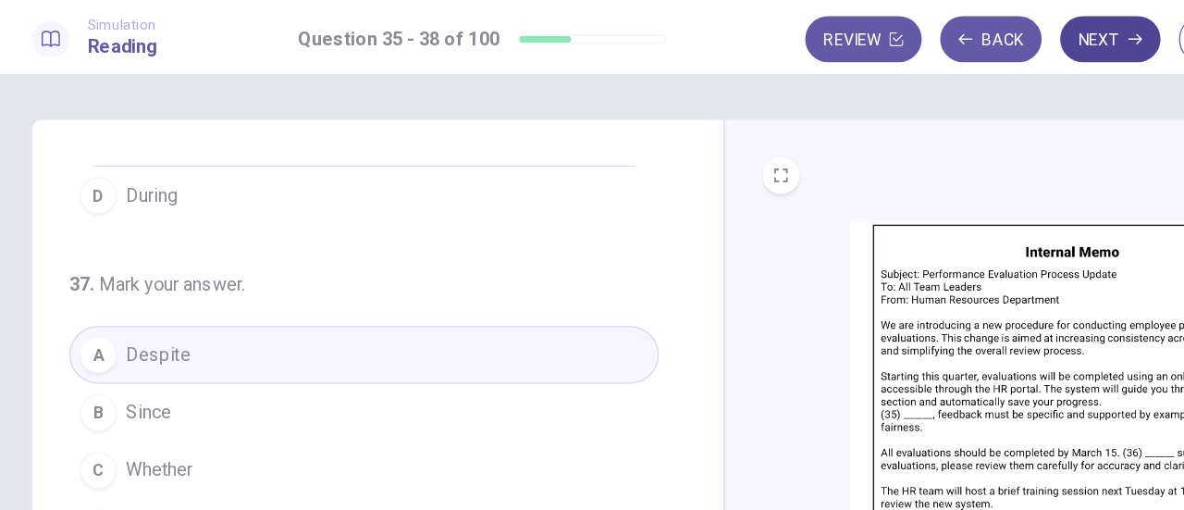
click at [890, 39] on button "Next" at bounding box center [901, 31] width 80 height 37
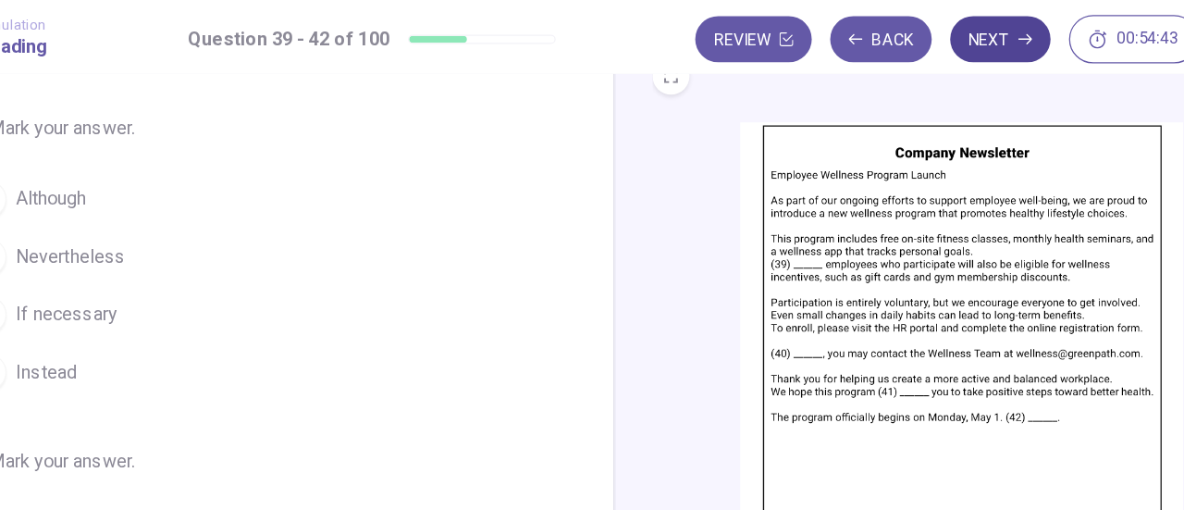
scroll to position [80, 0]
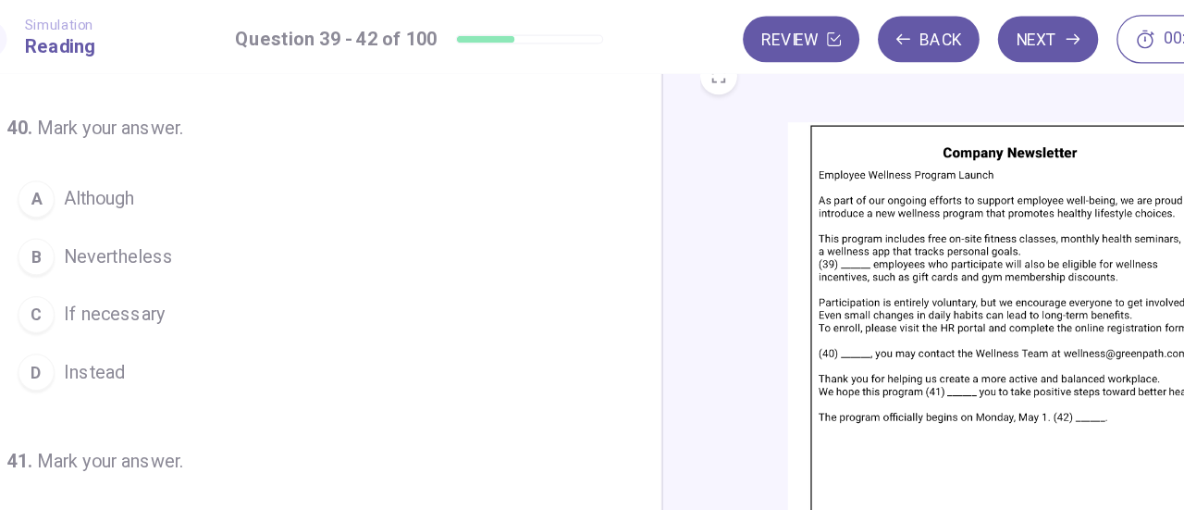
click at [117, 256] on span "If necessary" at bounding box center [152, 252] width 81 height 22
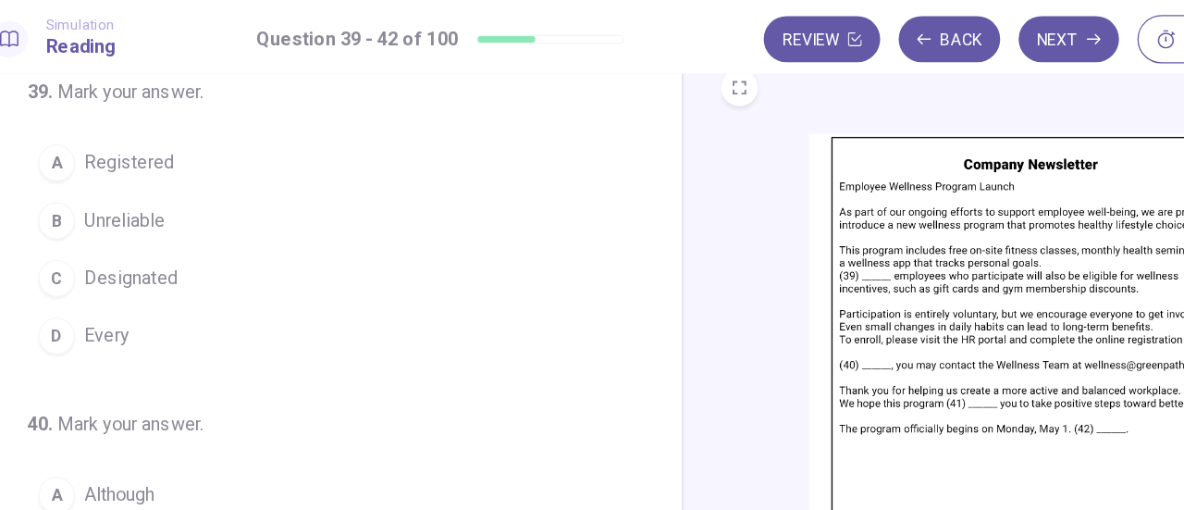
scroll to position [71, 0]
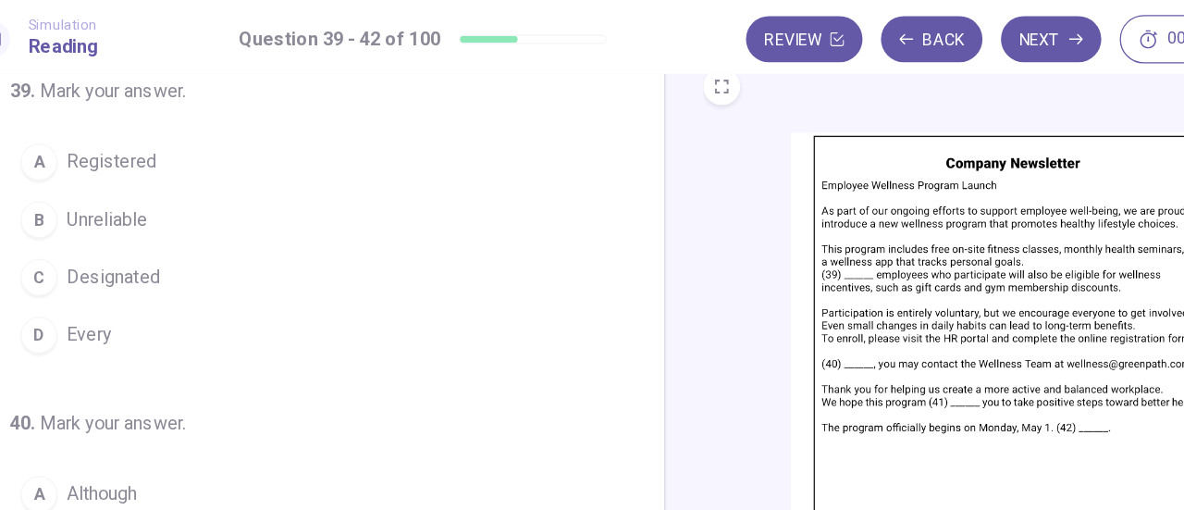
click at [117, 262] on span "Every" at bounding box center [130, 268] width 36 height 22
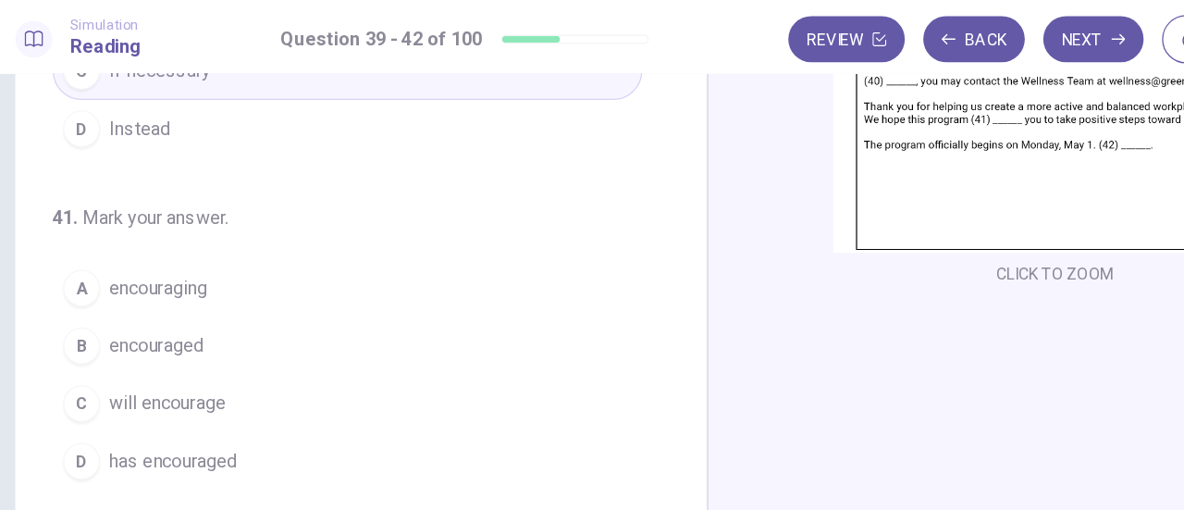
scroll to position [210, 0]
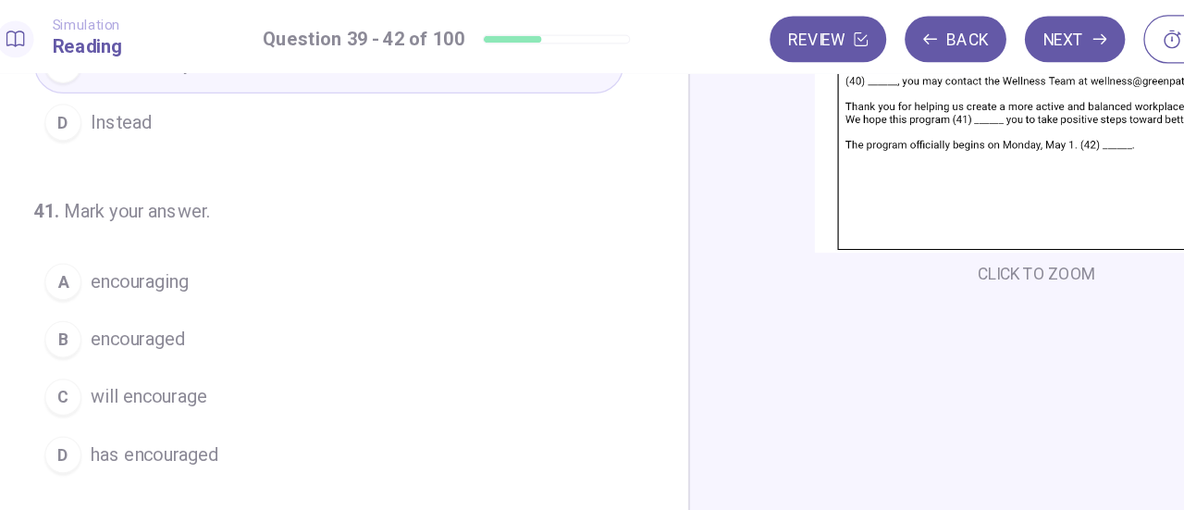
click at [124, 274] on span "encouraged" at bounding box center [150, 272] width 76 height 22
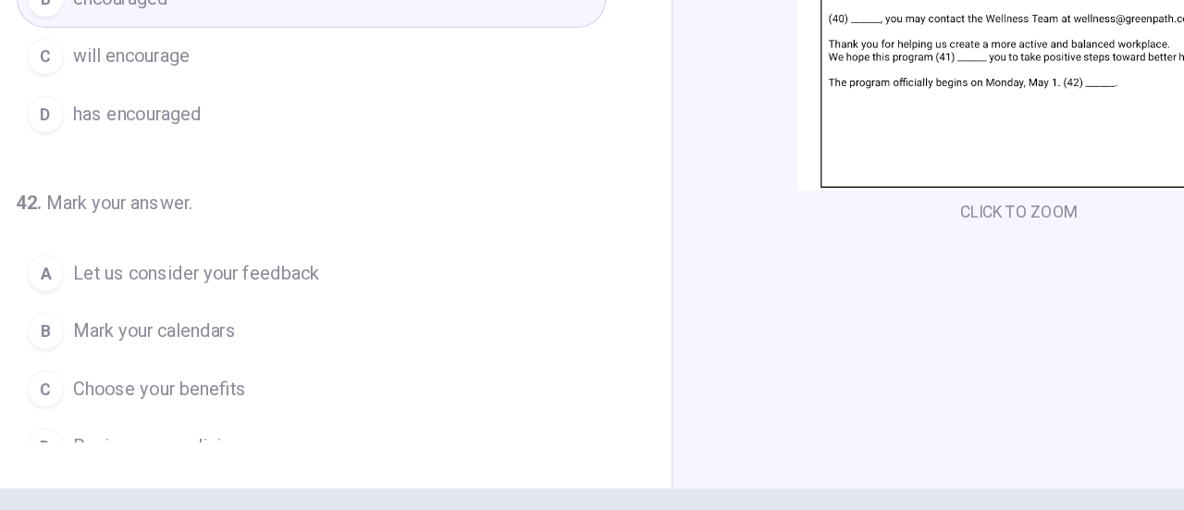
scroll to position [246, 0]
click at [137, 319] on span "Let us consider your feedback" at bounding box center [210, 321] width 197 height 22
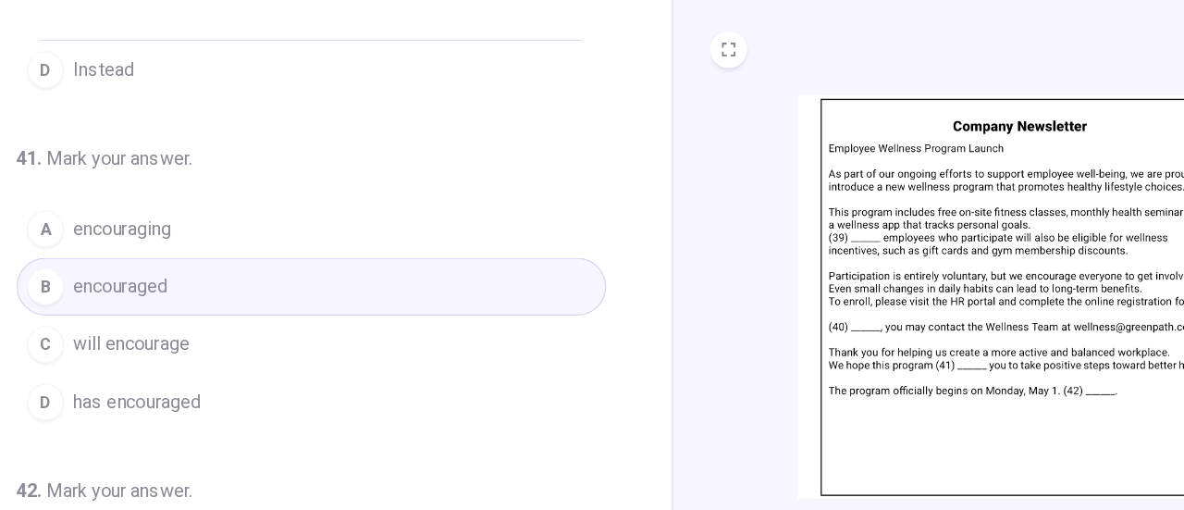
scroll to position [0, 0]
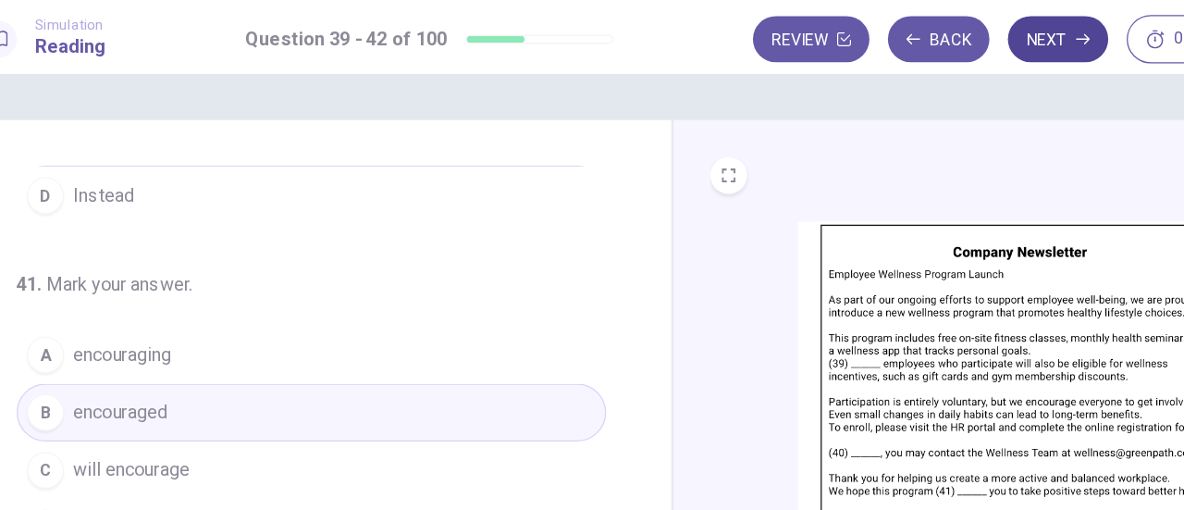
click at [891, 31] on button "Next" at bounding box center [901, 31] width 80 height 37
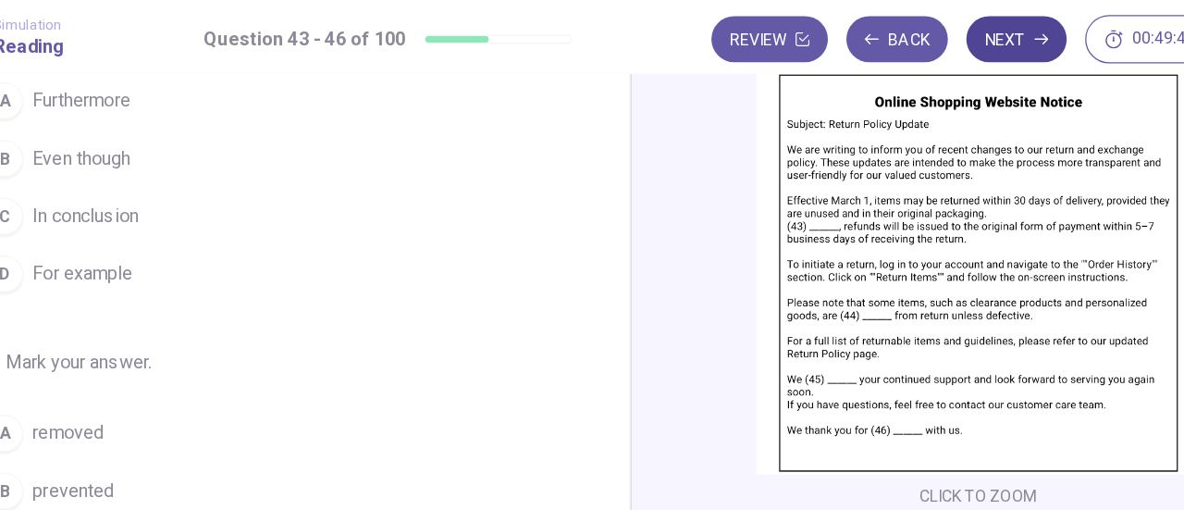
scroll to position [122, 0]
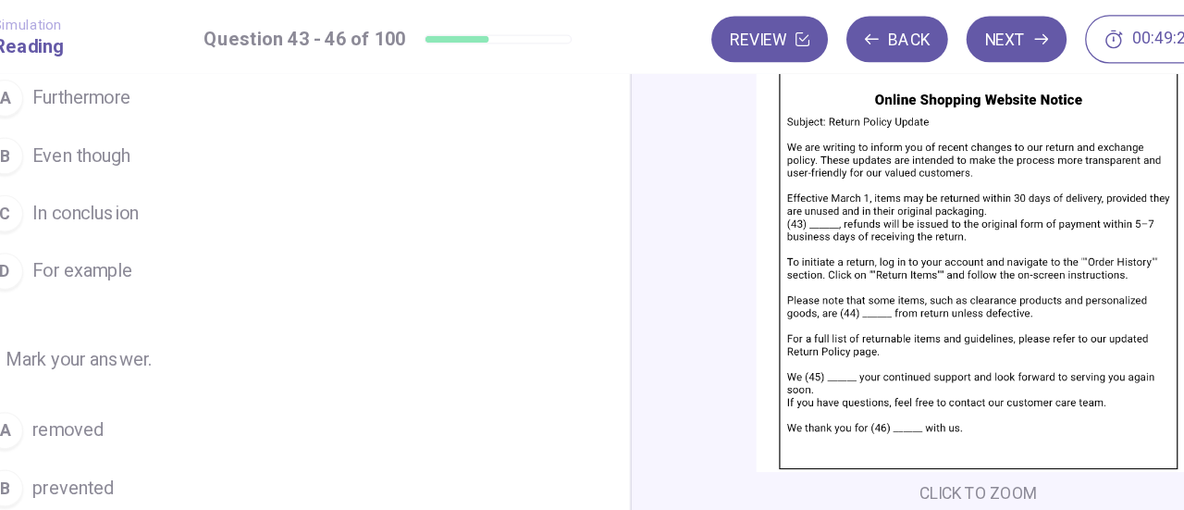
click at [140, 89] on span "Furthermore" at bounding box center [151, 79] width 79 height 22
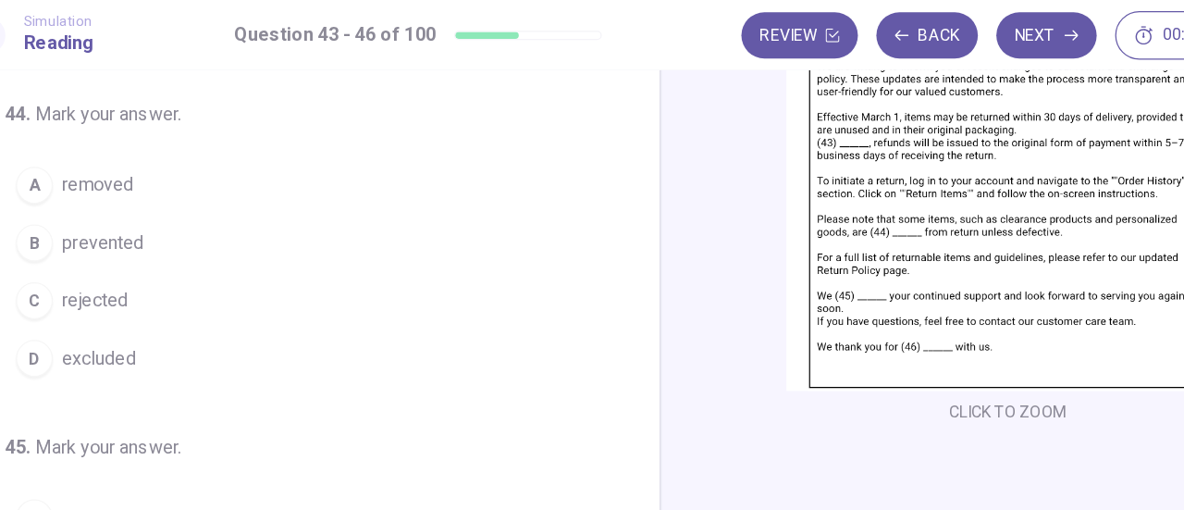
scroll to position [185, 0]
click at [96, 292] on div "D" at bounding box center [90, 290] width 30 height 30
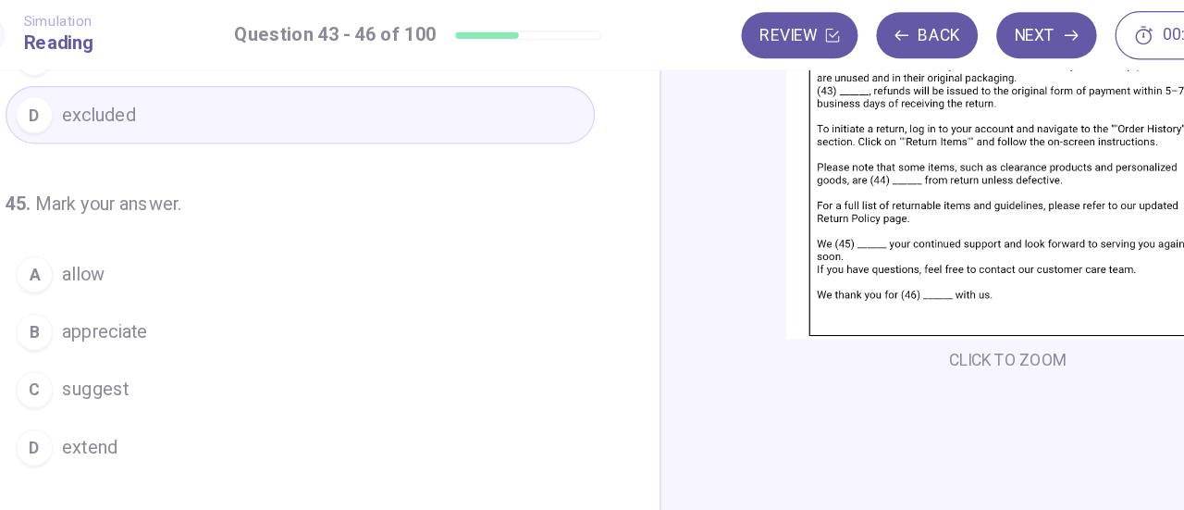
scroll to position [286, 0]
click at [134, 261] on span "appreciate" at bounding box center [146, 268] width 68 height 22
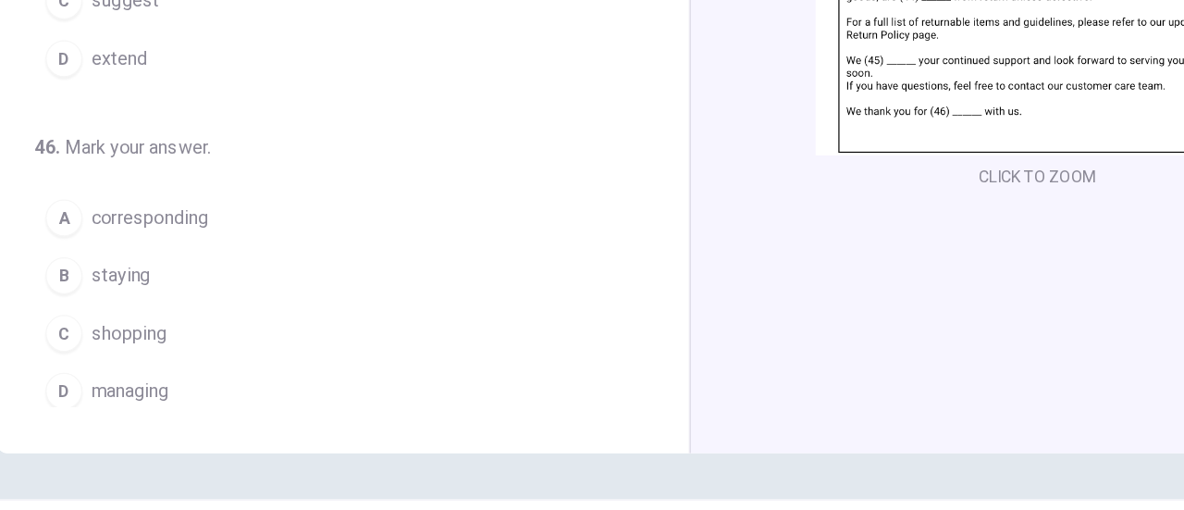
scroll to position [312, 0]
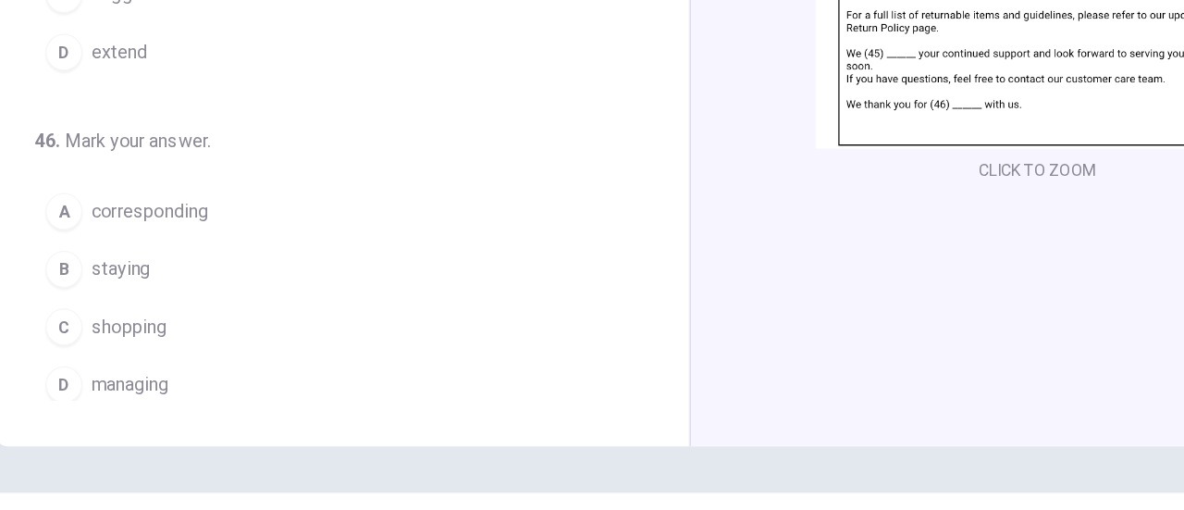
click at [115, 323] on span "shopping" at bounding box center [142, 331] width 60 height 22
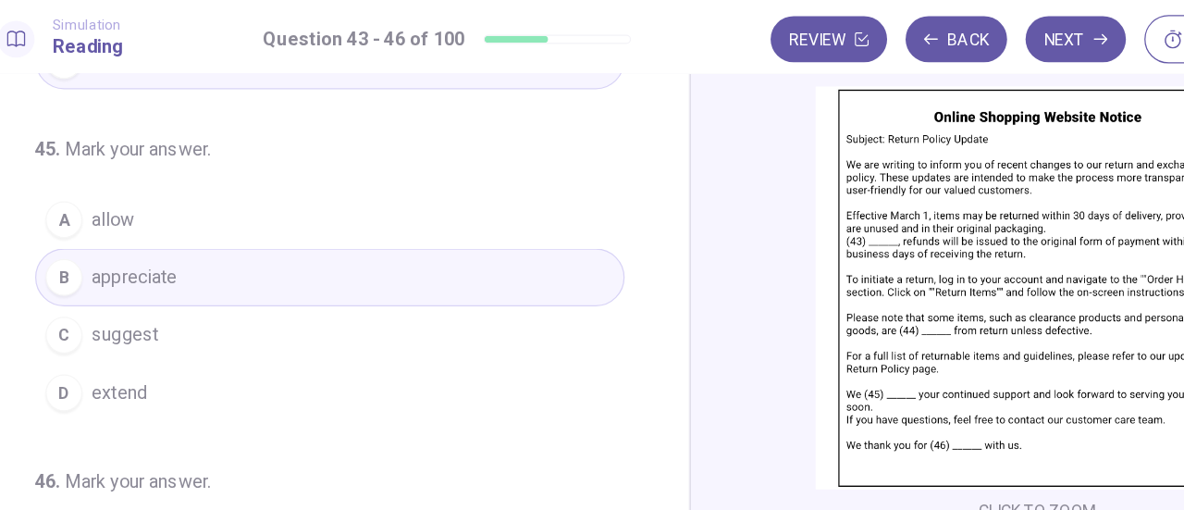
scroll to position [0, 0]
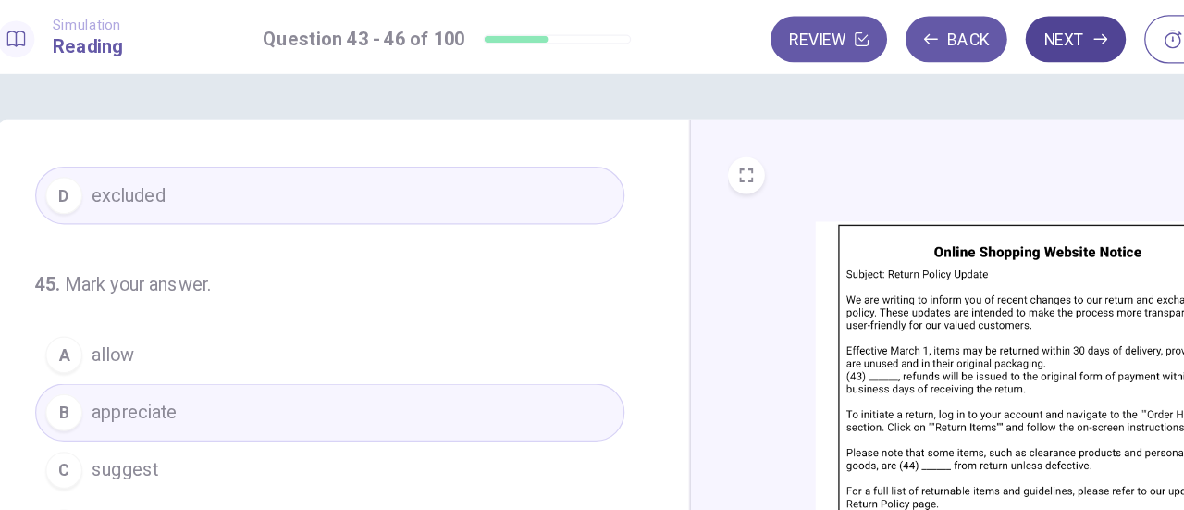
click at [904, 45] on button "Next" at bounding box center [901, 31] width 80 height 37
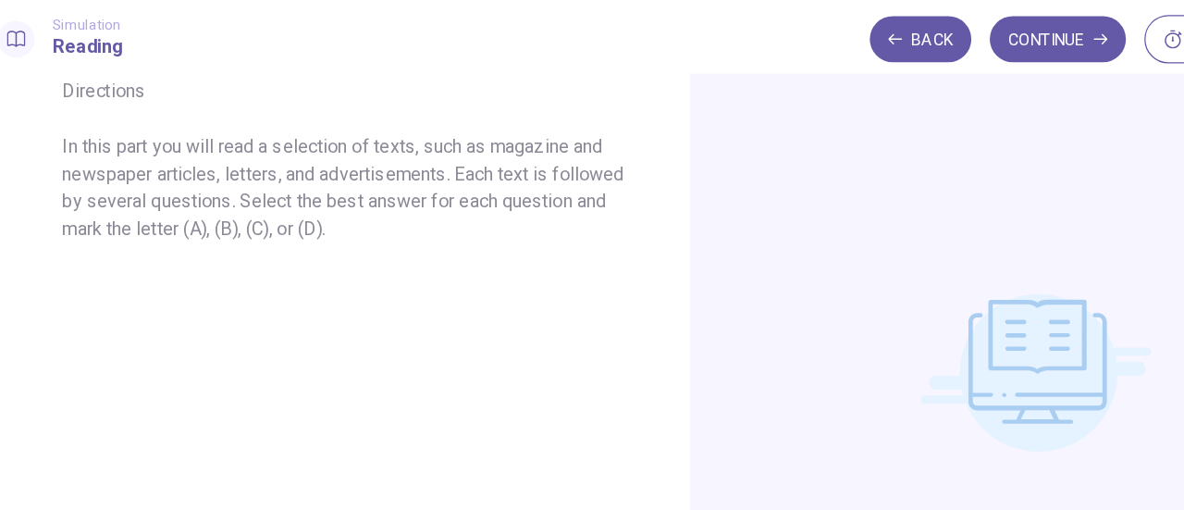
scroll to position [120, 0]
click at [894, 41] on button "Continue" at bounding box center [887, 31] width 109 height 37
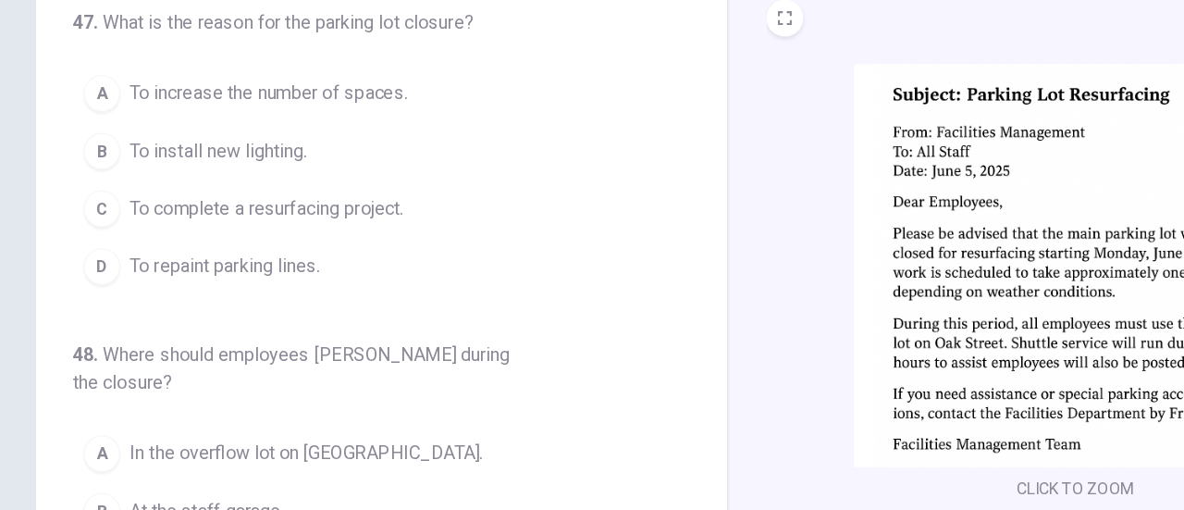
scroll to position [59, 0]
click at [120, 231] on span "To complete a resurfacing project." at bounding box center [221, 234] width 219 height 22
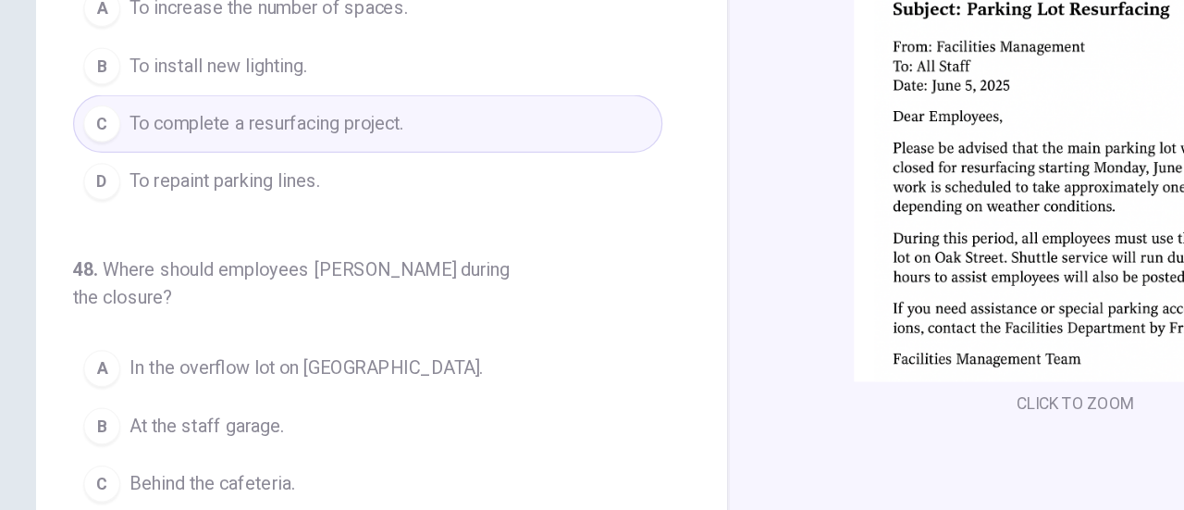
scroll to position [132, 0]
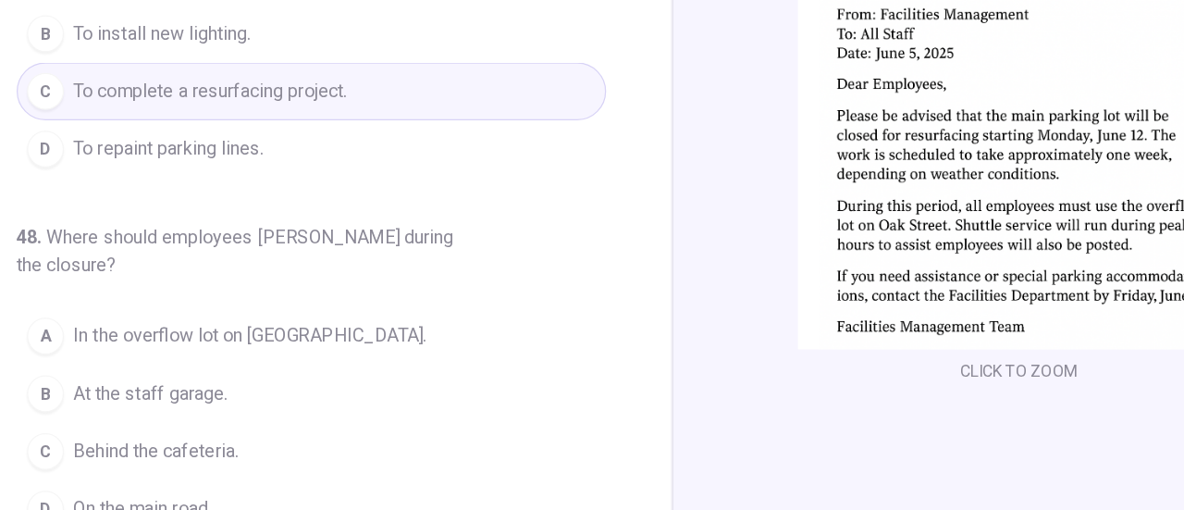
click at [117, 348] on button "A In the overflow lot on [GEOGRAPHIC_DATA]." at bounding box center [303, 357] width 473 height 46
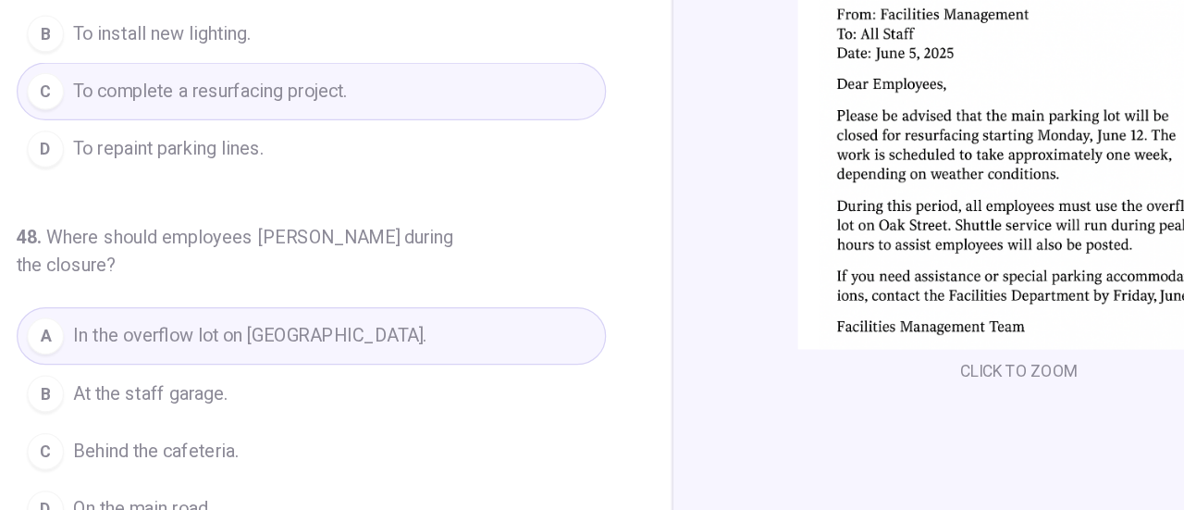
click at [781, 120] on img at bounding box center [870, 206] width 355 height 323
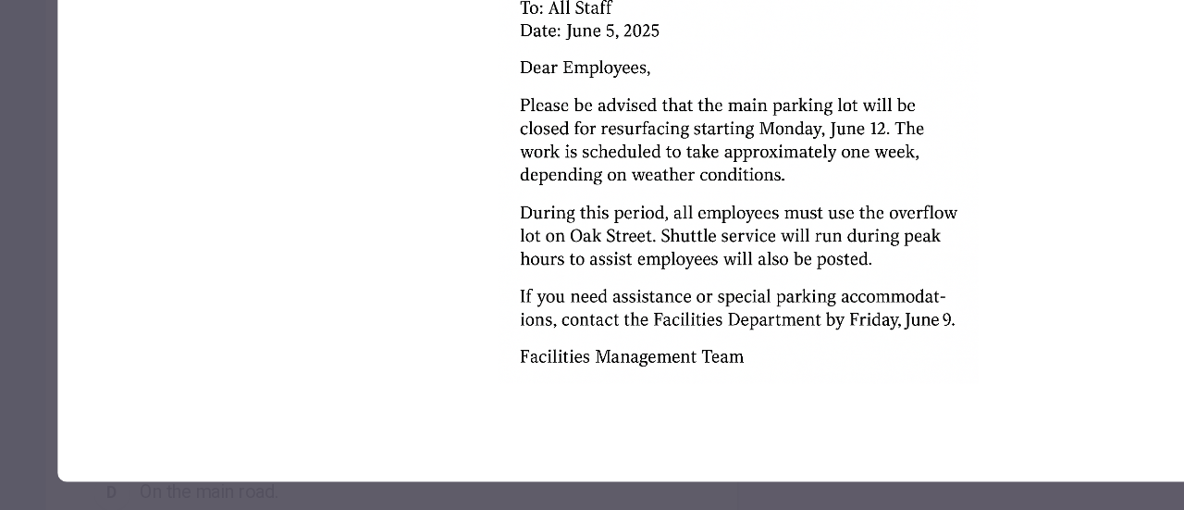
scroll to position [0, 0]
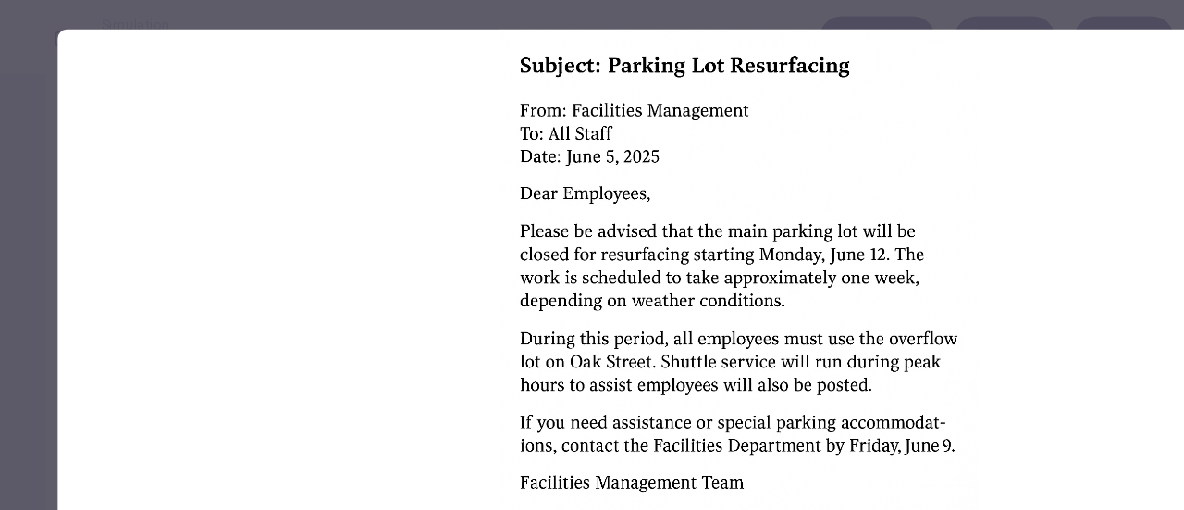
click at [34, 229] on div at bounding box center [592, 255] width 1184 height 510
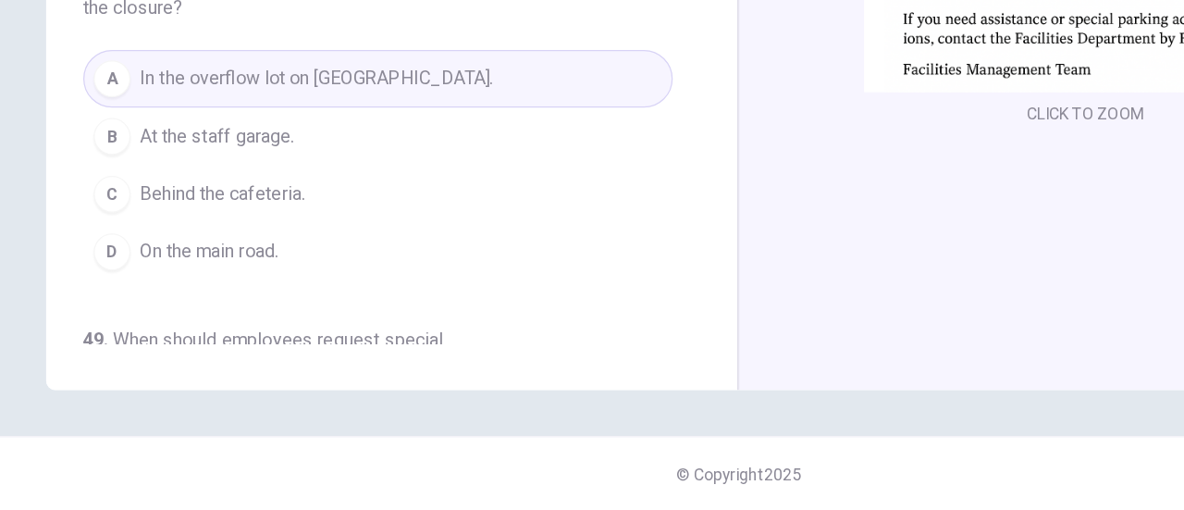
click at [881, 357] on div "CLICK TO ZOOM" at bounding box center [869, 92] width 555 height 643
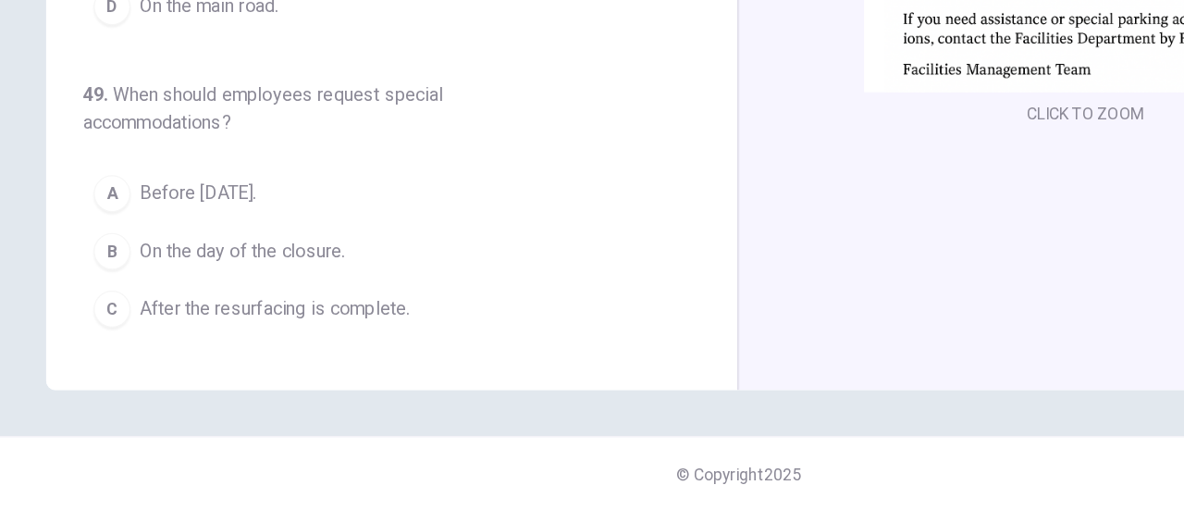
scroll to position [207, 0]
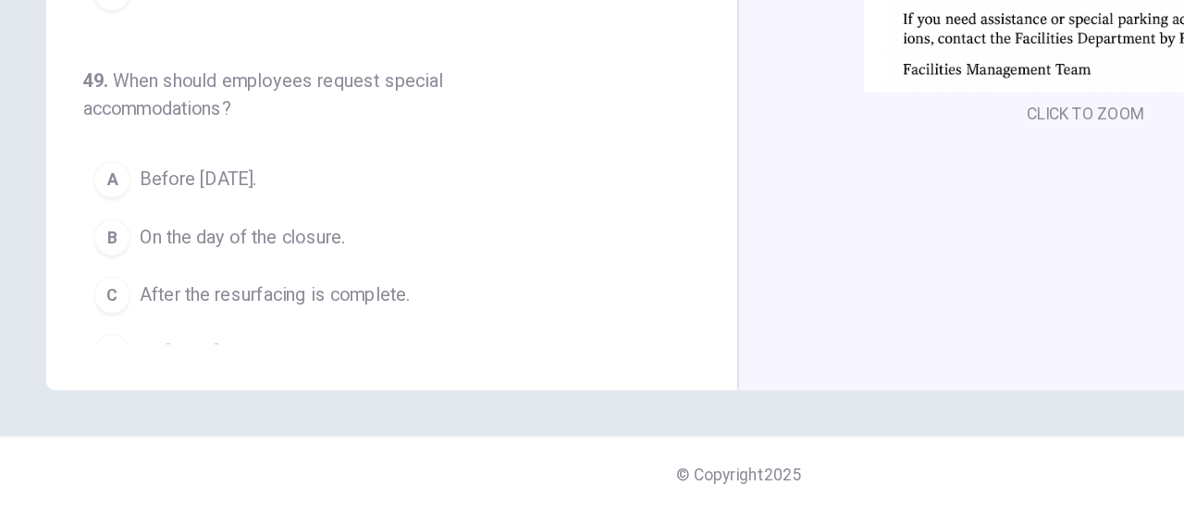
click at [112, 373] on span "By [DATE]." at bounding box center [145, 384] width 66 height 22
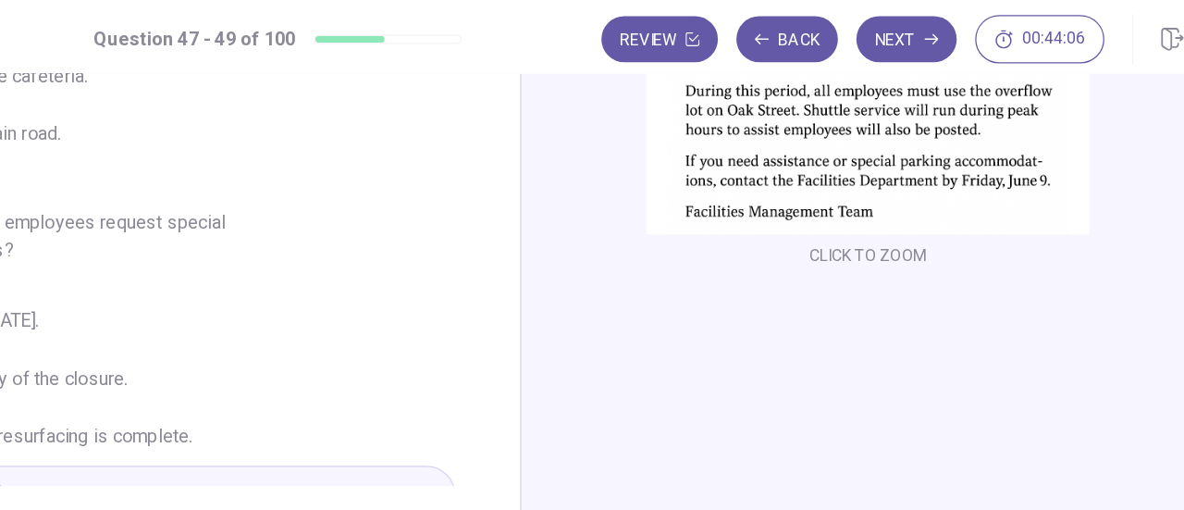
scroll to position [326, 0]
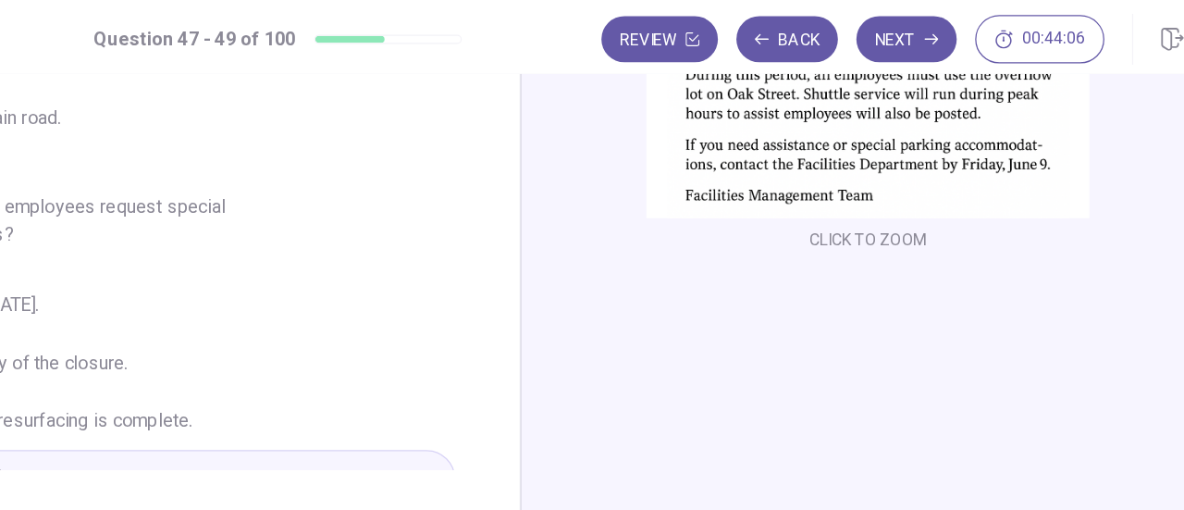
click at [1016, 304] on div "CLICK TO ZOOM" at bounding box center [869, 92] width 555 height 643
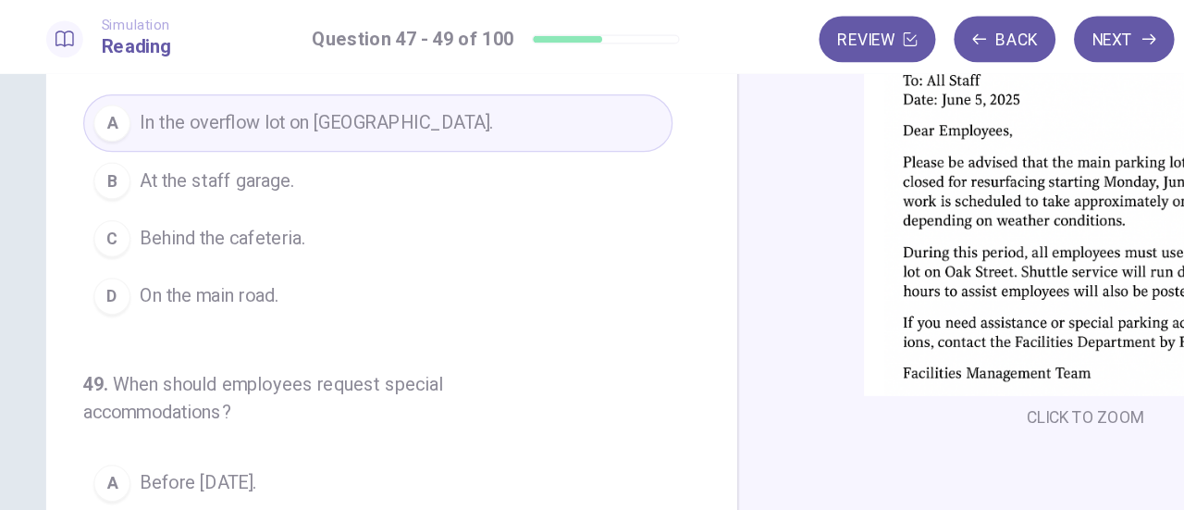
scroll to position [0, 0]
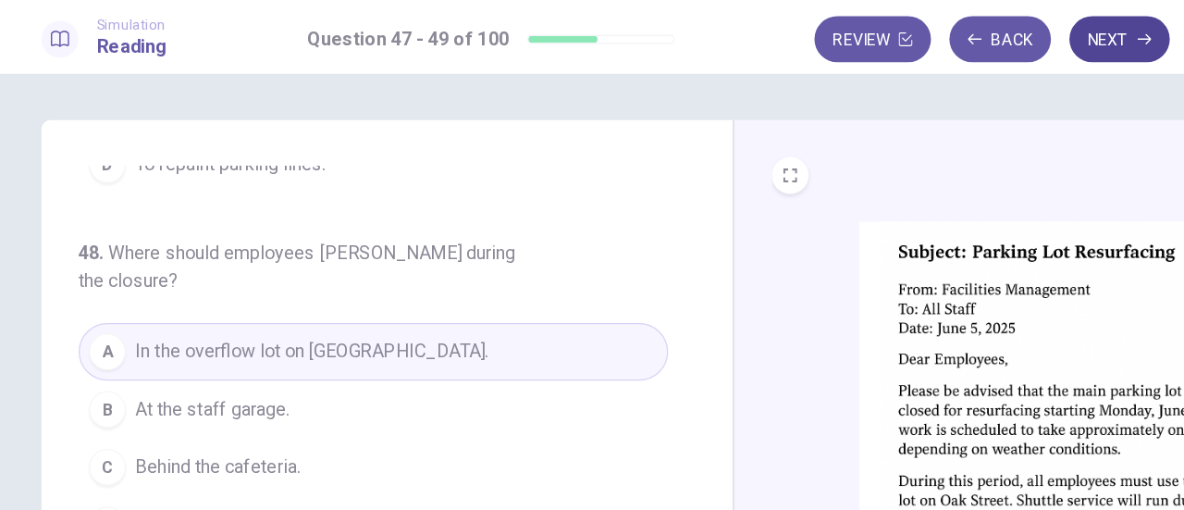
click at [903, 25] on button "Next" at bounding box center [901, 31] width 80 height 37
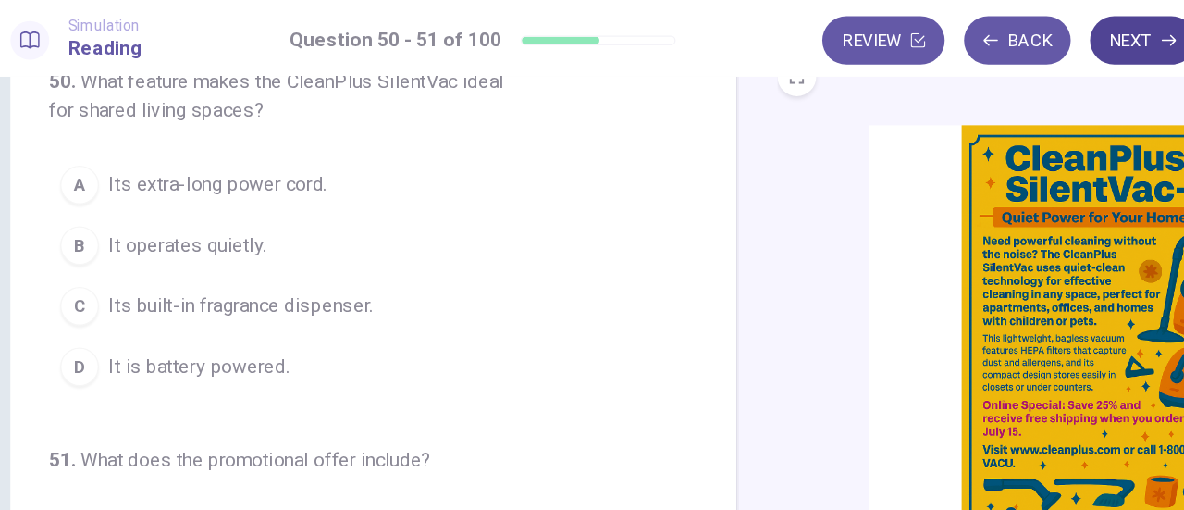
scroll to position [84, 0]
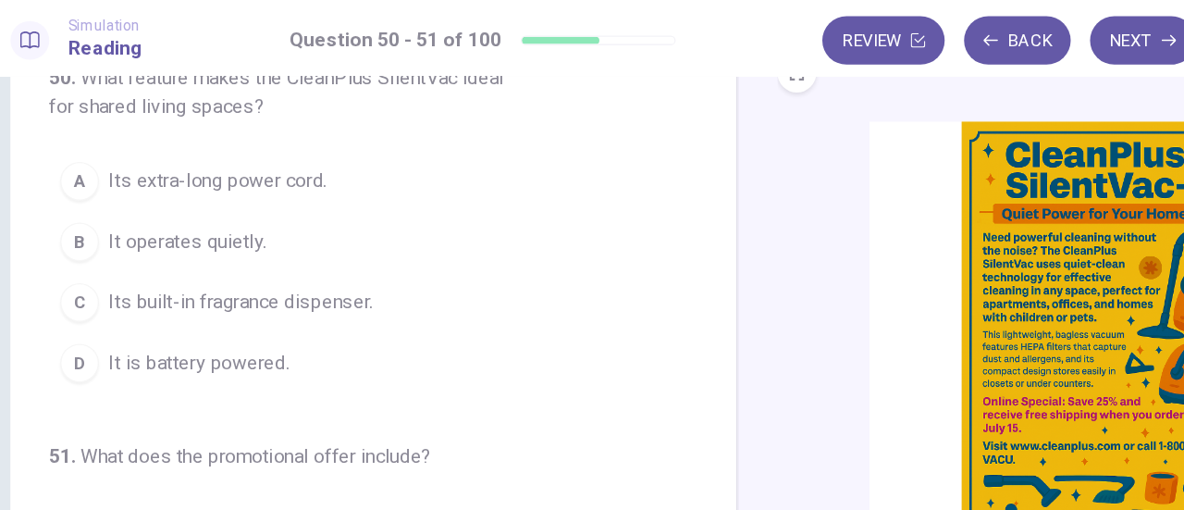
click at [112, 185] on span "It operates quietly." at bounding box center [172, 185] width 120 height 22
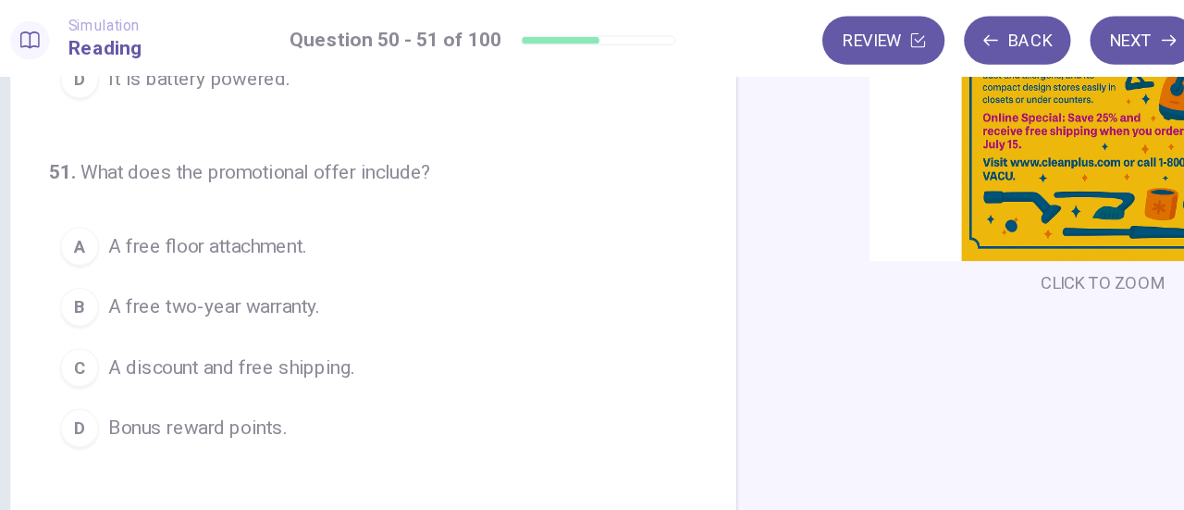
scroll to position [302, 0]
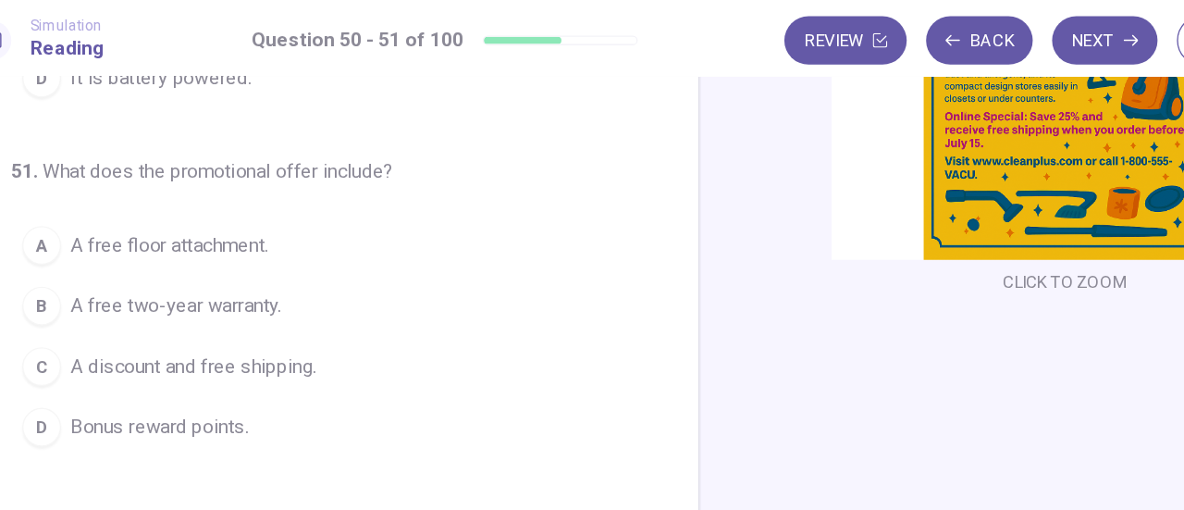
click at [93, 279] on div "C" at bounding box center [90, 281] width 30 height 30
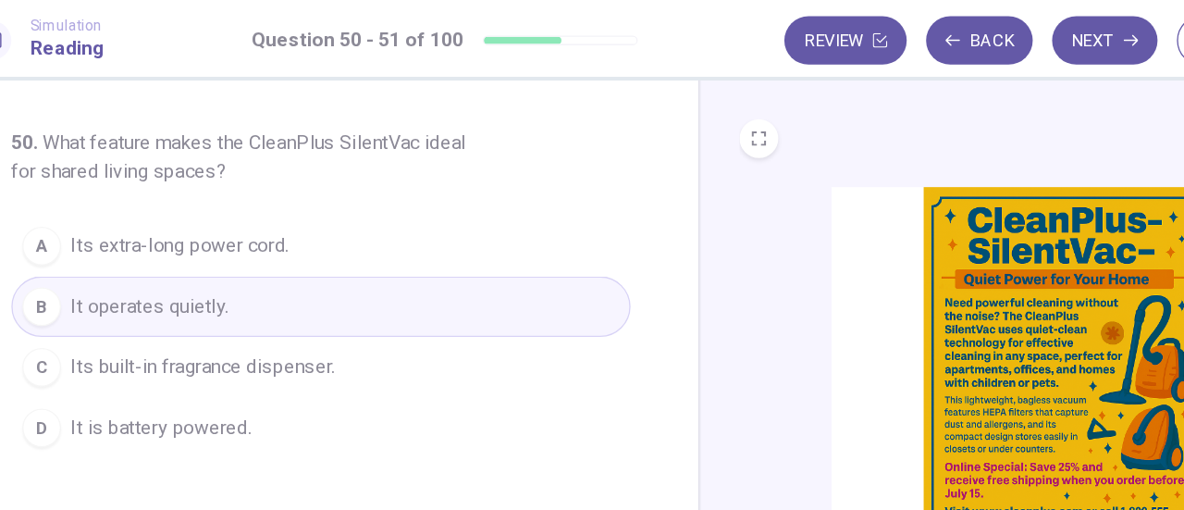
scroll to position [0, 0]
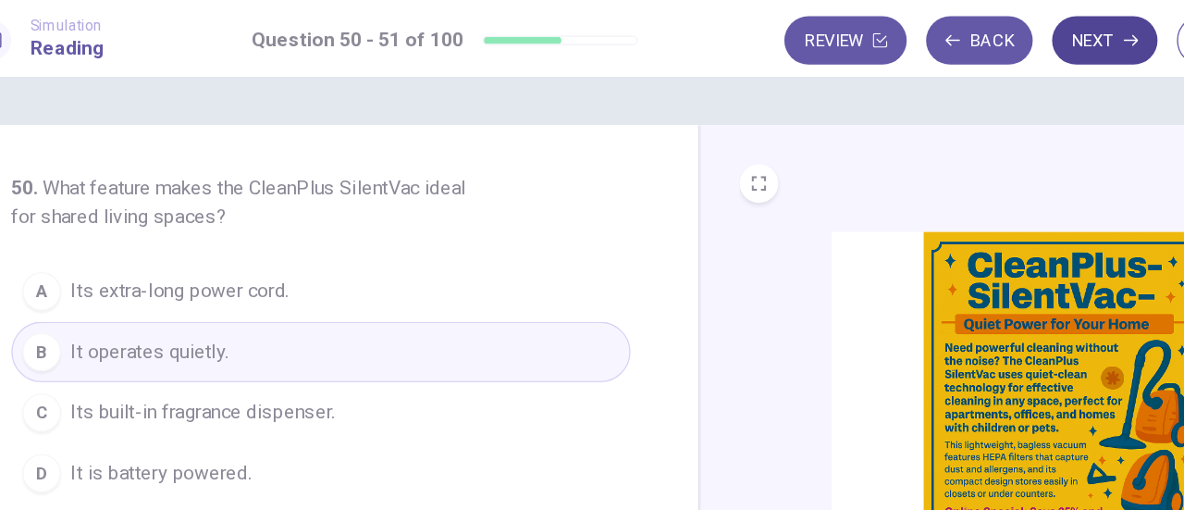
click at [895, 39] on button "Next" at bounding box center [901, 31] width 80 height 37
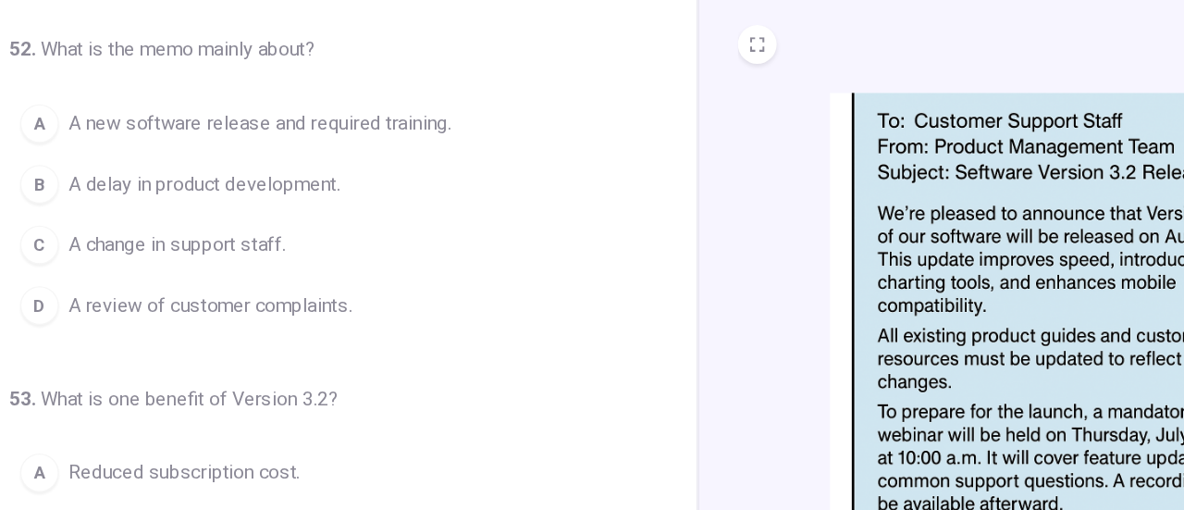
click at [91, 200] on div "A" at bounding box center [90, 201] width 30 height 30
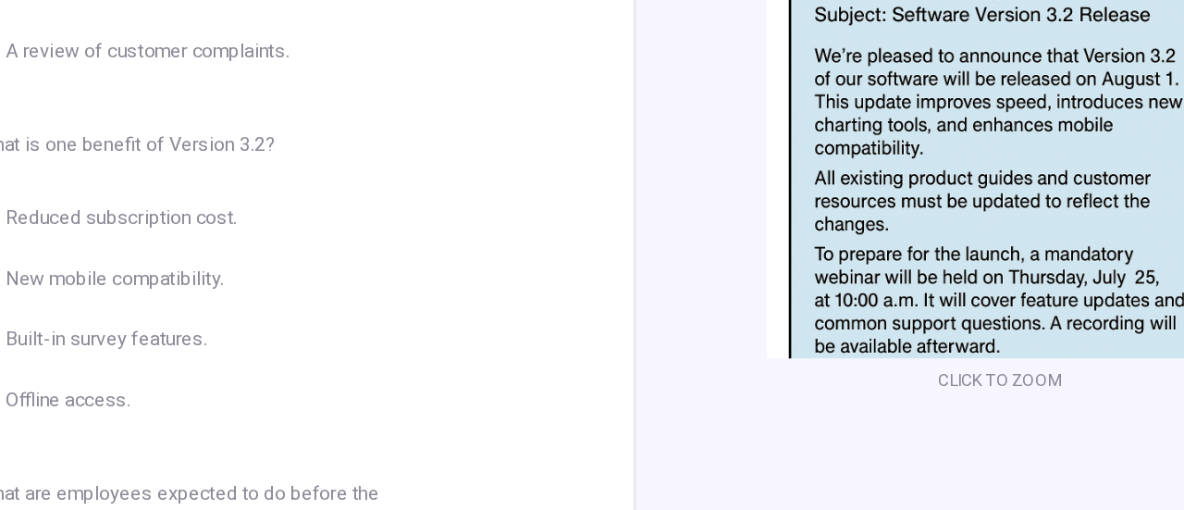
scroll to position [74, 0]
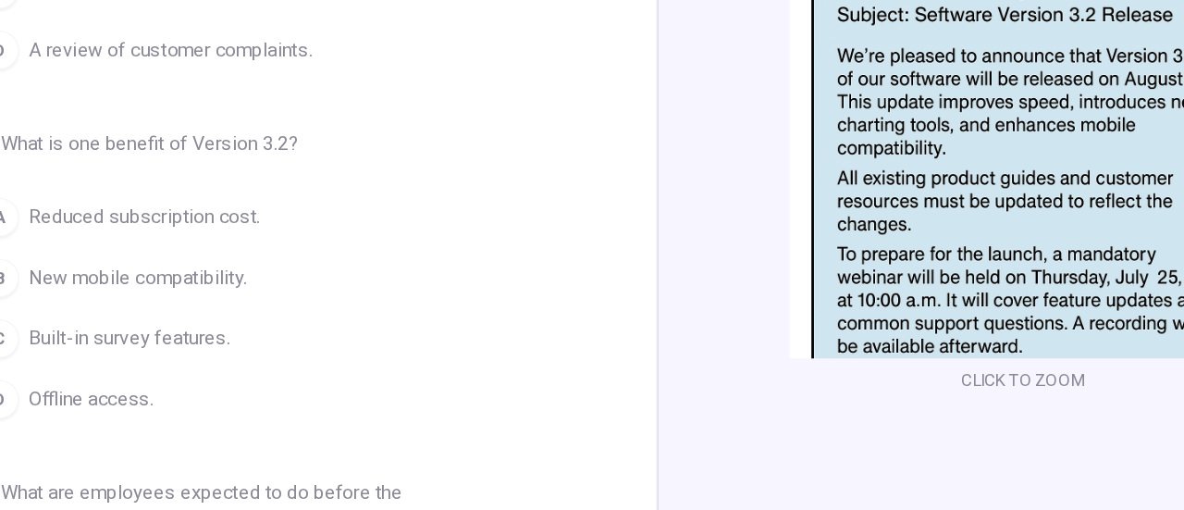
click at [126, 314] on span "New mobile compatibility." at bounding box center [195, 319] width 167 height 22
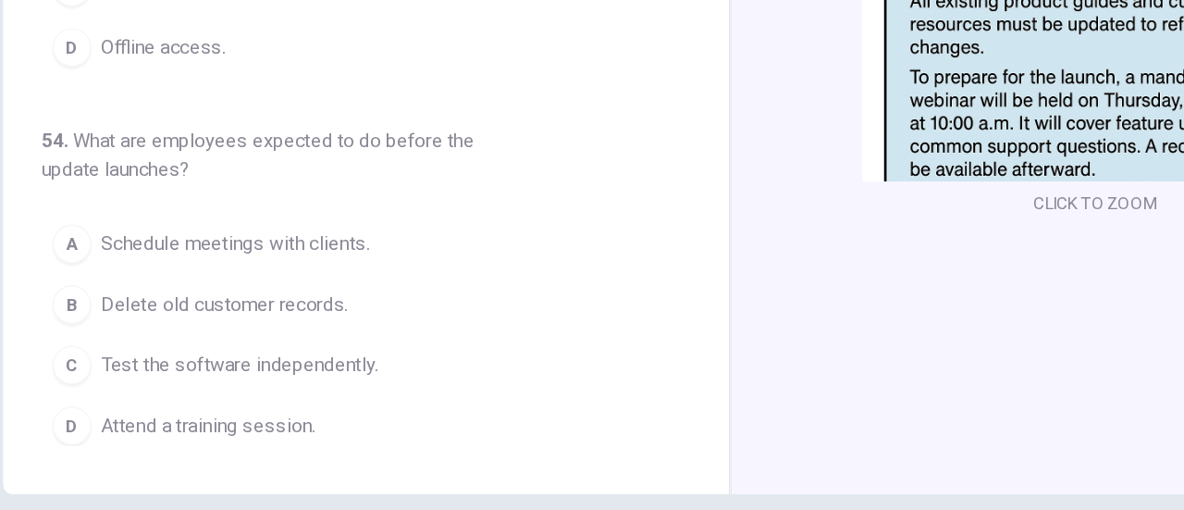
scroll to position [257, 0]
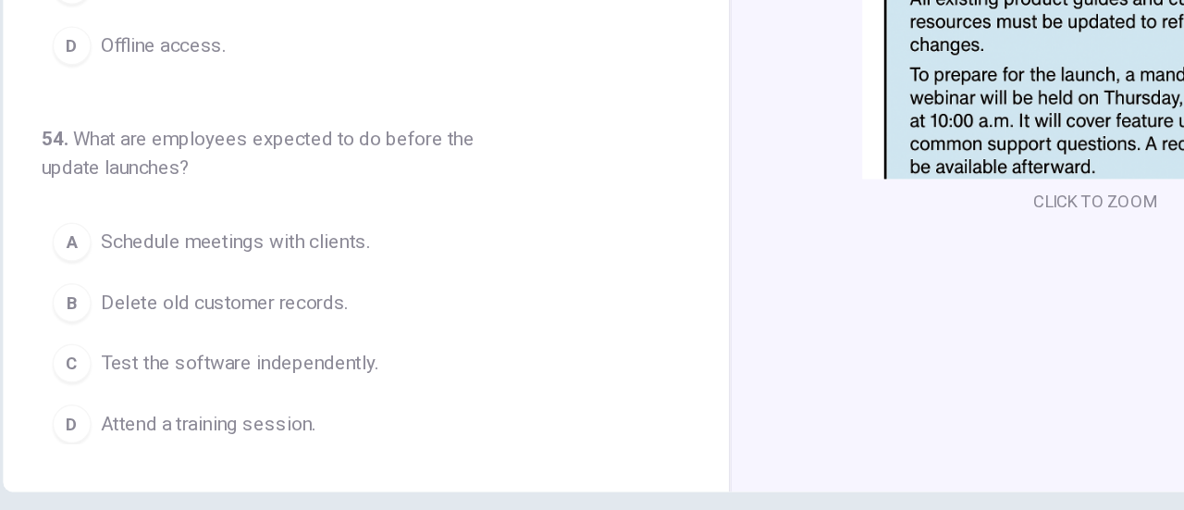
click at [119, 424] on span "Attend a training session." at bounding box center [194, 430] width 164 height 22
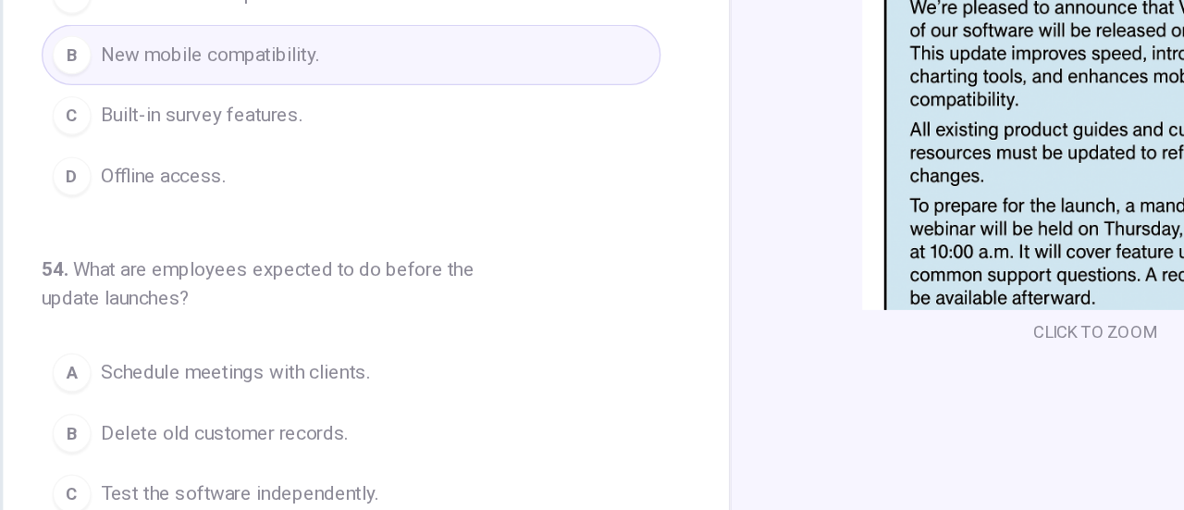
scroll to position [0, 0]
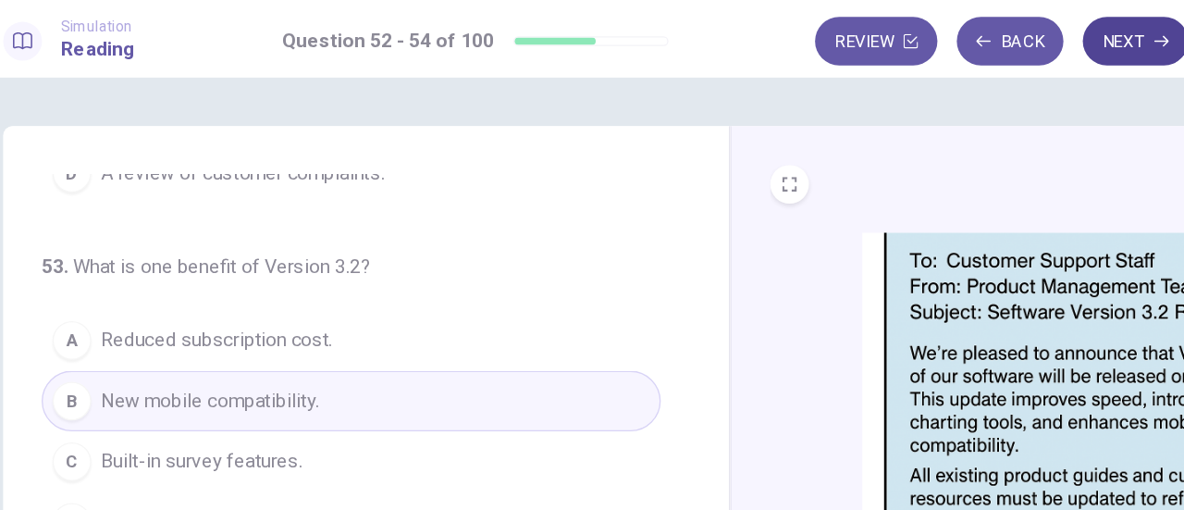
click at [892, 31] on button "Next" at bounding box center [901, 31] width 80 height 37
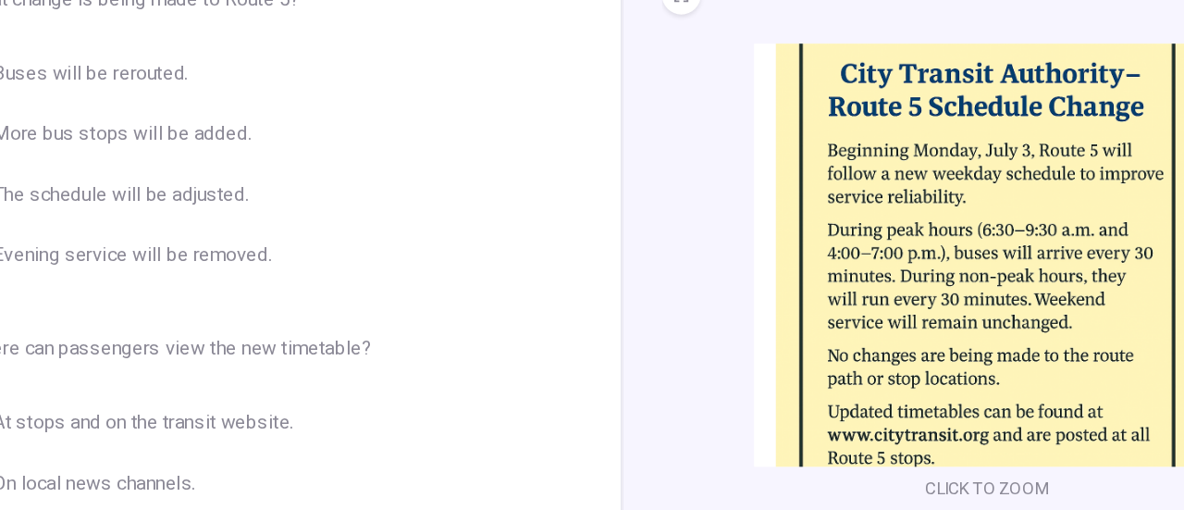
scroll to position [26, 0]
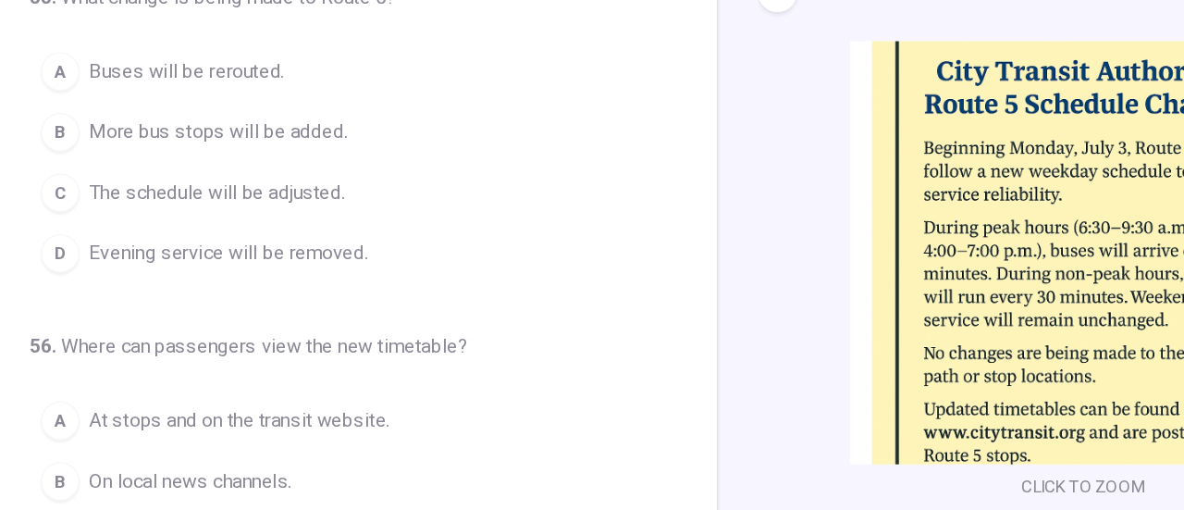
click at [276, 274] on span "The schedule will be adjusted." at bounding box center [209, 267] width 195 height 22
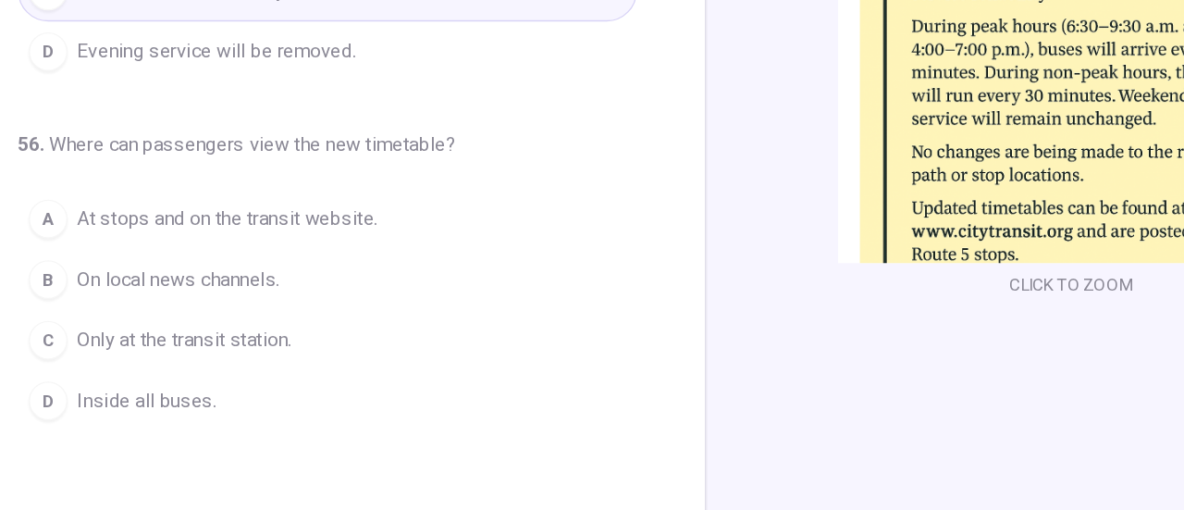
scroll to position [180, 0]
click at [337, 302] on button "A At stops and on the transit website." at bounding box center [303, 287] width 473 height 46
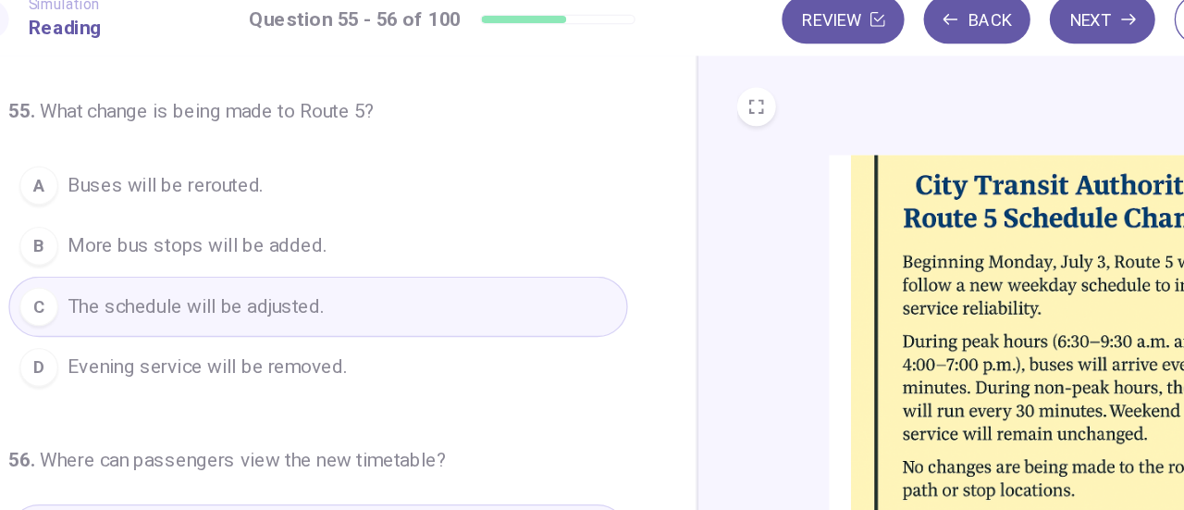
scroll to position [0, 0]
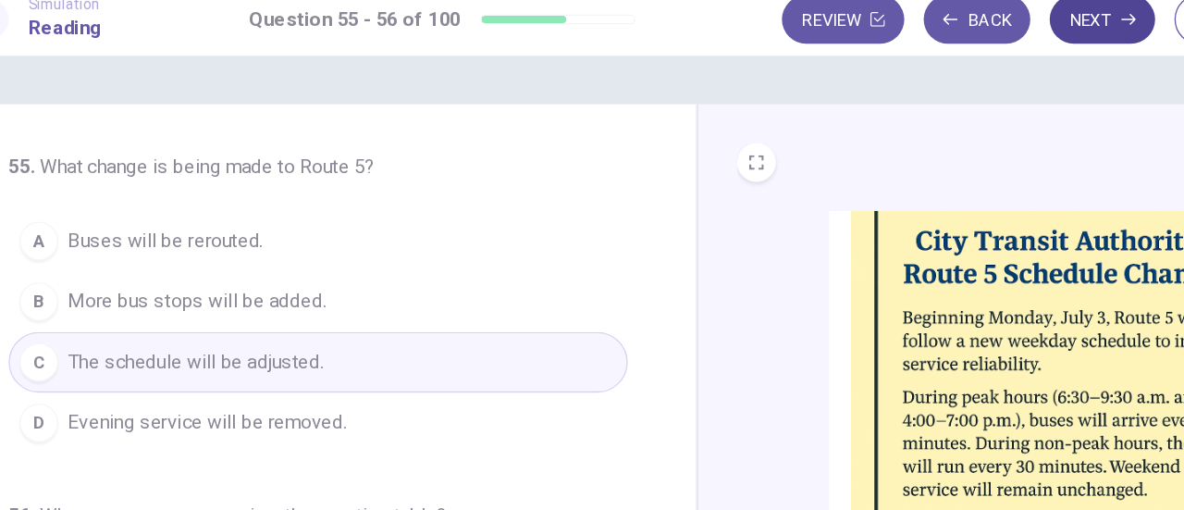
click at [904, 42] on button "Next" at bounding box center [901, 31] width 80 height 37
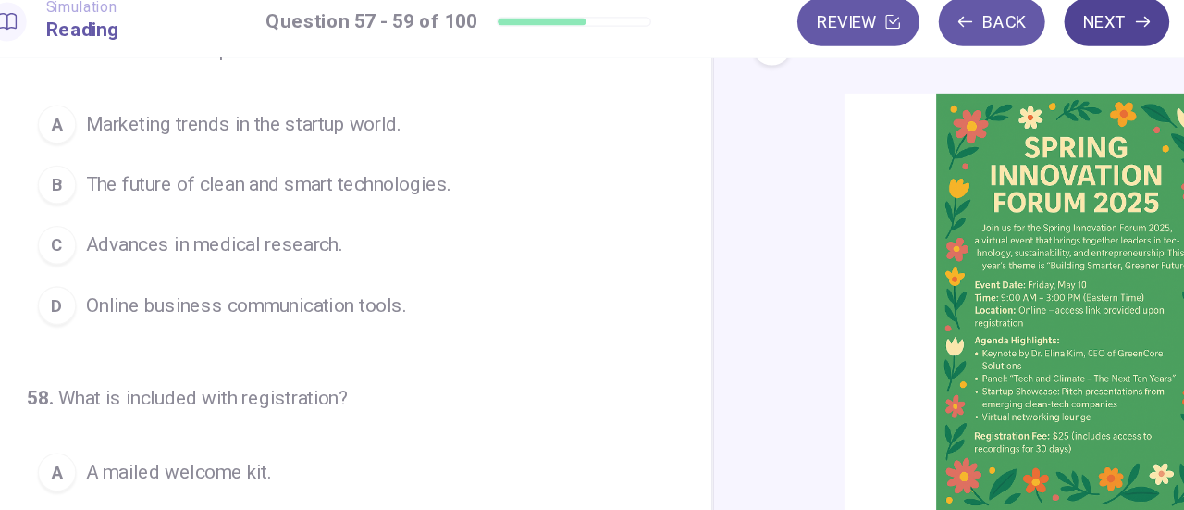
scroll to position [92, 0]
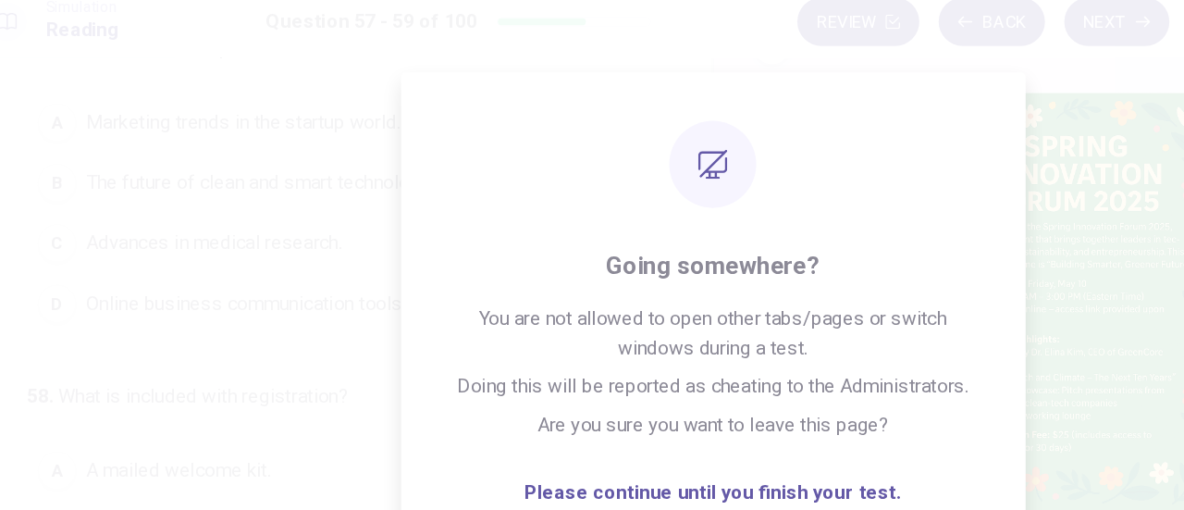
click at [903, 260] on img at bounding box center [870, 247] width 355 height 323
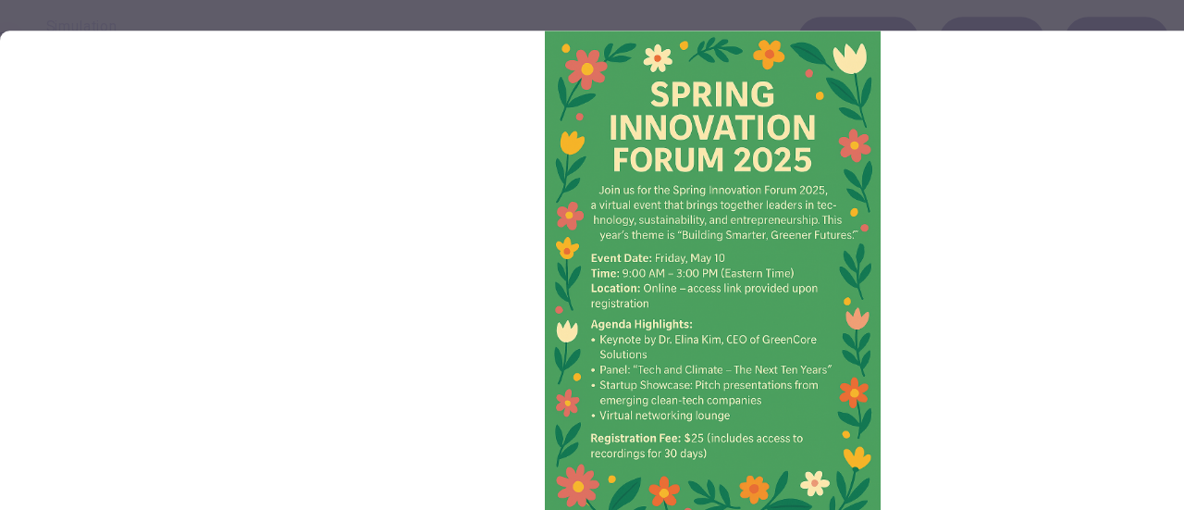
click at [866, 194] on img at bounding box center [592, 215] width 1092 height 385
click at [835, 226] on img at bounding box center [592, 215] width 1092 height 385
click at [329, 181] on img at bounding box center [592, 215] width 1092 height 385
click at [315, 174] on img at bounding box center [592, 215] width 1092 height 385
click at [839, 218] on img at bounding box center [592, 215] width 1092 height 385
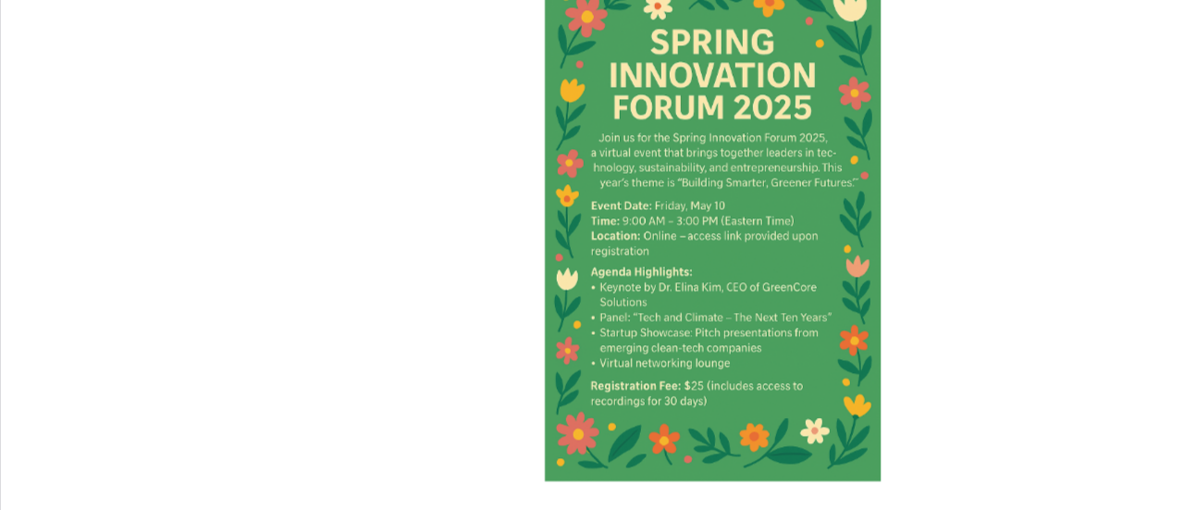
scroll to position [0, 0]
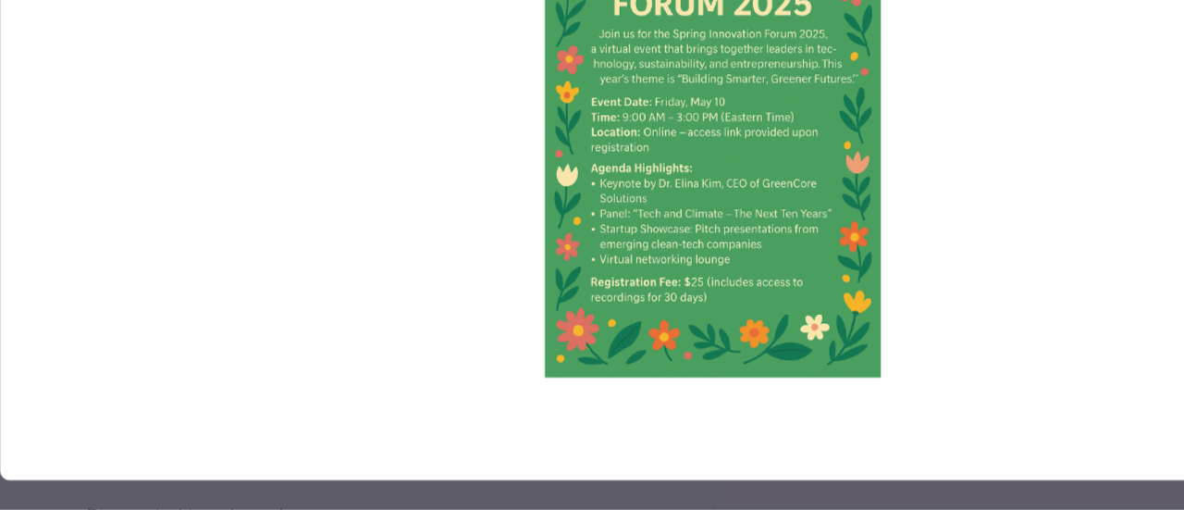
click at [823, 328] on img at bounding box center [592, 215] width 1092 height 385
click at [687, 338] on img at bounding box center [592, 215] width 1092 height 385
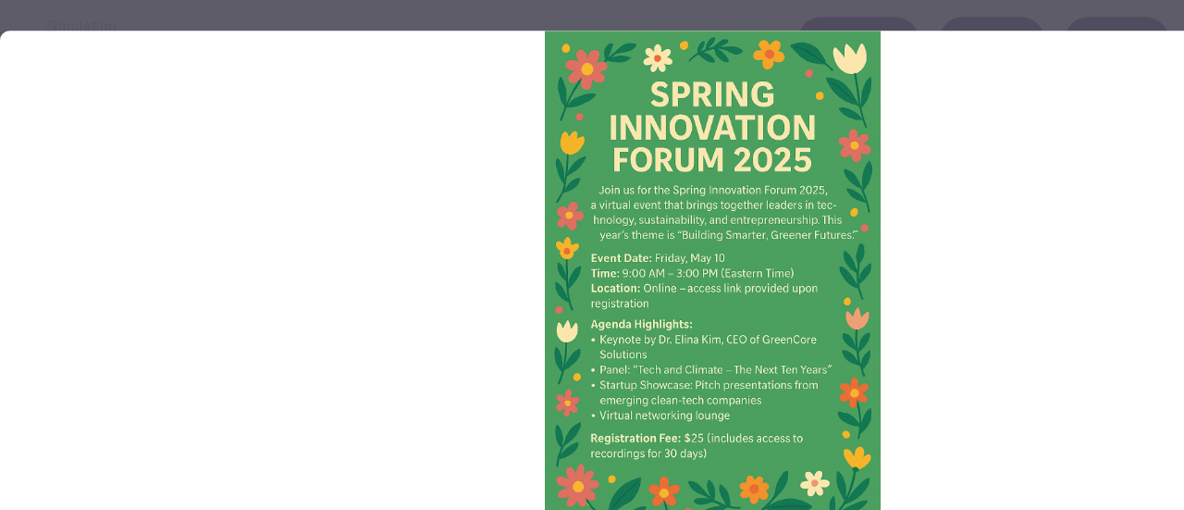
click at [815, 209] on img at bounding box center [592, 215] width 1092 height 385
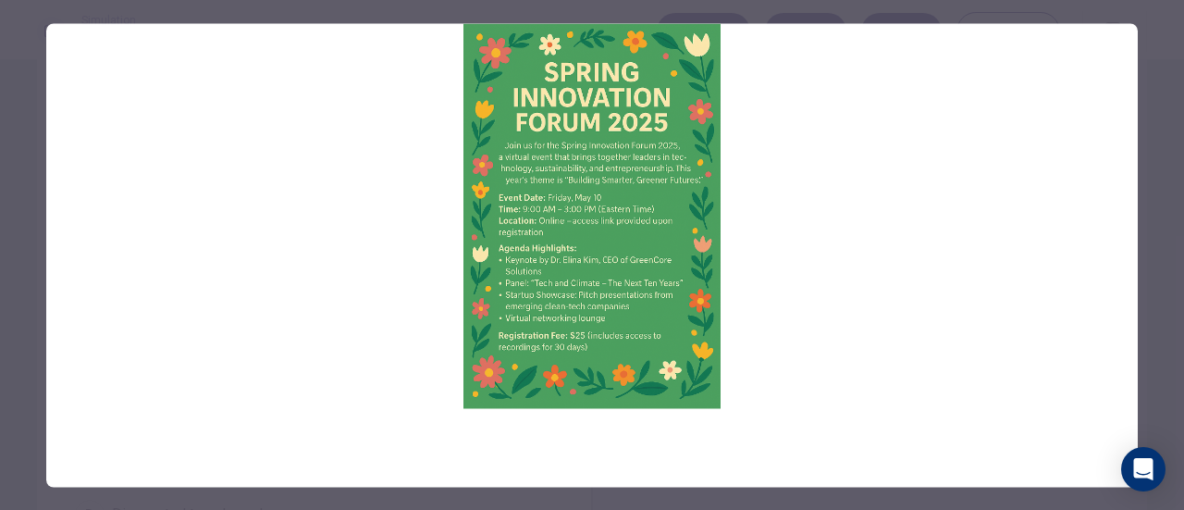
click at [1169, 99] on div at bounding box center [592, 255] width 1184 height 510
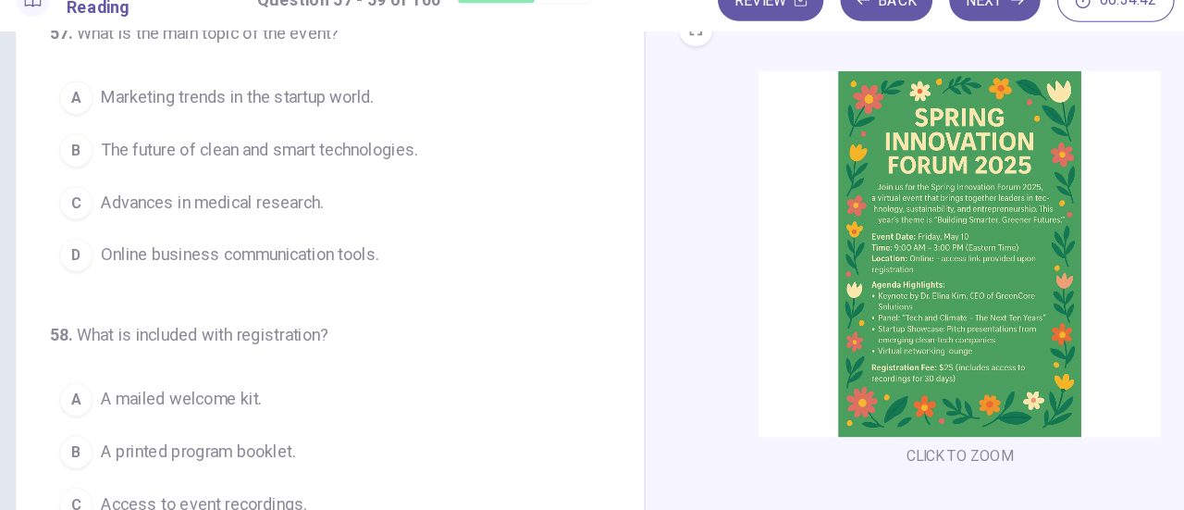
scroll to position [85, 0]
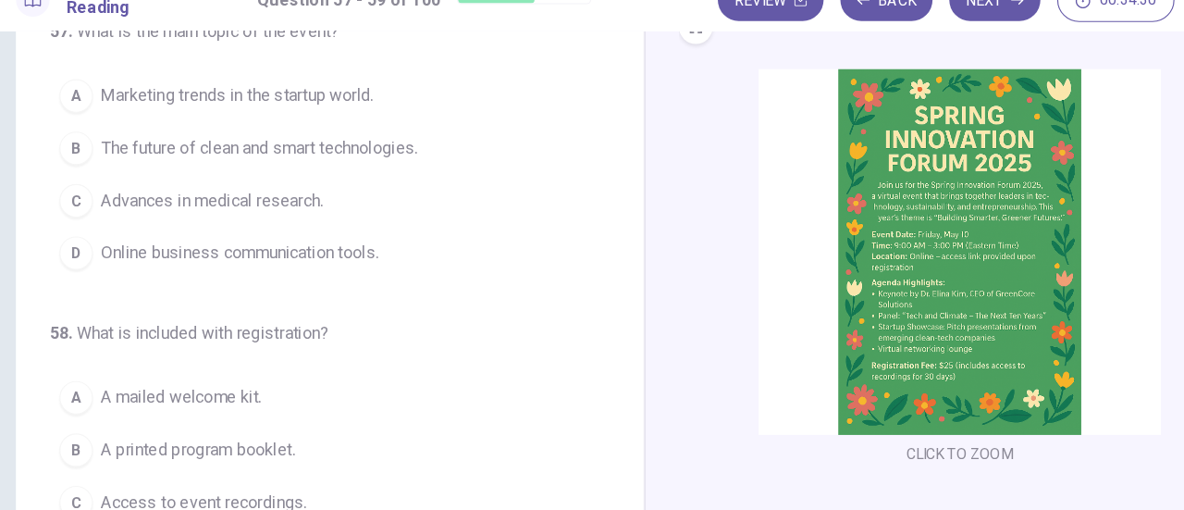
click at [98, 167] on div "B" at bounding box center [90, 162] width 30 height 30
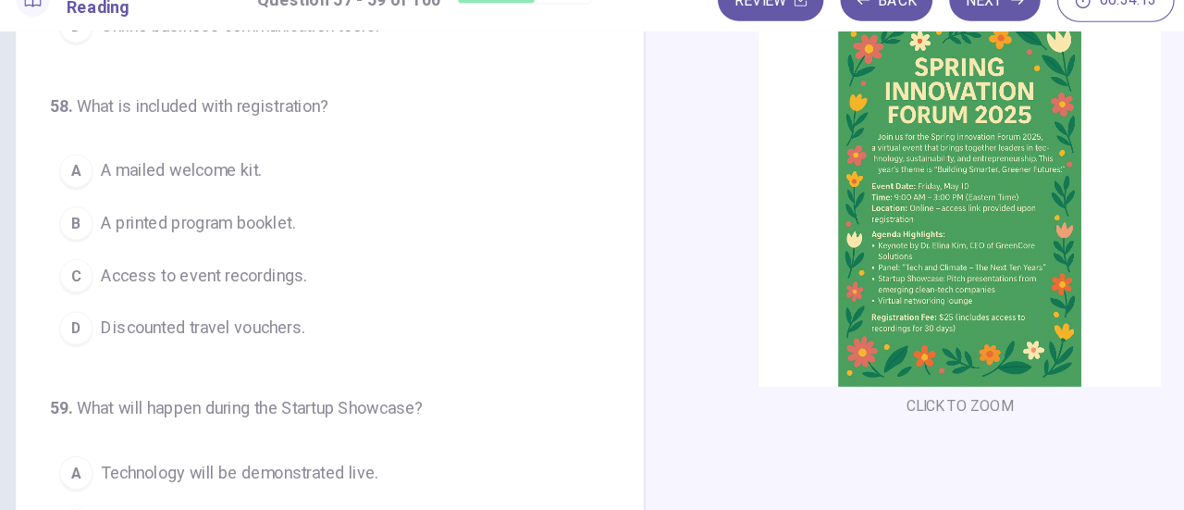
scroll to position [128, 0]
click at [85, 265] on div "C" at bounding box center [90, 275] width 30 height 30
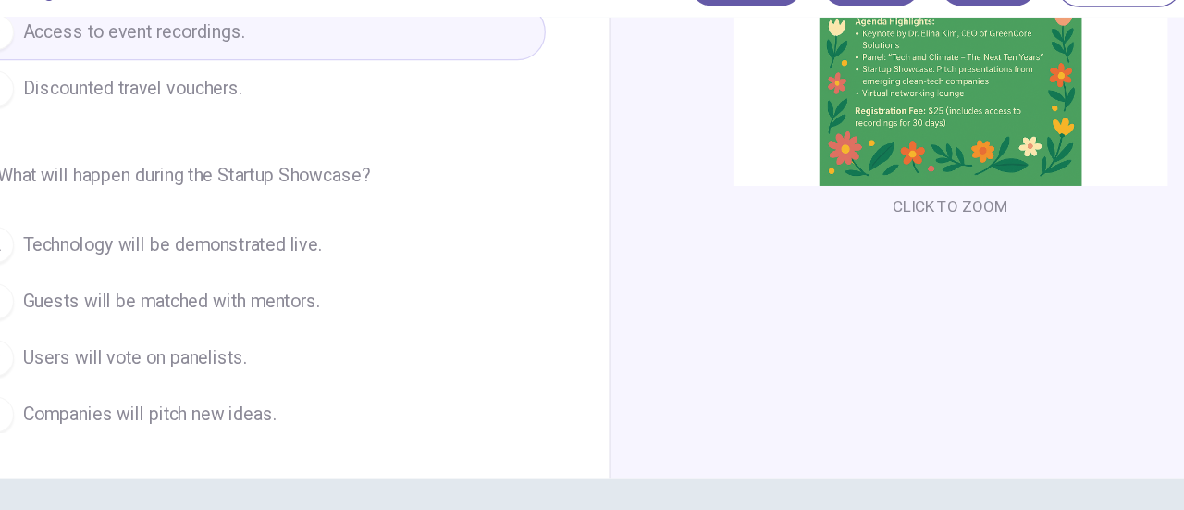
scroll to position [304, 0]
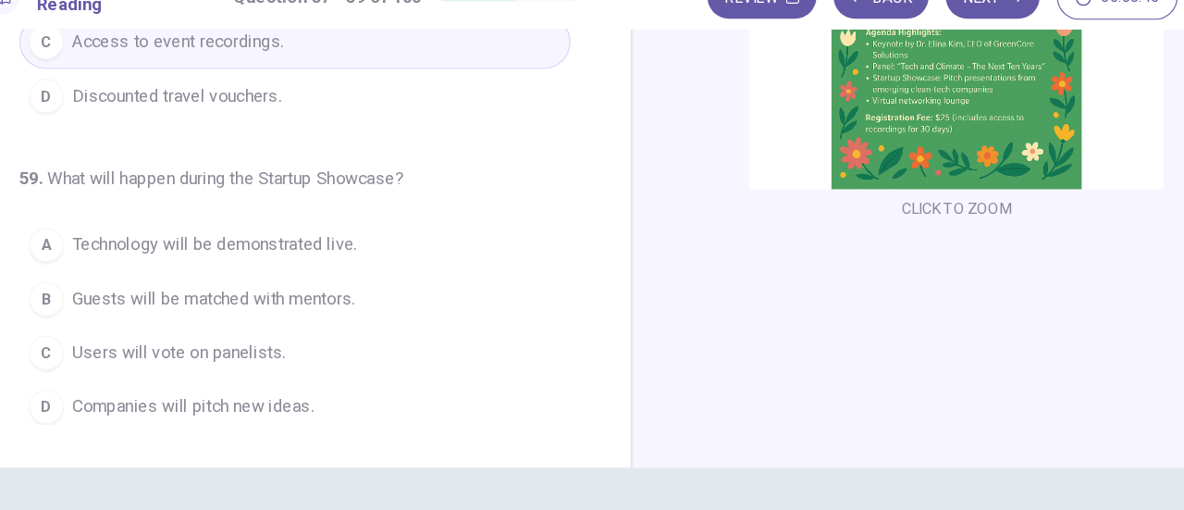
click at [108, 390] on button "D Companies will pitch new ideas." at bounding box center [303, 383] width 473 height 46
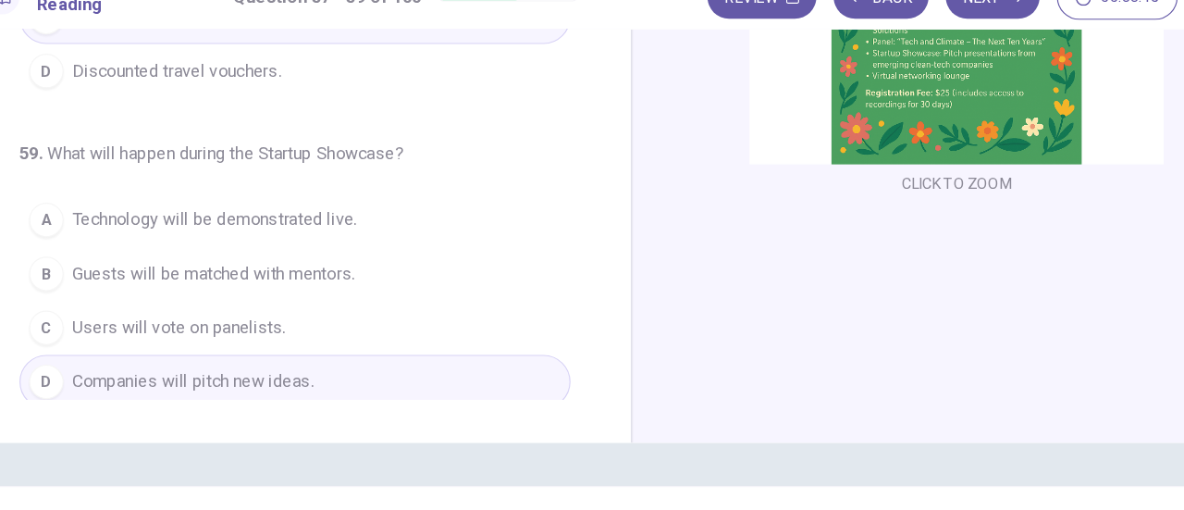
click at [940, 263] on div "CLICK TO ZOOM" at bounding box center [869, 92] width 555 height 643
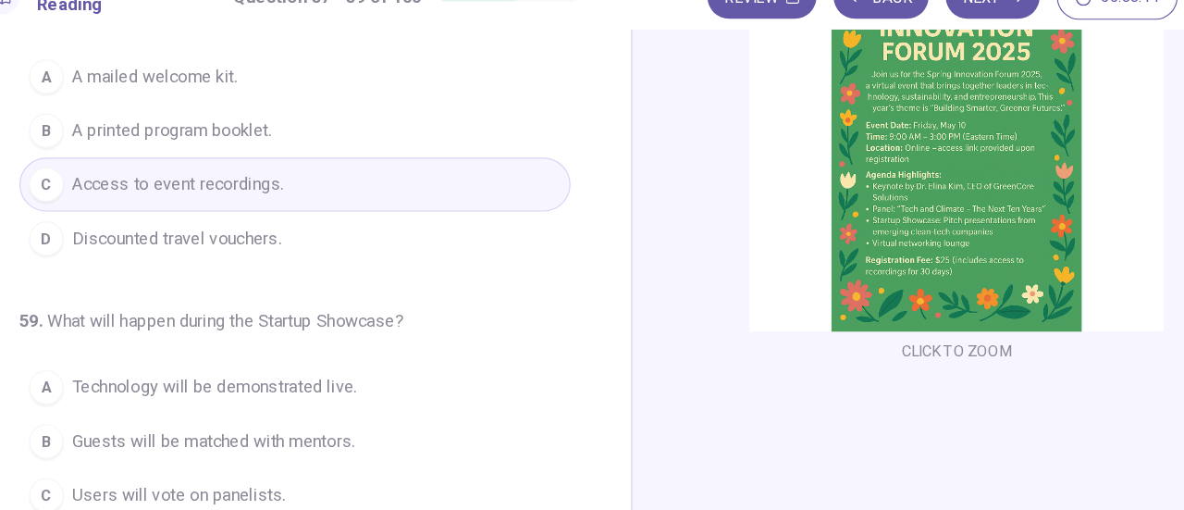
scroll to position [0, 0]
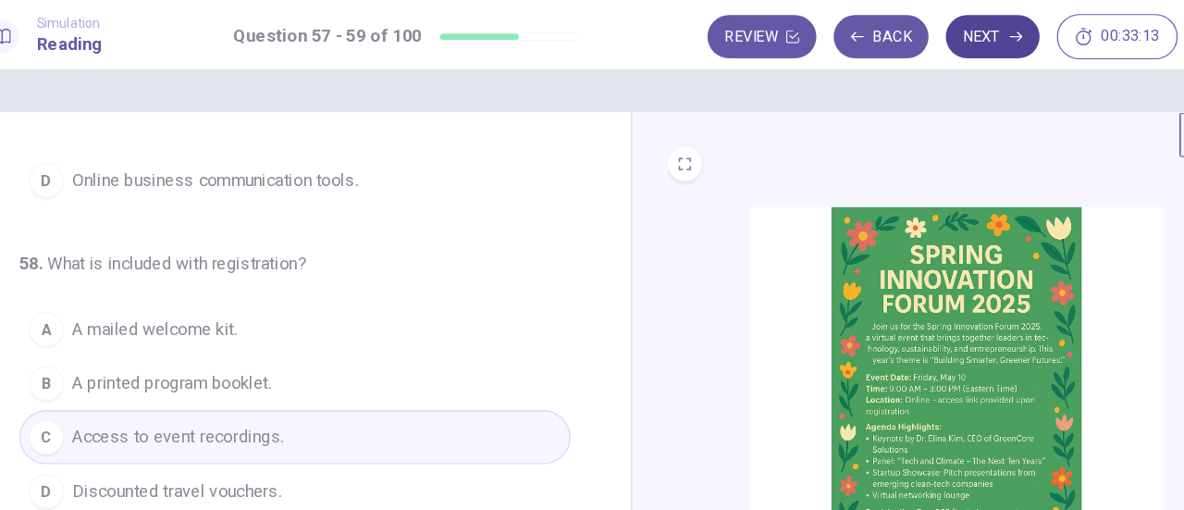
click at [908, 35] on button "Next" at bounding box center [901, 31] width 80 height 37
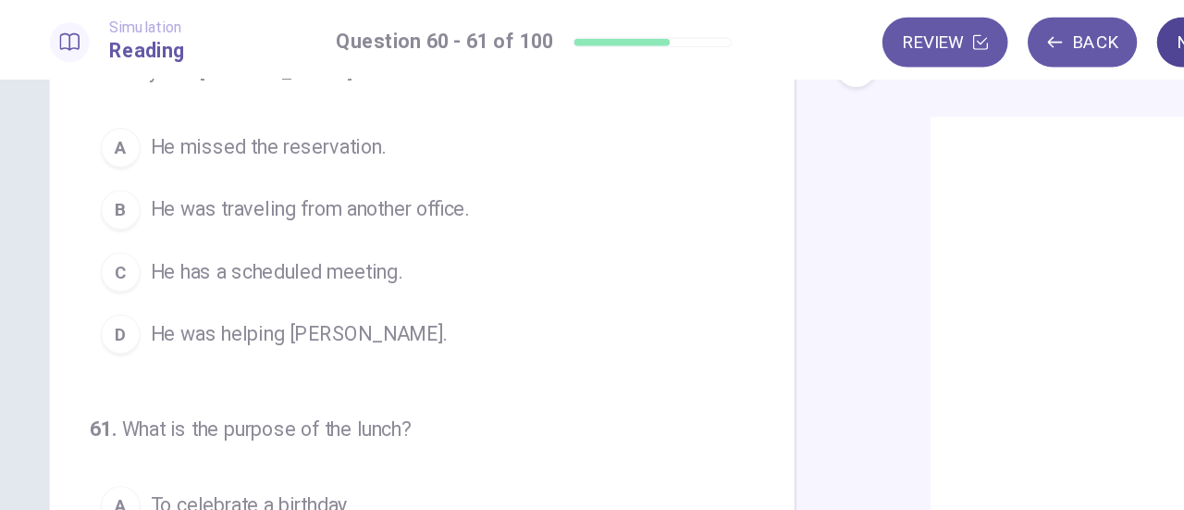
scroll to position [94, 0]
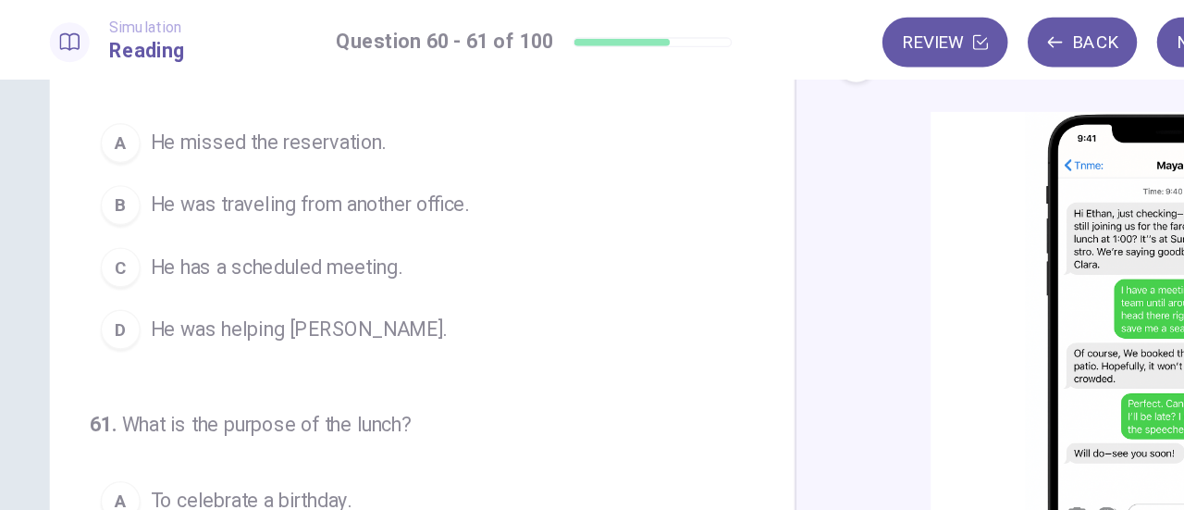
click at [277, 200] on span "He has a scheduled meeting." at bounding box center [205, 199] width 187 height 22
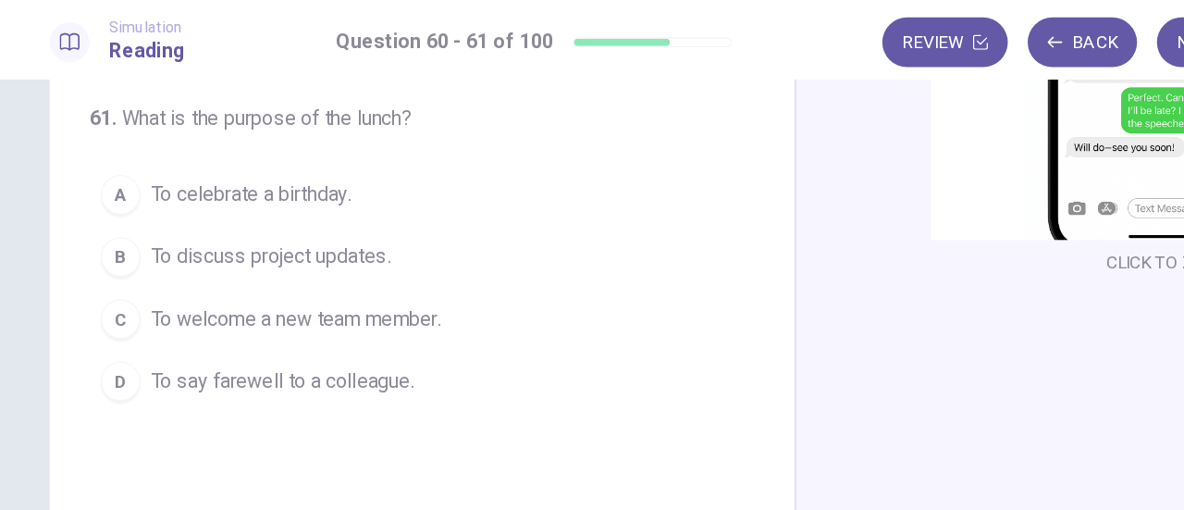
scroll to position [326, 0]
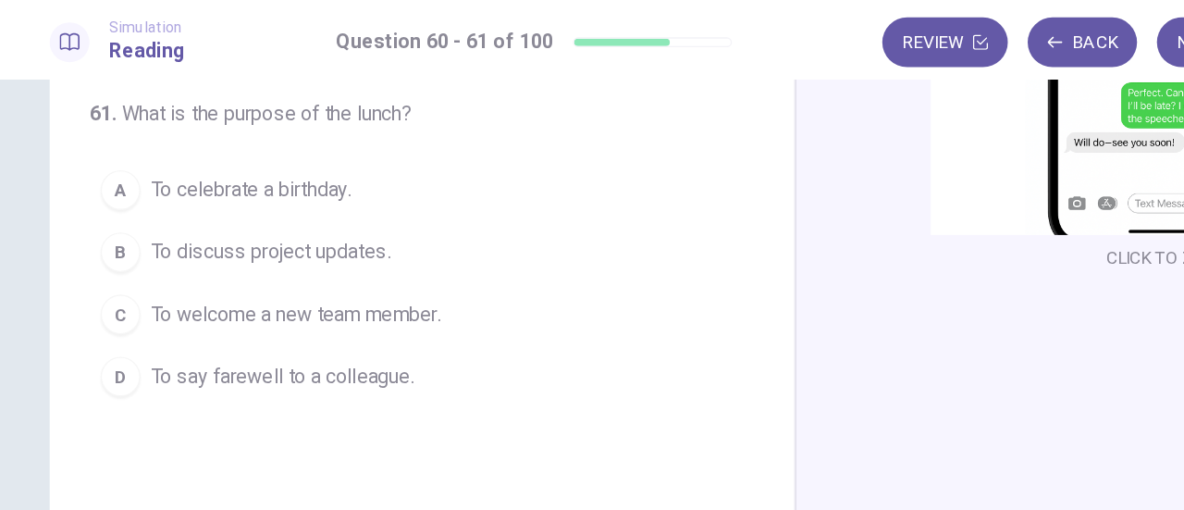
click at [279, 292] on button "D To say farewell to a colleague." at bounding box center [303, 280] width 473 height 46
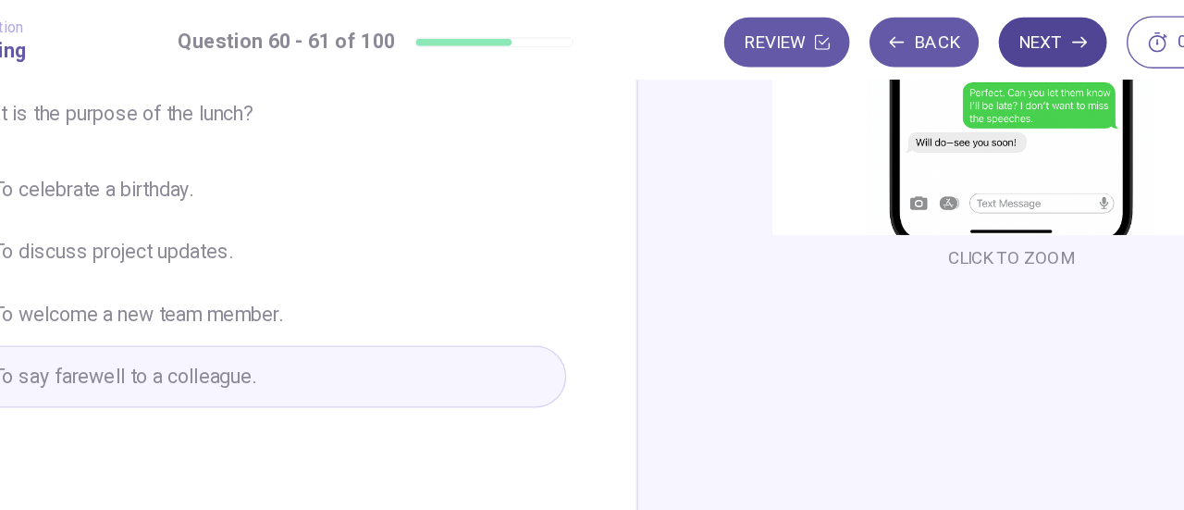
click at [909, 27] on button "Next" at bounding box center [901, 31] width 80 height 37
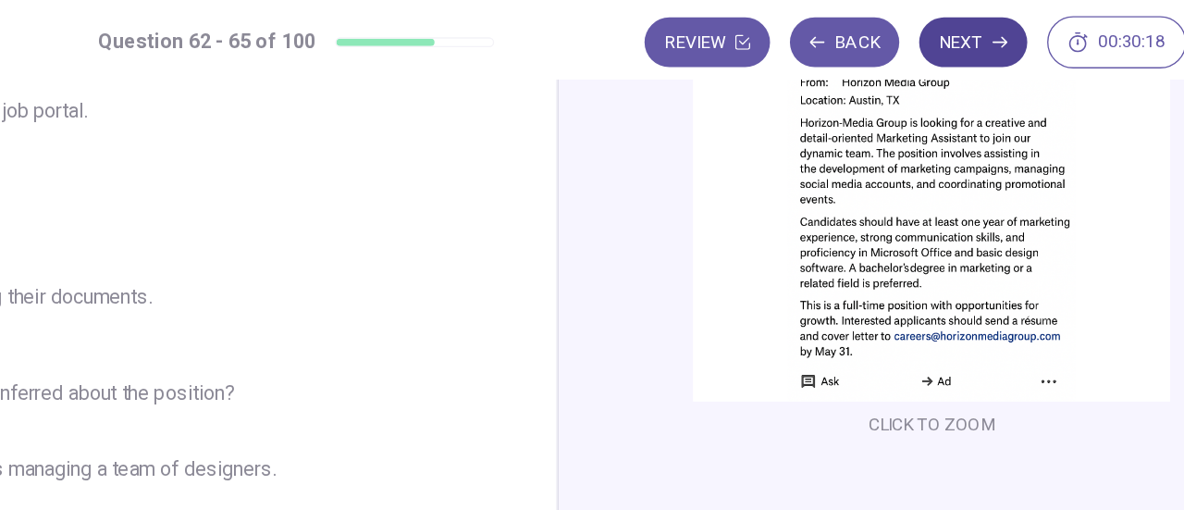
scroll to position [205, 0]
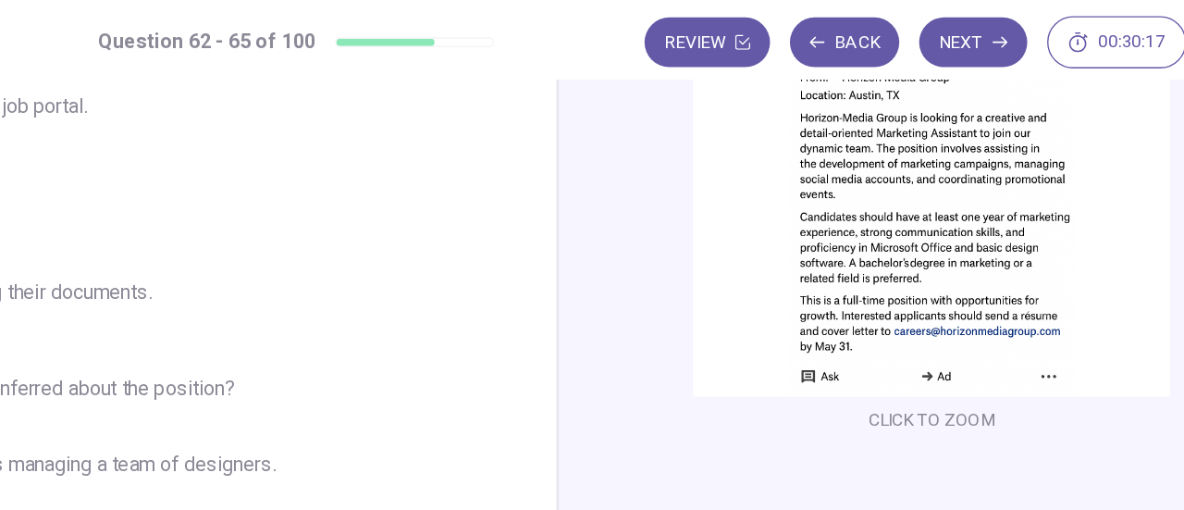
click at [1008, 241] on img at bounding box center [870, 133] width 355 height 323
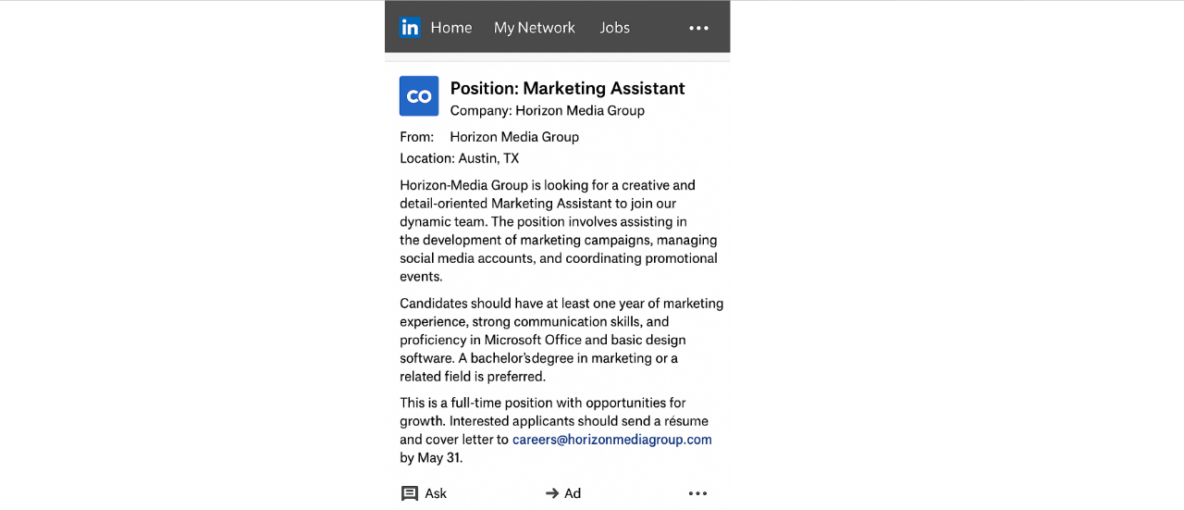
click at [1004, 260] on img at bounding box center [592, 215] width 1092 height 385
click at [1015, 252] on img at bounding box center [592, 215] width 1092 height 385
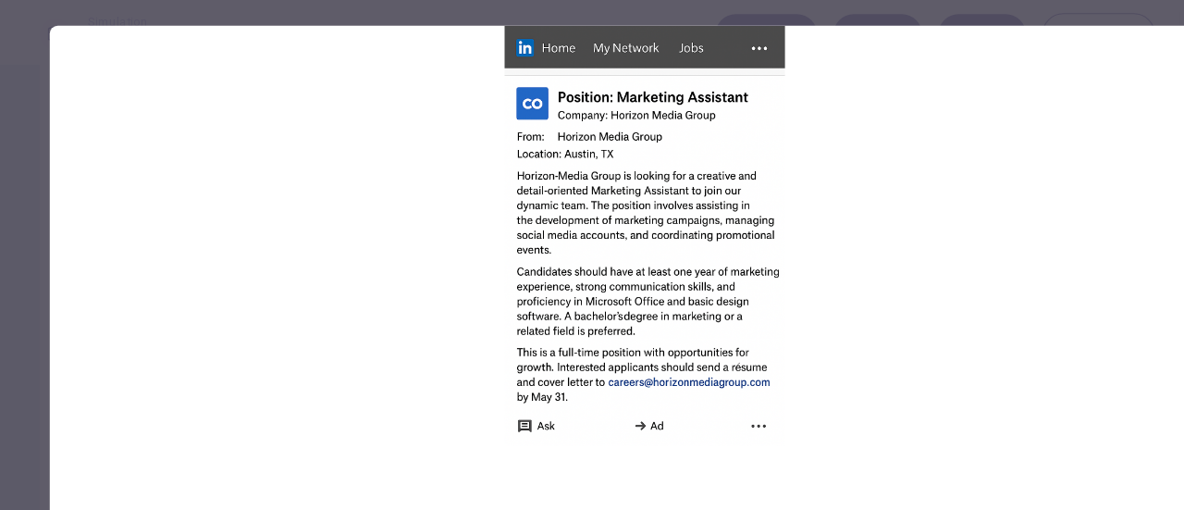
click at [1024, 191] on img at bounding box center [592, 215] width 1092 height 385
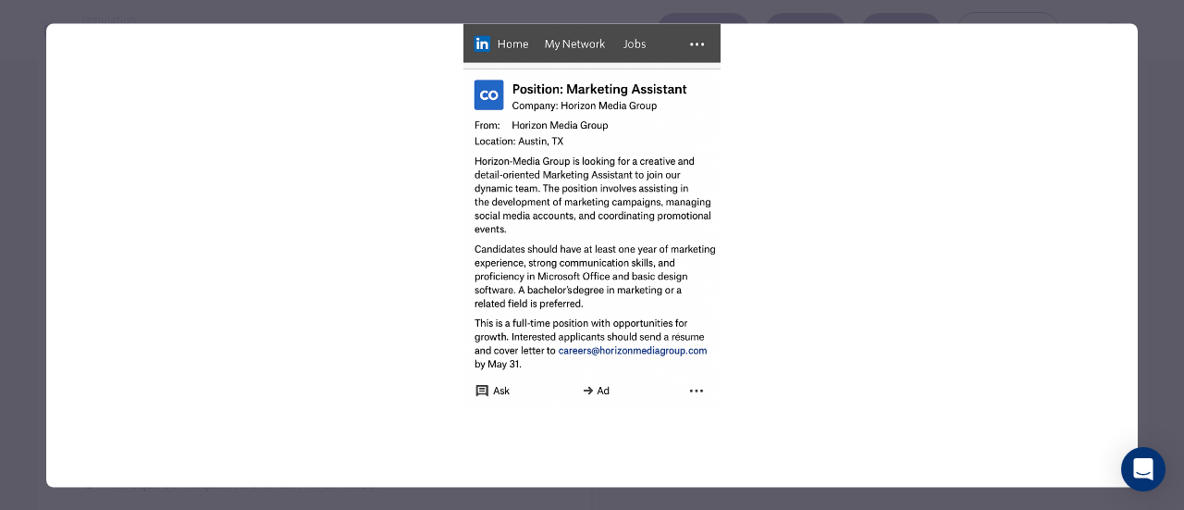
click at [1168, 188] on div at bounding box center [592, 255] width 1184 height 510
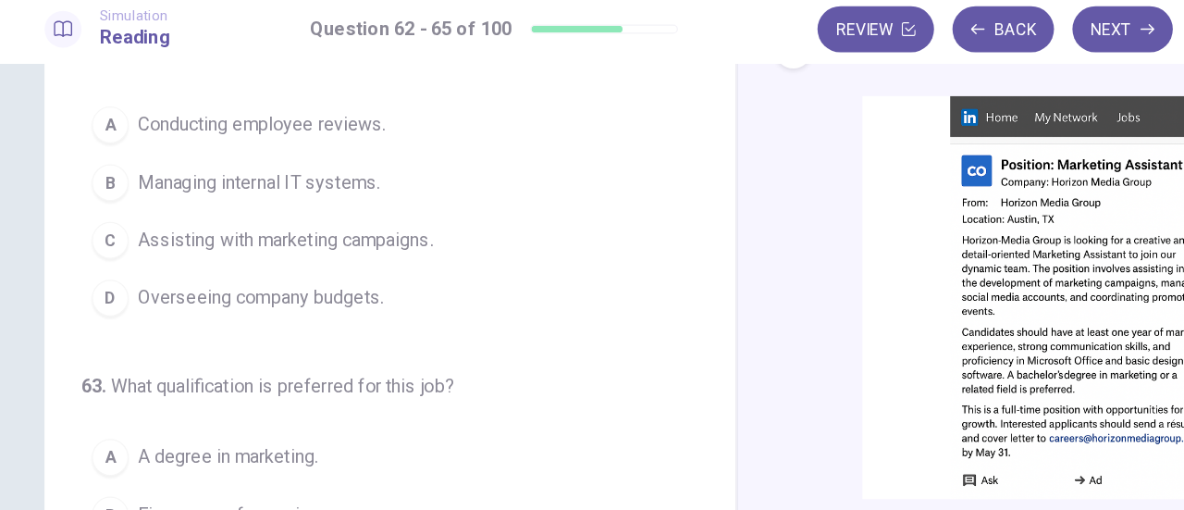
scroll to position [98, 0]
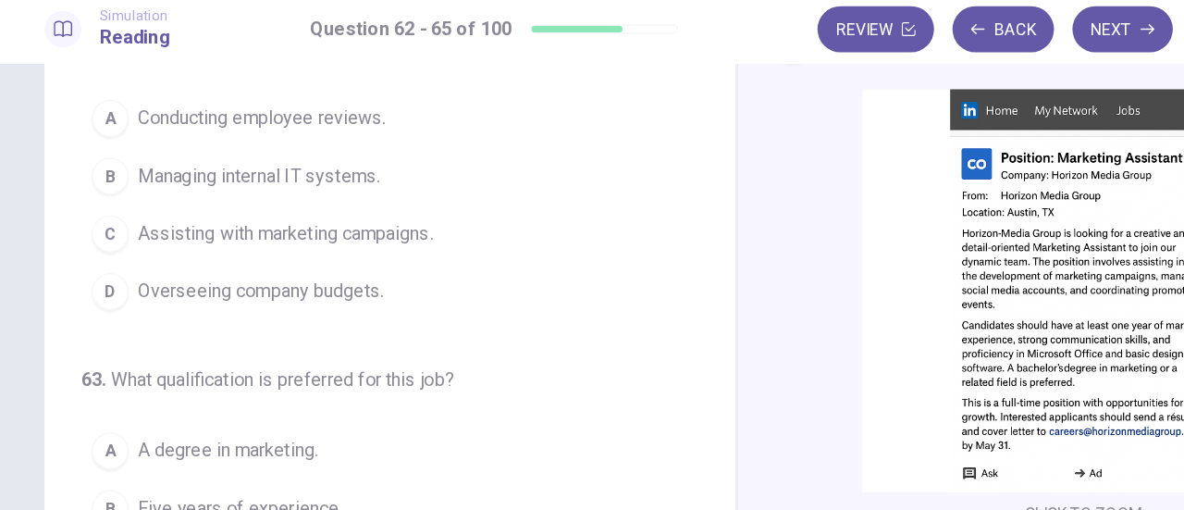
click at [94, 202] on div "C" at bounding box center [90, 195] width 30 height 30
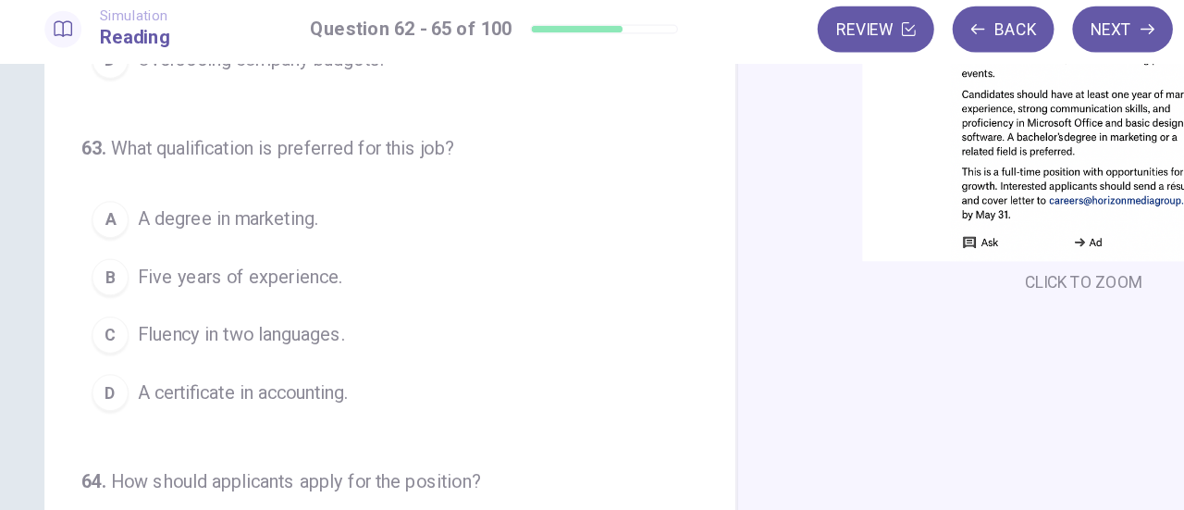
scroll to position [285, 0]
click at [100, 170] on button "A A degree in marketing." at bounding box center [303, 182] width 473 height 46
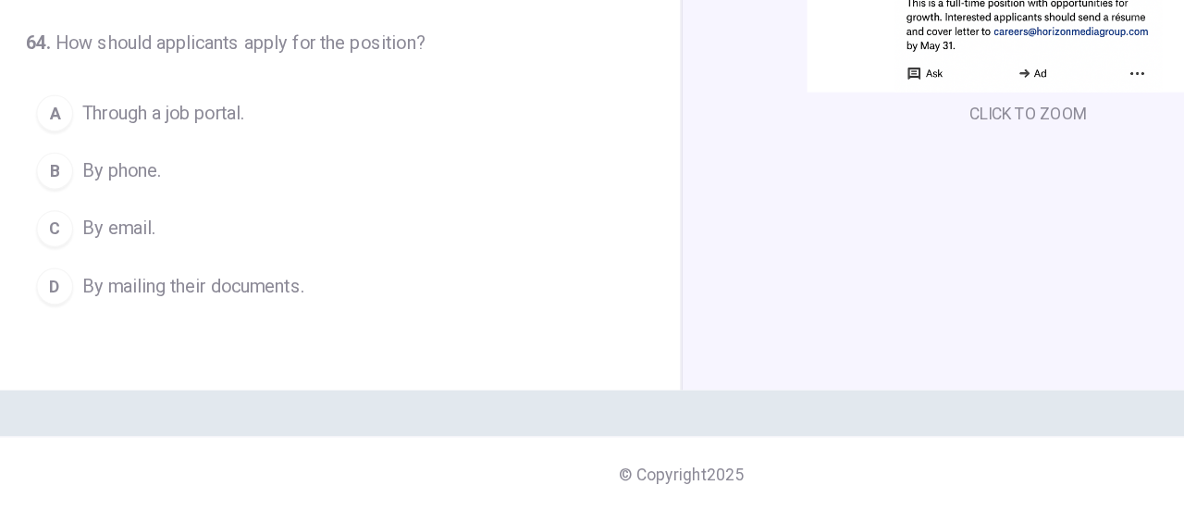
scroll to position [218, 0]
click at [148, 291] on button "C By email." at bounding box center [303, 282] width 473 height 46
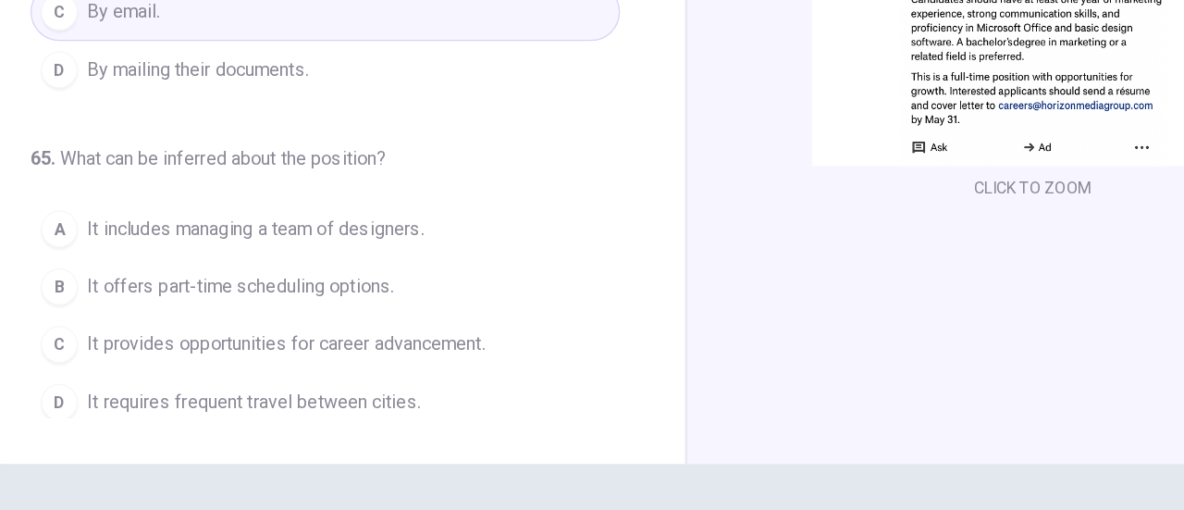
scroll to position [265, 0]
click at [92, 376] on div "C" at bounding box center [90, 379] width 30 height 30
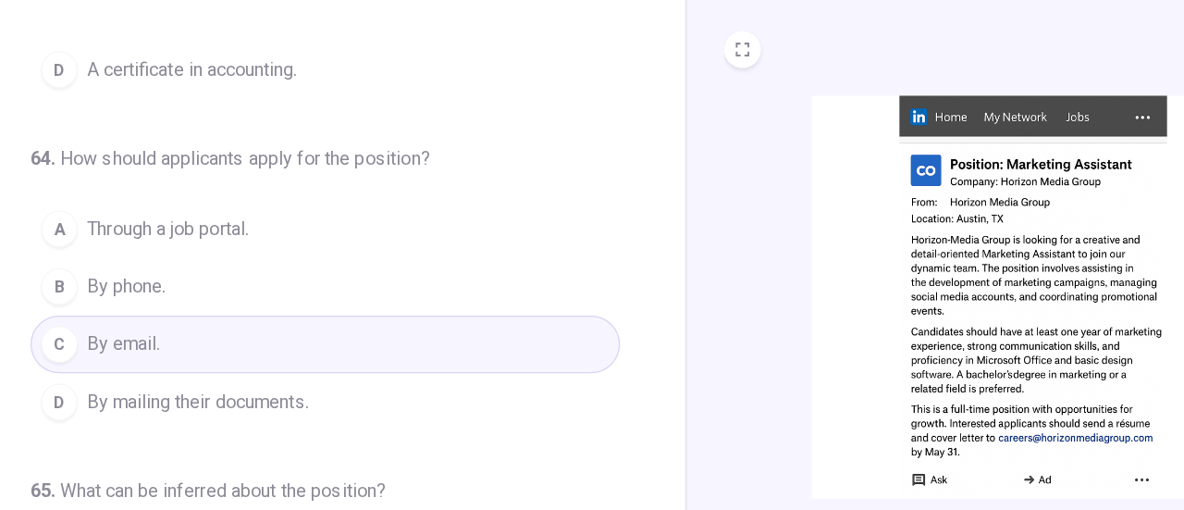
scroll to position [0, 0]
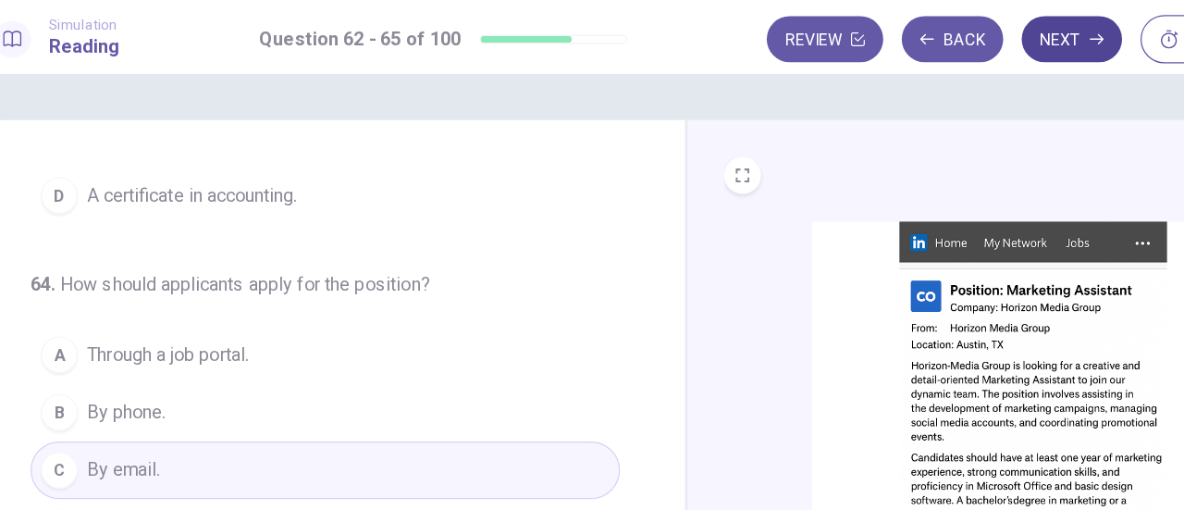
click at [894, 27] on button "Next" at bounding box center [901, 31] width 80 height 37
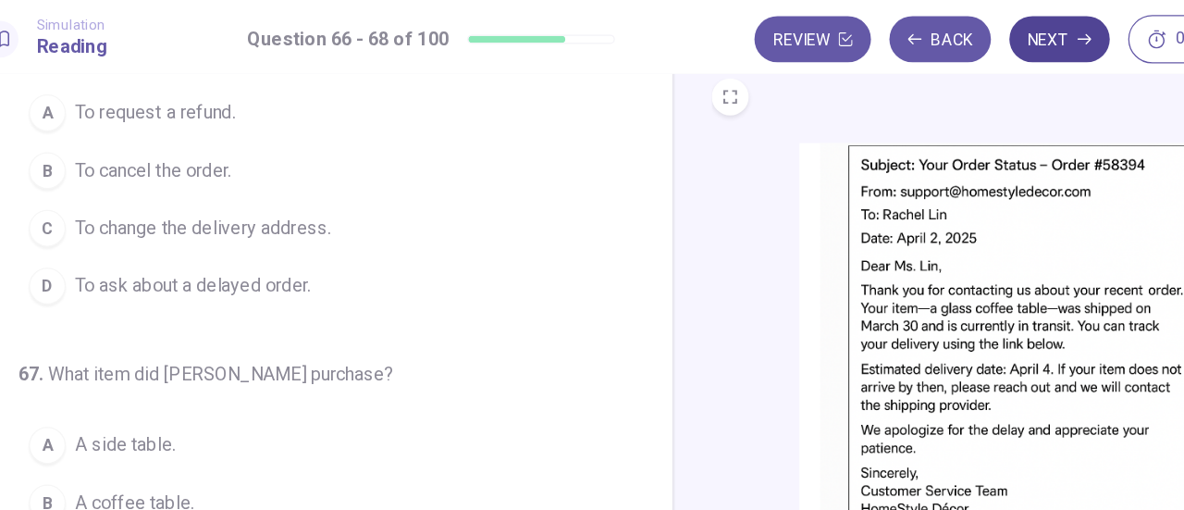
scroll to position [48, 0]
click at [265, 229] on span "To ask about a delayed order." at bounding box center [206, 228] width 189 height 22
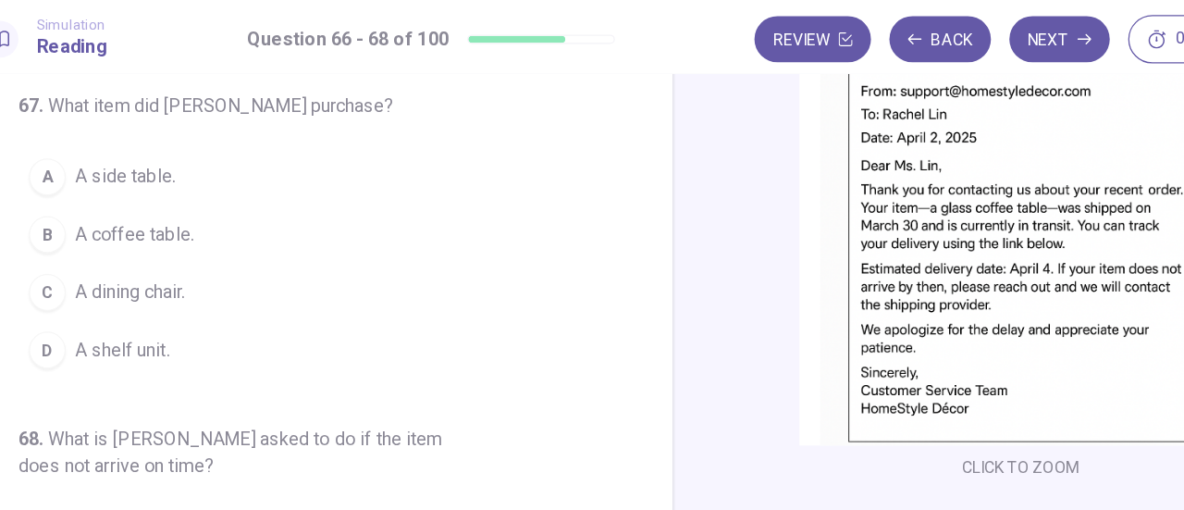
scroll to position [146, 0]
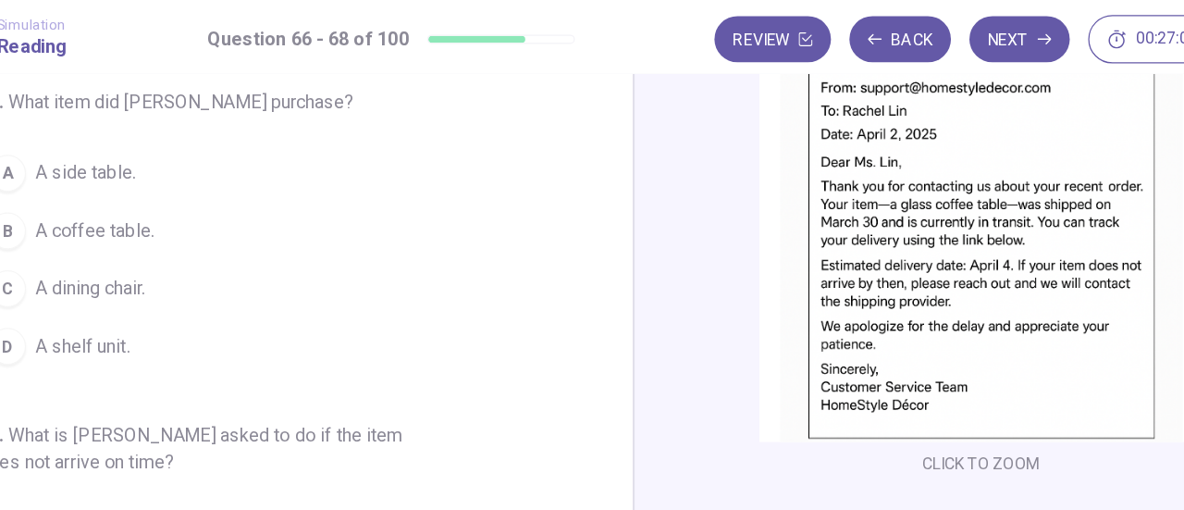
click at [142, 187] on span "A coffee table." at bounding box center [159, 185] width 95 height 22
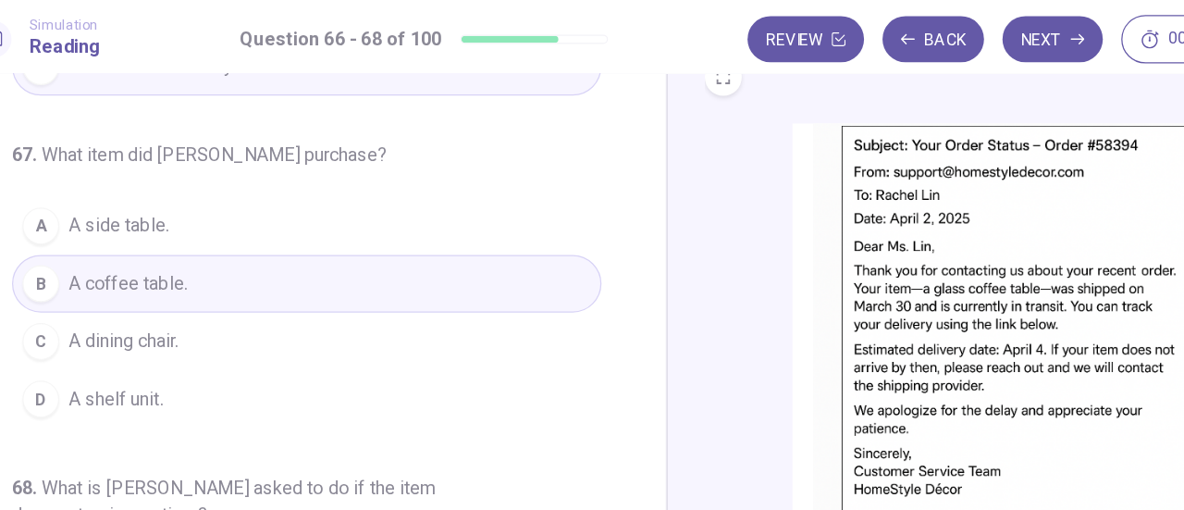
scroll to position [0, 0]
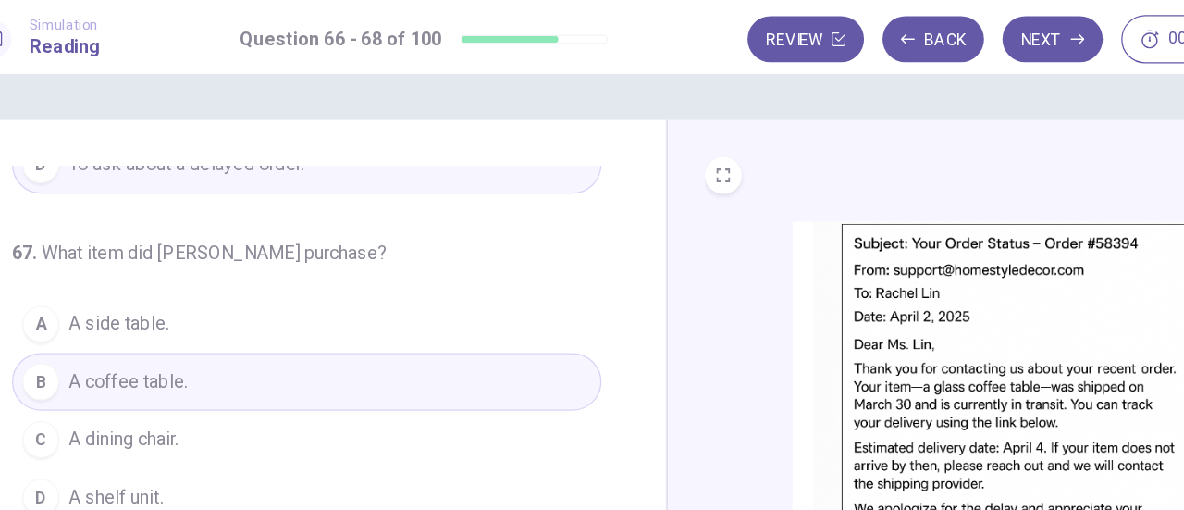
click at [915, 266] on img at bounding box center [870, 339] width 355 height 323
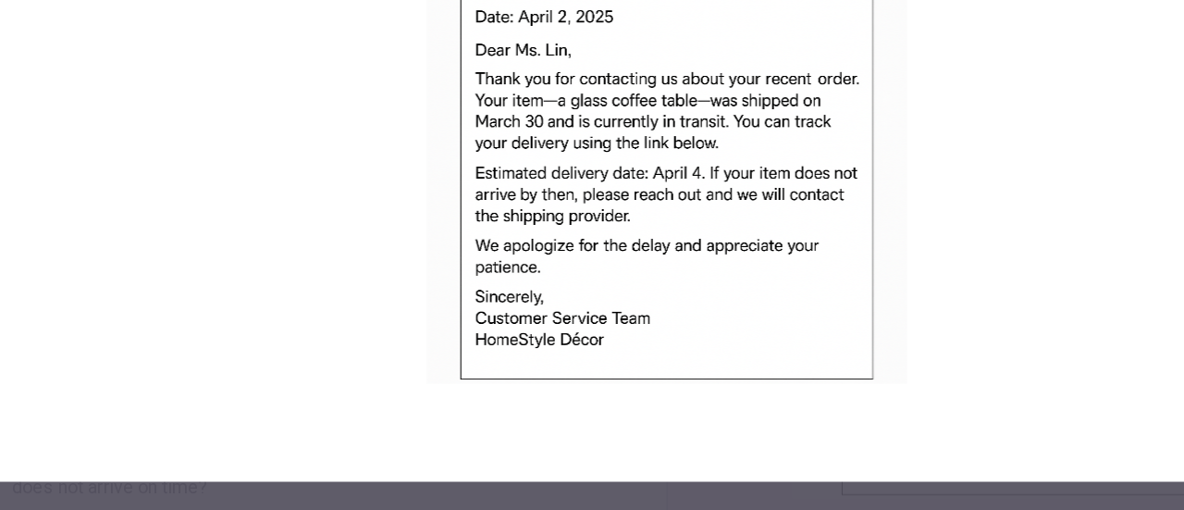
click at [931, 326] on img at bounding box center [592, 215] width 1092 height 385
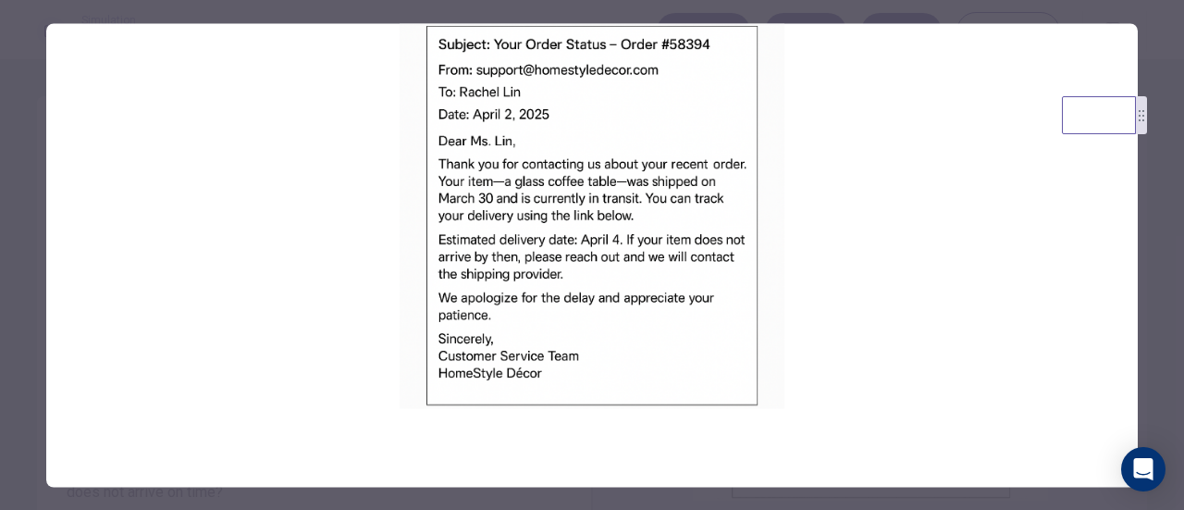
click at [1157, 266] on div at bounding box center [592, 255] width 1184 height 510
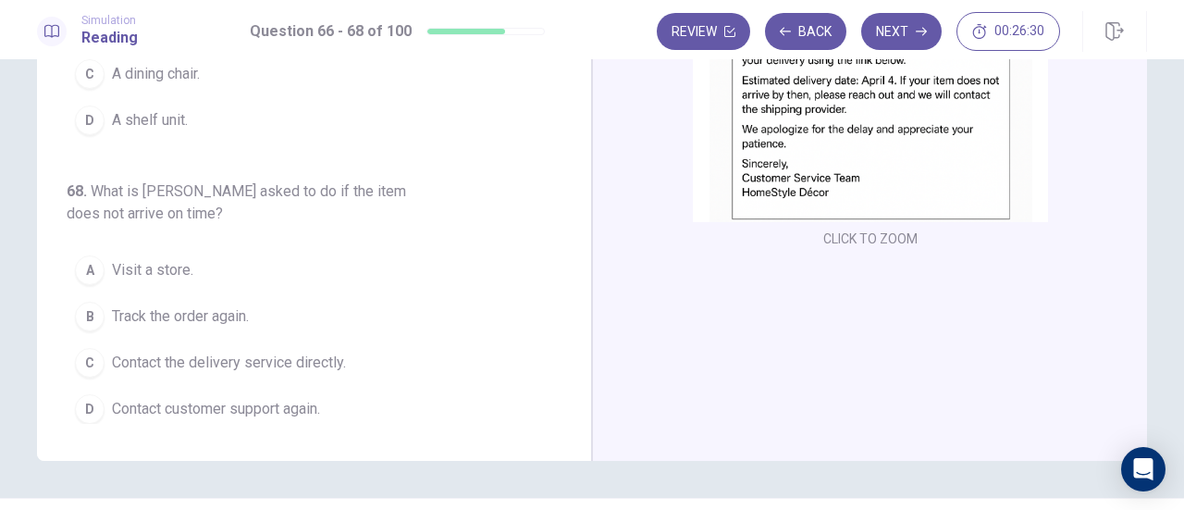
scroll to position [279, 0]
click at [118, 412] on button "D Contact customer support again." at bounding box center [303, 408] width 473 height 46
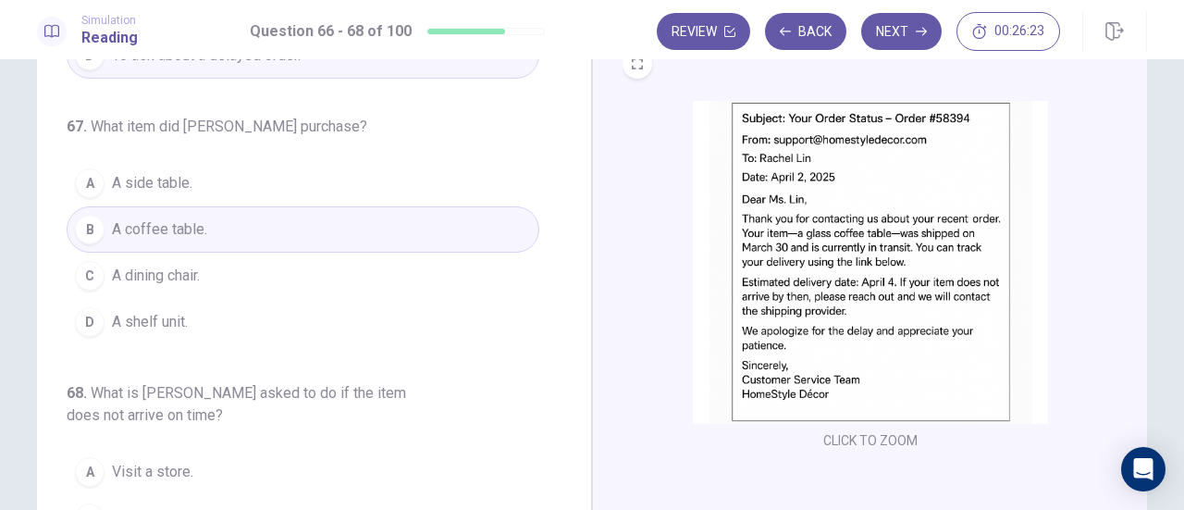
scroll to position [0, 0]
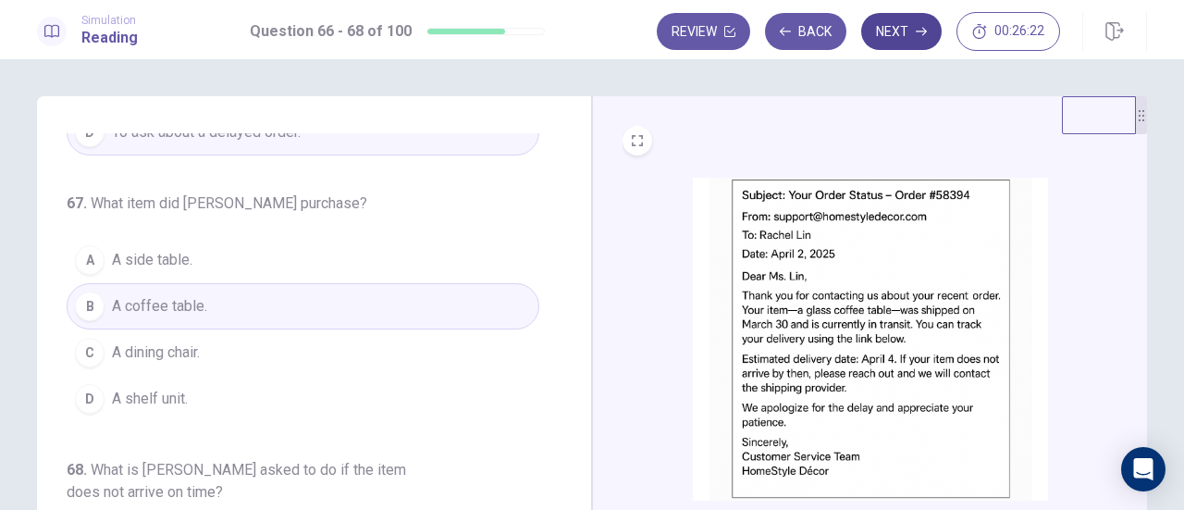
click at [922, 31] on icon "button" at bounding box center [921, 32] width 11 height 8
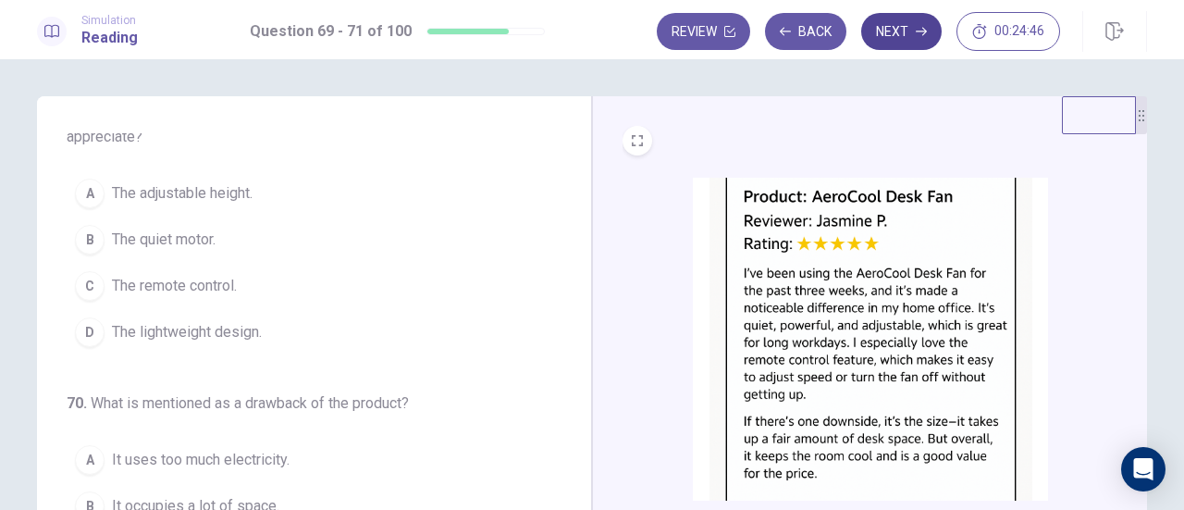
scroll to position [31, 0]
click at [97, 280] on div "C" at bounding box center [90, 285] width 30 height 30
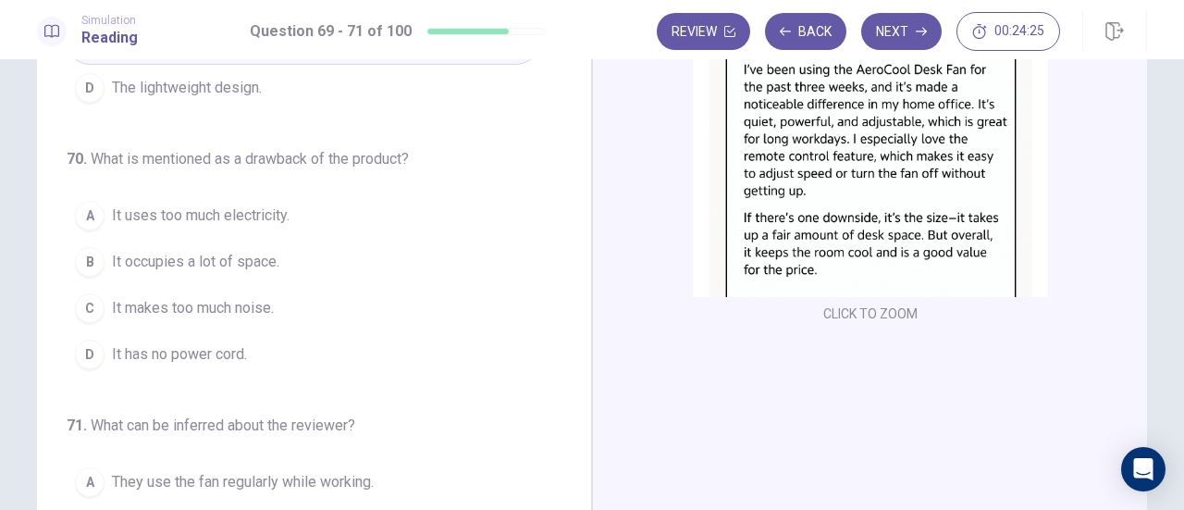
scroll to position [71, 0]
click at [133, 261] on span "It occupies a lot of space." at bounding box center [195, 261] width 167 height 22
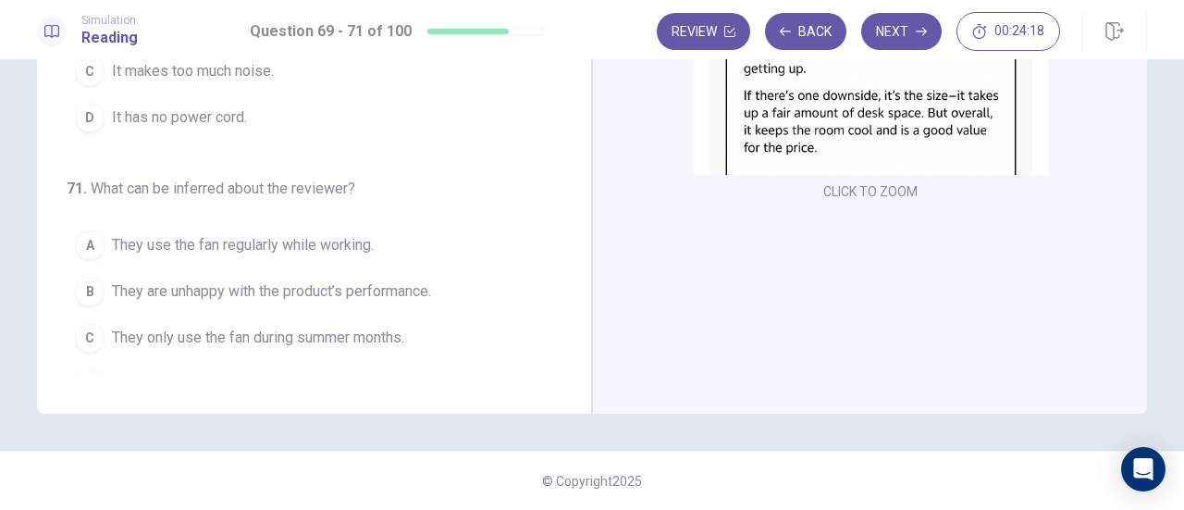
scroll to position [207, 0]
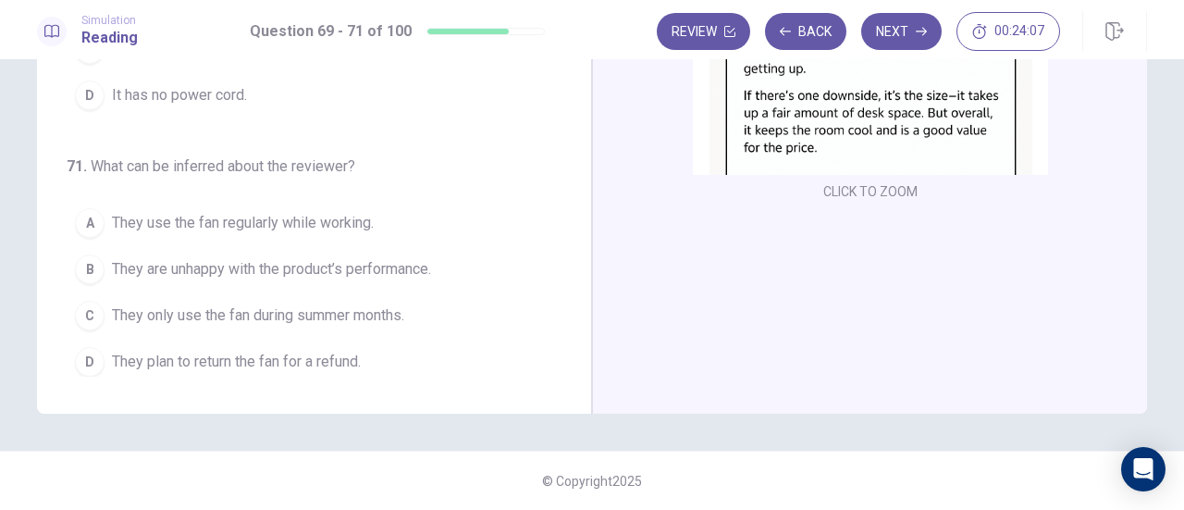
click at [118, 230] on button "A They use the fan regularly while working." at bounding box center [303, 223] width 473 height 46
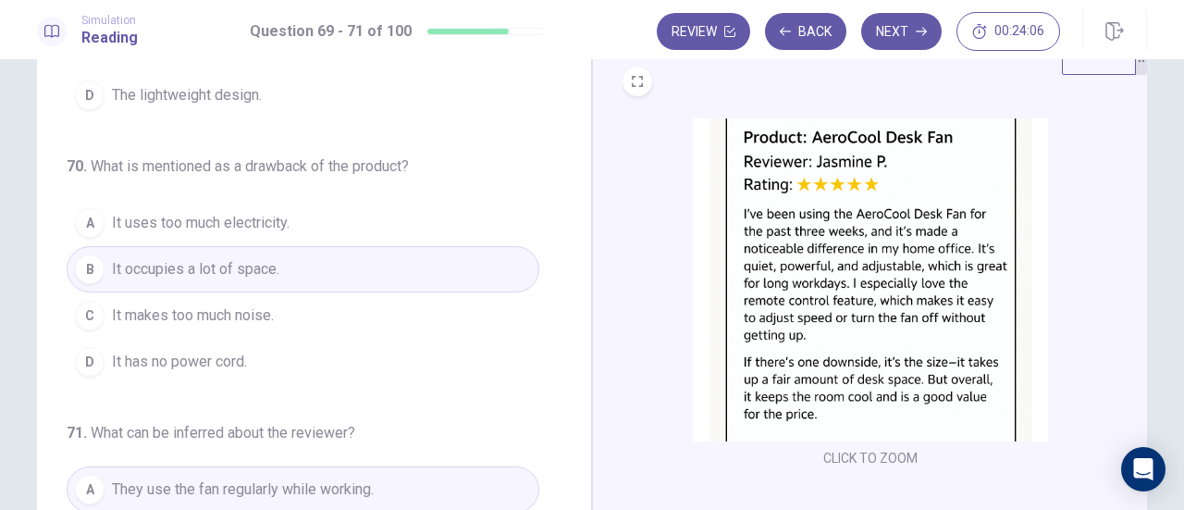
scroll to position [0, 0]
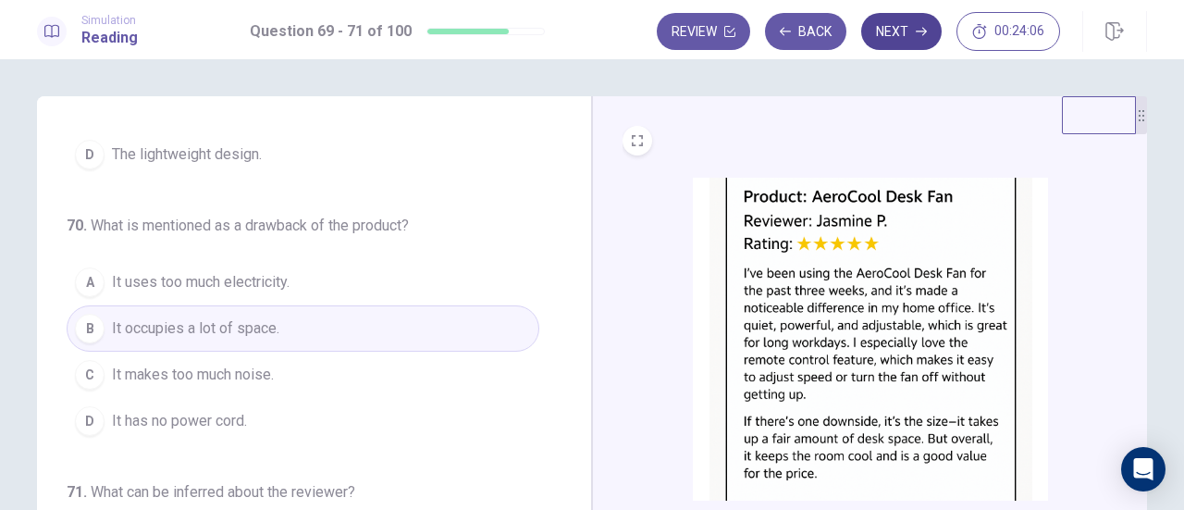
click at [898, 37] on button "Next" at bounding box center [901, 31] width 80 height 37
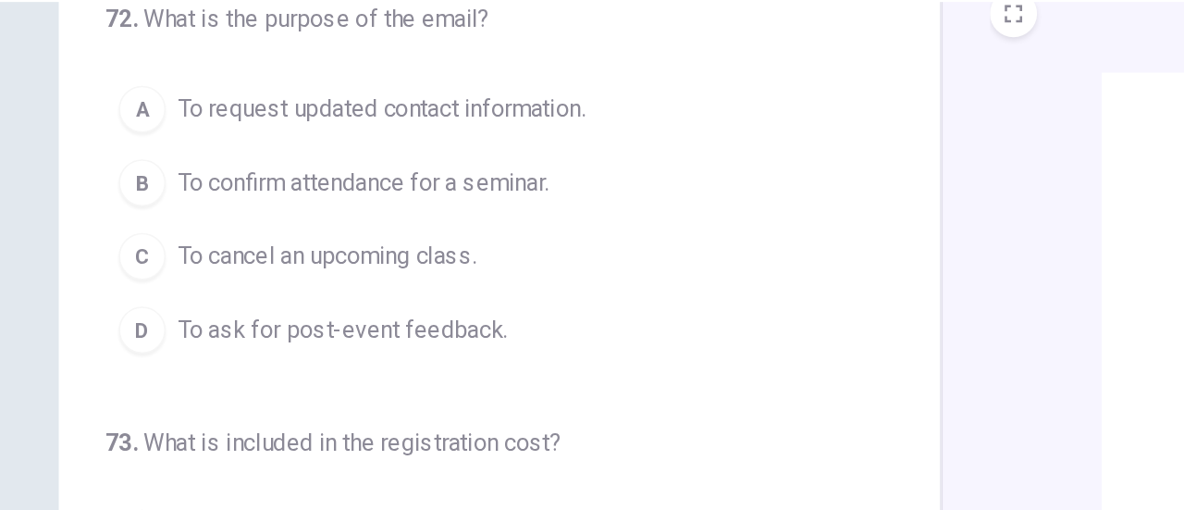
scroll to position [81, 0]
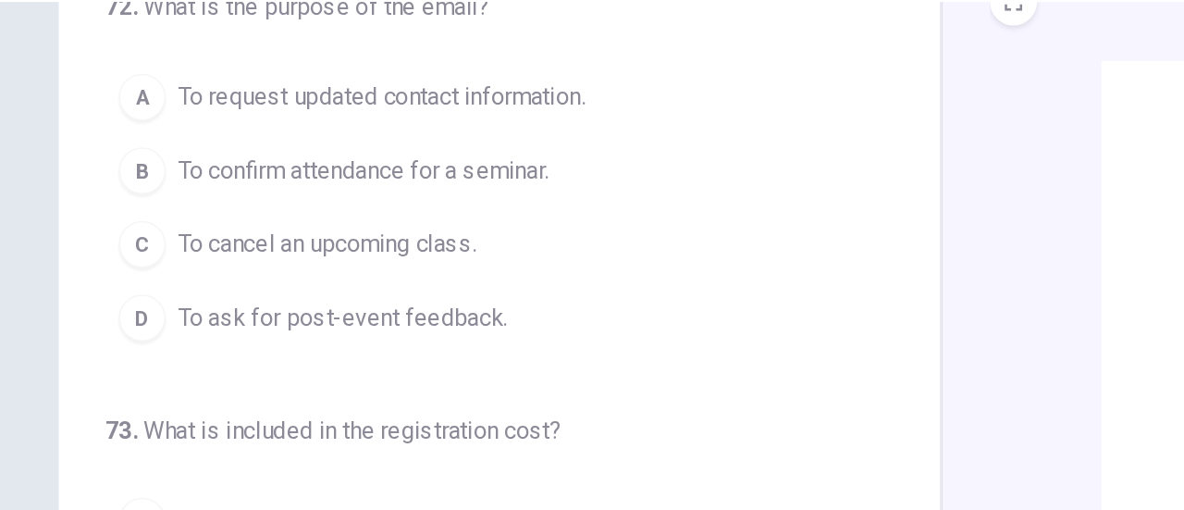
click at [321, 174] on span "To confirm attendance for a seminar." at bounding box center [228, 166] width 233 height 22
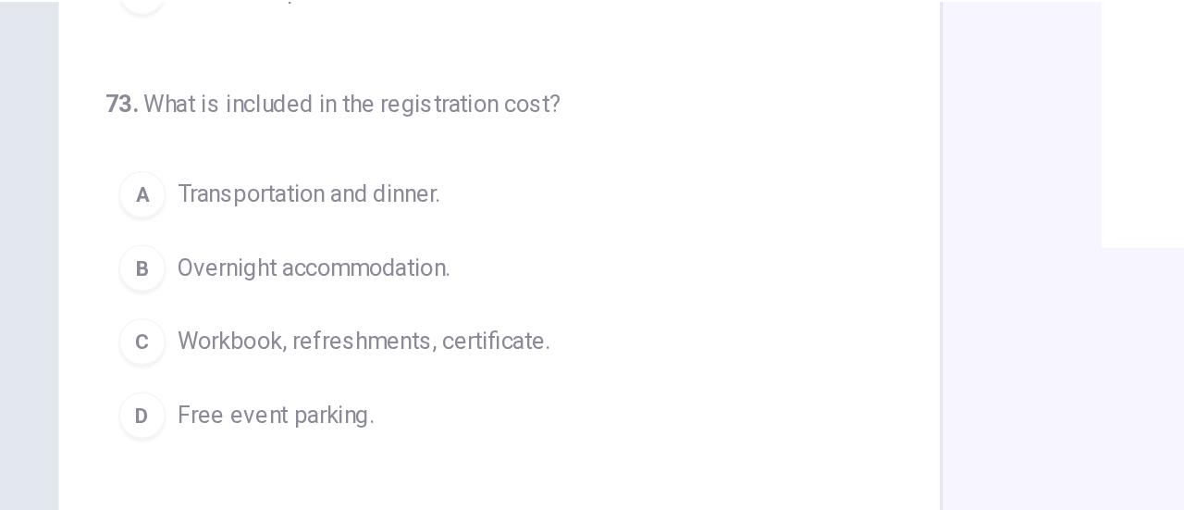
scroll to position [296, 0]
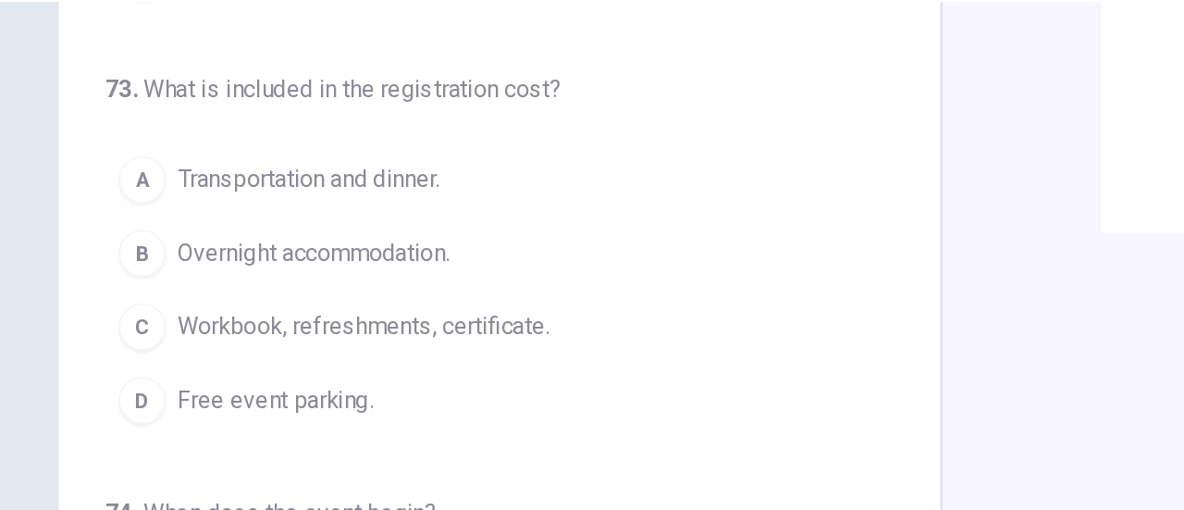
click at [331, 257] on span "Workbook, refreshments, certificate." at bounding box center [229, 264] width 234 height 22
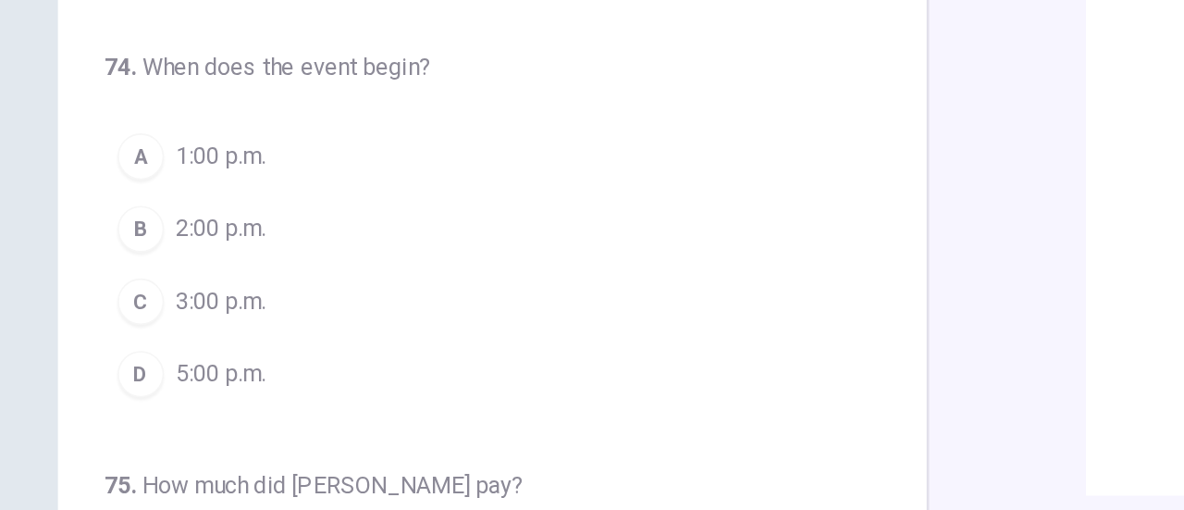
scroll to position [448, 0]
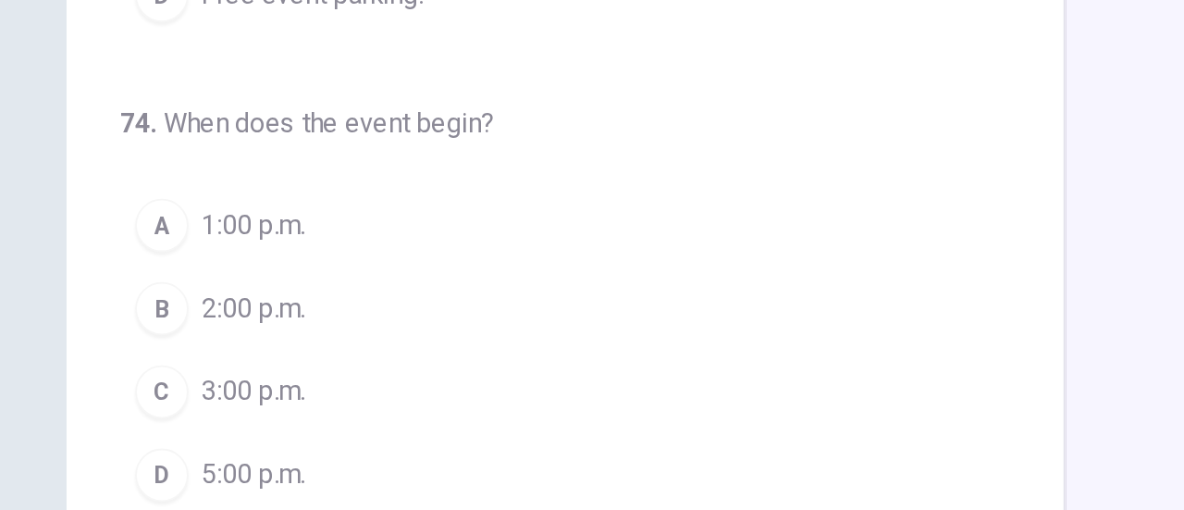
click at [161, 333] on span "2:00 p.m." at bounding box center [140, 332] width 57 height 22
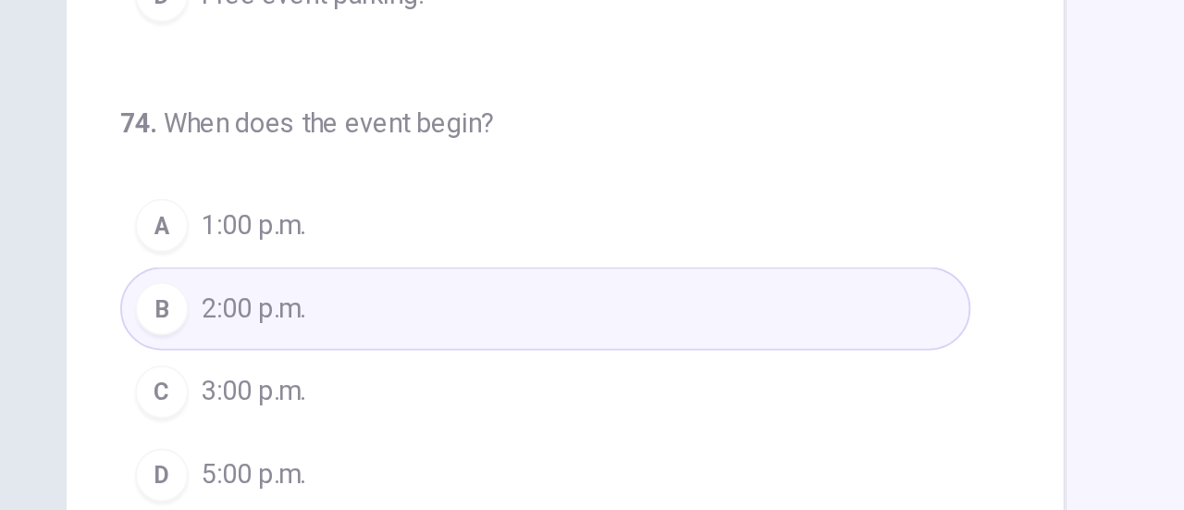
scroll to position [450, 0]
click at [440, 373] on button "C 3:00 p.m." at bounding box center [303, 376] width 473 height 46
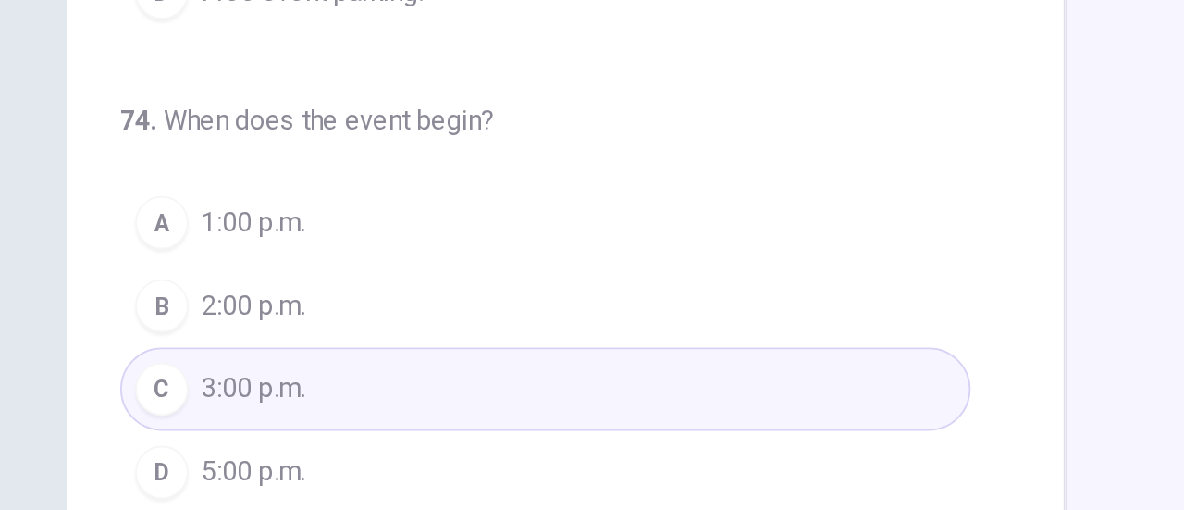
click at [376, 318] on button "B 2:00 p.m." at bounding box center [303, 330] width 473 height 46
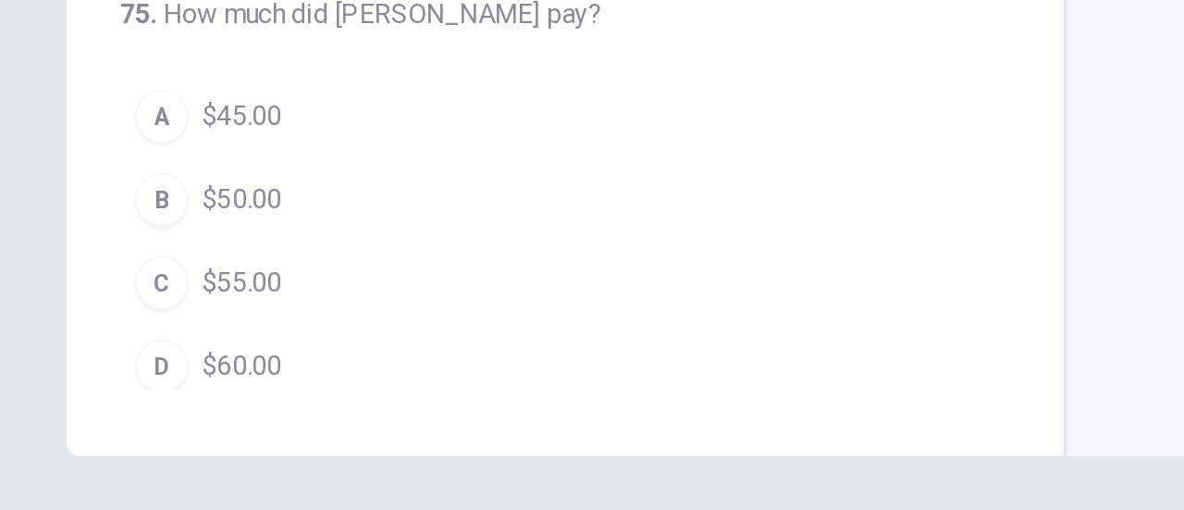
scroll to position [291, 0]
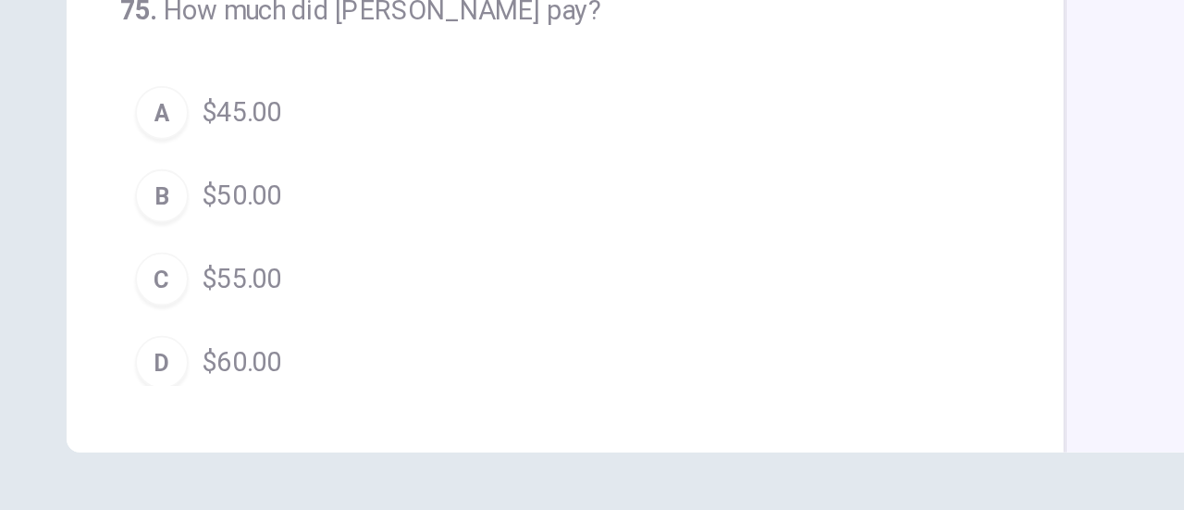
click at [158, 393] on button "D $60.00" at bounding box center [303, 399] width 473 height 46
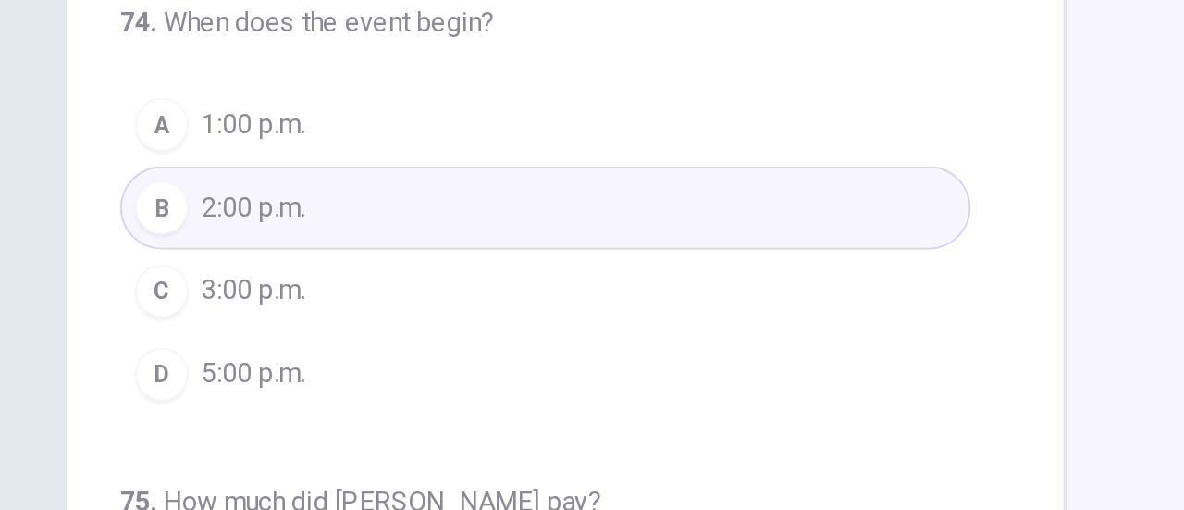
scroll to position [0, 0]
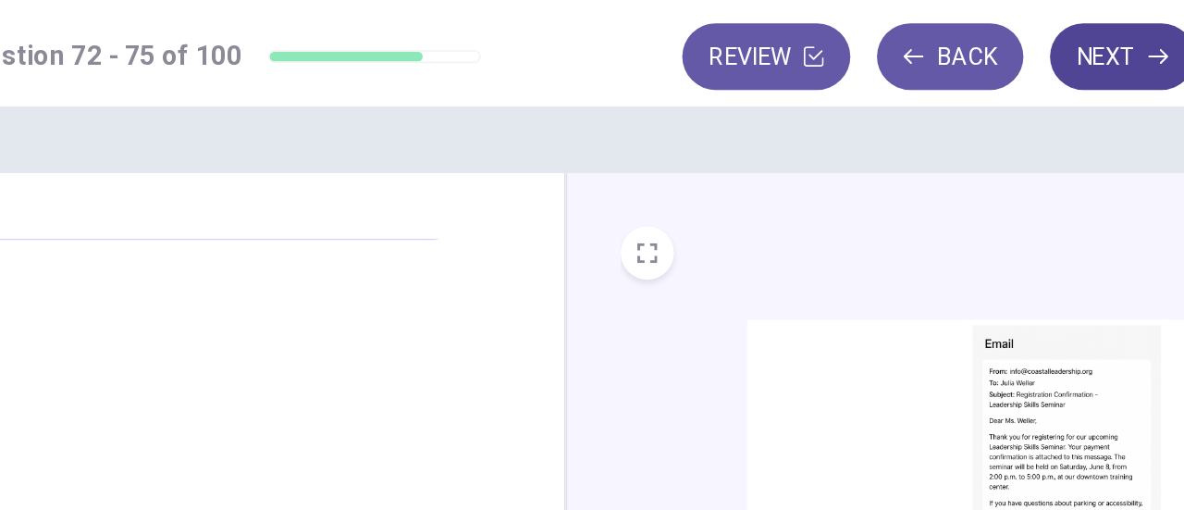
click at [903, 31] on button "Next" at bounding box center [901, 31] width 80 height 37
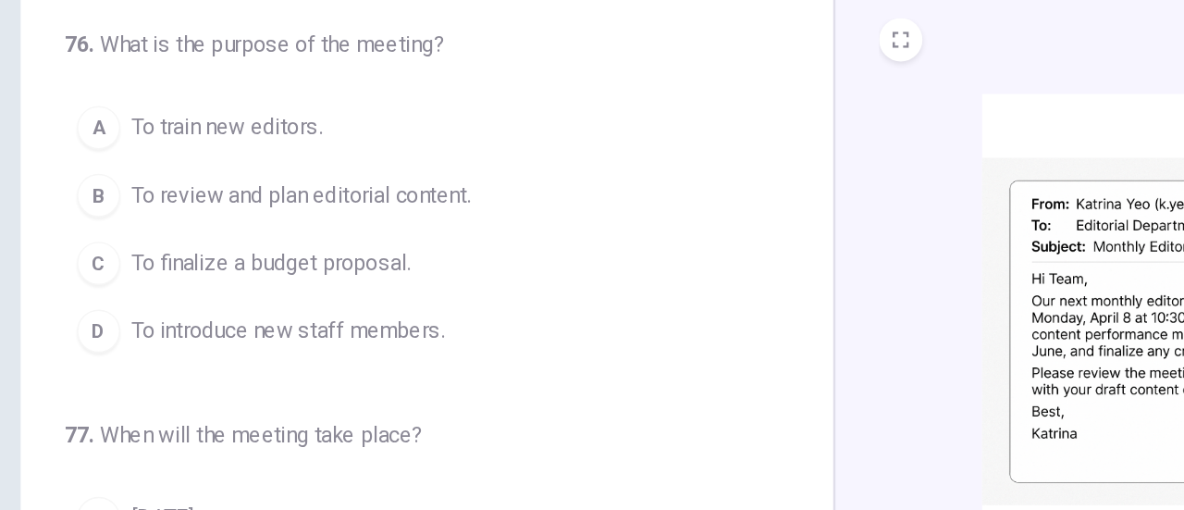
click at [315, 254] on span "To review and plan editorial content." at bounding box center [227, 247] width 231 height 22
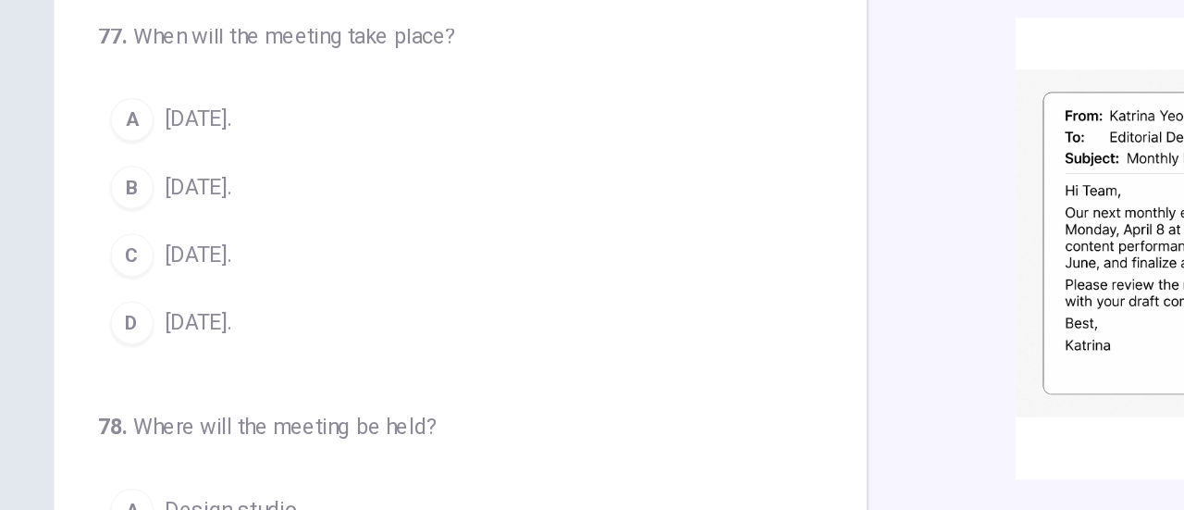
scroll to position [274, 0]
click at [158, 234] on button "B [DATE]." at bounding box center [303, 240] width 473 height 46
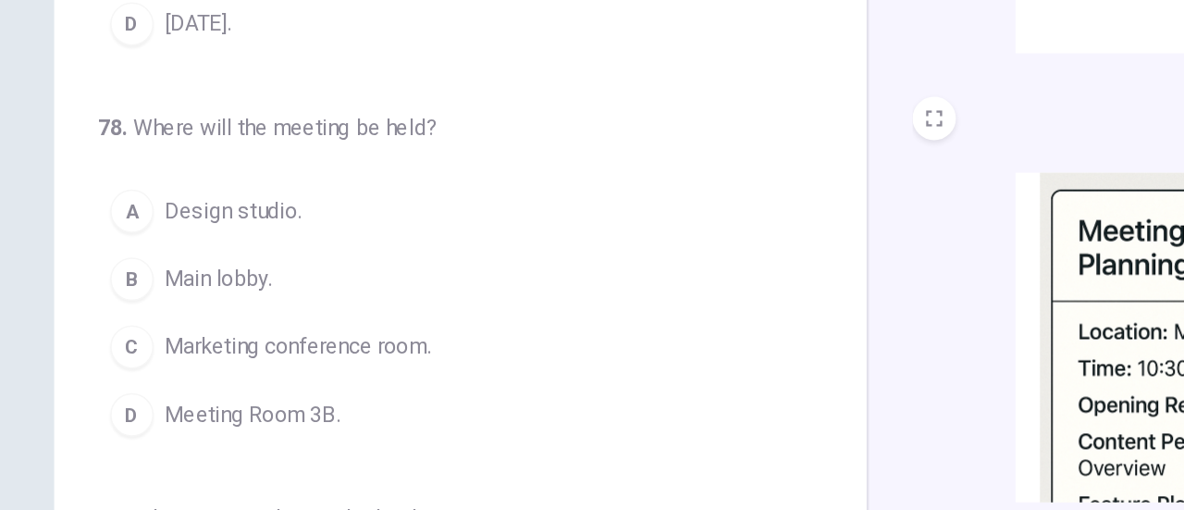
scroll to position [218, 0]
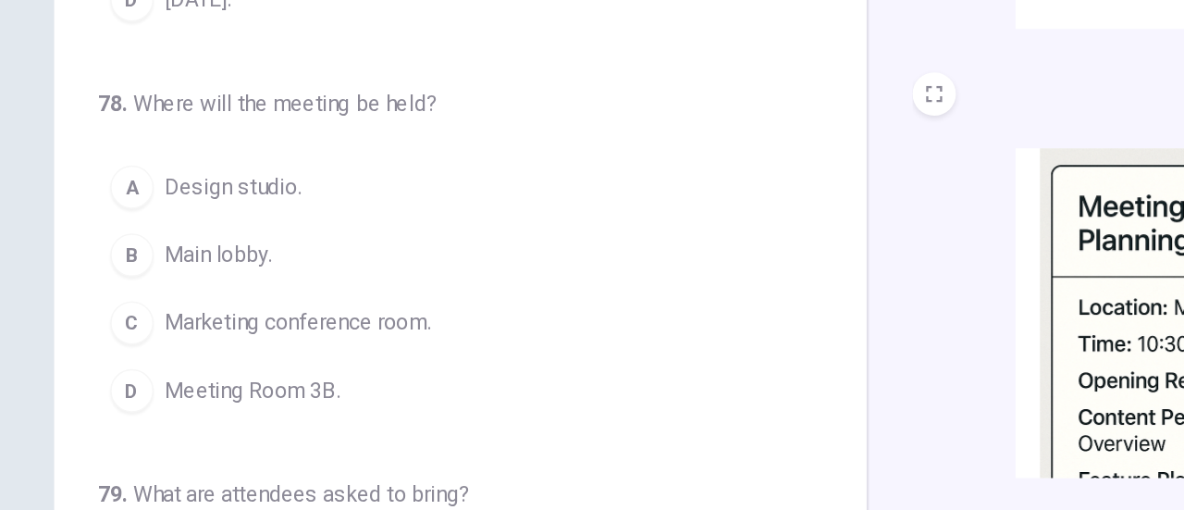
click at [222, 379] on span "Meeting Room 3B." at bounding box center [171, 380] width 119 height 22
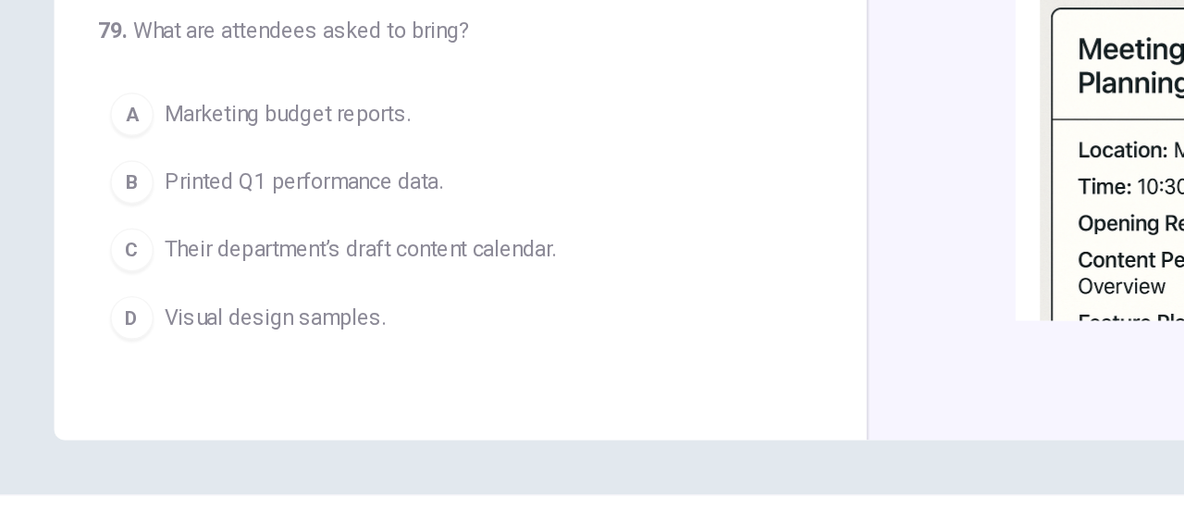
scroll to position [487, 0]
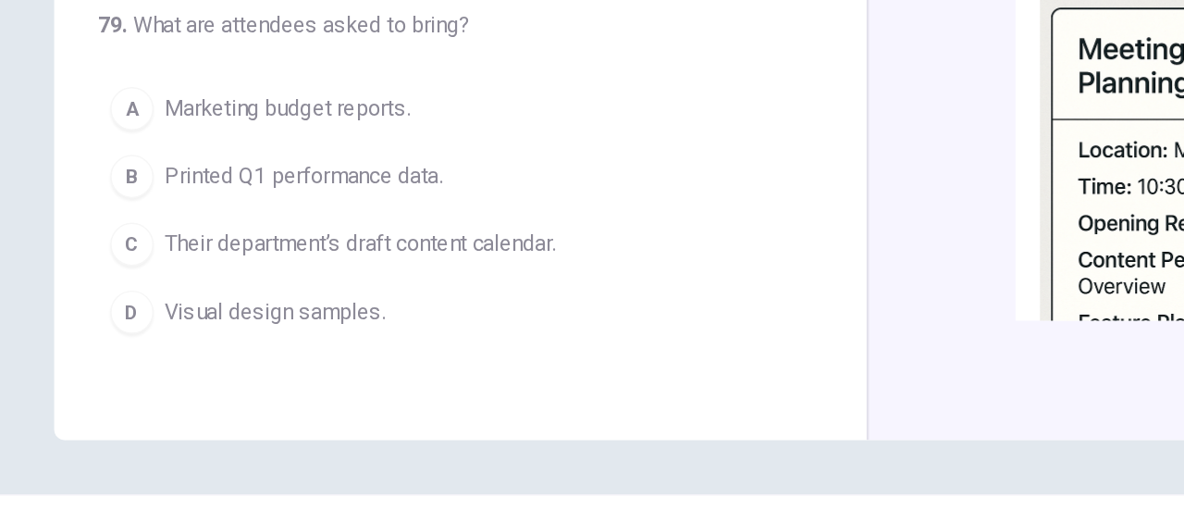
click at [271, 239] on button "B Printed Q1 performance data." at bounding box center [303, 234] width 473 height 46
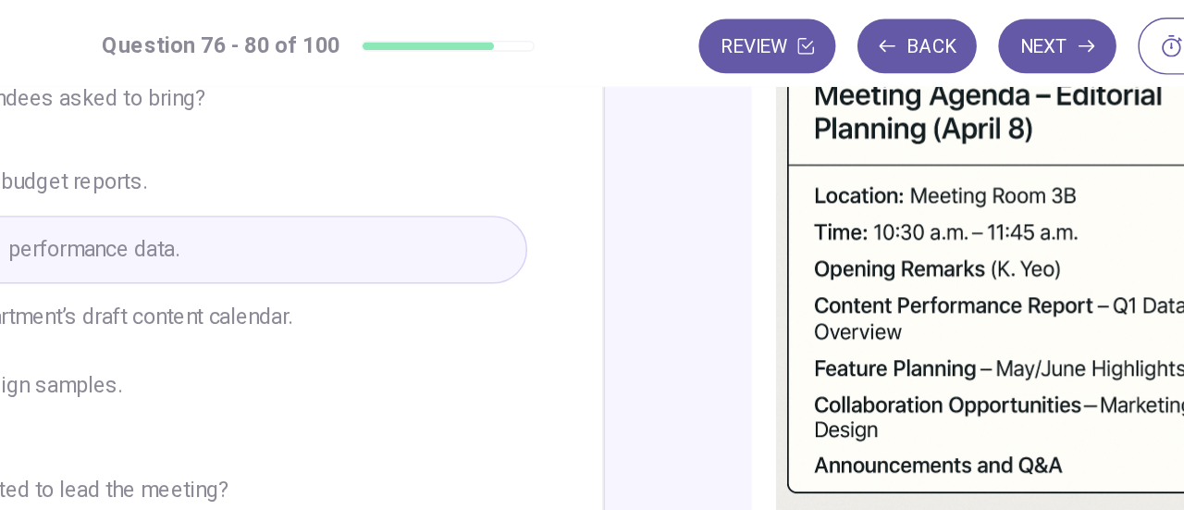
scroll to position [609, 0]
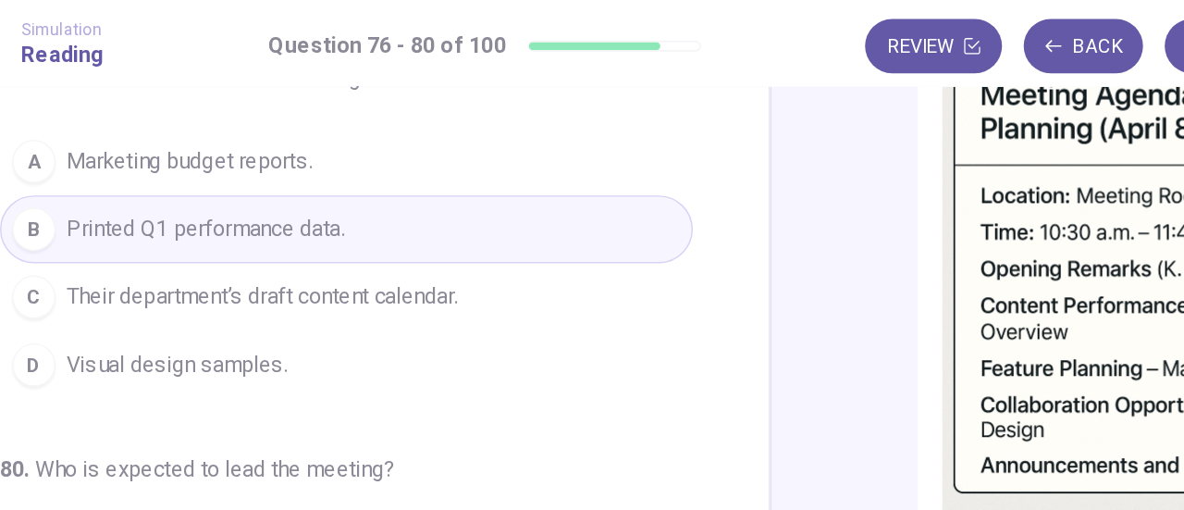
click at [385, 200] on button "C Their department’s draft content calendar." at bounding box center [303, 203] width 473 height 46
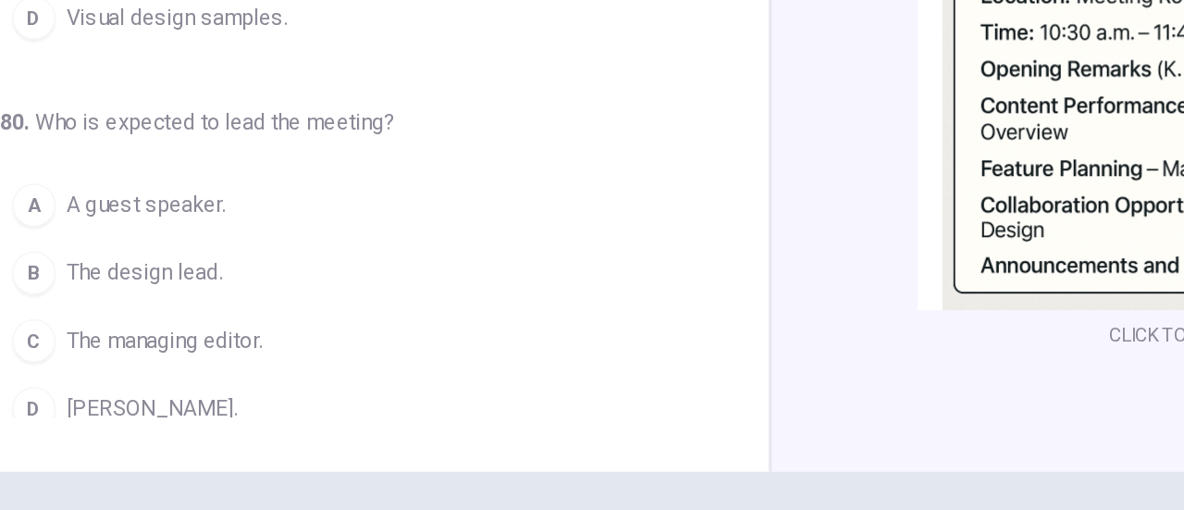
scroll to position [713, 0]
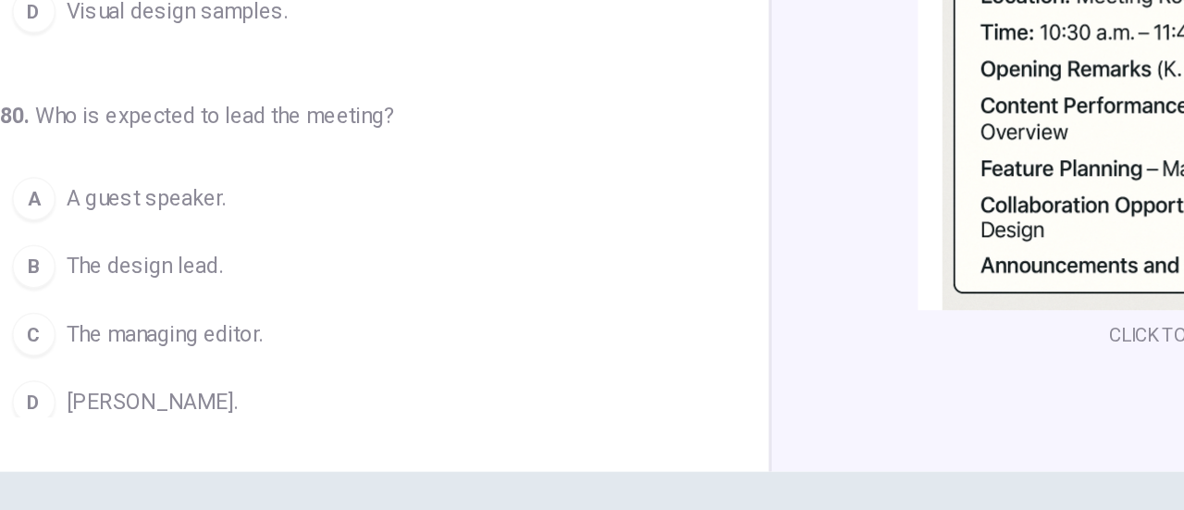
click at [181, 356] on span "[PERSON_NAME]." at bounding box center [170, 366] width 117 height 22
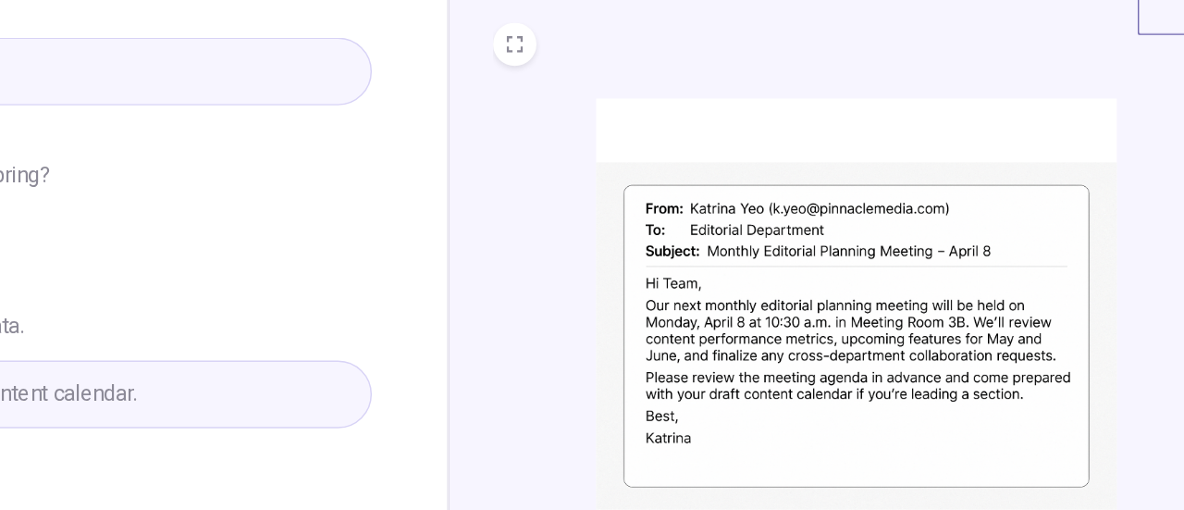
scroll to position [0, 0]
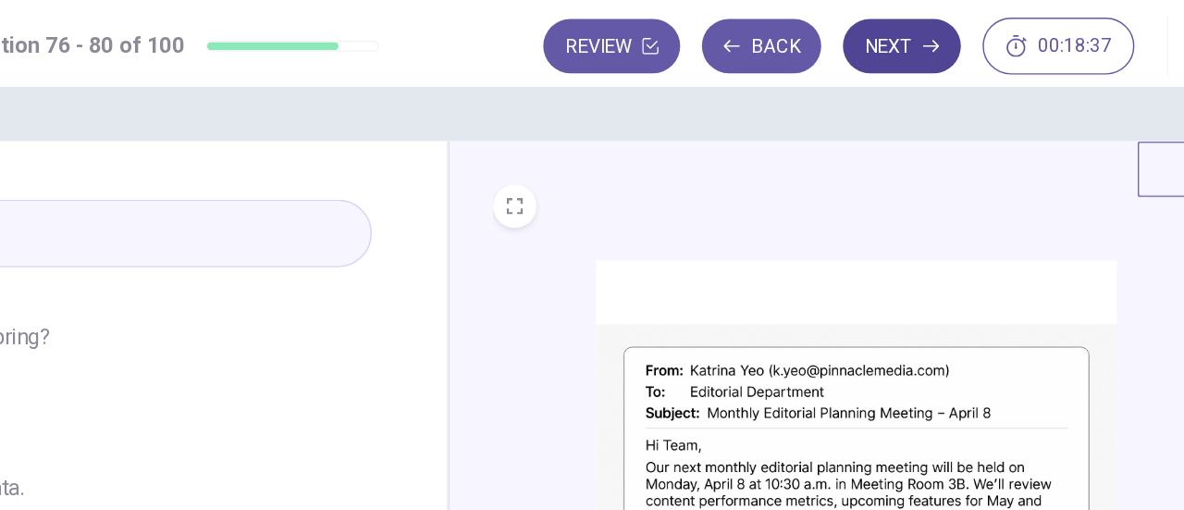
click at [901, 30] on button "Next" at bounding box center [901, 31] width 80 height 37
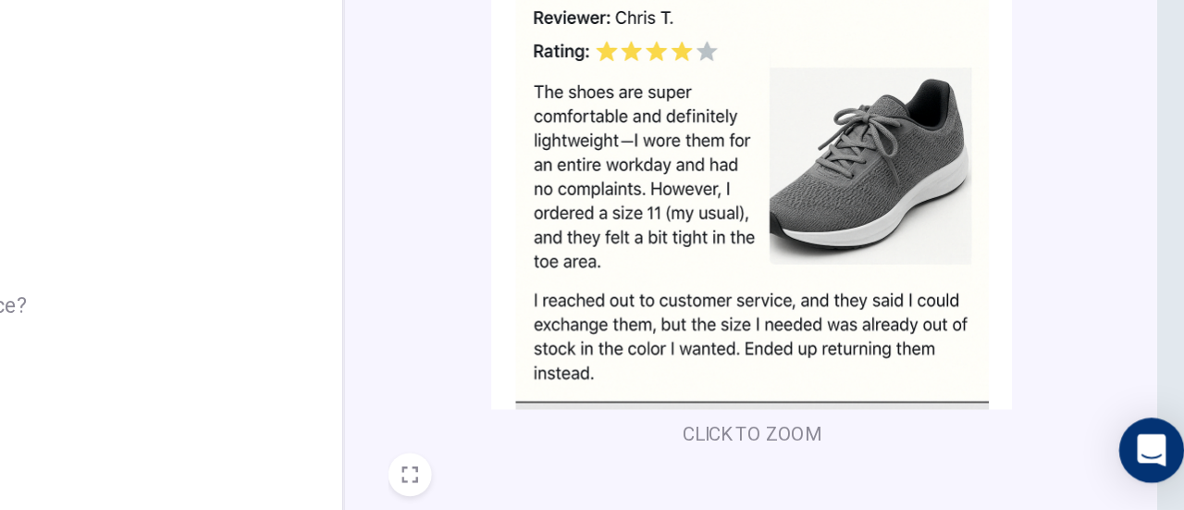
scroll to position [473, 0]
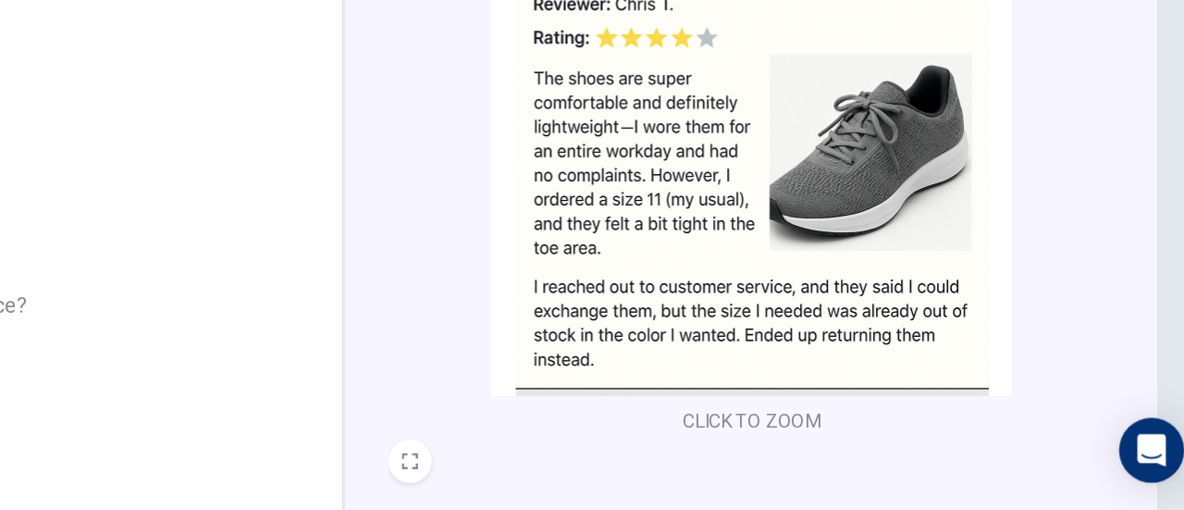
click at [1055, 359] on div "CLICK TO ZOOM" at bounding box center [871, 285] width 496 height 353
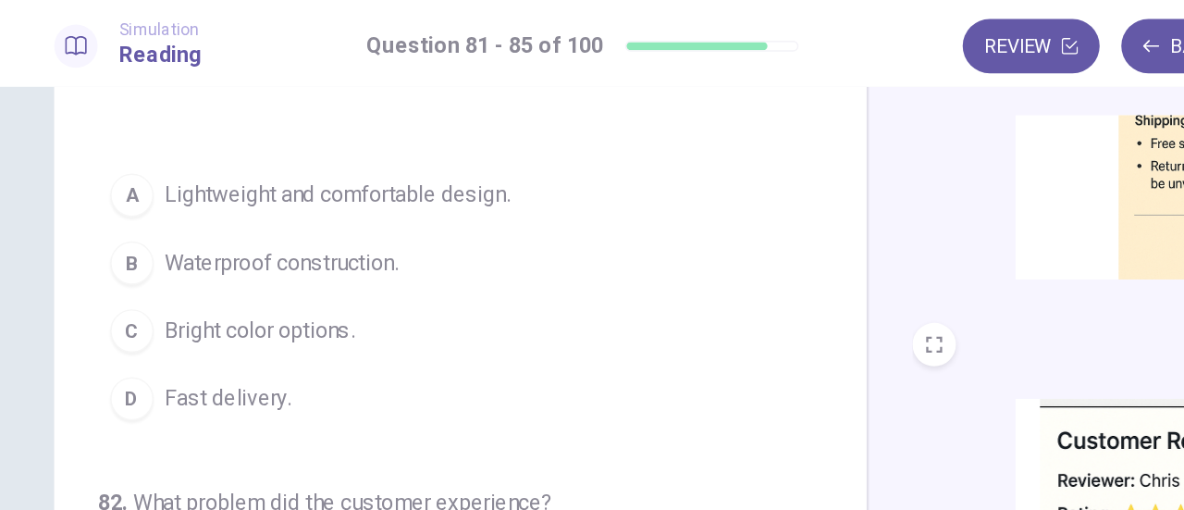
scroll to position [0, 0]
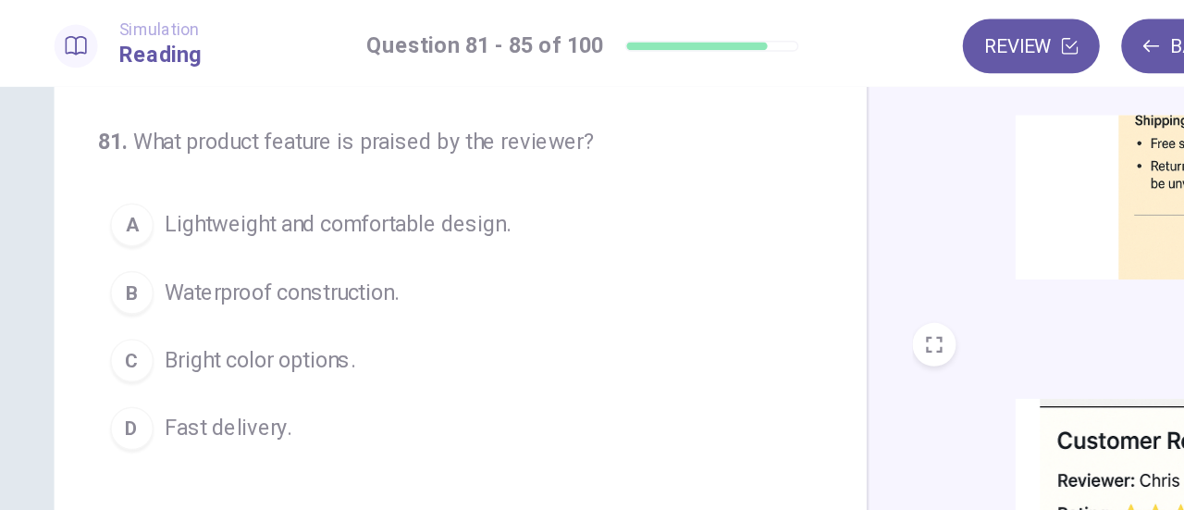
click at [316, 154] on span "Lightweight and comfortable design." at bounding box center [230, 153] width 236 height 22
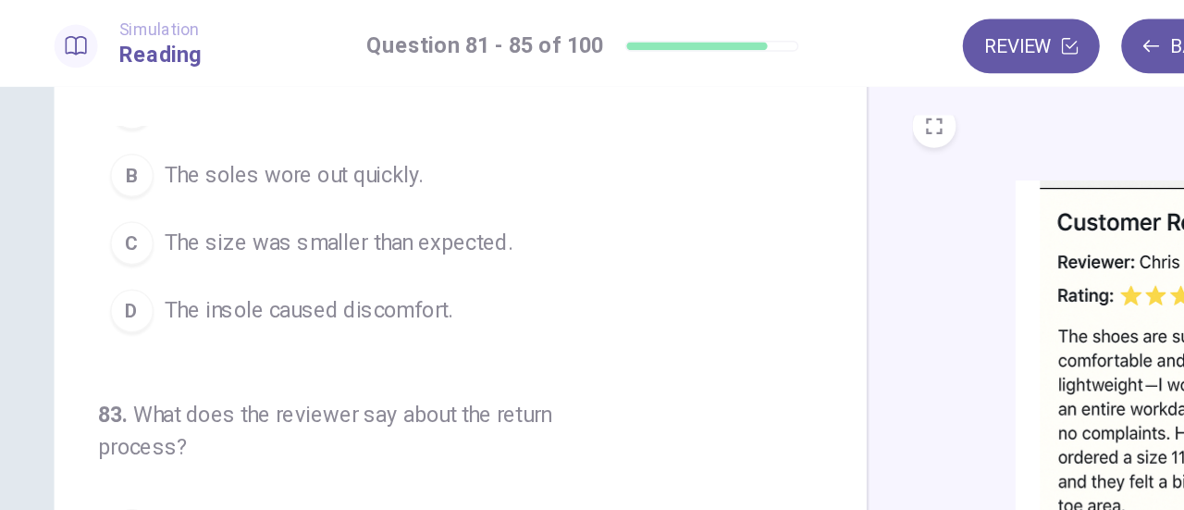
scroll to position [366, 0]
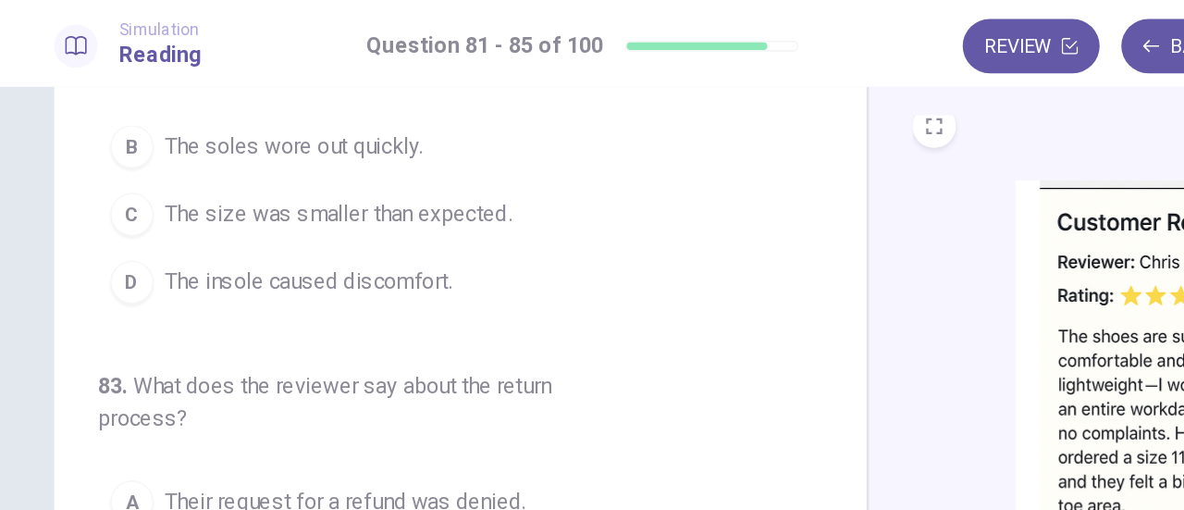
click at [322, 155] on button "C The size was smaller than expected." at bounding box center [303, 146] width 473 height 46
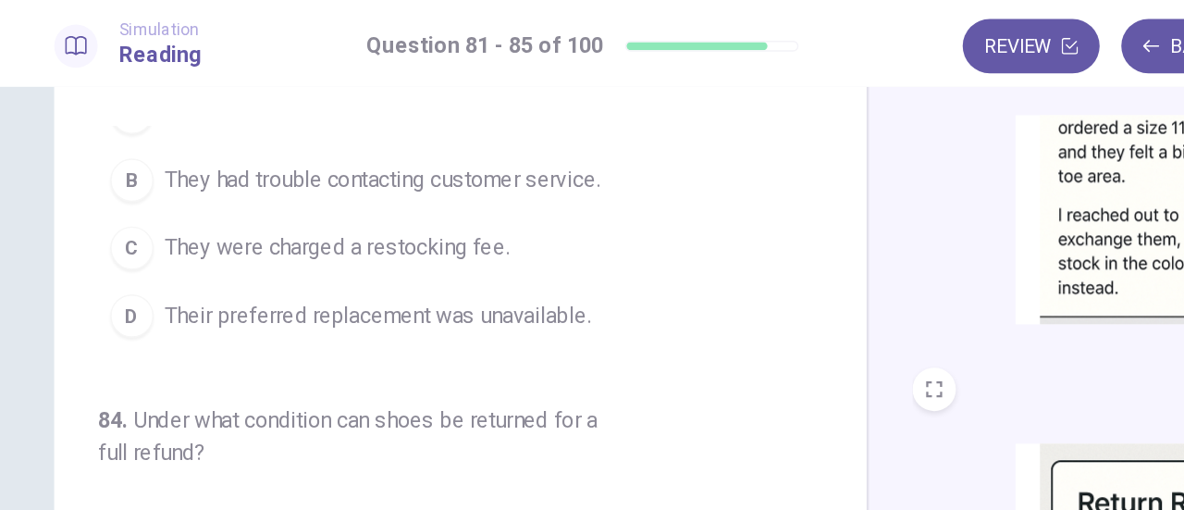
scroll to position [634, 0]
click at [383, 211] on span "Their preferred replacement was unavailable." at bounding box center [257, 214] width 291 height 22
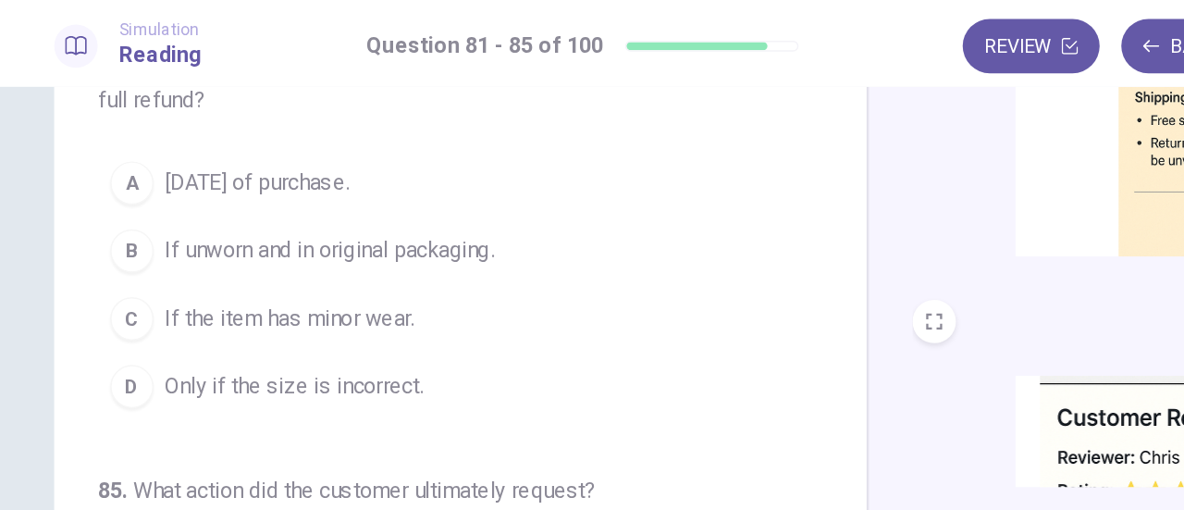
scroll to position [596, 0]
click at [326, 172] on button "B If unworn and in original packaging." at bounding box center [303, 169] width 473 height 46
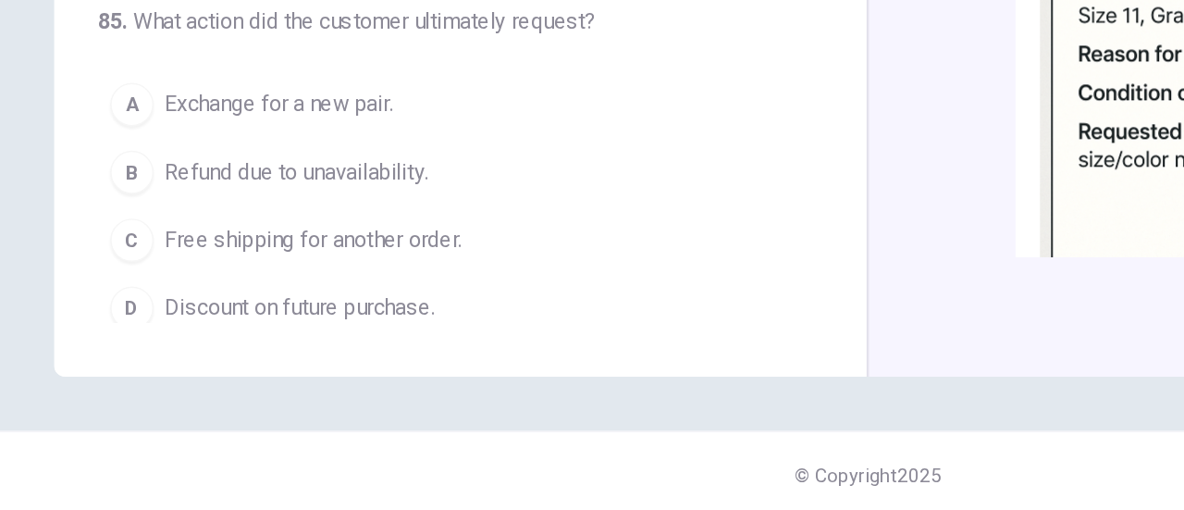
scroll to position [0, 0]
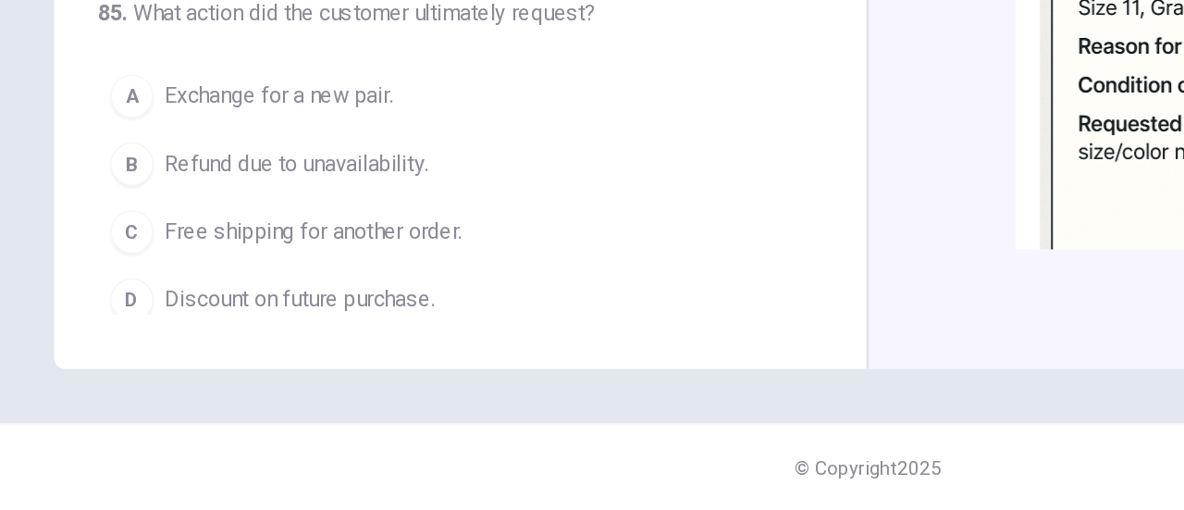
click at [299, 260] on button "B Refund due to unavailability." at bounding box center [303, 274] width 473 height 46
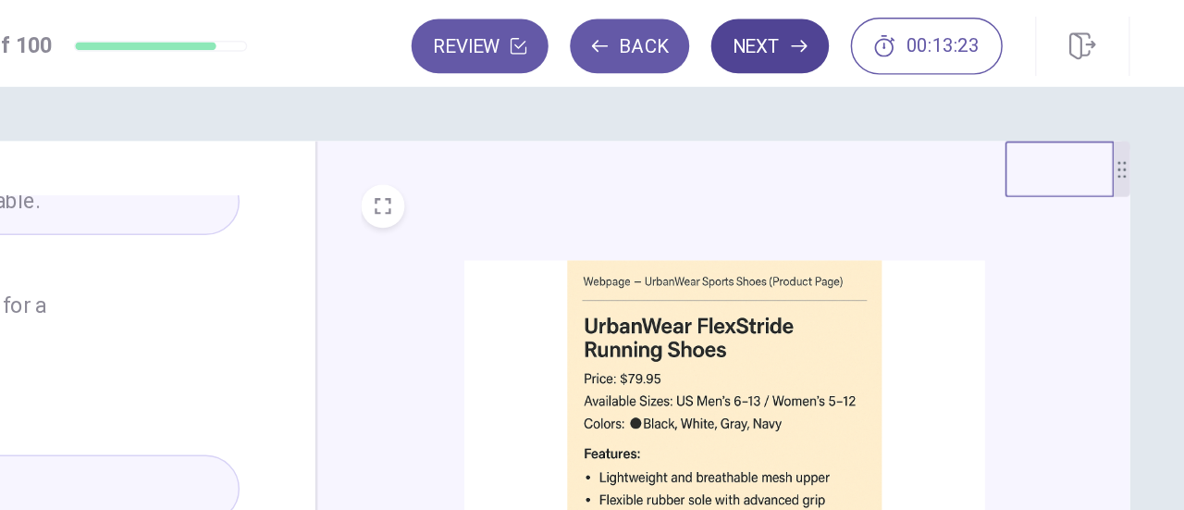
click at [899, 37] on button "Next" at bounding box center [901, 31] width 80 height 37
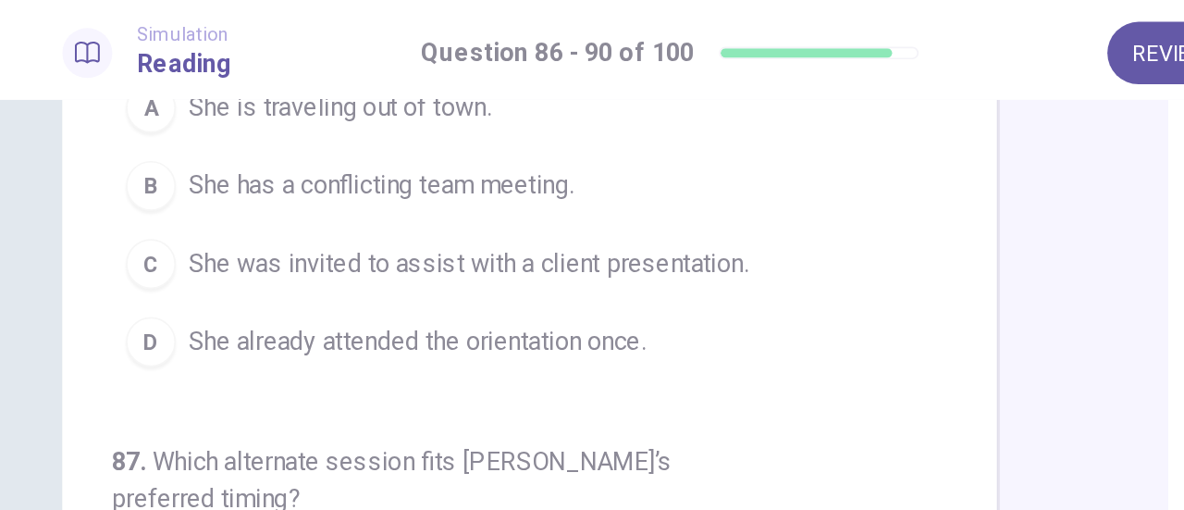
scroll to position [6, 0]
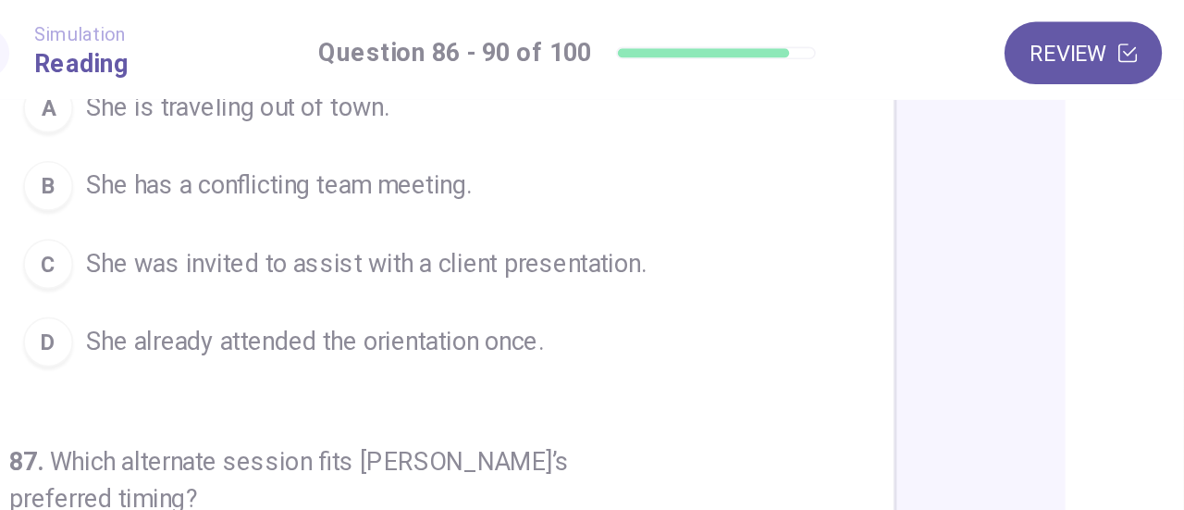
click at [438, 167] on button "C She was invited to assist with a client presentation." at bounding box center [303, 156] width 473 height 46
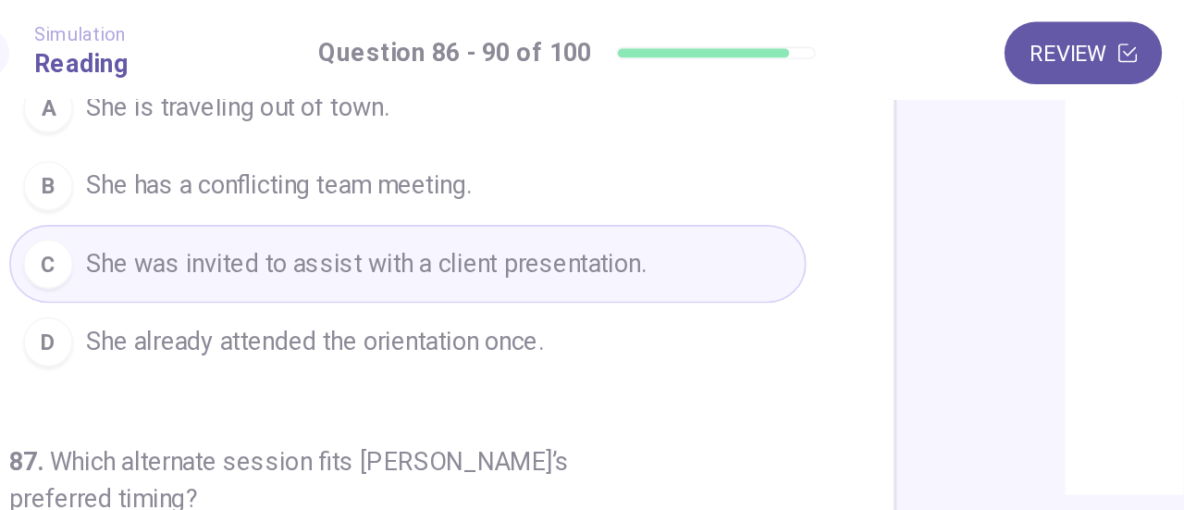
scroll to position [55, 0]
click at [464, 155] on button "C She was invited to assist with a client presentation." at bounding box center [303, 156] width 473 height 46
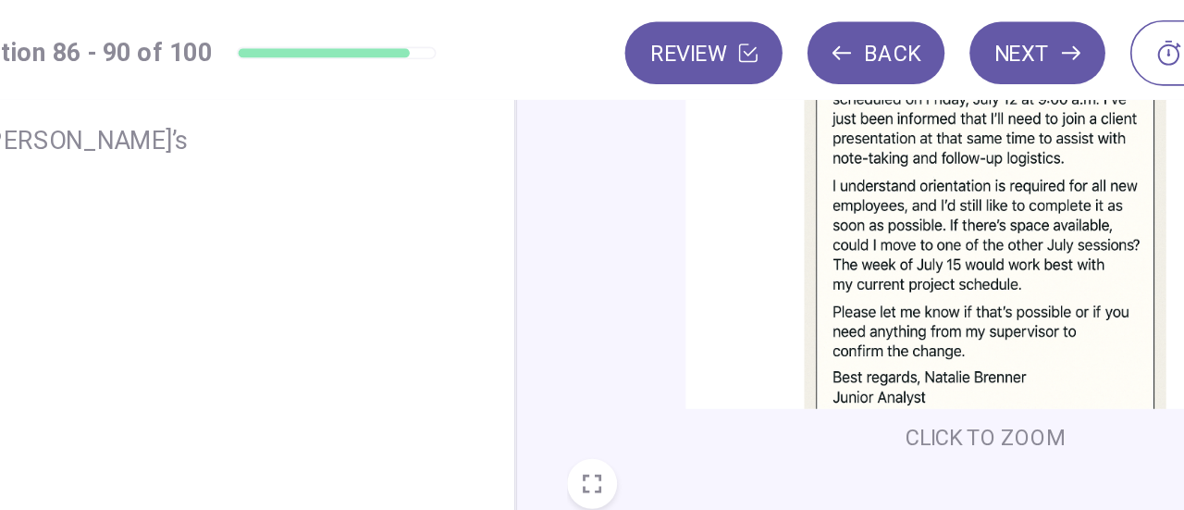
scroll to position [39, 0]
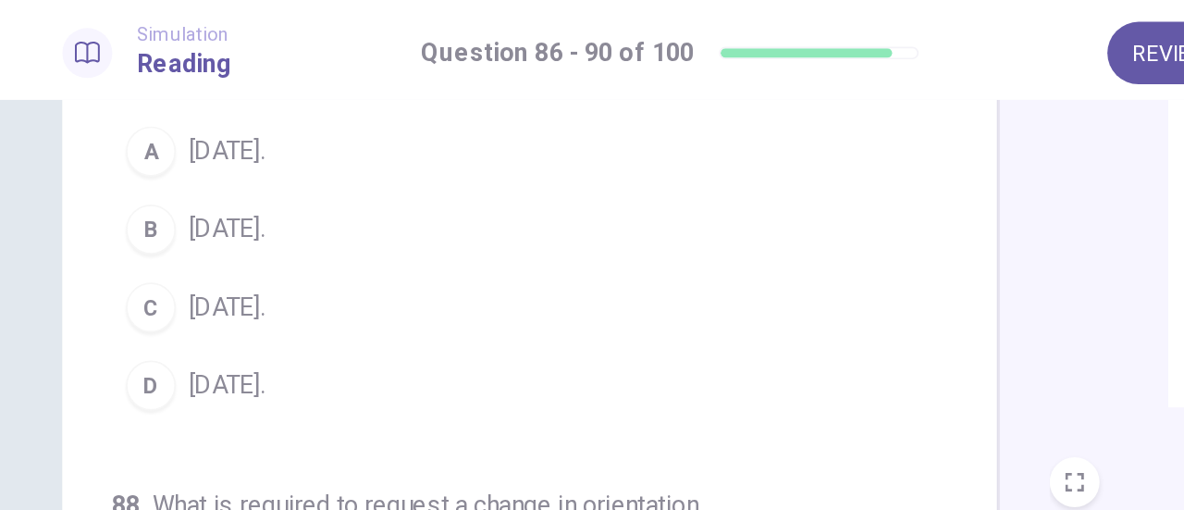
click at [291, 92] on button "A [DATE]." at bounding box center [303, 90] width 473 height 46
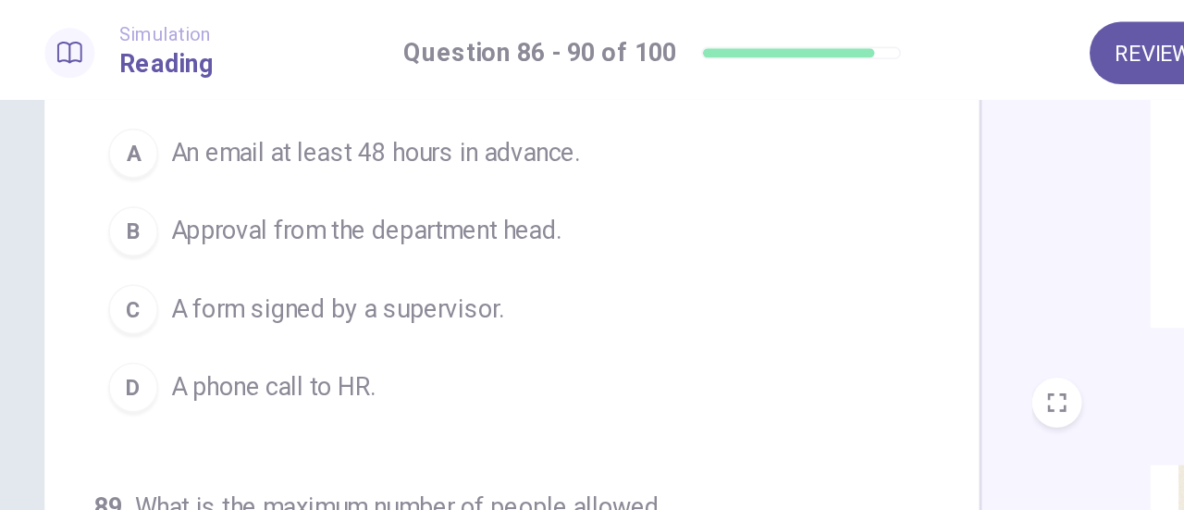
scroll to position [495, 0]
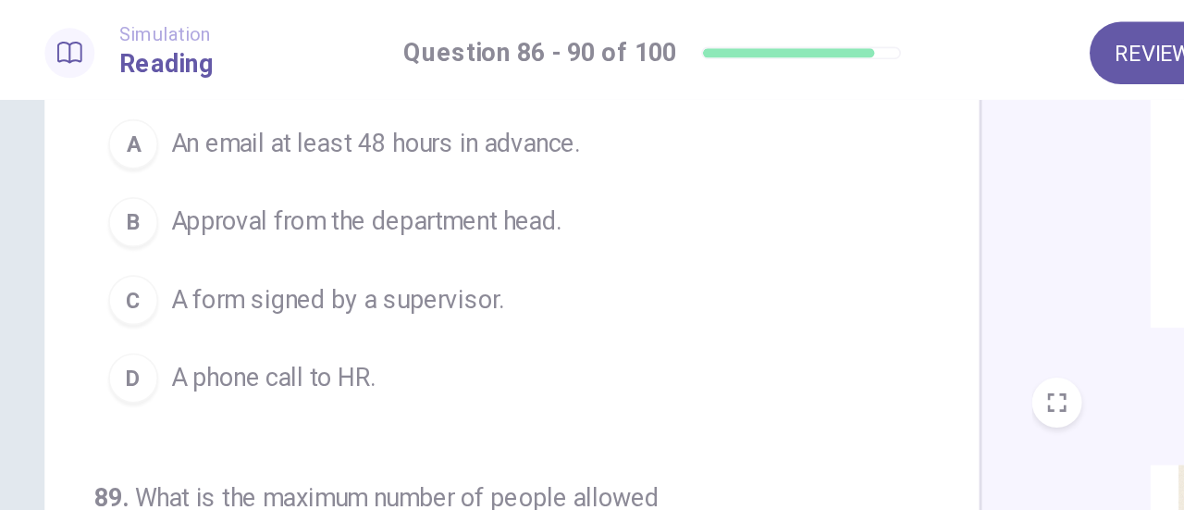
click at [339, 82] on span "An email at least 48 hours in advance." at bounding box center [233, 85] width 242 height 22
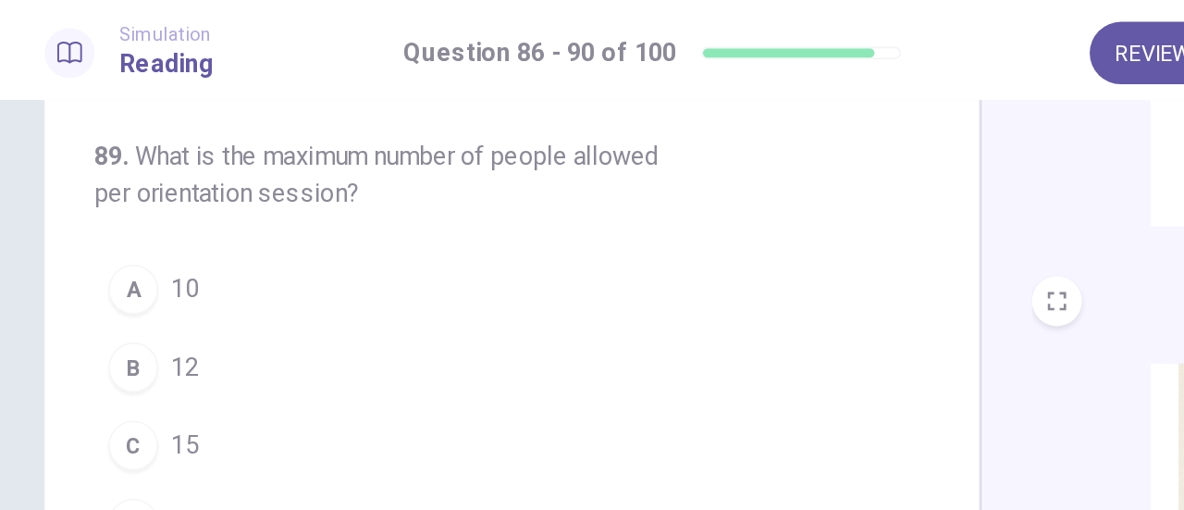
scroll to position [698, 0]
click at [93, 216] on div "B" at bounding box center [90, 218] width 30 height 30
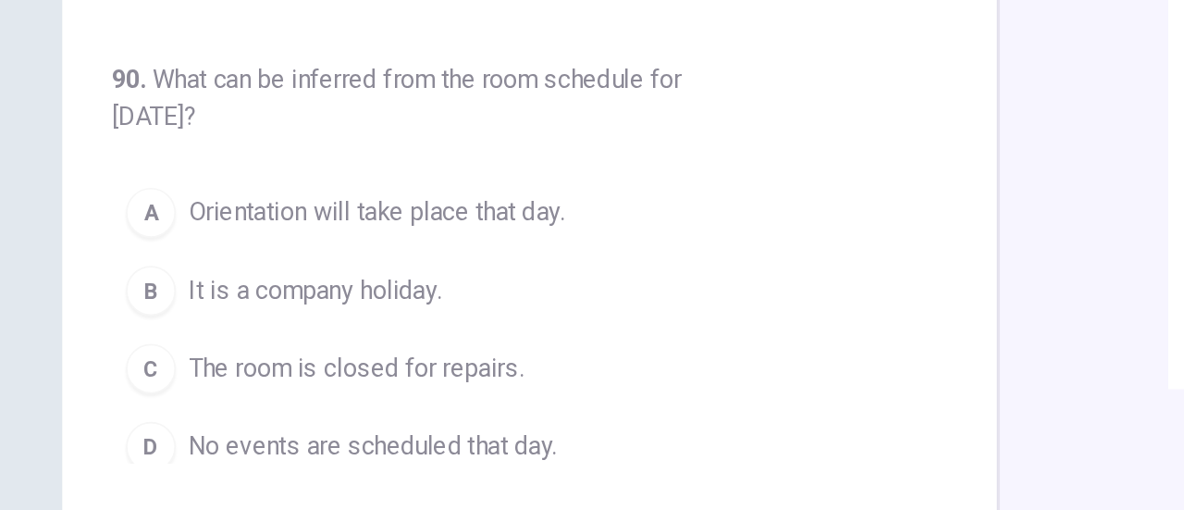
scroll to position [326, 0]
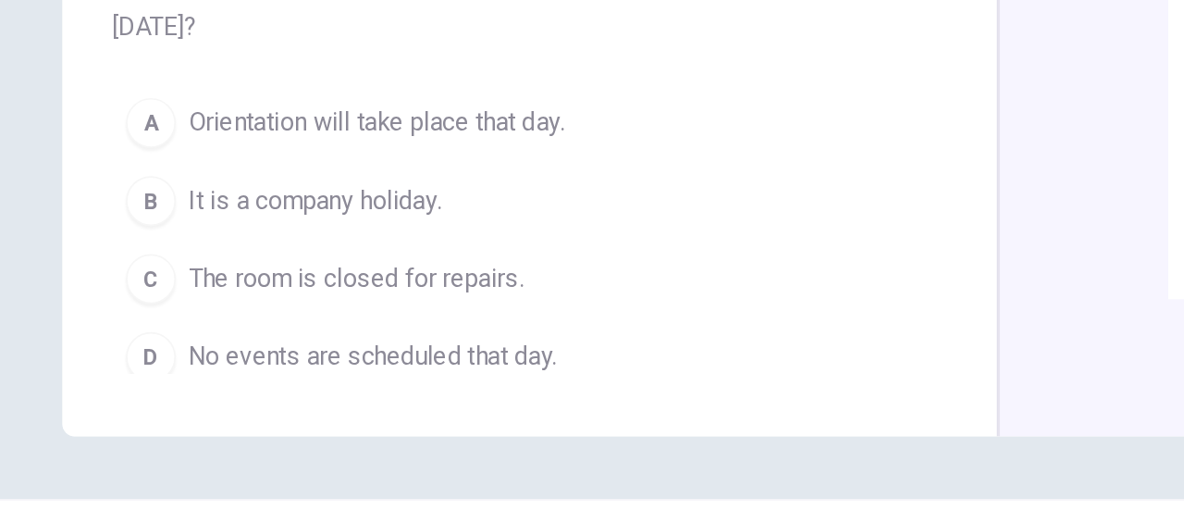
click at [312, 355] on span "No events are scheduled that day." at bounding box center [221, 366] width 218 height 22
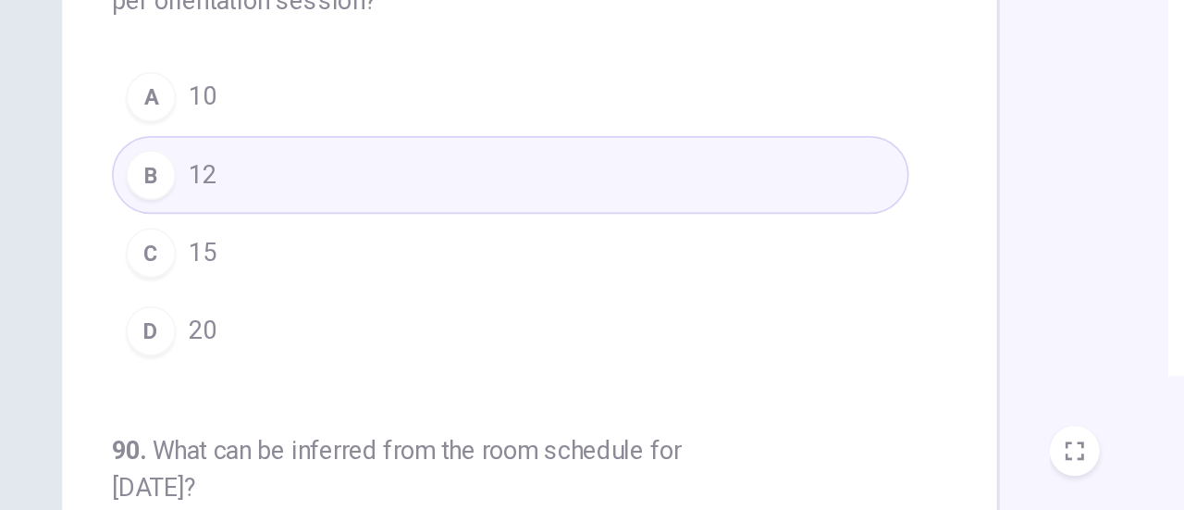
scroll to position [0, 0]
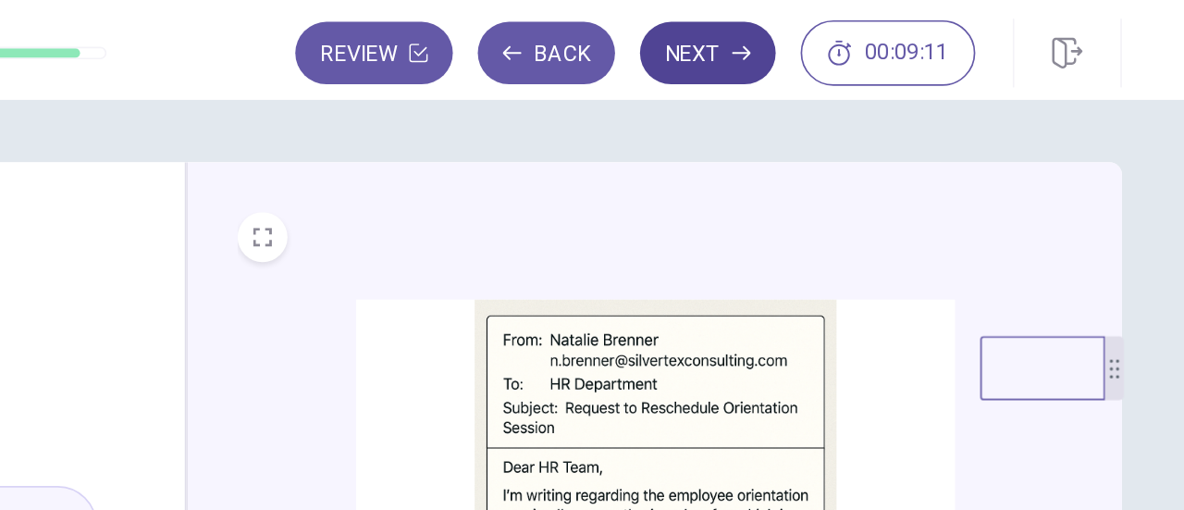
click at [903, 32] on button "Next" at bounding box center [901, 31] width 80 height 37
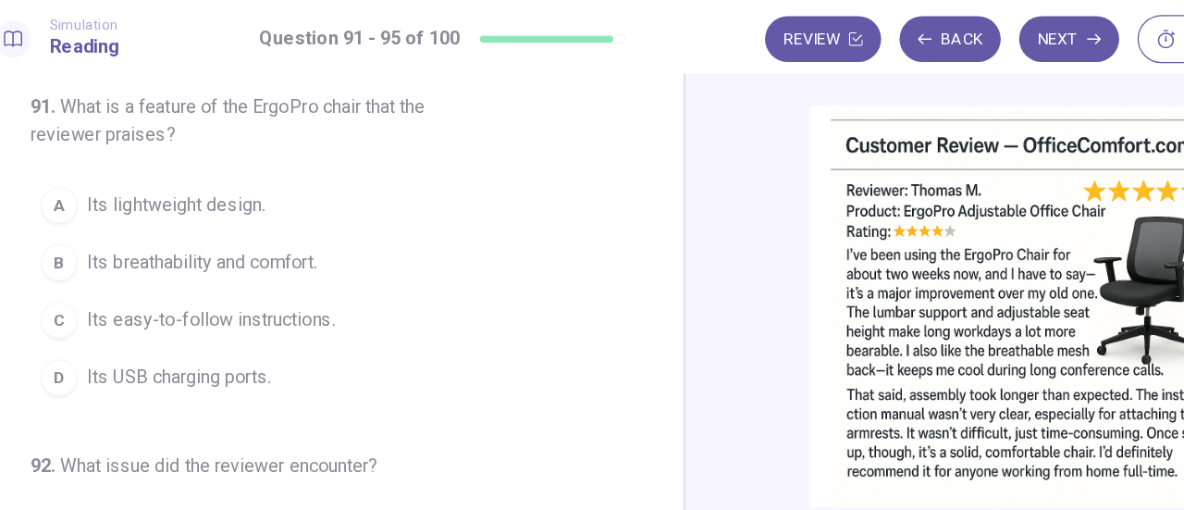
click at [112, 211] on span "Its breathability and comfort." at bounding box center [204, 212] width 185 height 22
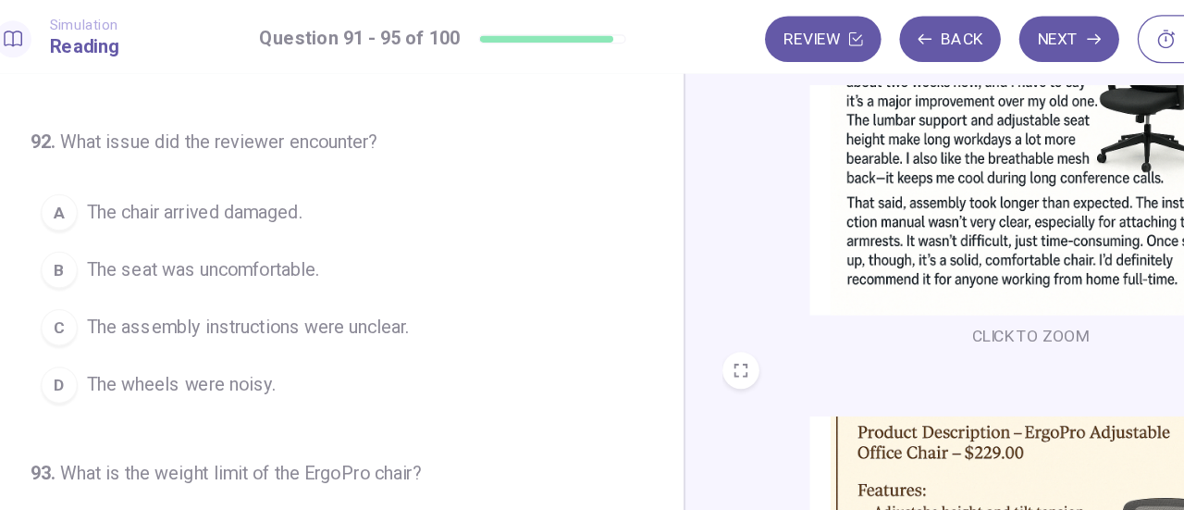
scroll to position [263, 0]
click at [103, 272] on button "C The assembly instructions were unclear." at bounding box center [303, 262] width 473 height 46
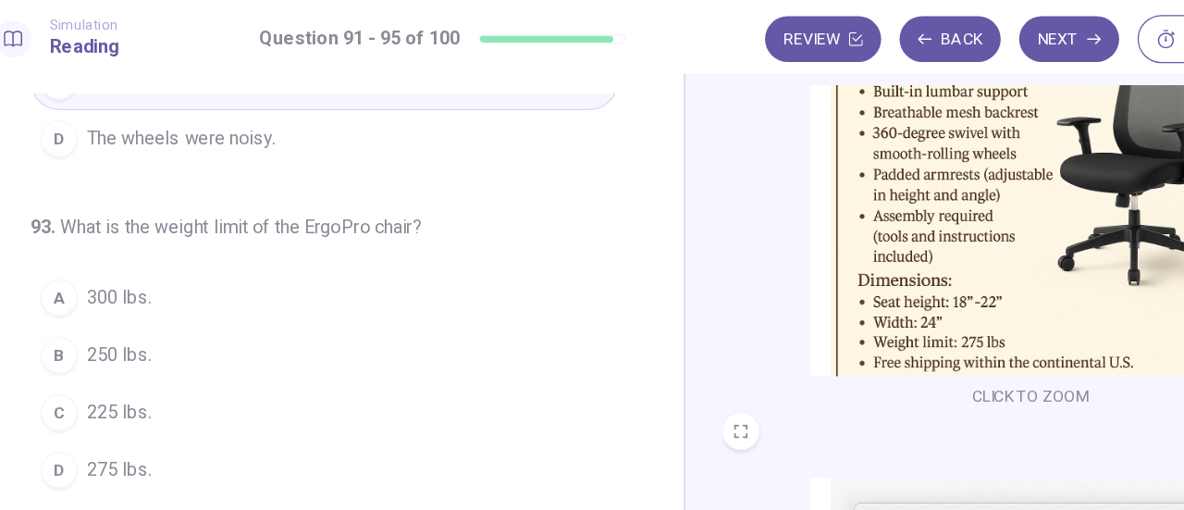
scroll to position [554, 0]
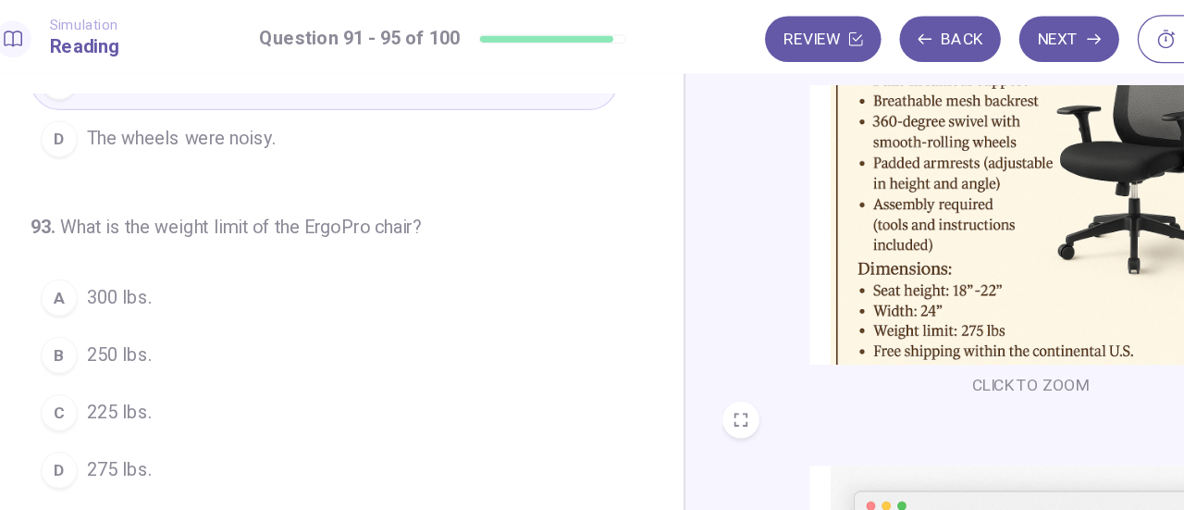
click at [78, 317] on div "C" at bounding box center [90, 332] width 30 height 30
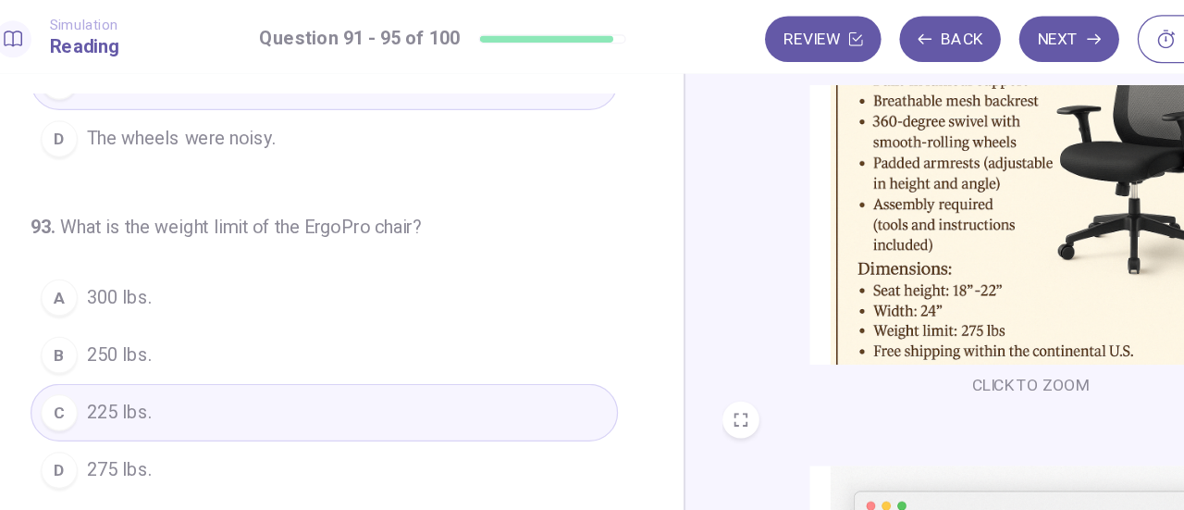
click at [81, 381] on div "D" at bounding box center [90, 379] width 30 height 30
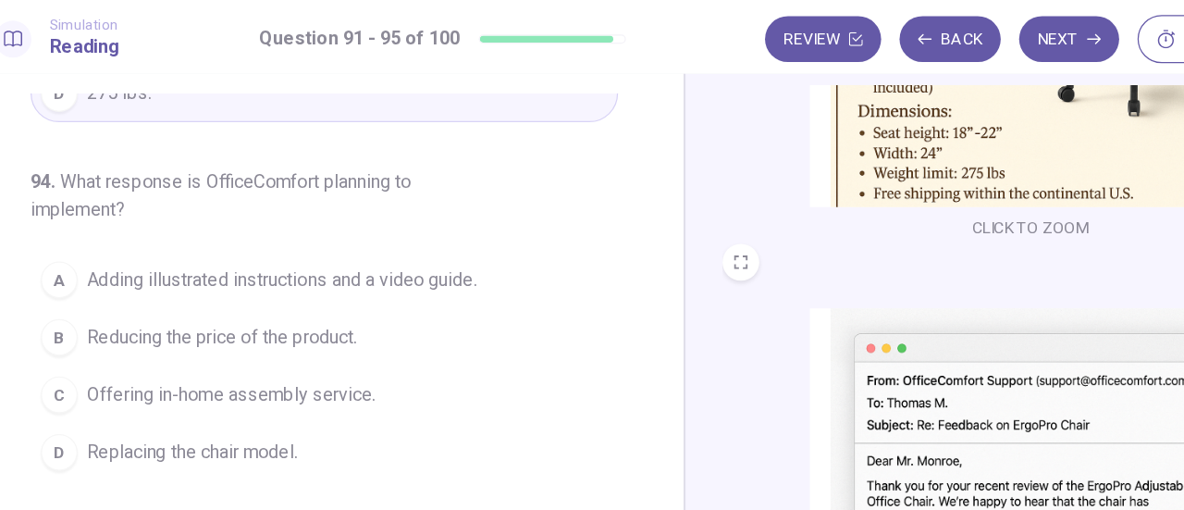
scroll to position [780, 0]
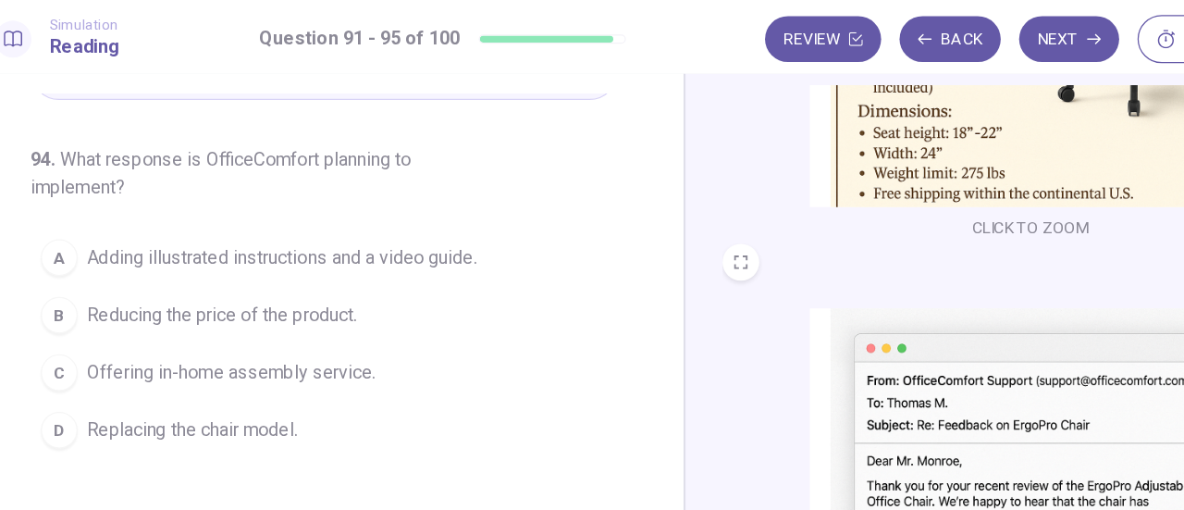
click at [94, 200] on div "A" at bounding box center [90, 207] width 30 height 30
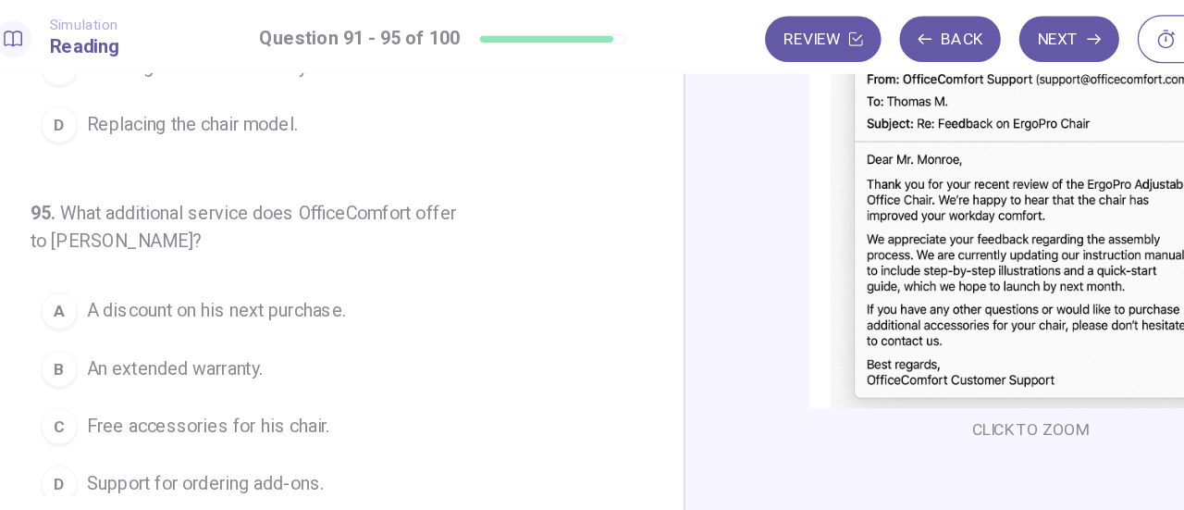
scroll to position [326, 0]
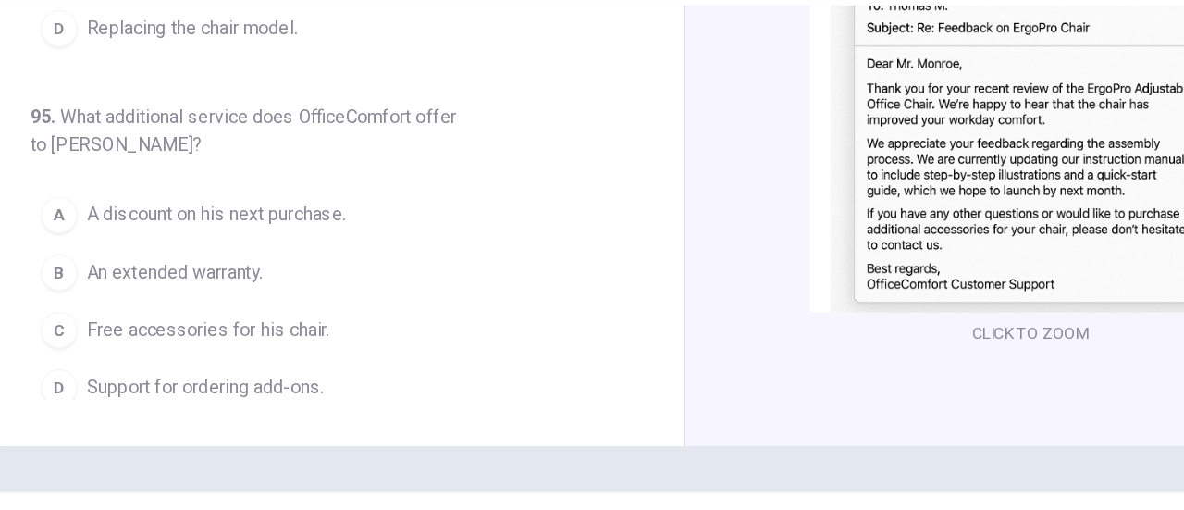
click at [88, 357] on div "D" at bounding box center [90, 367] width 30 height 30
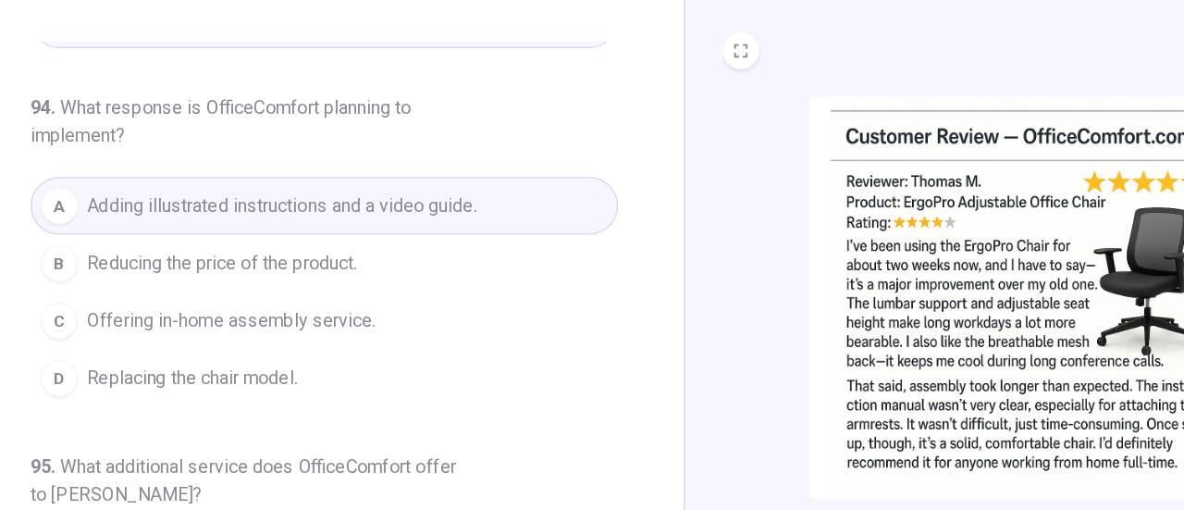
scroll to position [0, 0]
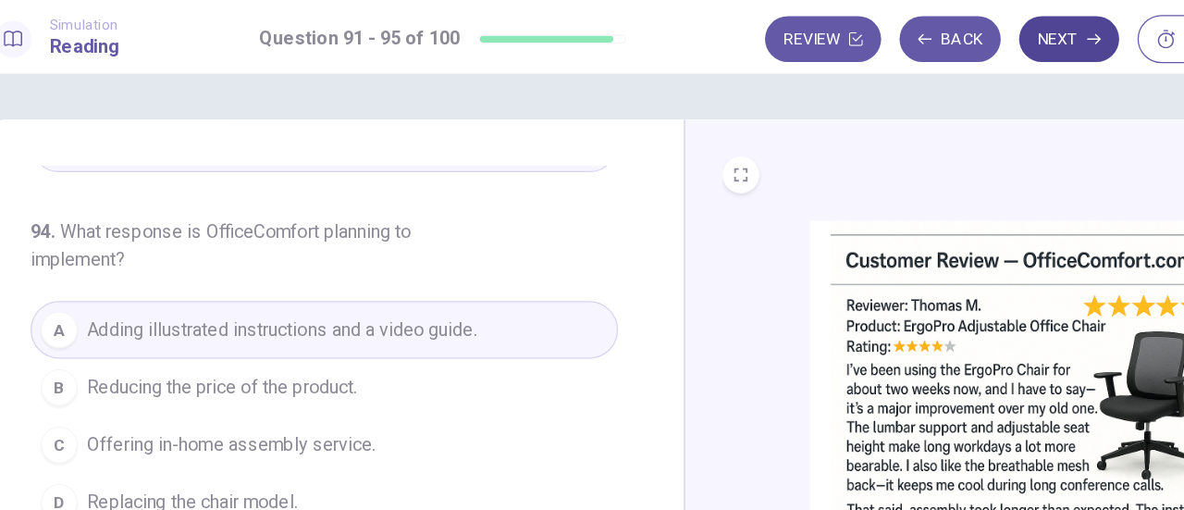
click at [894, 39] on button "Next" at bounding box center [901, 31] width 80 height 37
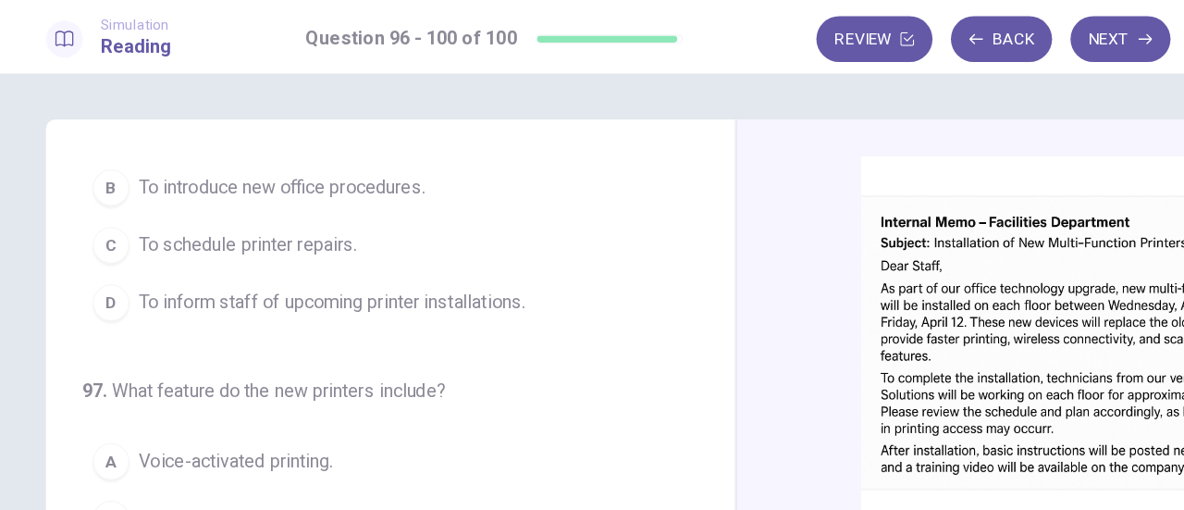
scroll to position [96, 0]
click at [440, 243] on button "D To inform staff of upcoming printer installations." at bounding box center [303, 243] width 473 height 46
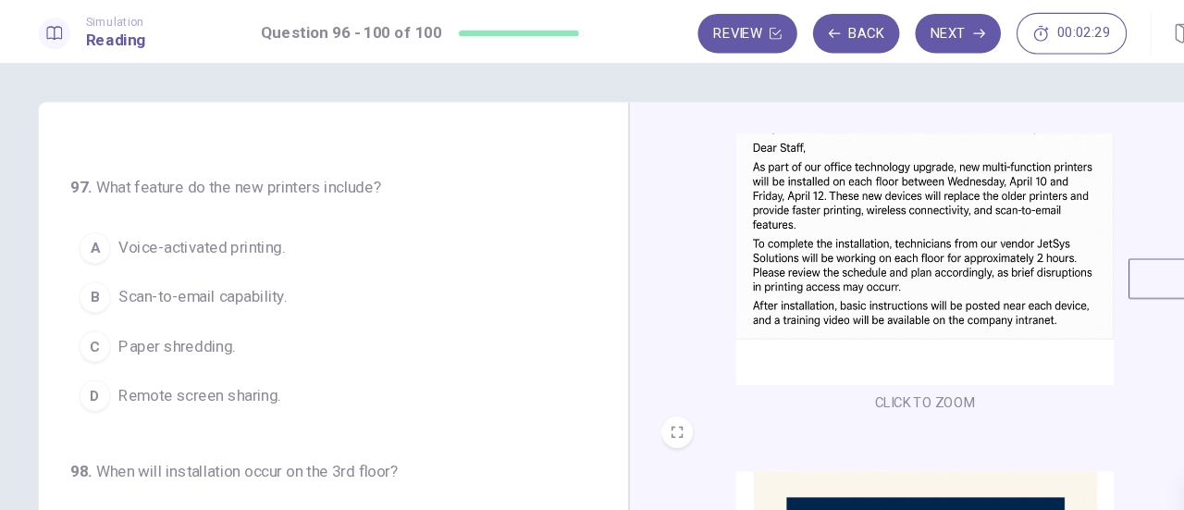
scroll to position [138, 0]
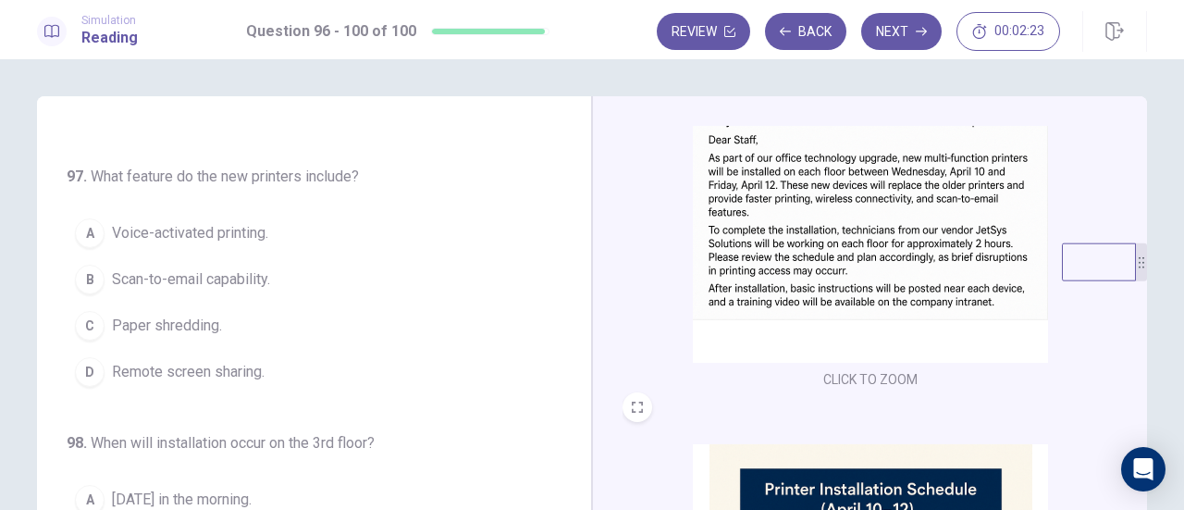
click at [271, 288] on button "B Scan-to-email capability." at bounding box center [303, 279] width 473 height 46
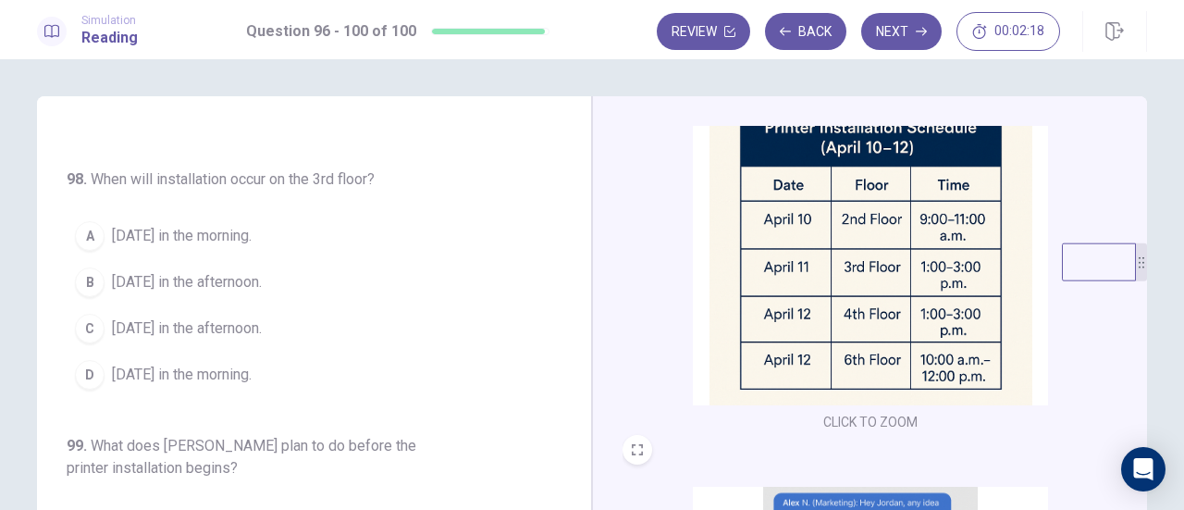
scroll to position [501, 0]
click at [249, 331] on span "[DATE] in the afternoon." at bounding box center [187, 328] width 150 height 22
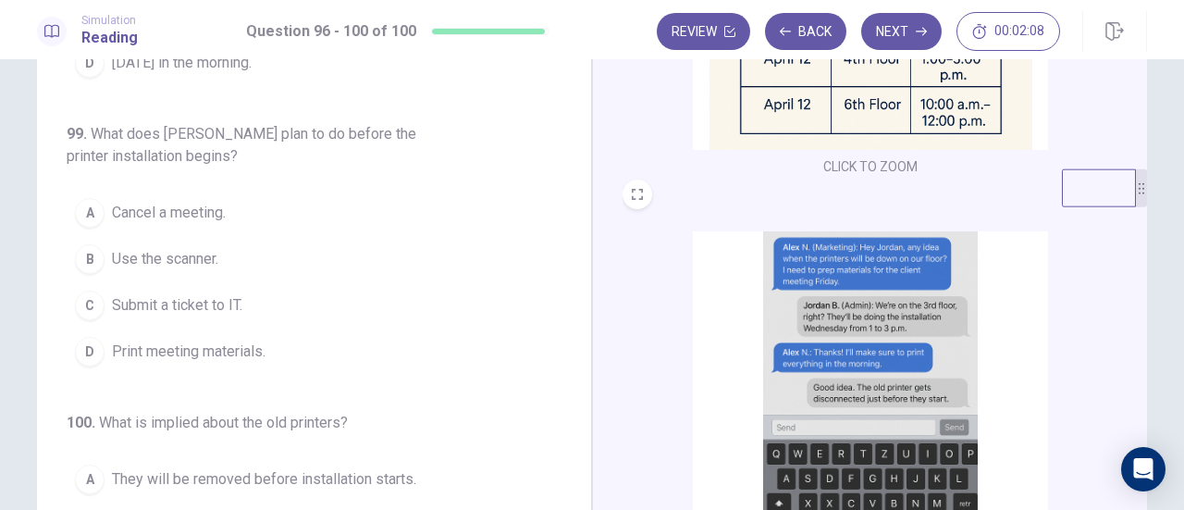
scroll to position [76, 0]
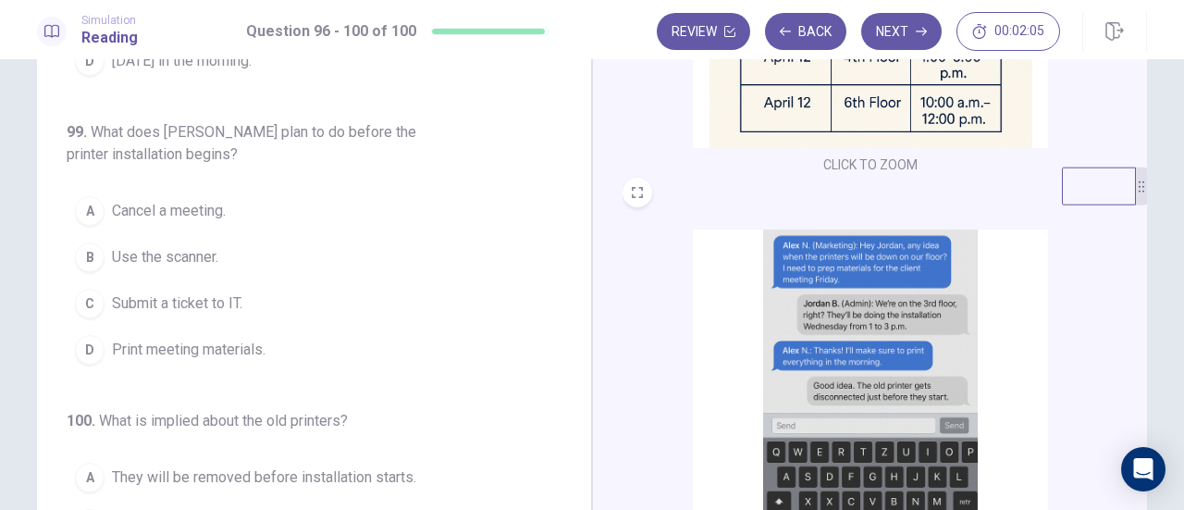
click at [265, 340] on button "D Print meeting materials." at bounding box center [303, 350] width 473 height 46
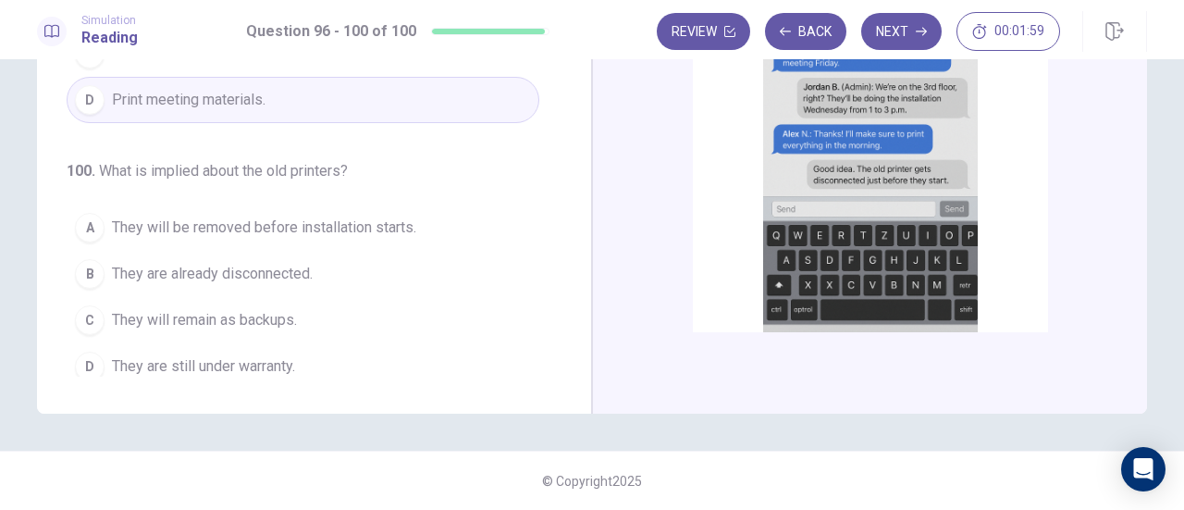
scroll to position [651, 0]
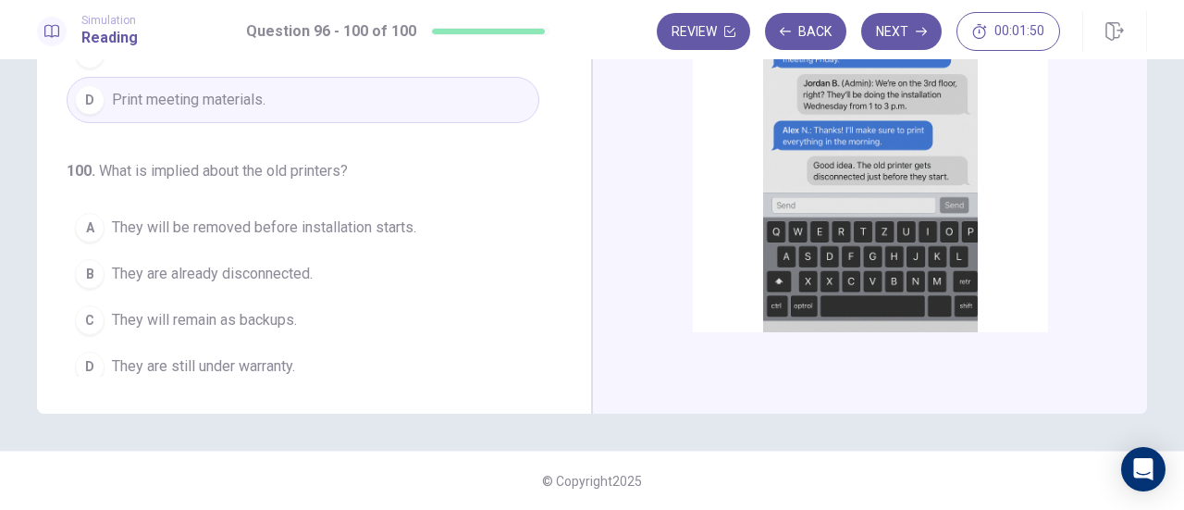
click at [298, 268] on span "They are already disconnected." at bounding box center [212, 274] width 201 height 22
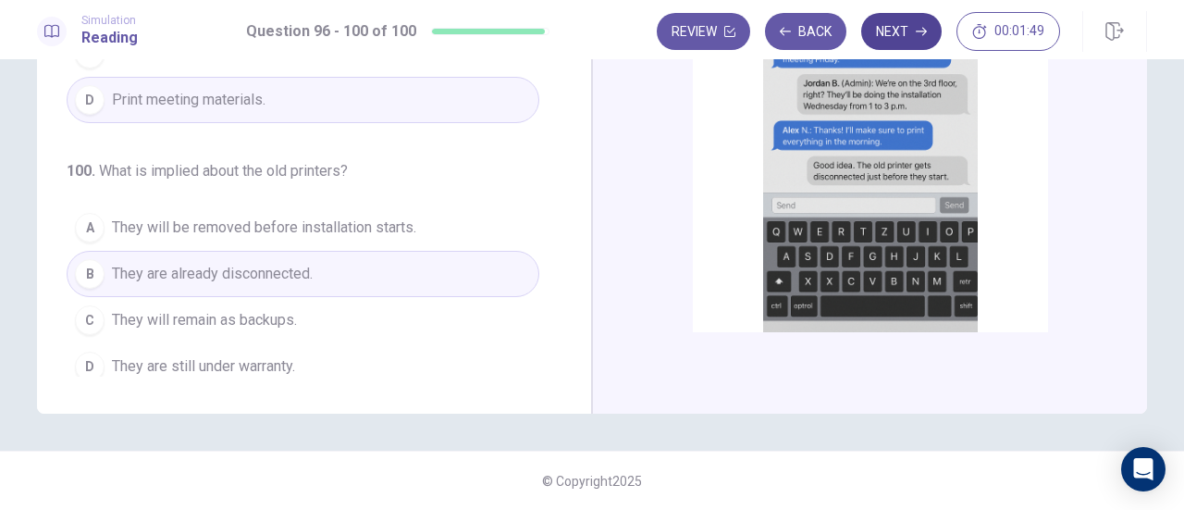
click at [895, 30] on button "Next" at bounding box center [901, 31] width 80 height 37
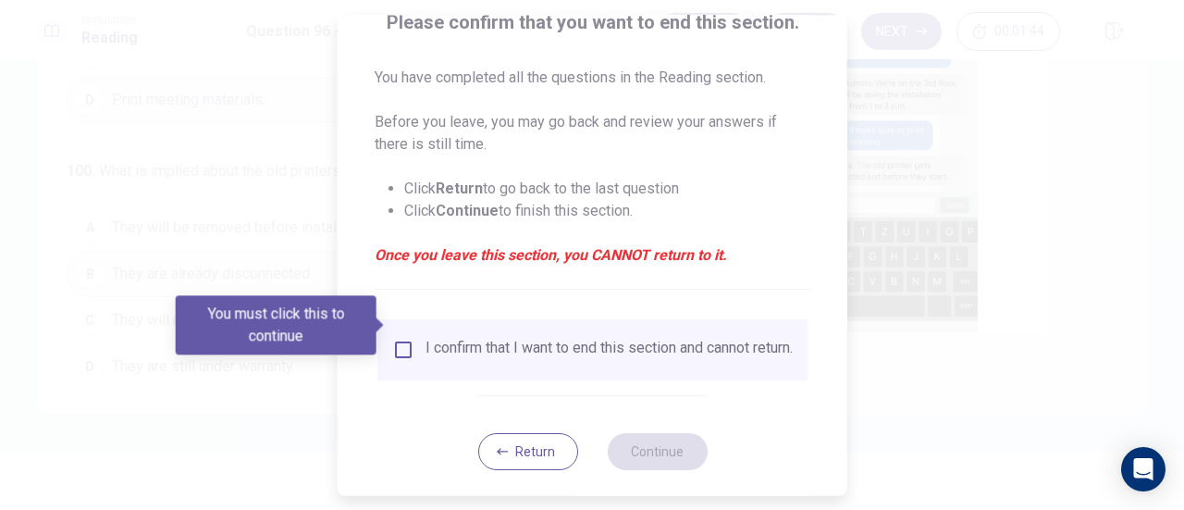
scroll to position [180, 0]
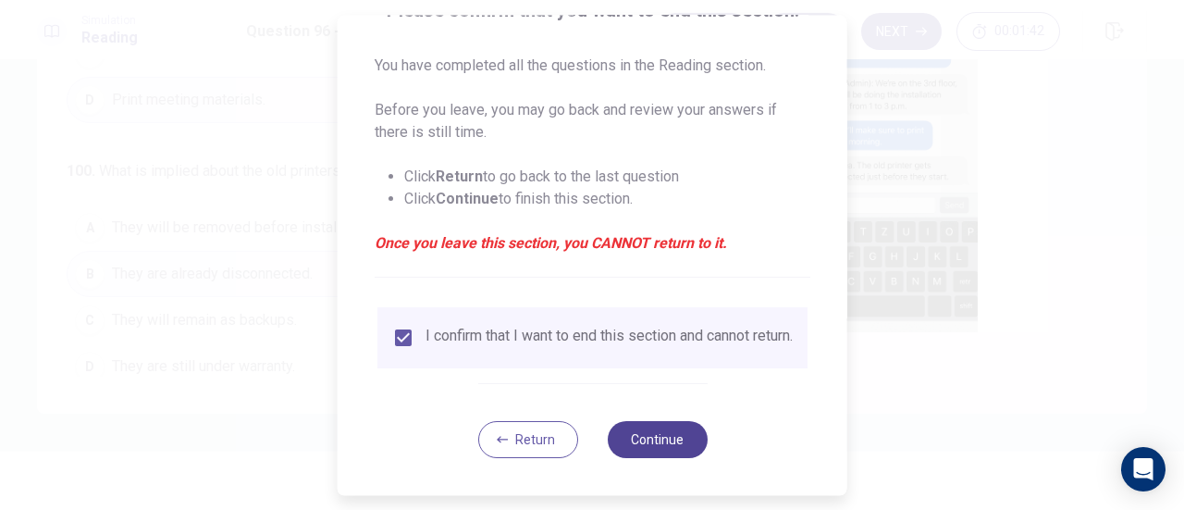
click at [651, 440] on button "Continue" at bounding box center [657, 439] width 100 height 37
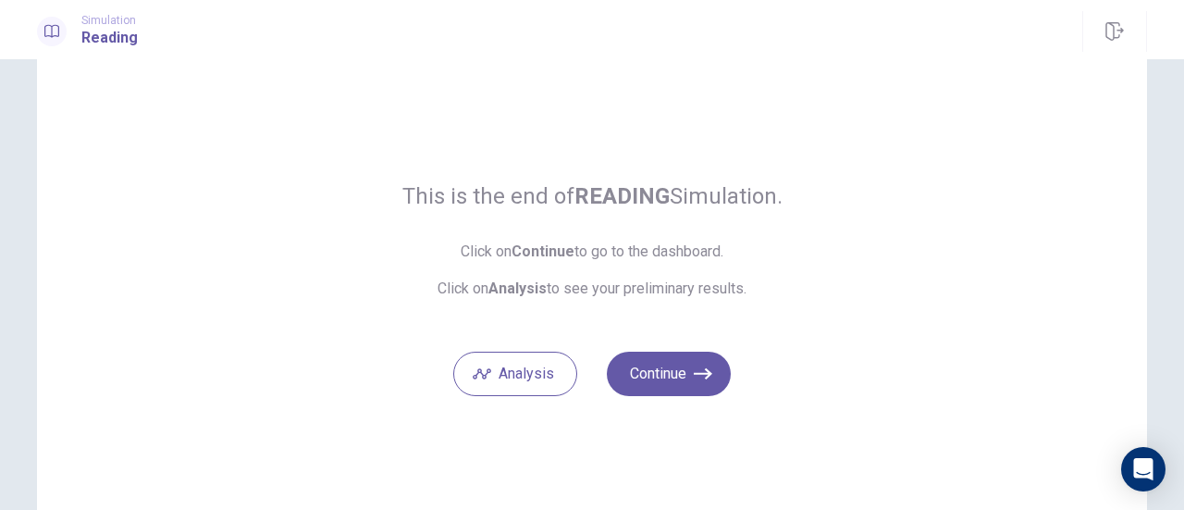
scroll to position [43, 0]
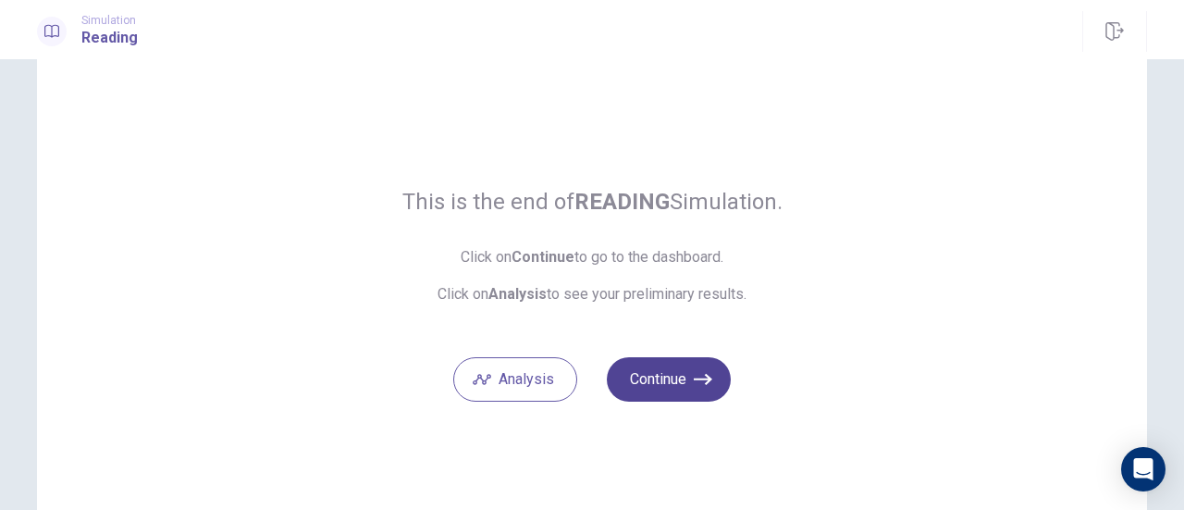
click at [694, 373] on icon "button" at bounding box center [703, 379] width 19 height 19
